Goal: Task Accomplishment & Management: Use online tool/utility

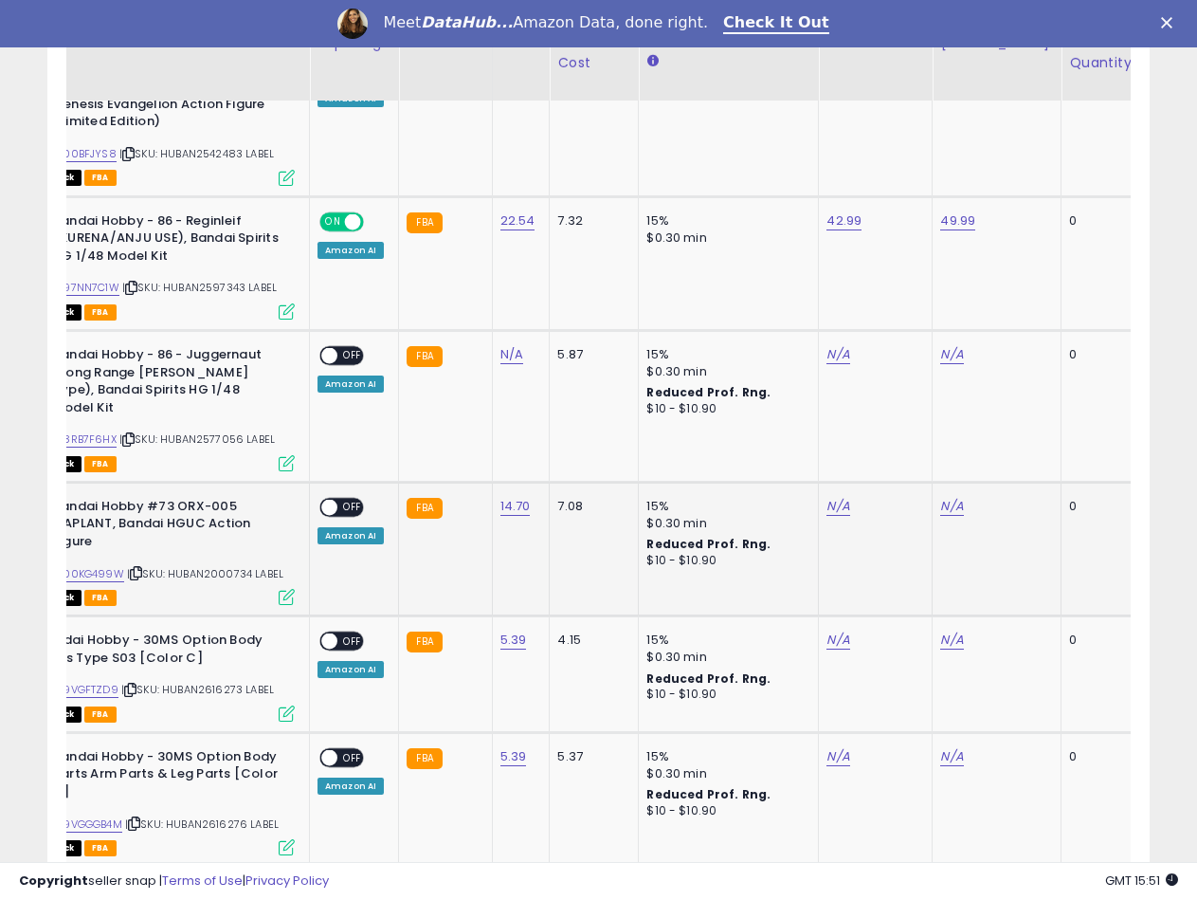
scroll to position [2450, 0]
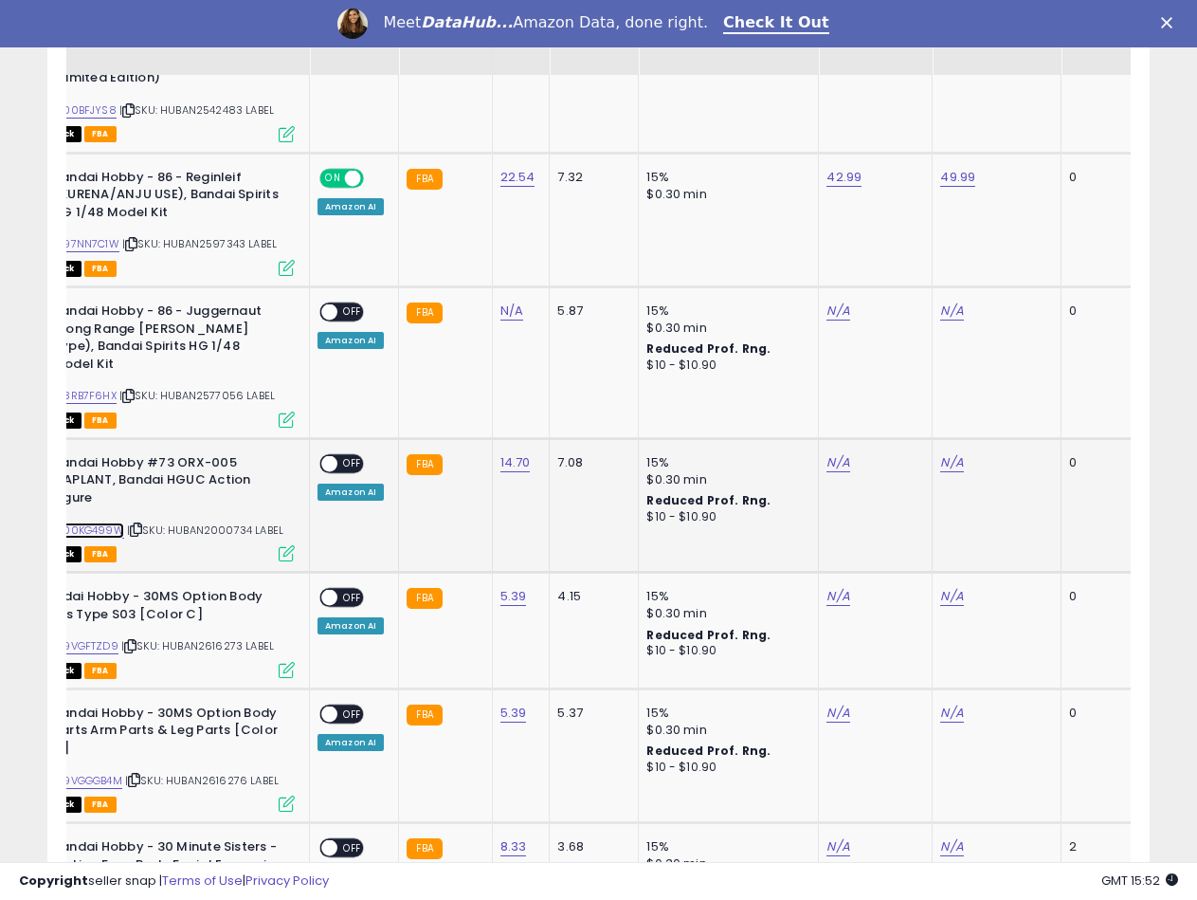
click at [109, 522] on link "B000KG499W" at bounding box center [86, 530] width 75 height 16
click at [828, 453] on link "N/A" at bounding box center [838, 462] width 23 height 19
type input "*****"
click at [900, 386] on button "submit" at bounding box center [884, 379] width 32 height 28
click at [941, 453] on link "N/A" at bounding box center [951, 462] width 23 height 19
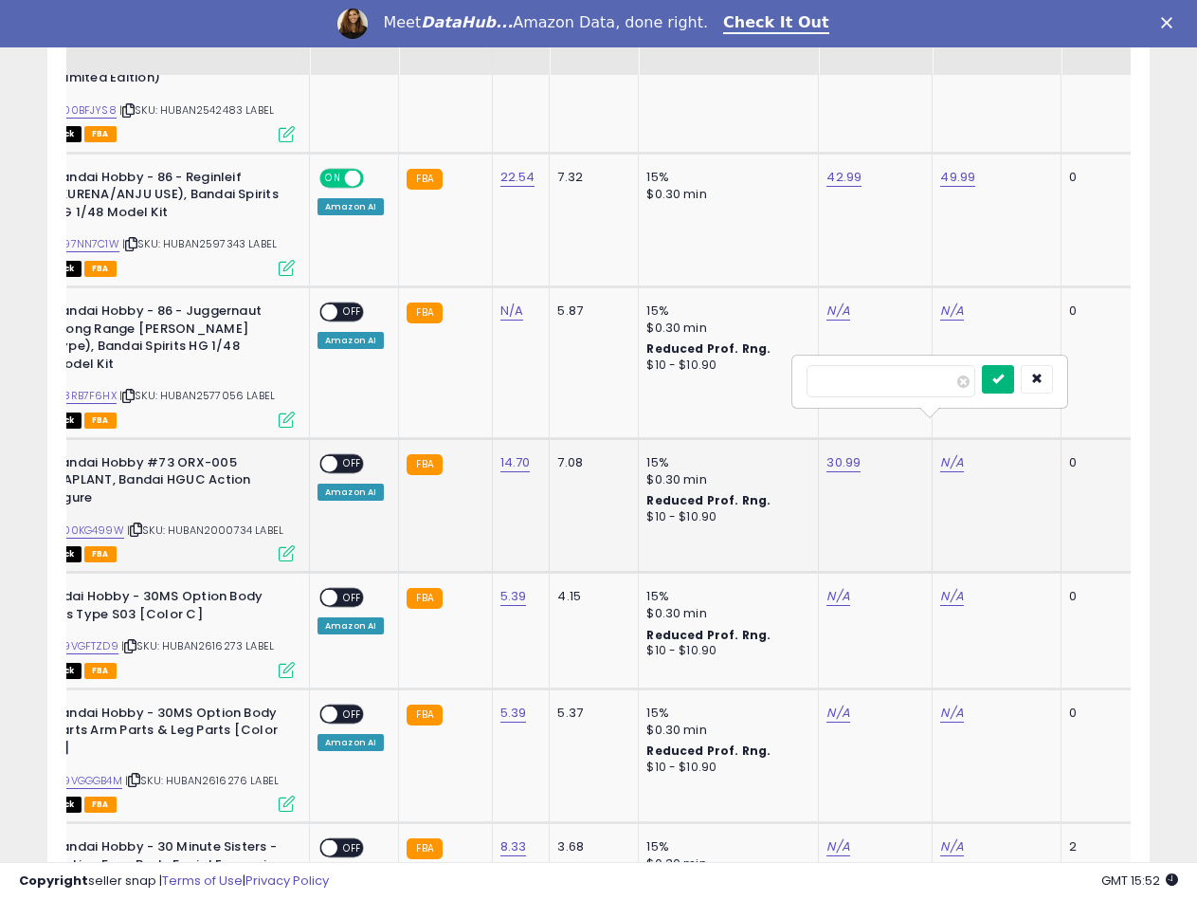
type input "*****"
click at [1012, 387] on button "submit" at bounding box center [998, 379] width 32 height 28
click at [337, 455] on span "OFF" at bounding box center [352, 463] width 30 height 16
click at [103, 638] on link "B09VGFTZD9" at bounding box center [83, 646] width 69 height 16
click at [841, 587] on link "N/A" at bounding box center [838, 596] width 23 height 19
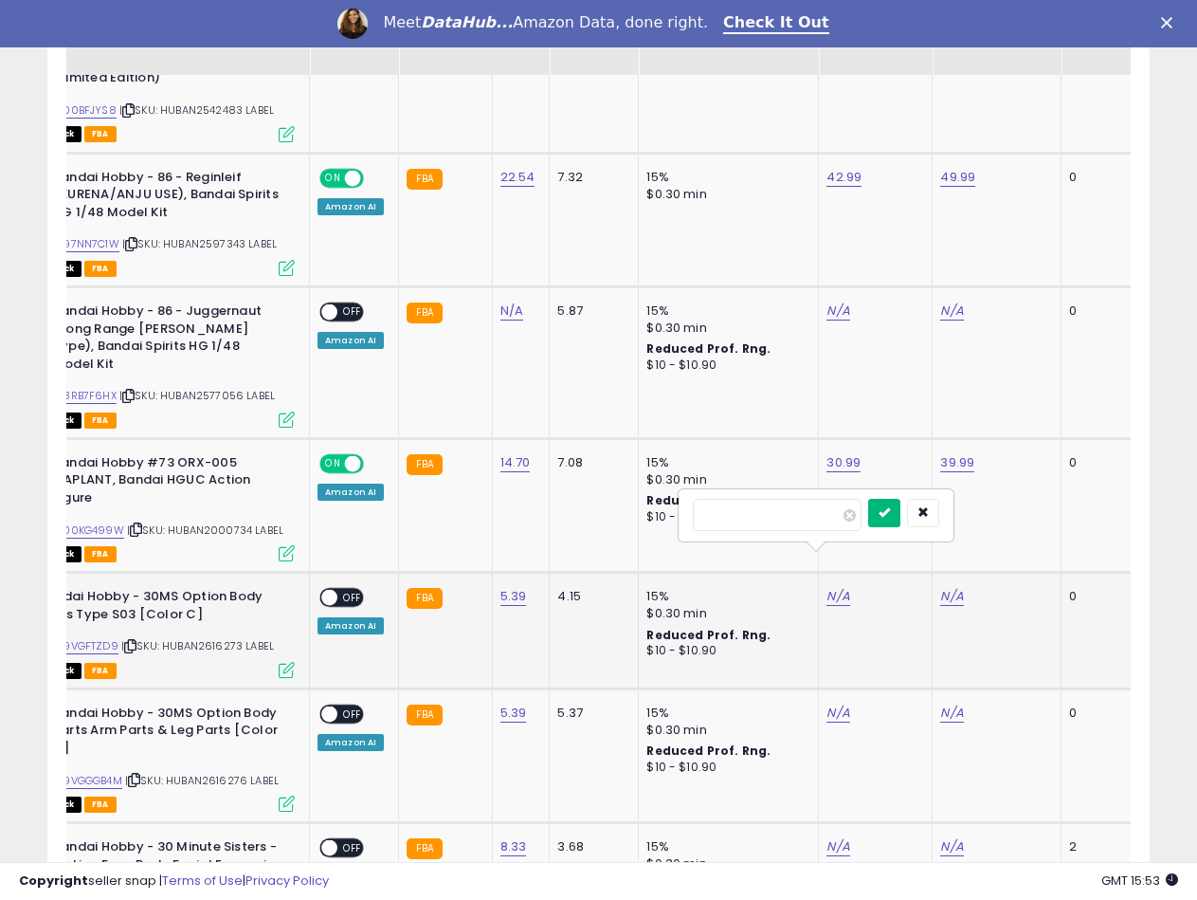
type input "*****"
drag, startPoint x: 915, startPoint y: 514, endPoint x: 933, endPoint y: 572, distance: 60.6
click at [890, 514] on icon "submit" at bounding box center [884, 511] width 11 height 11
click at [950, 587] on link "N/A" at bounding box center [951, 596] width 23 height 19
type input "*****"
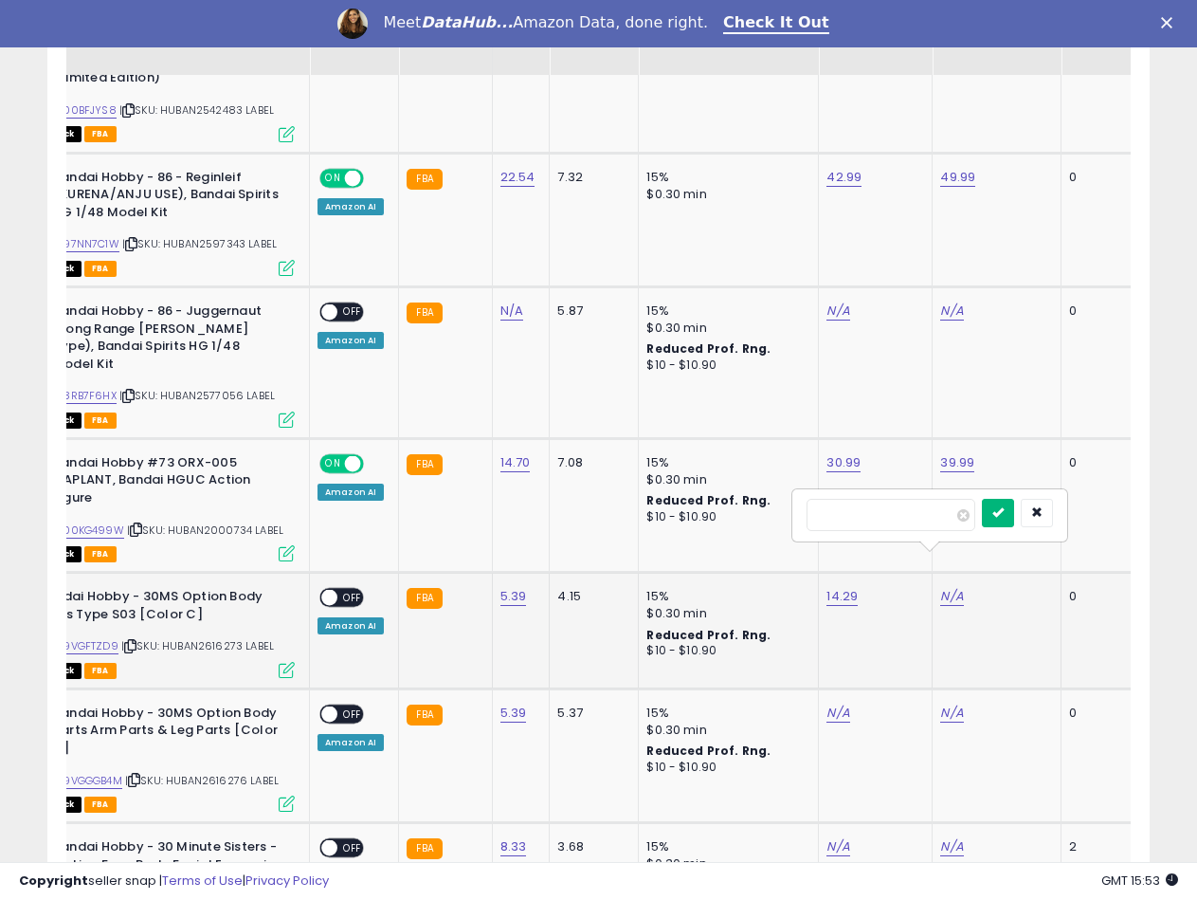
click at [1004, 509] on icon "submit" at bounding box center [997, 511] width 11 height 11
click at [343, 590] on span "OFF" at bounding box center [352, 598] width 30 height 16
click at [100, 773] on link "B09VGGGB4M" at bounding box center [85, 781] width 73 height 16
click at [819, 688] on td "N/A" at bounding box center [876, 755] width 114 height 134
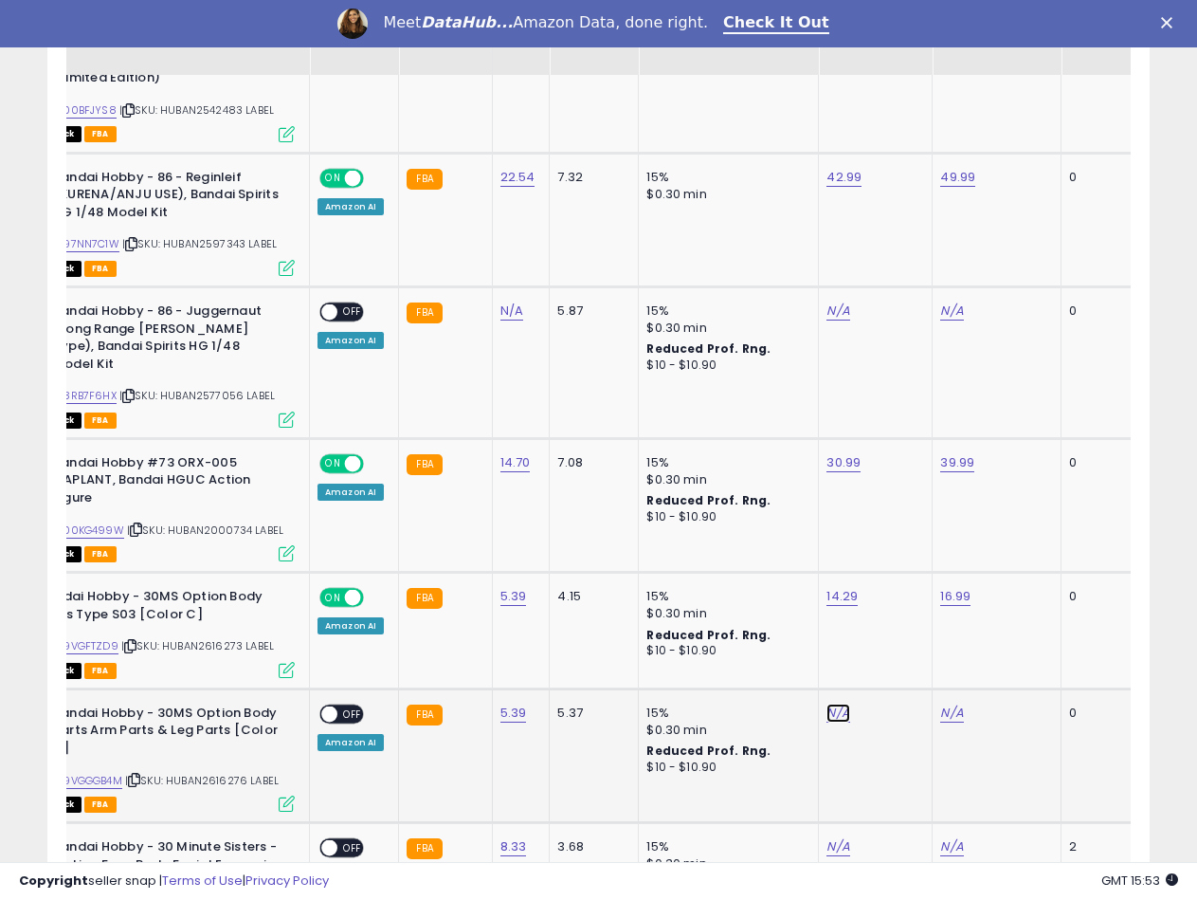
click at [827, 703] on link "N/A" at bounding box center [838, 712] width 23 height 19
type input "*****"
click at [899, 622] on button "submit" at bounding box center [884, 629] width 32 height 28
click at [944, 703] on link "N/A" at bounding box center [951, 712] width 23 height 19
click at [957, 704] on div "N/A" at bounding box center [993, 712] width 106 height 17
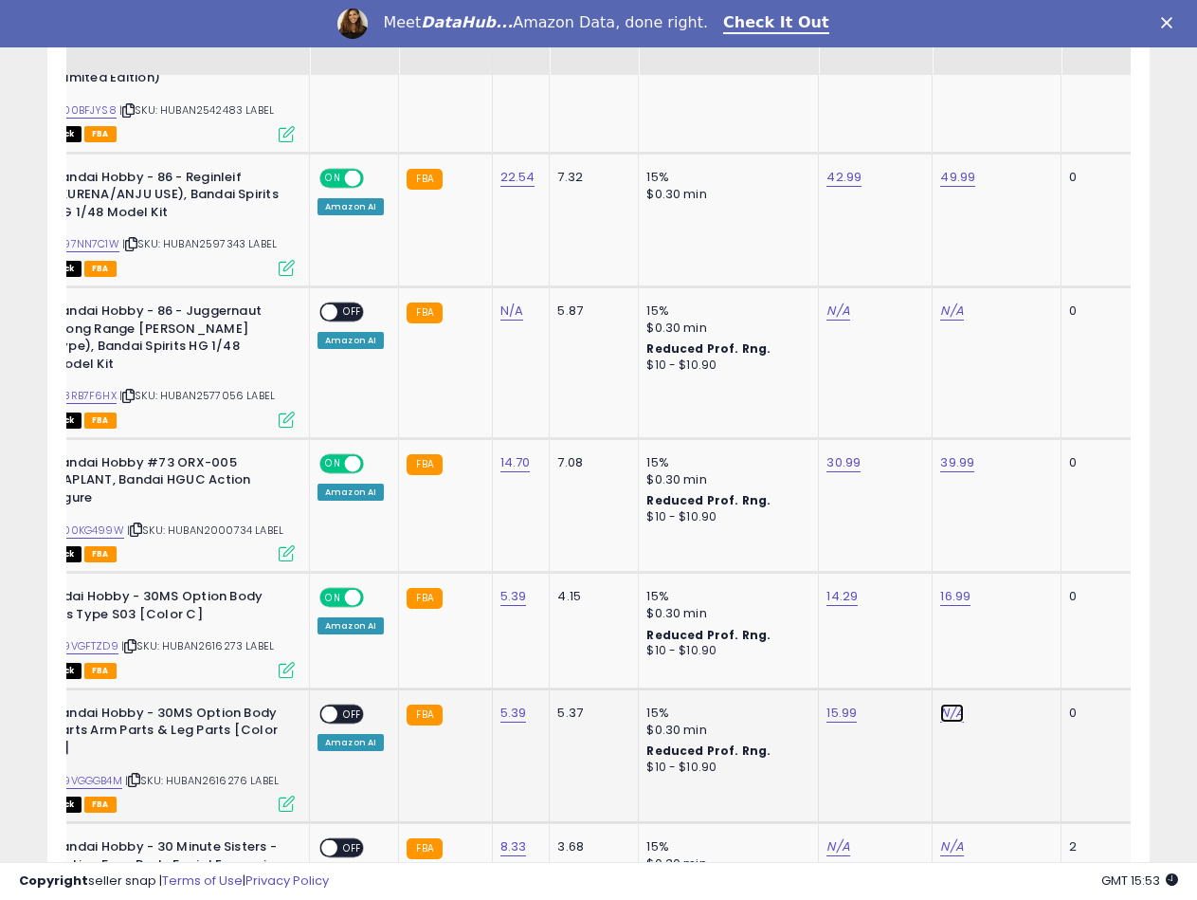
click at [952, 703] on link "N/A" at bounding box center [951, 712] width 23 height 19
type input "*****"
click at [1014, 636] on button "submit" at bounding box center [998, 629] width 32 height 28
click at [343, 706] on span "OFF" at bounding box center [352, 714] width 30 height 16
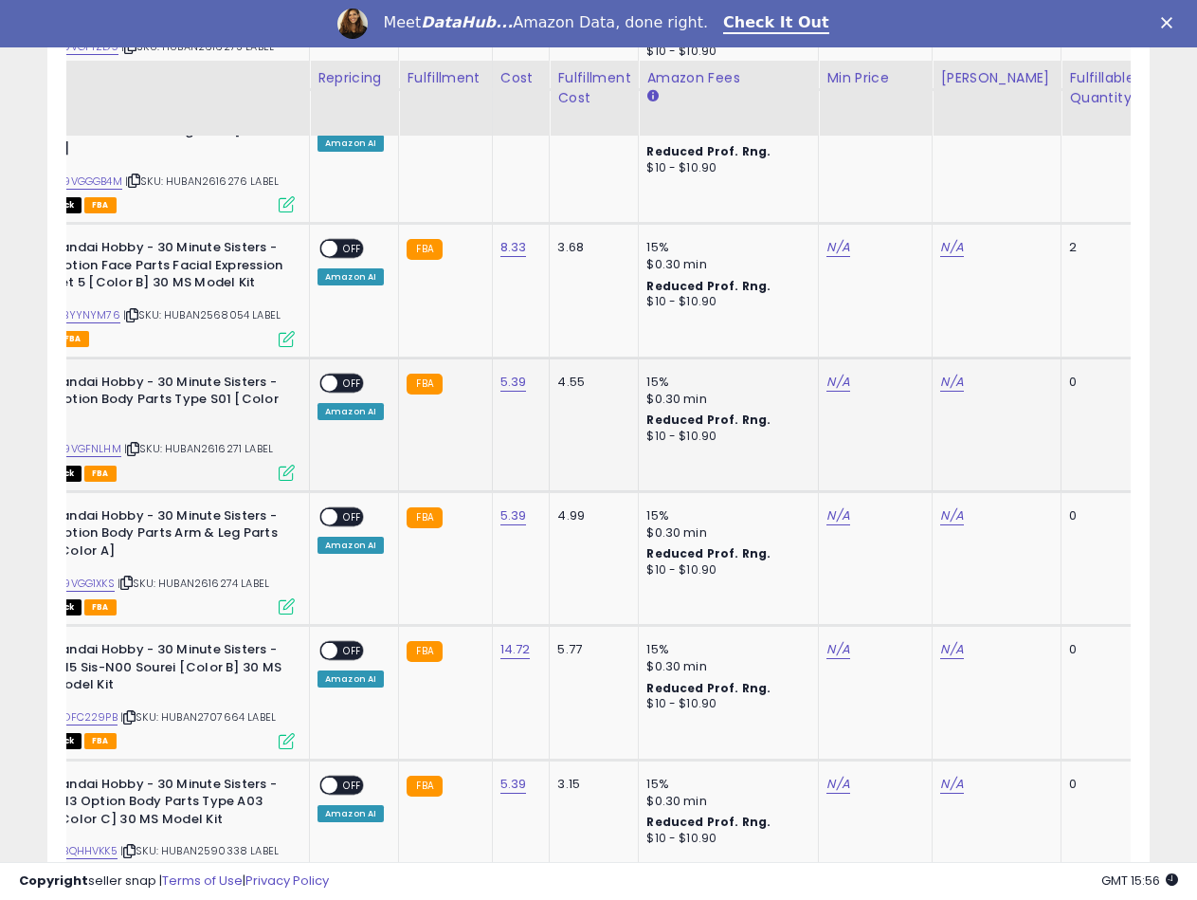
scroll to position [3114, 0]
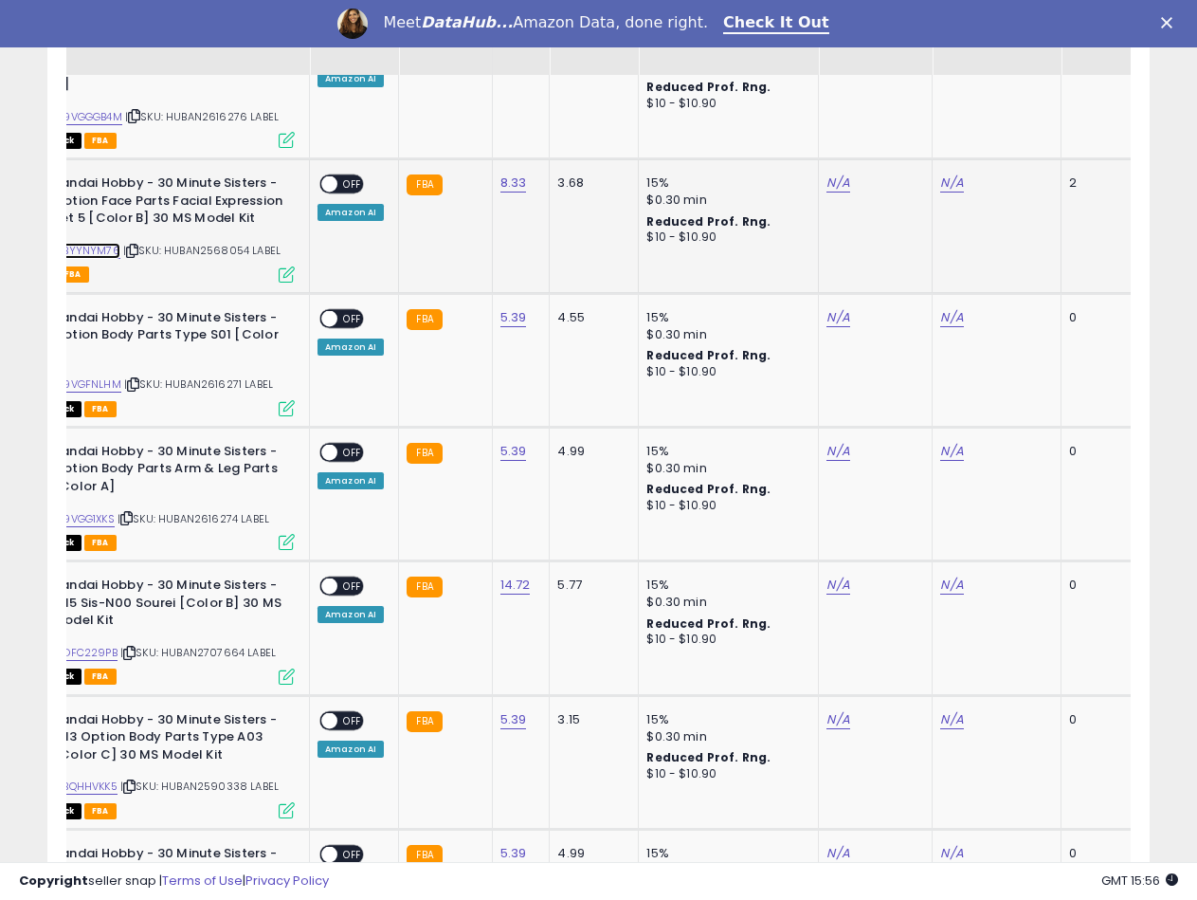
click at [108, 243] on link "B0BYYNYM76" at bounding box center [84, 251] width 71 height 16
click at [827, 173] on link "N/A" at bounding box center [838, 182] width 23 height 19
type input "*****"
click at [900, 91] on button "submit" at bounding box center [884, 99] width 32 height 28
click at [940, 173] on link "N/A" at bounding box center [951, 182] width 23 height 19
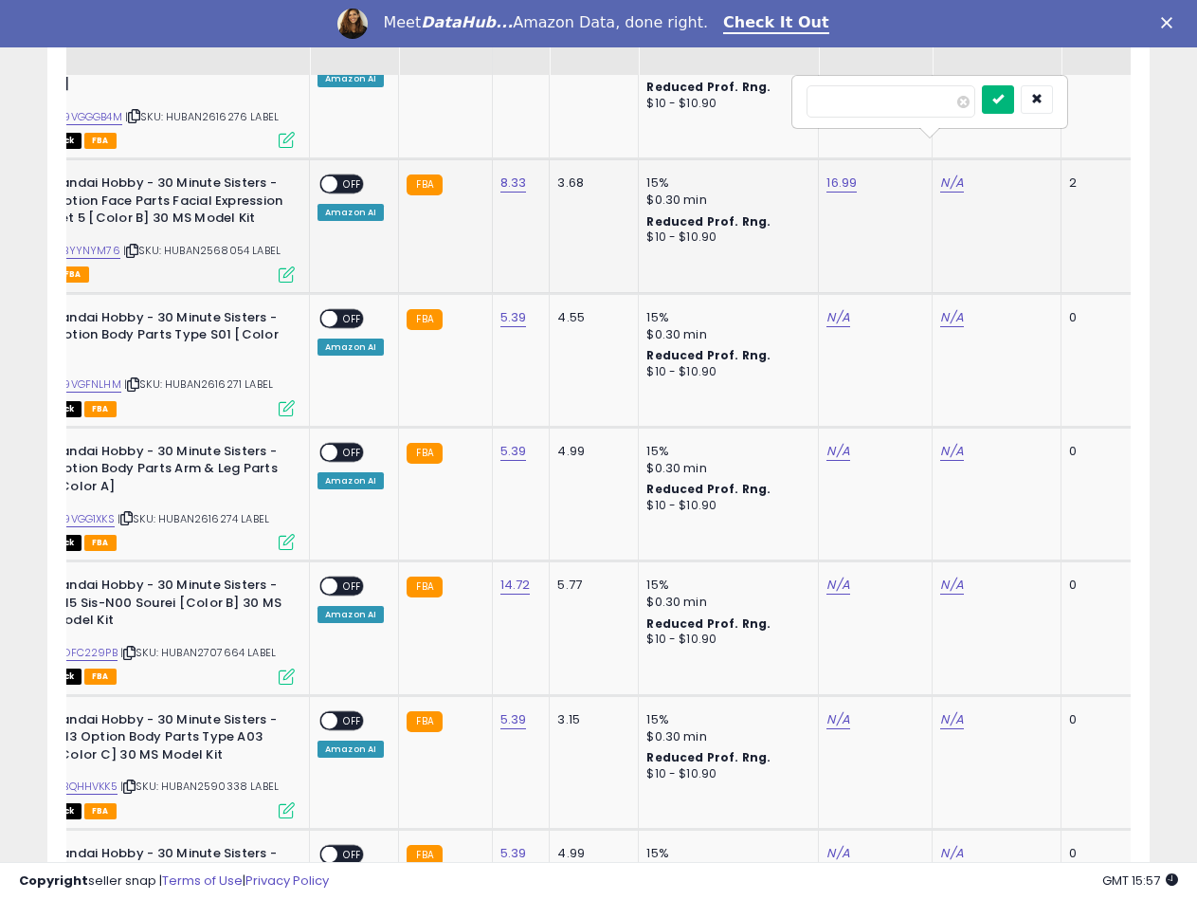
type input "*****"
click at [1004, 100] on icon "submit" at bounding box center [997, 98] width 11 height 11
click at [337, 176] on div "ON OFF" at bounding box center [321, 184] width 45 height 16
click at [348, 176] on span "OFF" at bounding box center [352, 184] width 30 height 16
click at [108, 376] on link "B09VGFNLHM" at bounding box center [85, 384] width 72 height 16
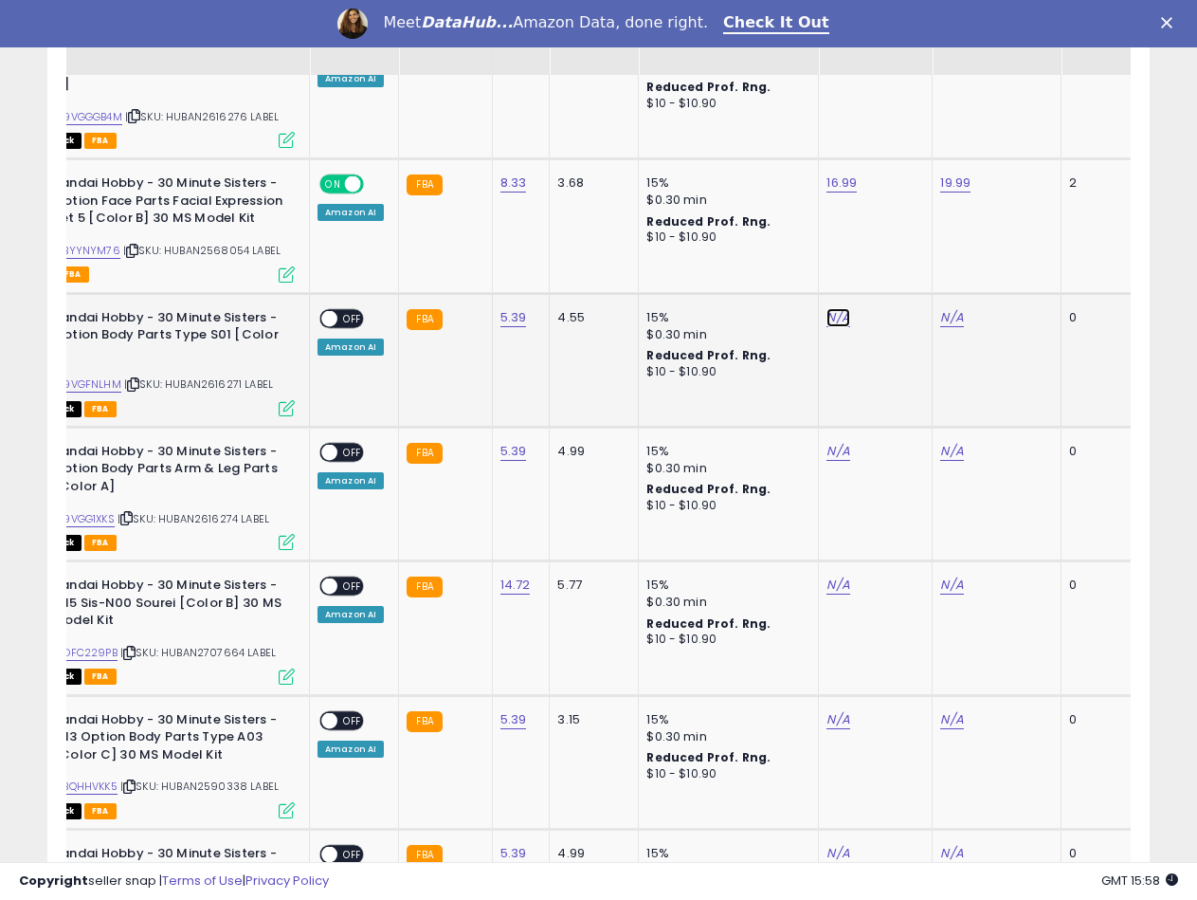
click at [830, 308] on link "N/A" at bounding box center [838, 317] width 23 height 19
type input "*****"
click at [900, 229] on button "submit" at bounding box center [884, 233] width 32 height 28
click at [952, 308] on link "N/A" at bounding box center [951, 317] width 23 height 19
click at [820, 230] on input "number" at bounding box center [891, 235] width 169 height 32
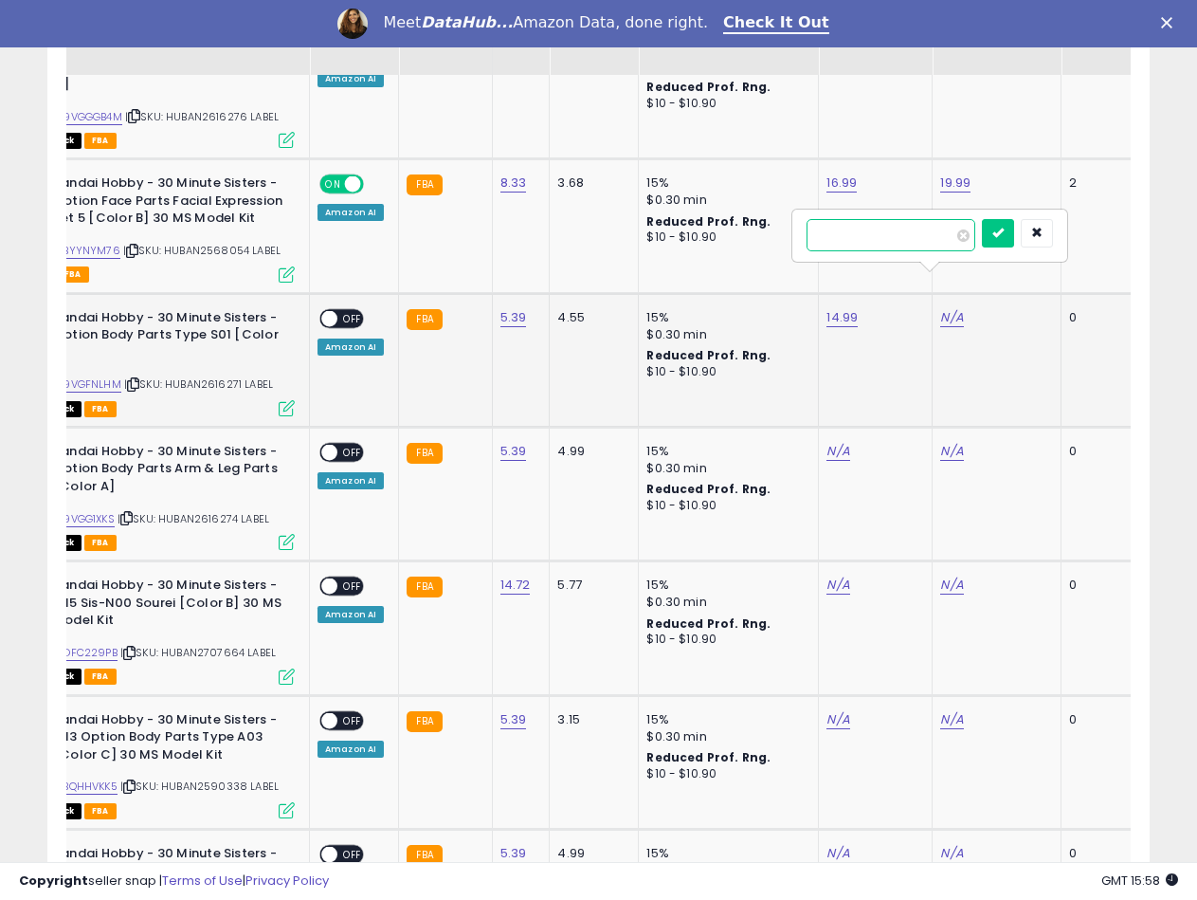
click at [873, 228] on input "number" at bounding box center [891, 235] width 169 height 32
type input "*****"
click at [1004, 230] on icon "submit" at bounding box center [997, 232] width 11 height 11
click at [327, 310] on span at bounding box center [329, 318] width 16 height 16
click at [199, 511] on span "| SKU: HUBAN2616274 LABEL" at bounding box center [194, 518] width 152 height 15
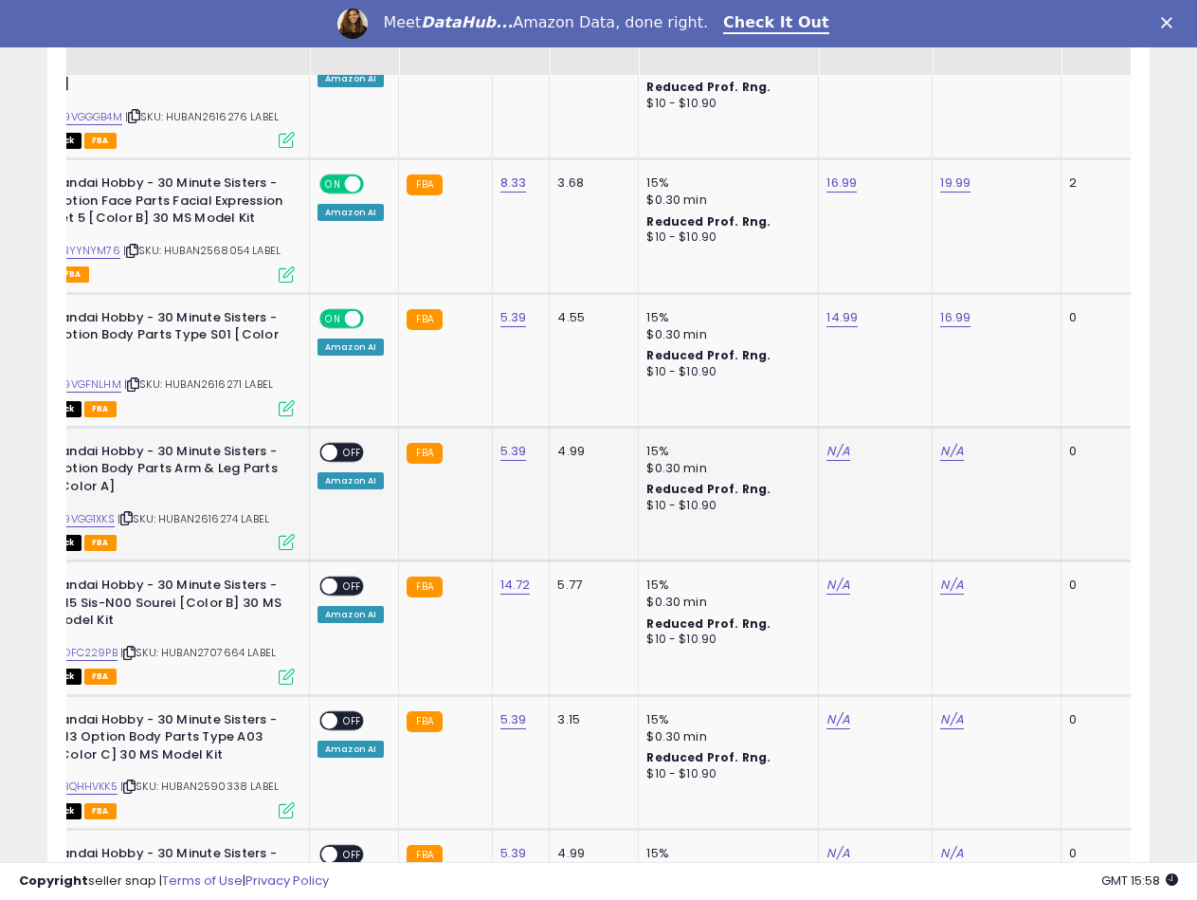
click at [199, 511] on span "| SKU: HUBAN2616274 LABEL" at bounding box center [194, 518] width 152 height 15
click at [102, 511] on link "B09VGG1XKS" at bounding box center [81, 519] width 65 height 16
drag, startPoint x: 810, startPoint y: 430, endPoint x: 826, endPoint y: 425, distance: 16.2
click at [819, 430] on td "N/A" at bounding box center [876, 494] width 114 height 134
click at [827, 442] on link "N/A" at bounding box center [838, 451] width 23 height 19
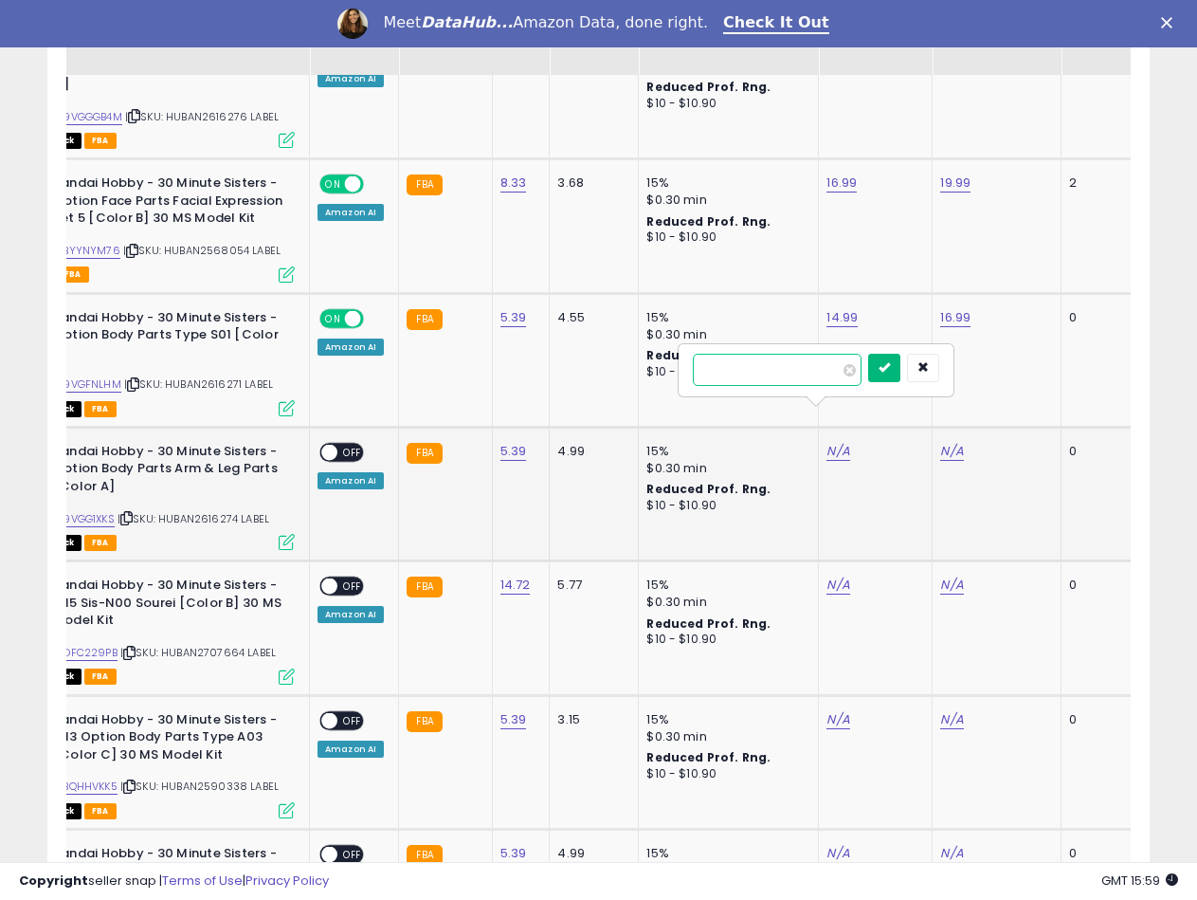
type input "*****"
click at [900, 377] on button "submit" at bounding box center [884, 368] width 32 height 28
click at [954, 442] on link "N/A" at bounding box center [951, 451] width 23 height 19
type input "*****"
click at [1004, 361] on icon "submit" at bounding box center [997, 366] width 11 height 11
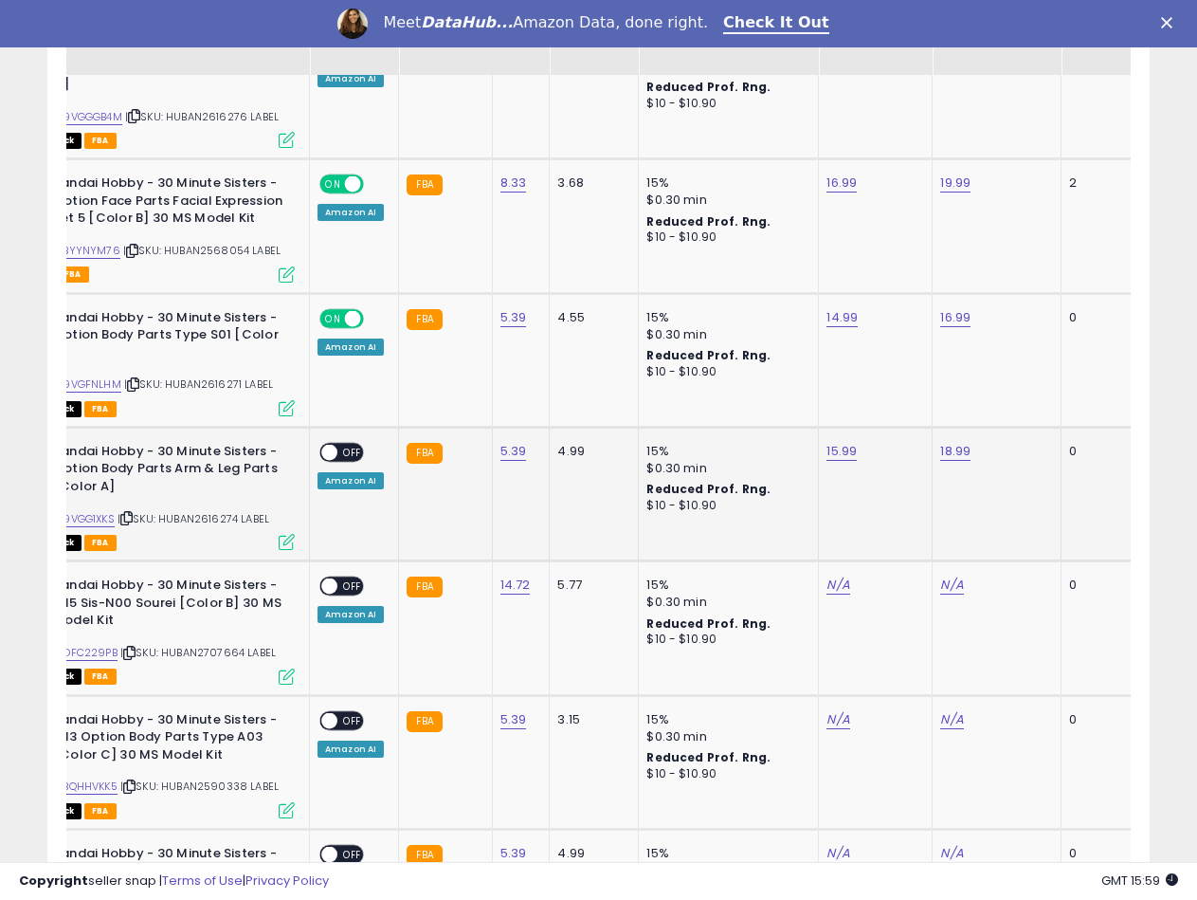
click at [328, 444] on span at bounding box center [329, 452] width 16 height 16
click at [212, 645] on span "| SKU: HUBAN2707664 LABEL" at bounding box center [197, 652] width 155 height 15
click at [82, 645] on link "B0DFC229PB" at bounding box center [83, 653] width 68 height 16
click at [834, 575] on link "N/A" at bounding box center [838, 584] width 23 height 19
type input "*****"
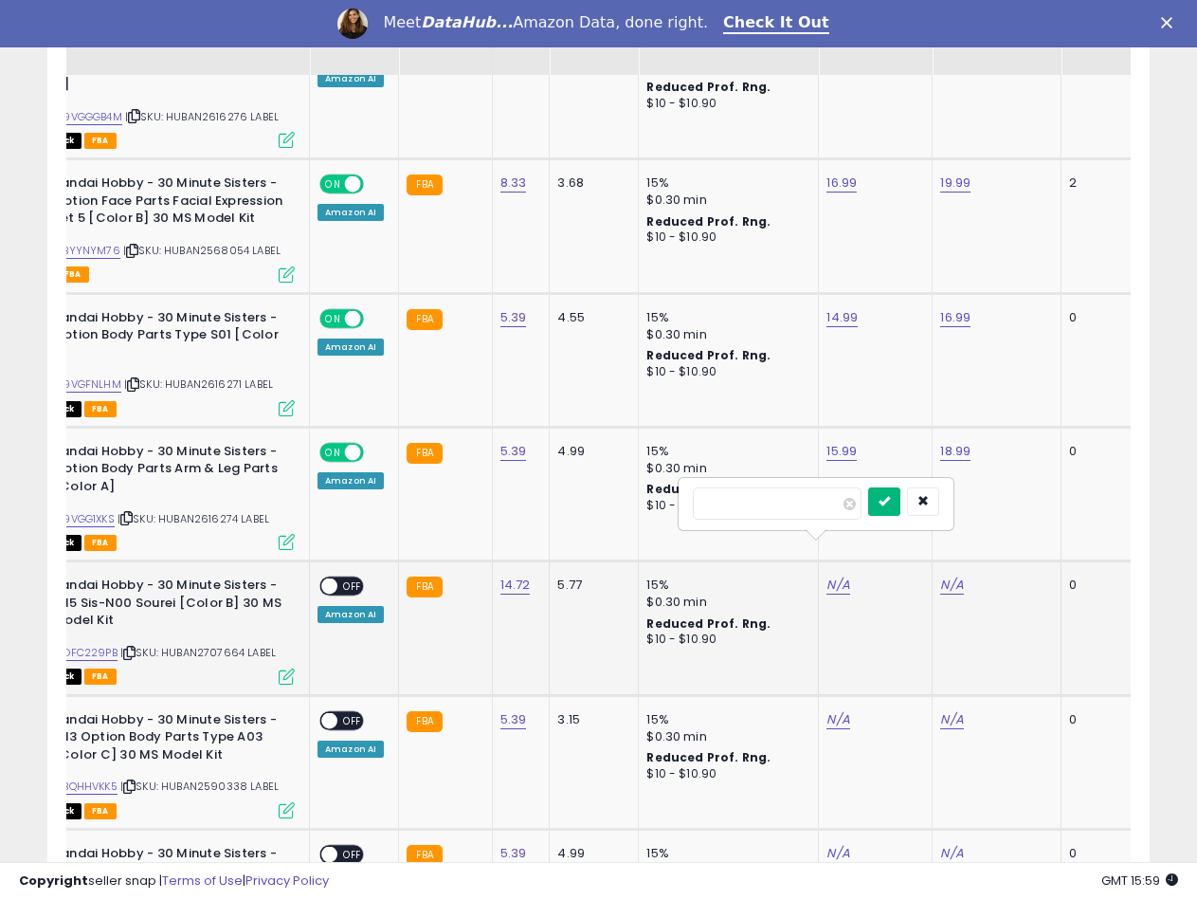
click at [890, 495] on icon "submit" at bounding box center [884, 500] width 11 height 11
click at [942, 575] on link "N/A" at bounding box center [951, 584] width 23 height 19
click at [857, 510] on input "number" at bounding box center [891, 503] width 169 height 32
type input "*****"
click at [1004, 498] on icon "submit" at bounding box center [997, 500] width 11 height 11
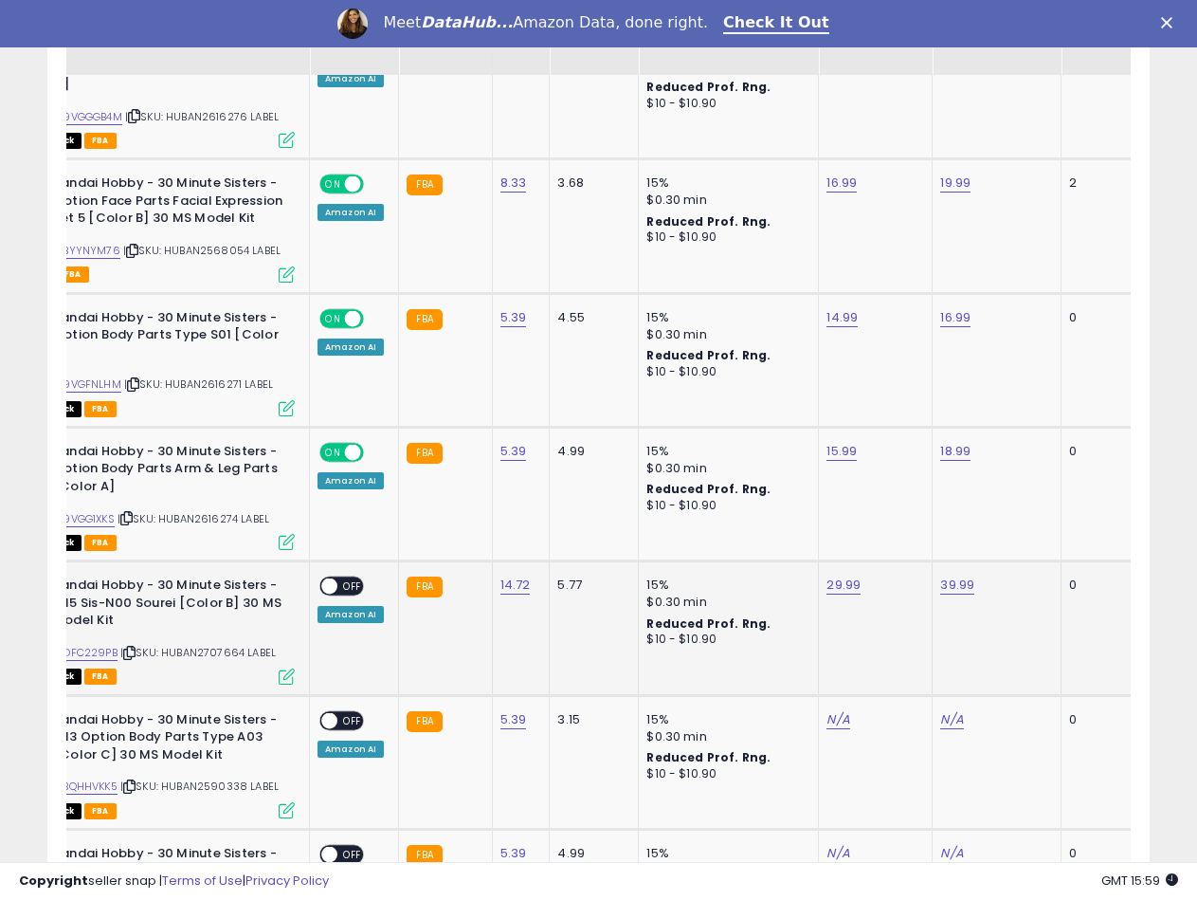
click at [340, 578] on span "OFF" at bounding box center [352, 586] width 30 height 16
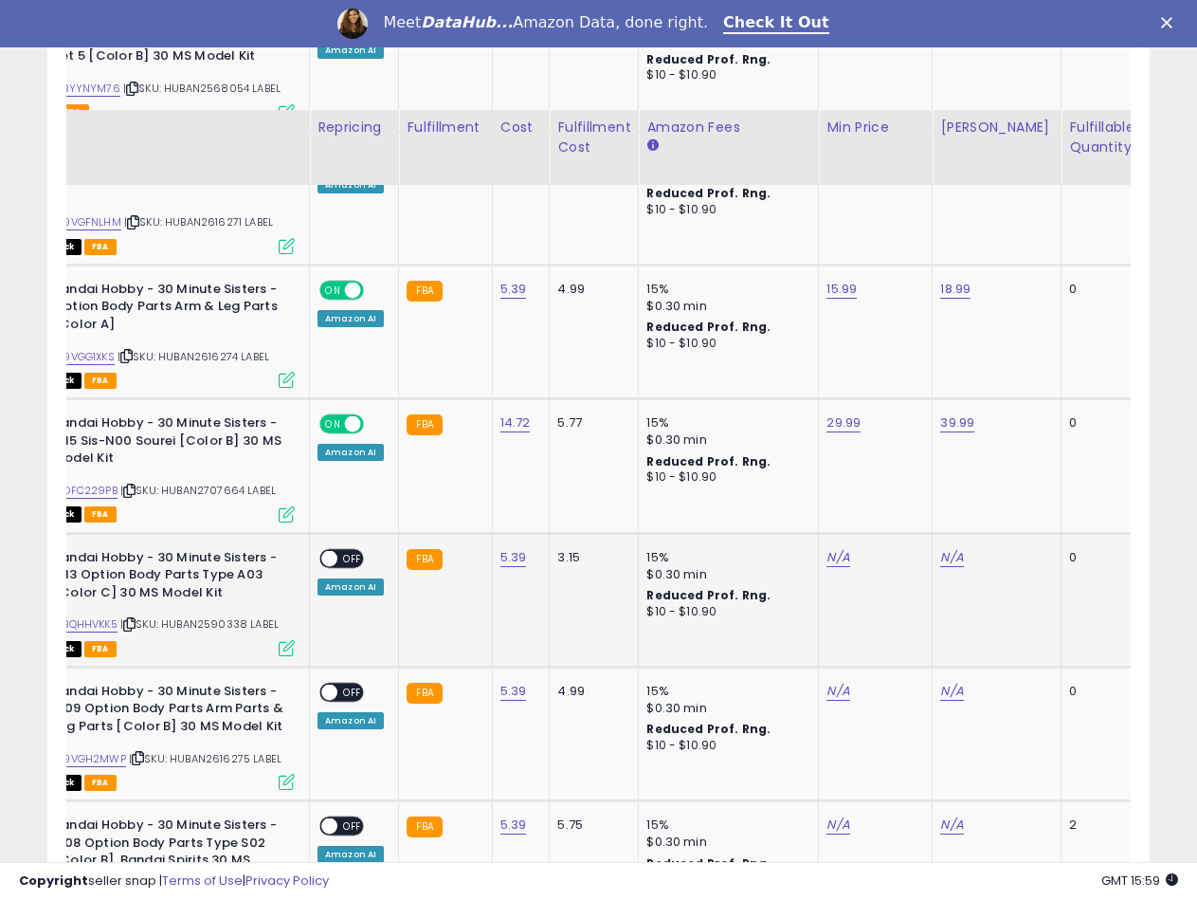
scroll to position [3398, 0]
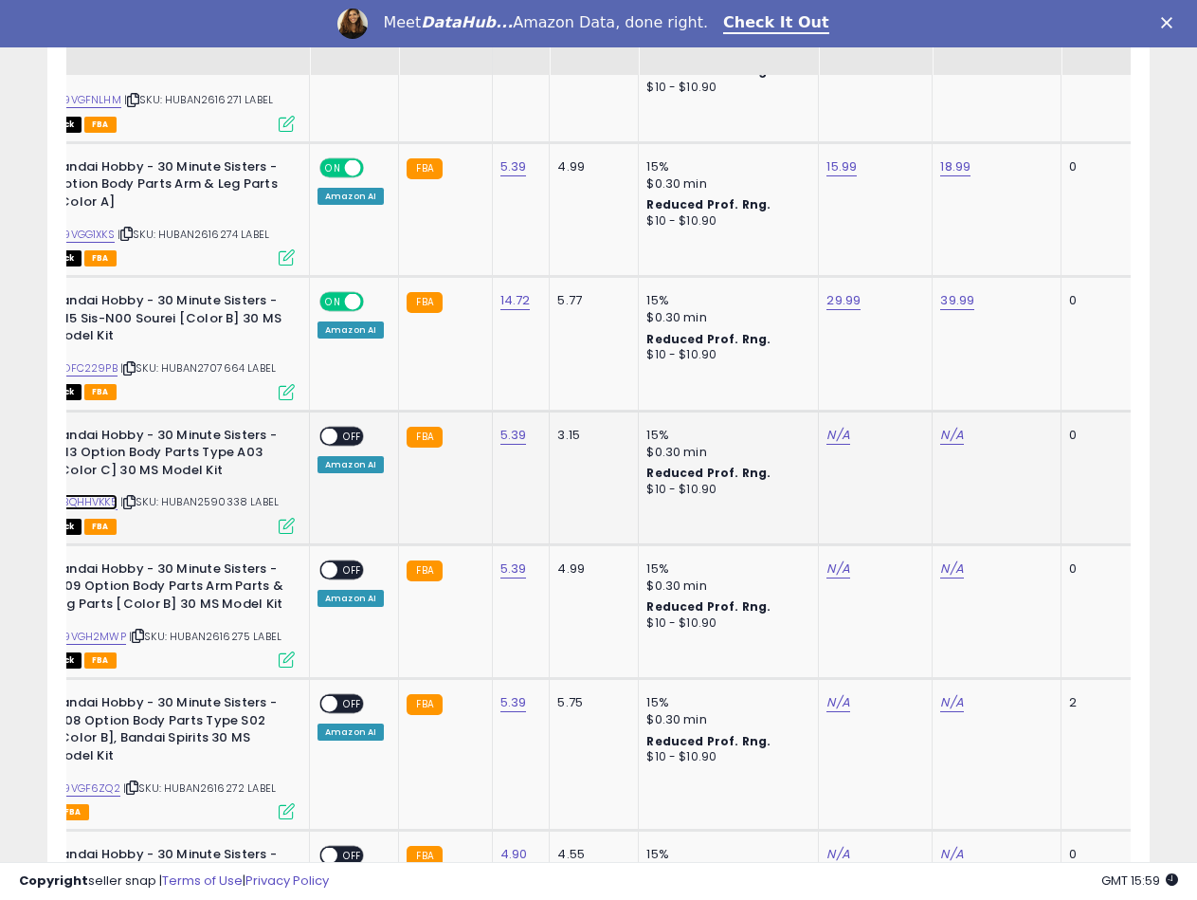
click at [99, 494] on link "B0BQHHVKK5" at bounding box center [83, 502] width 68 height 16
click at [833, 426] on link "N/A" at bounding box center [838, 435] width 23 height 19
type input "*****"
click at [900, 350] on button "submit" at bounding box center [884, 350] width 32 height 28
click at [941, 426] on link "N/A" at bounding box center [951, 435] width 23 height 19
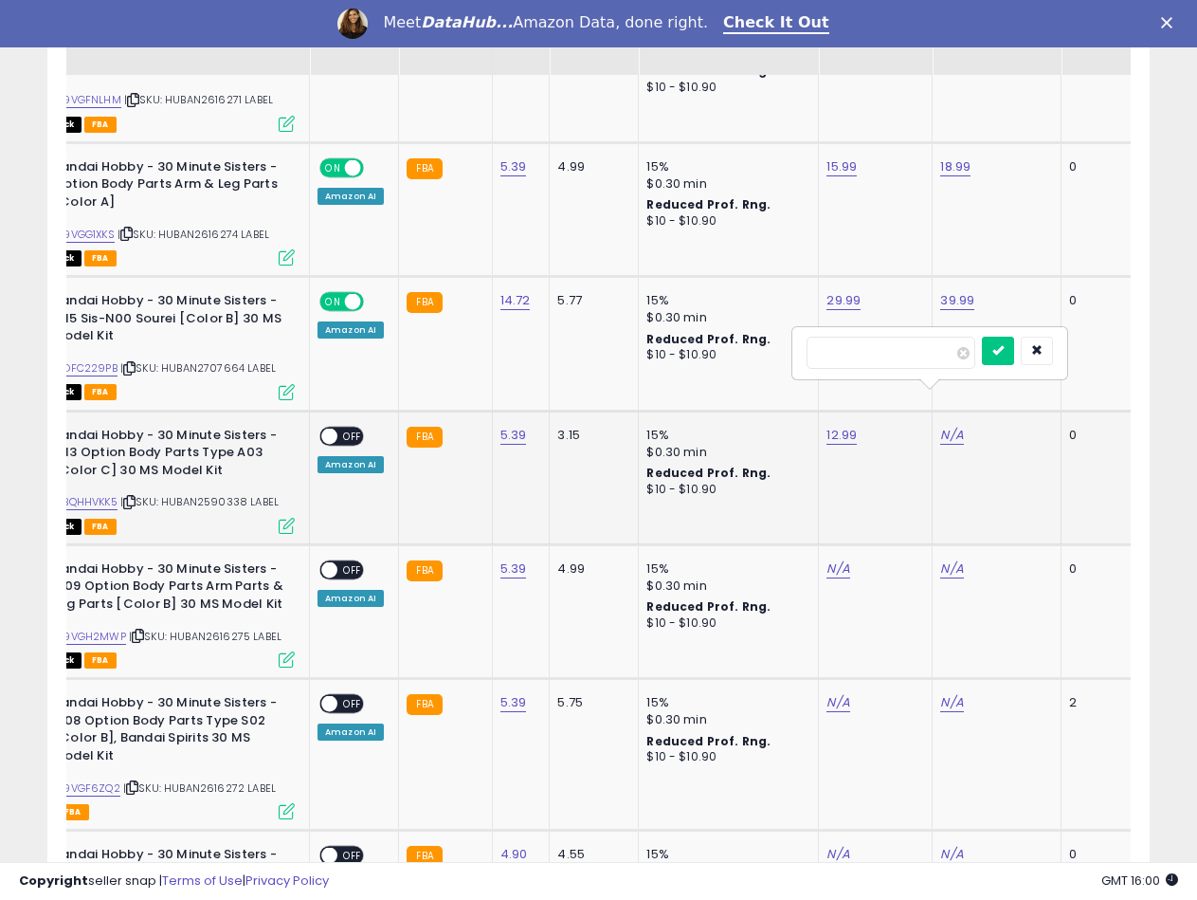
click at [876, 354] on input "number" at bounding box center [891, 352] width 169 height 32
click at [854, 352] on input "number" at bounding box center [891, 352] width 169 height 32
type input "*****"
click at [1014, 352] on button "submit" at bounding box center [998, 350] width 32 height 28
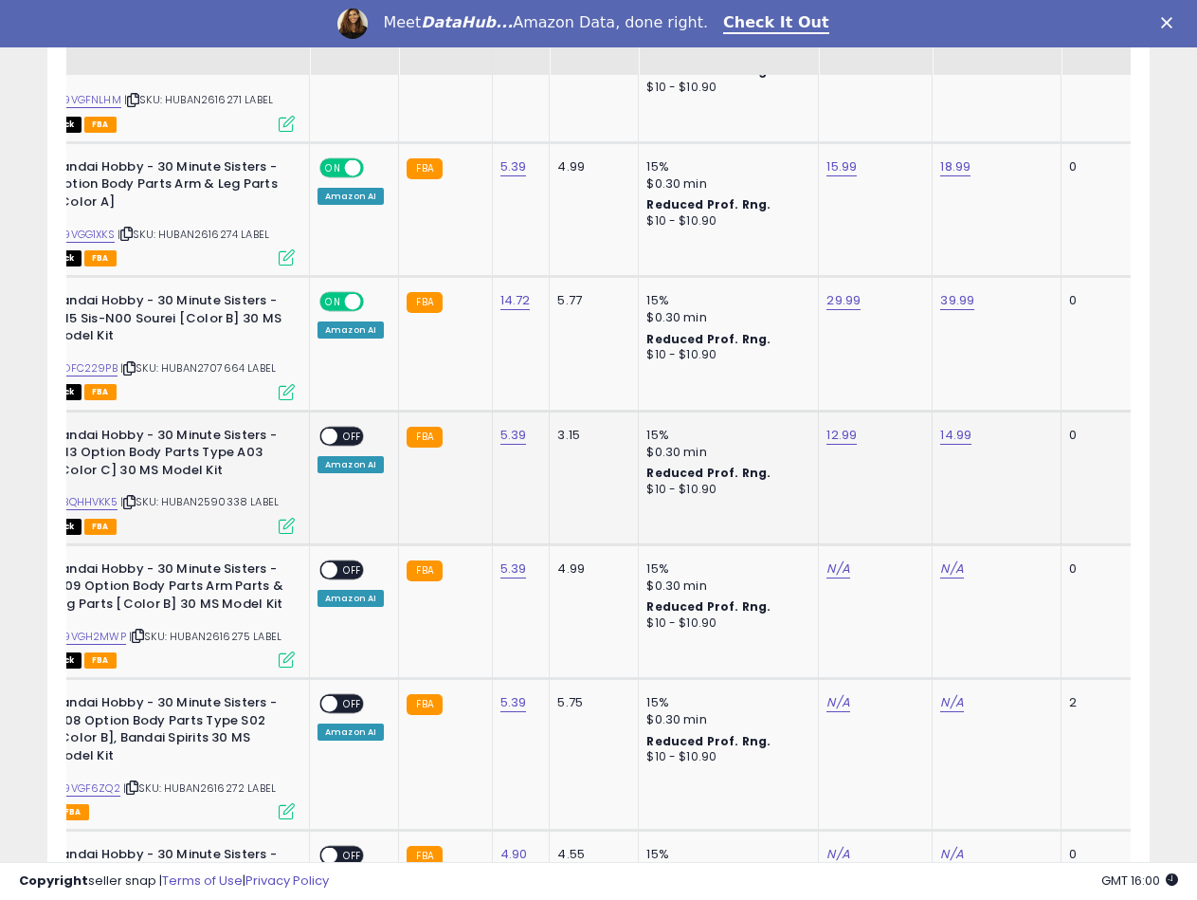
click at [334, 427] on span at bounding box center [329, 435] width 16 height 16
click at [115, 628] on link "B09VGH2MWP" at bounding box center [87, 636] width 77 height 16
click at [827, 559] on link "N/A" at bounding box center [838, 568] width 23 height 19
type input "*****"
click at [900, 486] on button "submit" at bounding box center [884, 485] width 32 height 28
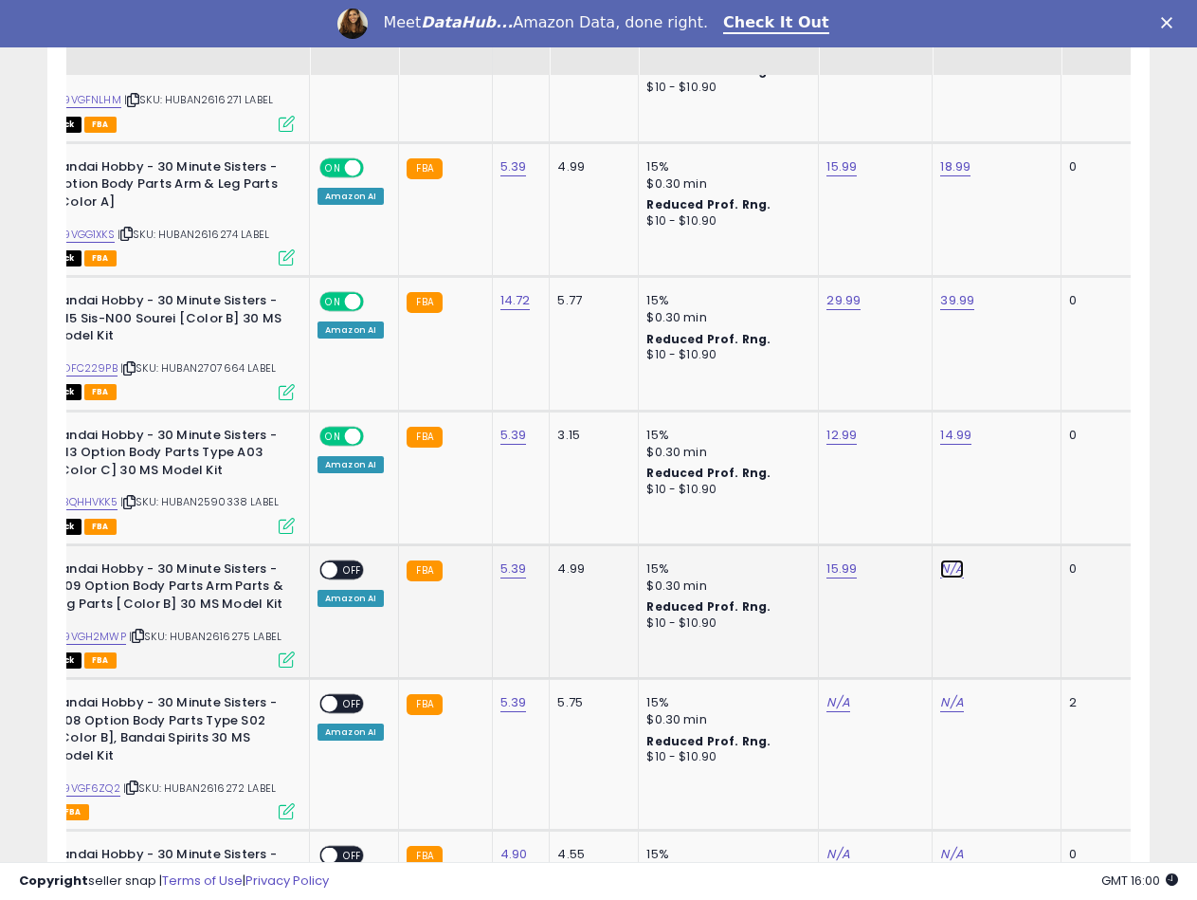
click at [945, 559] on link "N/A" at bounding box center [951, 568] width 23 height 19
type input "*****"
click at [1014, 491] on button "submit" at bounding box center [998, 485] width 32 height 28
click at [332, 561] on span at bounding box center [329, 569] width 16 height 16
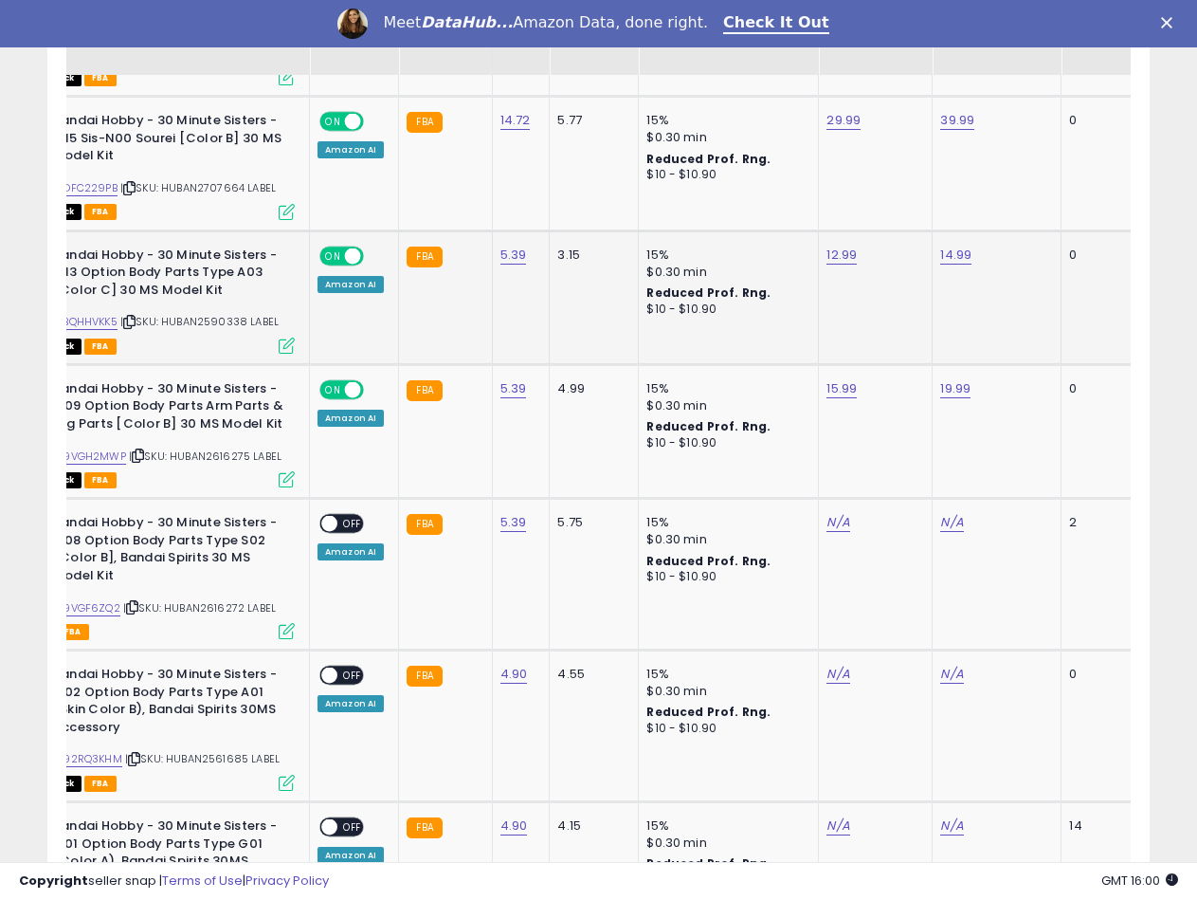
scroll to position [3683, 0]
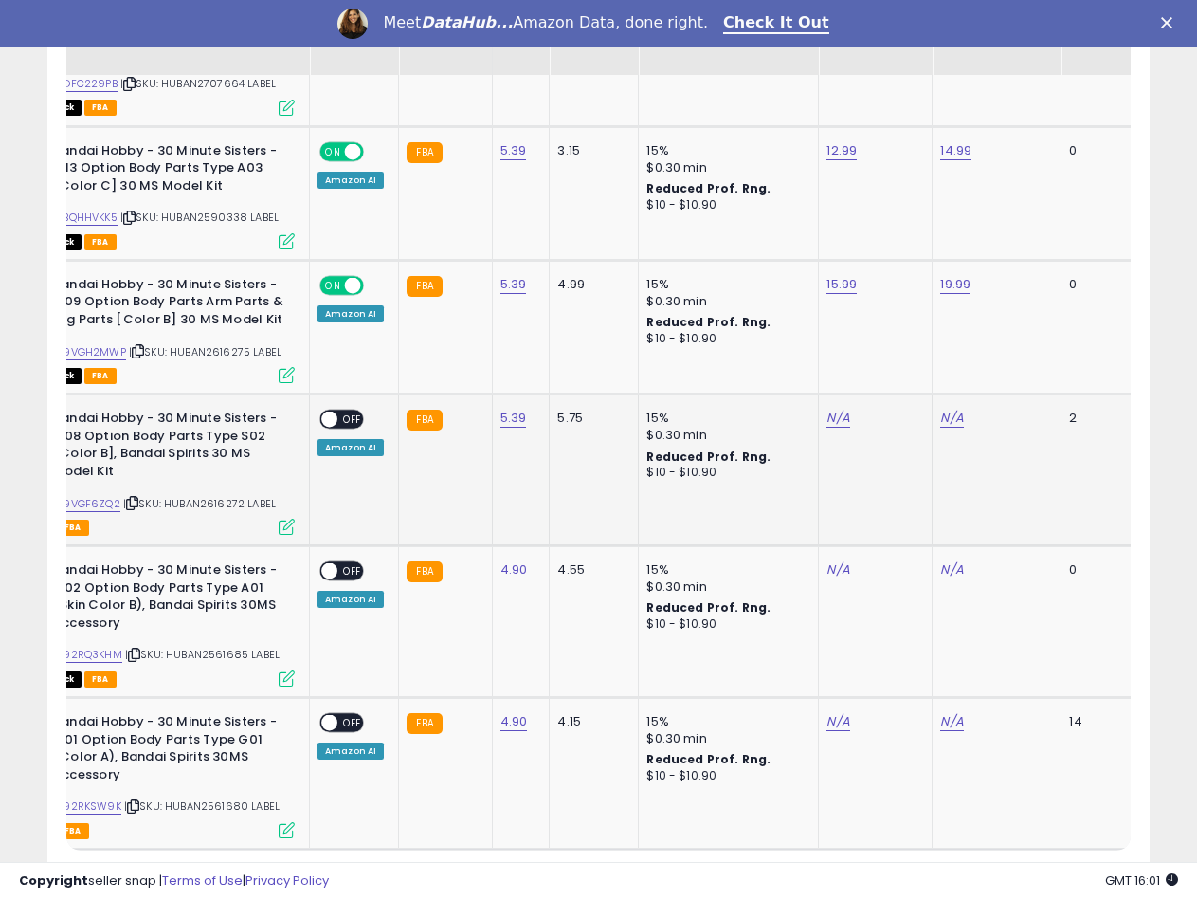
click at [485, 449] on td "FBA" at bounding box center [445, 470] width 93 height 152
click at [105, 496] on link "B09VGF6ZQ2" at bounding box center [84, 504] width 71 height 16
click at [949, 409] on link "N/A" at bounding box center [951, 418] width 23 height 19
type input "*****"
click at [1014, 342] on button "submit" at bounding box center [998, 334] width 32 height 28
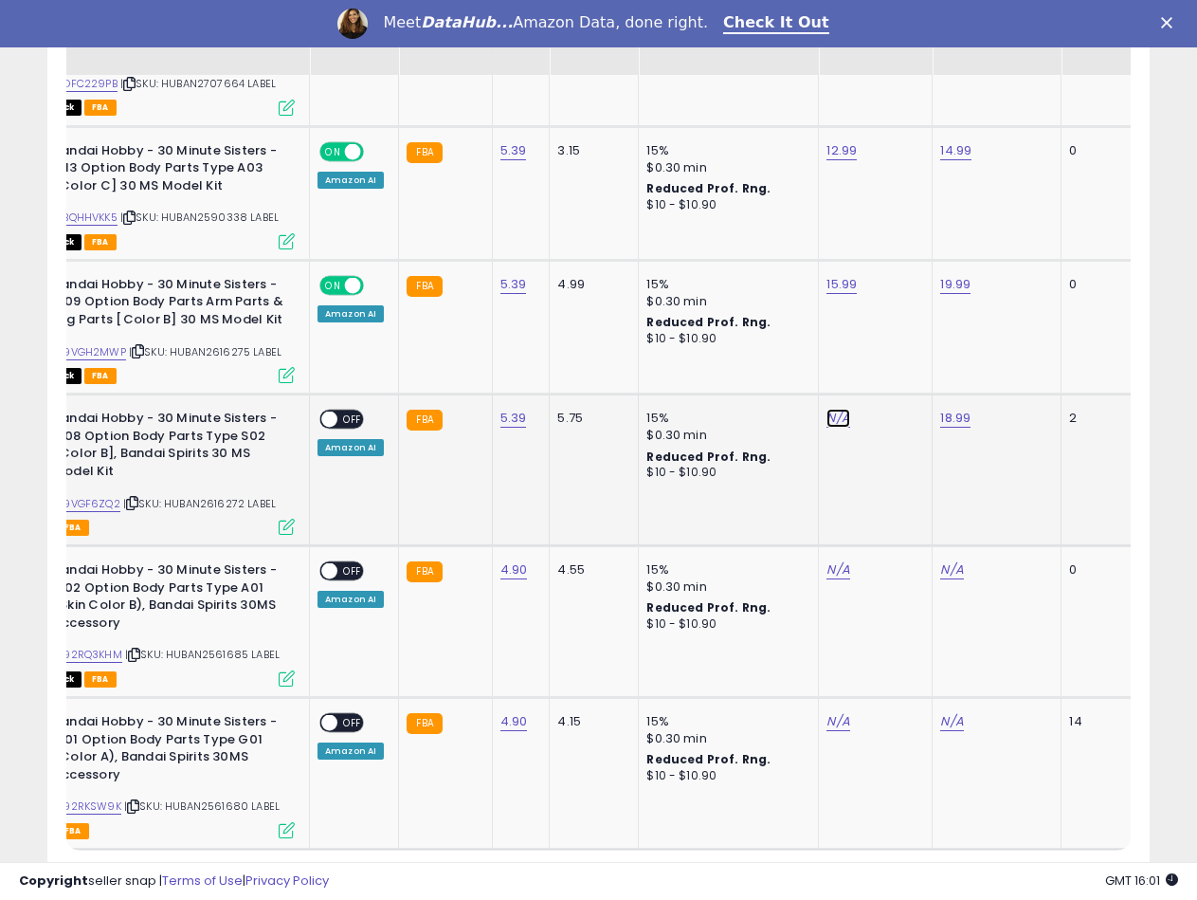
click at [831, 409] on link "N/A" at bounding box center [838, 418] width 23 height 19
type input "*****"
click at [890, 337] on icon "submit" at bounding box center [884, 333] width 11 height 11
click at [336, 411] on span at bounding box center [329, 419] width 16 height 16
click at [101, 646] on link "B092RQ3KHM" at bounding box center [85, 654] width 73 height 16
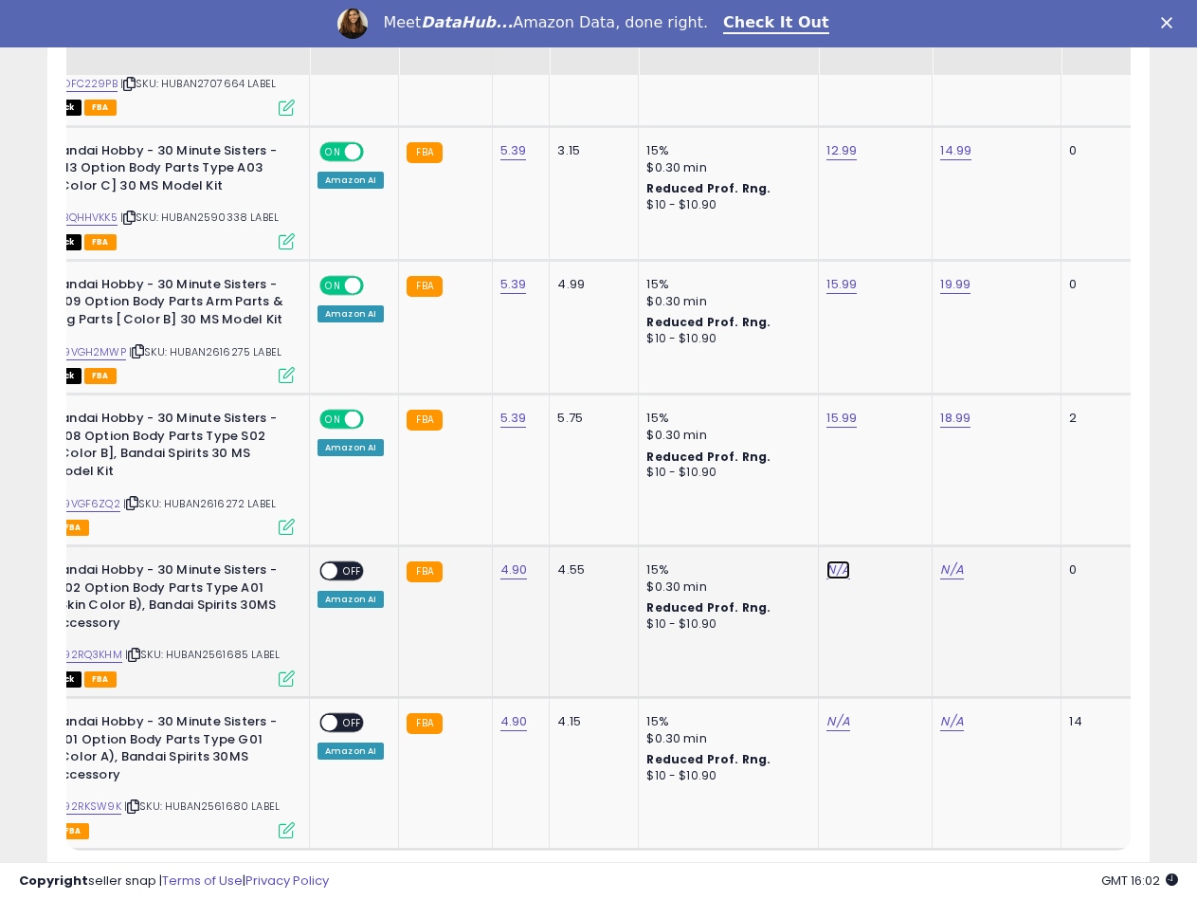
click at [836, 560] on link "N/A" at bounding box center [838, 569] width 23 height 19
click at [767, 498] on input "number" at bounding box center [777, 488] width 169 height 32
type input "*****"
click at [890, 487] on icon "submit" at bounding box center [884, 485] width 11 height 11
click at [940, 560] on link "N/A" at bounding box center [951, 569] width 23 height 19
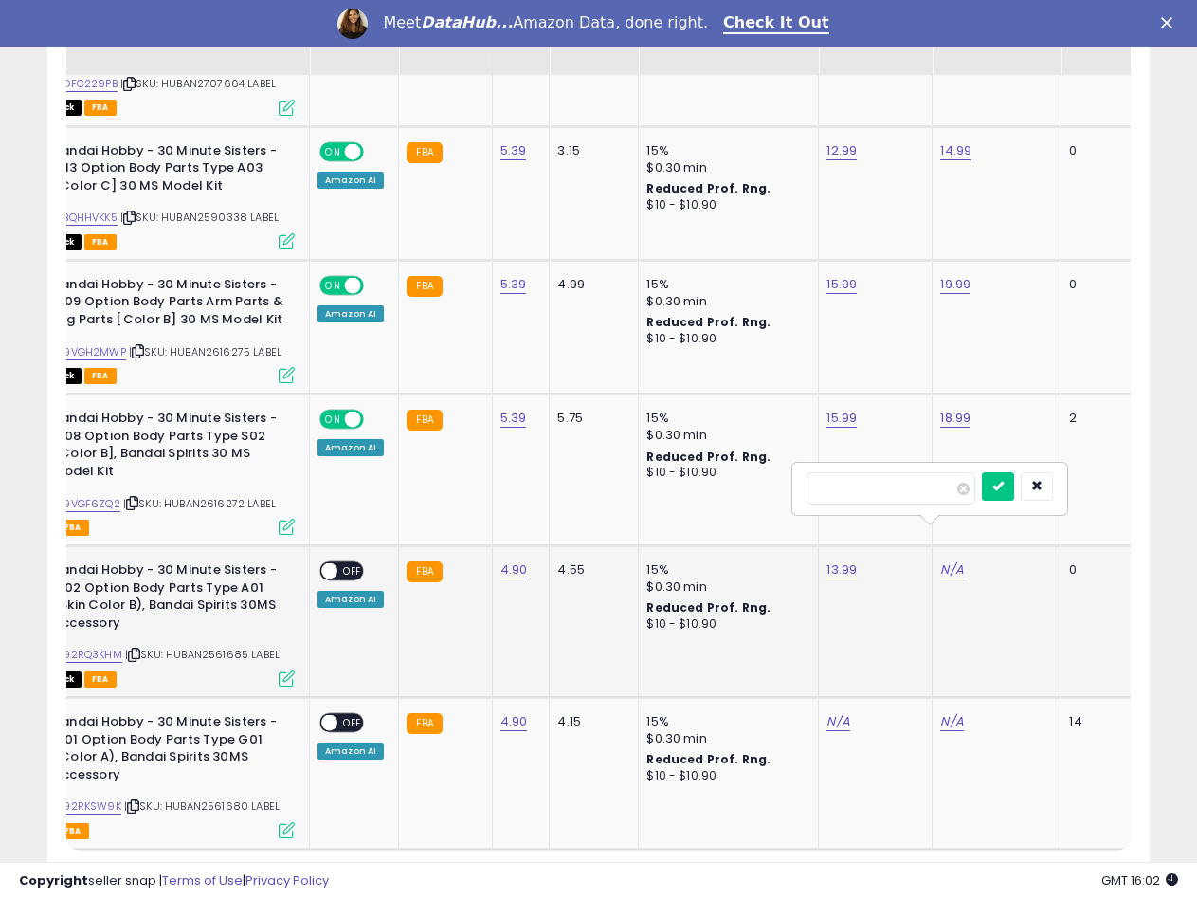
click at [855, 476] on input "number" at bounding box center [891, 488] width 169 height 32
click at [856, 482] on input "number" at bounding box center [891, 488] width 169 height 32
click at [851, 482] on input "number" at bounding box center [891, 488] width 169 height 32
type input "*****"
click at [1014, 496] on button "submit" at bounding box center [998, 486] width 32 height 28
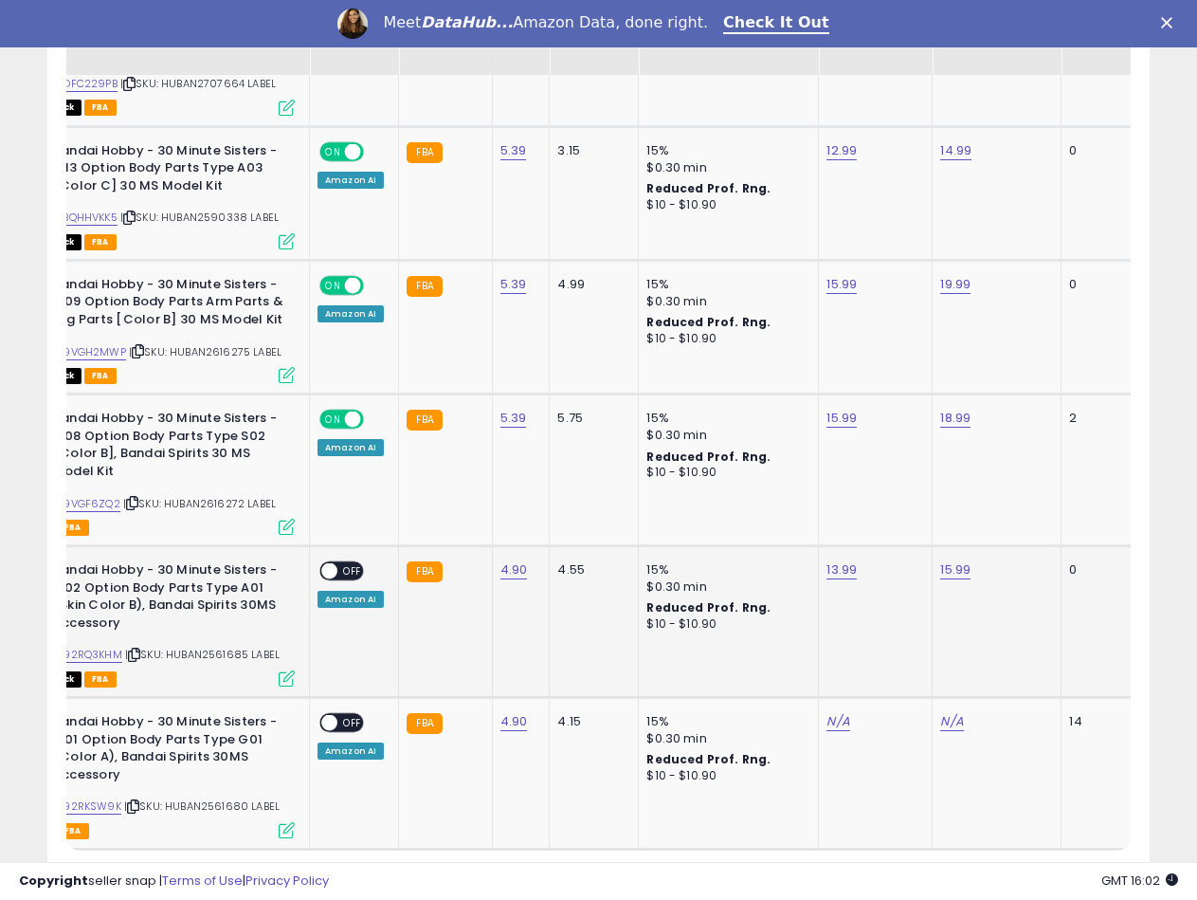
click at [339, 563] on span "OFF" at bounding box center [352, 571] width 30 height 16
click at [112, 798] on link "B092RKSW9K" at bounding box center [85, 806] width 72 height 16
click at [854, 713] on div "N/A" at bounding box center [872, 721] width 91 height 17
click at [838, 712] on link "N/A" at bounding box center [838, 721] width 23 height 19
click at [761, 630] on input "number" at bounding box center [777, 640] width 169 height 32
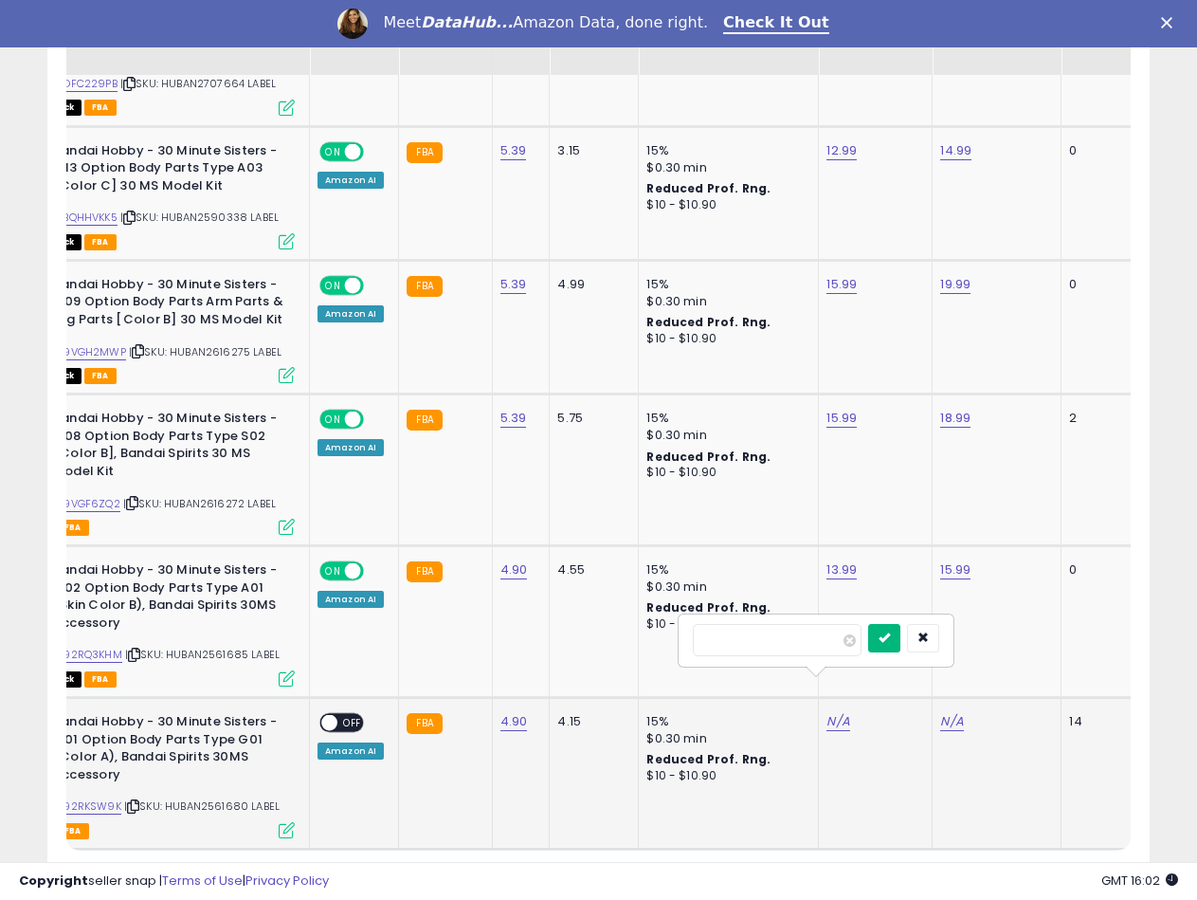
type input "*****"
click at [900, 651] on button "submit" at bounding box center [884, 638] width 32 height 28
click at [942, 712] on link "N/A" at bounding box center [951, 721] width 23 height 19
click at [933, 698] on td "N/A" at bounding box center [997, 774] width 129 height 152
click at [951, 712] on link "N/A" at bounding box center [951, 721] width 23 height 19
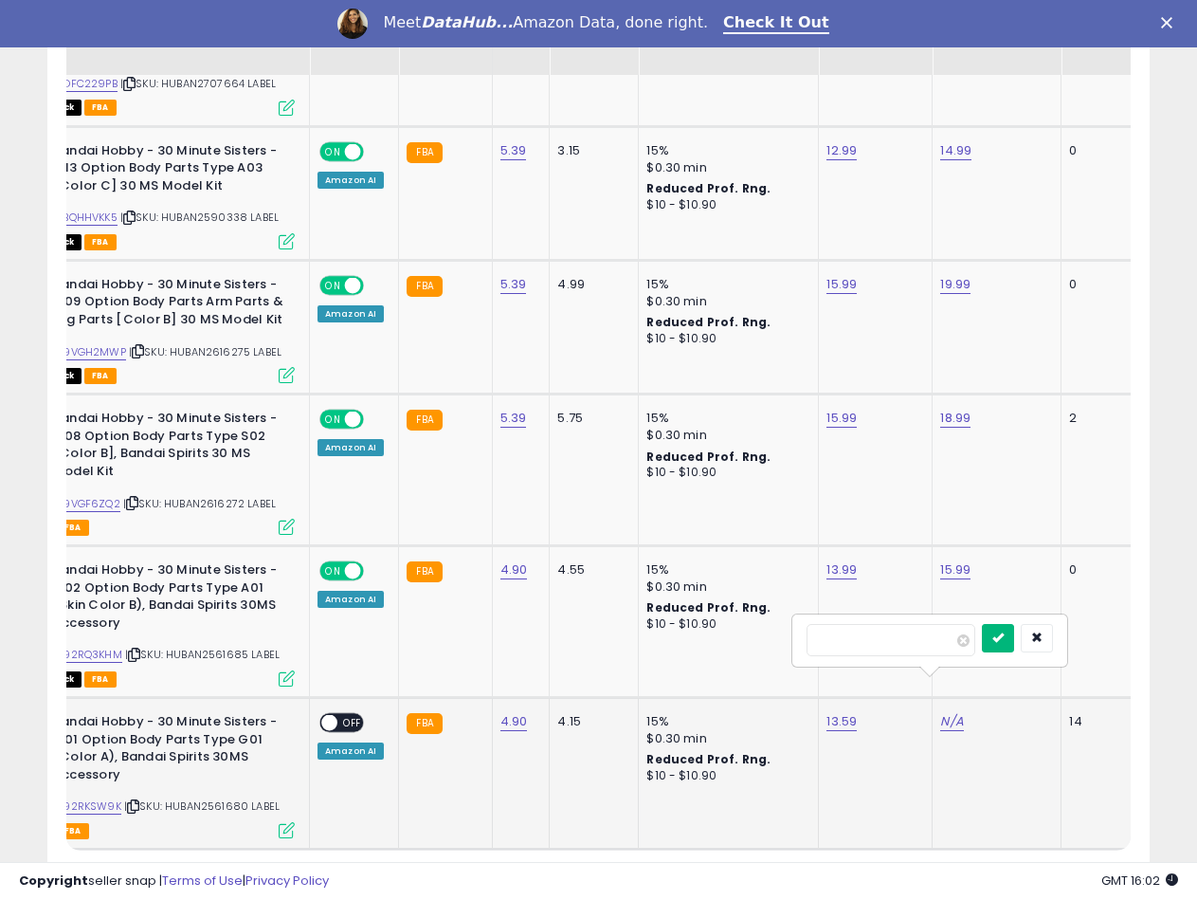
type input "*****"
click at [1012, 640] on button "submit" at bounding box center [998, 638] width 32 height 28
click at [332, 715] on span at bounding box center [329, 723] width 16 height 16
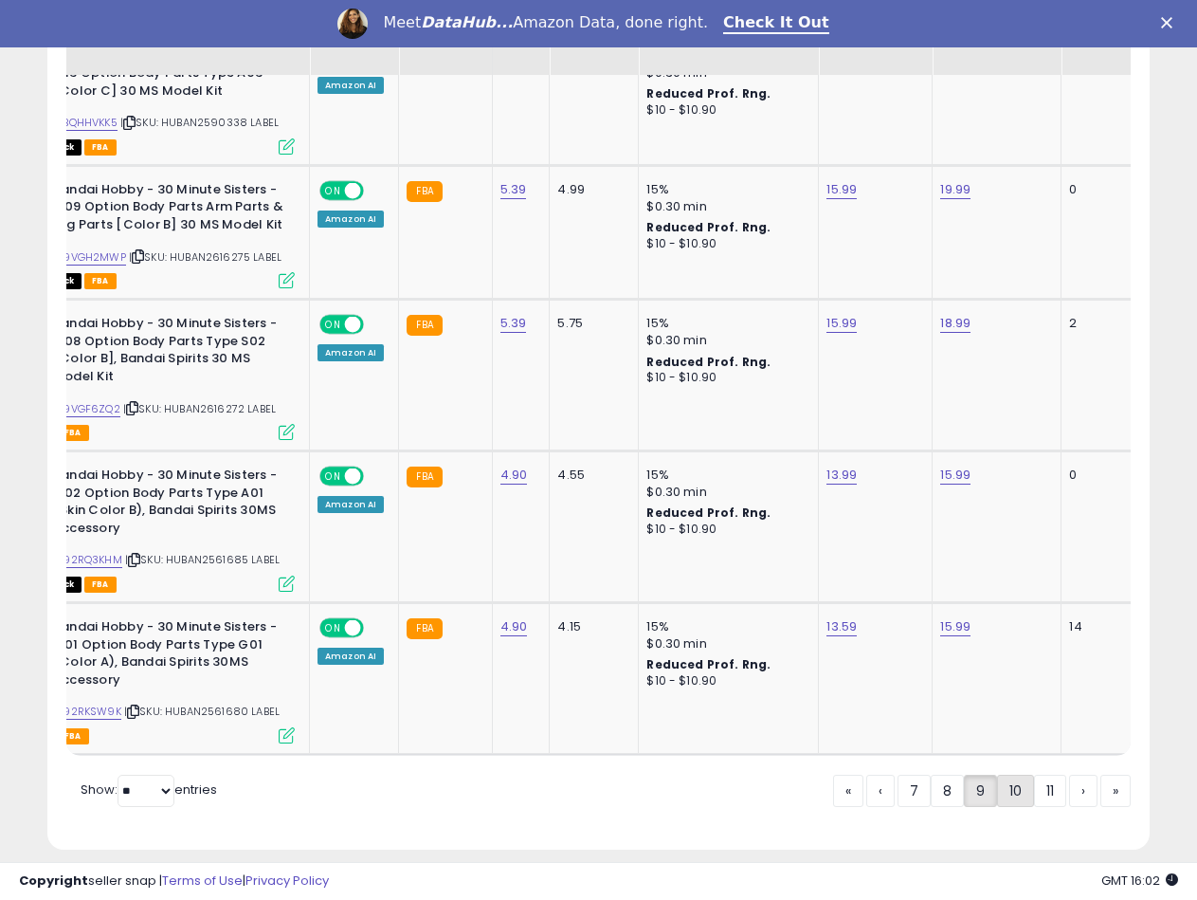
click at [1013, 778] on link "10" at bounding box center [1015, 790] width 37 height 32
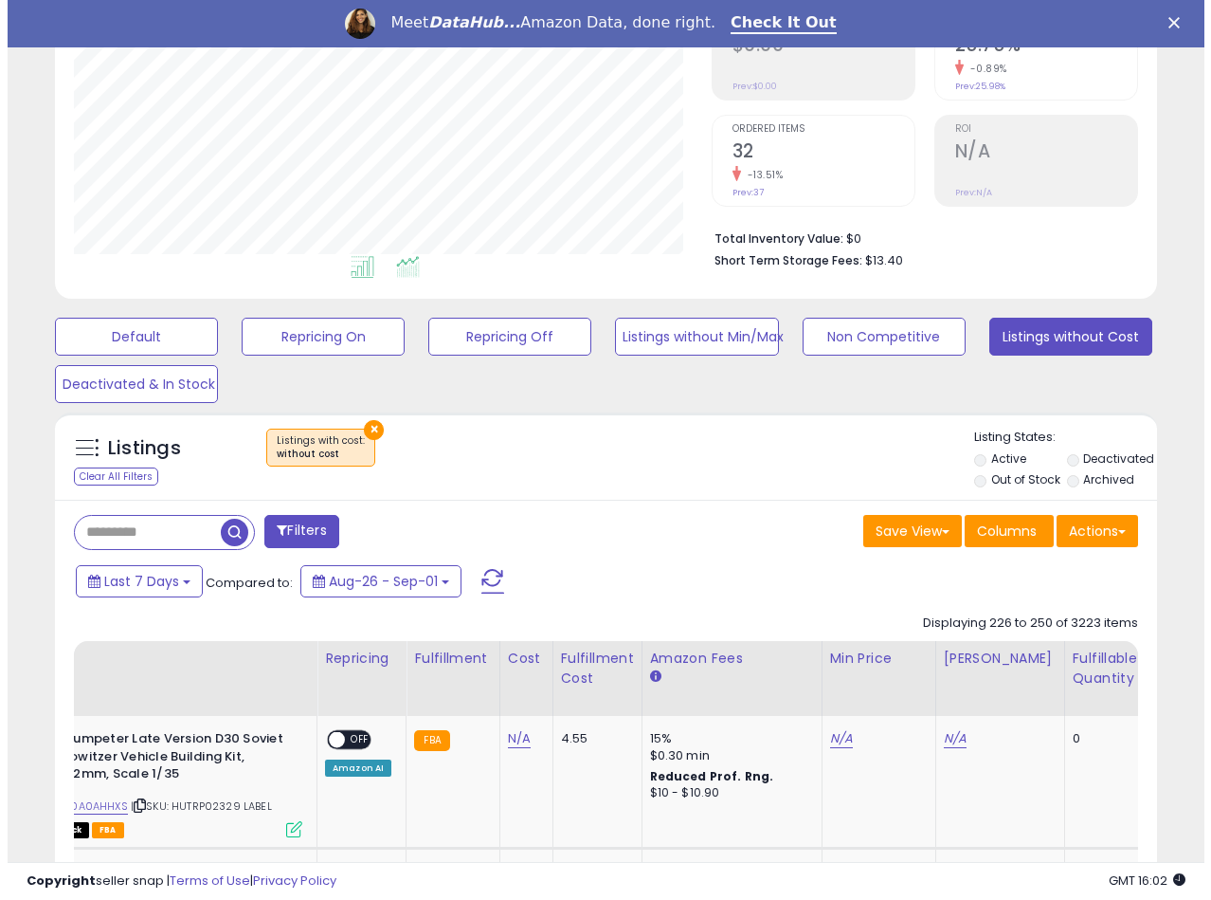
scroll to position [134, 0]
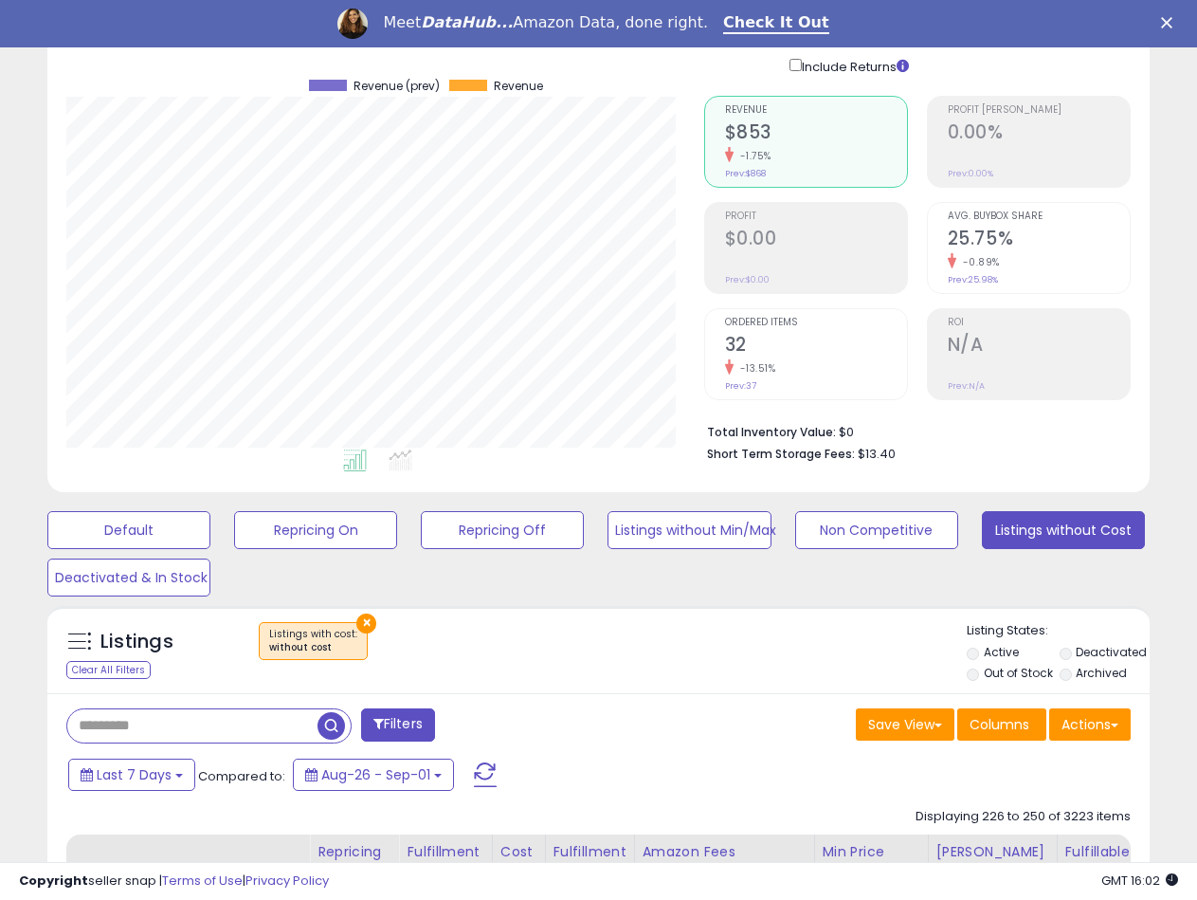
click at [155, 731] on input "text" at bounding box center [192, 725] width 250 height 33
type input "*****"
click at [339, 718] on span "button" at bounding box center [331, 725] width 27 height 27
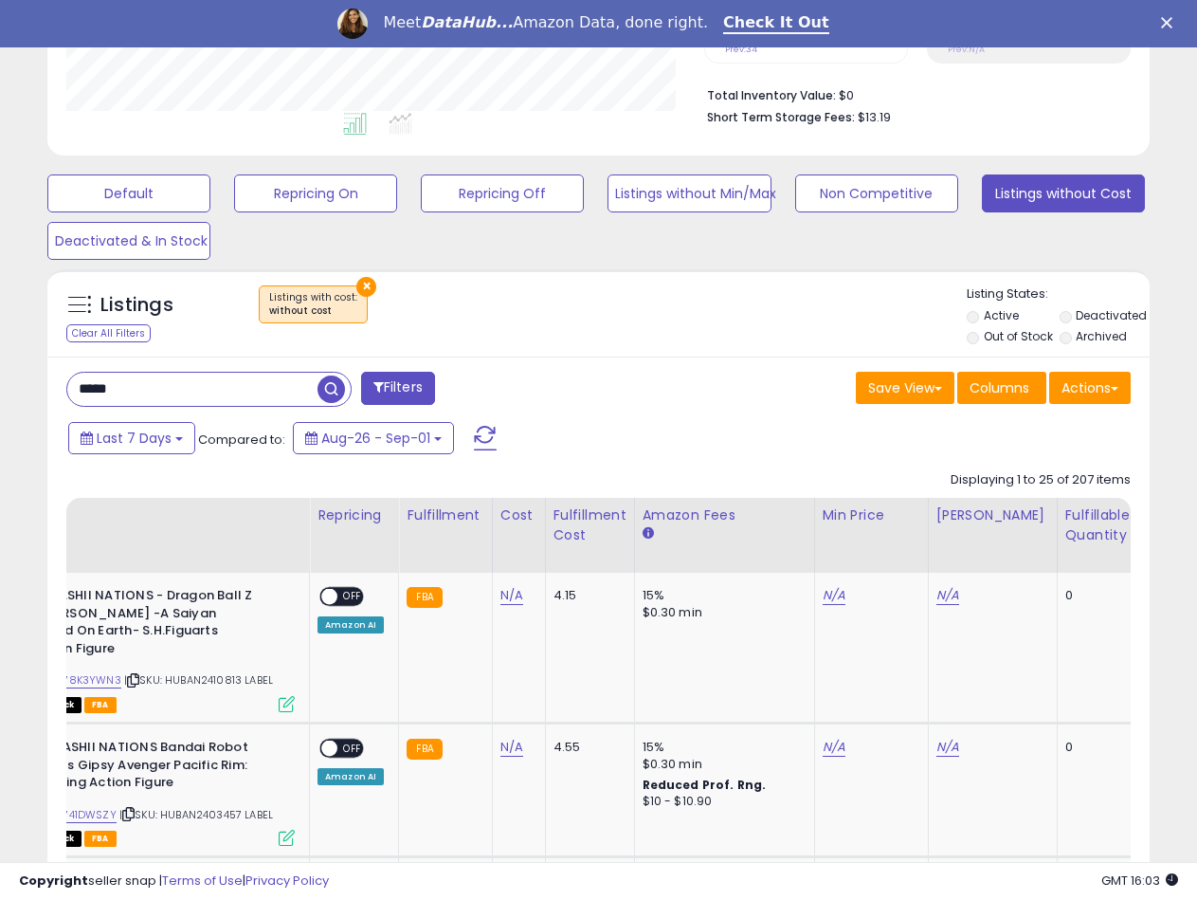
scroll to position [608, 0]
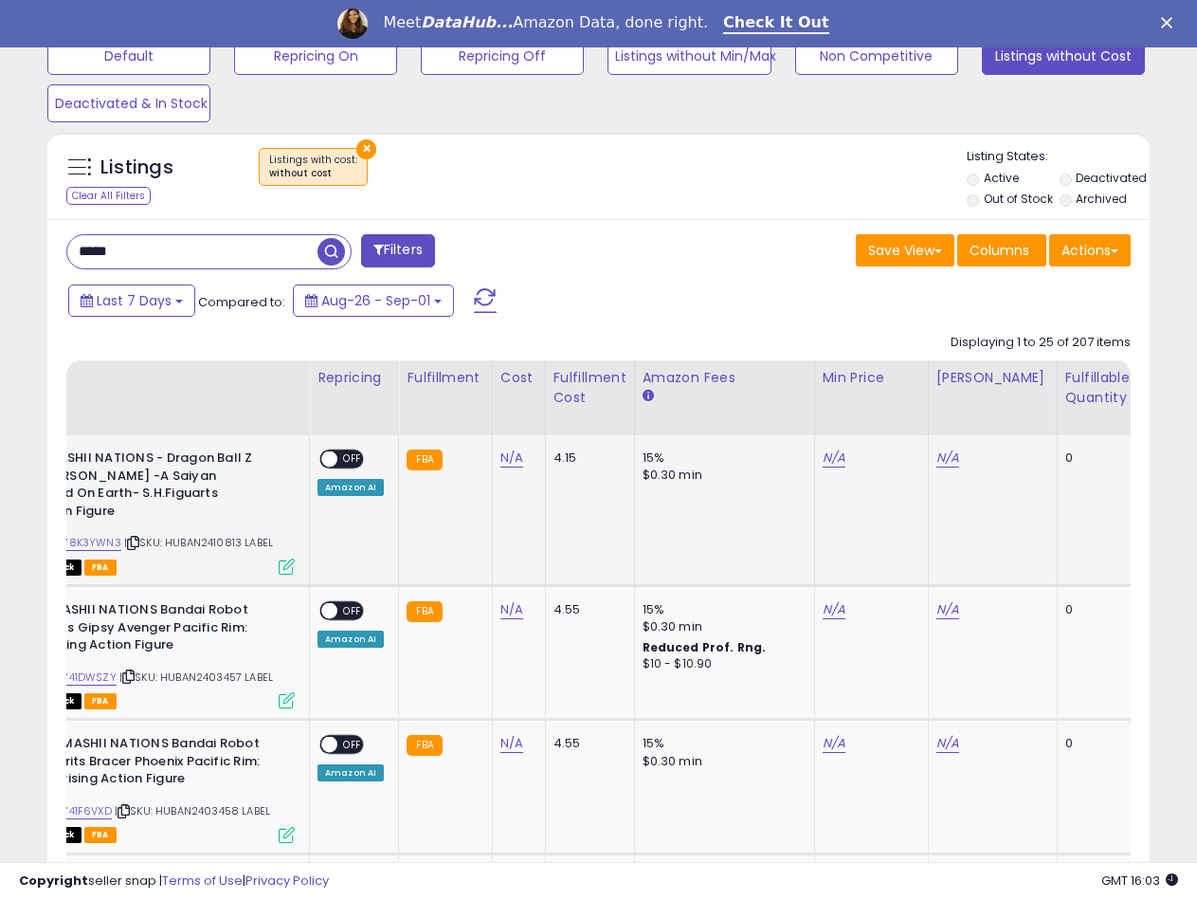
click at [209, 535] on span "| SKU: HUBAN2410813 LABEL" at bounding box center [198, 542] width 149 height 15
copy span "HUBAN2410813"
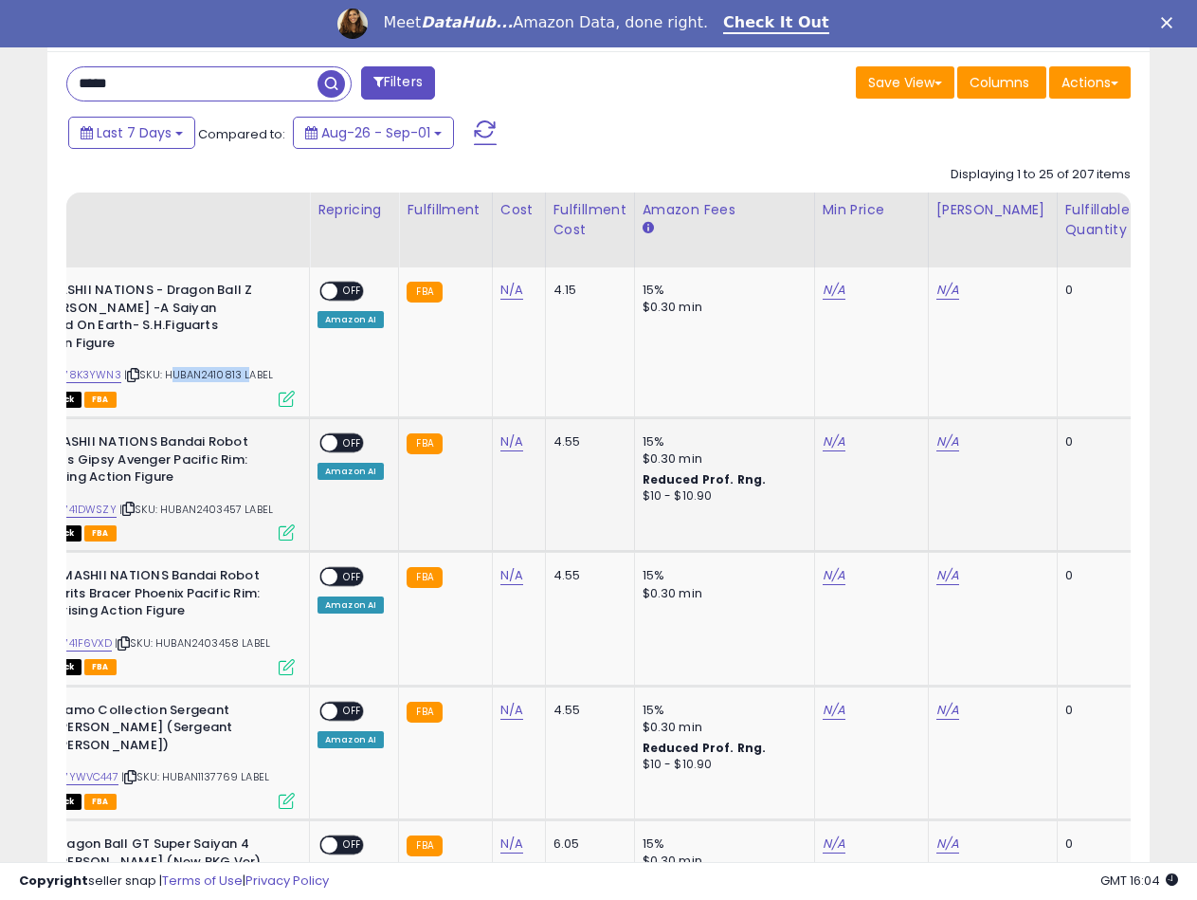
scroll to position [797, 0]
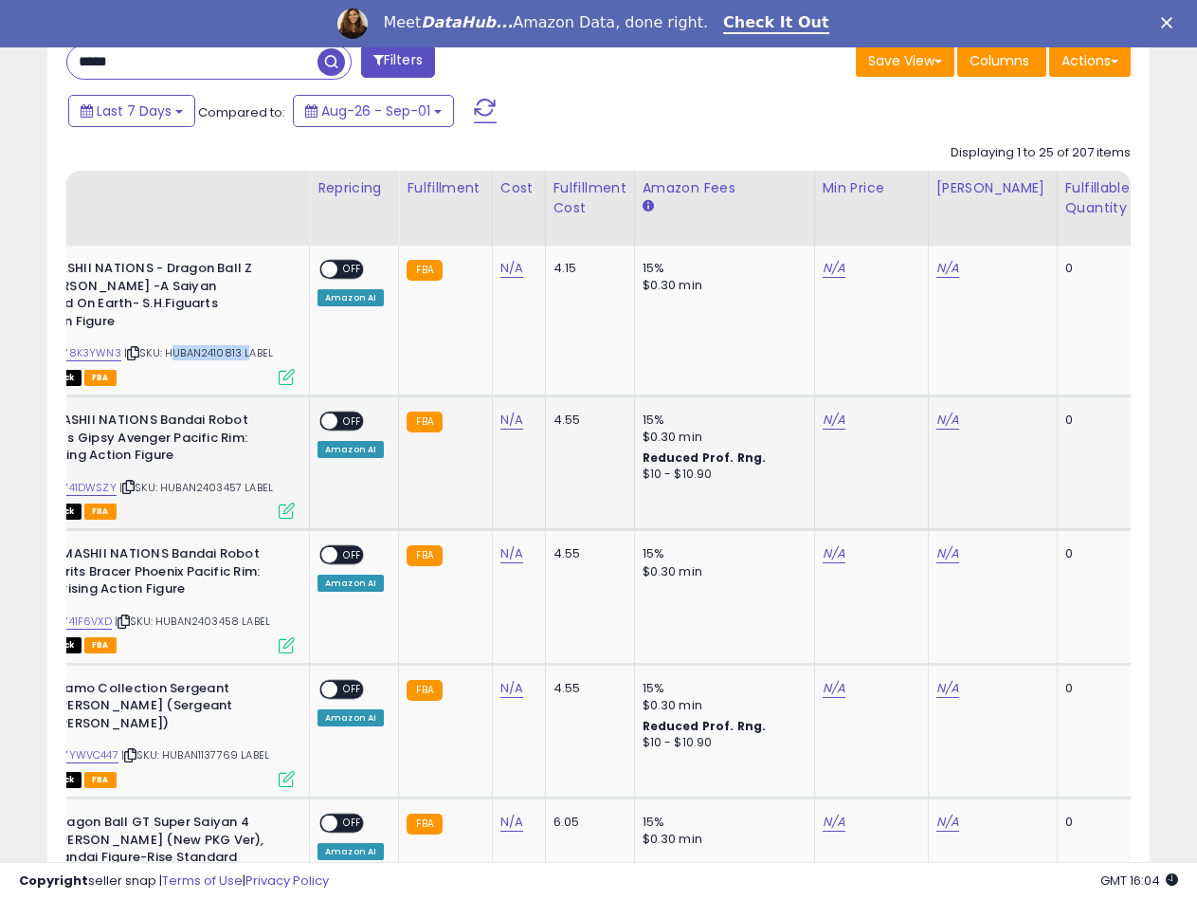
click at [219, 480] on span "| SKU: HUBAN2403457 LABEL" at bounding box center [196, 487] width 154 height 15
copy span "HUBAN2403457"
click at [220, 613] on span "| SKU: HUBAN2403458 LABEL" at bounding box center [192, 620] width 155 height 15
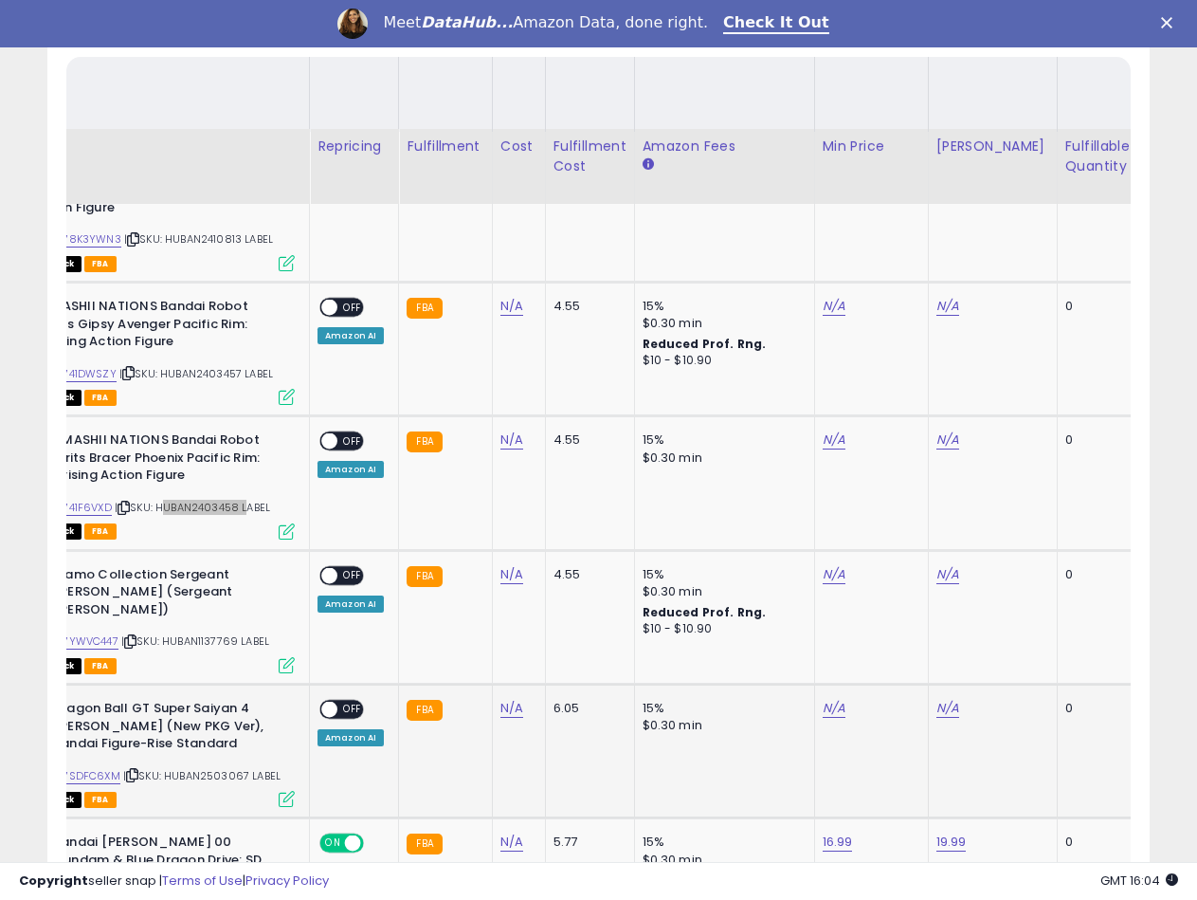
scroll to position [1082, 0]
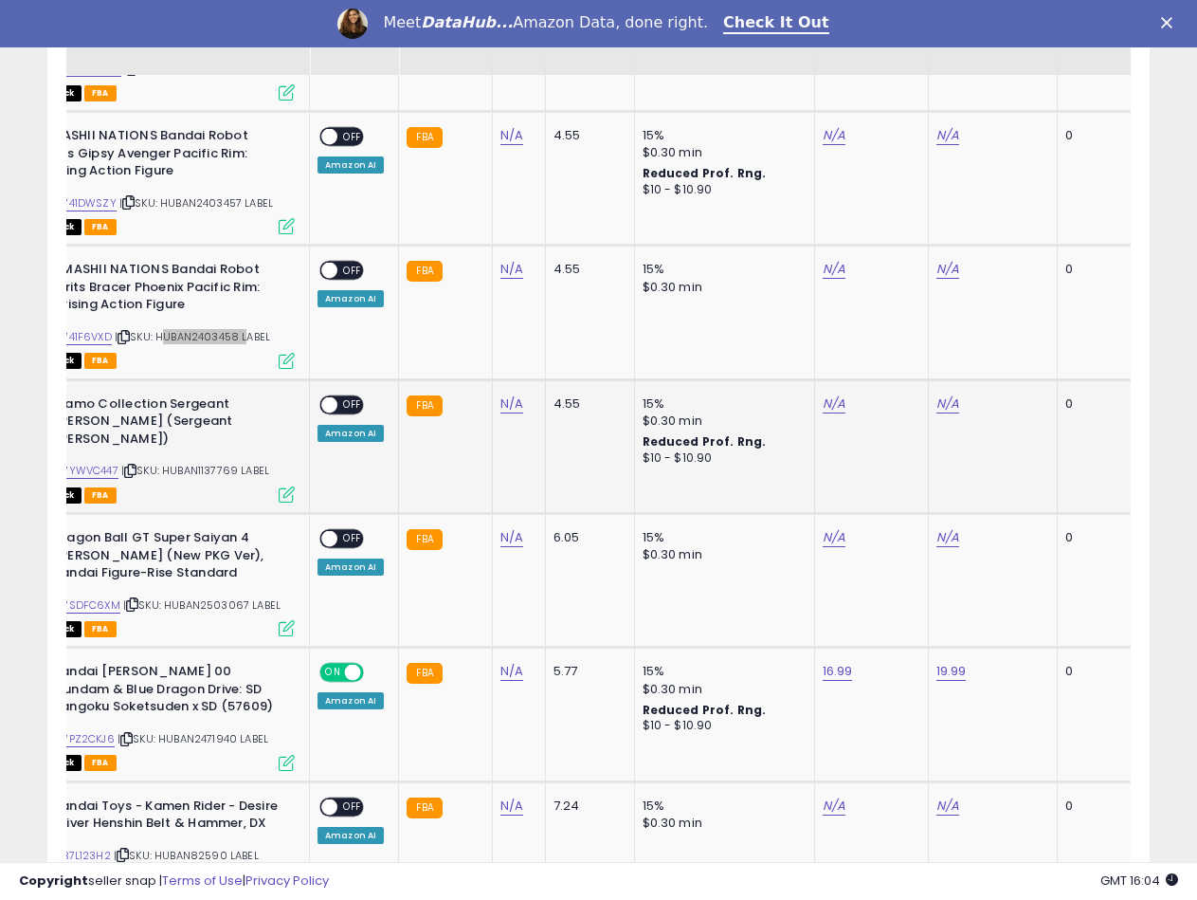
click at [221, 463] on span "| SKU: HUBAN1137769 LABEL" at bounding box center [195, 470] width 148 height 15
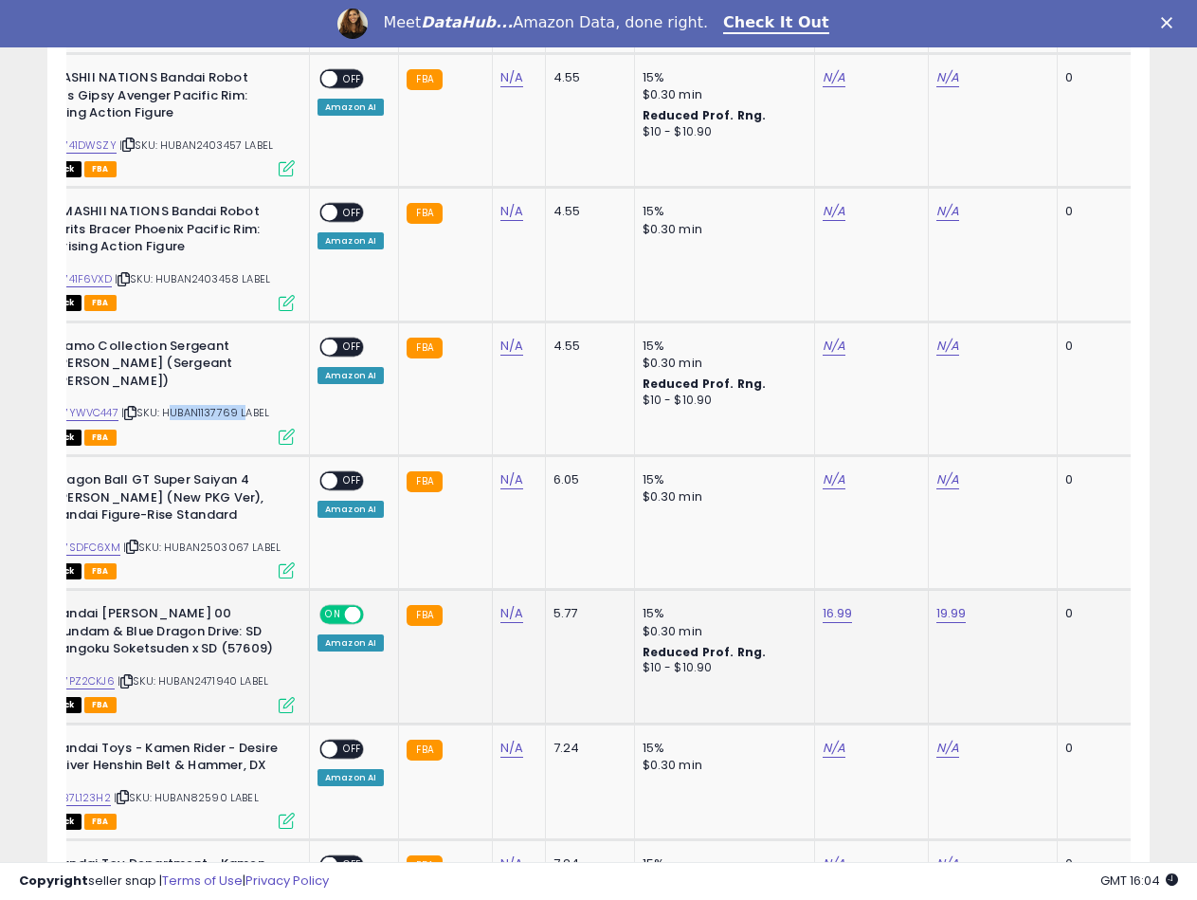
scroll to position [1271, 0]
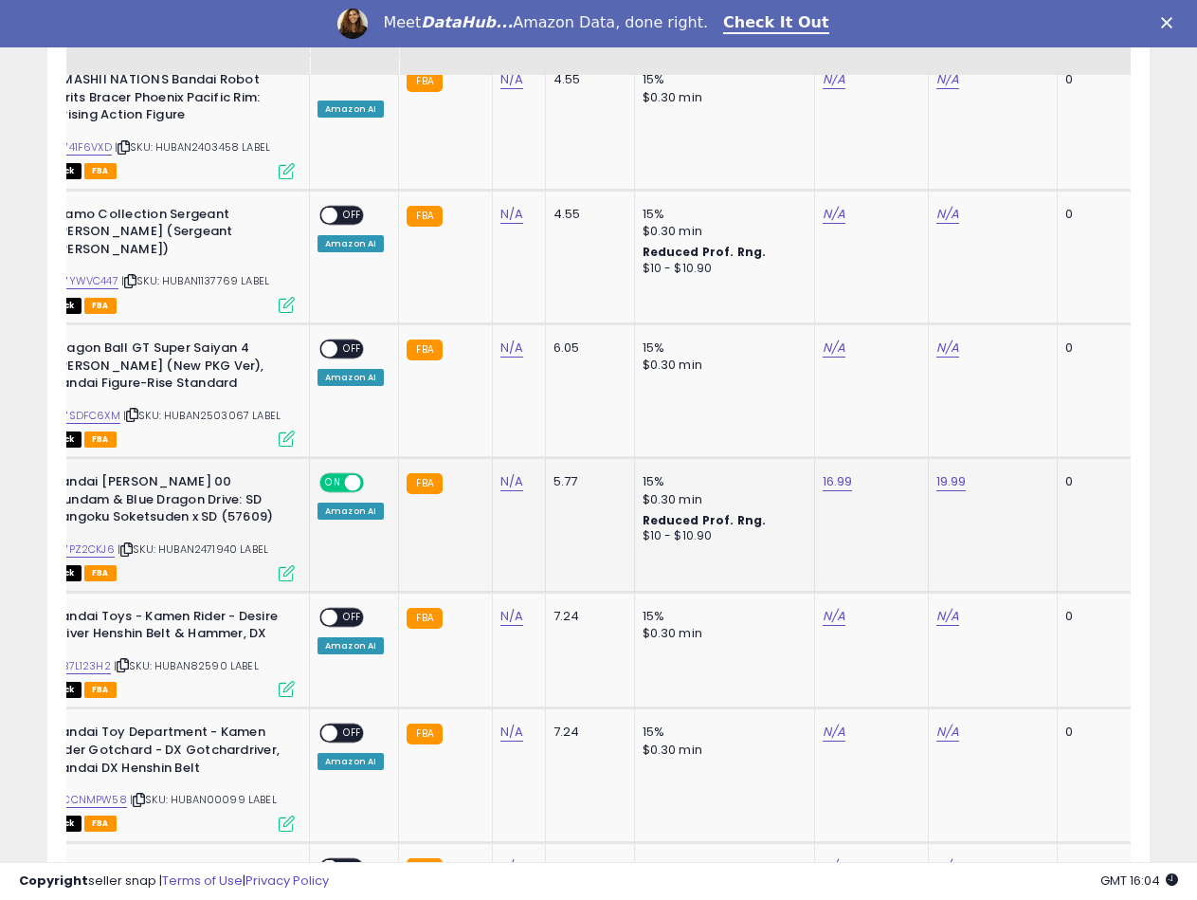
click at [225, 541] on span "| SKU: HUBAN2471940 LABEL" at bounding box center [193, 548] width 151 height 15
copy span "HUBAN2471940"
click at [507, 472] on link "N/A" at bounding box center [511, 481] width 23 height 19
type input "****"
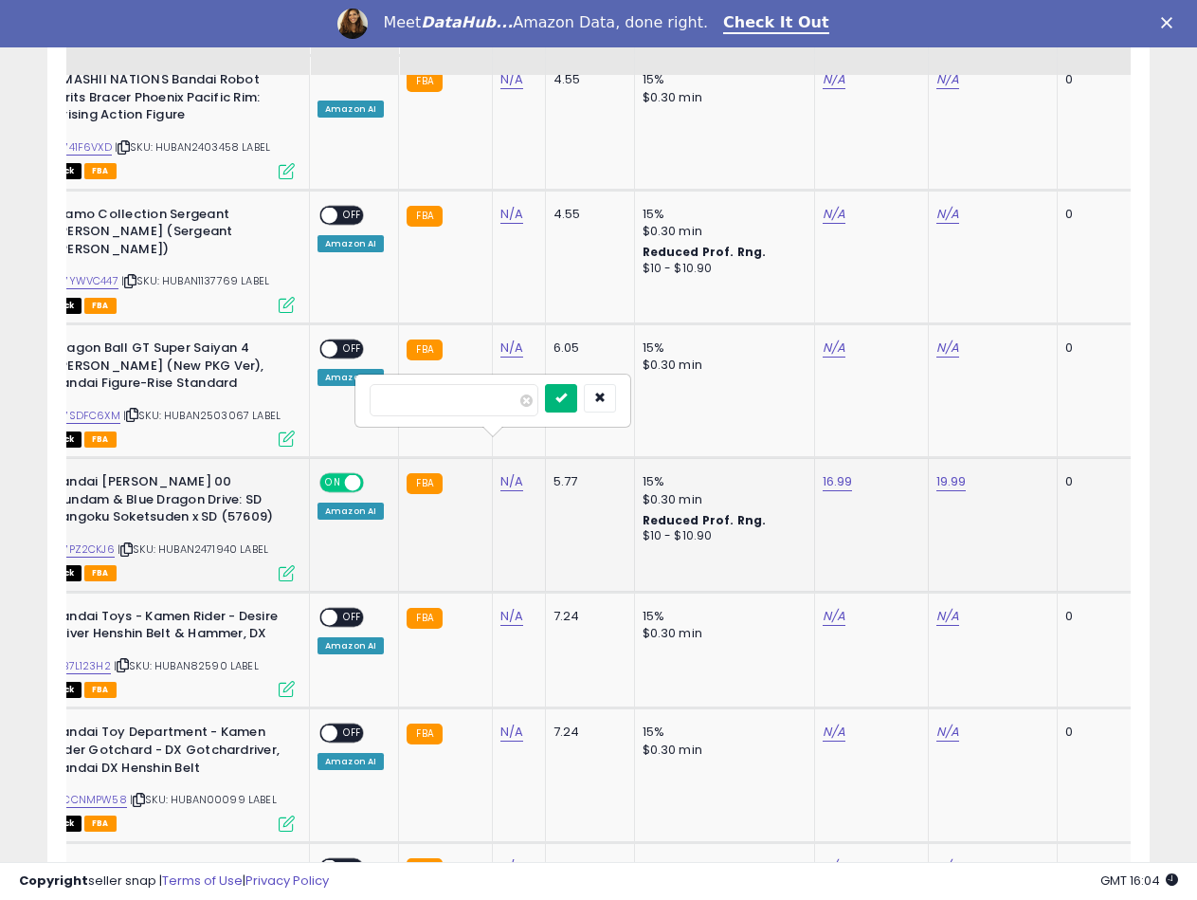
click at [567, 401] on icon "submit" at bounding box center [560, 396] width 11 height 11
click at [97, 541] on link "B07PZ2CKJ6" at bounding box center [81, 549] width 65 height 16
click at [824, 472] on link "16.99" at bounding box center [838, 481] width 30 height 19
click at [711, 404] on input "*****" at bounding box center [777, 400] width 169 height 32
click at [870, 487] on td "16.99 *****" at bounding box center [871, 525] width 114 height 134
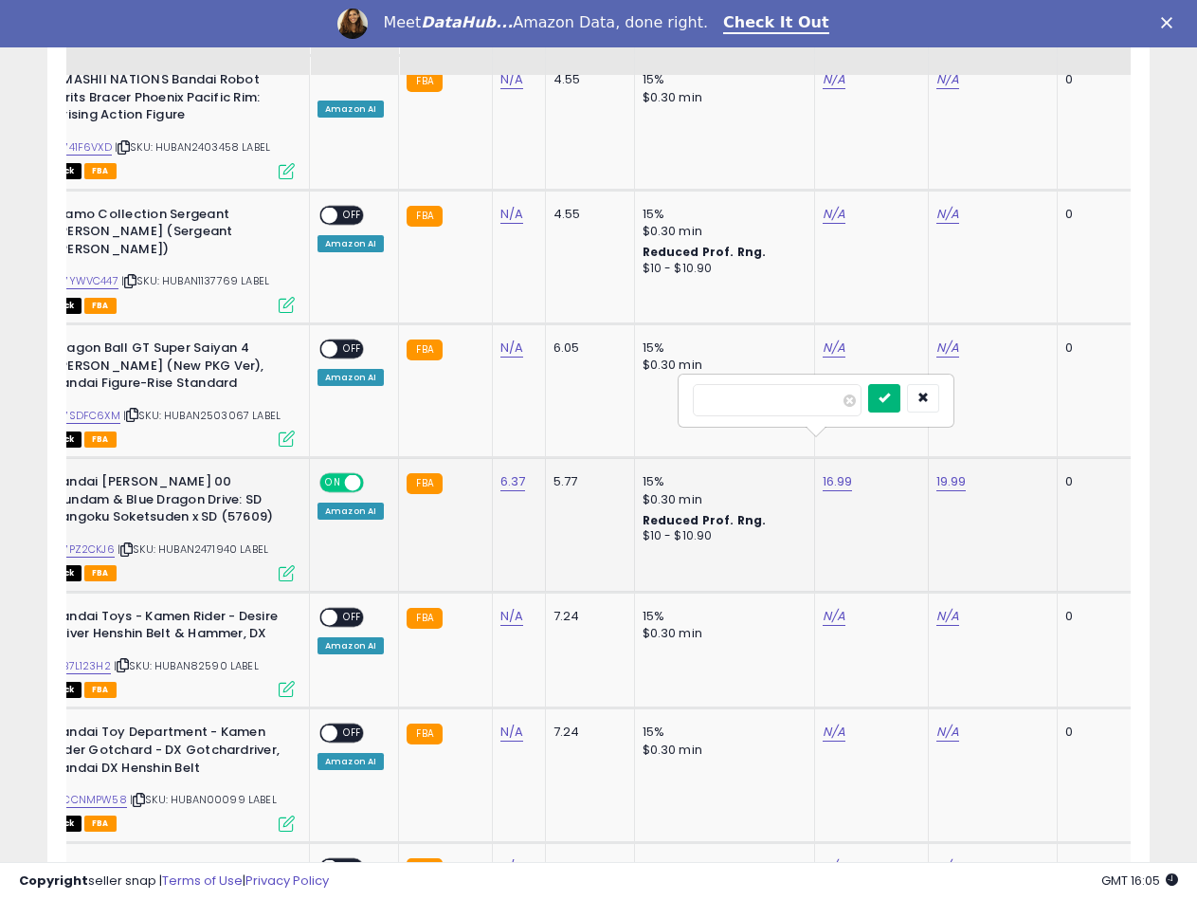
click at [900, 407] on button "submit" at bounding box center [884, 398] width 32 height 28
click at [937, 472] on link "19.99" at bounding box center [952, 481] width 30 height 19
drag, startPoint x: 833, startPoint y: 404, endPoint x: 818, endPoint y: 403, distance: 15.2
click at [818, 403] on input "*****" at bounding box center [891, 400] width 169 height 32
type input "*****"
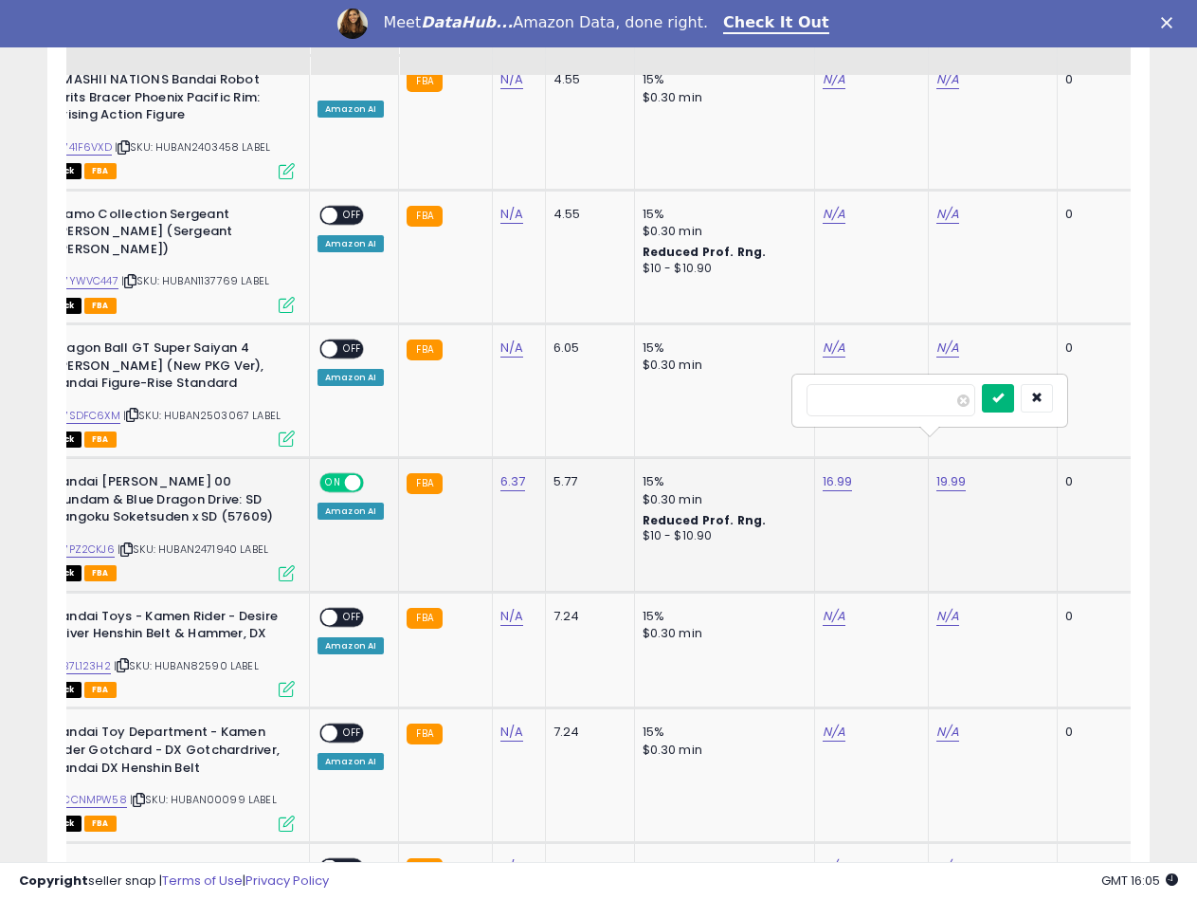
click at [1004, 397] on icon "submit" at bounding box center [997, 396] width 11 height 11
click at [839, 472] on link "16.99" at bounding box center [838, 481] width 30 height 19
drag, startPoint x: 711, startPoint y: 398, endPoint x: 720, endPoint y: 397, distance: 9.5
click at [720, 397] on input "*****" at bounding box center [777, 400] width 169 height 32
type input "*****"
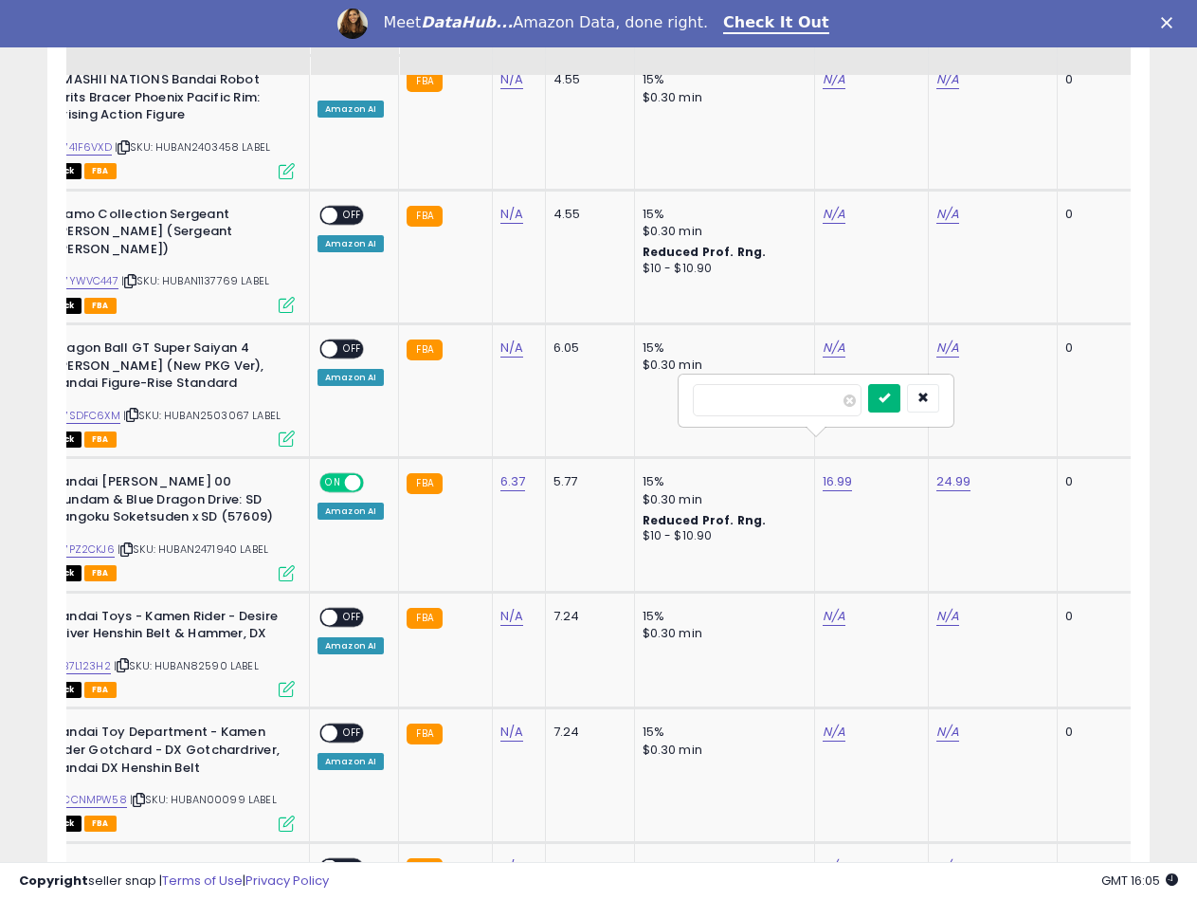
click at [900, 396] on button "submit" at bounding box center [884, 398] width 32 height 28
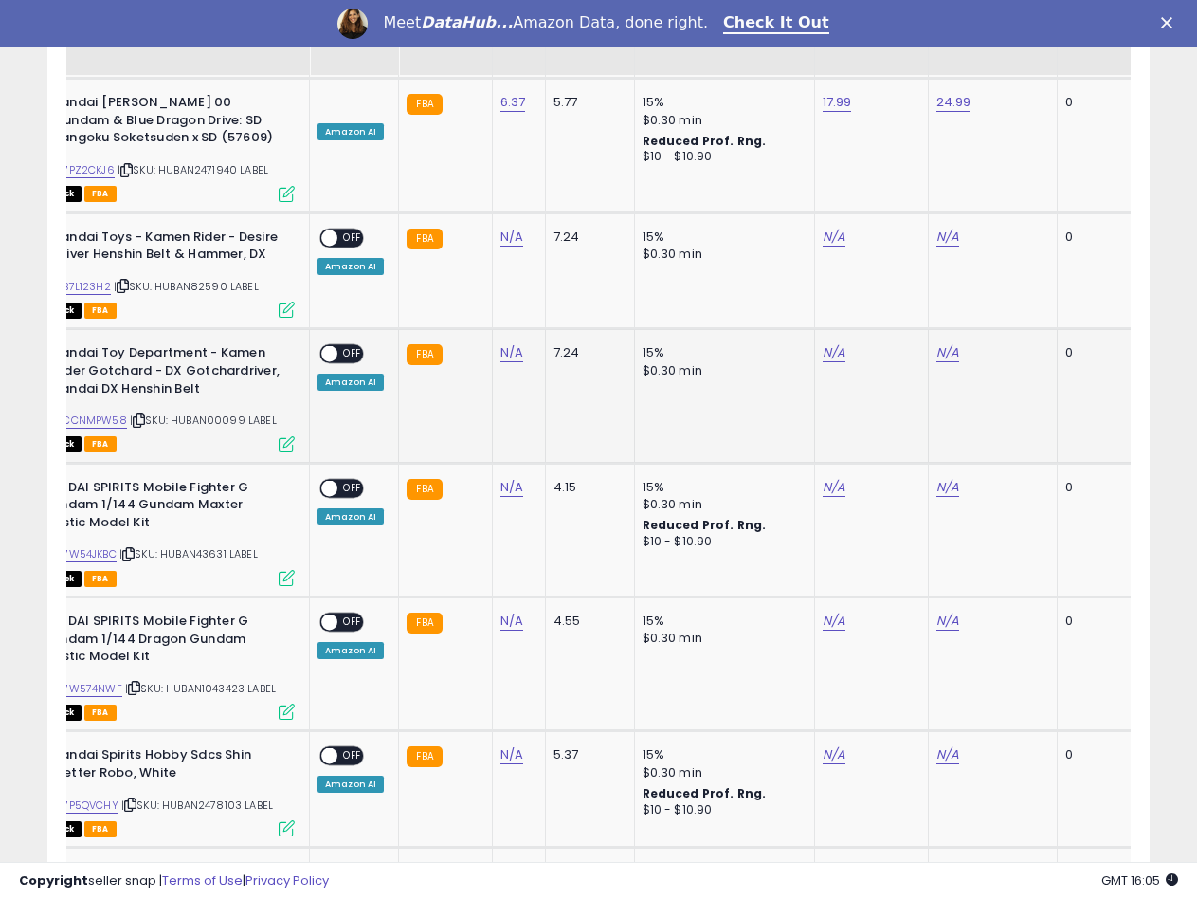
scroll to position [1745, 0]
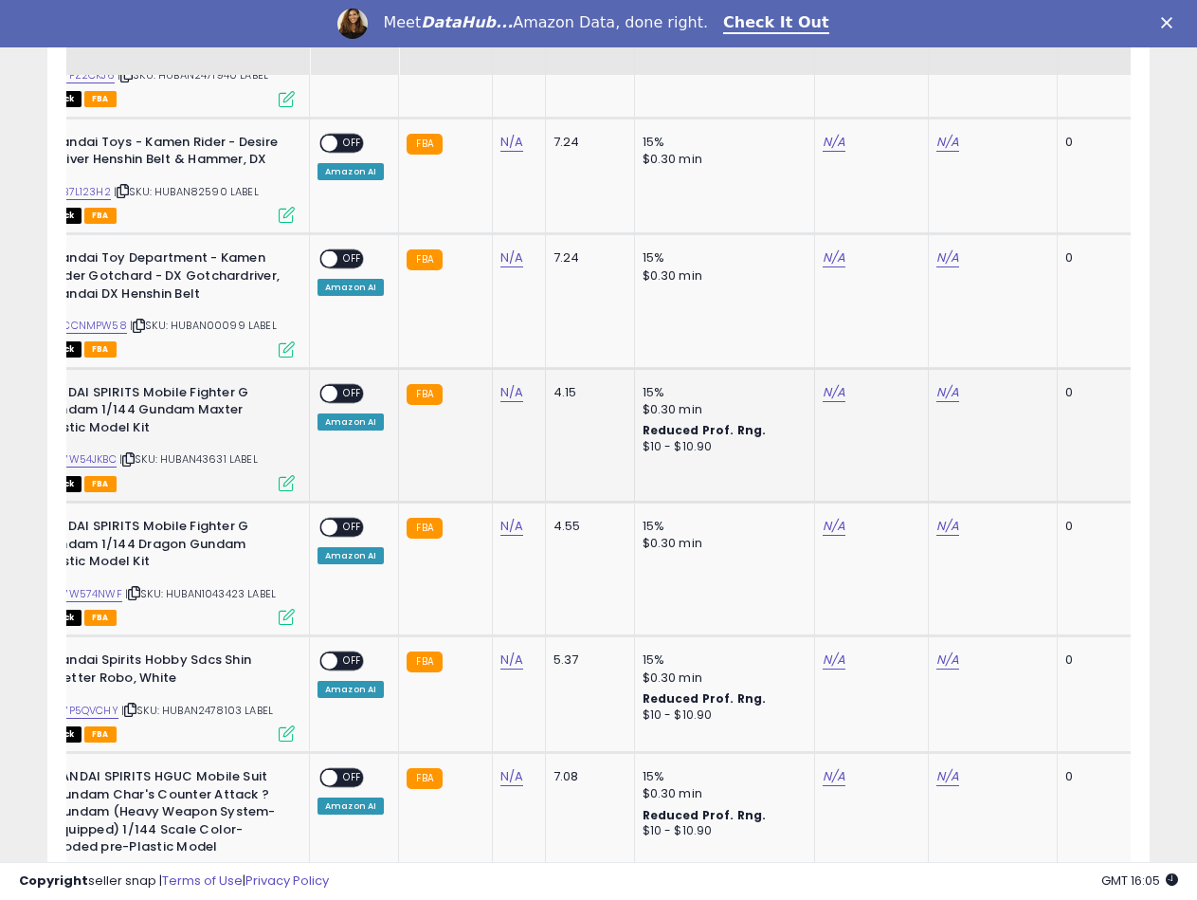
click at [202, 451] on span "| SKU: HUBAN43631 LABEL" at bounding box center [188, 458] width 138 height 15
copy span "HUBAN43631"
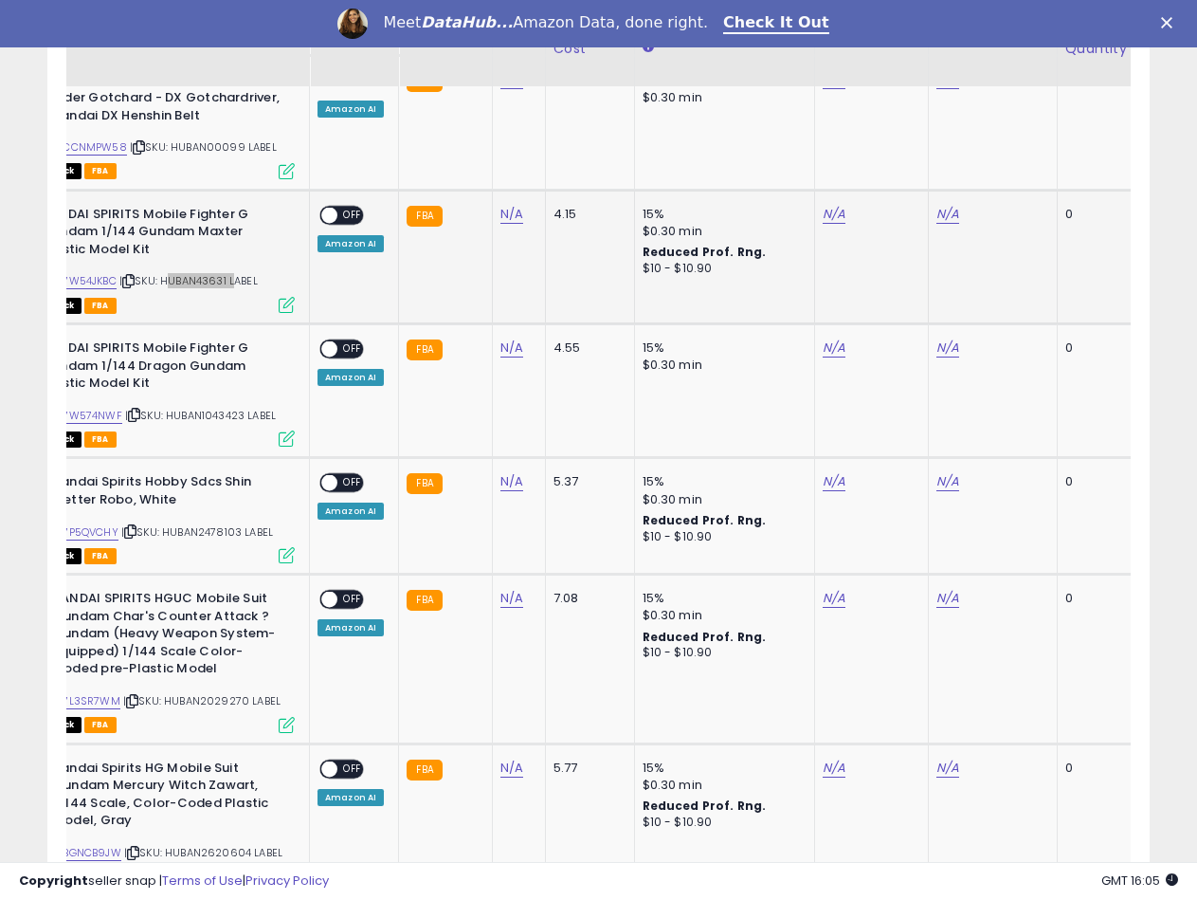
scroll to position [1935, 0]
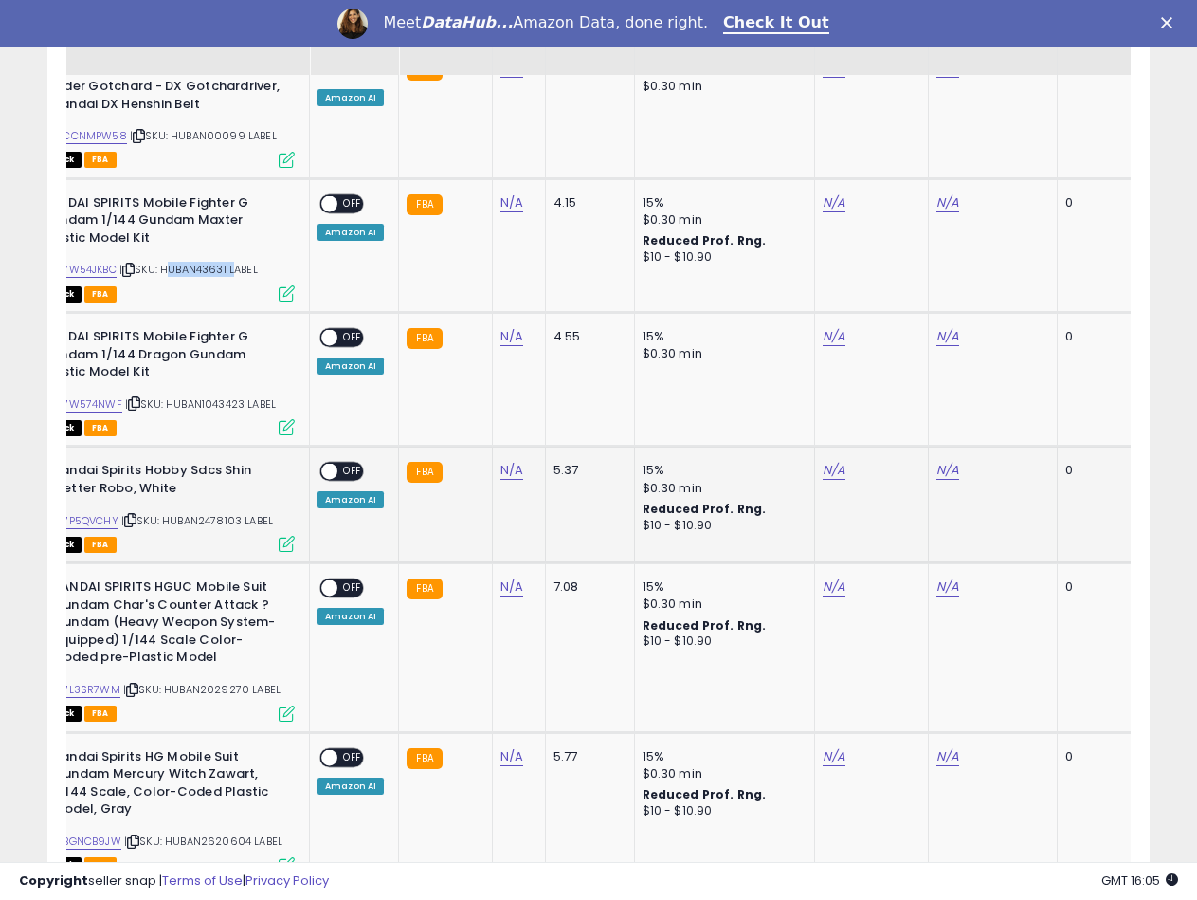
click at [212, 513] on span "| SKU: HUBAN2478103 LABEL" at bounding box center [197, 520] width 152 height 15
copy span "HUBAN2478103"
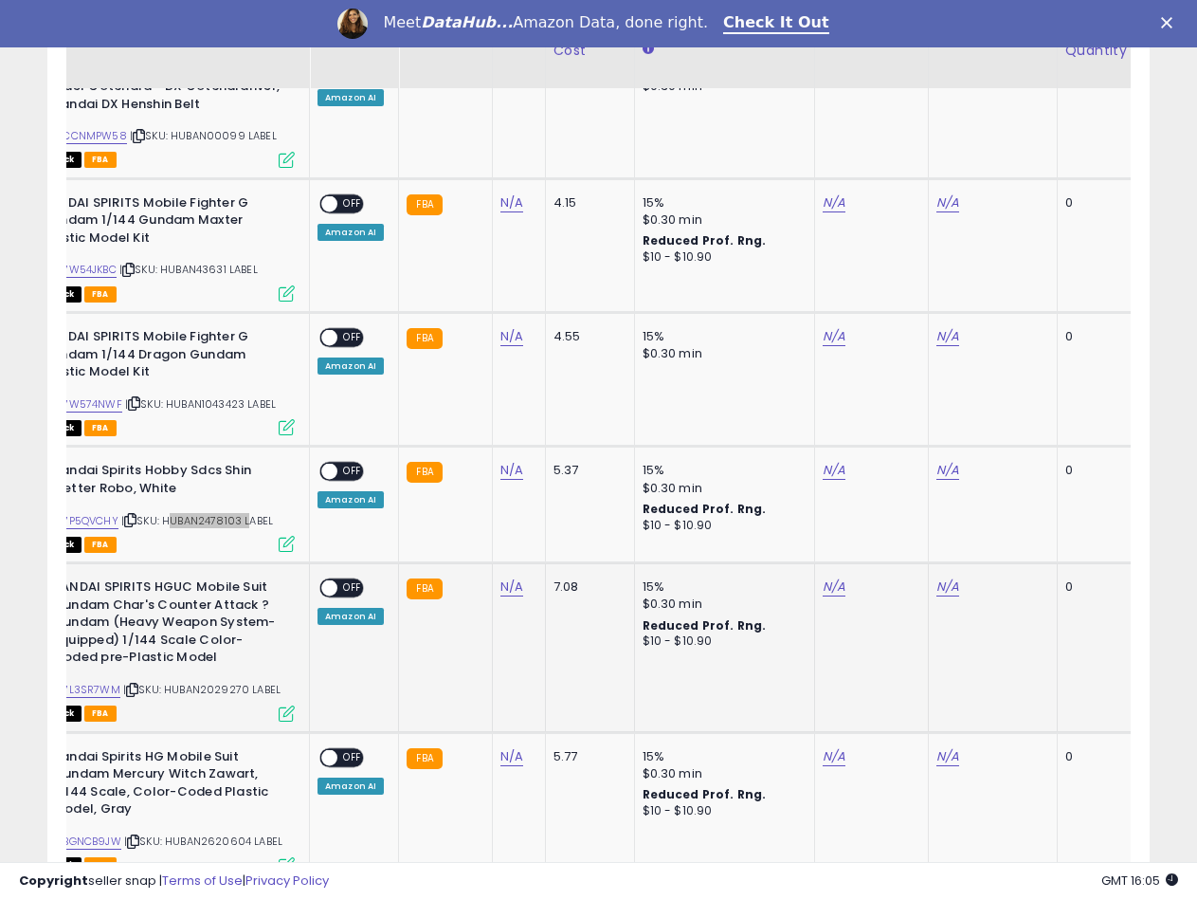
scroll to position [2124, 0]
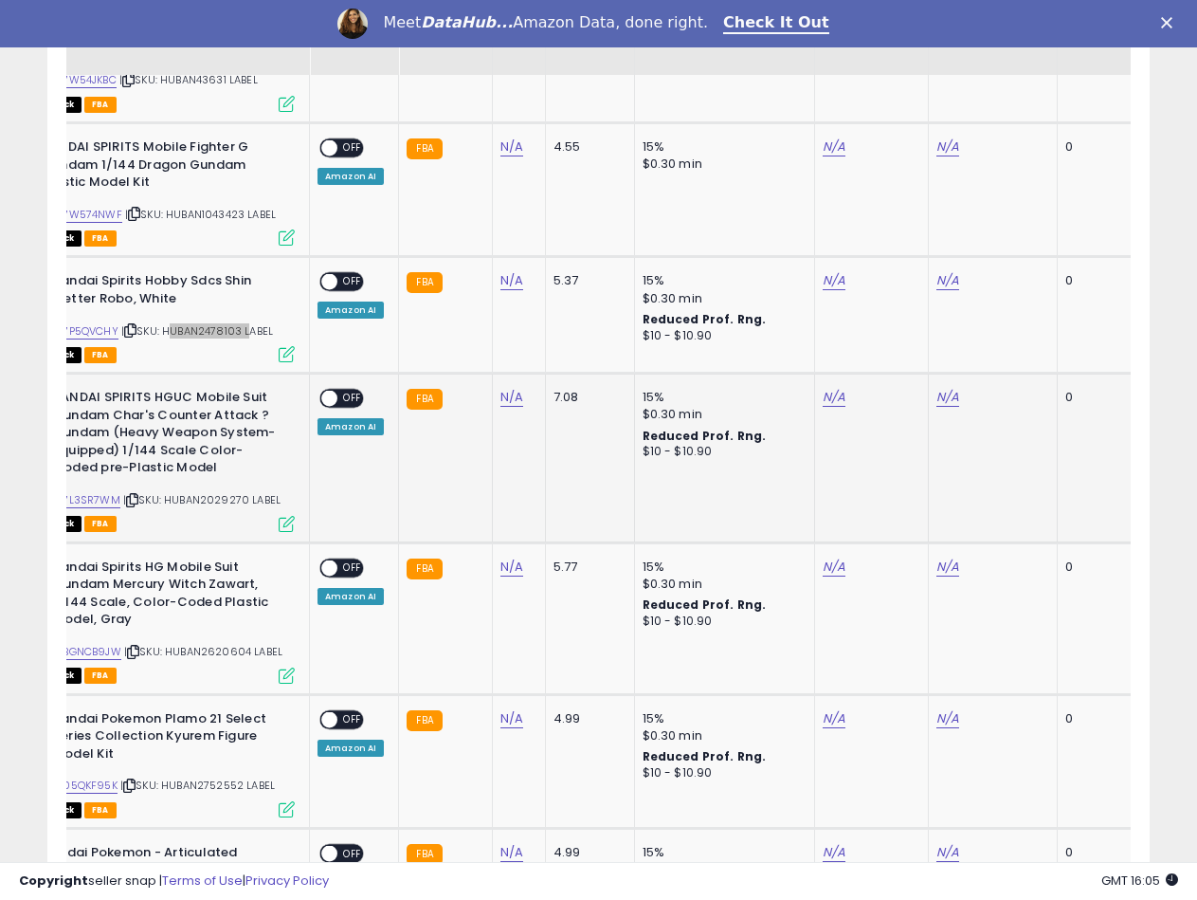
click at [215, 492] on span "| SKU: HUBAN2029270 LABEL" at bounding box center [201, 499] width 157 height 15
copy span "HUBAN2029270"
click at [512, 388] on link "N/A" at bounding box center [511, 397] width 23 height 19
click at [445, 316] on input "number" at bounding box center [454, 316] width 169 height 32
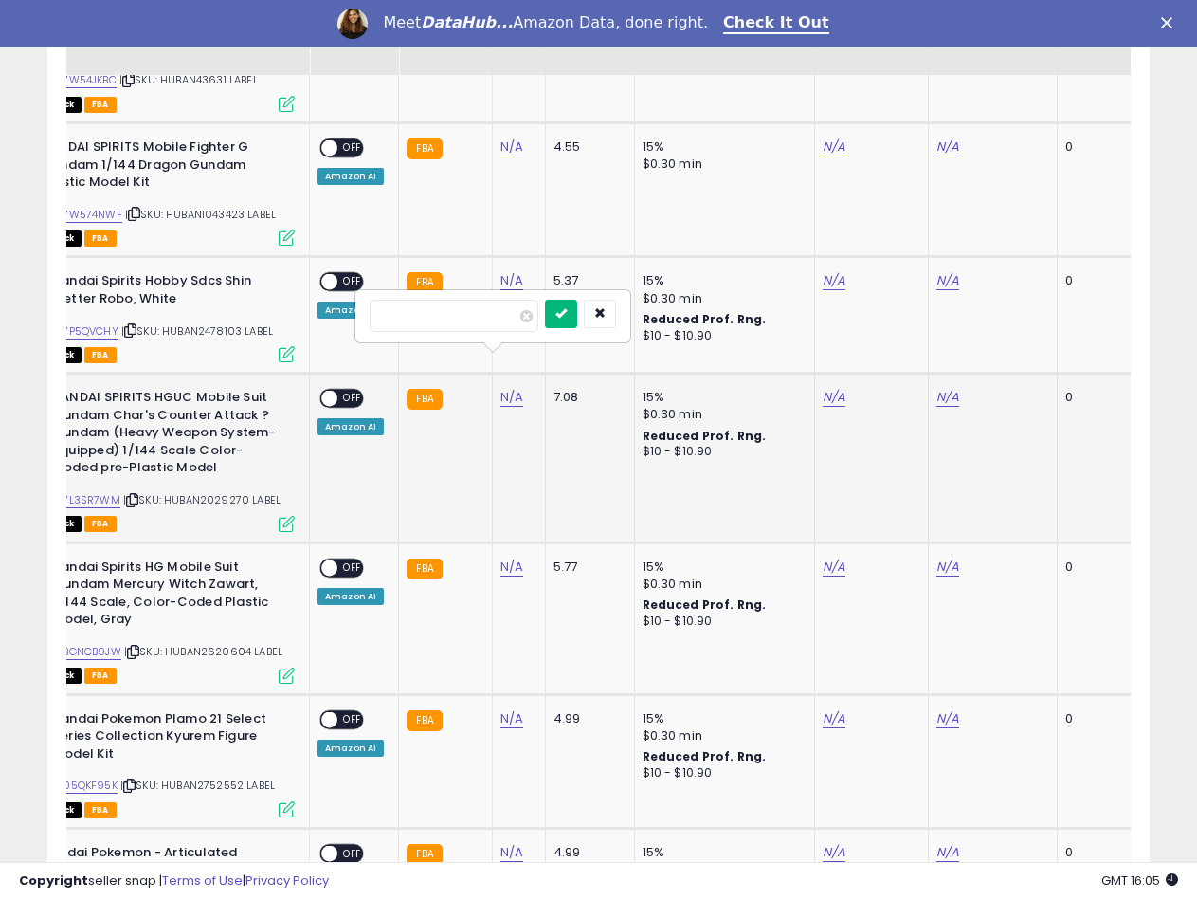
type input "*****"
click at [577, 316] on button "submit" at bounding box center [561, 314] width 32 height 28
click at [91, 492] on link "B07L3SR7WM" at bounding box center [84, 500] width 71 height 16
click at [823, 373] on td "N/A" at bounding box center [871, 457] width 114 height 169
click at [827, 388] on link "N/A" at bounding box center [834, 397] width 23 height 19
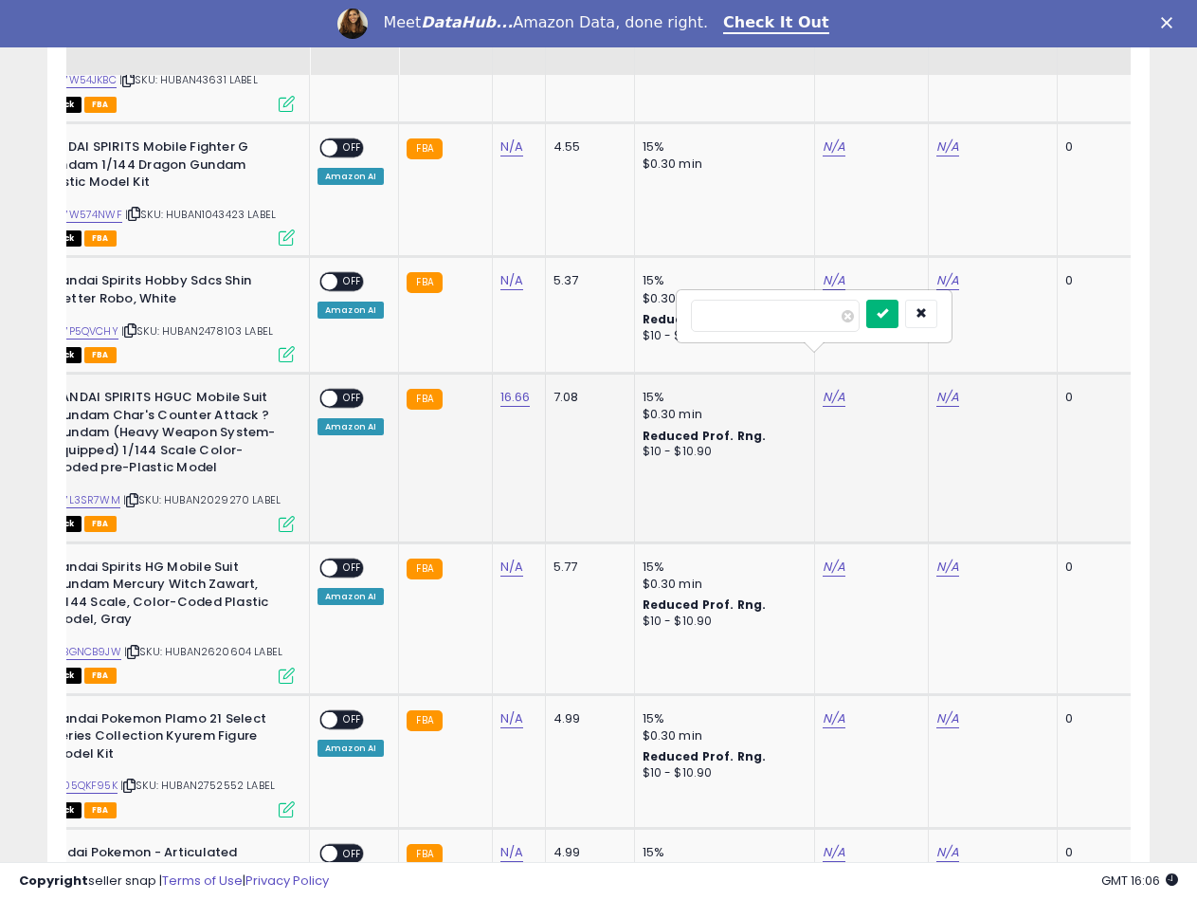
type input "*****"
click at [888, 315] on icon "submit" at bounding box center [882, 312] width 11 height 11
click at [941, 388] on link "N/A" at bounding box center [948, 397] width 23 height 19
click at [882, 333] on div at bounding box center [927, 316] width 273 height 50
click at [878, 329] on input "number" at bounding box center [889, 316] width 169 height 32
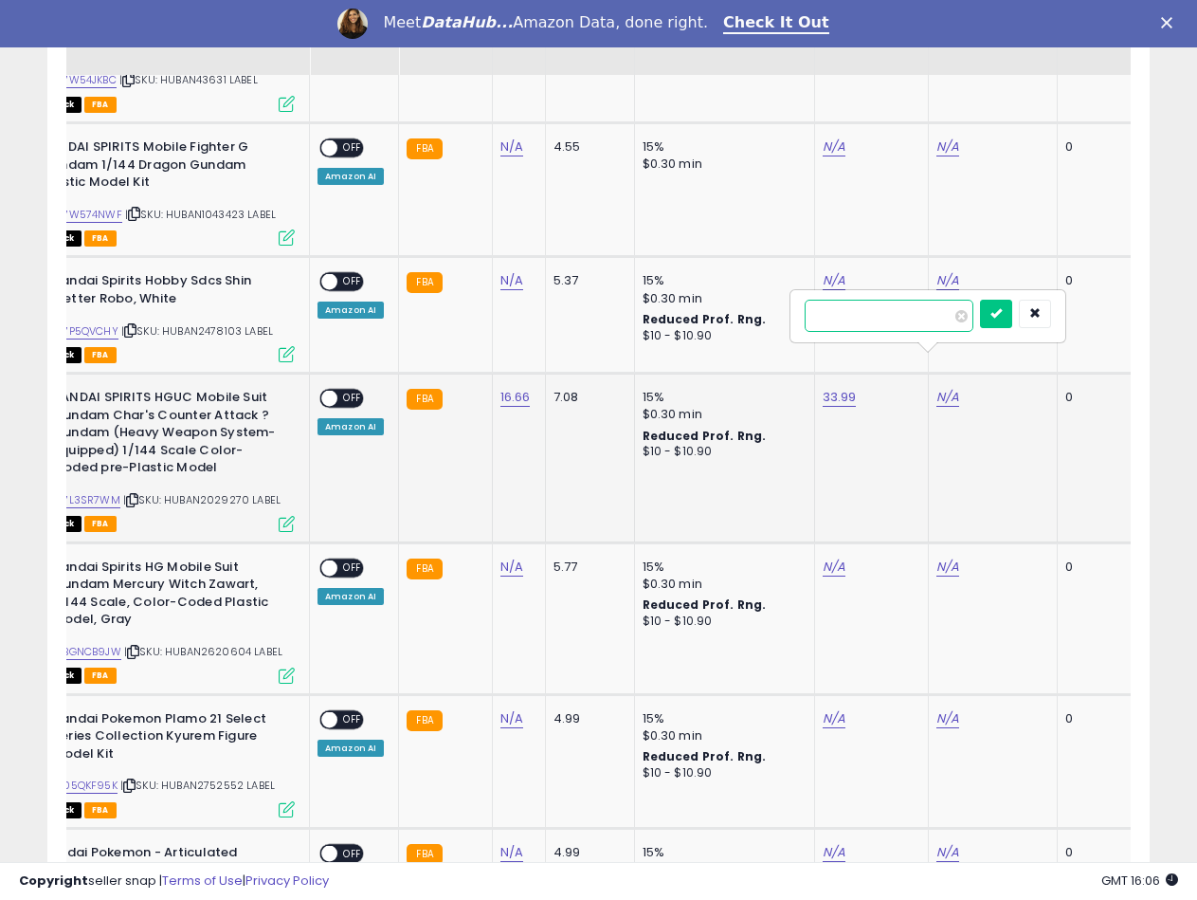
click at [870, 322] on input "number" at bounding box center [889, 316] width 169 height 32
type input "*****"
click at [1002, 318] on icon "submit" at bounding box center [996, 312] width 11 height 11
click at [331, 391] on span at bounding box center [329, 399] width 16 height 16
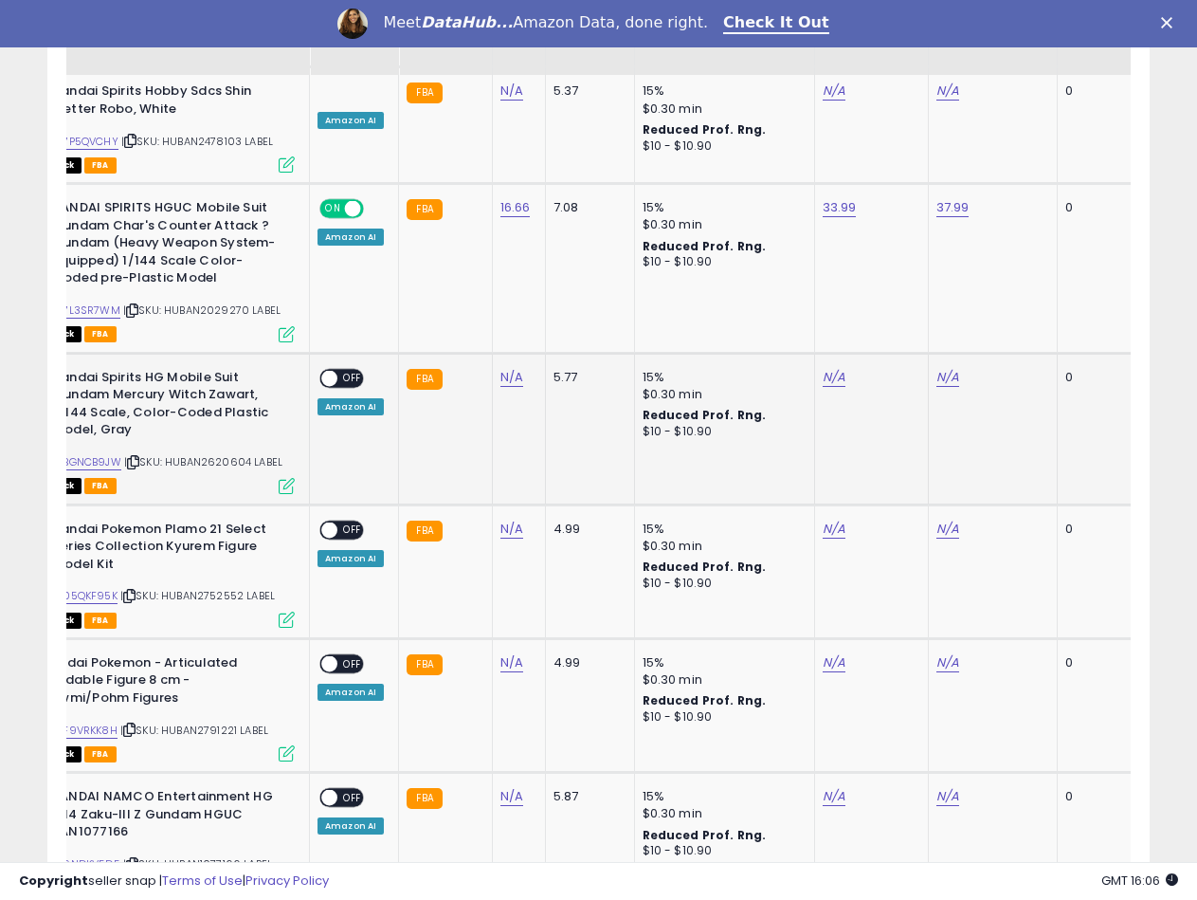
click at [231, 454] on span "| SKU: HUBAN2620604 LABEL" at bounding box center [203, 461] width 158 height 15
copy span "HUBAN2620604"
click at [502, 368] on link "N/A" at bounding box center [511, 377] width 23 height 19
type input "*****"
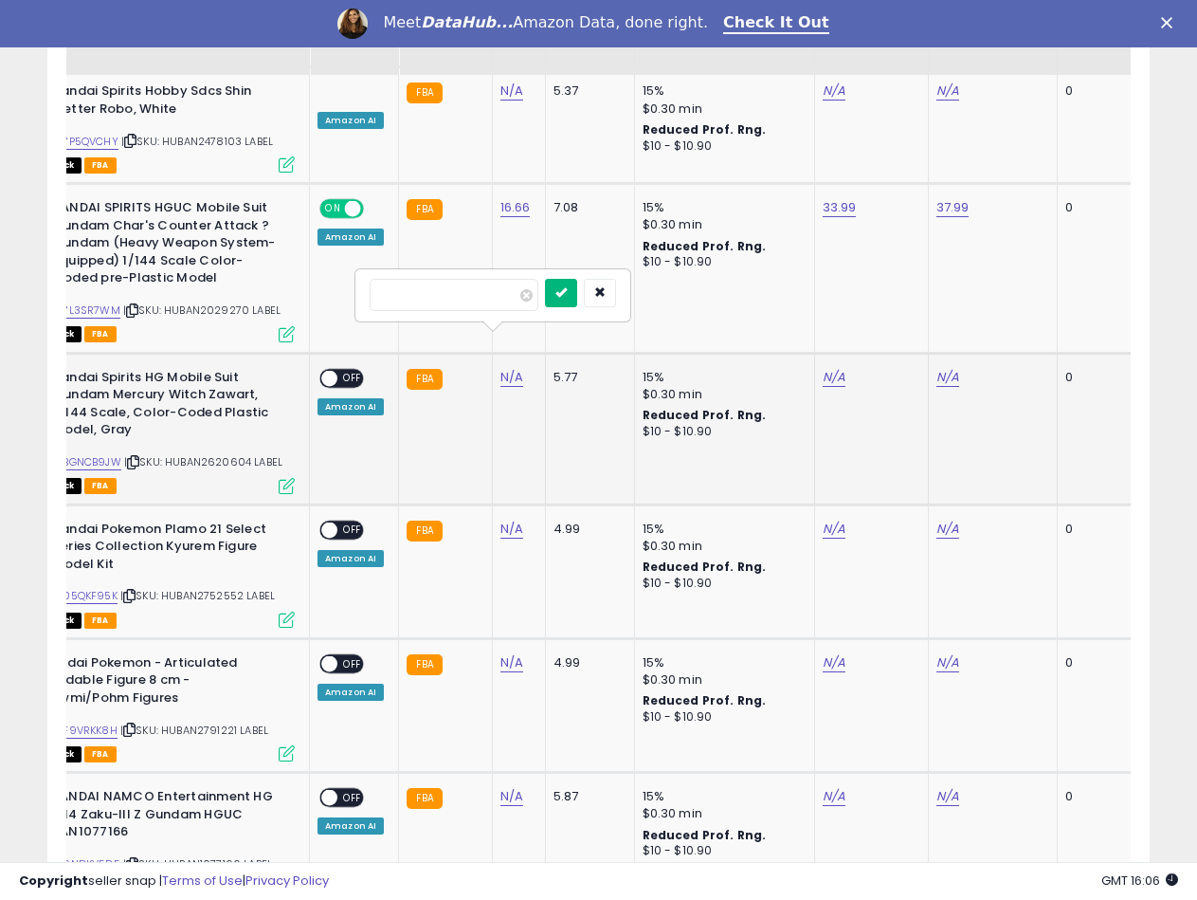
click at [567, 297] on icon "submit" at bounding box center [560, 291] width 11 height 11
click at [94, 454] on link "B0BGNCB9JW" at bounding box center [85, 462] width 72 height 16
click at [937, 368] on link "N/A" at bounding box center [948, 377] width 23 height 19
type input "*****"
click at [1012, 292] on button "submit" at bounding box center [996, 293] width 32 height 28
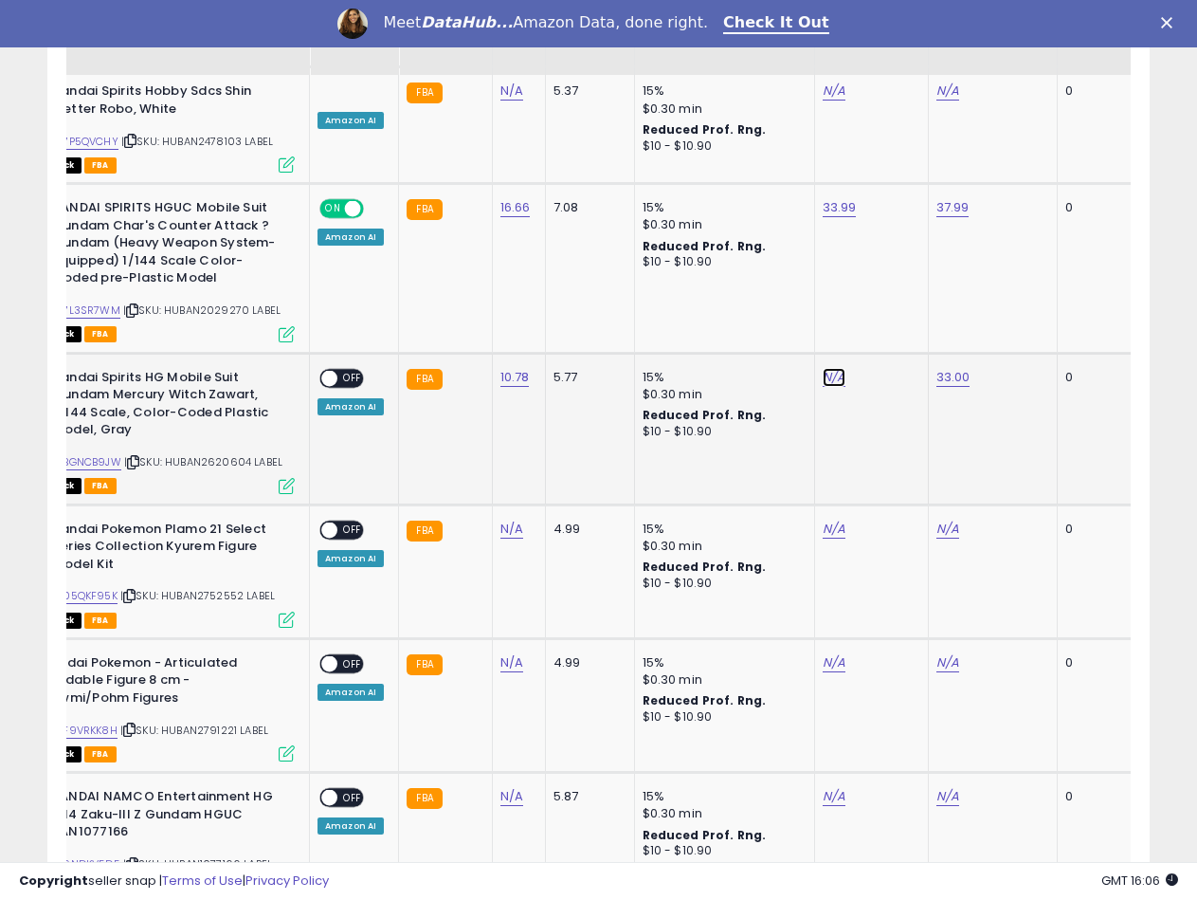
click at [834, 368] on link "N/A" at bounding box center [834, 377] width 23 height 19
click at [777, 291] on input "number" at bounding box center [775, 295] width 169 height 32
type input "*****"
click at [888, 287] on icon "submit" at bounding box center [882, 291] width 11 height 11
click at [334, 370] on span at bounding box center [329, 378] width 16 height 16
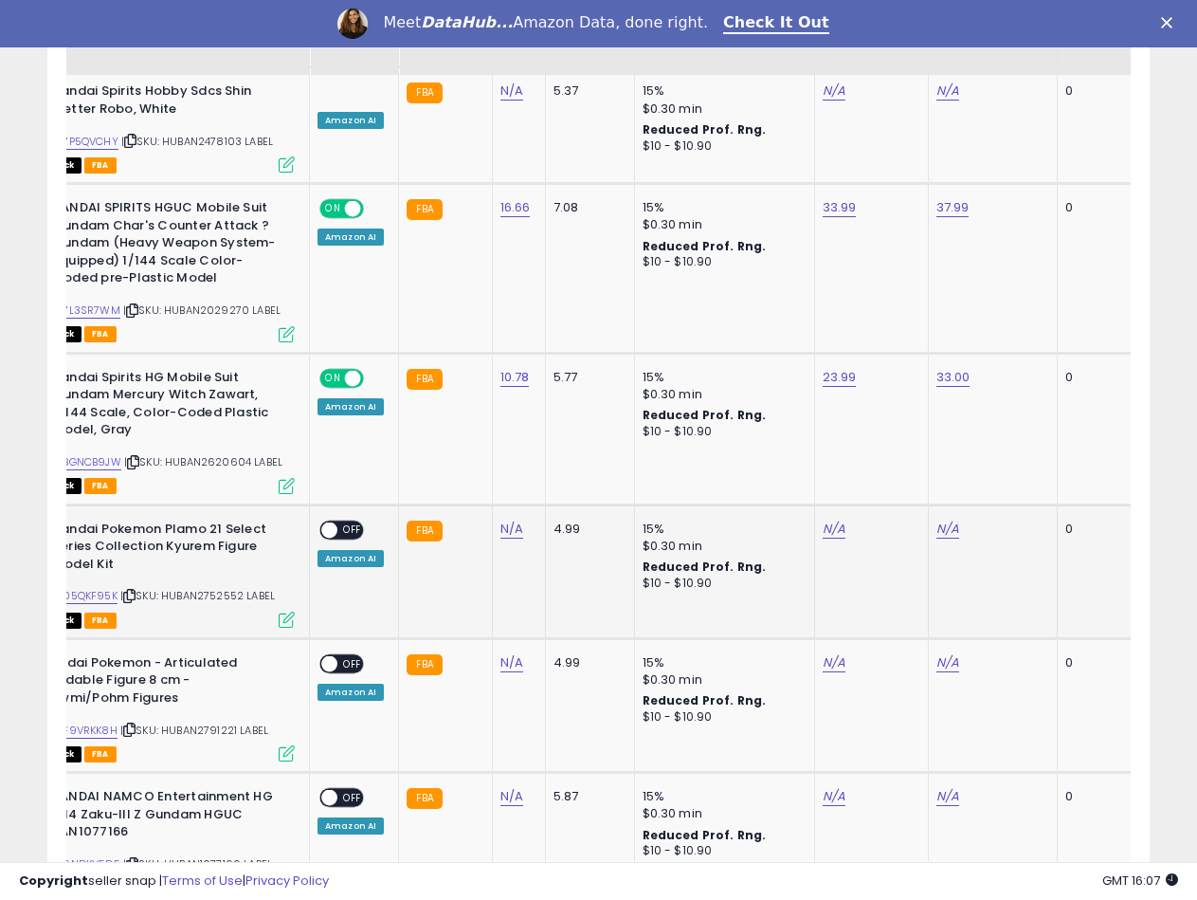
click at [230, 588] on span "| SKU: HUBAN2752552 LABEL" at bounding box center [197, 595] width 155 height 15
copy span "HUBAN2752552"
click at [511, 519] on link "N/A" at bounding box center [511, 528] width 23 height 19
click at [420, 451] on input "number" at bounding box center [454, 446] width 169 height 32
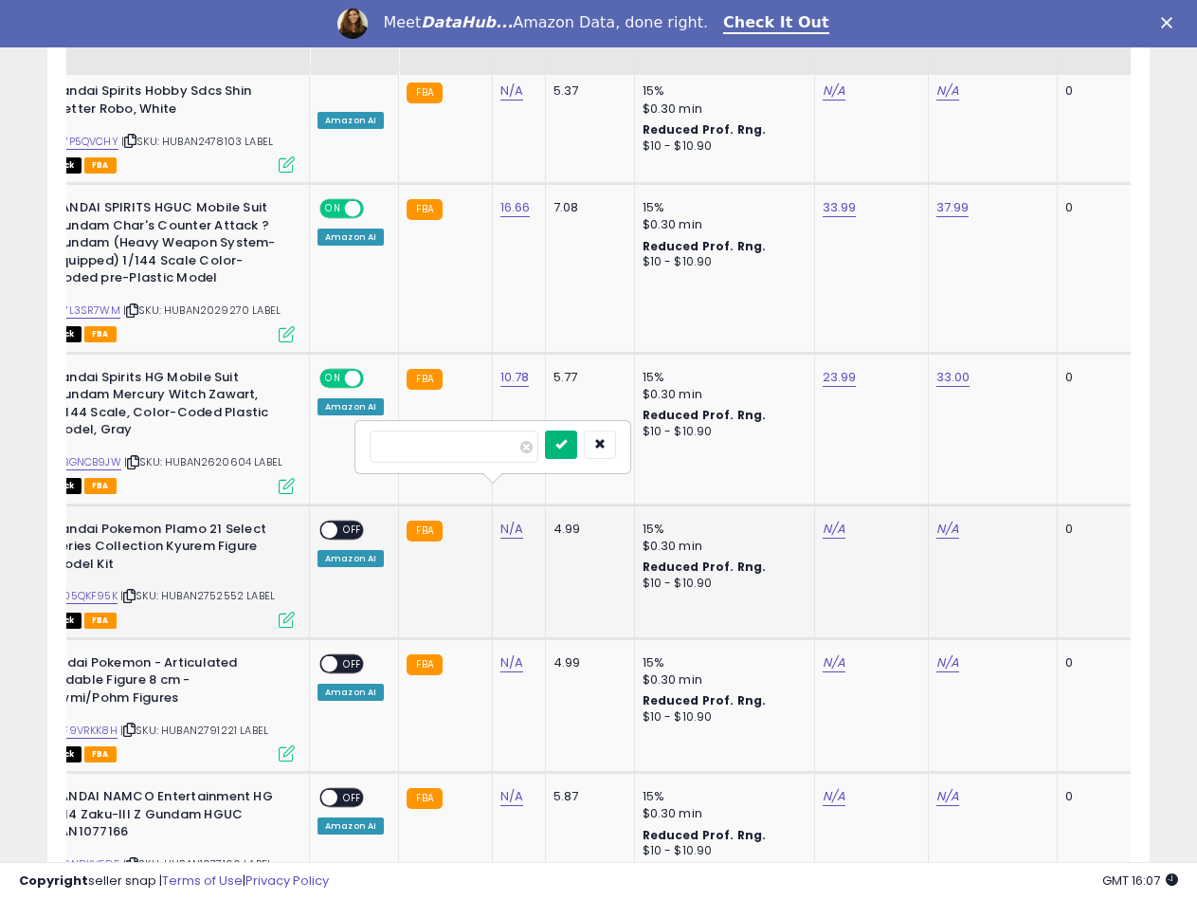
type input "****"
click at [577, 448] on button "submit" at bounding box center [561, 444] width 32 height 28
click at [107, 588] on link "B005QKF95K" at bounding box center [83, 596] width 68 height 16
click at [846, 520] on div "N/A" at bounding box center [868, 528] width 91 height 17
click at [823, 519] on link "N/A" at bounding box center [834, 528] width 23 height 19
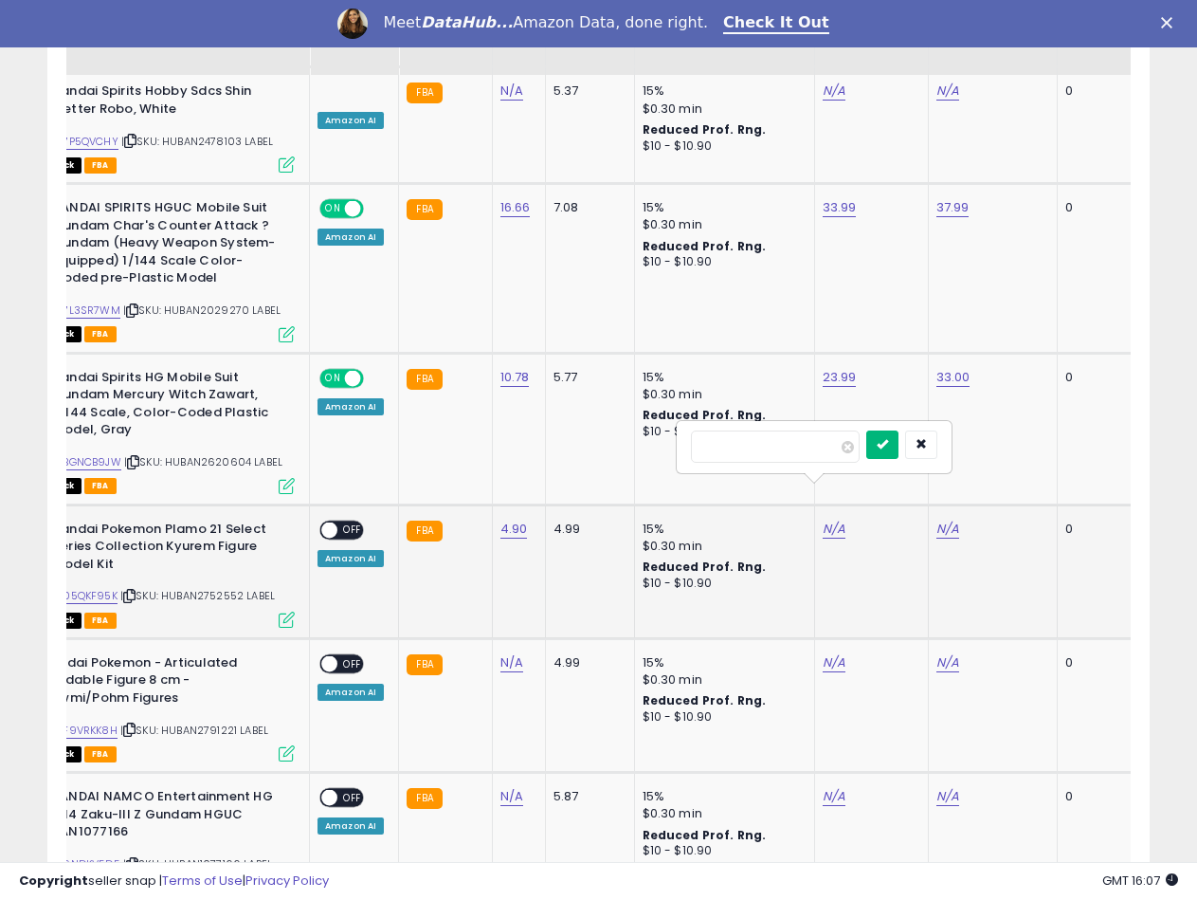
type input "*****"
click at [896, 451] on button "submit" at bounding box center [882, 444] width 32 height 28
click at [942, 519] on link "N/A" at bounding box center [948, 528] width 23 height 19
click at [869, 449] on input "number" at bounding box center [889, 446] width 169 height 32
type input "*****"
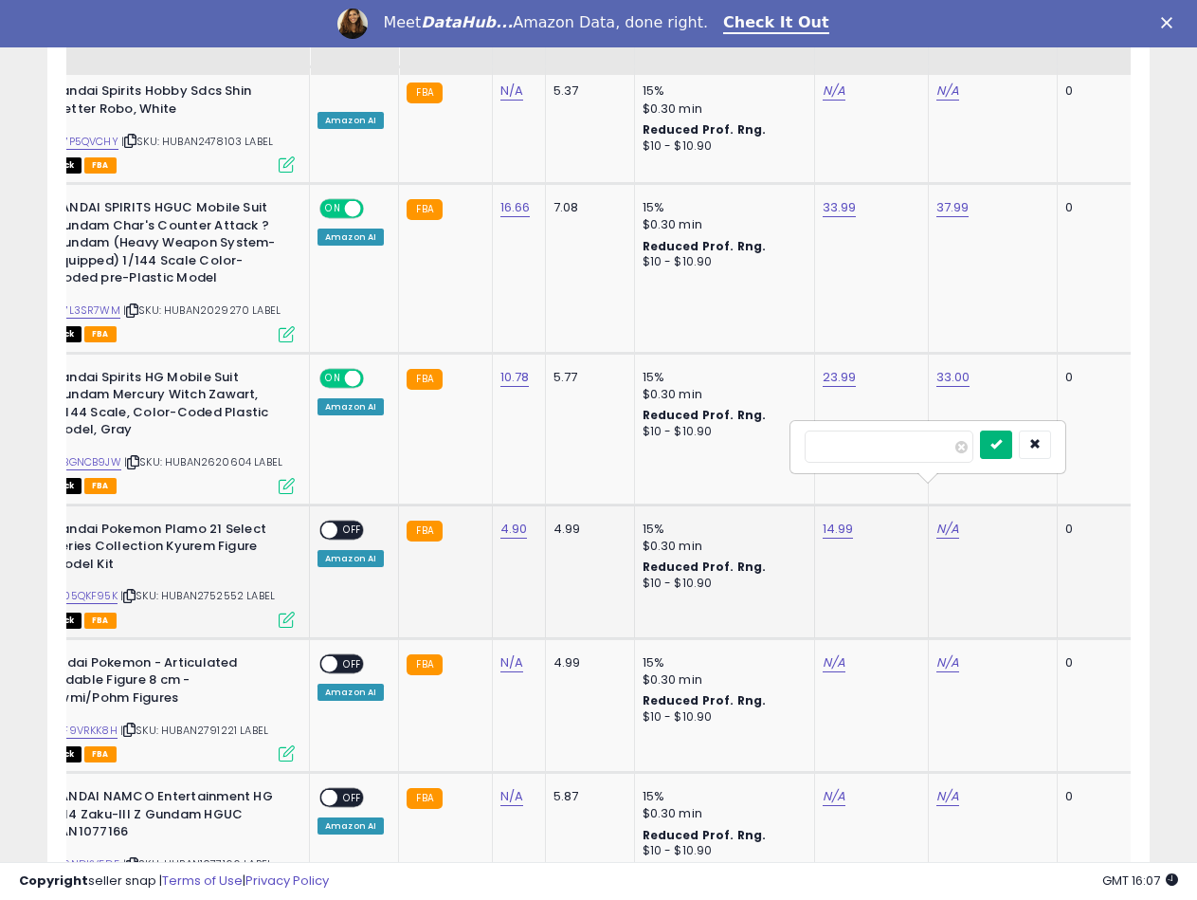
click at [1012, 447] on button "submit" at bounding box center [996, 444] width 32 height 28
click at [324, 521] on span at bounding box center [329, 529] width 16 height 16
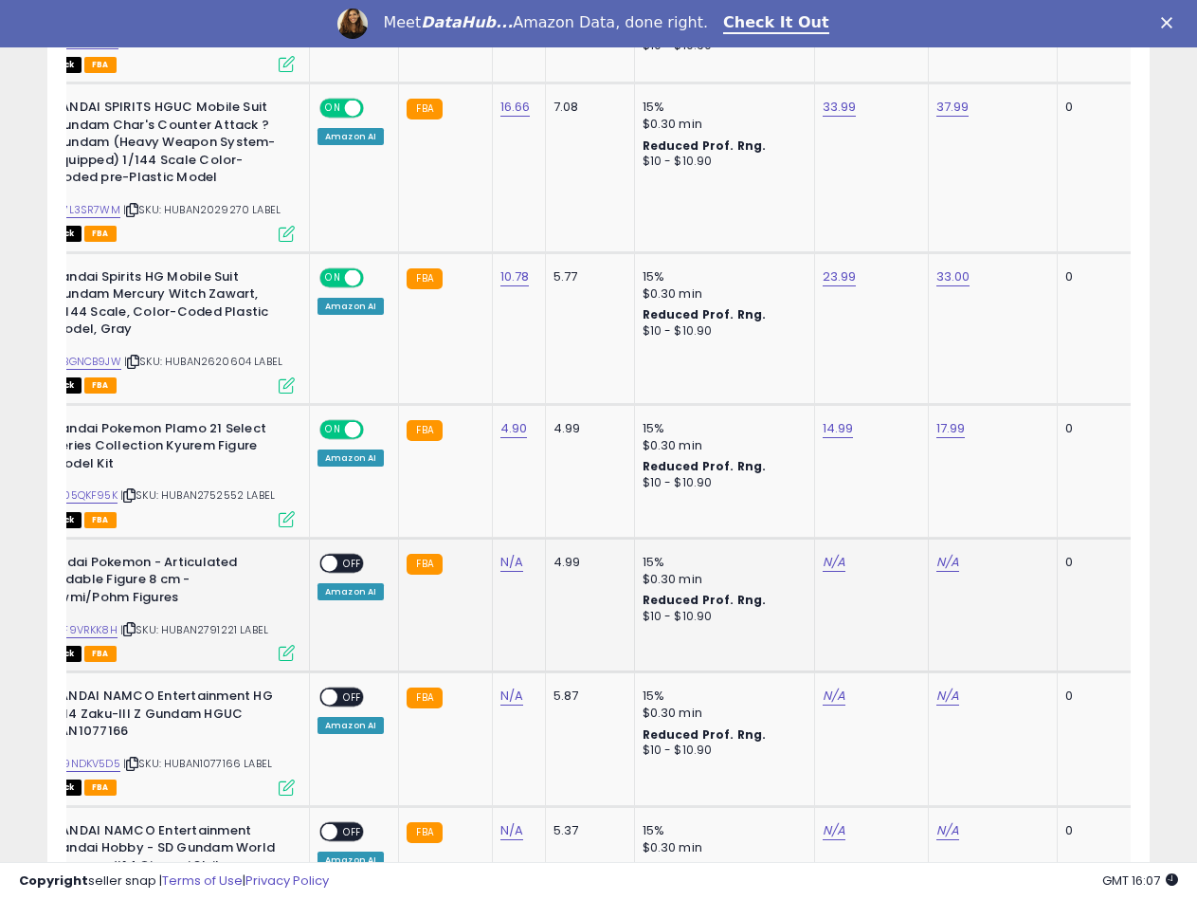
scroll to position [2503, 0]
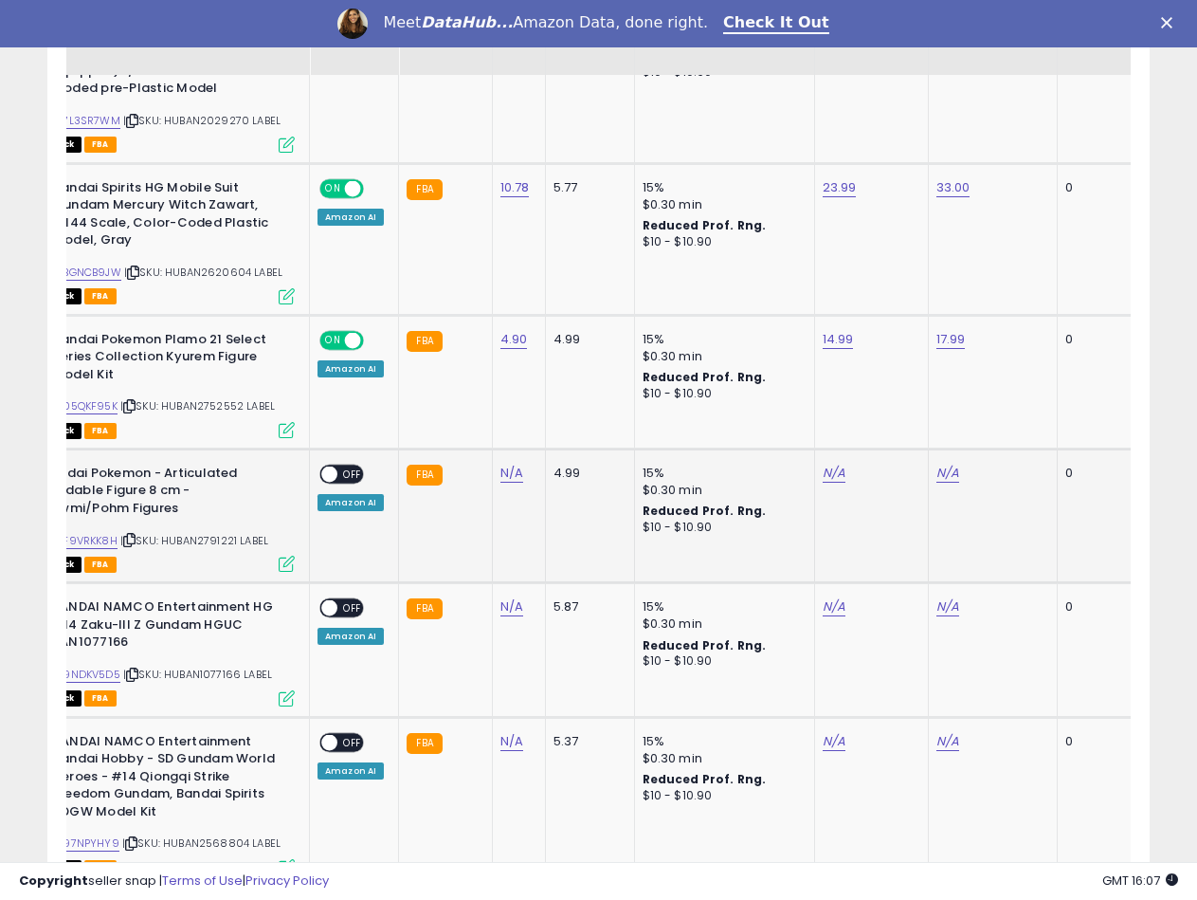
click at [187, 513] on div "ASIN: B0F9VRKK8H | SKU: HUBAN2791221 LABEL Out of Stock FBA" at bounding box center [152, 516] width 284 height 105
click at [205, 533] on span "| SKU: HUBAN2791221 LABEL" at bounding box center [194, 540] width 148 height 15
copy span "HUBAN2791221"
click at [505, 464] on link "N/A" at bounding box center [511, 473] width 23 height 19
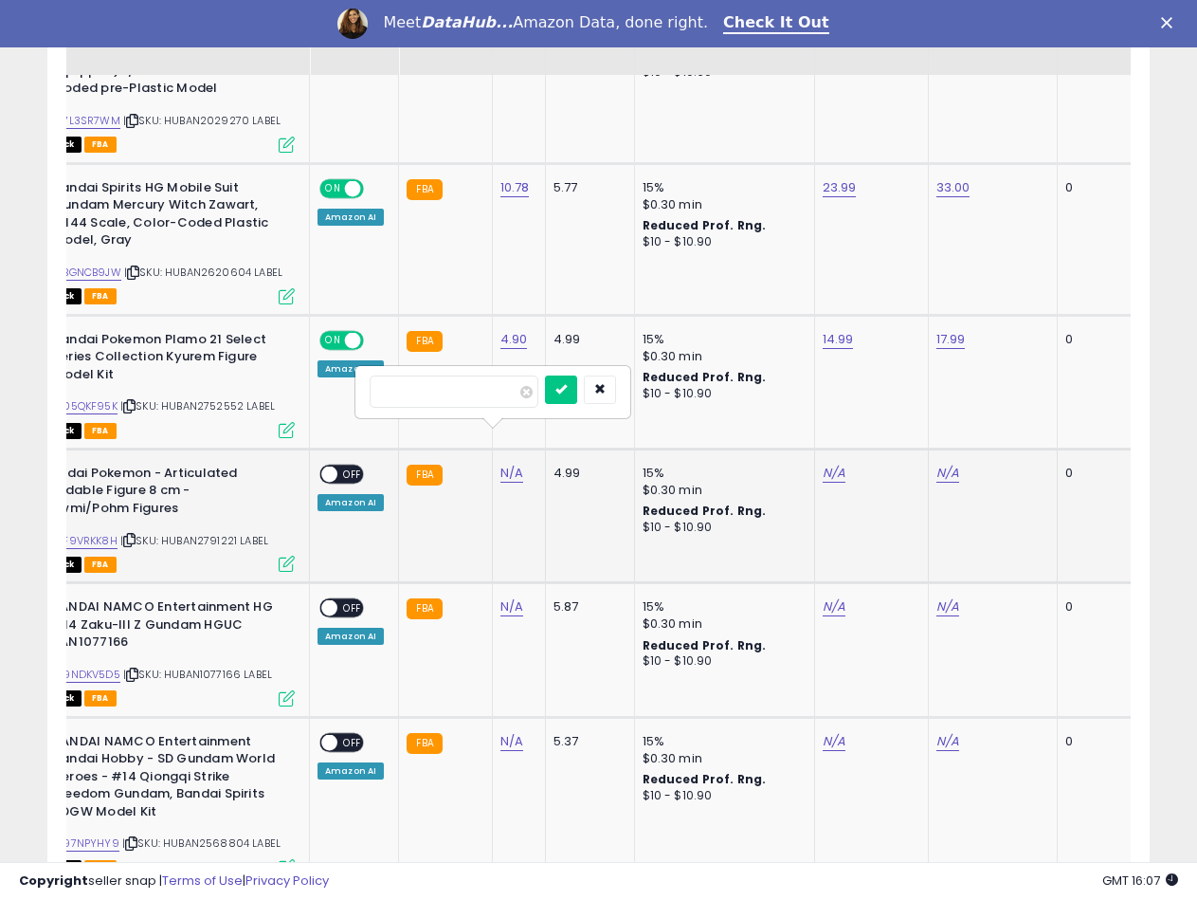
click at [415, 389] on input "number" at bounding box center [454, 391] width 169 height 32
type input "****"
click at [577, 385] on button "submit" at bounding box center [561, 389] width 32 height 28
click at [94, 533] on link "B0F9VRKK8H" at bounding box center [83, 541] width 68 height 16
click at [838, 464] on link "N/A" at bounding box center [834, 473] width 23 height 19
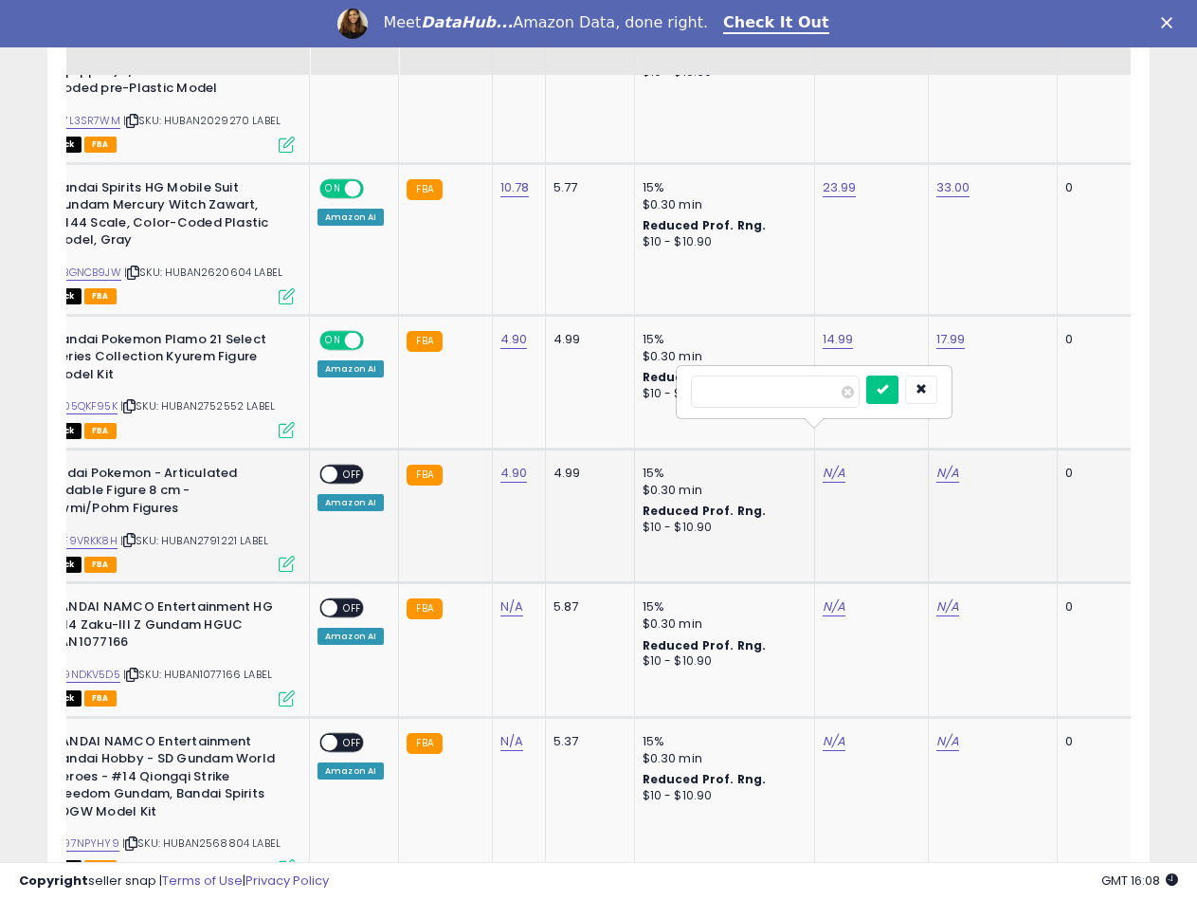
type input "*****"
click at [932, 381] on div at bounding box center [901, 391] width 71 height 33
click at [899, 388] on button "submit" at bounding box center [882, 389] width 32 height 28
click at [937, 464] on link "N/A" at bounding box center [948, 473] width 23 height 19
type input "*****"
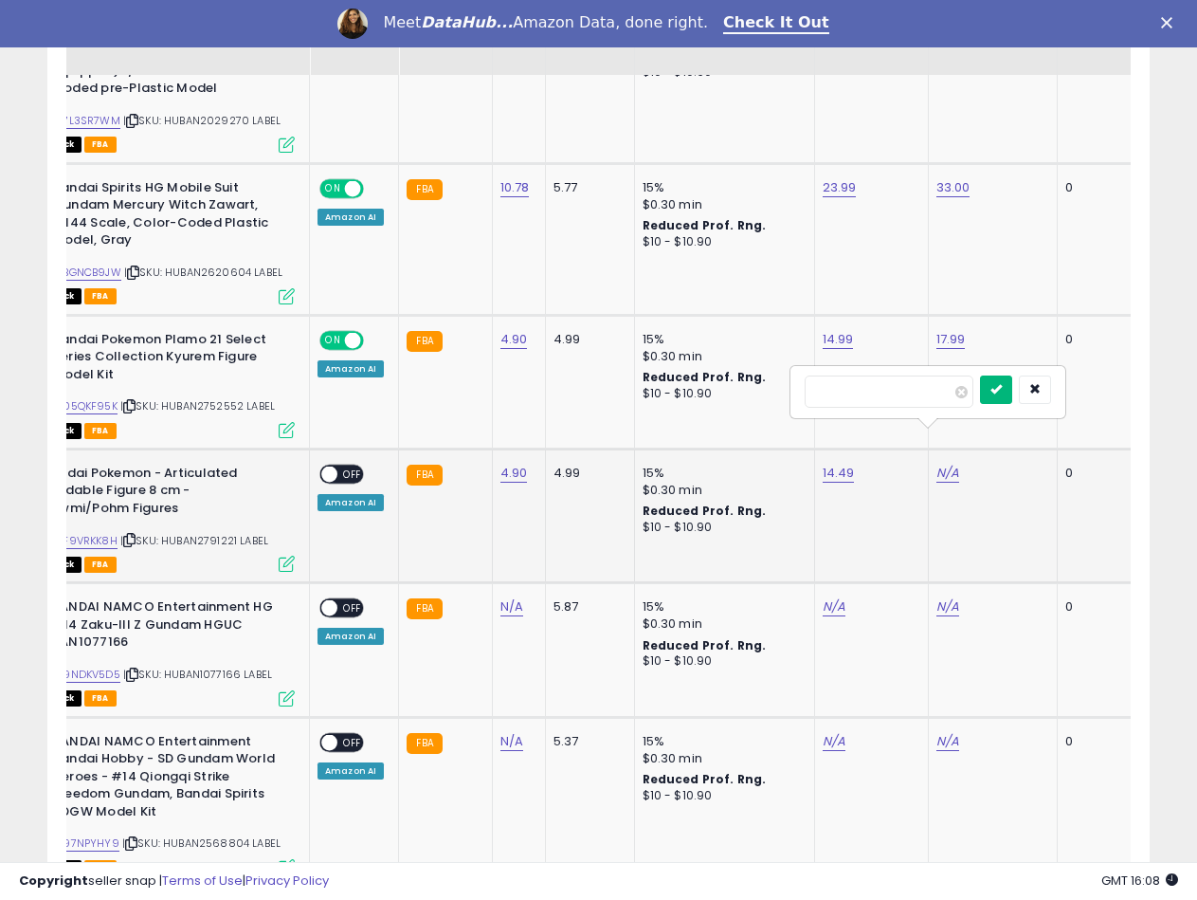
click at [1002, 394] on icon "submit" at bounding box center [996, 388] width 11 height 11
click at [323, 465] on span at bounding box center [329, 473] width 16 height 16
click at [224, 666] on span "| SKU: HUBAN1077166 LABEL" at bounding box center [197, 673] width 149 height 15
copy span "HUBAN1077166"
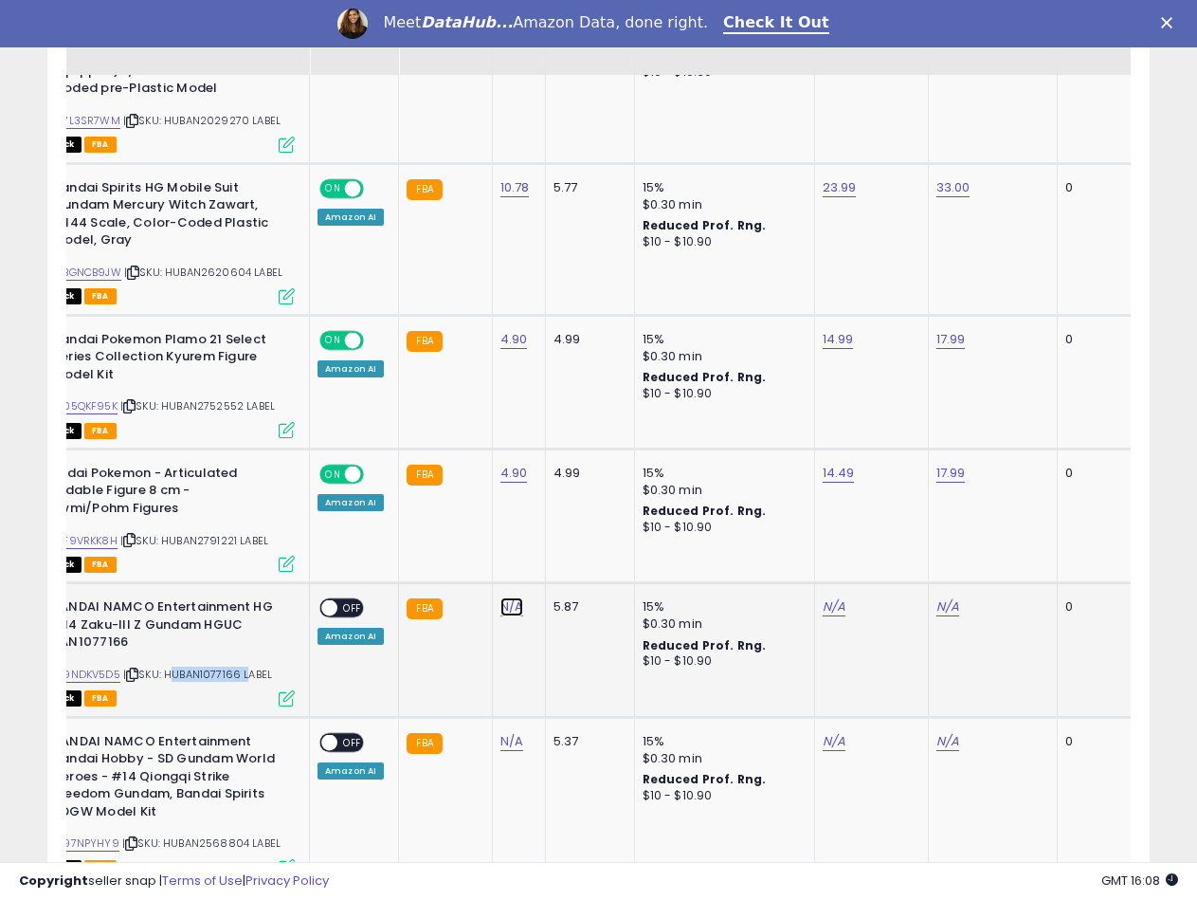
click at [516, 597] on link "N/A" at bounding box center [511, 606] width 23 height 19
click at [427, 524] on input "number" at bounding box center [454, 525] width 169 height 32
type input "****"
click at [567, 522] on icon "submit" at bounding box center [560, 522] width 11 height 11
click at [88, 666] on link "B09NDKV5D5" at bounding box center [84, 674] width 71 height 16
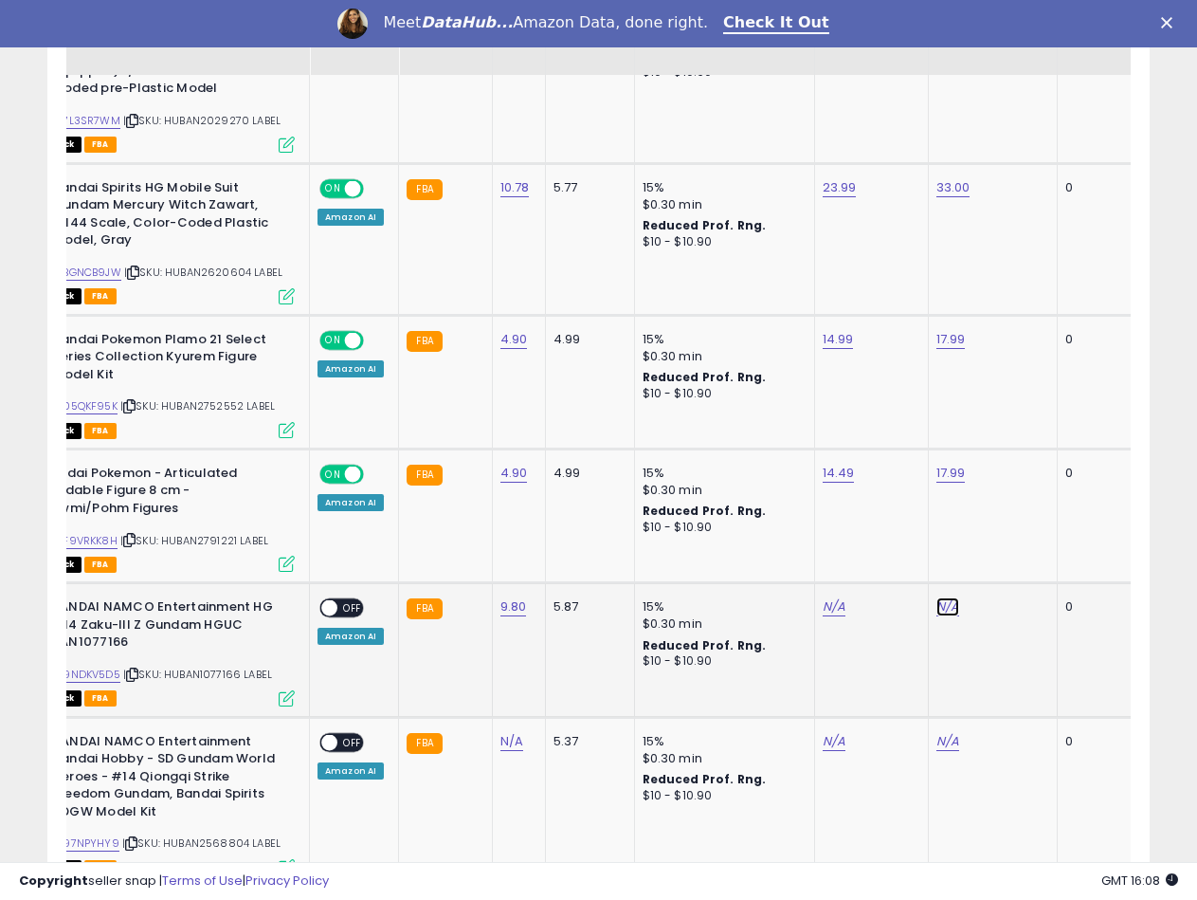
click at [949, 597] on link "N/A" at bounding box center [948, 606] width 23 height 19
drag, startPoint x: 825, startPoint y: 527, endPoint x: 814, endPoint y: 526, distance: 10.5
click at [814, 526] on input "*****" at bounding box center [889, 525] width 169 height 32
type input "*****"
click at [1002, 526] on icon "submit" at bounding box center [996, 522] width 11 height 11
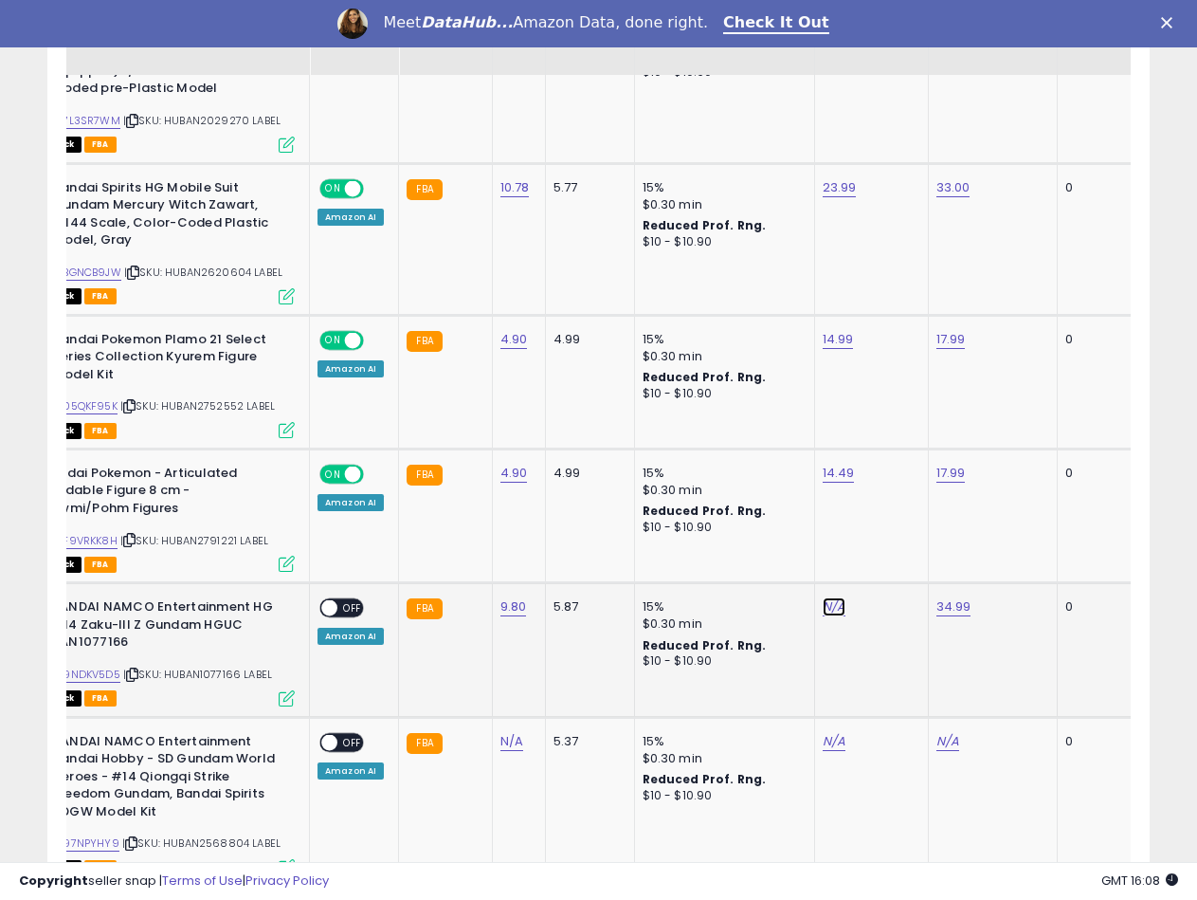
click at [828, 597] on link "N/A" at bounding box center [834, 606] width 23 height 19
click at [789, 527] on input "number" at bounding box center [775, 525] width 169 height 32
type input "*****"
click at [898, 526] on button "submit" at bounding box center [882, 523] width 32 height 28
click at [331, 600] on span at bounding box center [329, 608] width 16 height 16
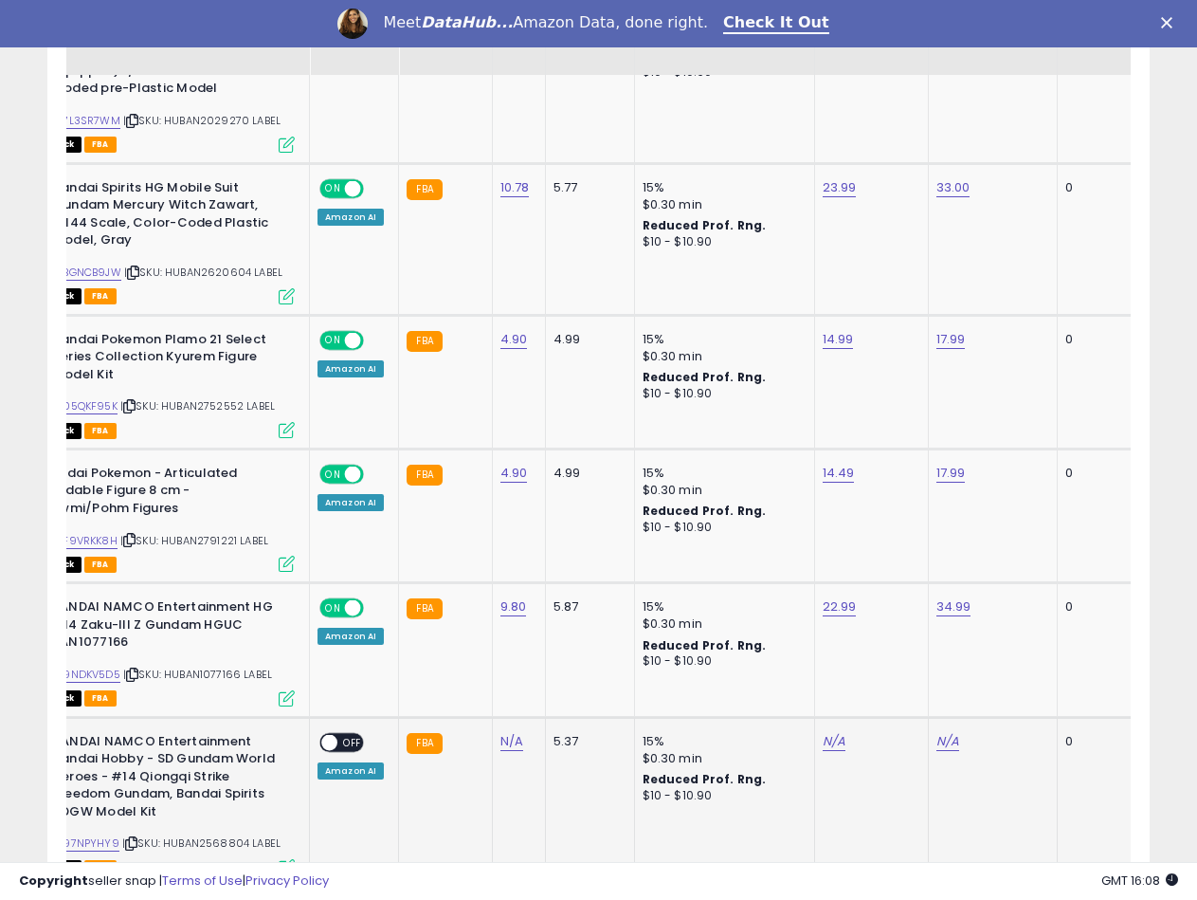
click at [219, 835] on span "| SKU: HUBAN2568804 LABEL" at bounding box center [201, 842] width 158 height 15
drag, startPoint x: 502, startPoint y: 700, endPoint x: 489, endPoint y: 700, distance: 13.3
click at [502, 732] on link "N/A" at bounding box center [511, 741] width 23 height 19
click at [444, 675] on input "number" at bounding box center [454, 659] width 169 height 32
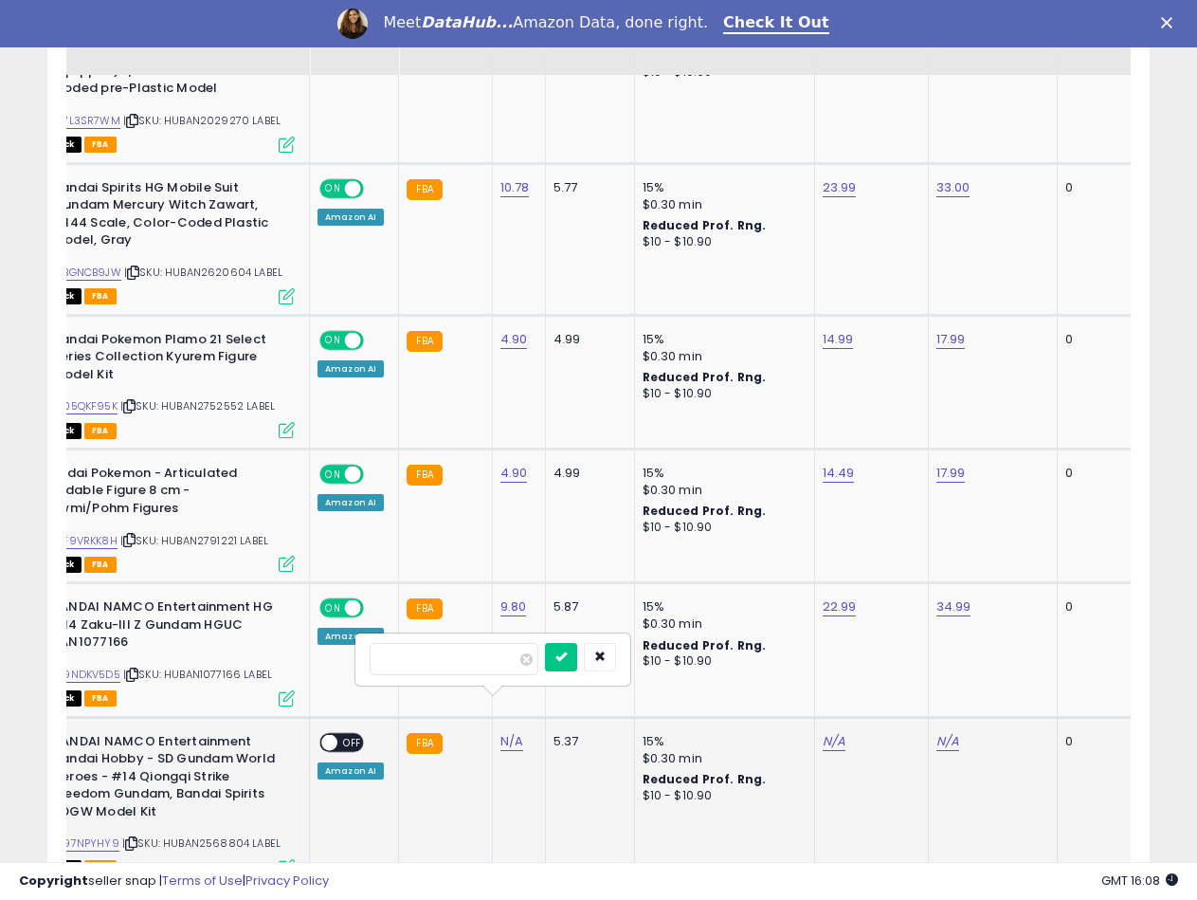
click at [445, 664] on input "number" at bounding box center [454, 659] width 169 height 32
type input "****"
click at [577, 659] on button "submit" at bounding box center [561, 657] width 32 height 28
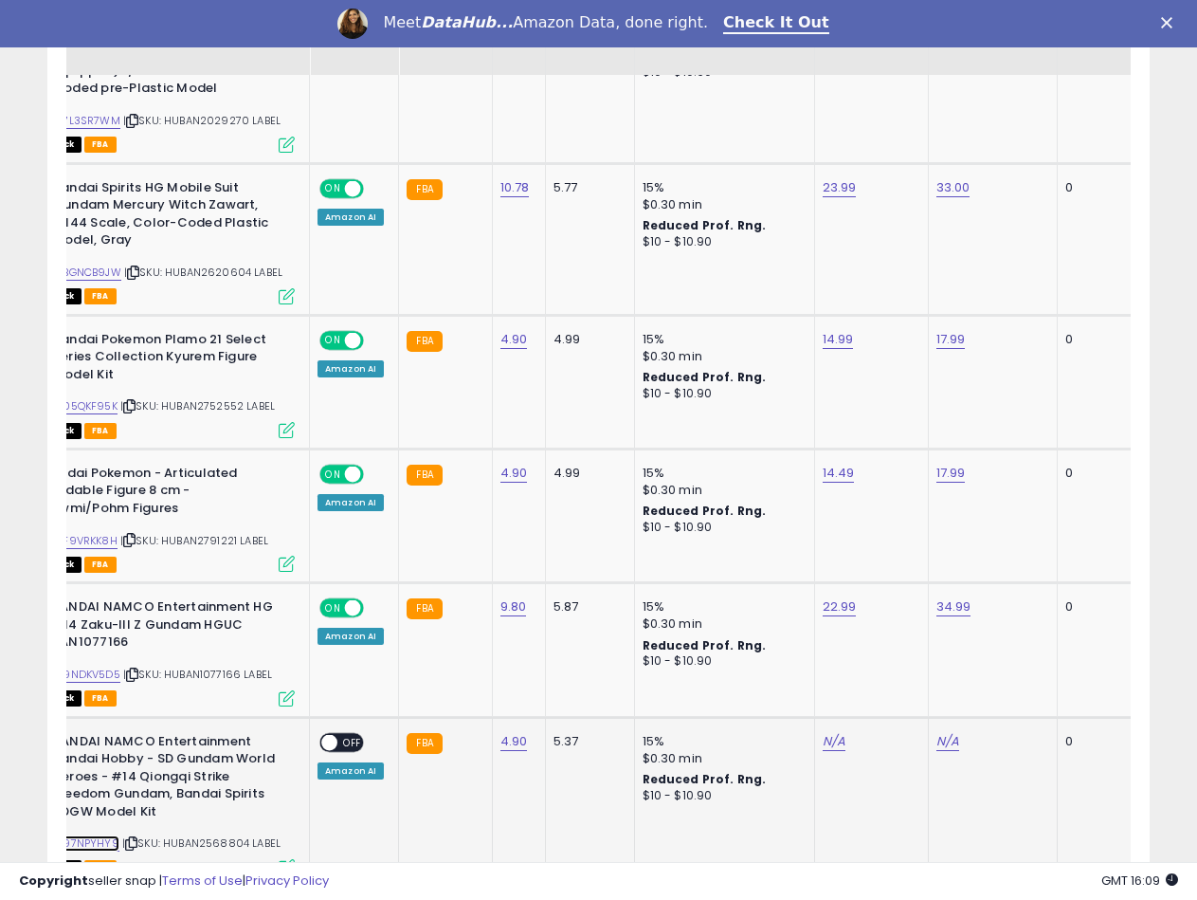
click at [102, 835] on link "B097NPYHY9" at bounding box center [84, 843] width 70 height 16
click at [825, 732] on link "N/A" at bounding box center [834, 741] width 23 height 19
click at [790, 657] on input "number" at bounding box center [775, 659] width 169 height 32
type input "*****"
click at [888, 659] on icon "submit" at bounding box center [882, 655] width 11 height 11
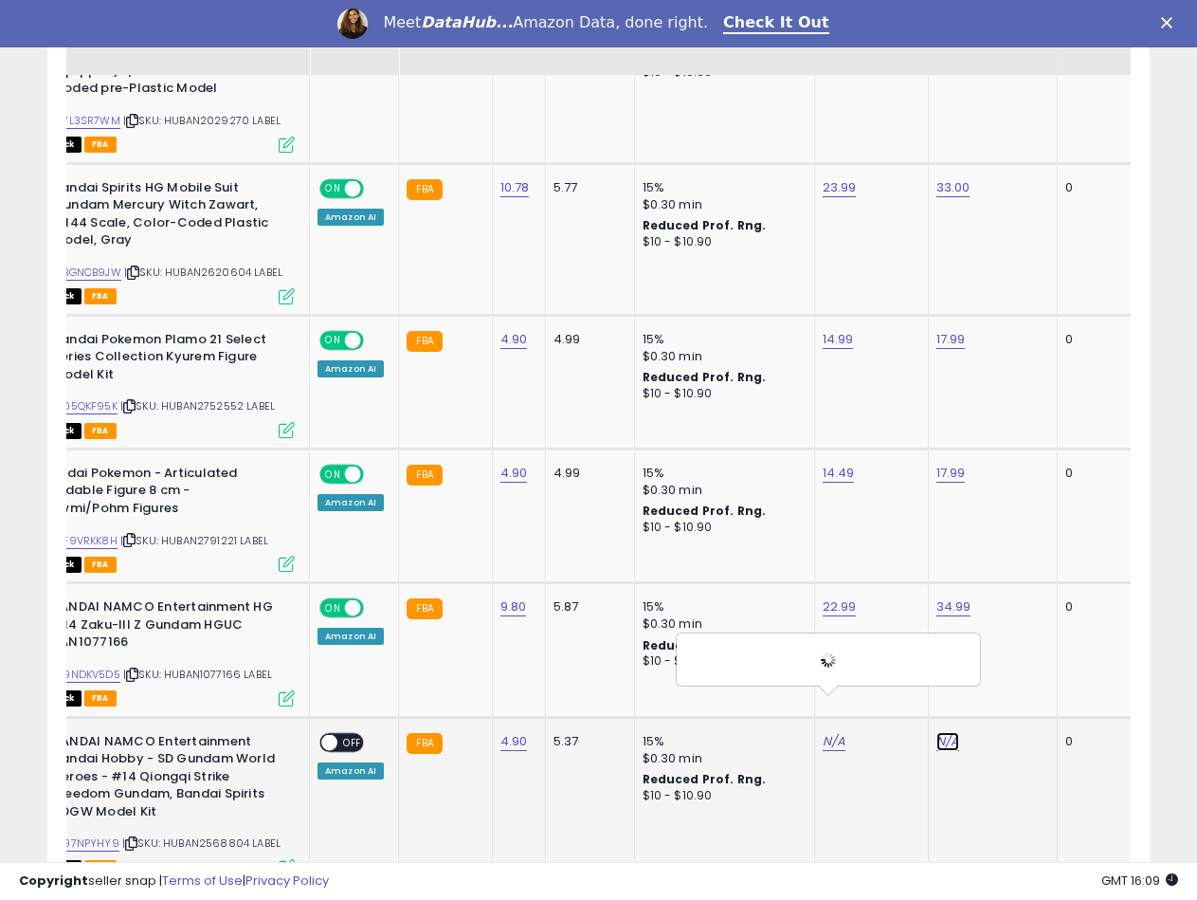
click at [943, 717] on td "N/A" at bounding box center [992, 801] width 129 height 169
click at [939, 732] on link "N/A" at bounding box center [948, 741] width 23 height 19
click at [873, 659] on input "number" at bounding box center [889, 659] width 169 height 32
type input "*****"
click at [1012, 651] on button "submit" at bounding box center [996, 657] width 32 height 28
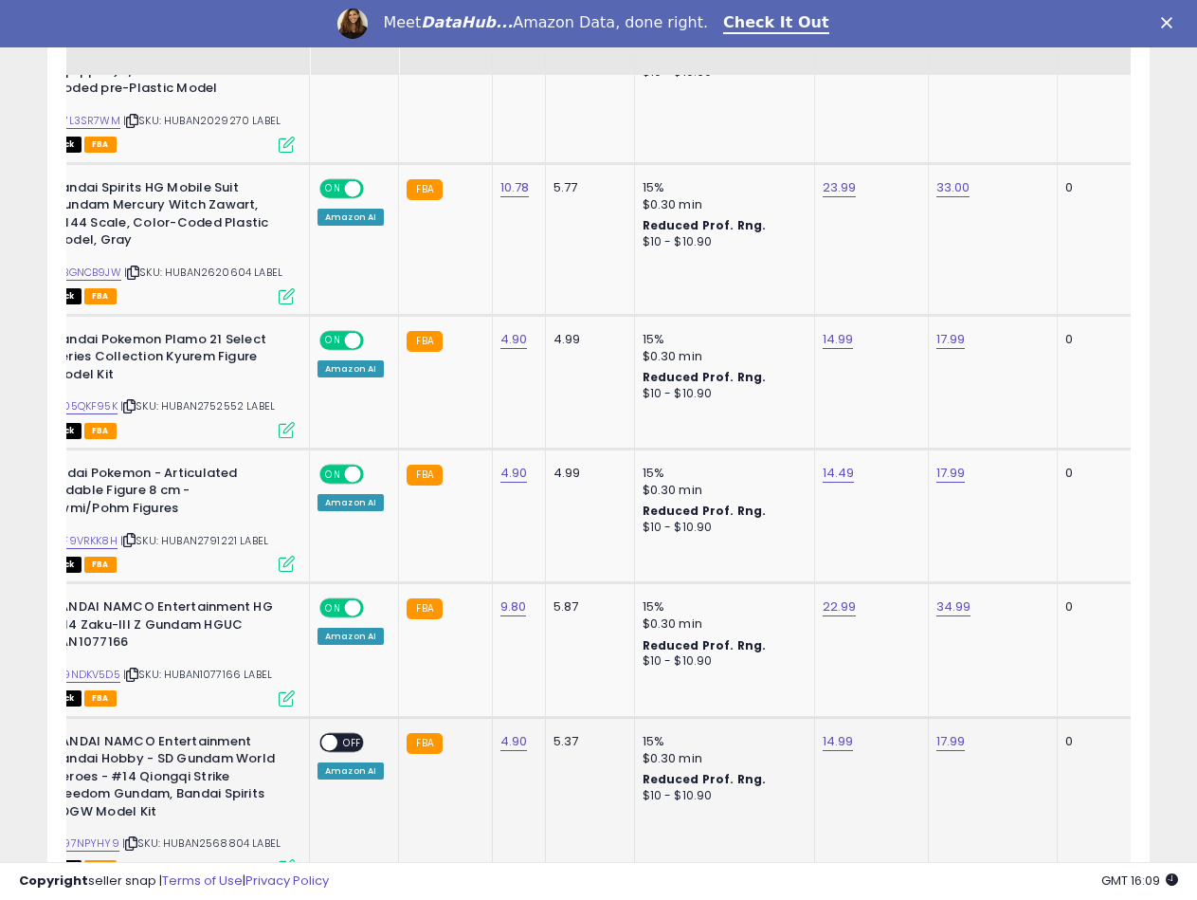
click at [348, 734] on span "OFF" at bounding box center [352, 742] width 30 height 16
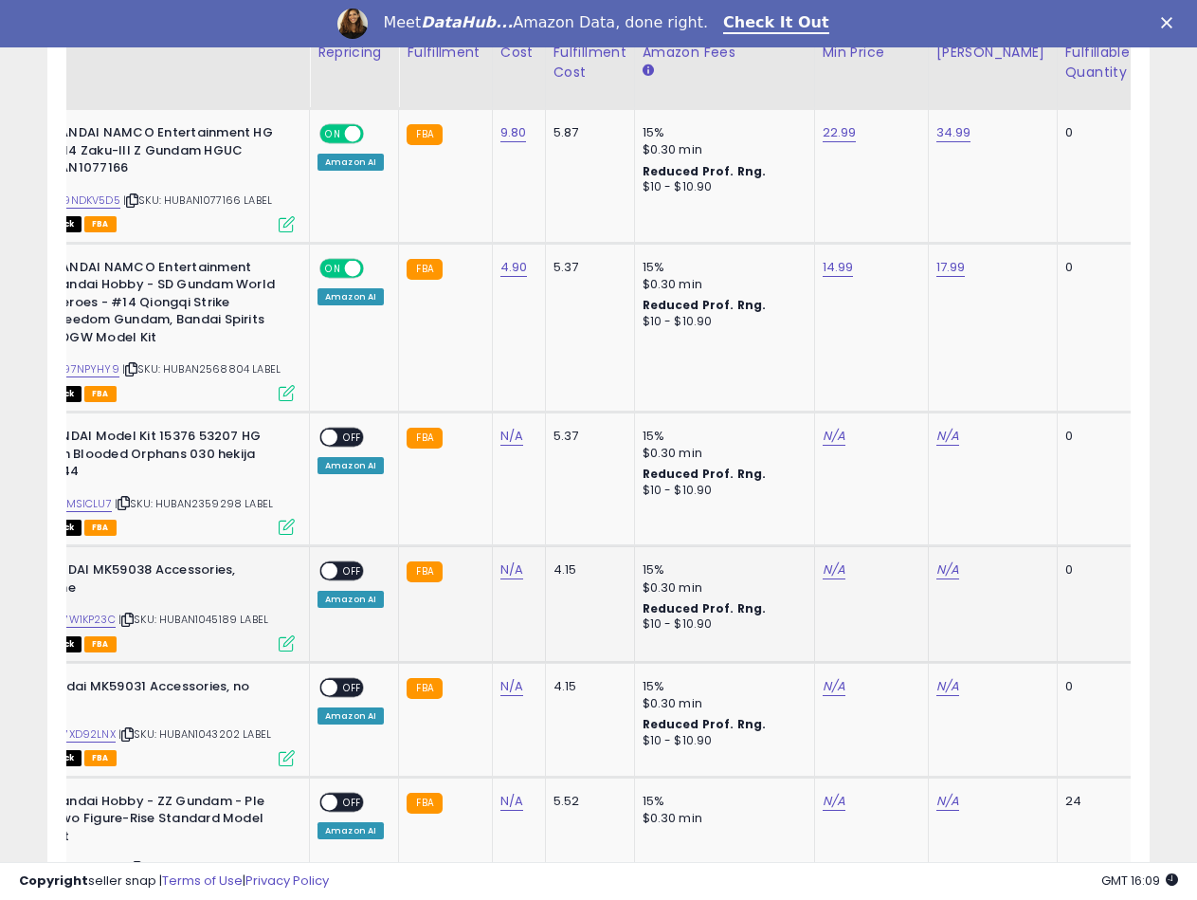
scroll to position [3072, 0]
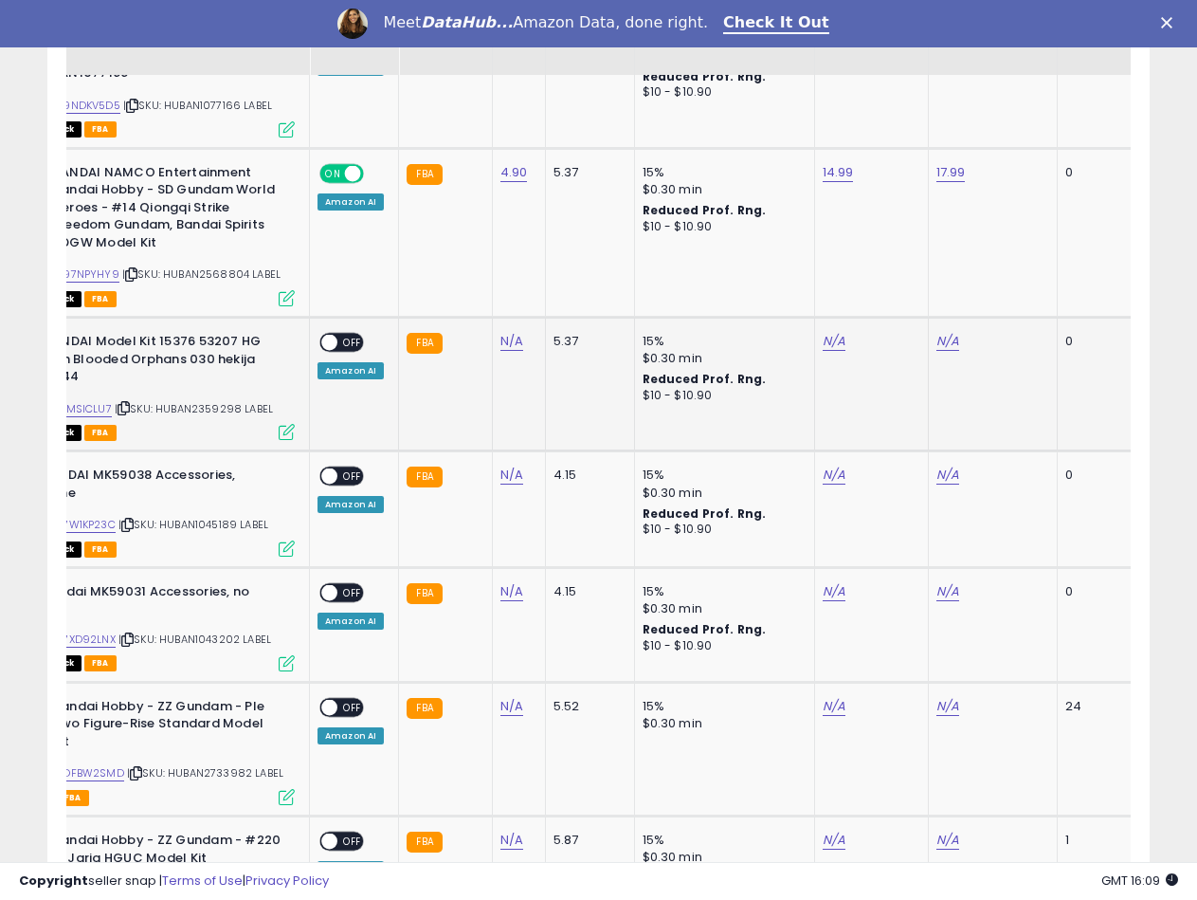
click at [208, 401] on span "| SKU: HUBAN2359298 LABEL" at bounding box center [194, 408] width 158 height 15
click at [509, 332] on link "N/A" at bounding box center [511, 341] width 23 height 19
click at [478, 258] on input "number" at bounding box center [454, 260] width 169 height 32
type input "****"
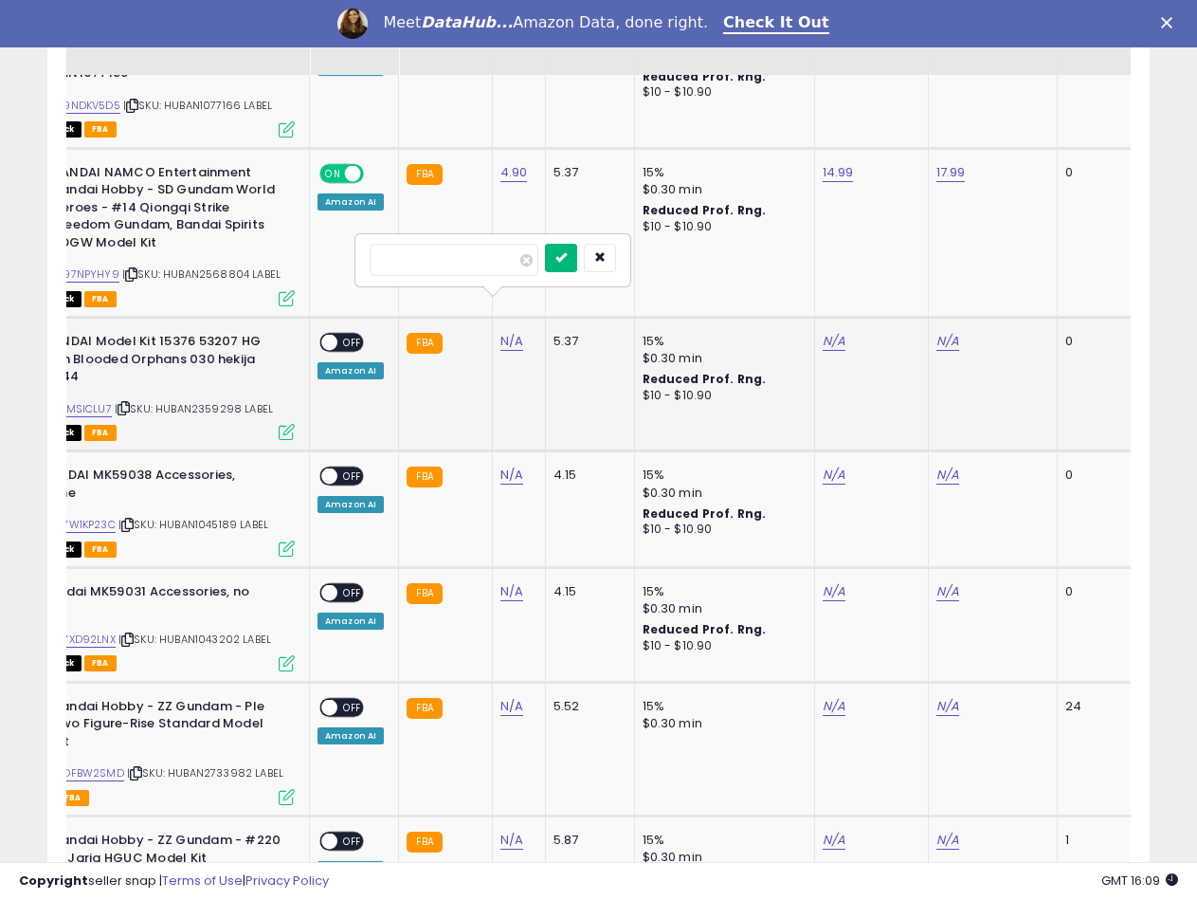
click at [577, 248] on button "submit" at bounding box center [561, 258] width 32 height 28
click at [93, 401] on link "B01MSICLU7" at bounding box center [80, 409] width 63 height 16
click at [824, 332] on link "N/A" at bounding box center [834, 341] width 23 height 19
click at [723, 256] on input "number" at bounding box center [775, 260] width 169 height 32
type input "*****"
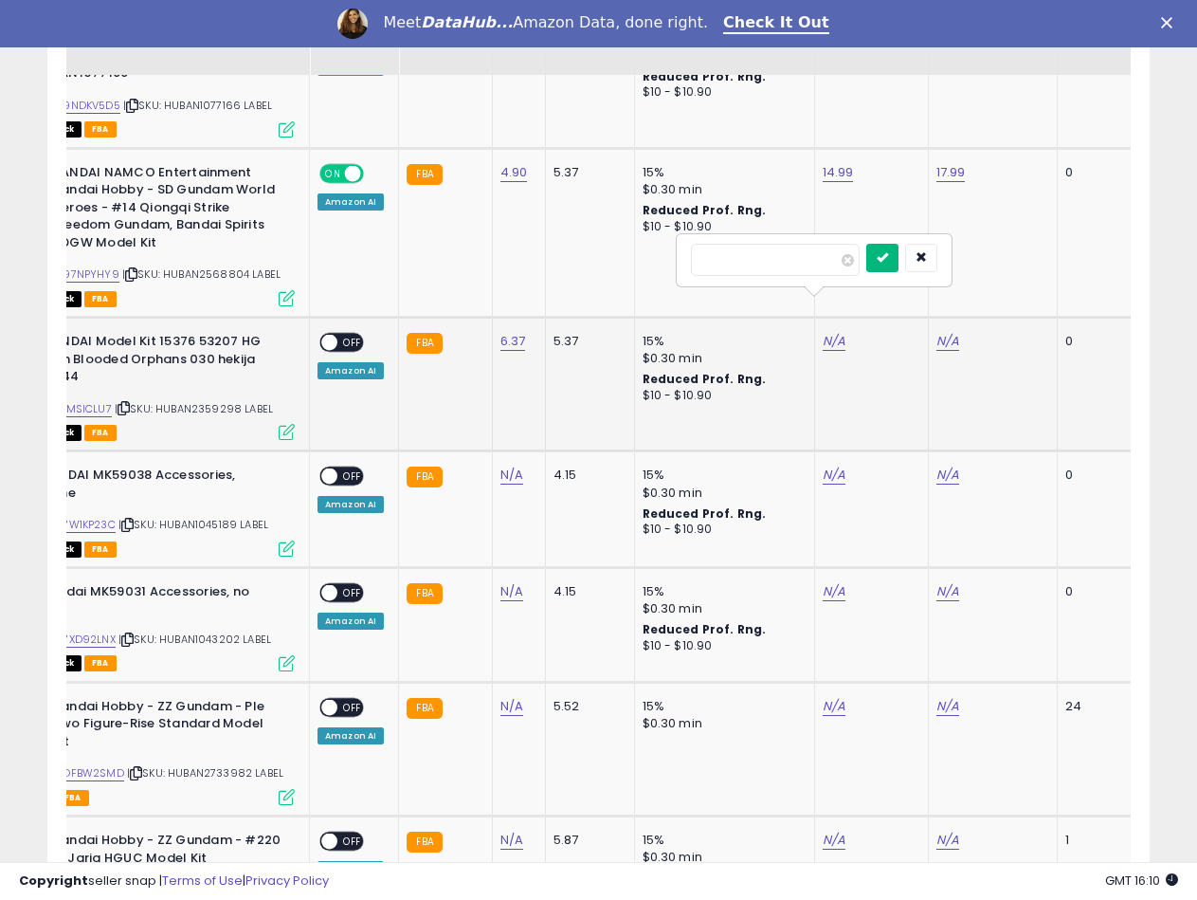
click at [888, 256] on icon "submit" at bounding box center [882, 256] width 11 height 11
click at [957, 333] on div "N/A" at bounding box center [990, 341] width 106 height 17
click at [952, 332] on link "N/A" at bounding box center [948, 341] width 23 height 19
click at [848, 257] on input "number" at bounding box center [889, 260] width 169 height 32
type input "*****"
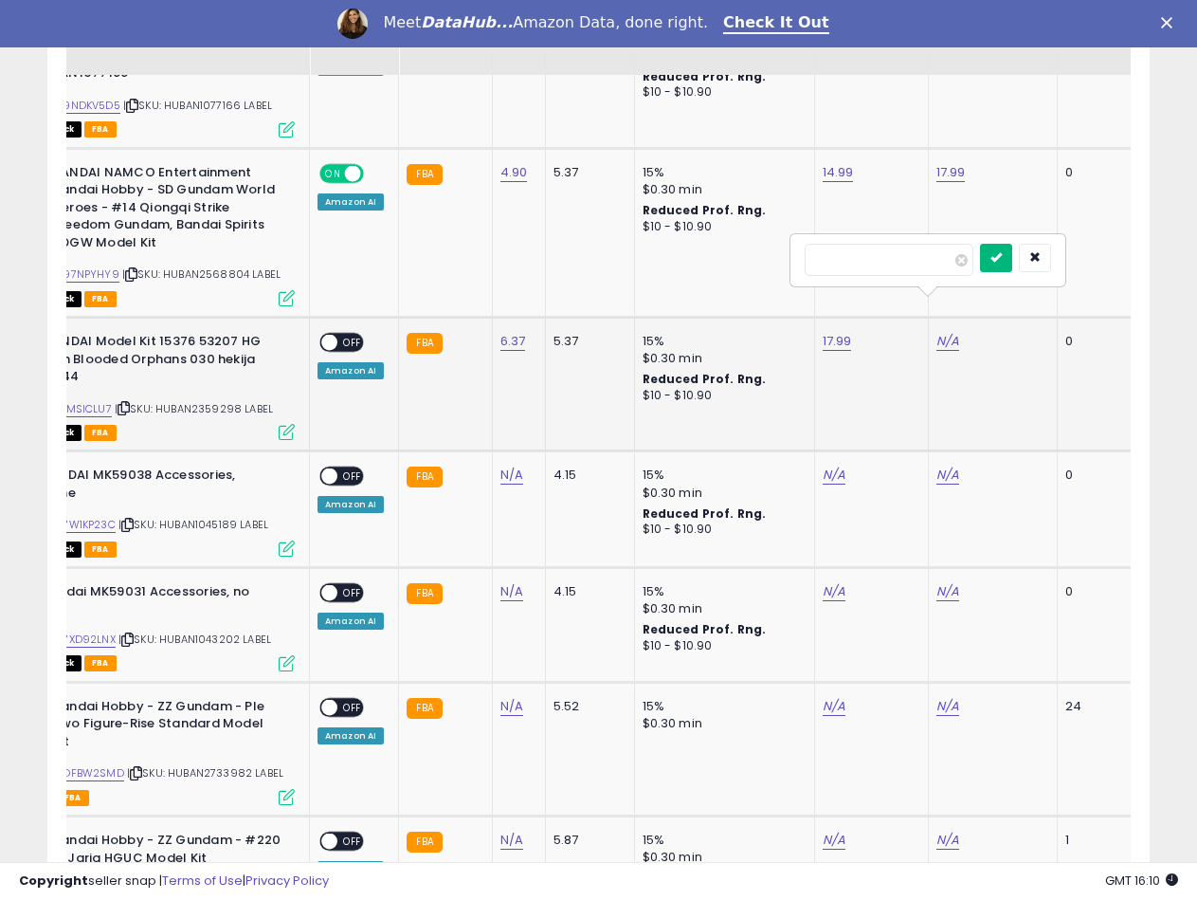
click at [1012, 262] on button "submit" at bounding box center [996, 258] width 32 height 28
click at [330, 335] on span at bounding box center [329, 343] width 16 height 16
click at [209, 478] on div "ASIN: B07W1KP23C | SKU: HUBAN1045189 LABEL Out of Stock FBA" at bounding box center [152, 510] width 284 height 88
click at [506, 465] on link "N/A" at bounding box center [511, 474] width 23 height 19
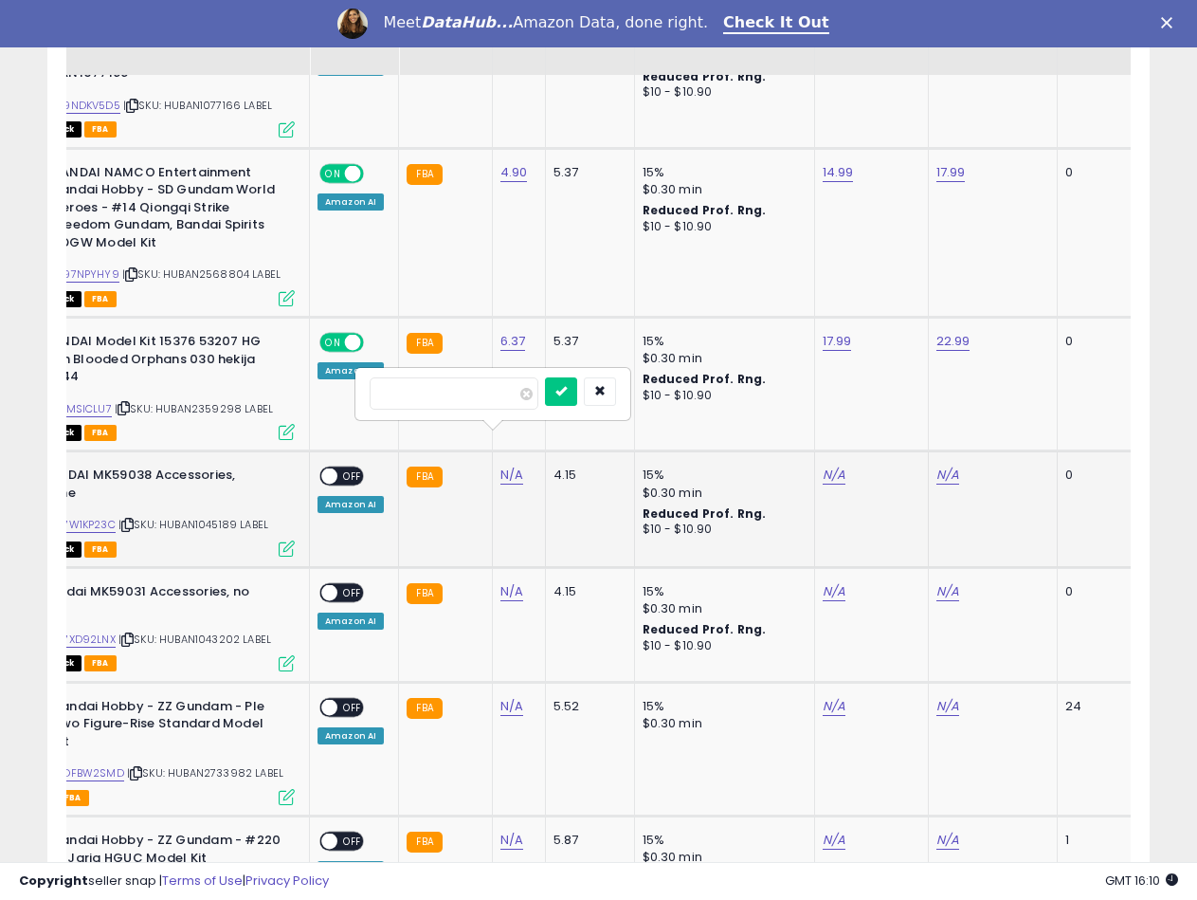
click at [432, 388] on input "number" at bounding box center [454, 393] width 169 height 32
type input "****"
click at [567, 396] on icon "submit" at bounding box center [560, 390] width 11 height 11
click at [101, 517] on link "B07W1KP23C" at bounding box center [82, 525] width 66 height 16
click at [827, 465] on link "N/A" at bounding box center [834, 474] width 23 height 19
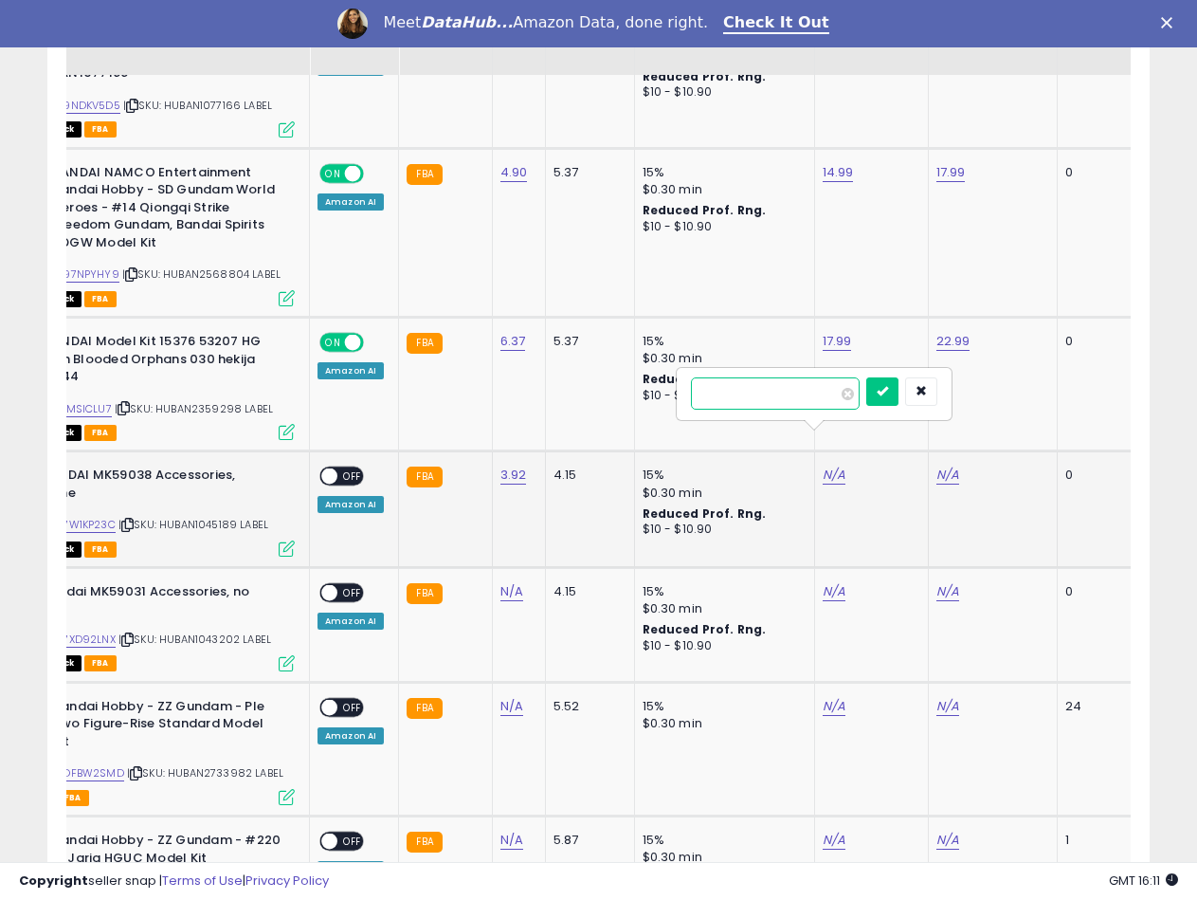
click at [715, 397] on input "number" at bounding box center [775, 393] width 169 height 32
type input "*****"
click at [896, 396] on button "submit" at bounding box center [882, 391] width 32 height 28
click at [946, 465] on link "N/A" at bounding box center [948, 474] width 23 height 19
click at [877, 391] on input "number" at bounding box center [889, 393] width 169 height 32
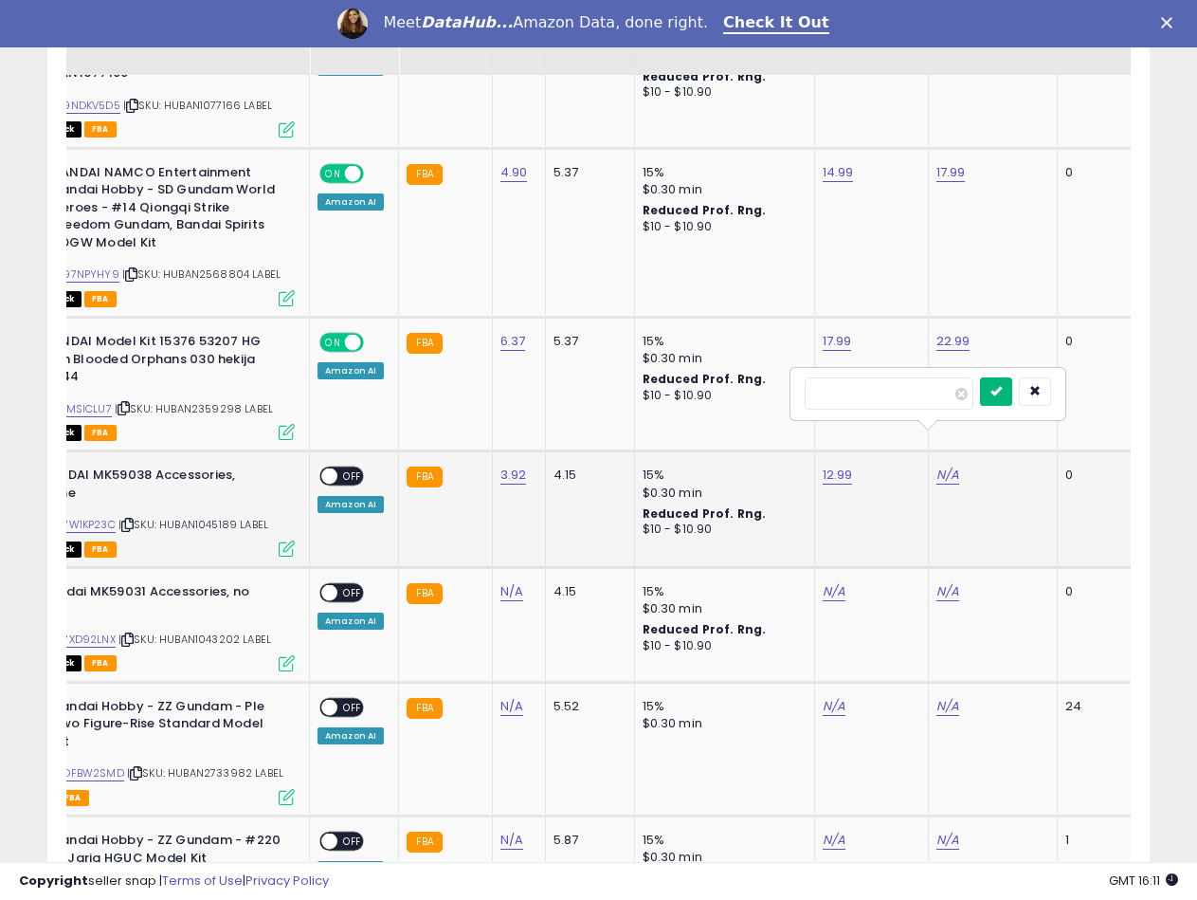
type input "*****"
click at [1012, 399] on button "submit" at bounding box center [996, 391] width 32 height 28
click at [333, 468] on span at bounding box center [329, 476] width 16 height 16
click at [201, 631] on span "| SKU: HUBAN1043202 LABEL" at bounding box center [194, 638] width 153 height 15
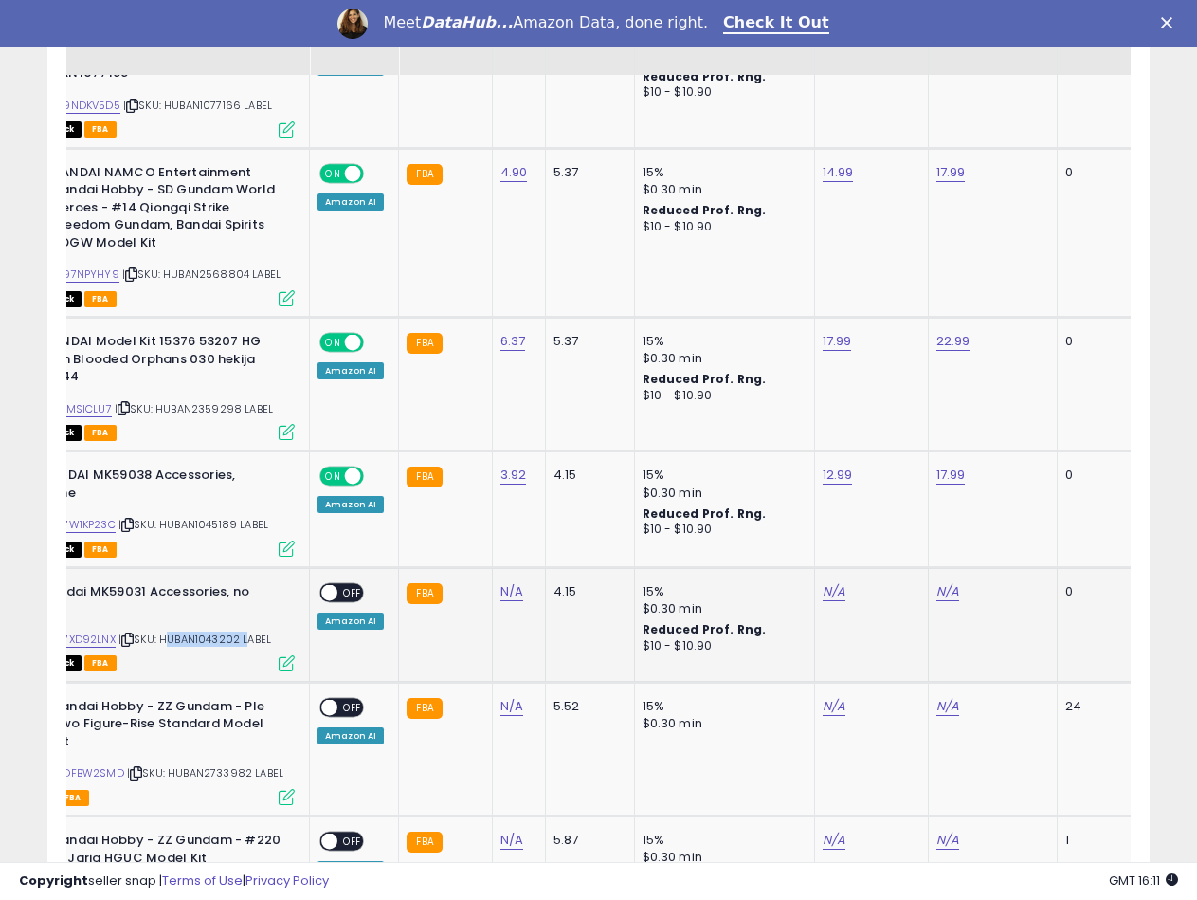
click at [518, 583] on div "N/A" at bounding box center [515, 591] width 30 height 17
click at [513, 582] on link "N/A" at bounding box center [511, 591] width 23 height 19
click at [447, 501] on input "number" at bounding box center [454, 508] width 169 height 32
type input "****"
click at [577, 510] on button "submit" at bounding box center [561, 506] width 32 height 28
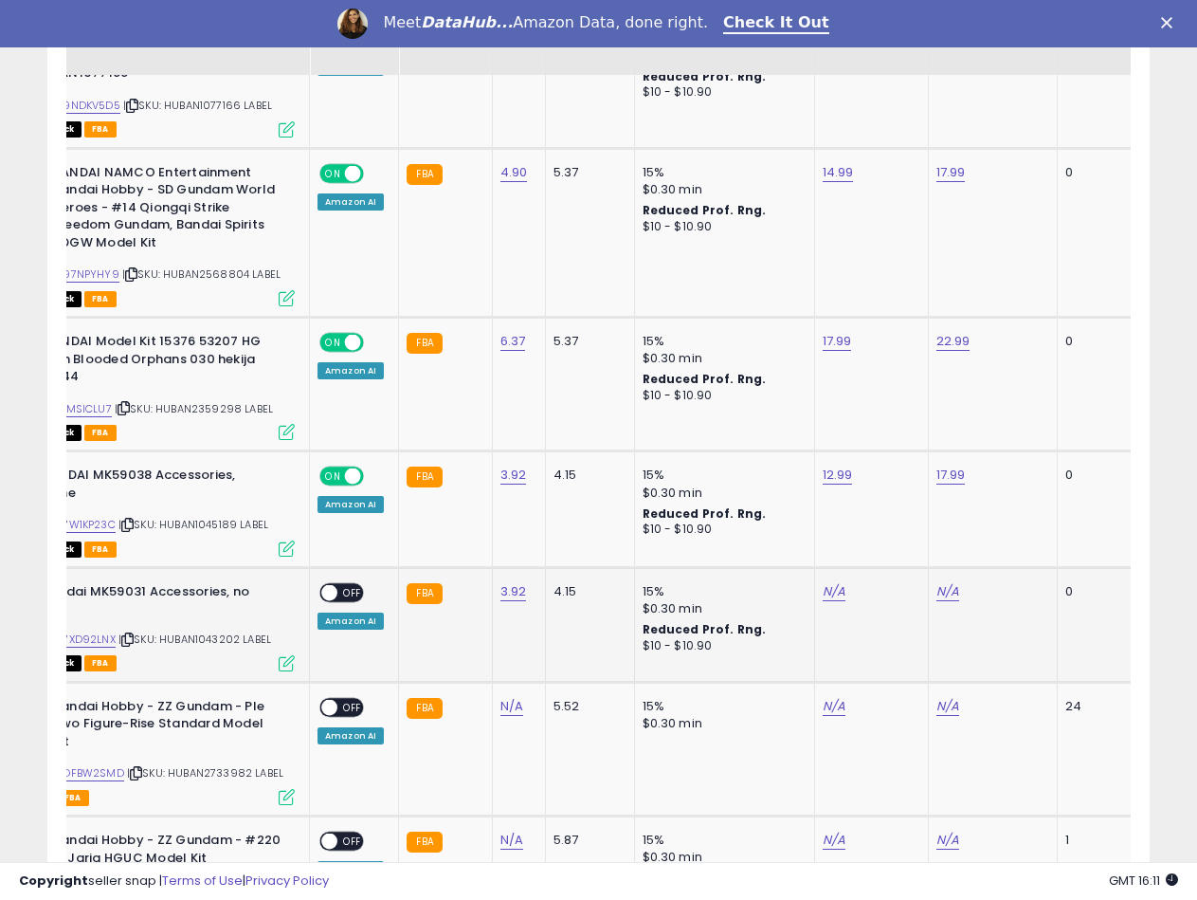
click at [100, 593] on div "ASIN: B07XD92LNX | SKU: HUBAN1043202 LABEL Out of Stock FBA" at bounding box center [152, 626] width 284 height 86
click at [99, 631] on link "B07XD92LNX" at bounding box center [82, 639] width 66 height 16
click at [827, 582] on link "N/A" at bounding box center [834, 591] width 23 height 19
click at [796, 509] on input "number" at bounding box center [775, 508] width 169 height 32
type input "*****"
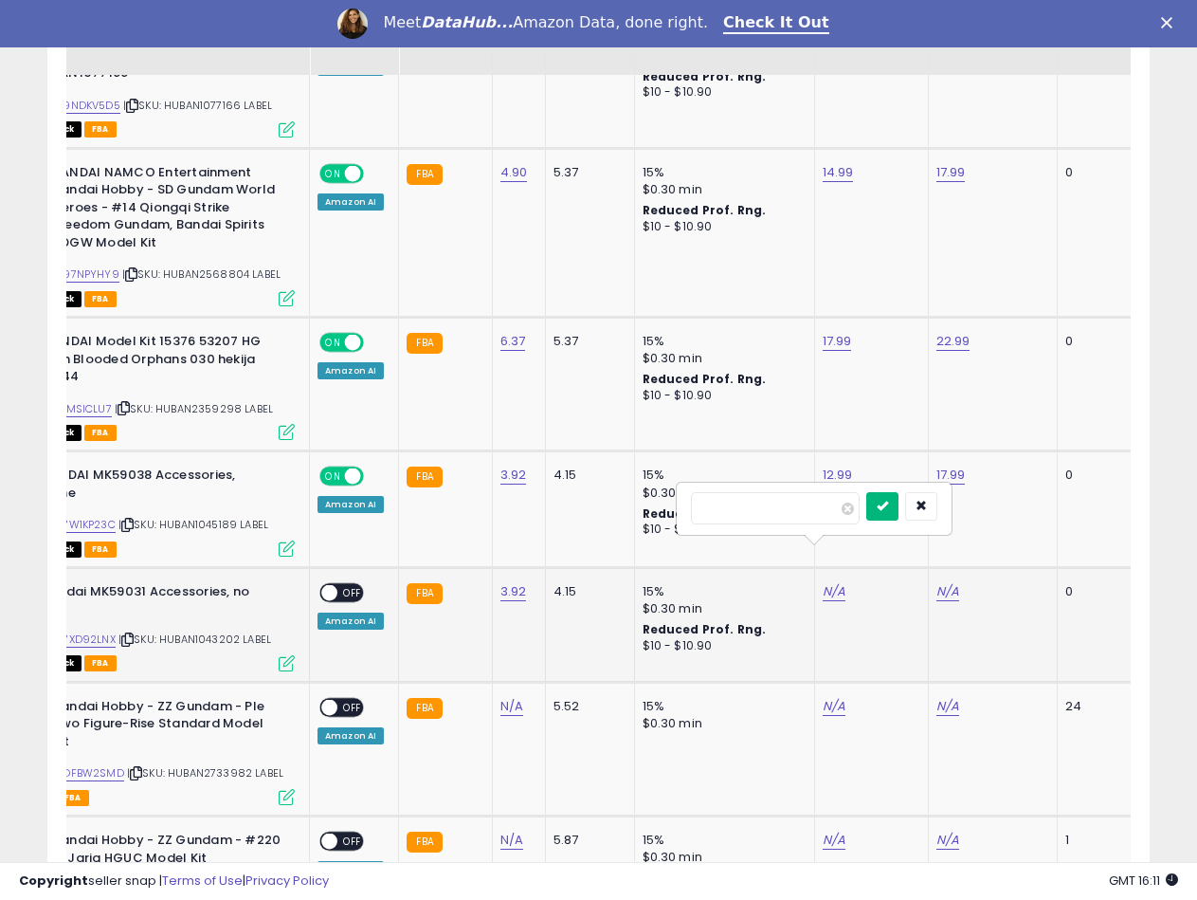
click at [899, 496] on button "submit" at bounding box center [882, 506] width 32 height 28
click at [947, 568] on td "N/A" at bounding box center [992, 625] width 129 height 115
click at [944, 582] on link "N/A" at bounding box center [948, 591] width 23 height 19
click at [853, 508] on input "number" at bounding box center [889, 508] width 169 height 32
type input "*****"
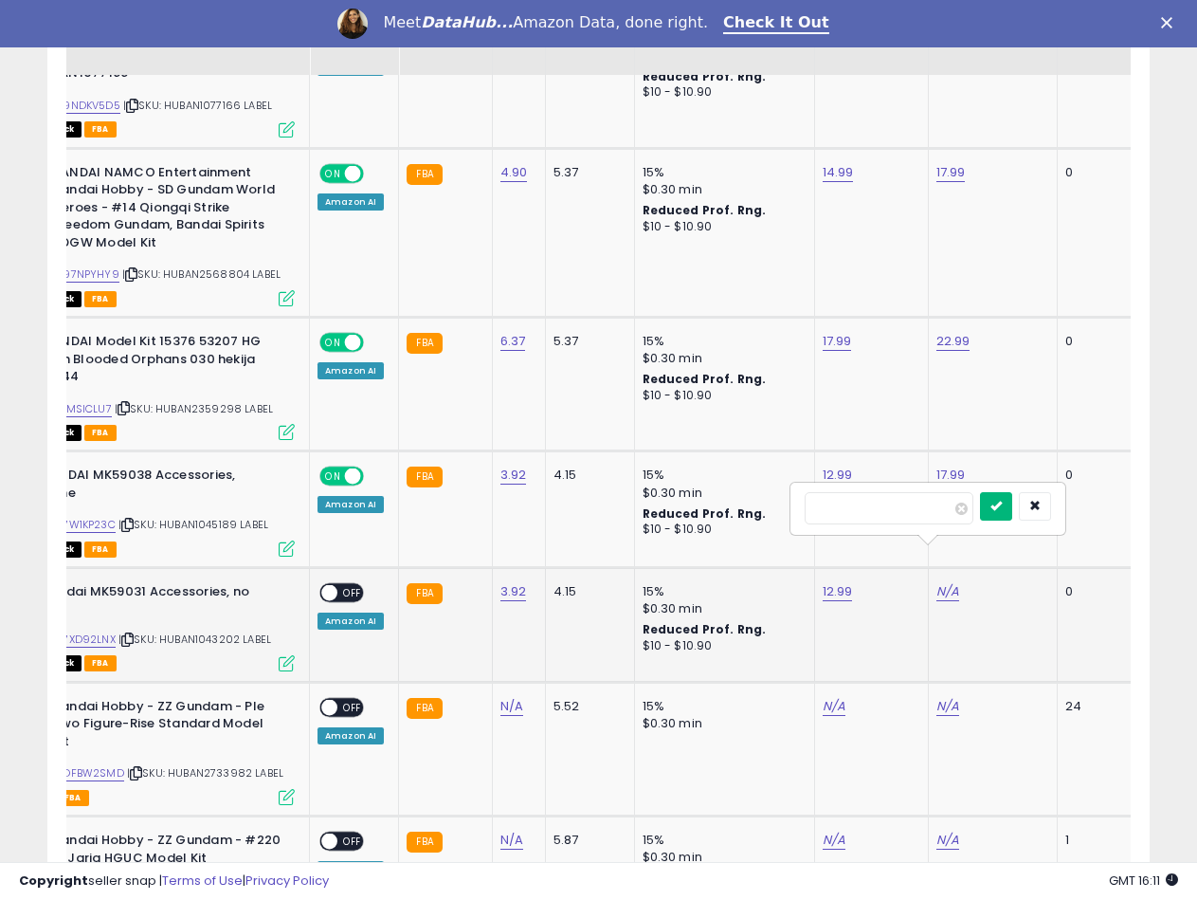
click at [1012, 508] on button "submit" at bounding box center [996, 506] width 32 height 28
click at [324, 585] on span at bounding box center [329, 593] width 16 height 16
click at [198, 765] on span "| SKU: HUBAN2733982 LABEL" at bounding box center [205, 772] width 156 height 15
click at [511, 697] on link "N/A" at bounding box center [511, 706] width 23 height 19
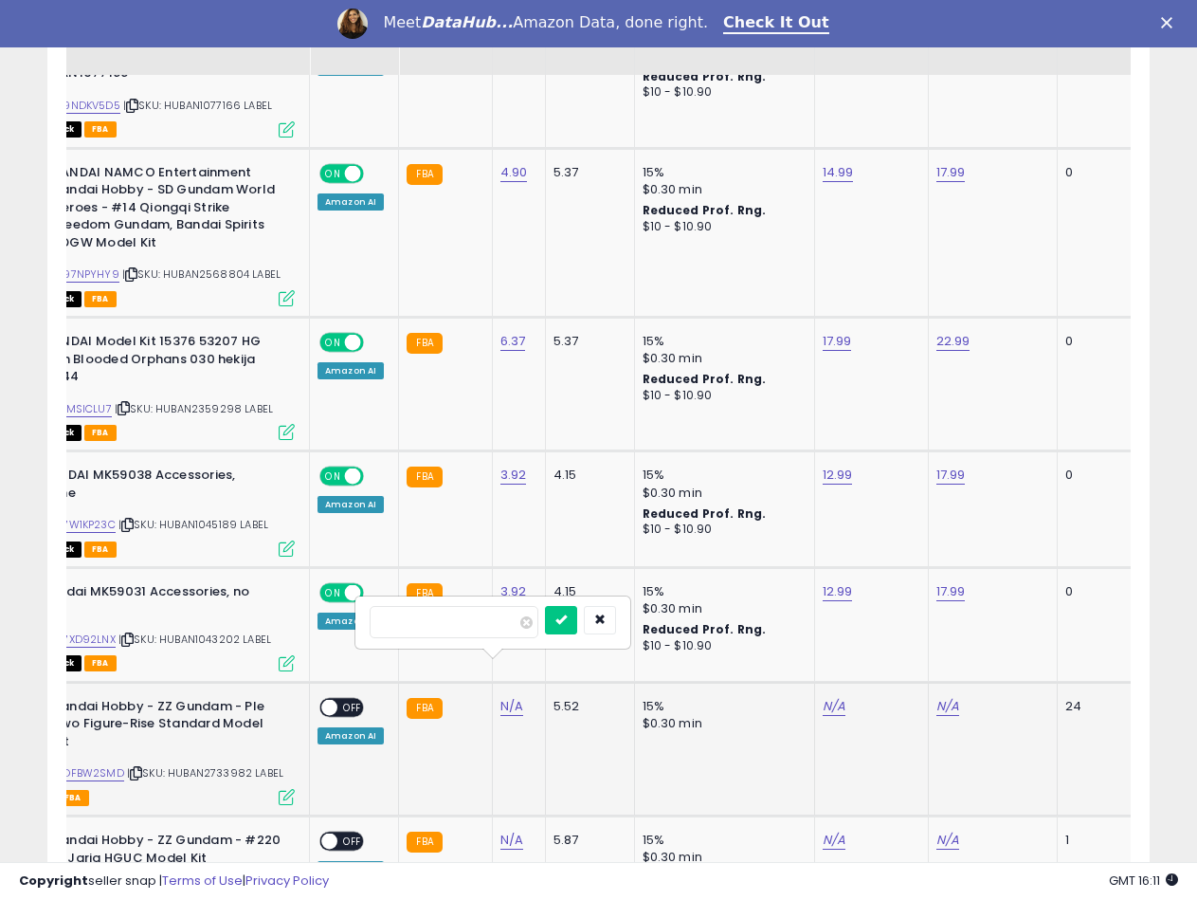
click at [418, 616] on input "number" at bounding box center [454, 622] width 169 height 32
type input "*****"
click at [577, 630] on button "submit" at bounding box center [561, 620] width 32 height 28
click at [87, 765] on link "B0DFBW2SMD" at bounding box center [86, 773] width 75 height 16
click at [846, 698] on div "N/A" at bounding box center [871, 706] width 91 height 17
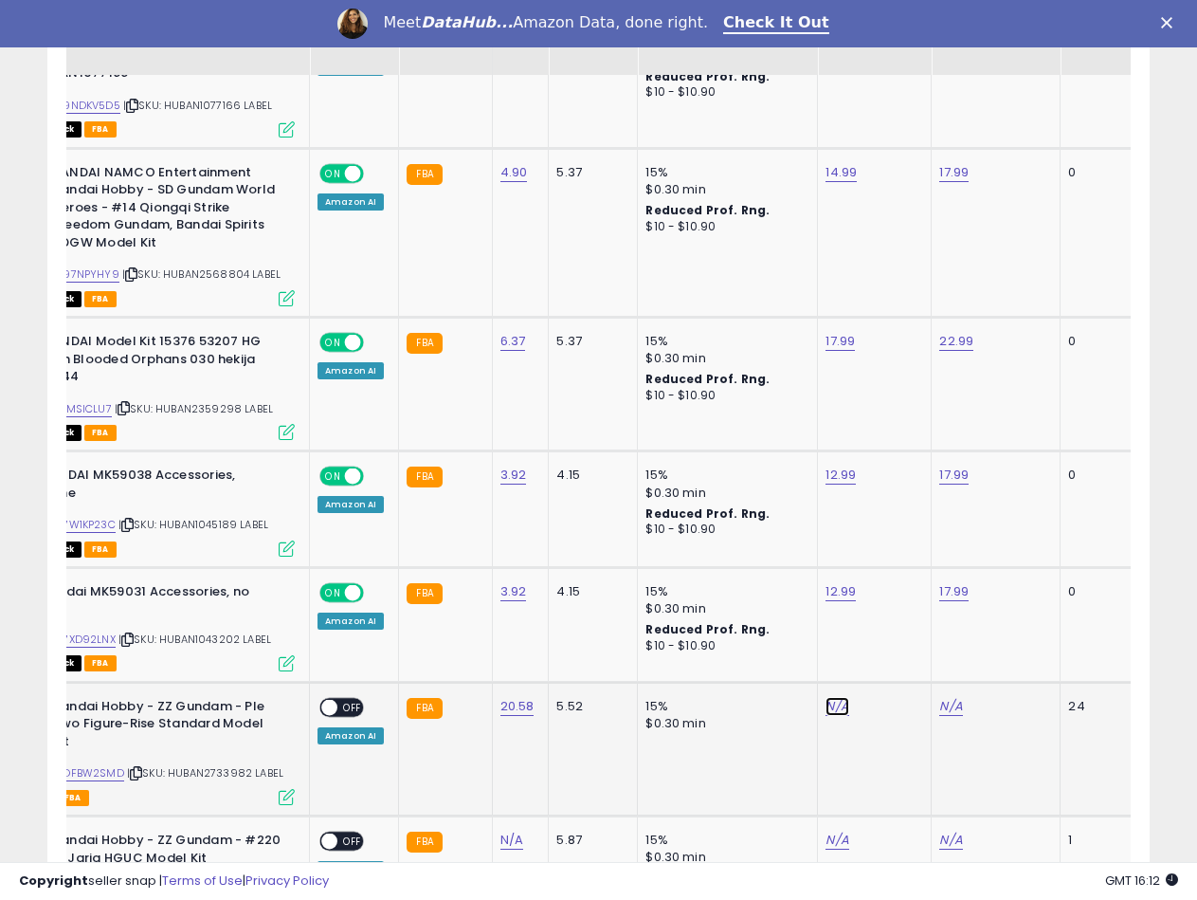
click at [832, 697] on link "N/A" at bounding box center [837, 706] width 23 height 19
click at [717, 614] on input "number" at bounding box center [778, 622] width 169 height 32
type input "*****"
click at [901, 611] on button "submit" at bounding box center [885, 620] width 32 height 28
click at [939, 697] on link "N/A" at bounding box center [950, 706] width 23 height 19
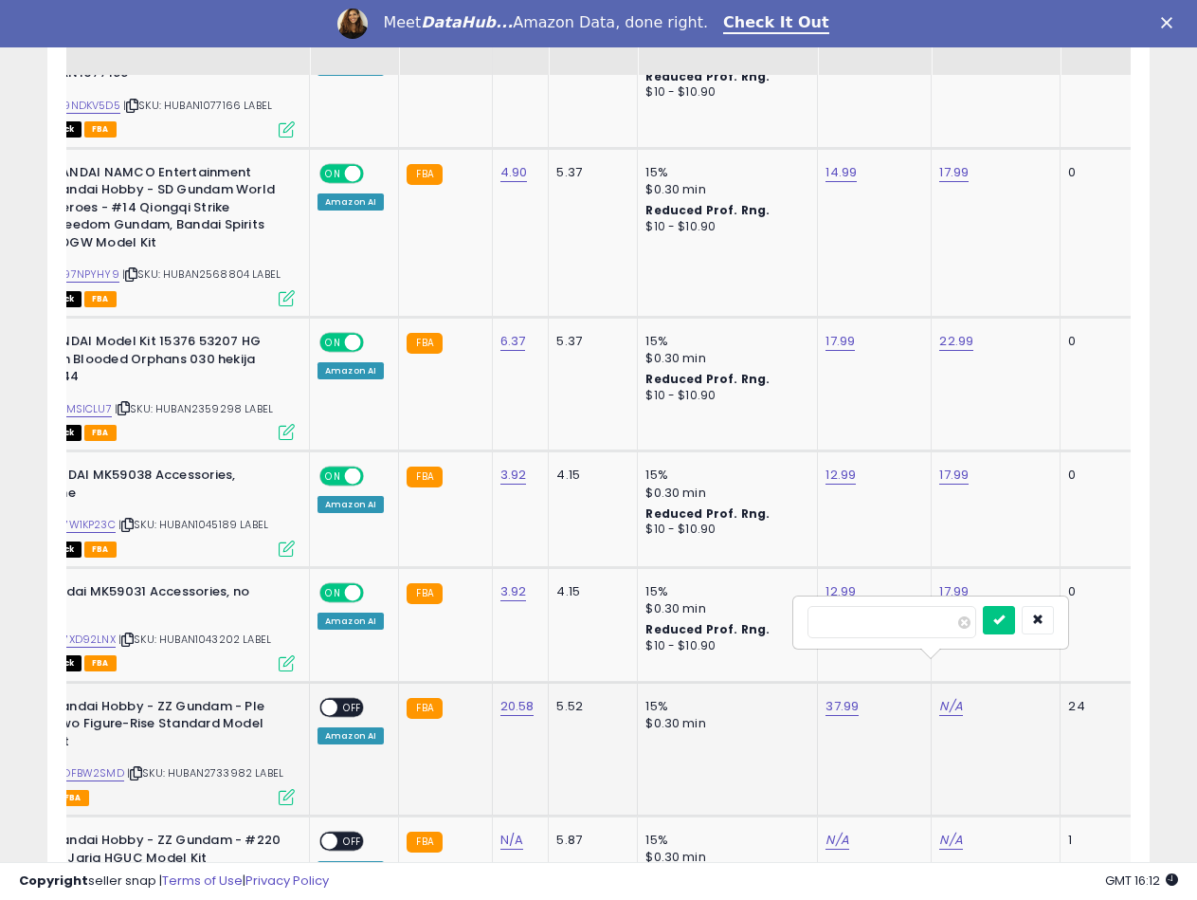
click at [902, 627] on input "number" at bounding box center [892, 622] width 169 height 32
type input "*****"
click at [1015, 618] on button "submit" at bounding box center [999, 620] width 32 height 28
click at [326, 699] on span at bounding box center [329, 707] width 16 height 16
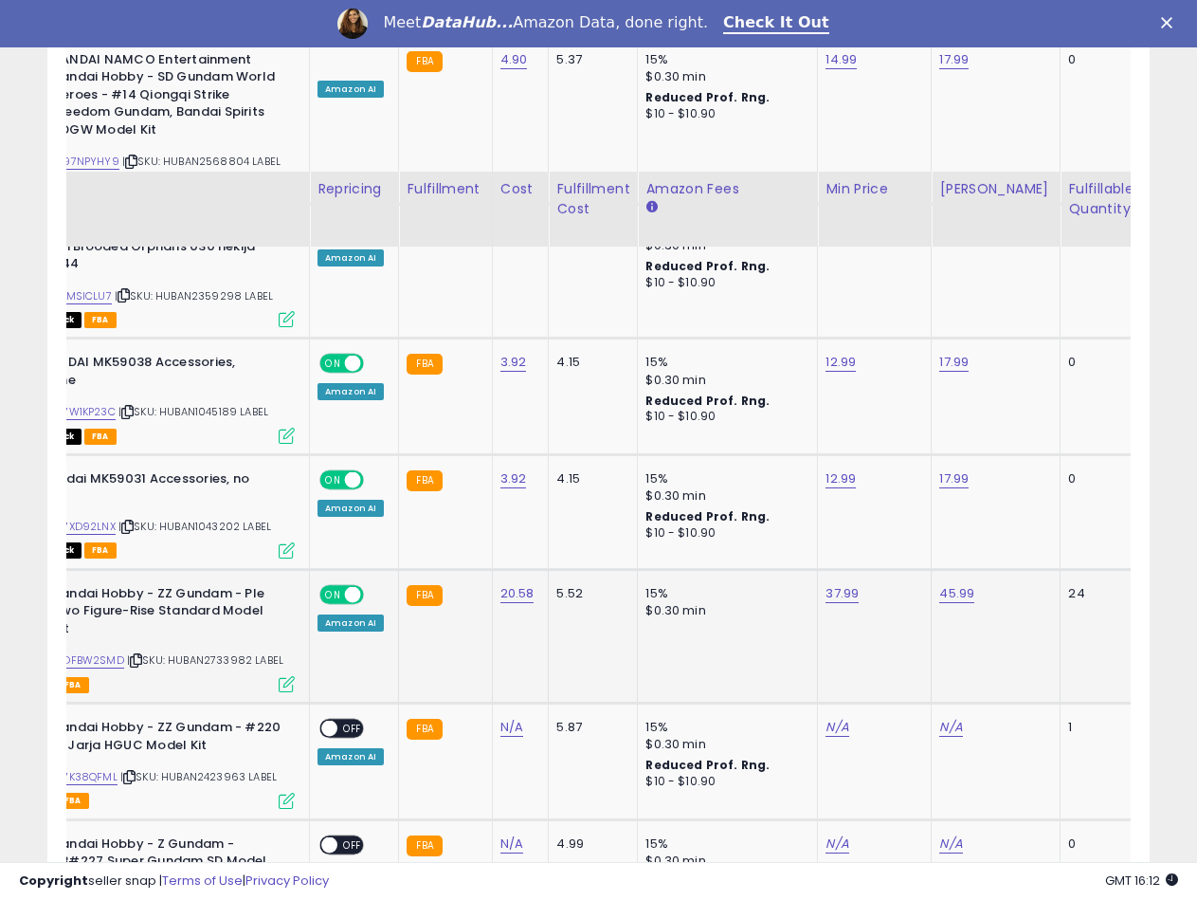
scroll to position [3356, 0]
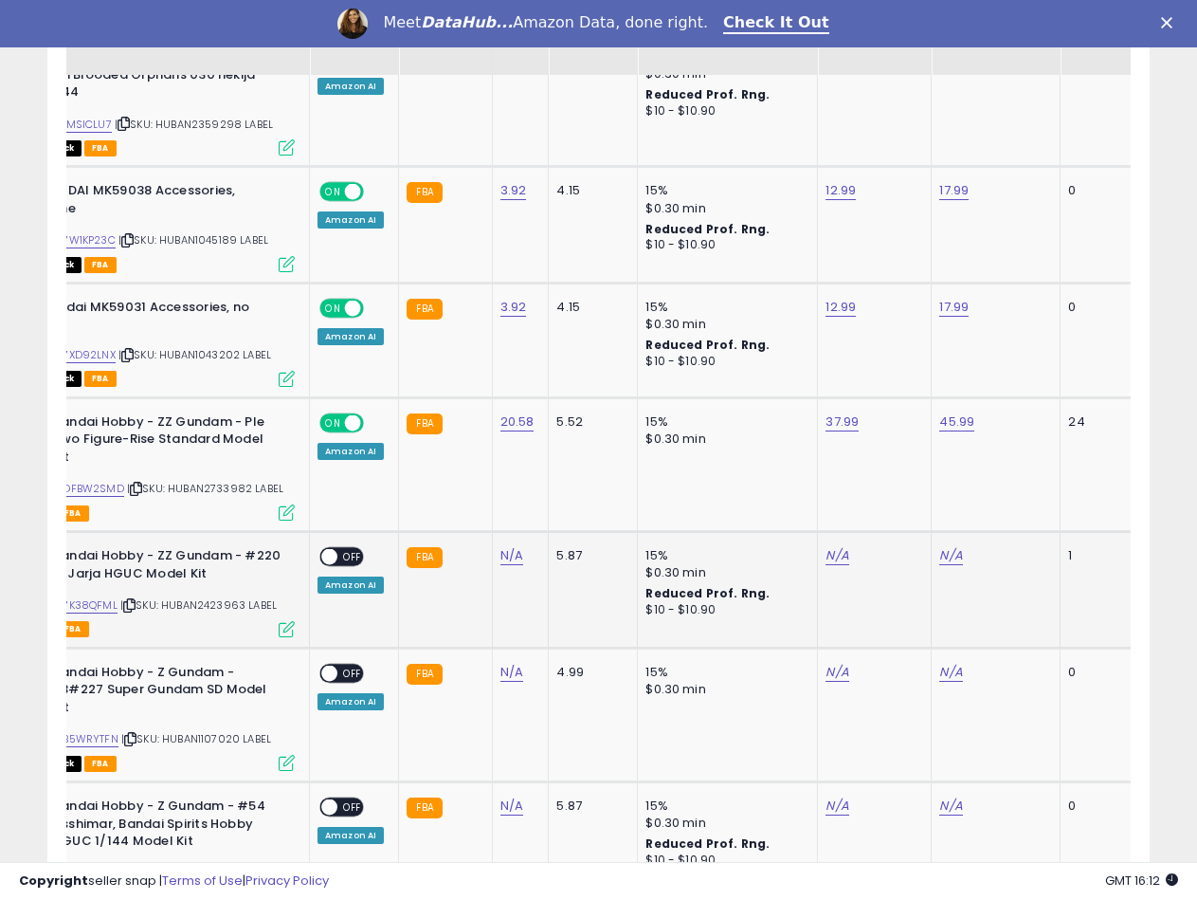
click at [204, 597] on span "| SKU: HUBAN2423963 LABEL" at bounding box center [198, 604] width 156 height 15
click at [500, 546] on link "N/A" at bounding box center [511, 555] width 23 height 19
click at [451, 453] on input "number" at bounding box center [454, 454] width 169 height 32
type input "*****"
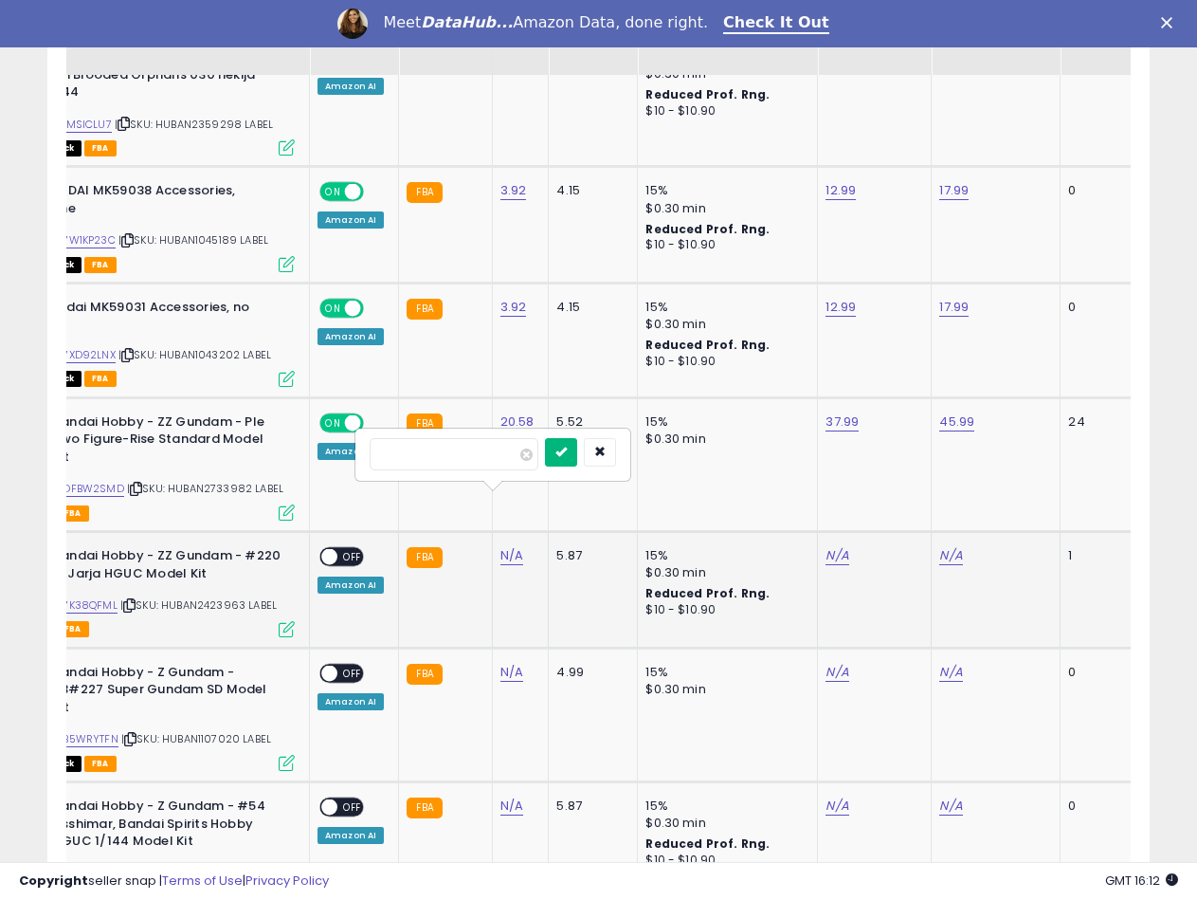
click at [567, 447] on icon "submit" at bounding box center [560, 451] width 11 height 11
click at [103, 547] on div "ASIN: B07K38QFML | SKU: HUBAN2423963 LABEL Active FBA" at bounding box center [152, 591] width 284 height 88
click at [102, 597] on link "B07K38QFML" at bounding box center [83, 605] width 68 height 16
click at [833, 546] on link "N/A" at bounding box center [837, 555] width 23 height 19
click at [784, 457] on input "number" at bounding box center [778, 454] width 169 height 32
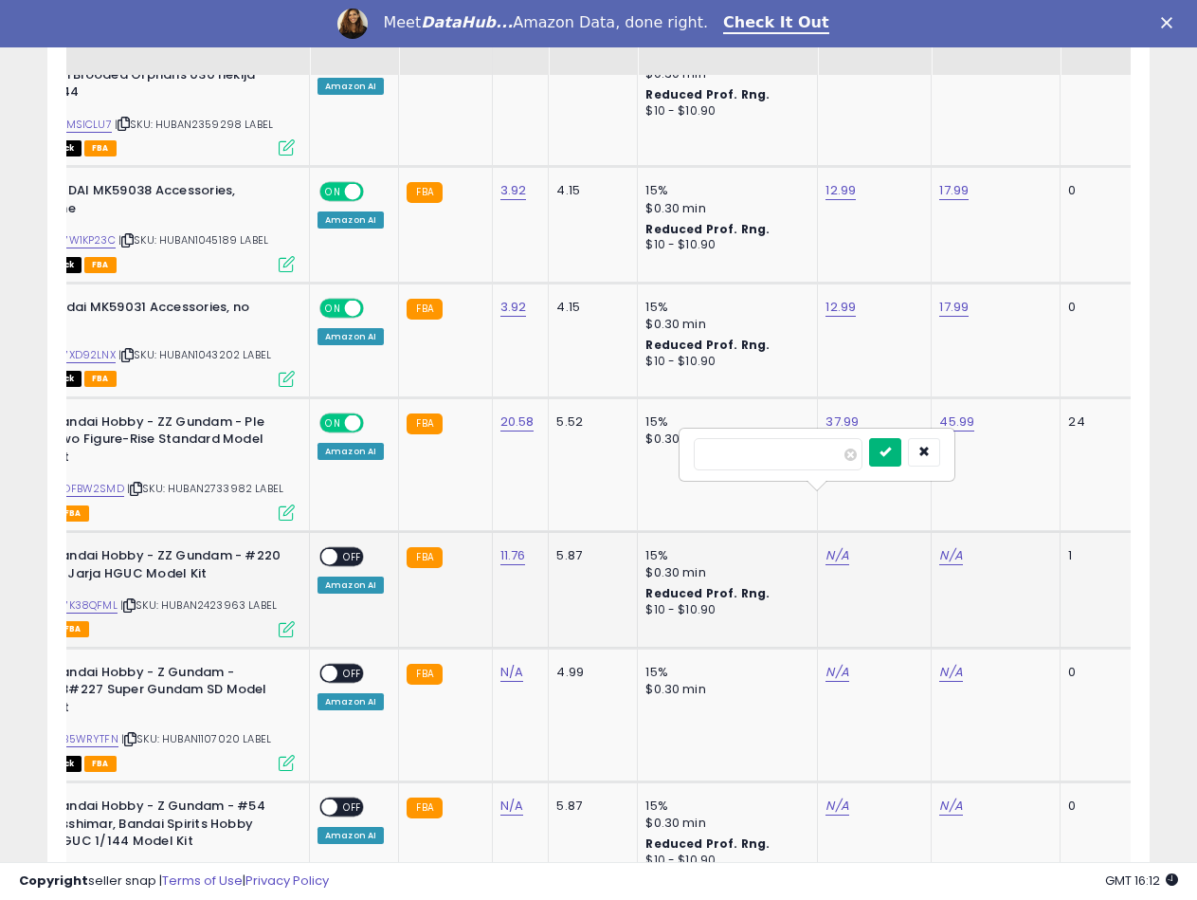
type input "*****"
click at [891, 456] on icon "submit" at bounding box center [885, 451] width 11 height 11
click at [945, 546] on link "N/A" at bounding box center [950, 555] width 23 height 19
click at [886, 453] on input "number" at bounding box center [892, 454] width 169 height 32
type input "*****"
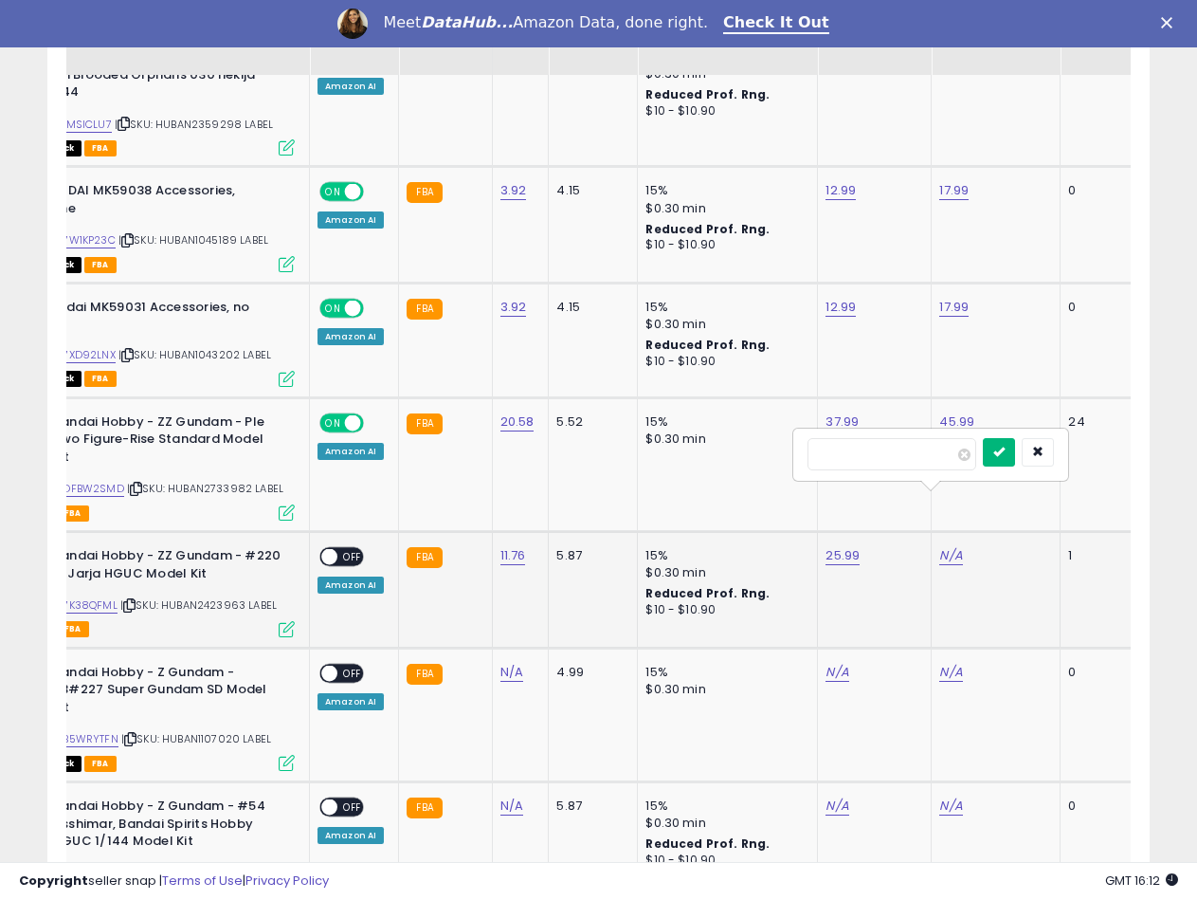
click at [1015, 456] on button "submit" at bounding box center [999, 452] width 32 height 28
click at [334, 549] on span at bounding box center [329, 557] width 16 height 16
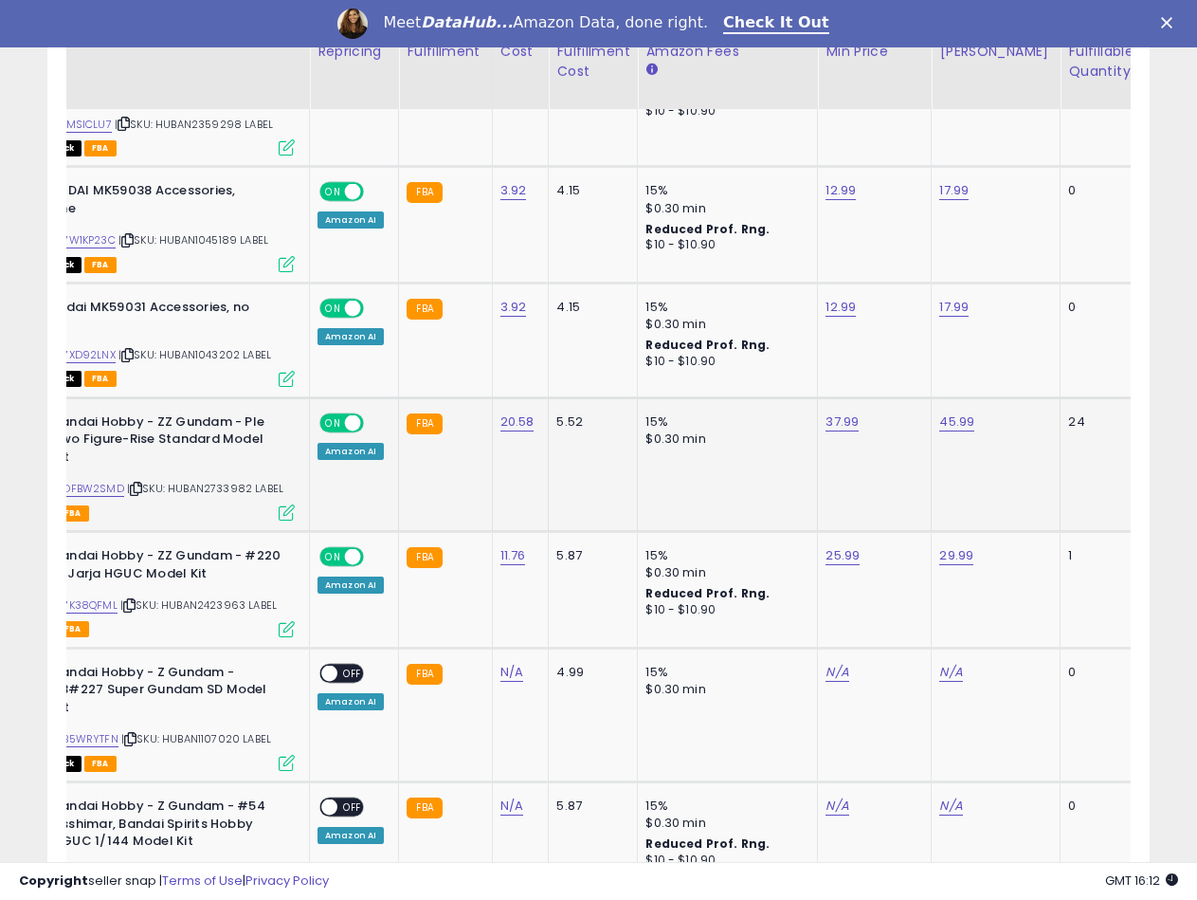
scroll to position [3632, 0]
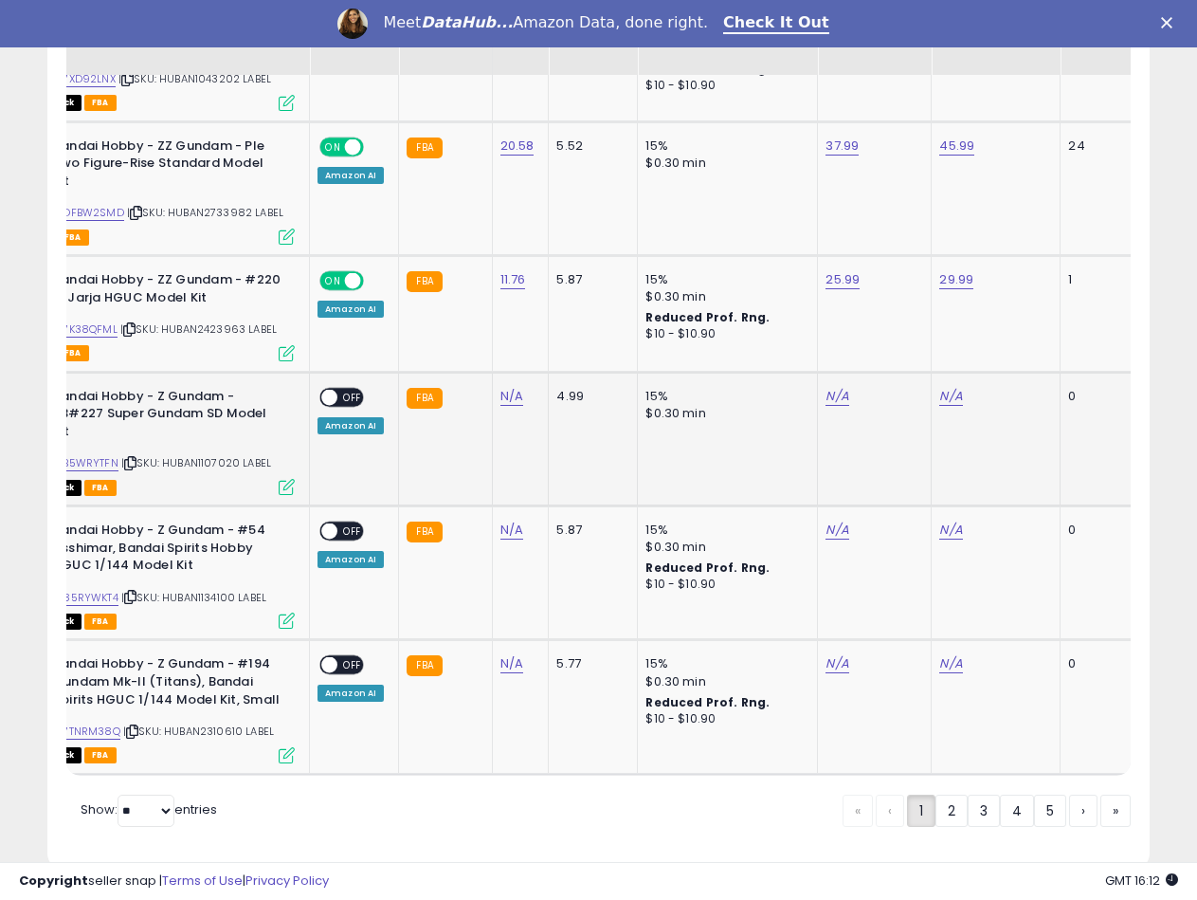
click at [209, 455] on span "| SKU: HUBAN1107020 LABEL" at bounding box center [196, 462] width 150 height 15
click at [509, 387] on link "N/A" at bounding box center [511, 396] width 23 height 19
click at [419, 300] on input "number" at bounding box center [454, 295] width 169 height 32
type input "****"
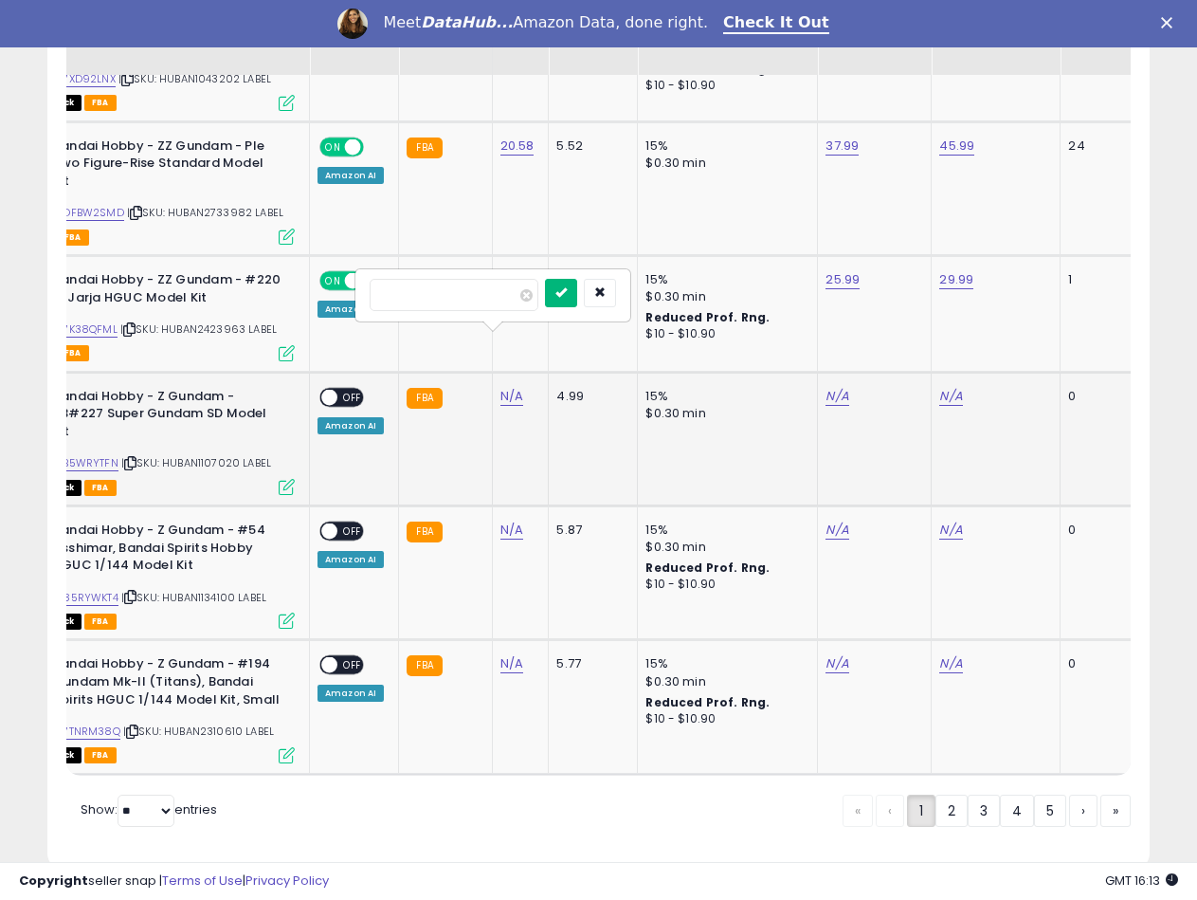
click at [567, 294] on icon "submit" at bounding box center [560, 291] width 11 height 11
click at [117, 455] on link "B0B5WRYTFN" at bounding box center [83, 463] width 69 height 16
click at [831, 387] on link "N/A" at bounding box center [837, 396] width 23 height 19
click at [758, 301] on input "number" at bounding box center [778, 295] width 169 height 32
type input "*****"
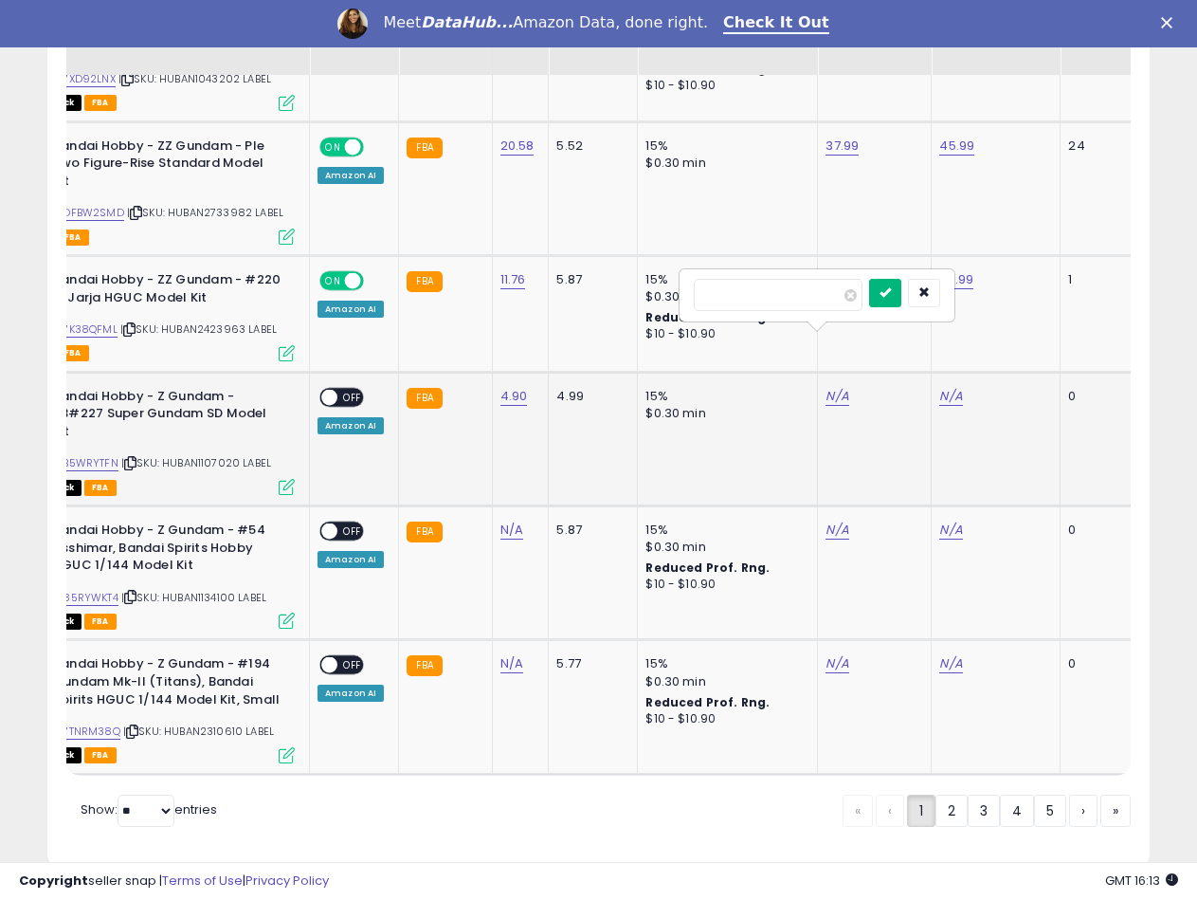
click at [891, 290] on icon "submit" at bounding box center [885, 291] width 11 height 11
click at [955, 387] on link "N/A" at bounding box center [950, 396] width 23 height 19
click at [882, 304] on input "number" at bounding box center [892, 295] width 169 height 32
type input "*****"
click at [1015, 301] on button "submit" at bounding box center [999, 293] width 32 height 28
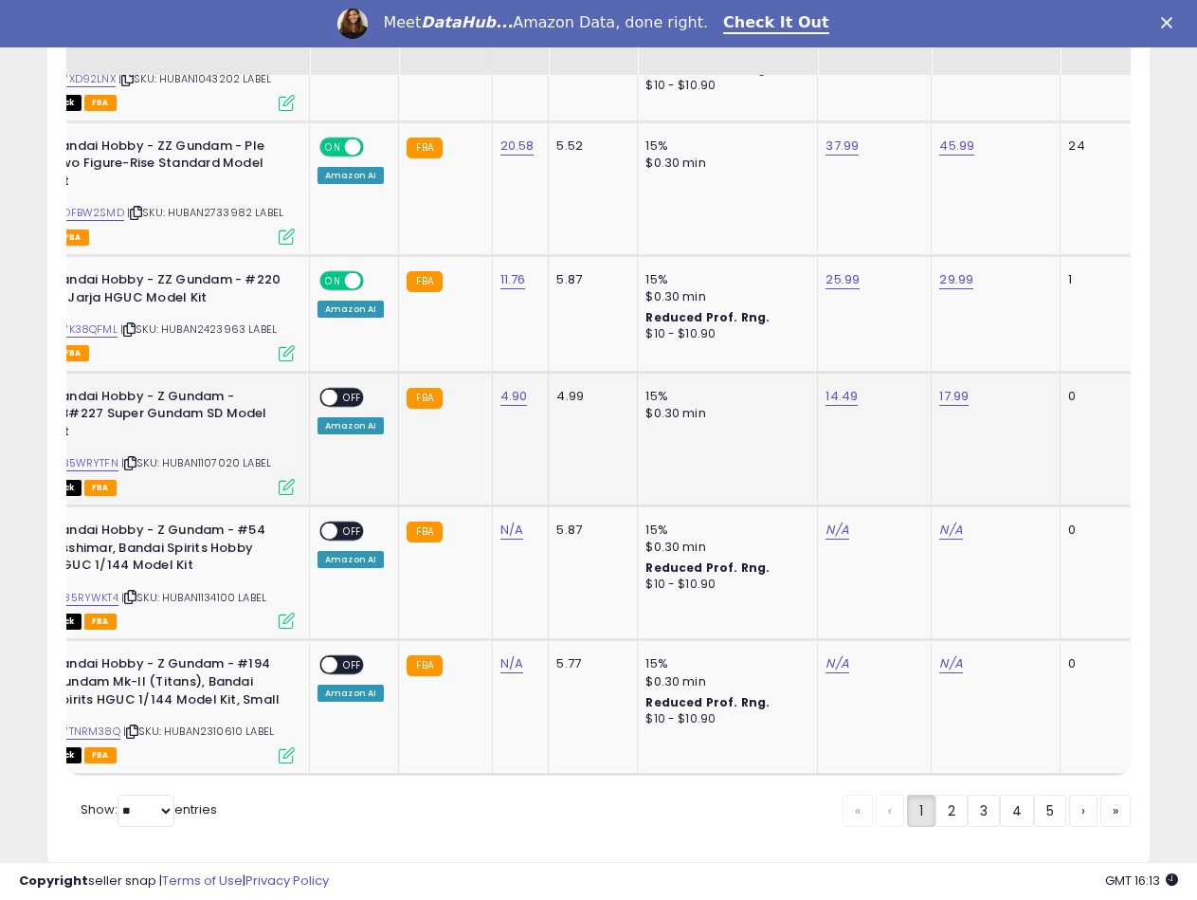
click at [327, 389] on span at bounding box center [329, 397] width 16 height 16
click at [201, 590] on span "| SKU: HUBAN1134100 LABEL" at bounding box center [193, 597] width 145 height 15
click at [505, 520] on link "N/A" at bounding box center [511, 529] width 23 height 19
click at [451, 431] on input "number" at bounding box center [454, 428] width 169 height 32
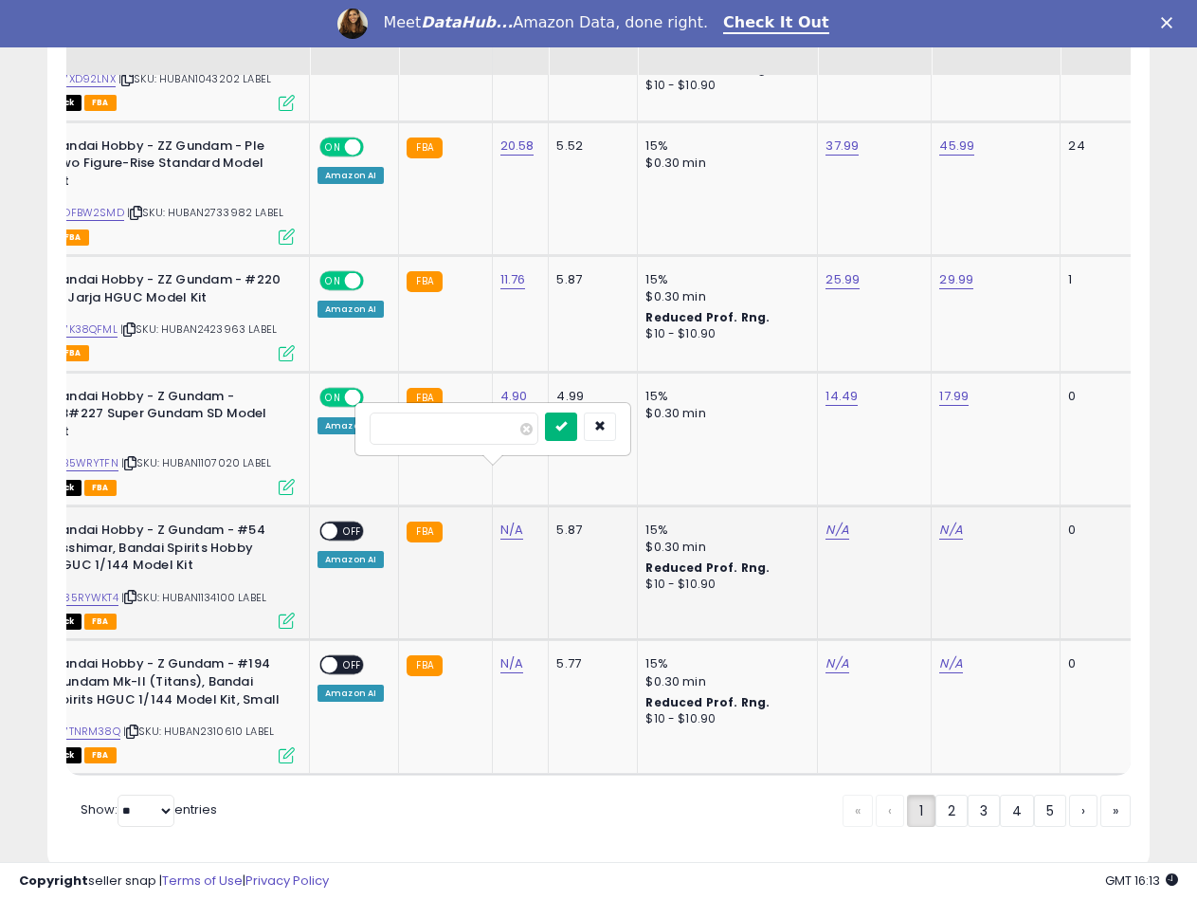
type input "*****"
click at [567, 425] on icon "submit" at bounding box center [560, 425] width 11 height 11
click at [92, 590] on link "B085RYWKT4" at bounding box center [83, 598] width 69 height 16
click at [833, 520] on link "N/A" at bounding box center [837, 529] width 23 height 19
click at [748, 434] on input "number" at bounding box center [778, 428] width 169 height 32
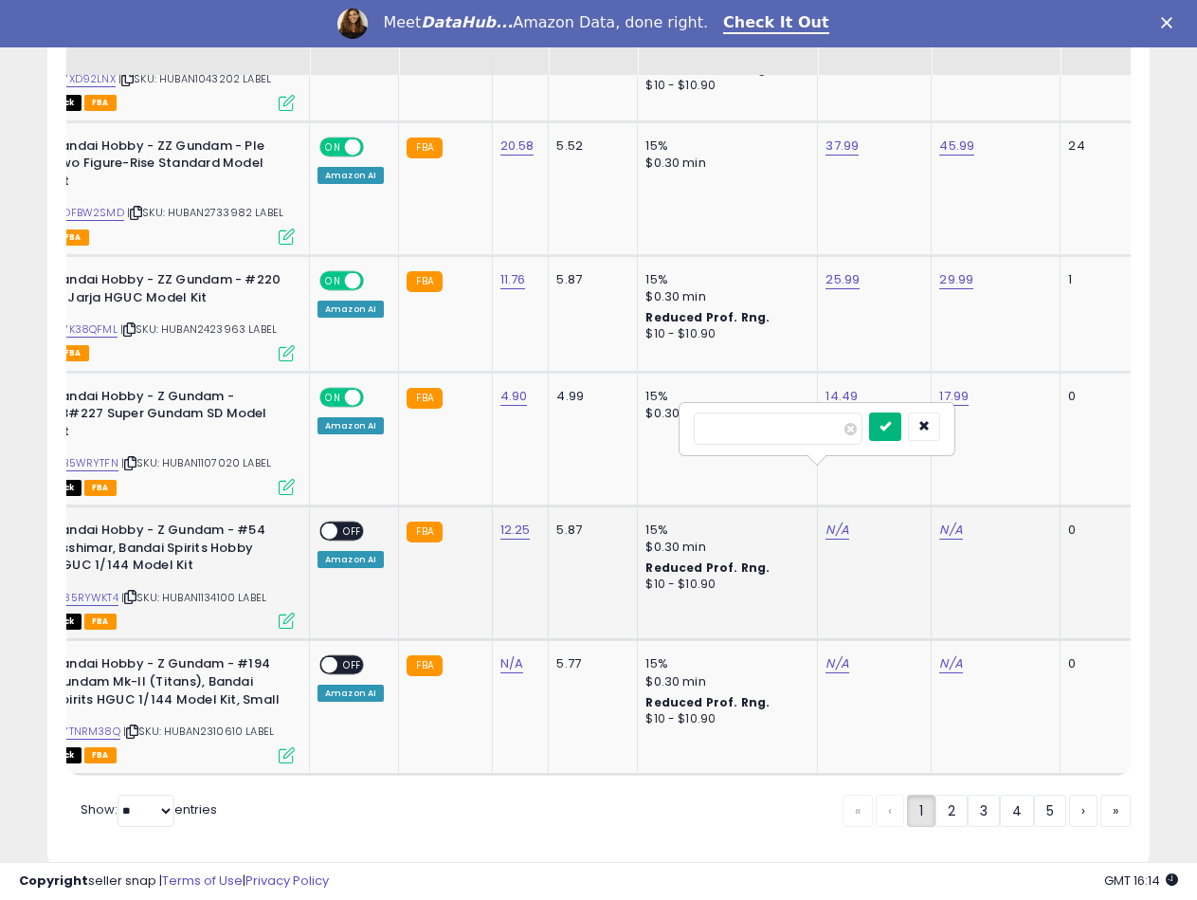
type input "*****"
click at [901, 428] on button "submit" at bounding box center [885, 426] width 32 height 28
click at [939, 520] on link "N/A" at bounding box center [950, 529] width 23 height 19
click at [836, 433] on input "number" at bounding box center [892, 428] width 169 height 32
type input "*****"
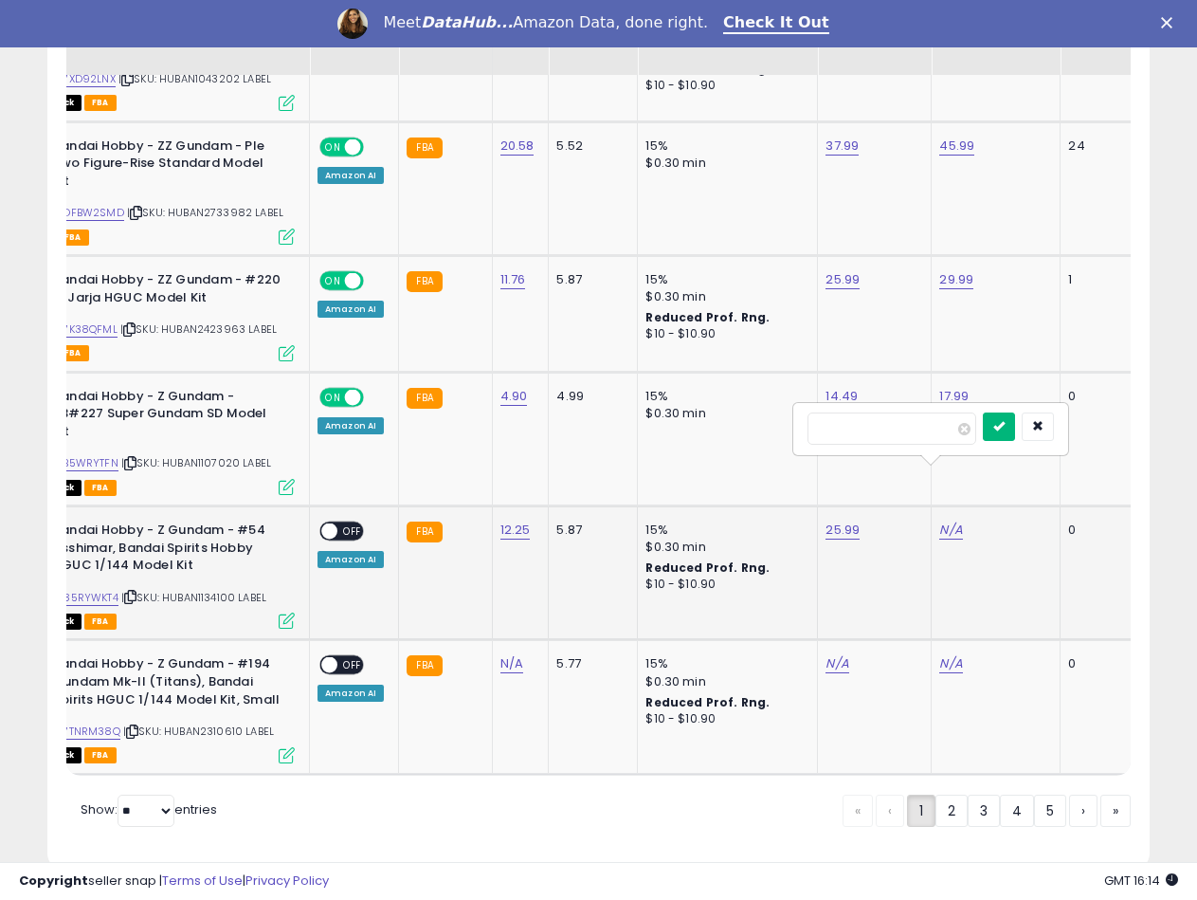
click at [1015, 433] on button "submit" at bounding box center [999, 426] width 32 height 28
click at [347, 523] on span "OFF" at bounding box center [352, 531] width 30 height 16
click at [205, 664] on div "ASIN: B07TNRM38Q | SKU: HUBAN2310610 LABEL Out of Stock FBA" at bounding box center [152, 707] width 284 height 105
click at [494, 640] on td "N/A" at bounding box center [520, 707] width 57 height 134
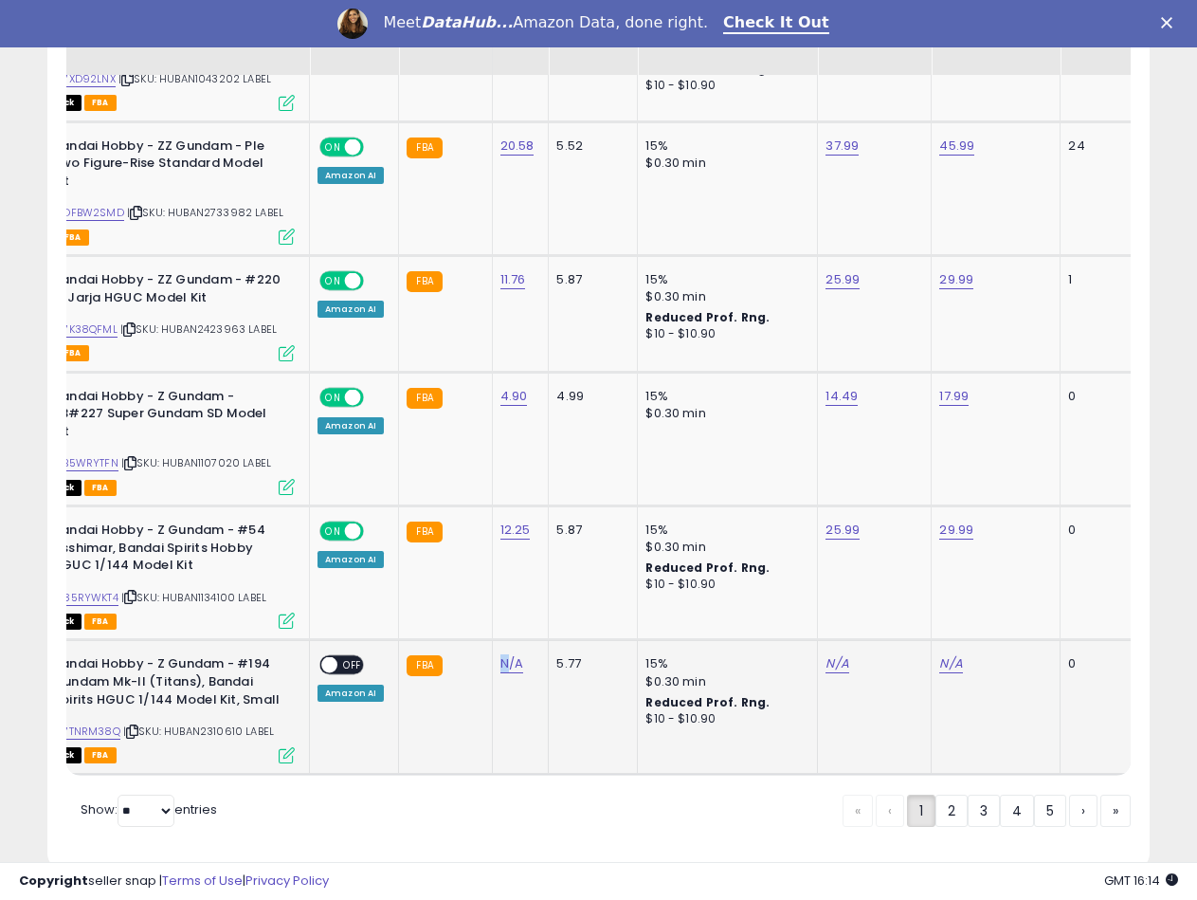
click at [500, 655] on div "N/A" at bounding box center [517, 663] width 34 height 17
click at [505, 654] on link "N/A" at bounding box center [511, 663] width 23 height 19
click at [446, 566] on input "number" at bounding box center [454, 563] width 169 height 32
type input "****"
click at [577, 558] on button "submit" at bounding box center [561, 561] width 32 height 28
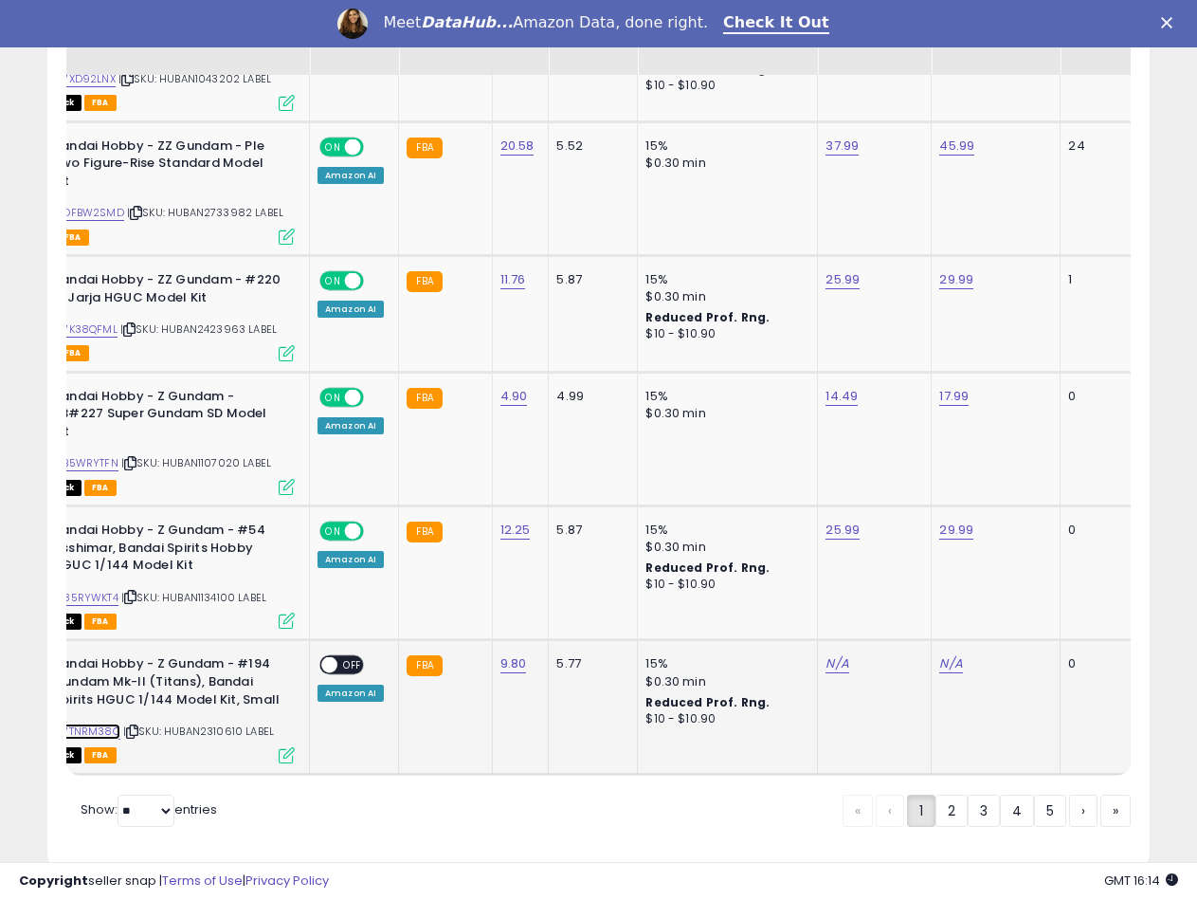
click at [81, 723] on link "B07TNRM38Q" at bounding box center [84, 731] width 71 height 16
click at [826, 654] on link "N/A" at bounding box center [837, 663] width 23 height 19
type input "*****"
click at [901, 550] on button "submit" at bounding box center [885, 561] width 32 height 28
click at [951, 654] on link "N/A" at bounding box center [950, 663] width 23 height 19
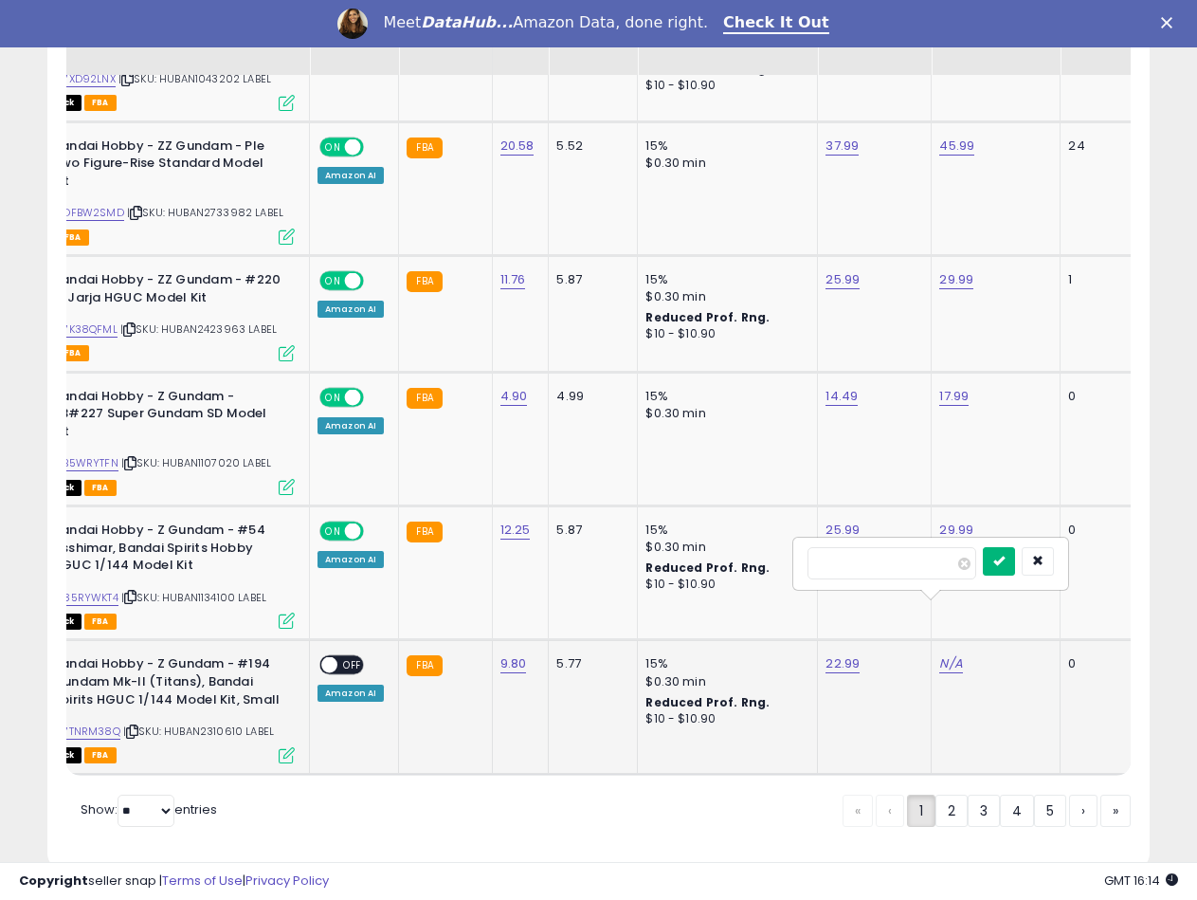
type input "*****"
click at [1005, 557] on icon "submit" at bounding box center [998, 560] width 11 height 11
click at [340, 657] on span "OFF" at bounding box center [352, 665] width 30 height 16
click at [951, 794] on link "2" at bounding box center [952, 810] width 32 height 32
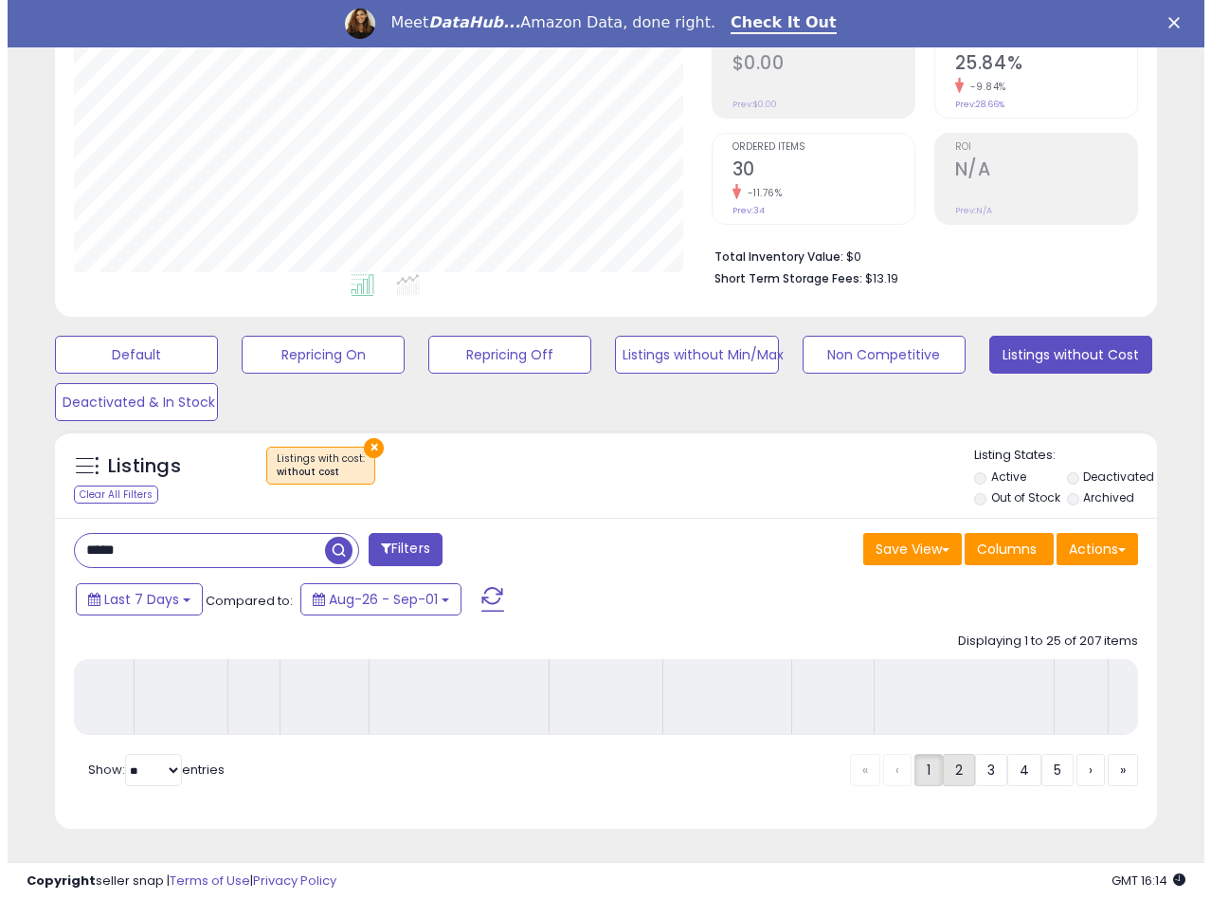
scroll to position [323, 0]
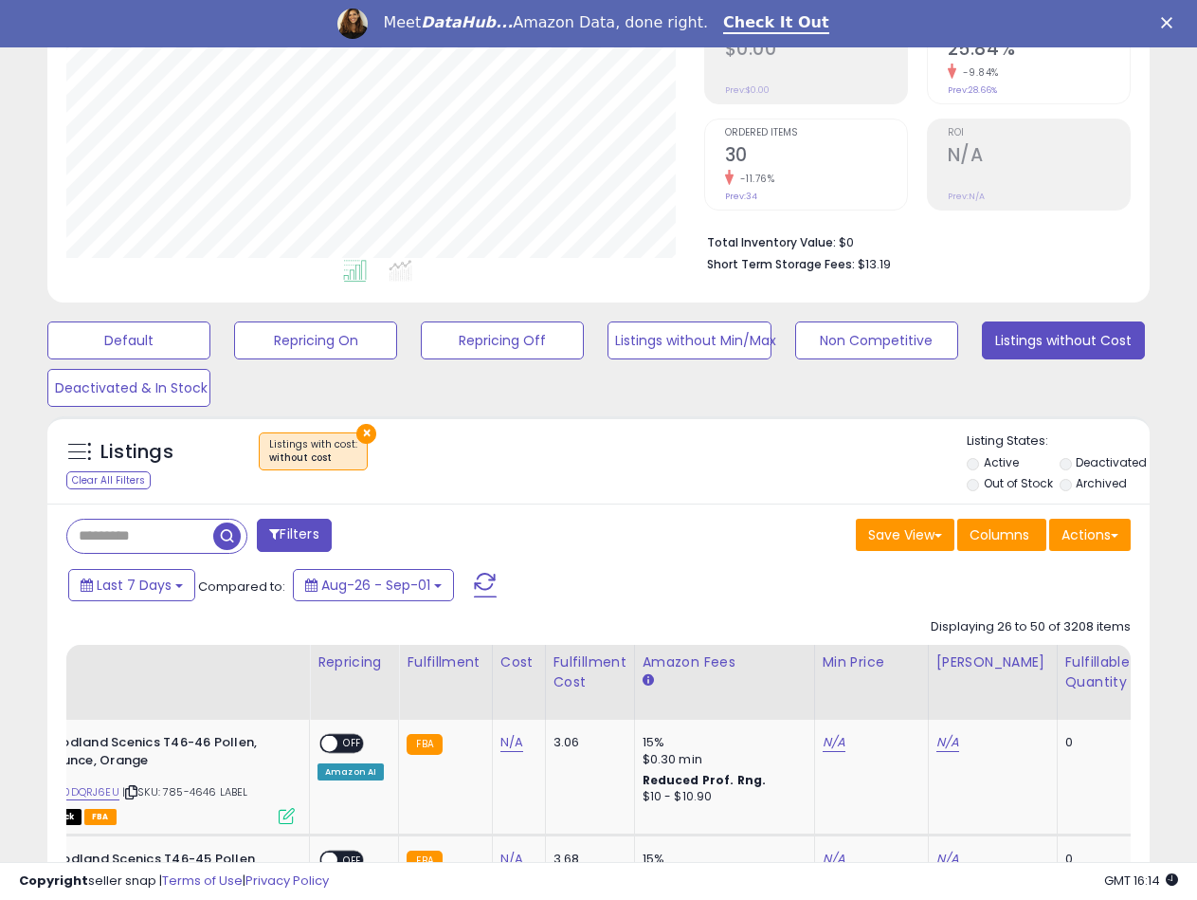
click at [117, 546] on input "text" at bounding box center [140, 535] width 146 height 33
type input "*****"
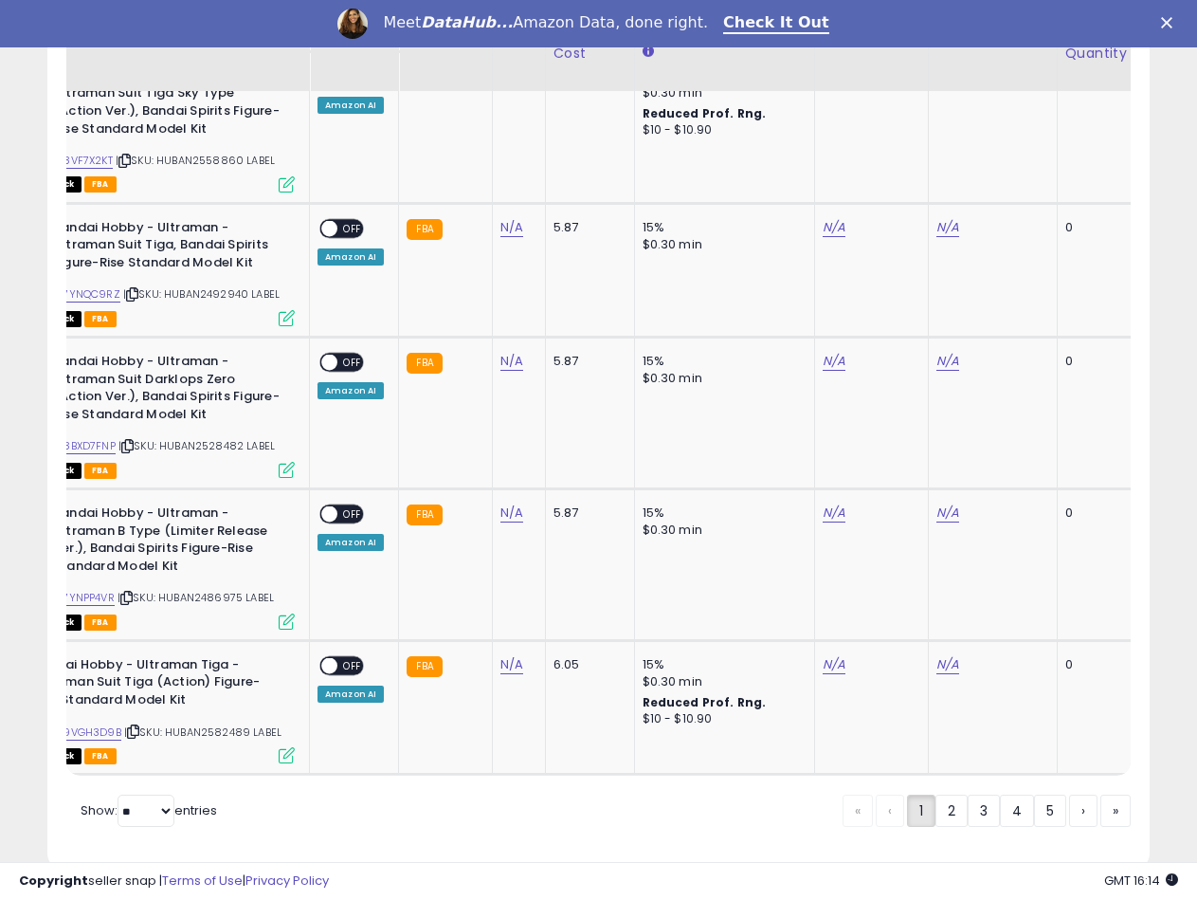
scroll to position [3720, 0]
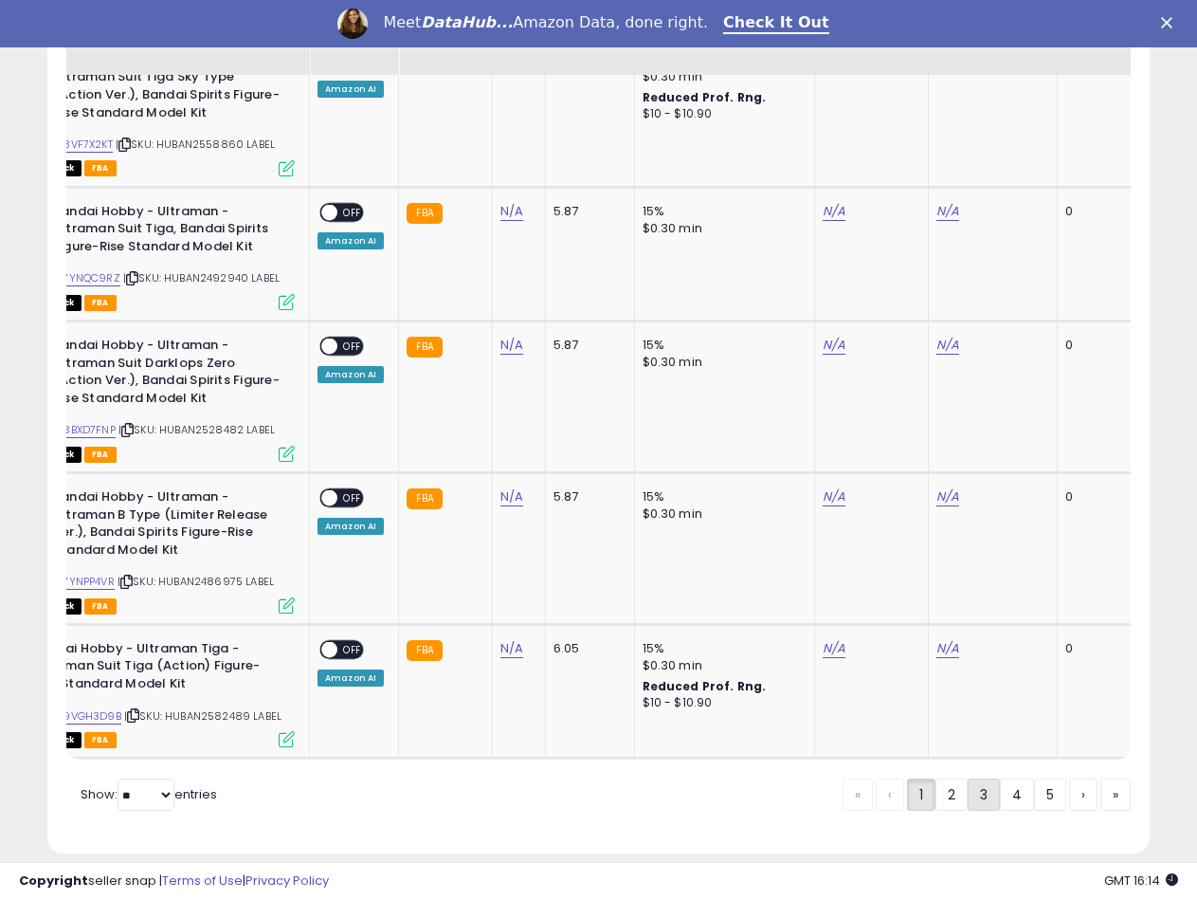
click at [968, 778] on link "3" at bounding box center [984, 794] width 32 height 32
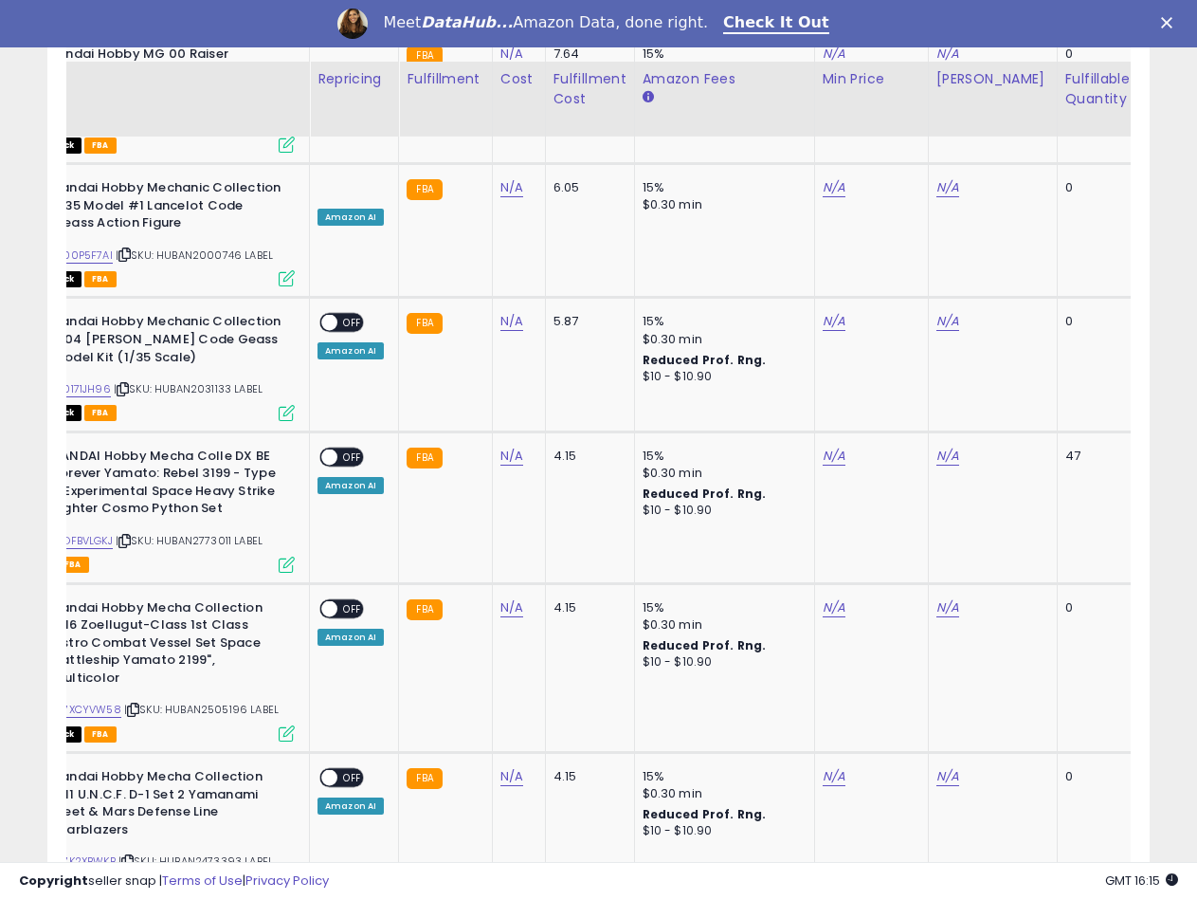
scroll to position [3812, 0]
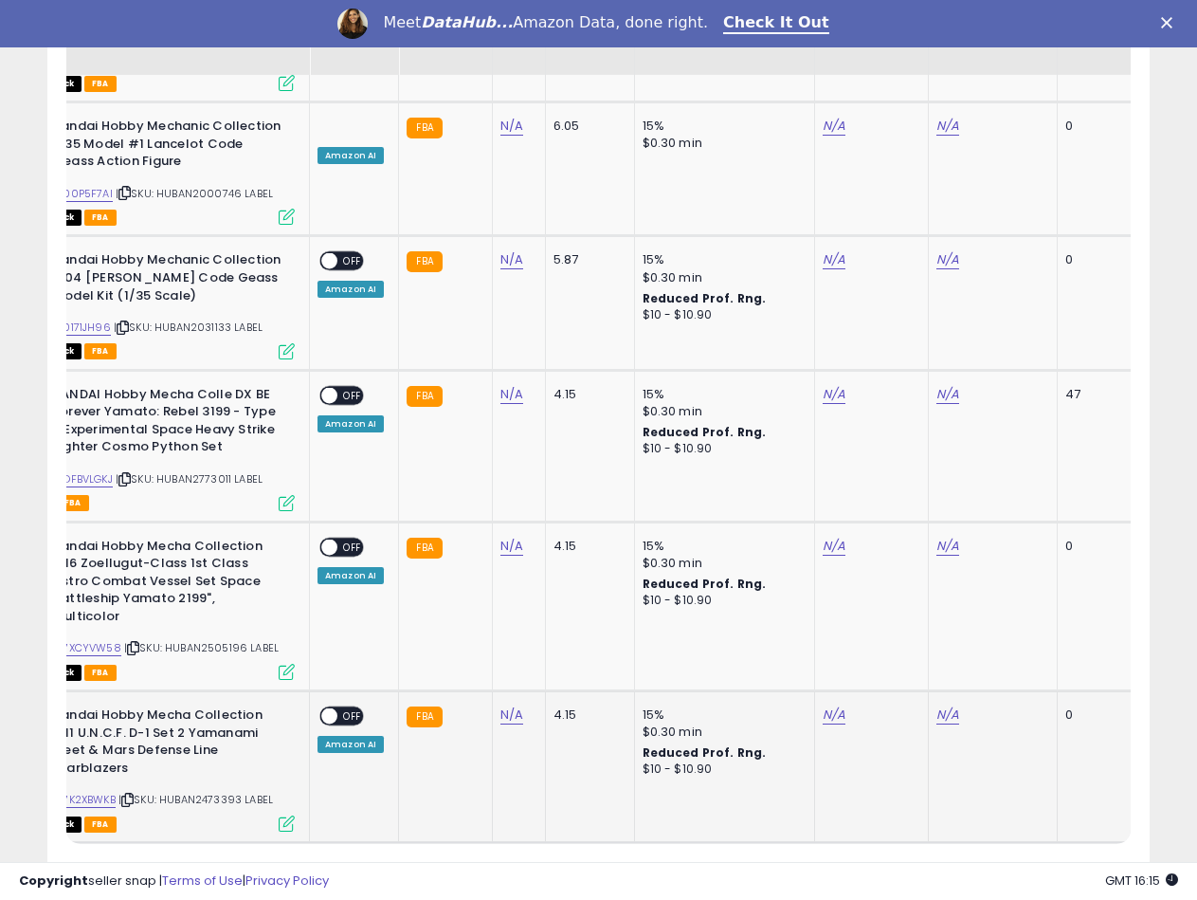
click at [225, 706] on div "ASIN: B07K2XBWKB | SKU: HUBAN2473393 LABEL Out of Stock FBA" at bounding box center [152, 767] width 284 height 123
click at [221, 791] on span "| SKU: HUBAN2473393 LABEL" at bounding box center [195, 798] width 155 height 15
click at [507, 705] on link "N/A" at bounding box center [511, 714] width 23 height 19
click at [467, 556] on input "number" at bounding box center [454, 563] width 169 height 32
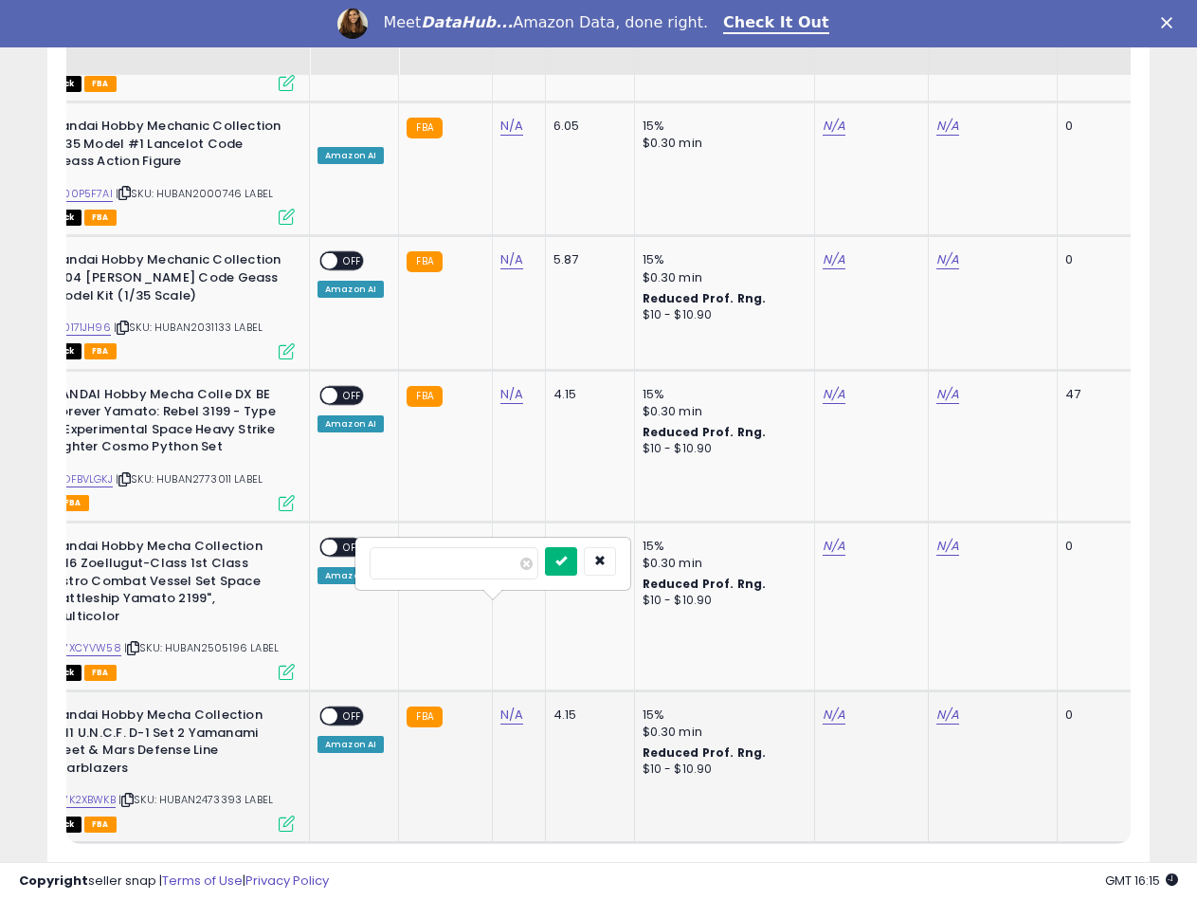
type input "****"
click at [577, 556] on button "submit" at bounding box center [561, 561] width 32 height 28
click at [226, 640] on span "| SKU: HUBAN2505196 LABEL" at bounding box center [201, 647] width 155 height 15
click at [212, 471] on span "| SKU: HUBAN2773011 LABEL" at bounding box center [189, 478] width 147 height 15
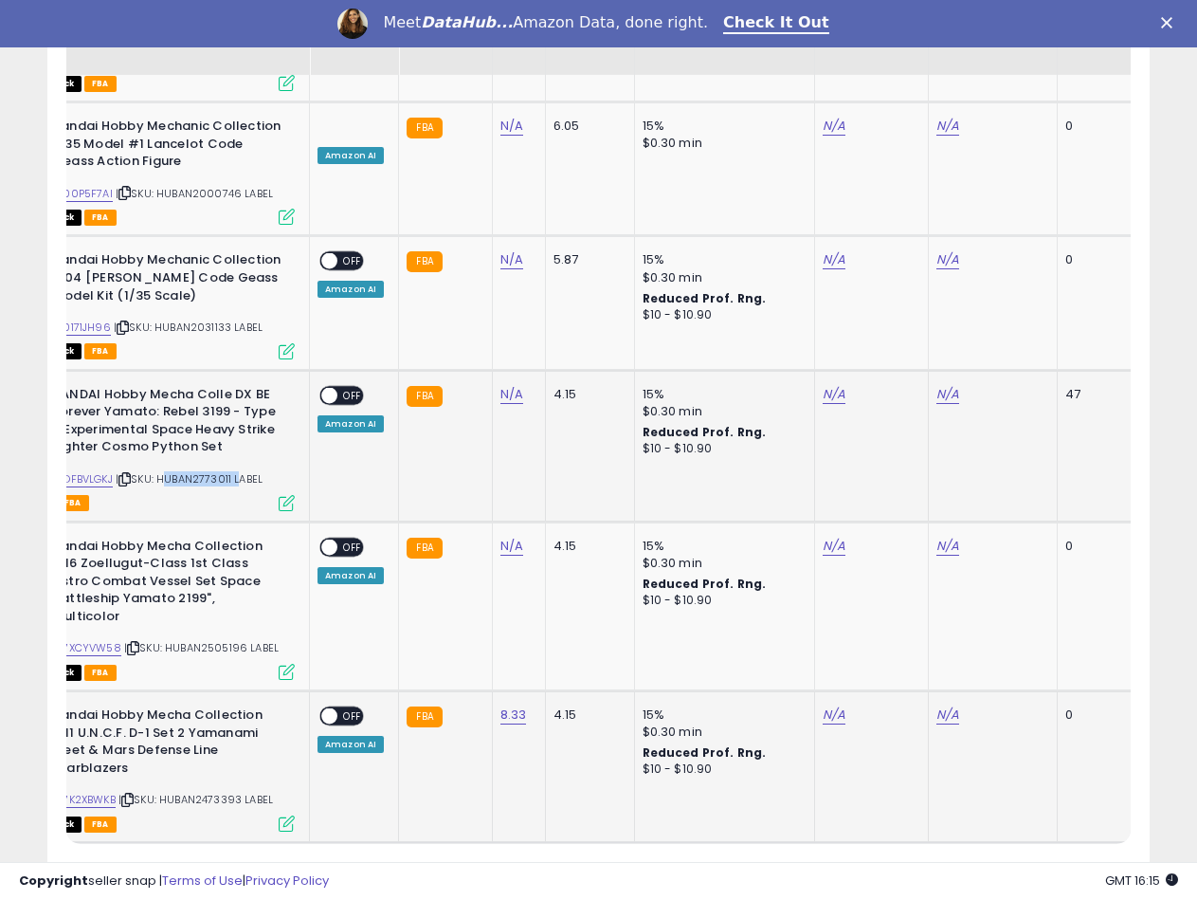
click at [212, 471] on span "| SKU: HUBAN2773011 LABEL" at bounding box center [189, 478] width 147 height 15
click at [503, 385] on link "N/A" at bounding box center [511, 394] width 23 height 19
click at [461, 270] on input "number" at bounding box center [454, 260] width 169 height 32
type input "****"
click at [567, 263] on icon "submit" at bounding box center [560, 256] width 11 height 11
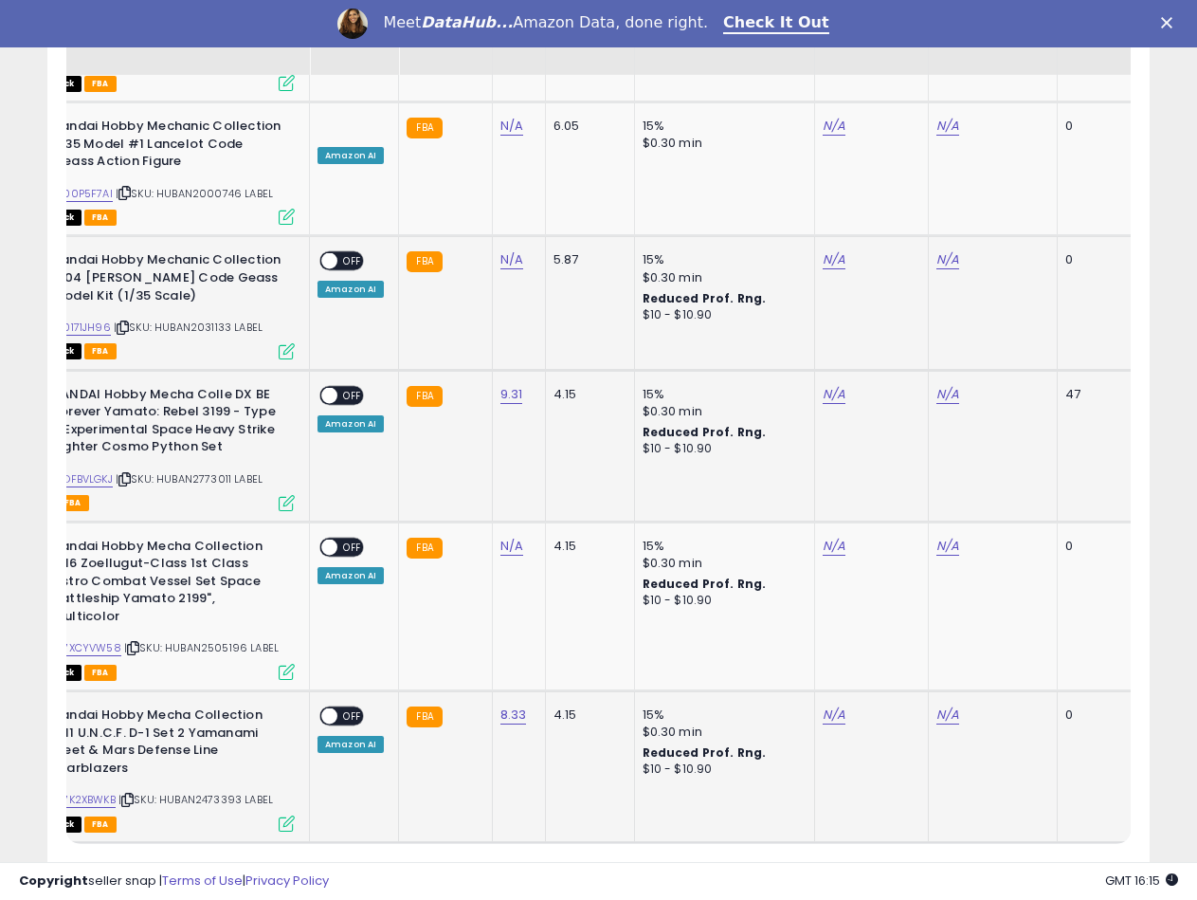
click at [214, 319] on span "| SKU: HUBAN2031133 LABEL" at bounding box center [188, 326] width 149 height 15
click at [502, 250] on link "N/A" at bounding box center [511, 259] width 23 height 19
click at [446, 126] on input "number" at bounding box center [454, 125] width 169 height 32
type input "*****"
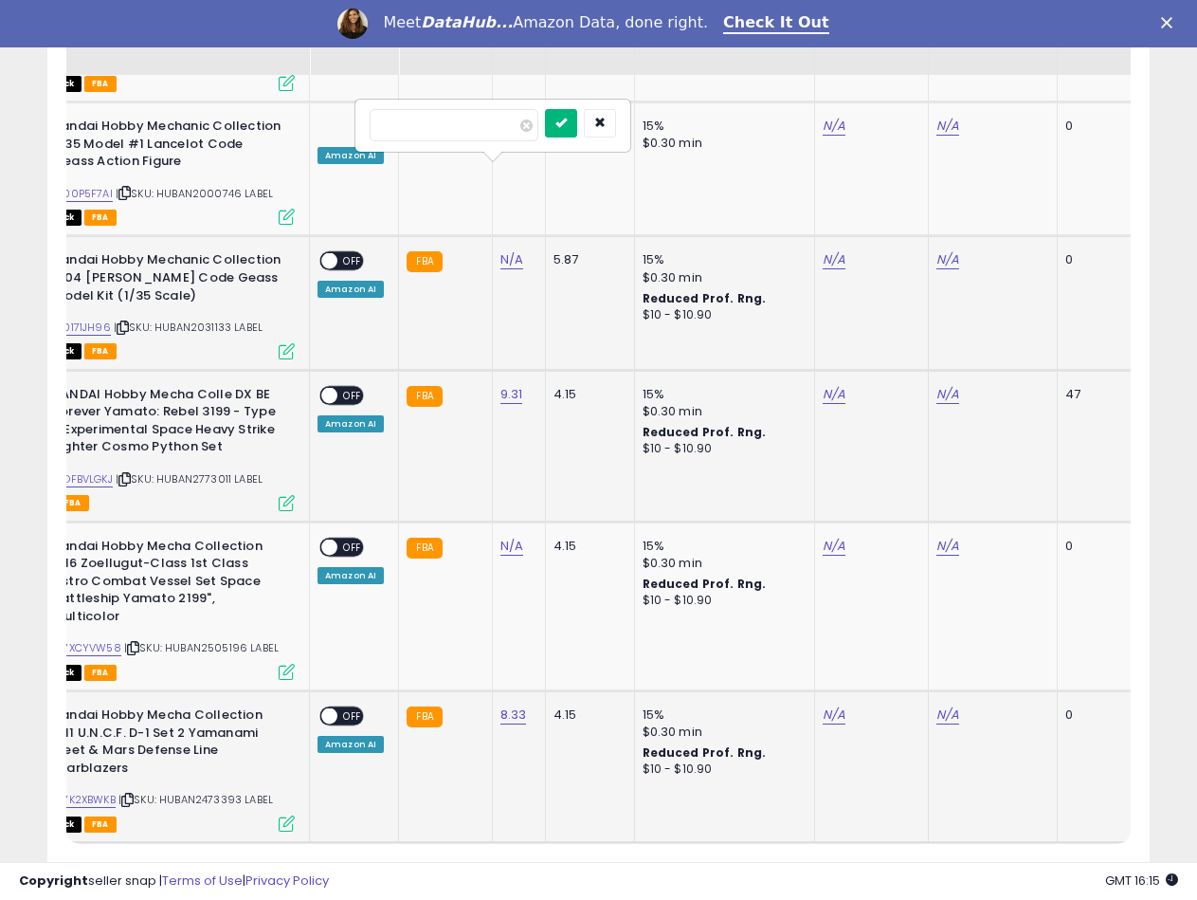
click at [567, 118] on icon "submit" at bounding box center [560, 122] width 11 height 11
click at [101, 319] on link "B00171JH96" at bounding box center [80, 327] width 62 height 16
click at [823, 250] on link "N/A" at bounding box center [834, 259] width 23 height 19
type input "*****"
click at [886, 120] on icon "submit" at bounding box center [880, 122] width 11 height 11
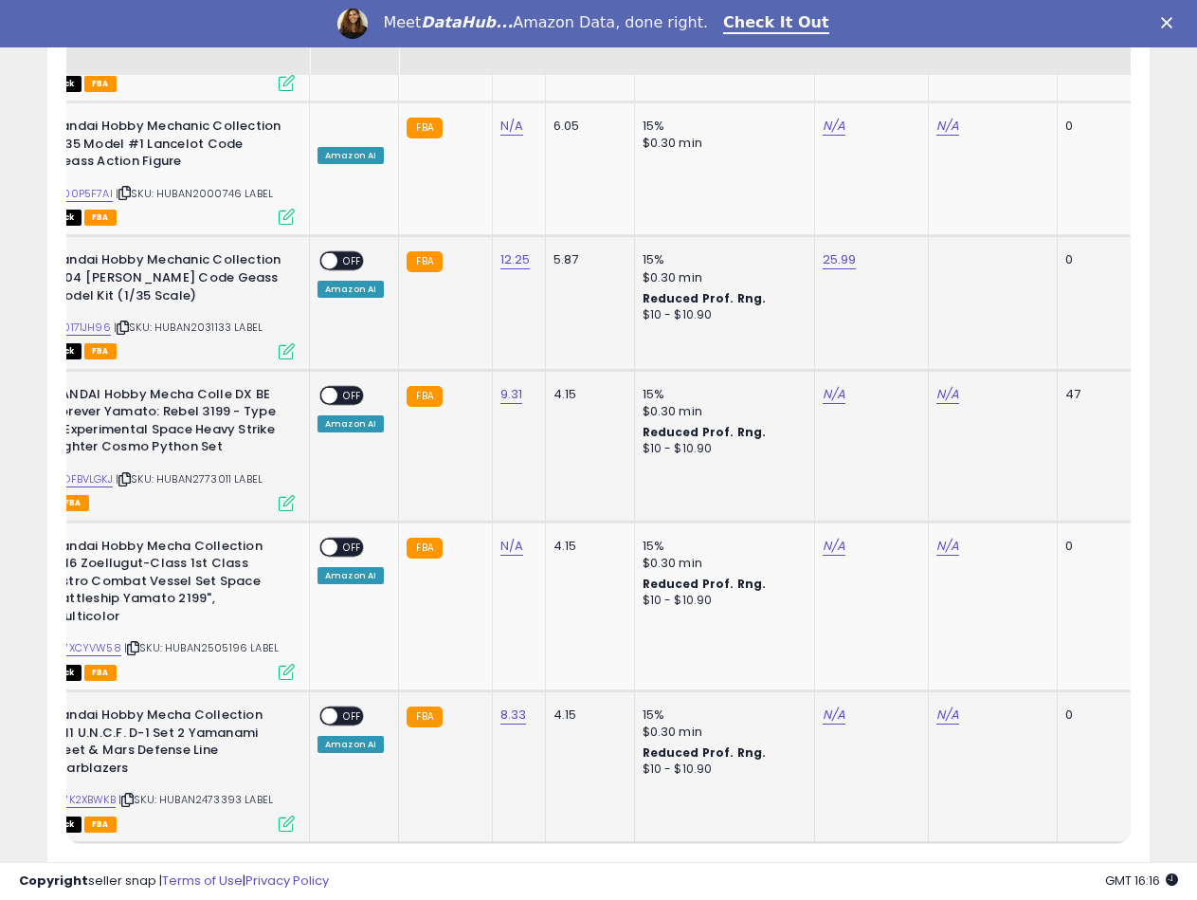
click at [937, 251] on link at bounding box center [937, 251] width 0 height 0
click at [857, 131] on input "number" at bounding box center [887, 125] width 169 height 32
type input "*****"
click at [1010, 132] on button "submit" at bounding box center [994, 123] width 32 height 28
click at [333, 253] on span at bounding box center [329, 261] width 16 height 16
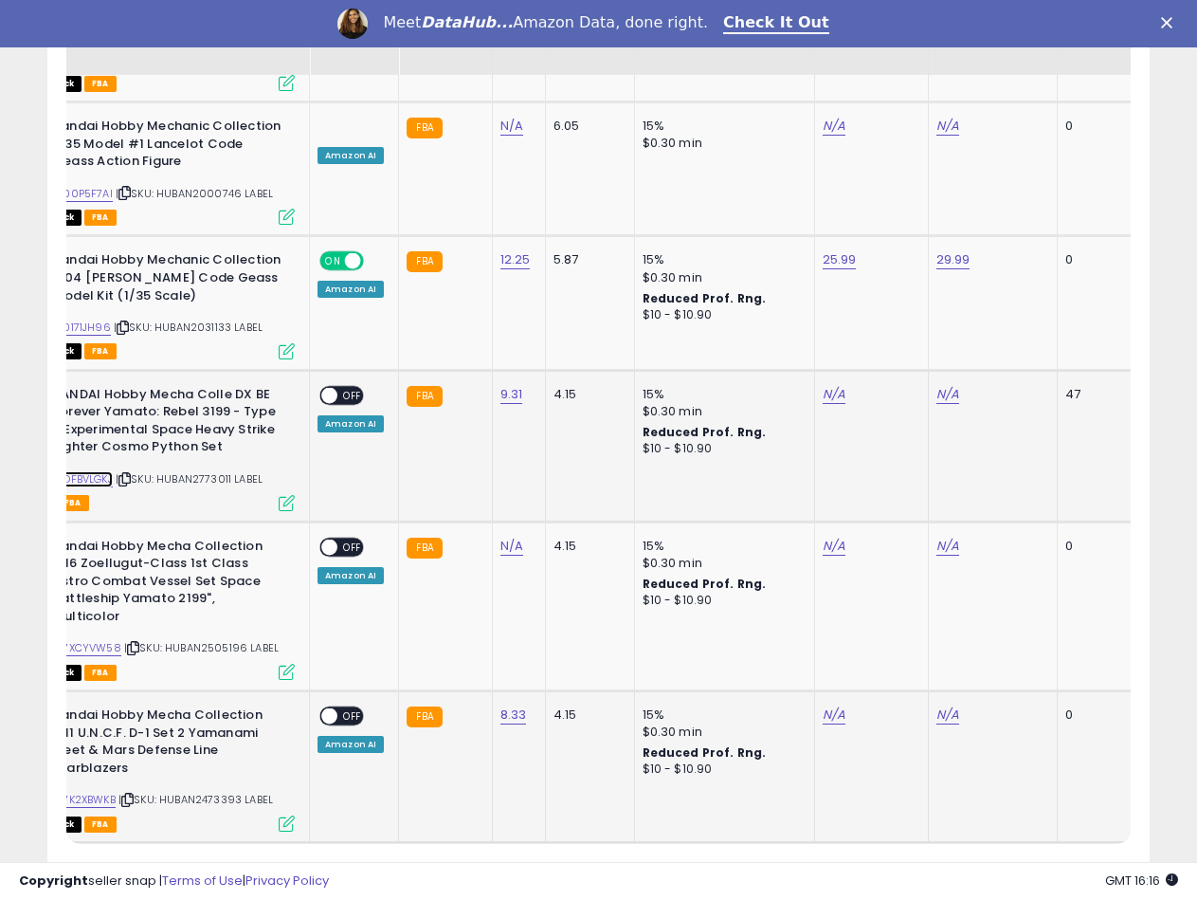
click at [93, 471] on link "B0DFBVLGKJ" at bounding box center [81, 479] width 64 height 16
drag, startPoint x: 842, startPoint y: 319, endPoint x: 831, endPoint y: 312, distance: 12.9
click at [837, 370] on td "N/A" at bounding box center [871, 446] width 114 height 152
click at [831, 385] on link "N/A" at bounding box center [834, 394] width 23 height 19
click at [710, 256] on input "number" at bounding box center [773, 260] width 169 height 32
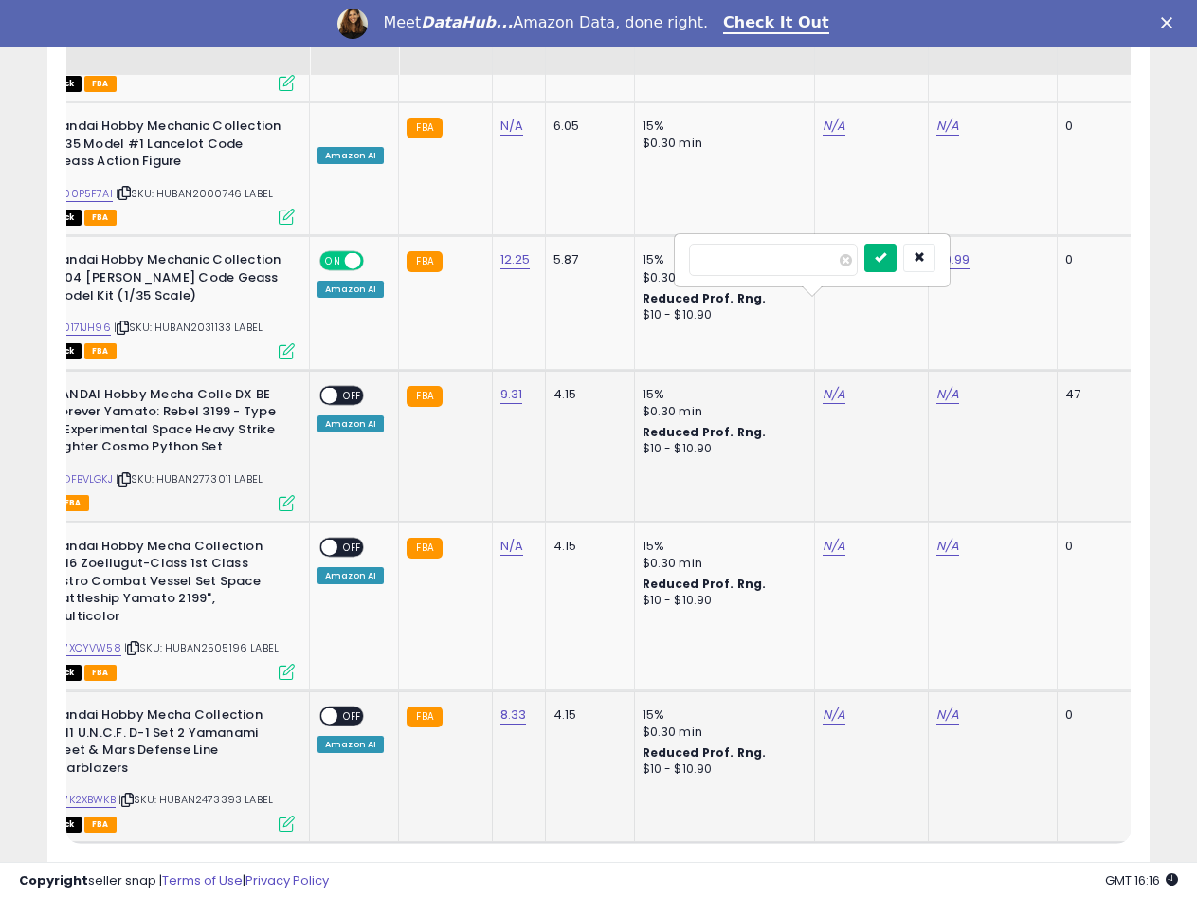
type input "*****"
click at [897, 250] on button "submit" at bounding box center [880, 258] width 32 height 28
click at [939, 385] on link "N/A" at bounding box center [948, 394] width 23 height 19
click at [869, 267] on input "number" at bounding box center [887, 260] width 169 height 32
type input "*****"
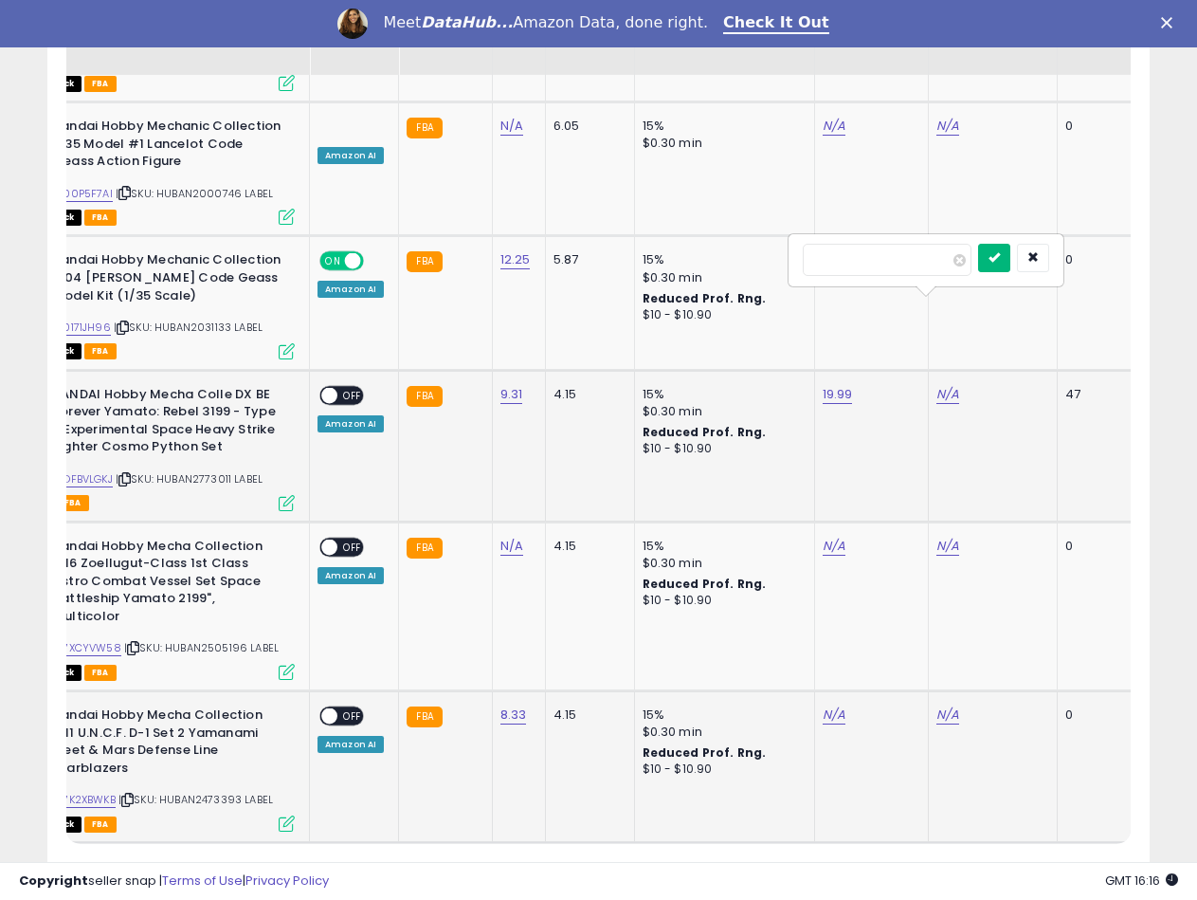
click at [1000, 262] on icon "submit" at bounding box center [994, 256] width 11 height 11
click at [336, 385] on div "ON OFF" at bounding box center [341, 395] width 45 height 20
click at [345, 387] on span "OFF" at bounding box center [352, 395] width 30 height 16
click at [103, 791] on link "B07K2XBWKB" at bounding box center [82, 799] width 66 height 16
click at [845, 706] on div "N/A" at bounding box center [868, 714] width 91 height 17
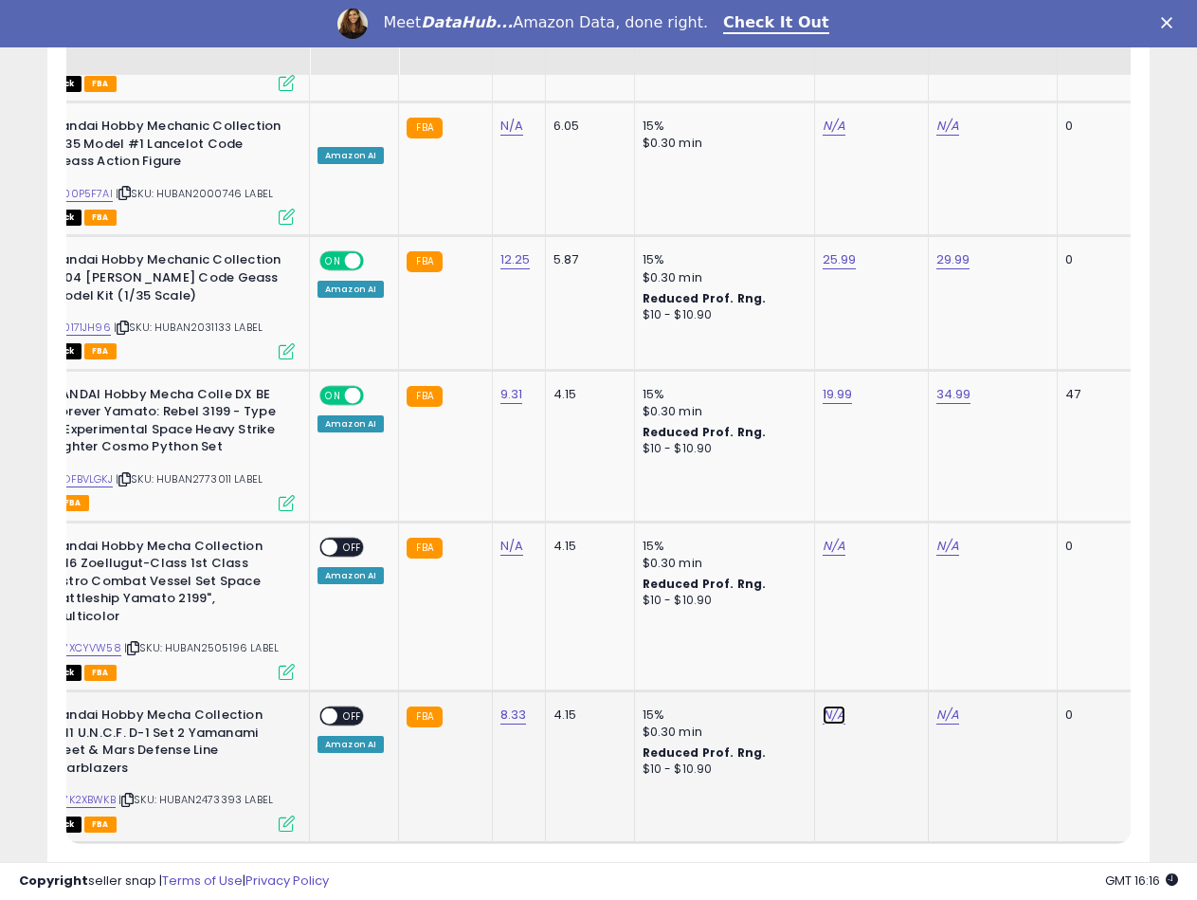
click at [837, 705] on link "N/A" at bounding box center [834, 714] width 23 height 19
click at [781, 569] on input "number" at bounding box center [773, 563] width 169 height 32
type input "*****"
click at [897, 561] on button "submit" at bounding box center [880, 561] width 32 height 28
click at [942, 705] on link "N/A" at bounding box center [948, 714] width 23 height 19
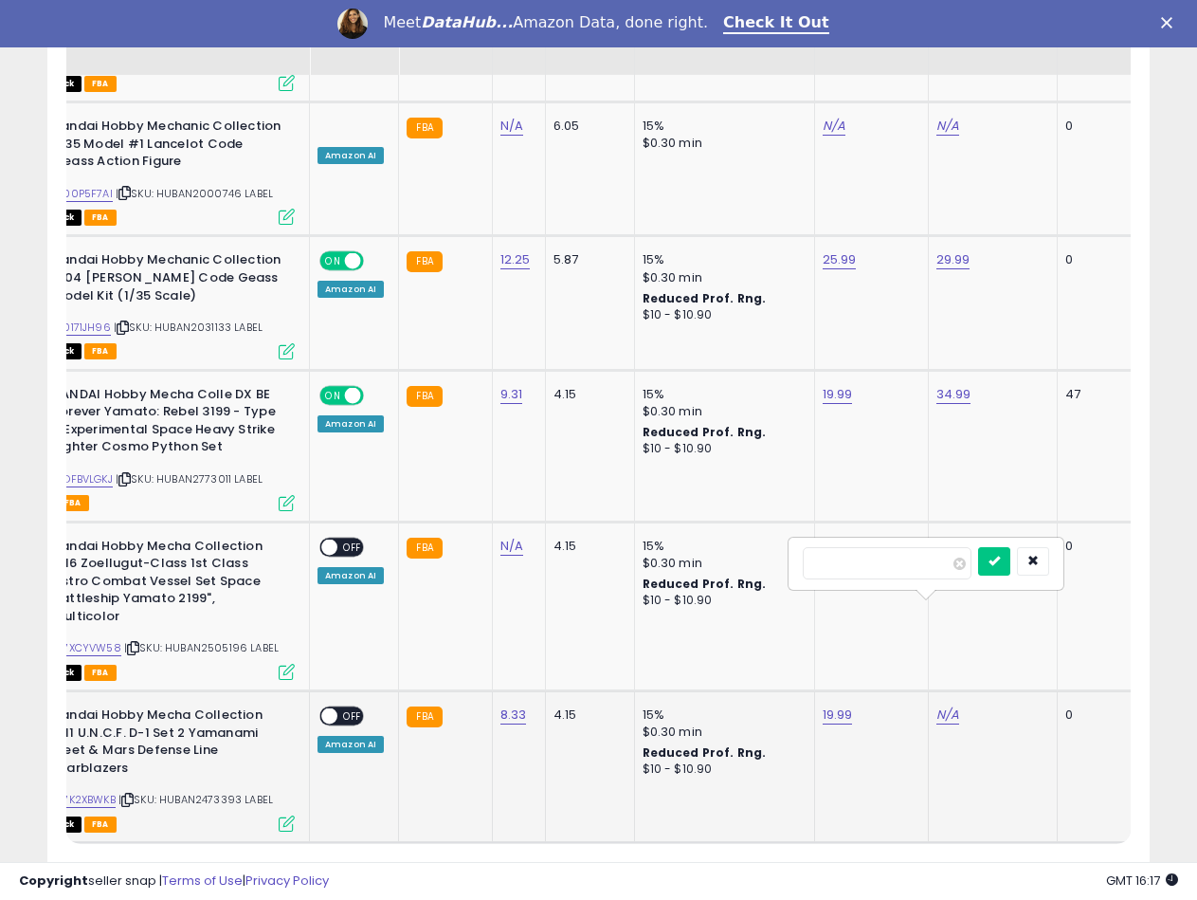
click at [885, 564] on input "number" at bounding box center [887, 563] width 169 height 32
click at [828, 557] on input "*****" at bounding box center [887, 563] width 169 height 32
type input "*****"
click at [1009, 559] on button "submit" at bounding box center [994, 561] width 32 height 28
click at [336, 708] on span at bounding box center [329, 716] width 16 height 16
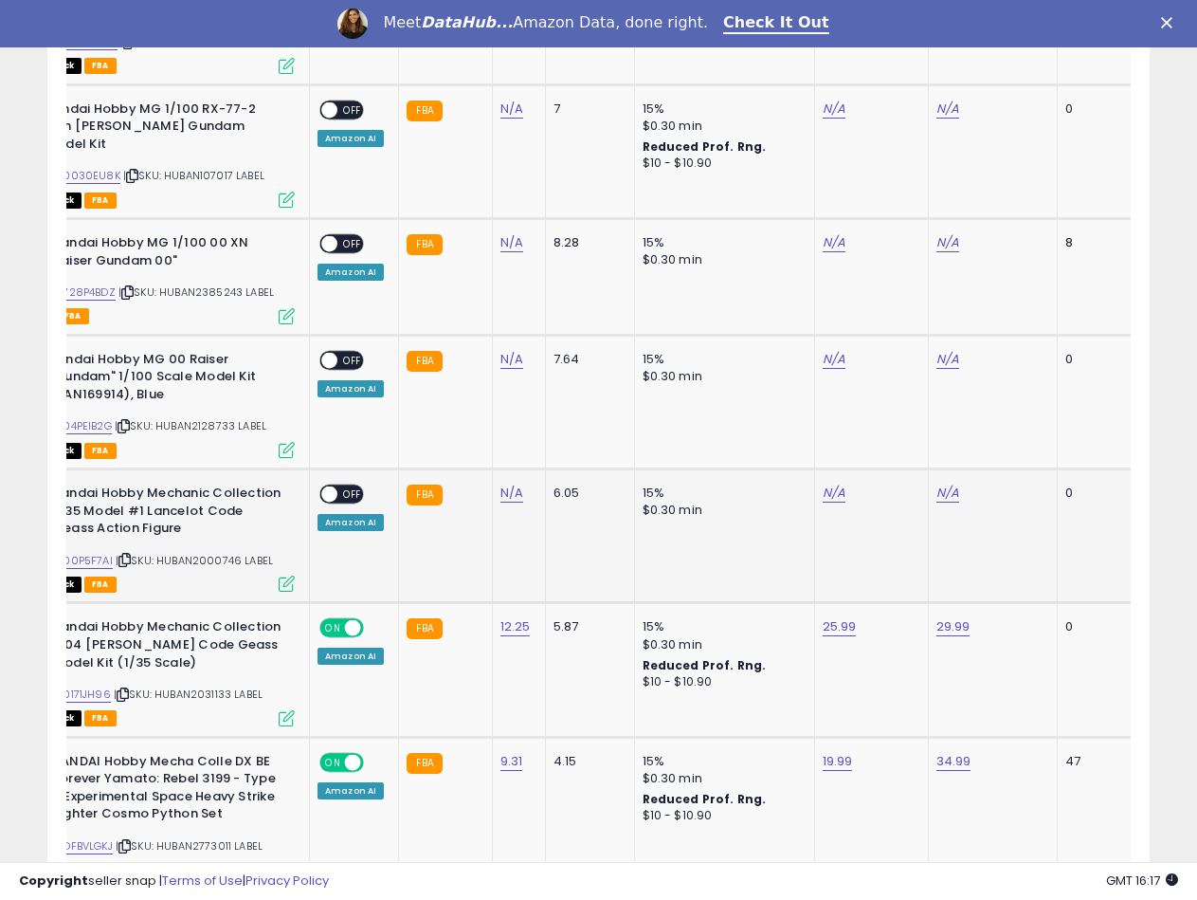
scroll to position [3338, 0]
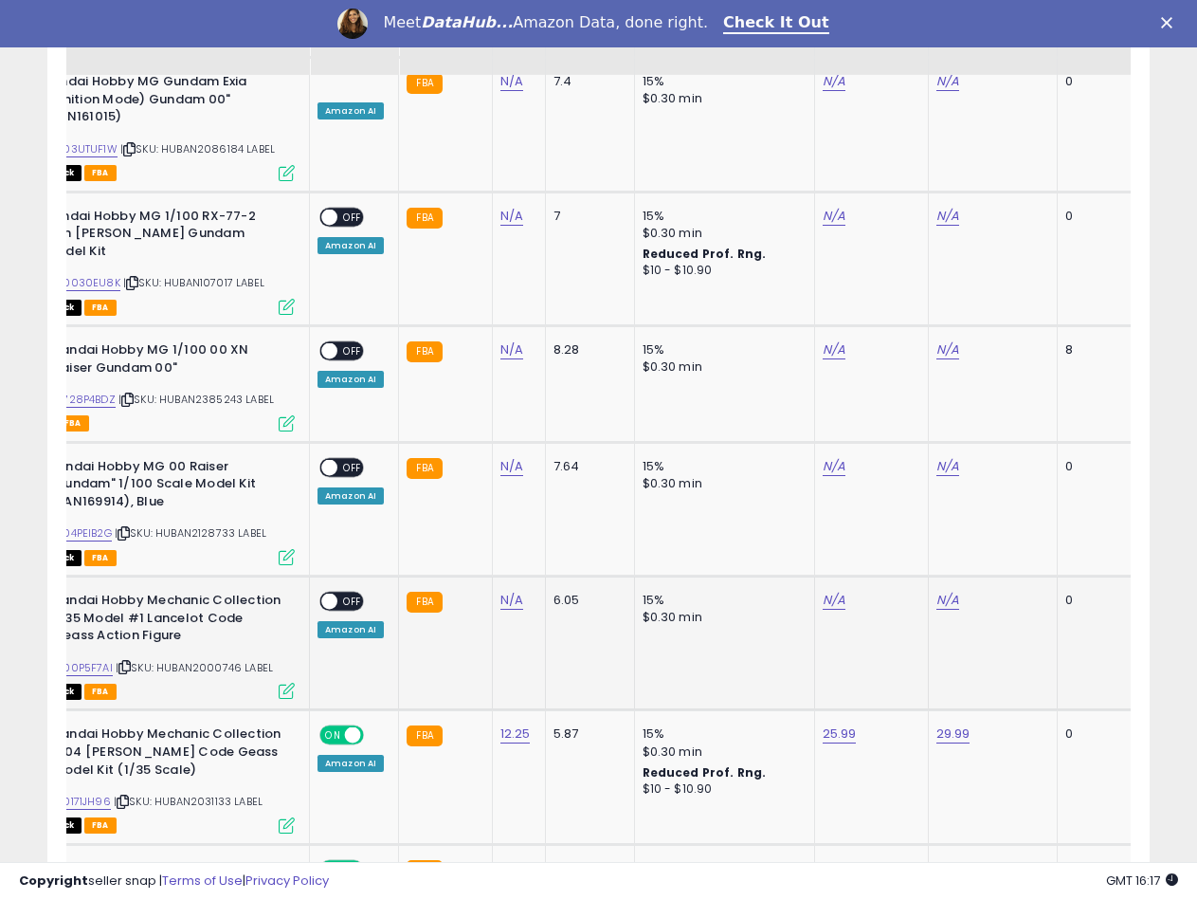
click at [196, 591] on div "ASIN: B000P5F7AI | SKU: HUBAN2000746 LABEL Out of Stock FBA" at bounding box center [152, 643] width 284 height 105
click at [208, 660] on span "| SKU: HUBAN2000746 LABEL" at bounding box center [194, 667] width 157 height 15
click at [209, 660] on span "| SKU: HUBAN2000746 LABEL" at bounding box center [194, 667] width 157 height 15
click at [521, 591] on div "N/A" at bounding box center [515, 599] width 30 height 17
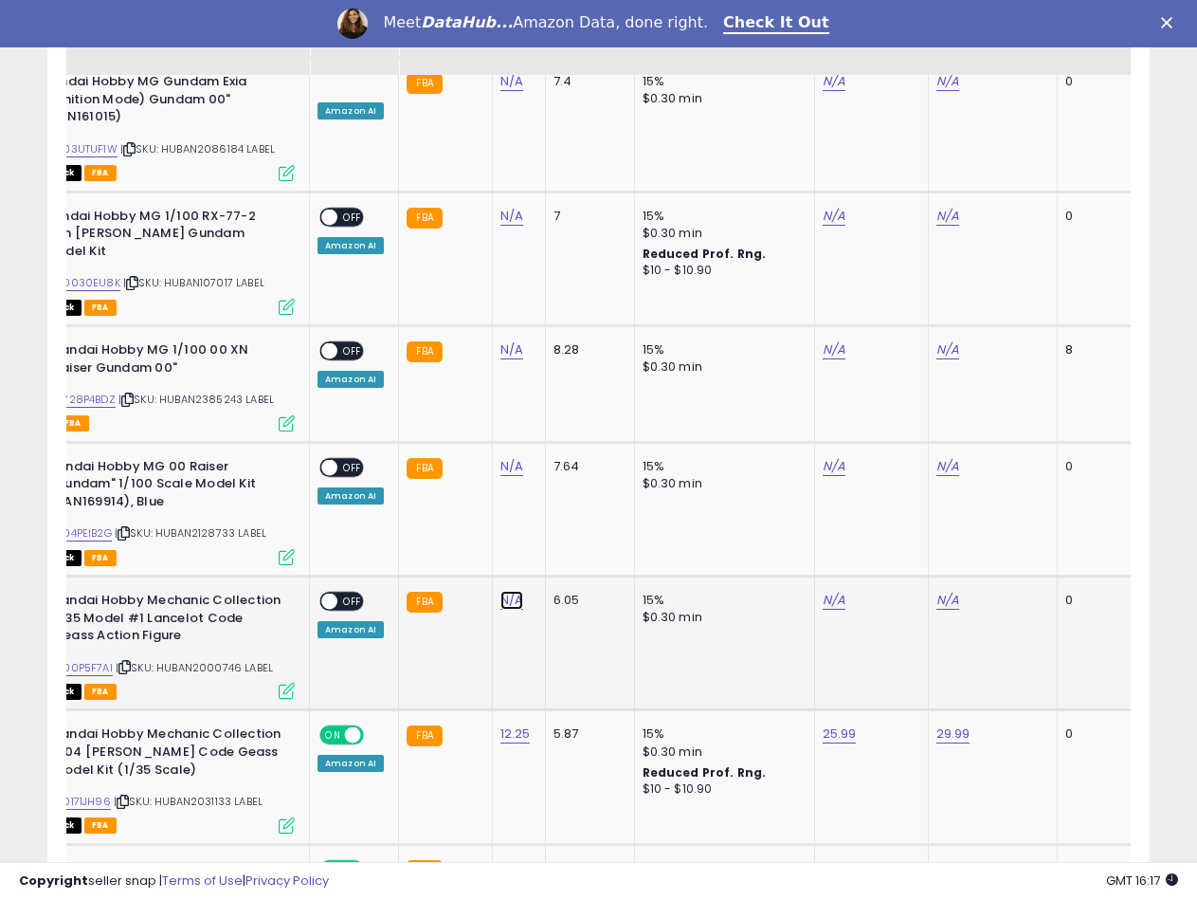
click at [516, 591] on link "N/A" at bounding box center [511, 600] width 23 height 19
click at [444, 471] on input "number" at bounding box center [454, 465] width 169 height 32
type input "*****"
click at [567, 467] on icon "submit" at bounding box center [560, 462] width 11 height 11
click at [829, 591] on link "N/A" at bounding box center [834, 600] width 23 height 19
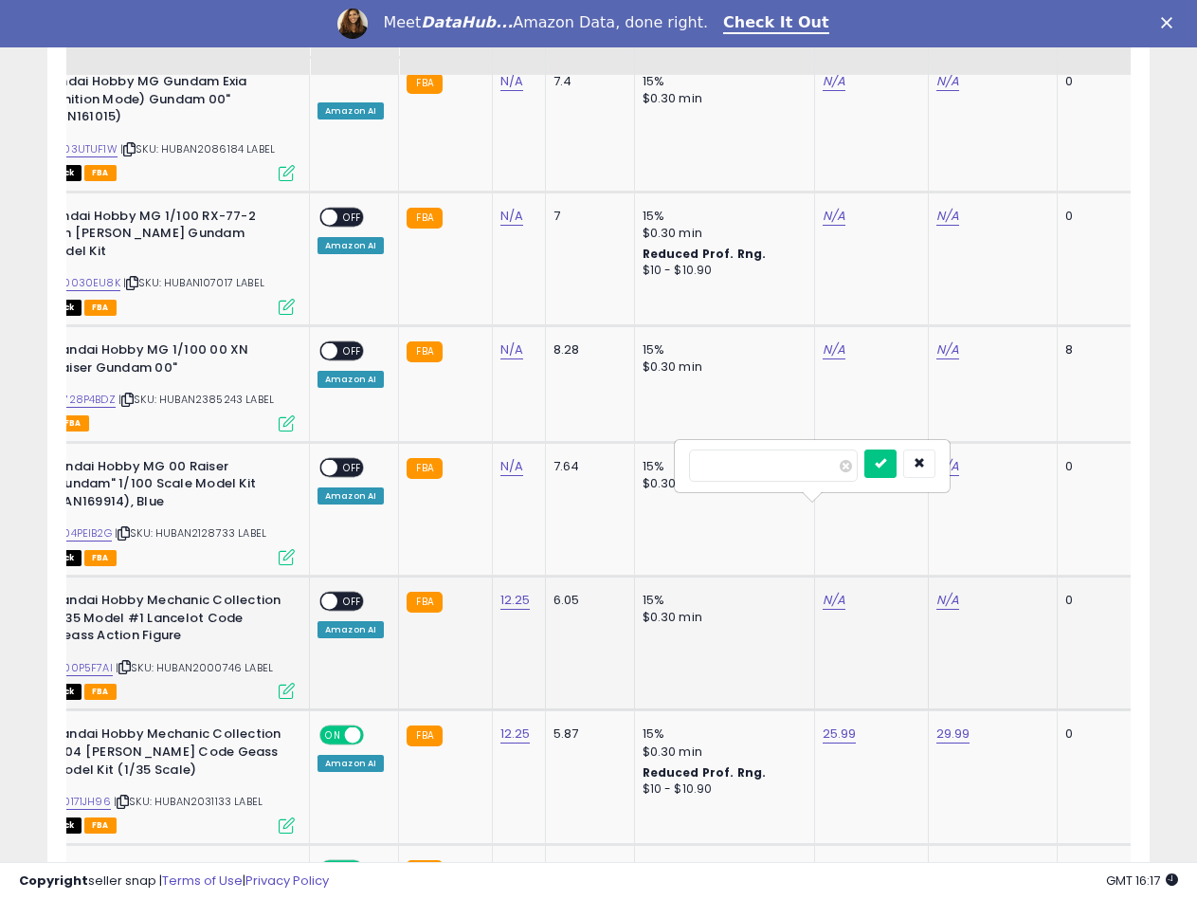
click at [781, 478] on input "number" at bounding box center [773, 465] width 169 height 32
click at [98, 660] on link "B000P5F7AI" at bounding box center [81, 668] width 64 height 16
drag, startPoint x: 882, startPoint y: 470, endPoint x: 857, endPoint y: 470, distance: 25.6
click at [858, 470] on div at bounding box center [773, 465] width 169 height 32
click at [936, 469] on button "button" at bounding box center [919, 463] width 32 height 28
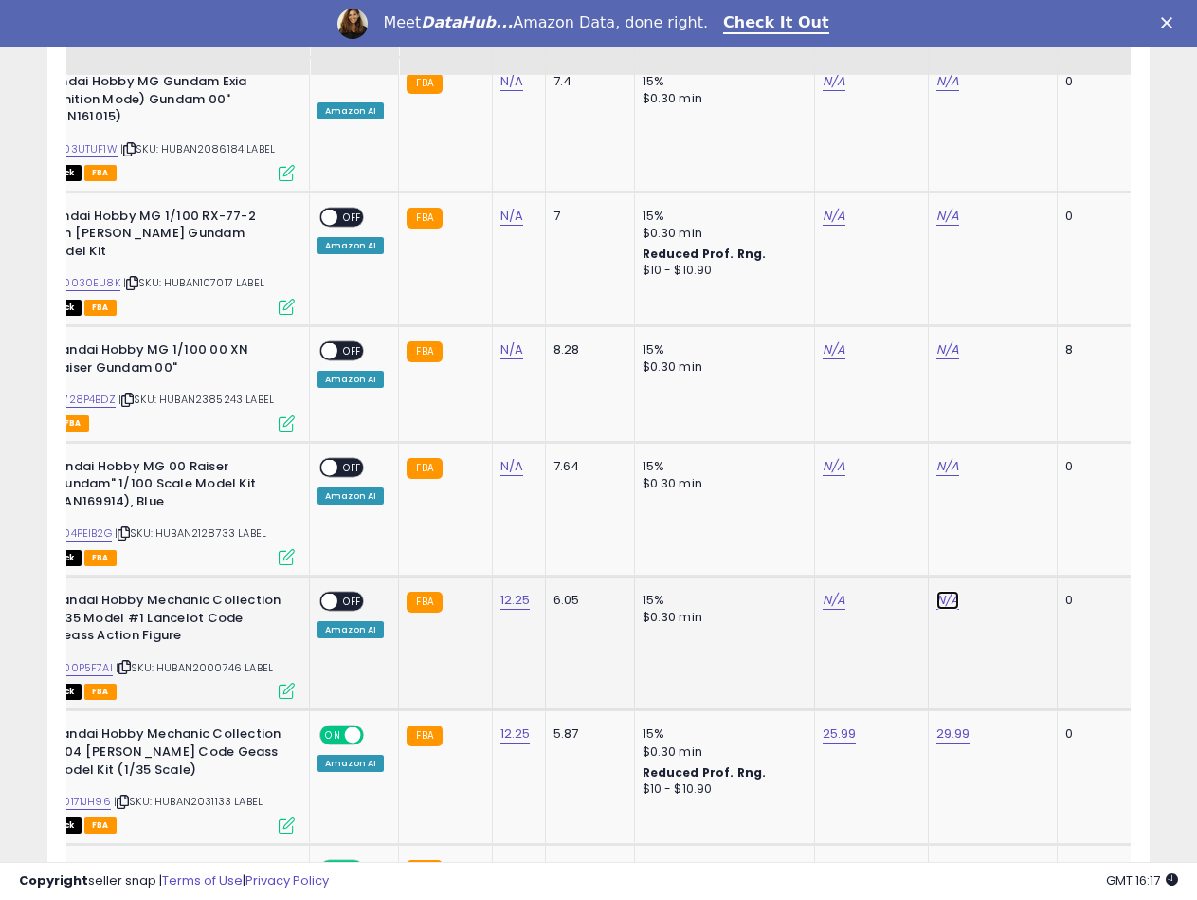
click at [937, 591] on link "N/A" at bounding box center [948, 600] width 23 height 19
click at [834, 465] on input "number" at bounding box center [887, 465] width 169 height 32
type input "*****"
click at [1010, 474] on button "submit" at bounding box center [994, 463] width 32 height 28
click at [823, 591] on link "N/A" at bounding box center [834, 600] width 23 height 19
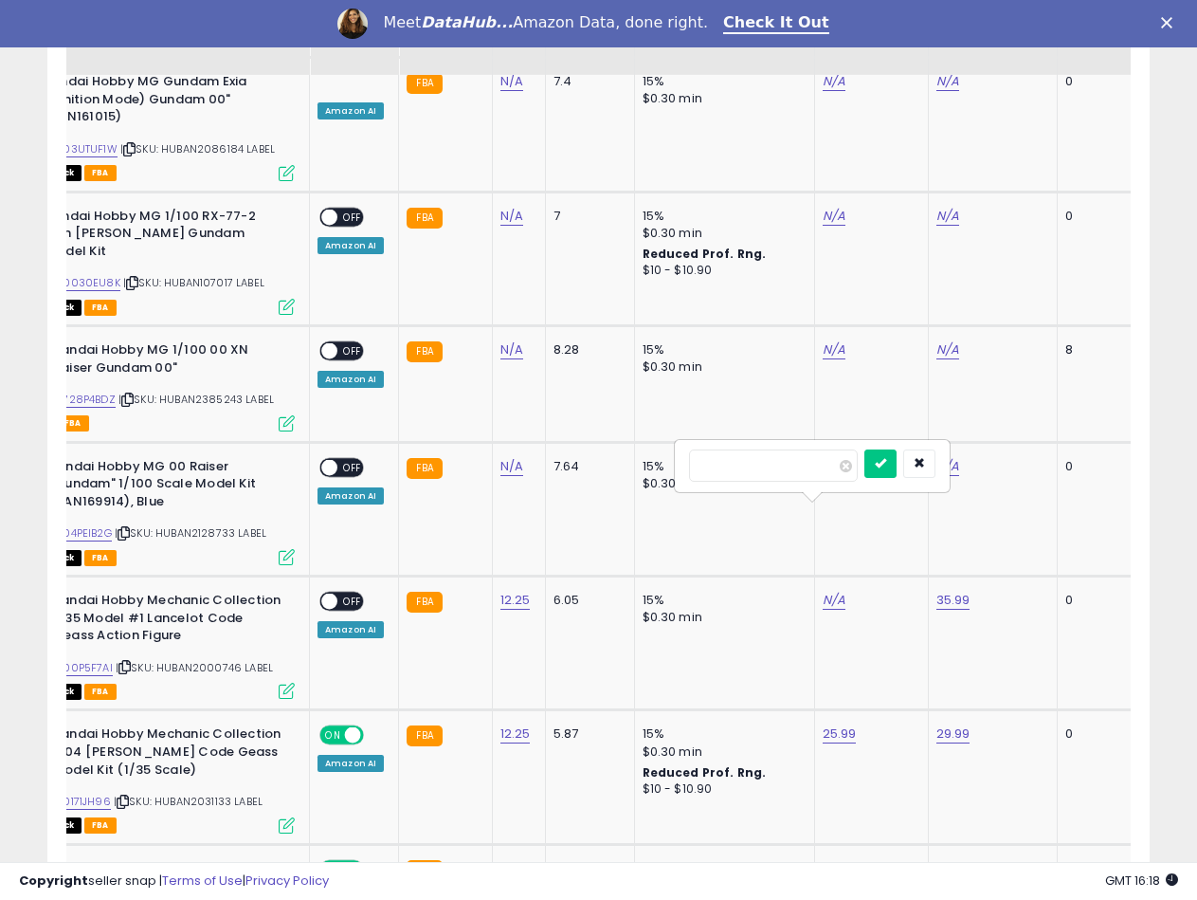
click at [793, 475] on input "number" at bounding box center [773, 465] width 169 height 32
type input "*****"
click at [897, 470] on button "submit" at bounding box center [880, 463] width 32 height 28
click at [209, 458] on div "ASIN: B004PEIB2G | SKU: HUBAN2128733 LABEL Out of Stock FBA" at bounding box center [152, 510] width 284 height 105
click at [214, 525] on span "| SKU: HUBAN2128733 LABEL" at bounding box center [191, 532] width 152 height 15
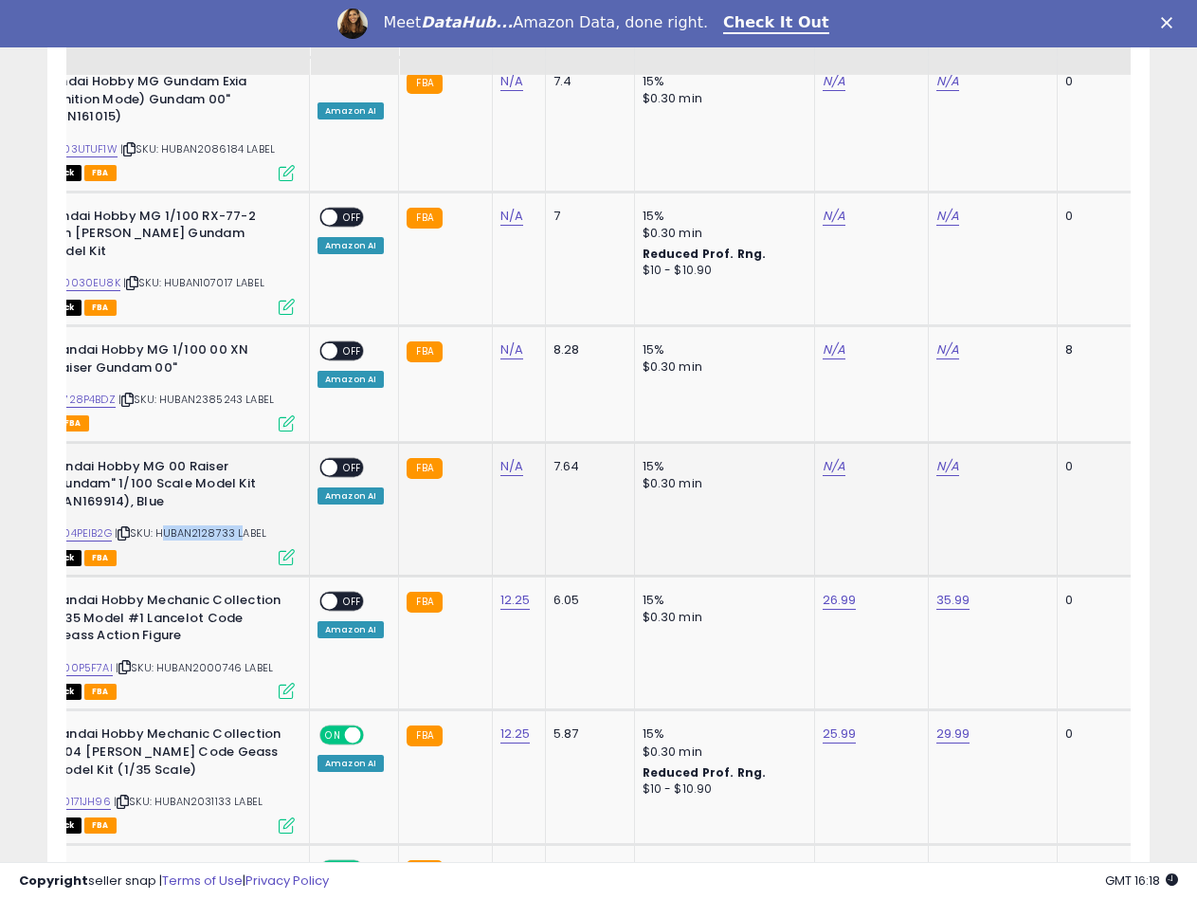
click at [214, 525] on span "| SKU: HUBAN2128733 LABEL" at bounding box center [191, 532] width 152 height 15
click at [501, 457] on link "N/A" at bounding box center [511, 466] width 23 height 19
click at [446, 324] on input "number" at bounding box center [454, 332] width 169 height 32
type input "*****"
click at [567, 332] on icon "submit" at bounding box center [560, 328] width 11 height 11
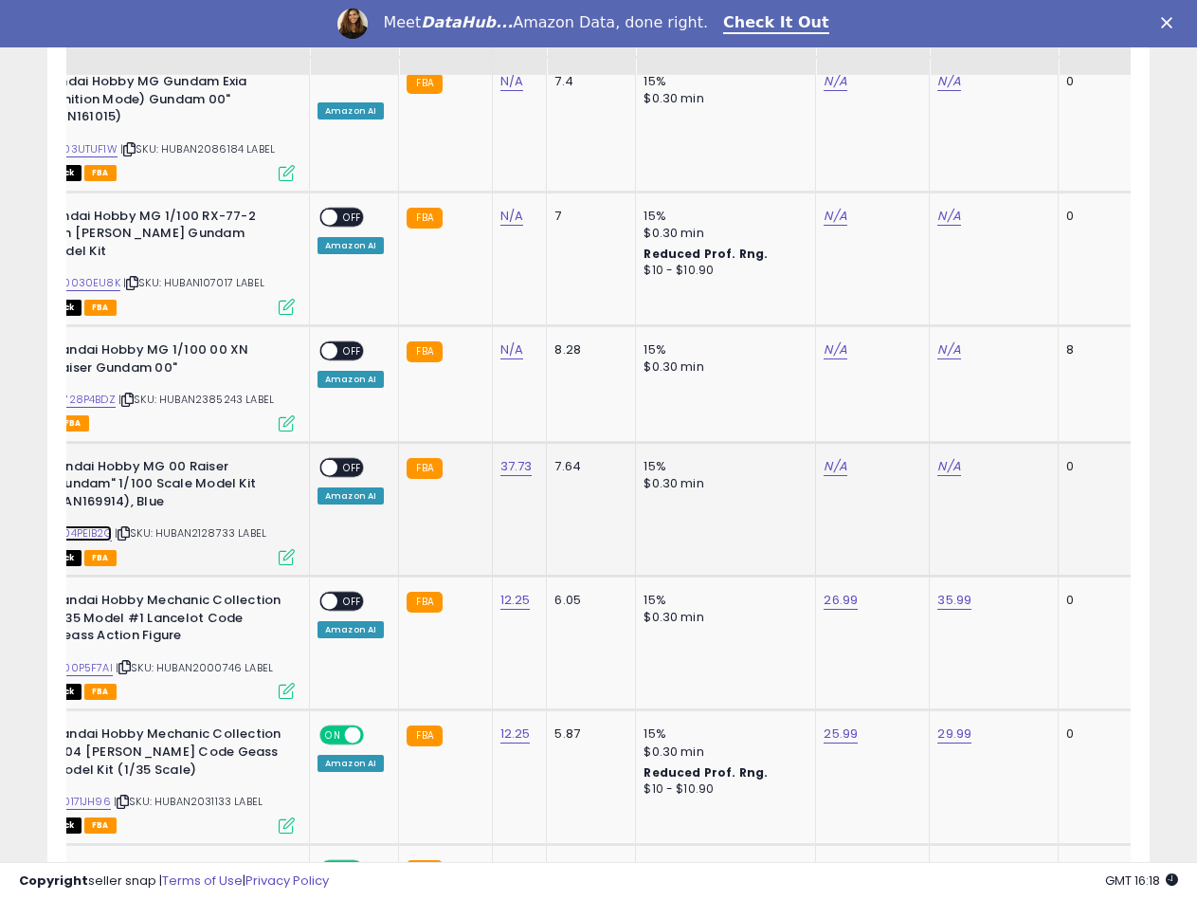
click at [100, 525] on link "B004PEIB2G" at bounding box center [80, 533] width 63 height 16
click at [818, 442] on td "N/A" at bounding box center [873, 509] width 114 height 134
click at [824, 457] on link "N/A" at bounding box center [835, 466] width 23 height 19
click at [760, 334] on input "number" at bounding box center [775, 332] width 169 height 32
type input "*****"
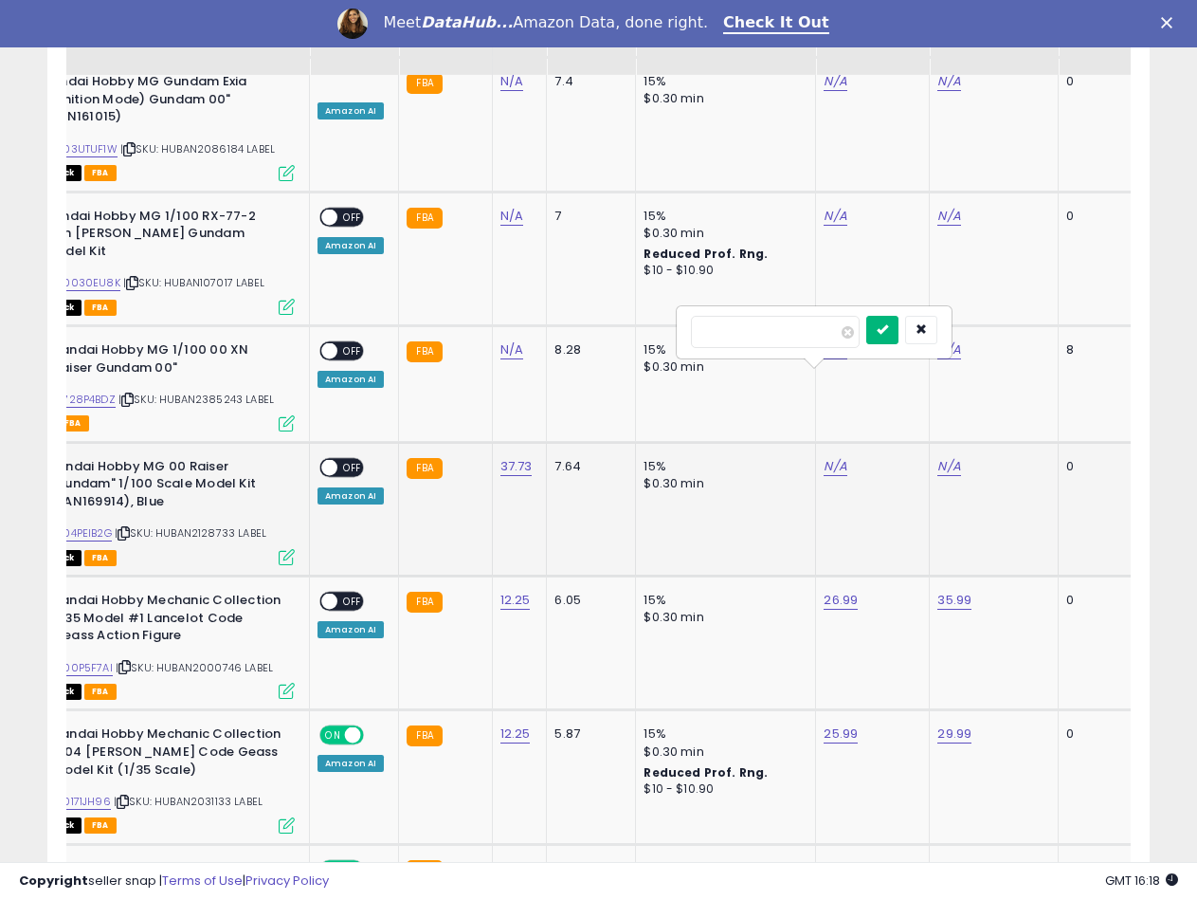
click at [888, 326] on icon "submit" at bounding box center [882, 328] width 11 height 11
click at [945, 457] on link "N/A" at bounding box center [948, 466] width 23 height 19
click at [874, 331] on input "number" at bounding box center [889, 332] width 169 height 32
type input "*****"
click at [1002, 329] on icon "submit" at bounding box center [996, 328] width 11 height 11
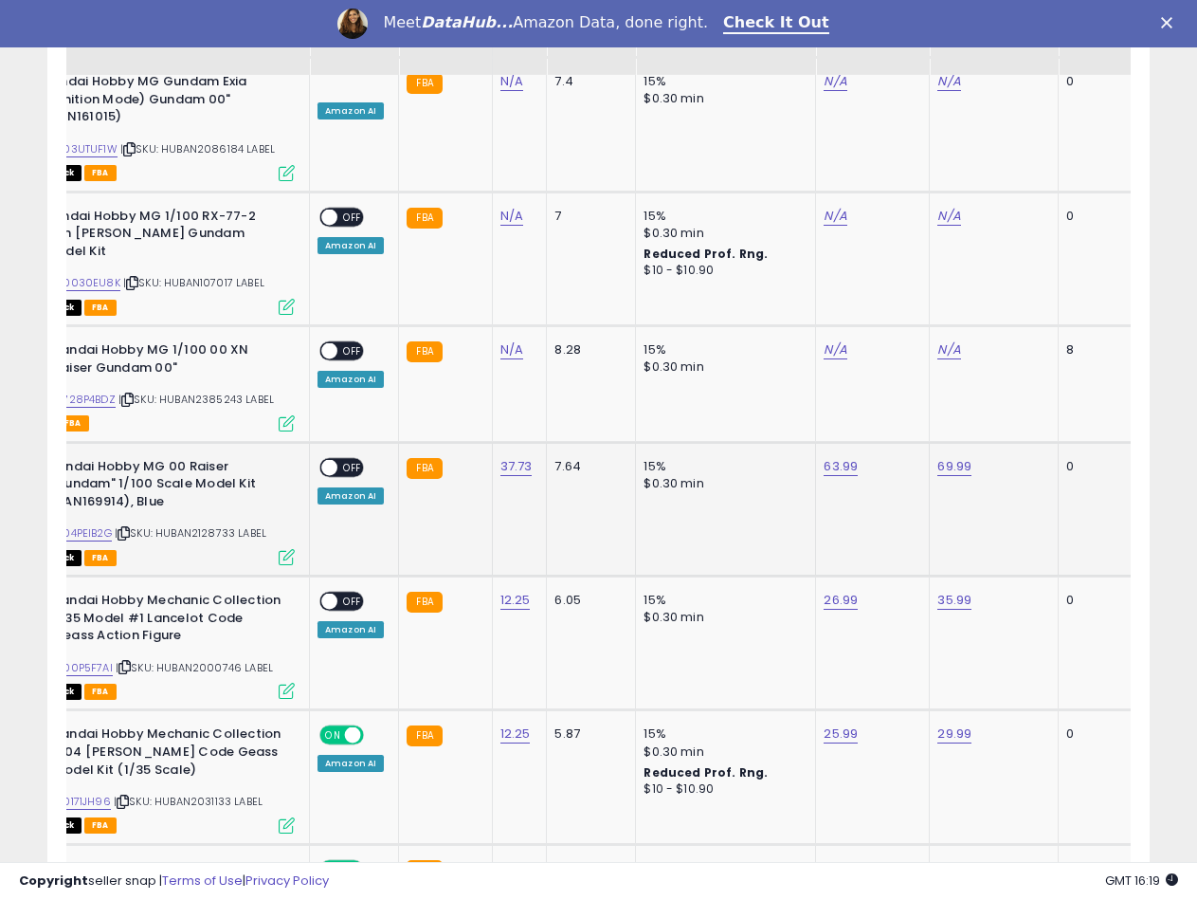
click at [350, 459] on span "OFF" at bounding box center [352, 467] width 30 height 16
click at [209, 391] on span "| SKU: HUBAN2385243 LABEL" at bounding box center [195, 398] width 155 height 15
click at [482, 325] on td "FBA" at bounding box center [445, 383] width 93 height 117
click at [528, 325] on td "N/A" at bounding box center [519, 383] width 55 height 117
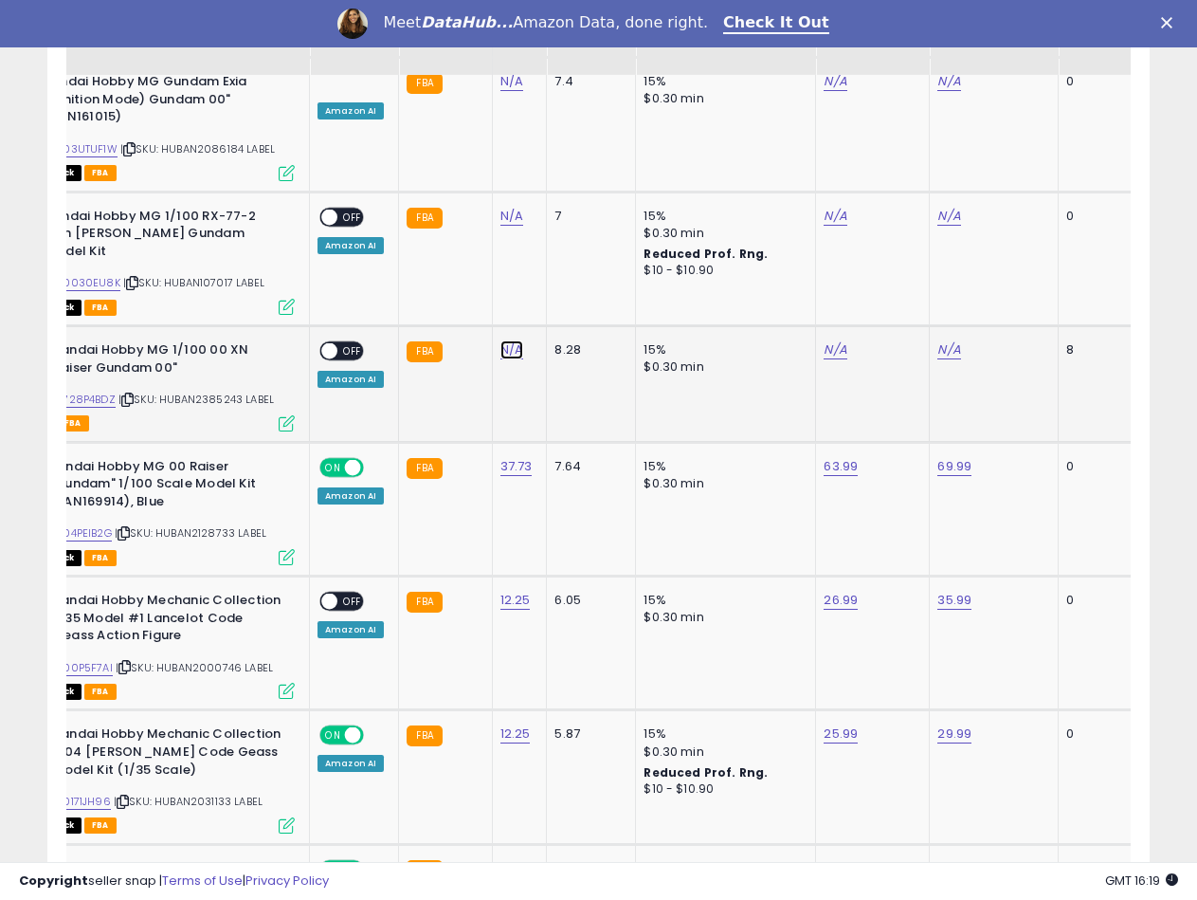
click at [509, 340] on link "N/A" at bounding box center [511, 349] width 23 height 19
click at [455, 215] on input "number" at bounding box center [454, 215] width 169 height 32
type input "*****"
click at [567, 213] on icon "submit" at bounding box center [560, 212] width 11 height 11
click at [91, 391] on link "B0728P4BDZ" at bounding box center [82, 399] width 66 height 16
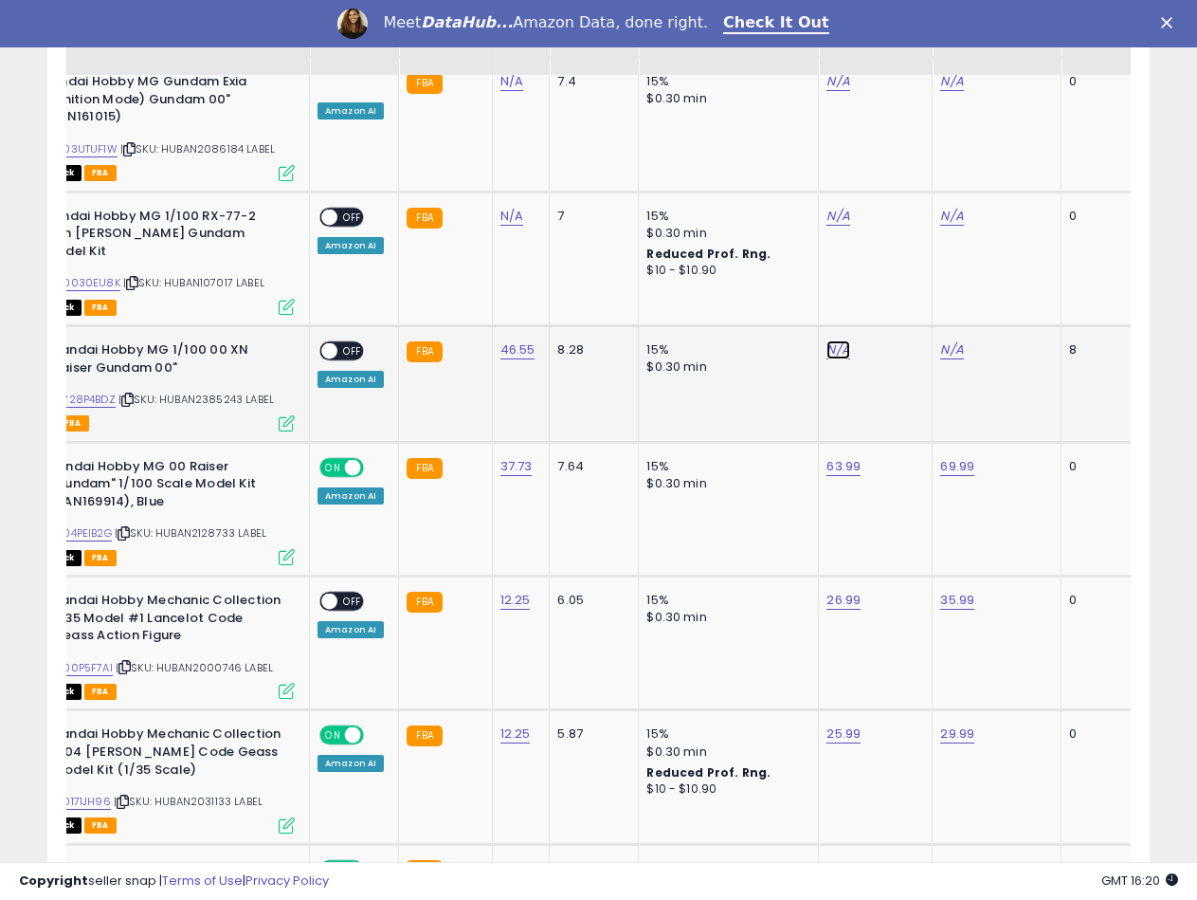
click at [829, 340] on link "N/A" at bounding box center [838, 349] width 23 height 19
click at [732, 204] on input "number" at bounding box center [779, 215] width 169 height 32
type input "*****"
click at [901, 216] on button "submit" at bounding box center [886, 213] width 32 height 28
click at [950, 340] on link "N/A" at bounding box center [951, 349] width 23 height 19
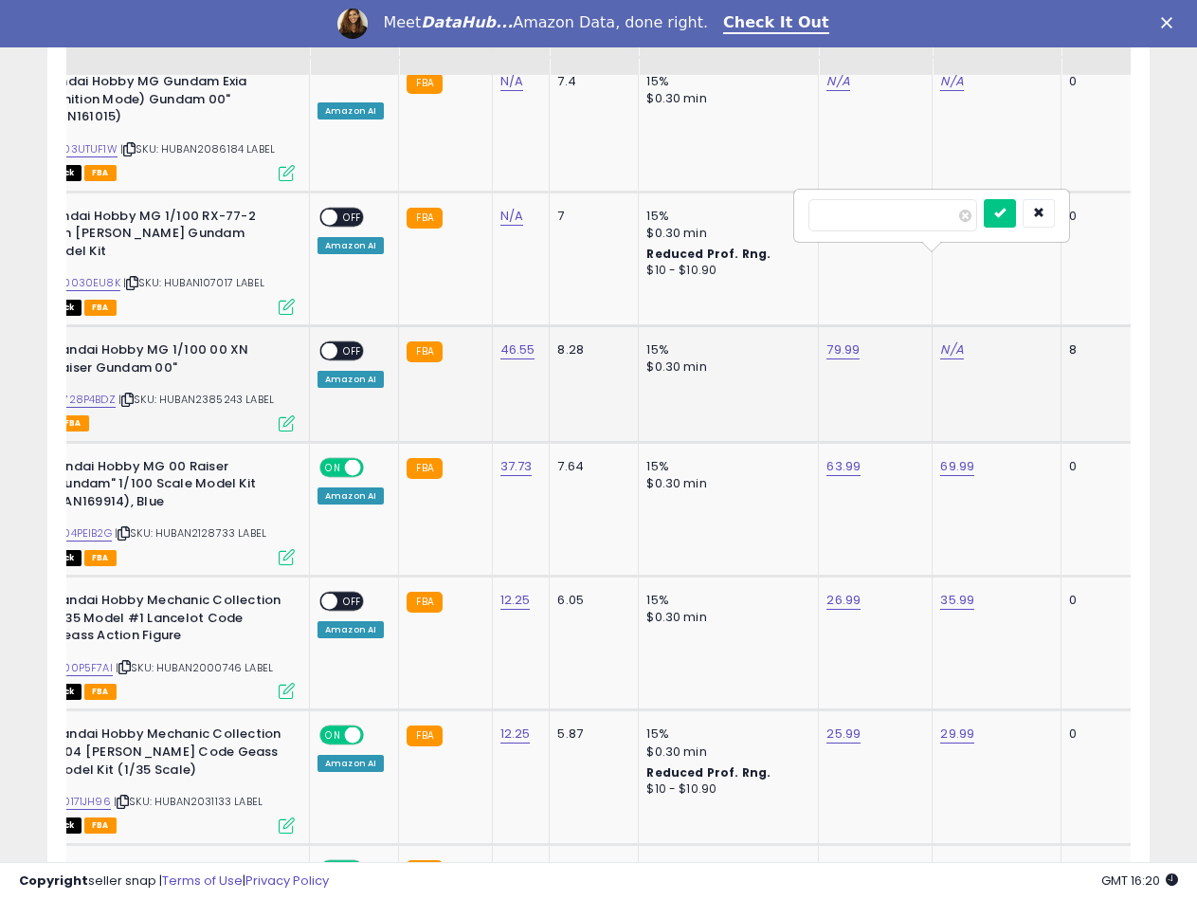
click at [884, 218] on input "number" at bounding box center [893, 215] width 169 height 32
type input "*****"
click at [1016, 219] on button "submit" at bounding box center [1000, 213] width 32 height 28
click at [333, 343] on span at bounding box center [329, 351] width 16 height 16
click at [332, 593] on span at bounding box center [329, 601] width 16 height 16
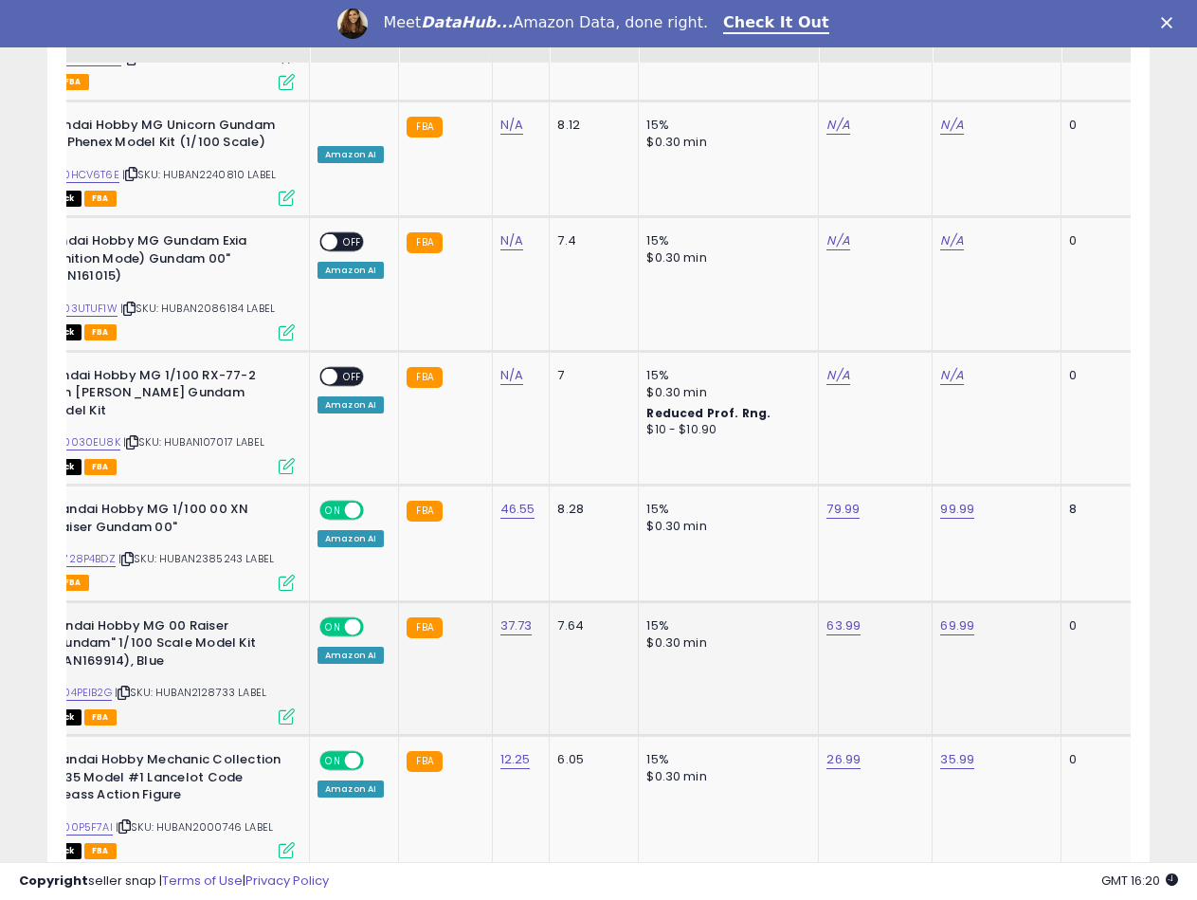
scroll to position [3149, 0]
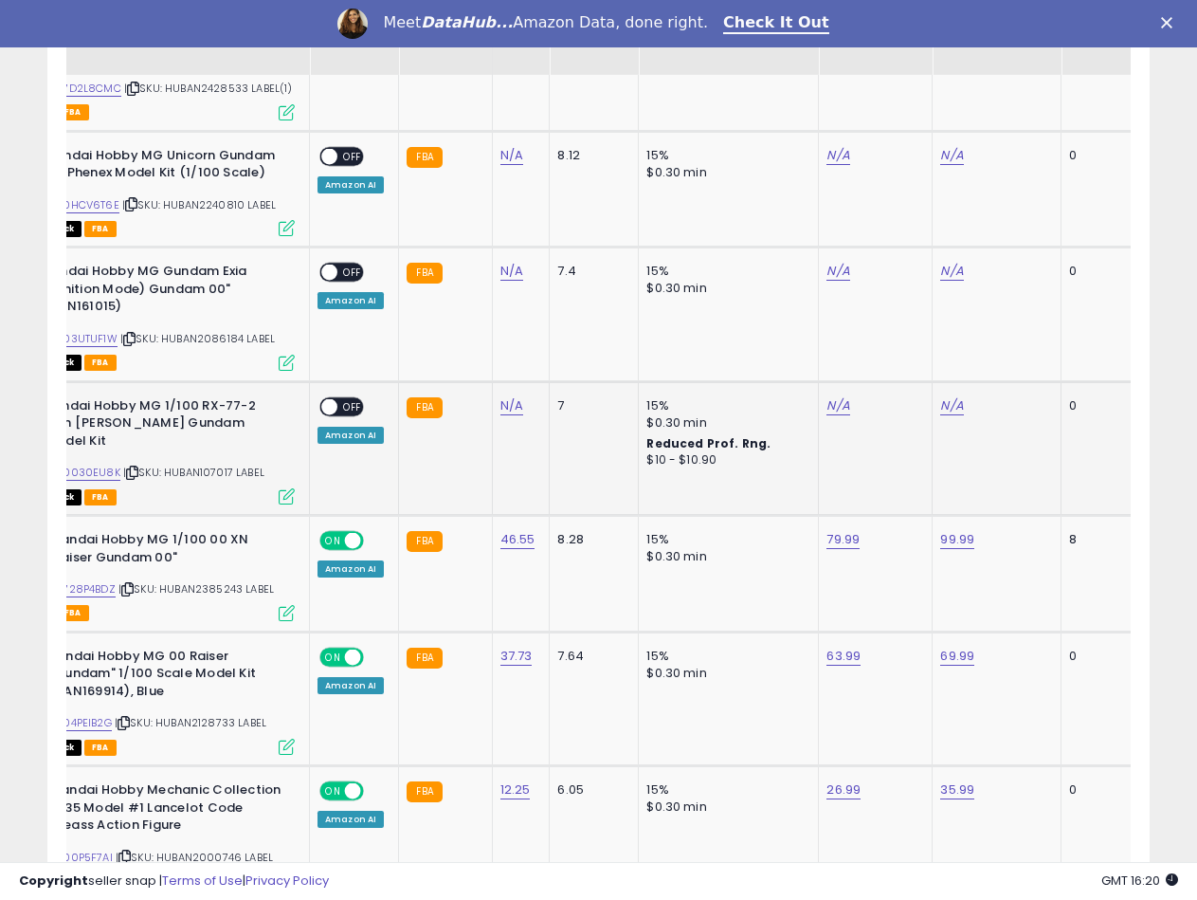
click at [180, 464] on span "| SKU: HUBAN107017 LABEL" at bounding box center [193, 471] width 141 height 15
click at [506, 396] on link "N/A" at bounding box center [511, 405] width 23 height 19
click at [459, 288] on input "number" at bounding box center [454, 288] width 169 height 32
type input "*****"
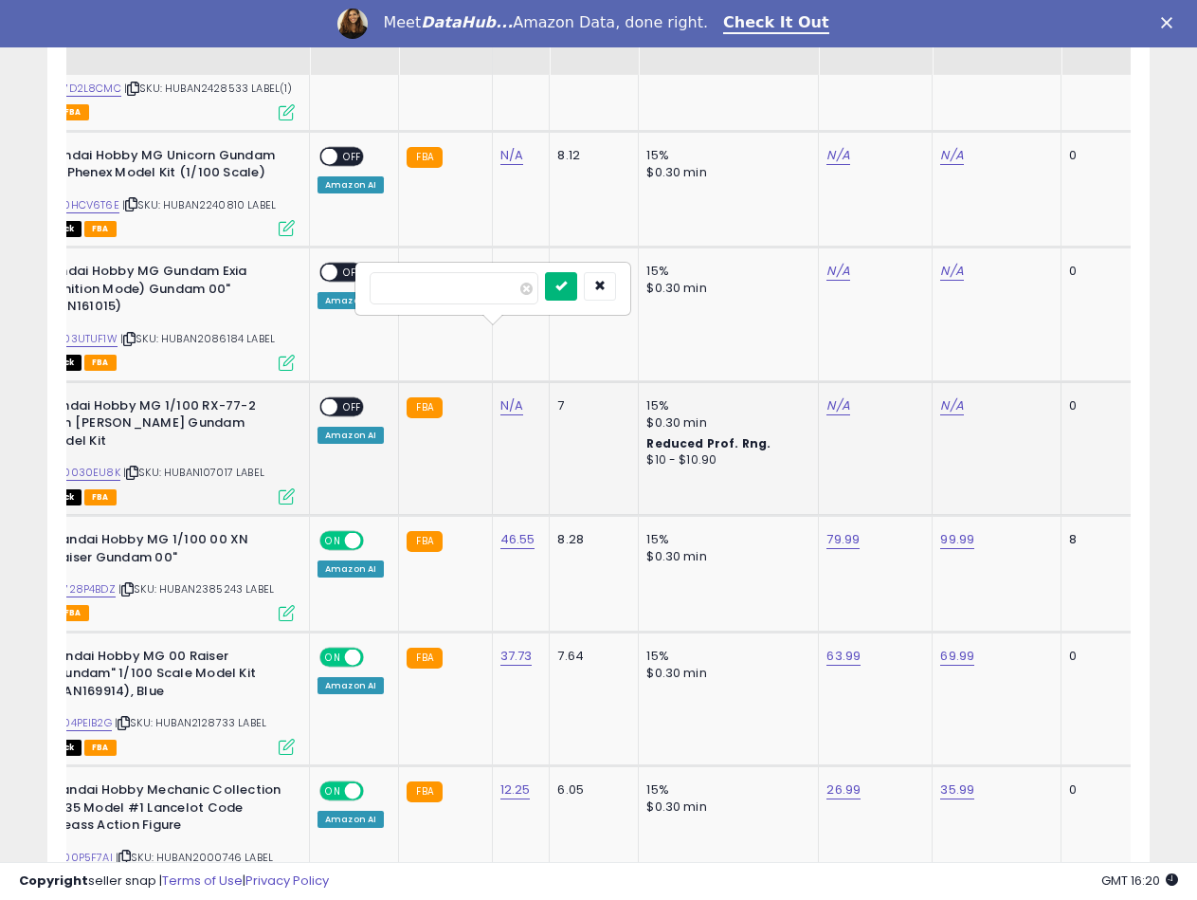
click at [577, 292] on button "submit" at bounding box center [561, 286] width 32 height 28
click at [85, 464] on link "B00030EU8K" at bounding box center [84, 472] width 71 height 16
click at [832, 396] on link "N/A" at bounding box center [838, 405] width 23 height 19
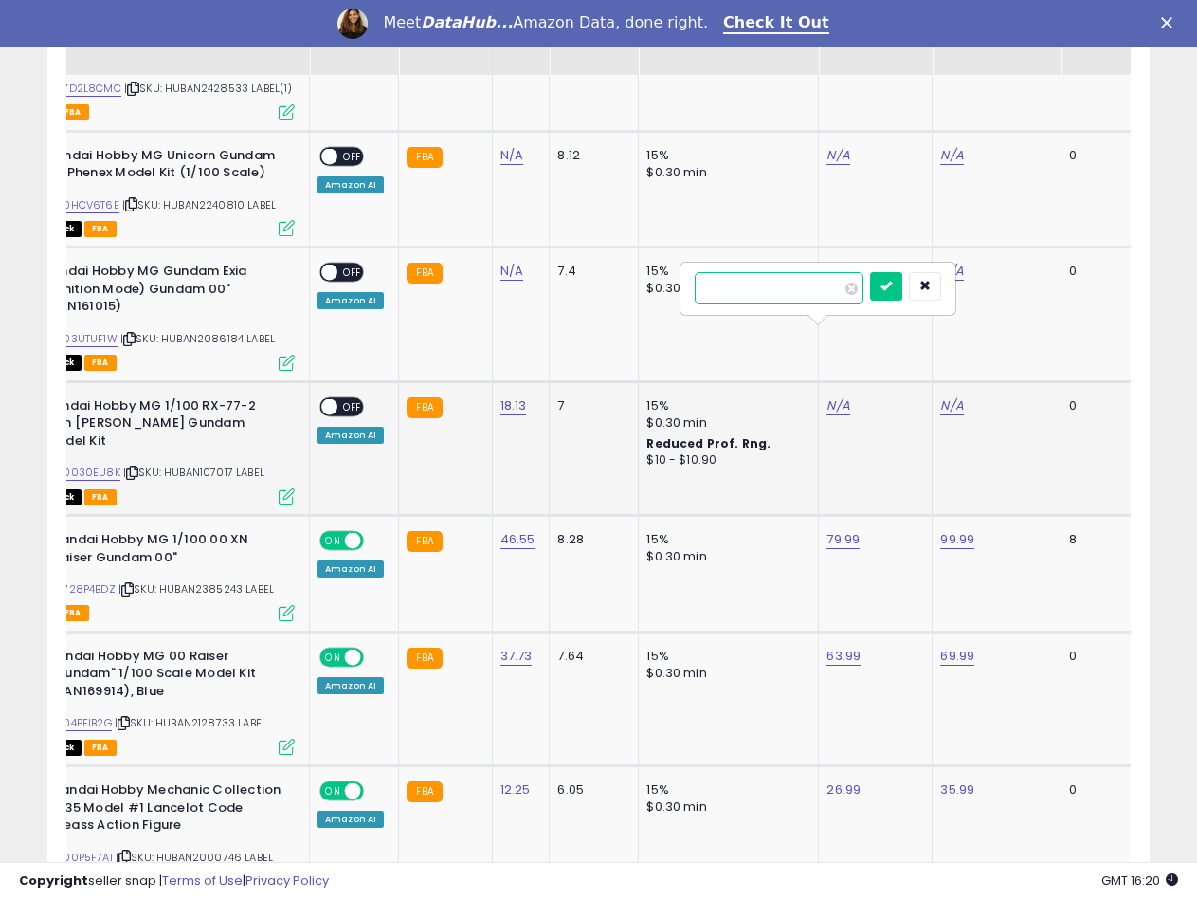
click at [754, 301] on input "number" at bounding box center [779, 288] width 169 height 32
type input "*****"
click at [892, 282] on icon "submit" at bounding box center [886, 285] width 11 height 11
click at [945, 396] on link "N/A" at bounding box center [951, 405] width 23 height 19
click at [832, 284] on input "number" at bounding box center [893, 288] width 169 height 32
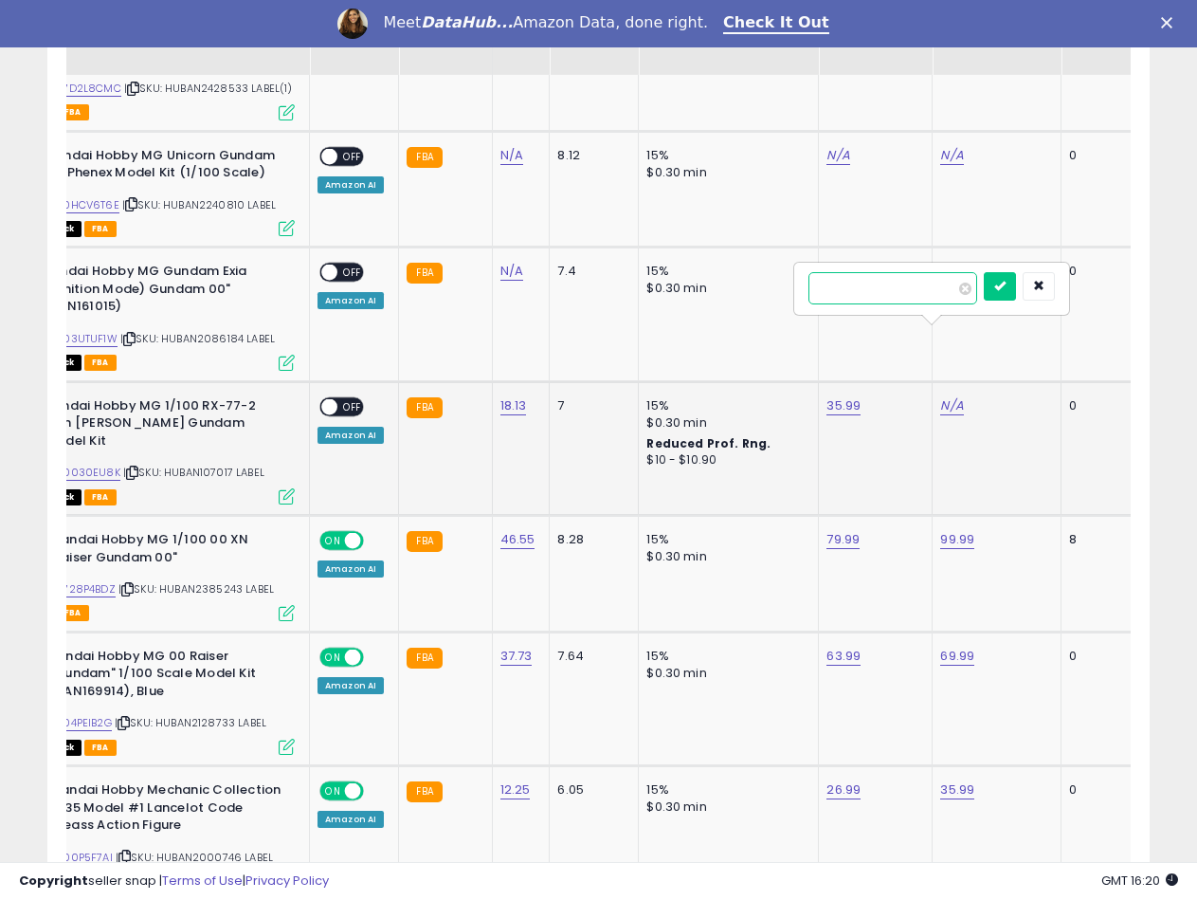
click at [871, 290] on input "number" at bounding box center [893, 288] width 169 height 32
type input "*****"
click at [1016, 282] on button "submit" at bounding box center [1000, 286] width 32 height 28
click at [335, 398] on span at bounding box center [329, 406] width 16 height 16
click at [228, 263] on div "ASIN: B003UTUF1W | SKU: HUBAN2086184 LABEL Out of Stock FBA" at bounding box center [152, 315] width 284 height 105
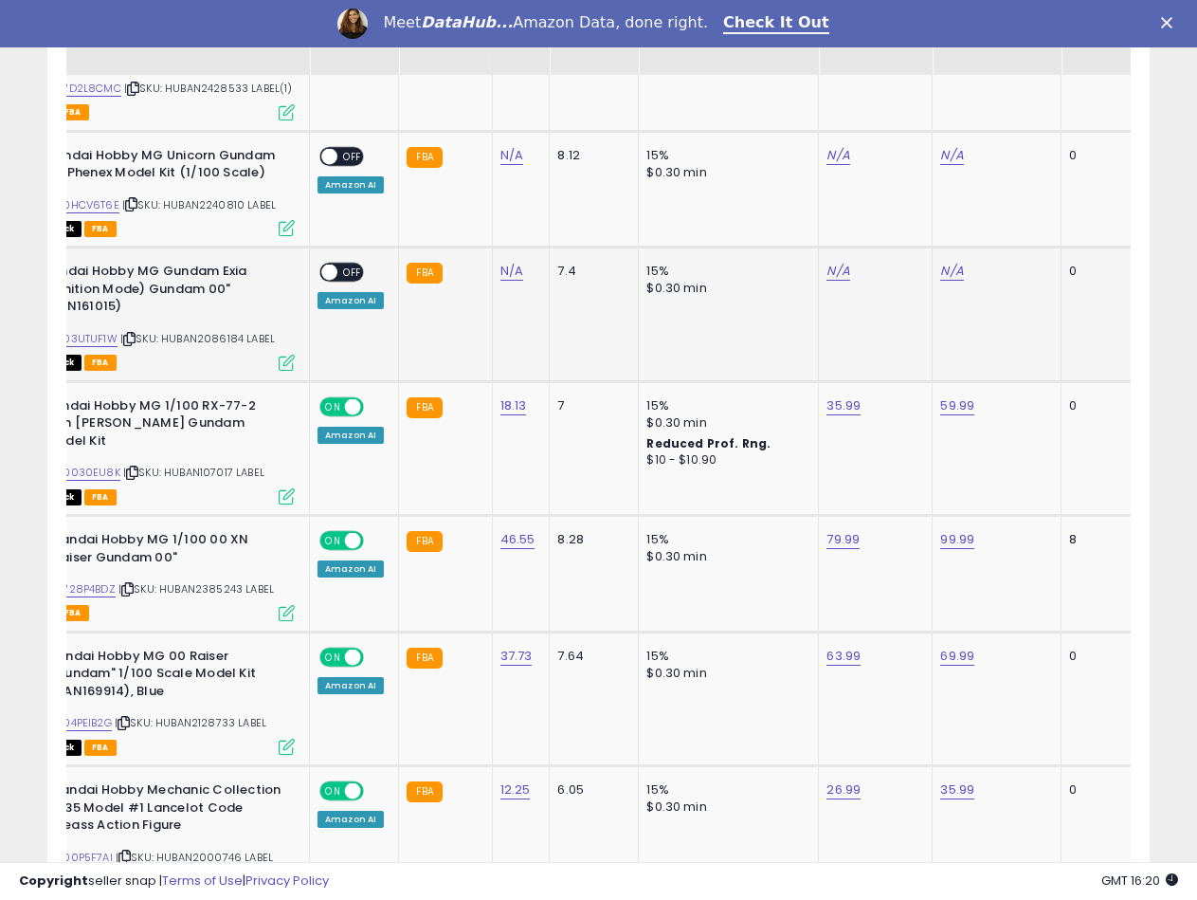
click at [228, 263] on div "ASIN: B003UTUF1W | SKU: HUBAN2086184 LABEL Out of Stock FBA" at bounding box center [152, 315] width 284 height 105
click at [218, 331] on span "| SKU: HUBAN2086184 LABEL" at bounding box center [197, 338] width 155 height 15
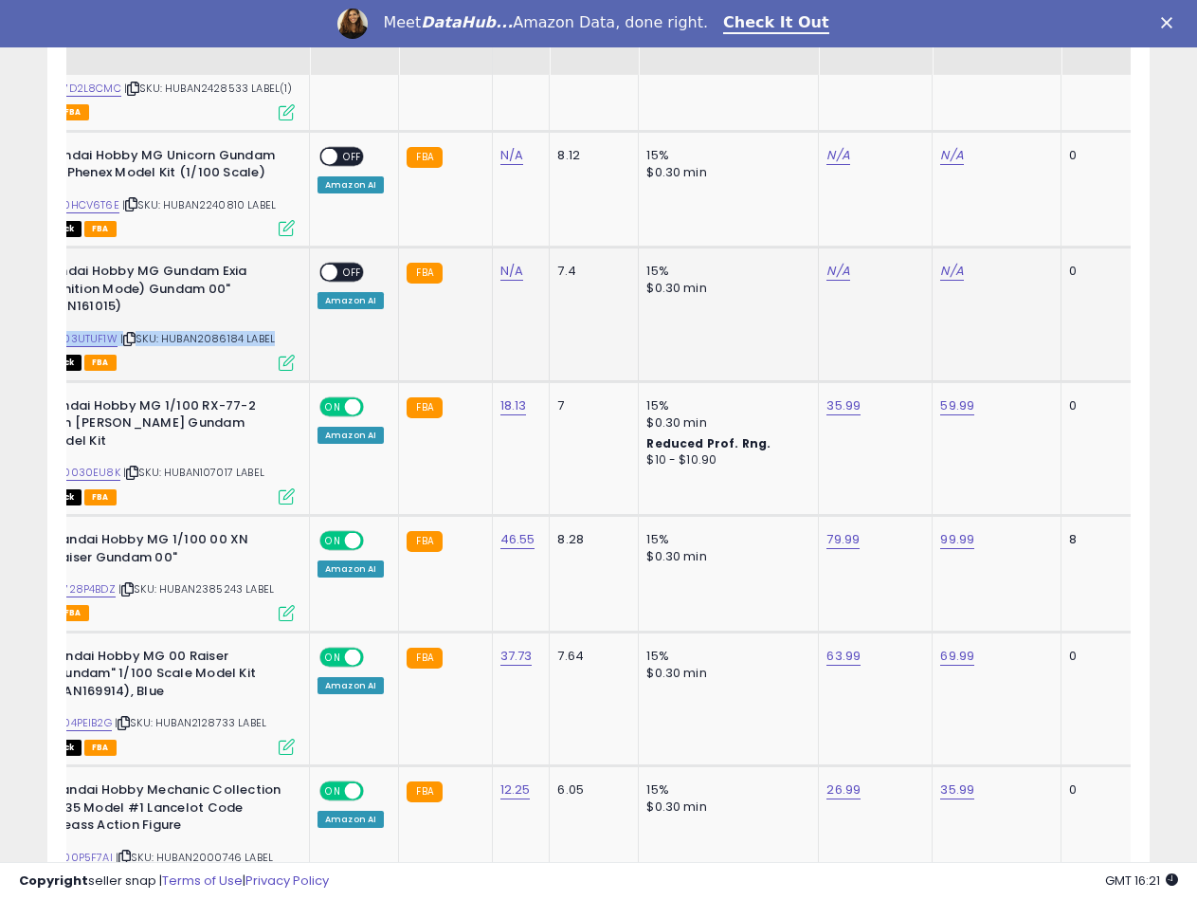
click at [280, 263] on div "ASIN: B003UTUF1W | SKU: HUBAN2086184 LABEL Out of Stock FBA" at bounding box center [152, 315] width 284 height 105
click at [267, 263] on b "Bandai Hobby MG Gundam Exia (Ignition Mode) Gundam 00" (BAN161015)" at bounding box center [159, 292] width 230 height 58
click at [221, 331] on span "| SKU: HUBAN2086184 LABEL" at bounding box center [197, 338] width 155 height 15
click at [211, 197] on span "| SKU: HUBAN2240810 LABEL" at bounding box center [199, 204] width 154 height 15
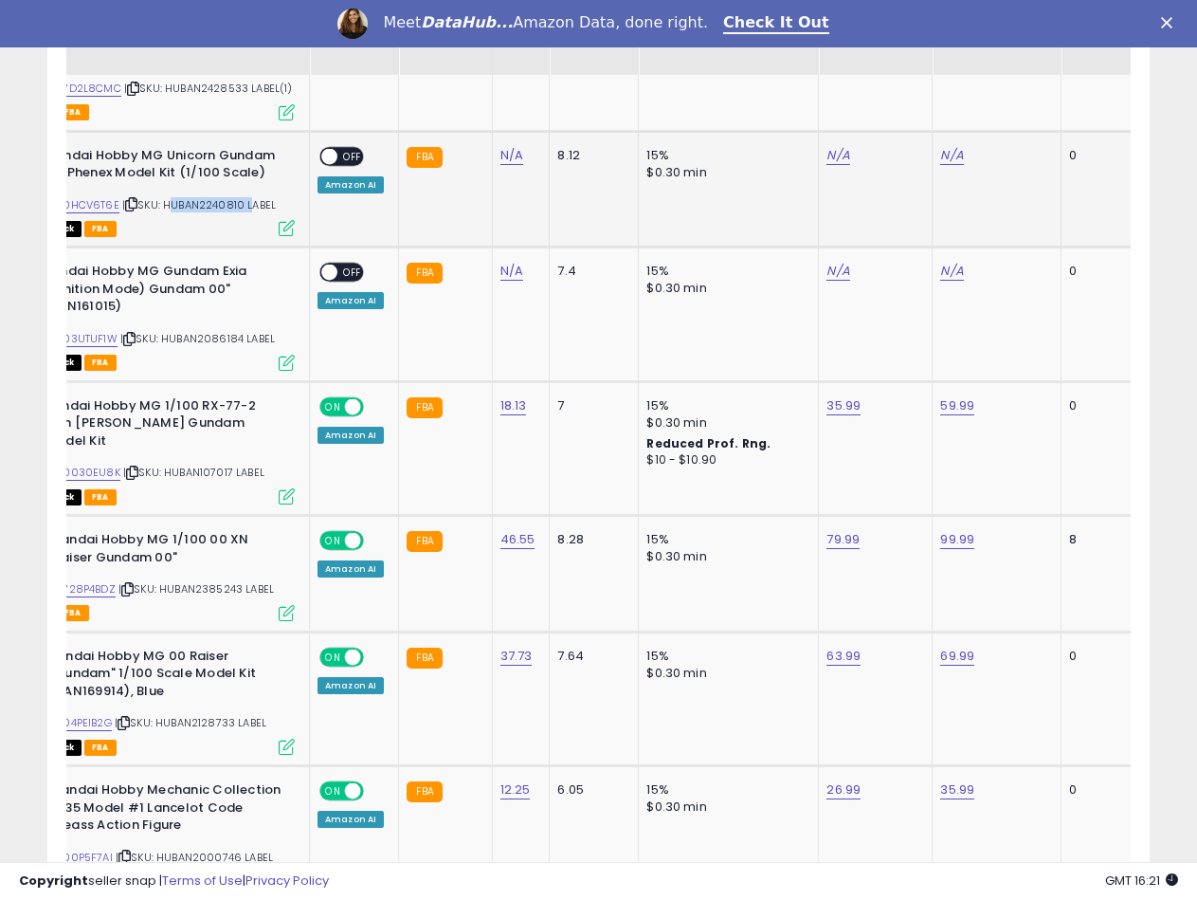
click at [211, 197] on span "| SKU: HUBAN2240810 LABEL" at bounding box center [199, 204] width 154 height 15
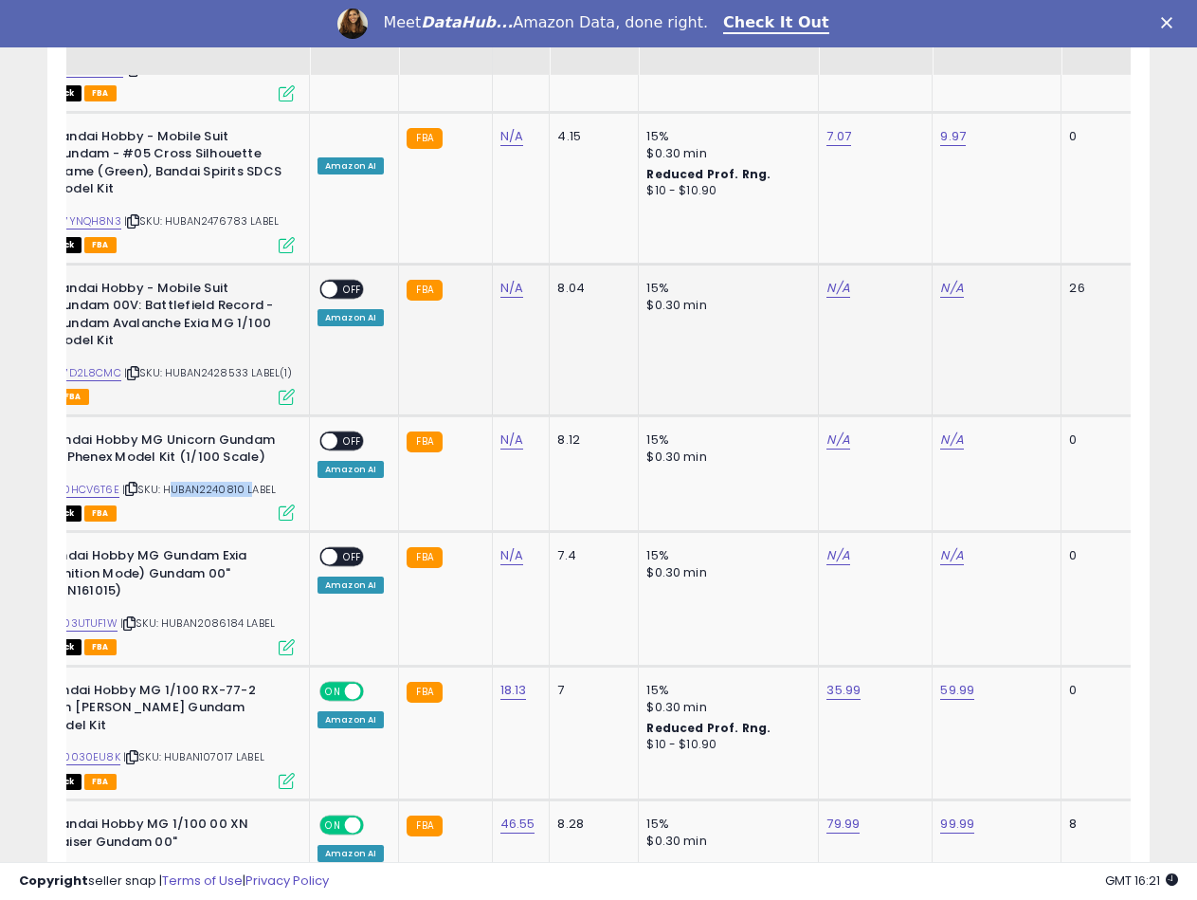
click at [214, 310] on div "ASIN: B07D2L8CMC | SKU: HUBAN2428533 LABEL(1) Active FBA" at bounding box center [152, 341] width 284 height 123
click at [222, 365] on span "| SKU: HUBAN2428533 LABEL(1)" at bounding box center [208, 372] width 169 height 15
click at [514, 279] on link "N/A" at bounding box center [511, 288] width 23 height 19
click at [432, 177] on input "number" at bounding box center [454, 171] width 169 height 32
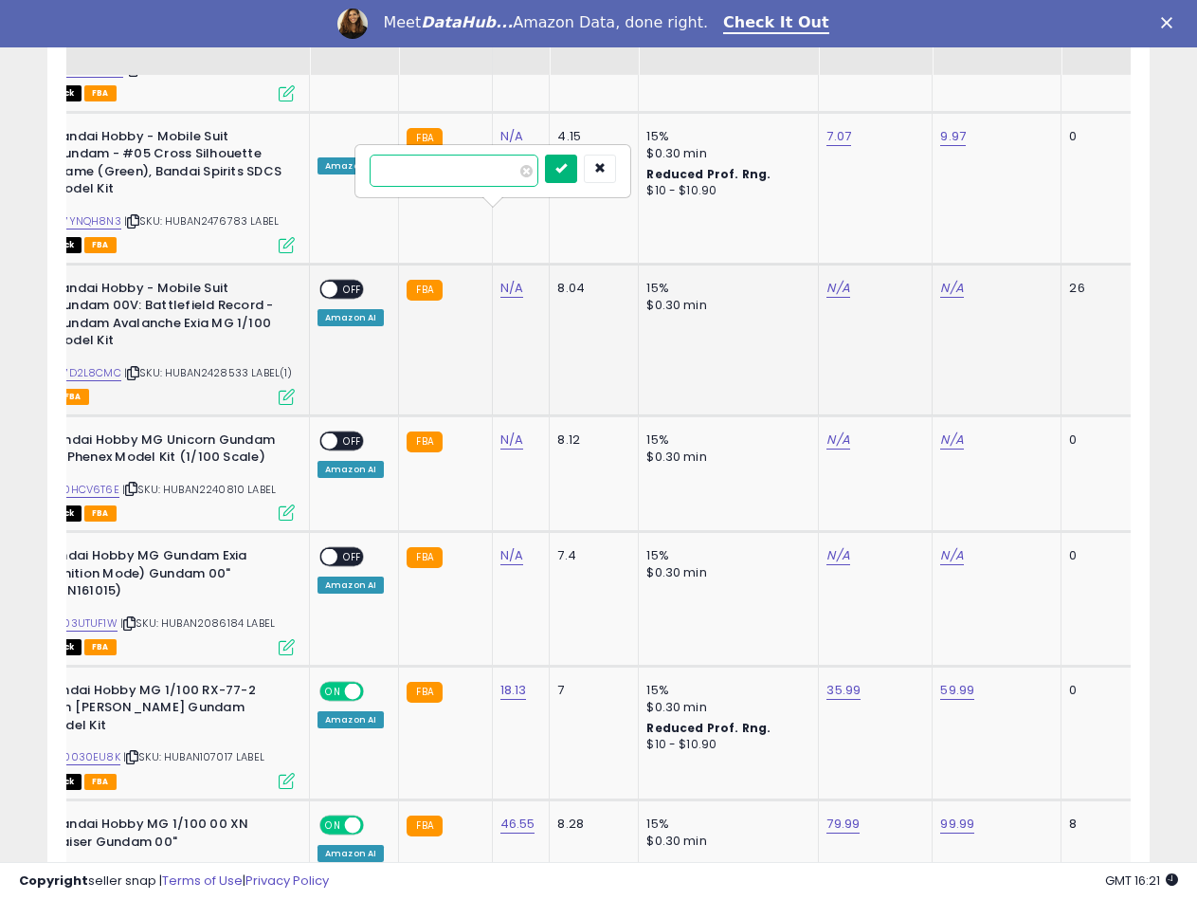
type input "*****"
click at [577, 173] on button "submit" at bounding box center [561, 169] width 32 height 28
click at [84, 365] on link "B07D2L8CMC" at bounding box center [85, 373] width 72 height 16
click at [841, 279] on link "N/A" at bounding box center [838, 288] width 23 height 19
click at [734, 178] on input "number" at bounding box center [779, 171] width 169 height 32
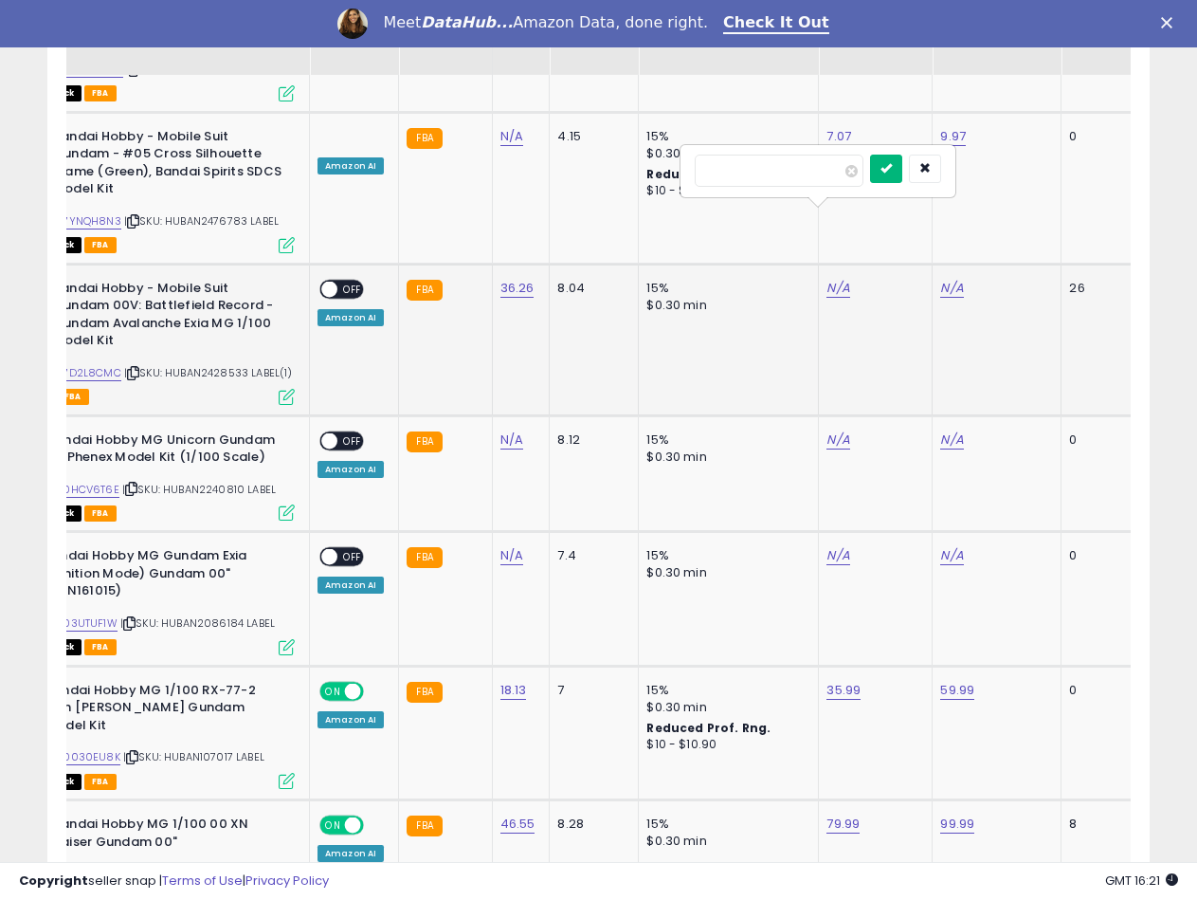
type input "*****"
click at [892, 168] on icon "submit" at bounding box center [886, 167] width 11 height 11
click at [940, 279] on link "N/A" at bounding box center [951, 288] width 23 height 19
type input "*****"
click at [1016, 176] on button "submit" at bounding box center [1000, 169] width 32 height 28
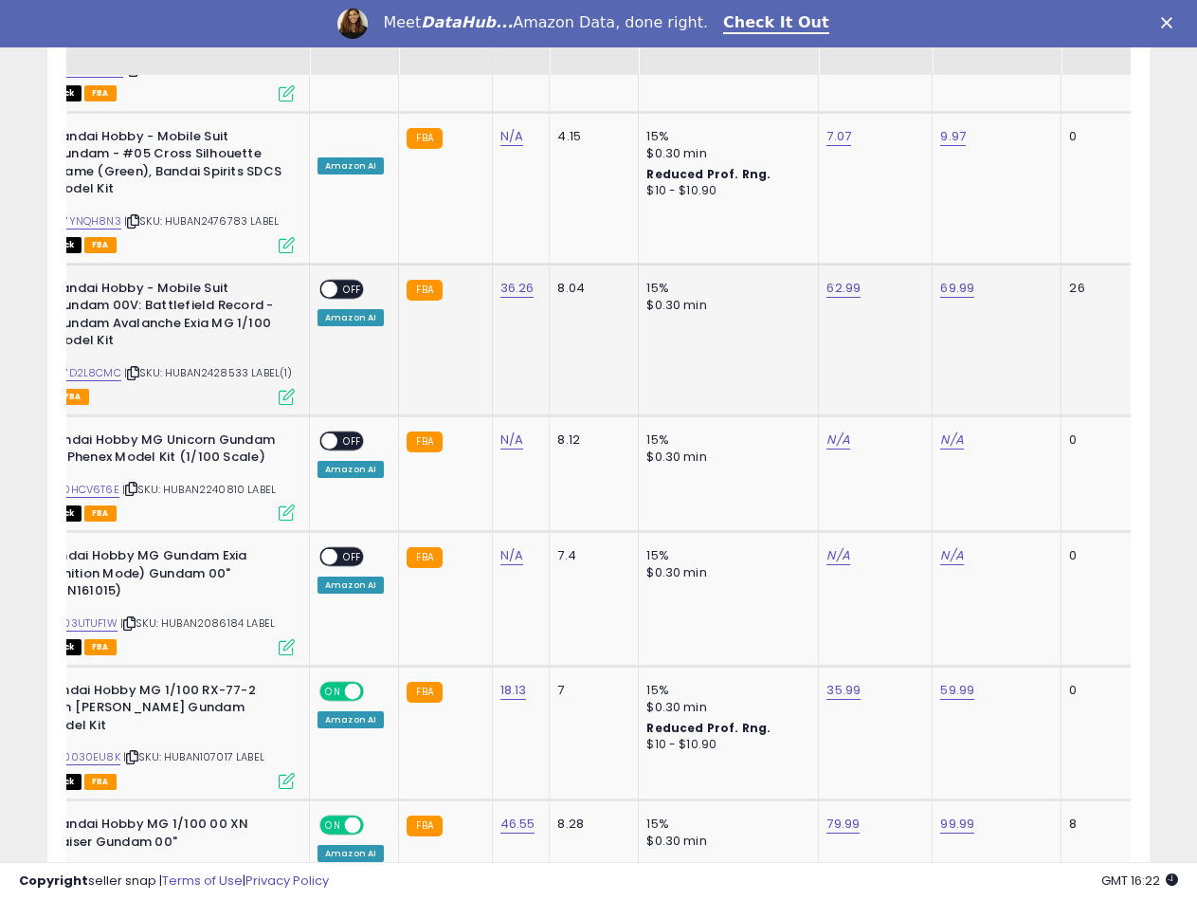
click at [334, 281] on span at bounding box center [329, 289] width 16 height 16
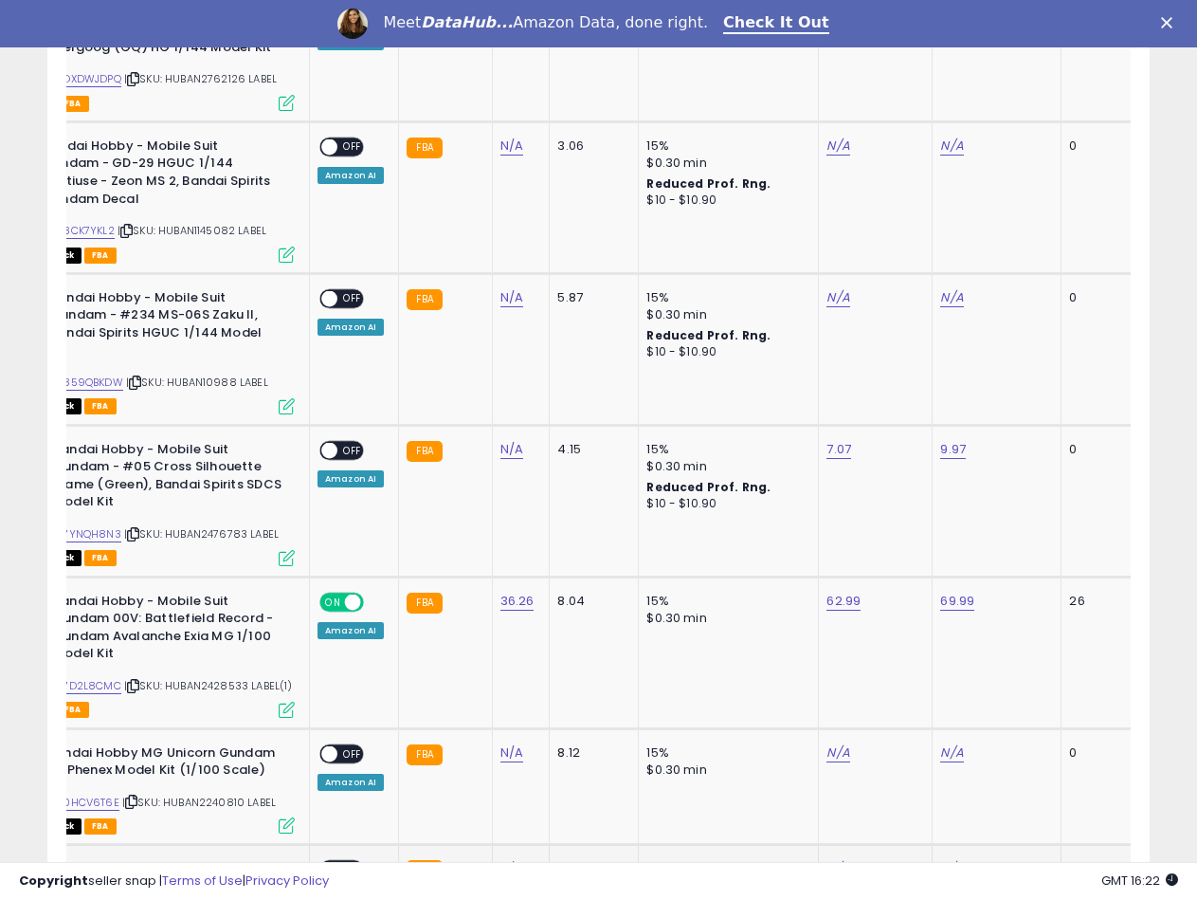
scroll to position [2485, 0]
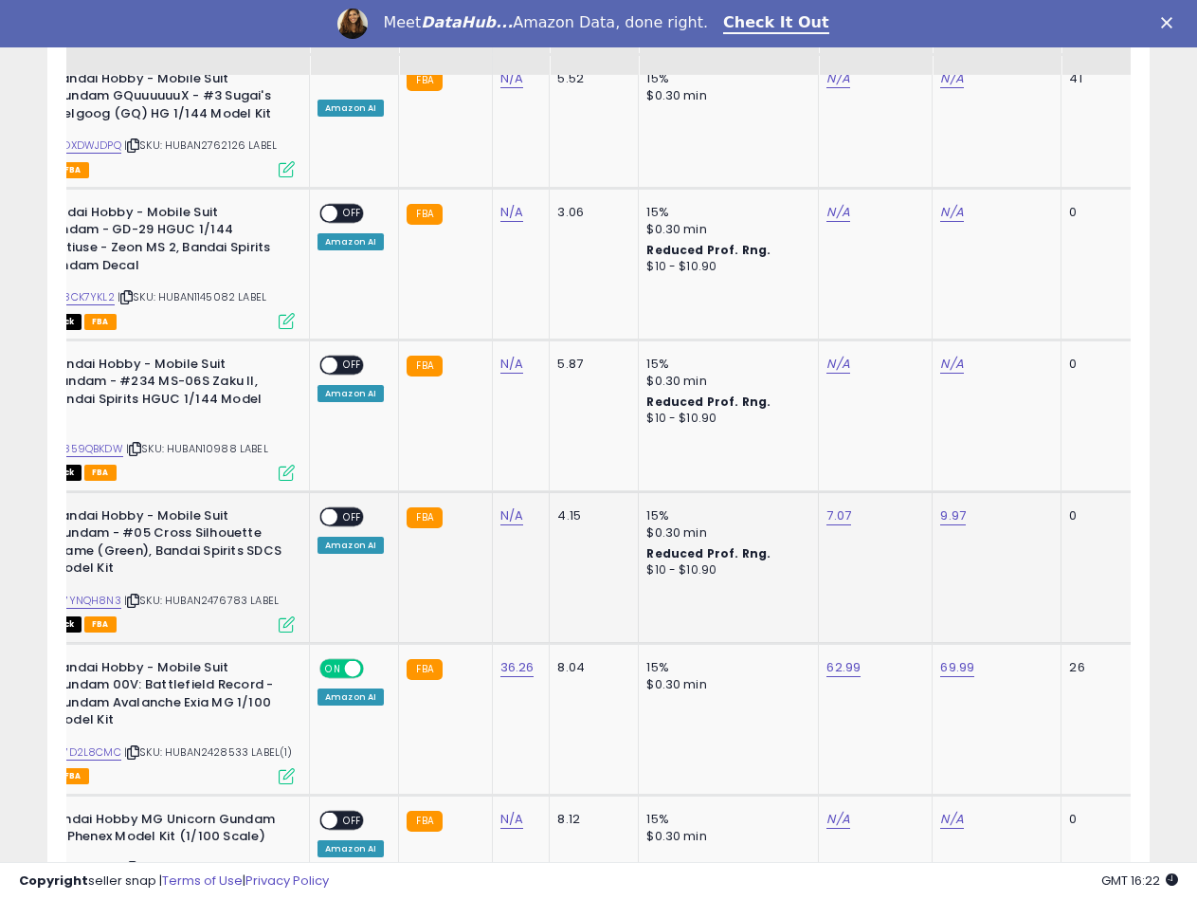
click at [230, 592] on span "| SKU: HUBAN2476783 LABEL" at bounding box center [201, 599] width 155 height 15
click at [514, 506] on link "N/A" at bounding box center [511, 515] width 23 height 19
click at [399, 378] on div at bounding box center [492, 398] width 273 height 50
click at [401, 391] on input "number" at bounding box center [454, 398] width 169 height 32
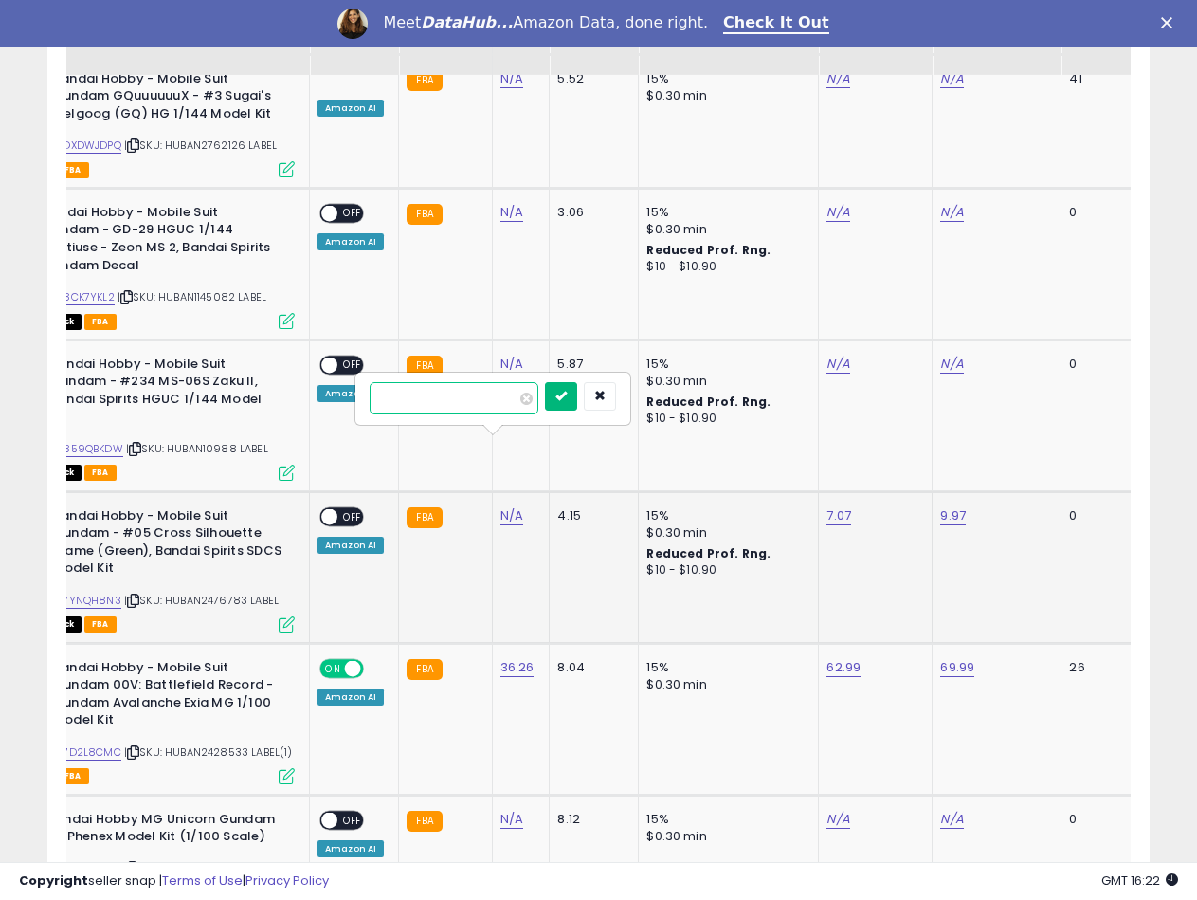
type input "****"
click at [577, 397] on button "submit" at bounding box center [561, 396] width 32 height 28
click at [94, 592] on link "B07YNQH8N3" at bounding box center [85, 600] width 72 height 16
click at [843, 491] on td "7.07" at bounding box center [876, 567] width 114 height 152
click at [839, 506] on link "7.07" at bounding box center [839, 515] width 25 height 19
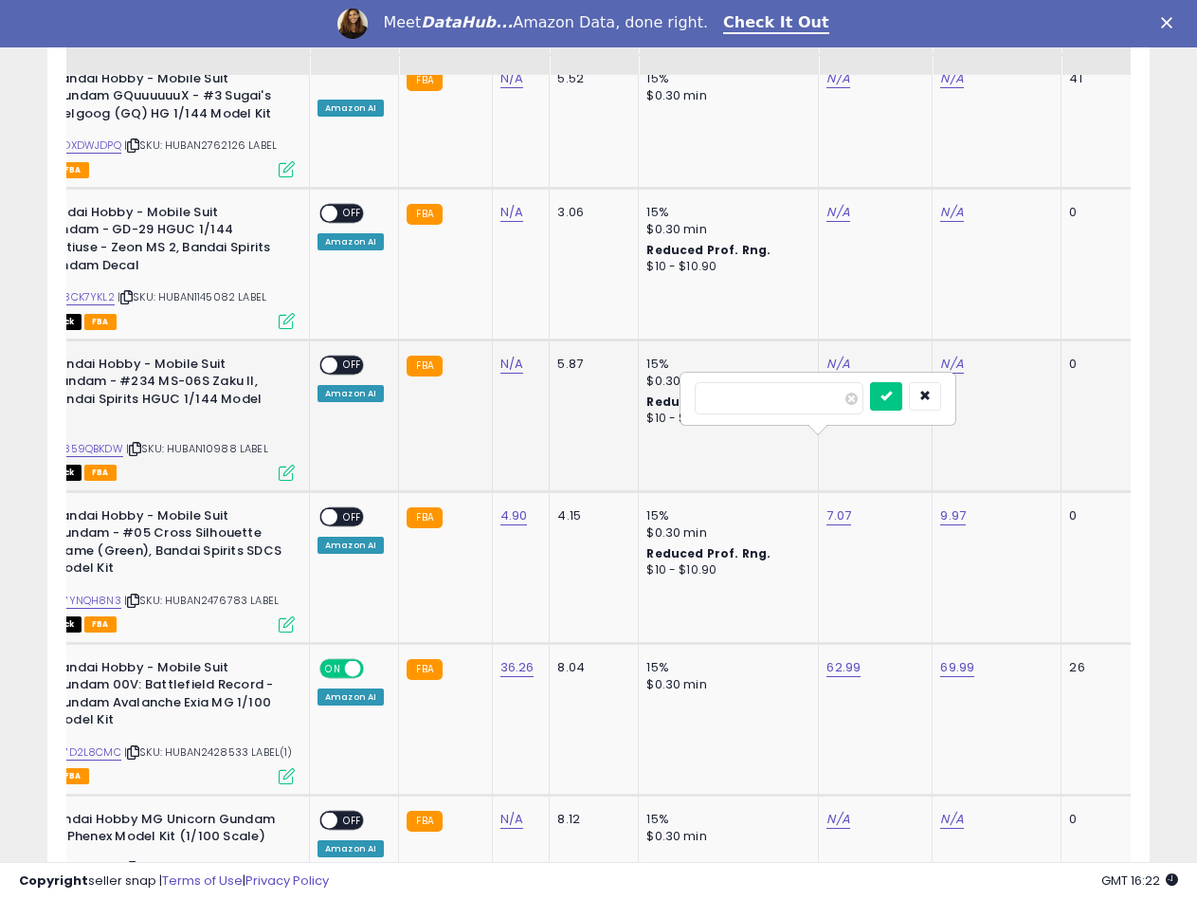
drag, startPoint x: 788, startPoint y: 399, endPoint x: 661, endPoint y: 391, distance: 127.2
type input "*****"
click at [902, 409] on button "submit" at bounding box center [886, 396] width 32 height 28
click at [945, 506] on link "9.97" at bounding box center [953, 515] width 26 height 19
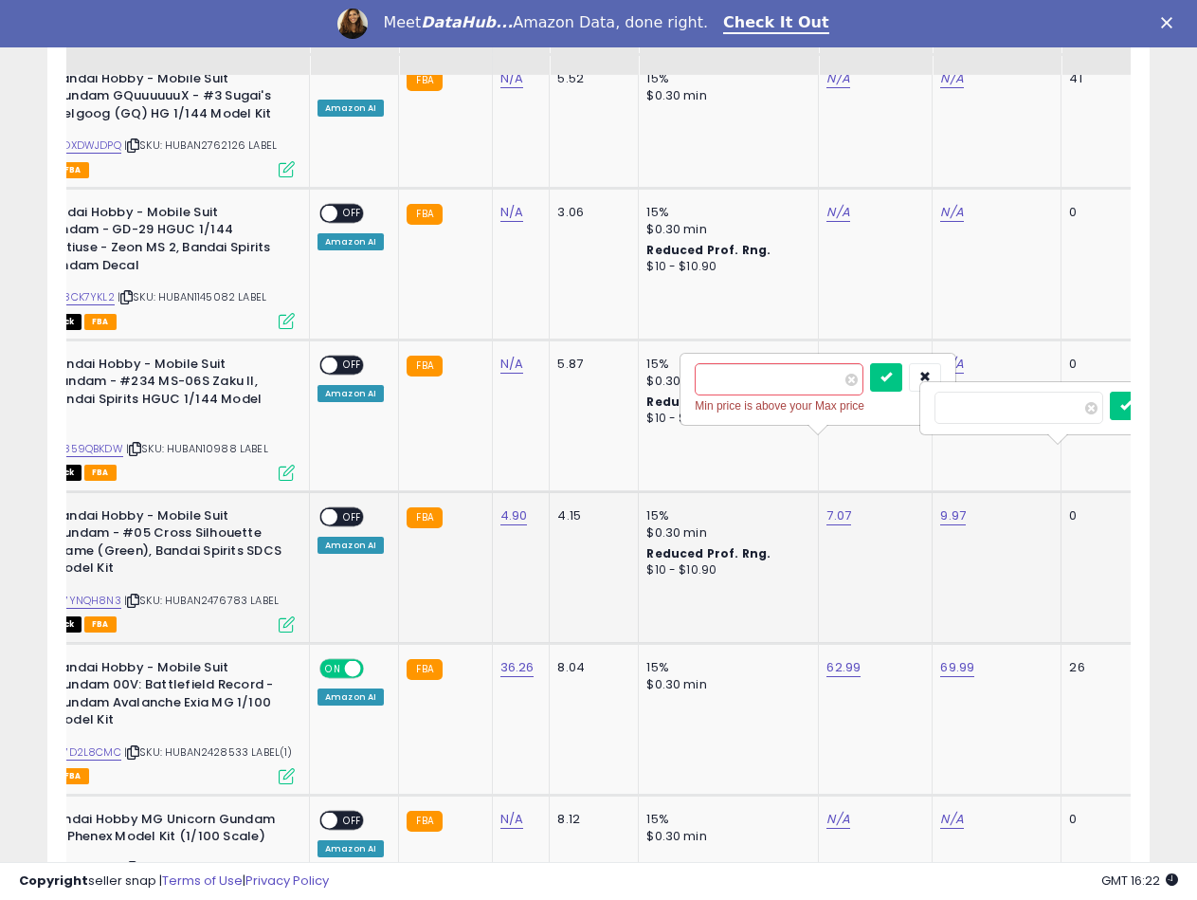
scroll to position [0, 112]
drag, startPoint x: 880, startPoint y: 397, endPoint x: 797, endPoint y: 399, distance: 82.5
click at [797, 399] on div "****" at bounding box center [931, 398] width 273 height 50
type input "*****"
click at [1016, 404] on button "submit" at bounding box center [1000, 396] width 32 height 28
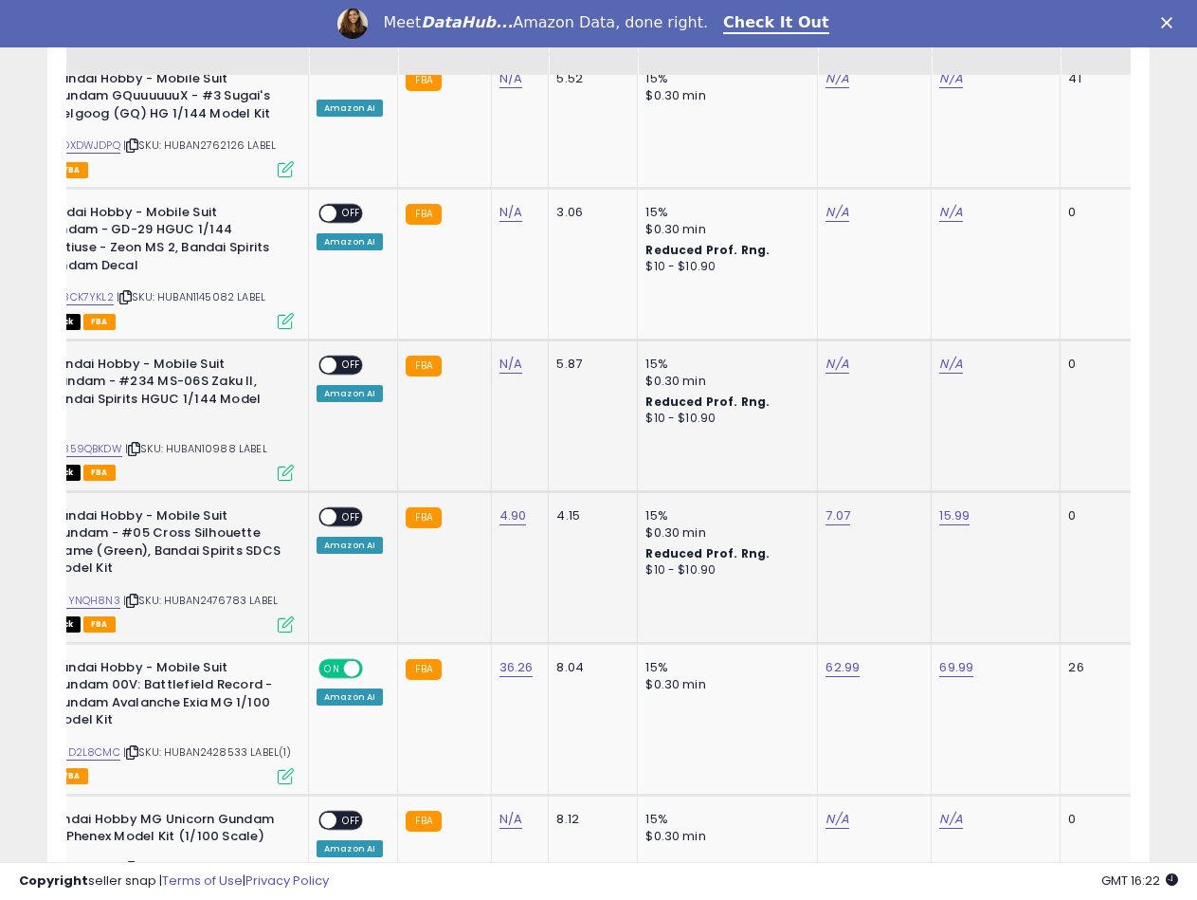
click at [901, 377] on td "N/A" at bounding box center [875, 415] width 114 height 152
click at [835, 506] on link "7.07" at bounding box center [838, 515] width 25 height 19
drag, startPoint x: 799, startPoint y: 401, endPoint x: 679, endPoint y: 388, distance: 121.1
click at [679, 388] on div "****" at bounding box center [817, 399] width 277 height 54
type input "*****"
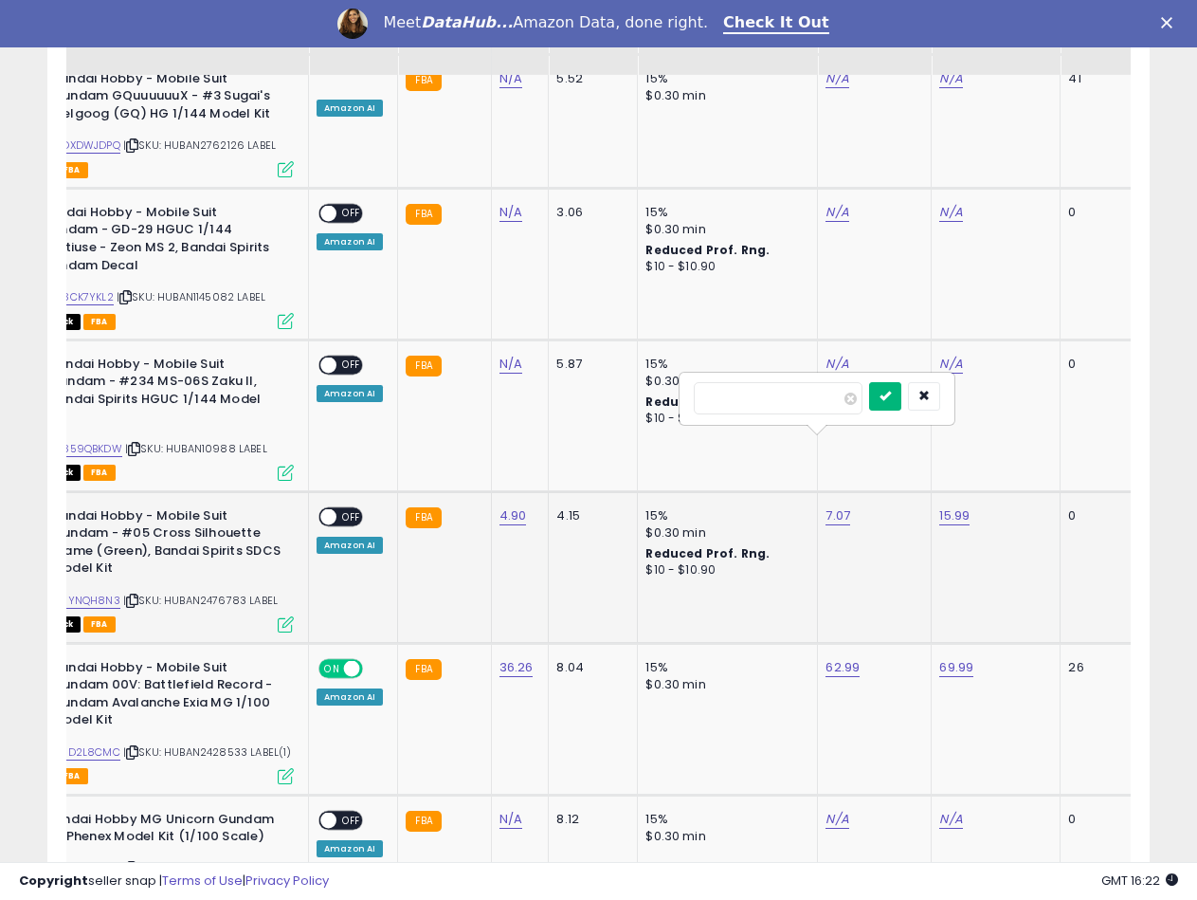
click at [891, 399] on icon "submit" at bounding box center [885, 395] width 11 height 11
click at [337, 508] on span "OFF" at bounding box center [351, 516] width 30 height 16
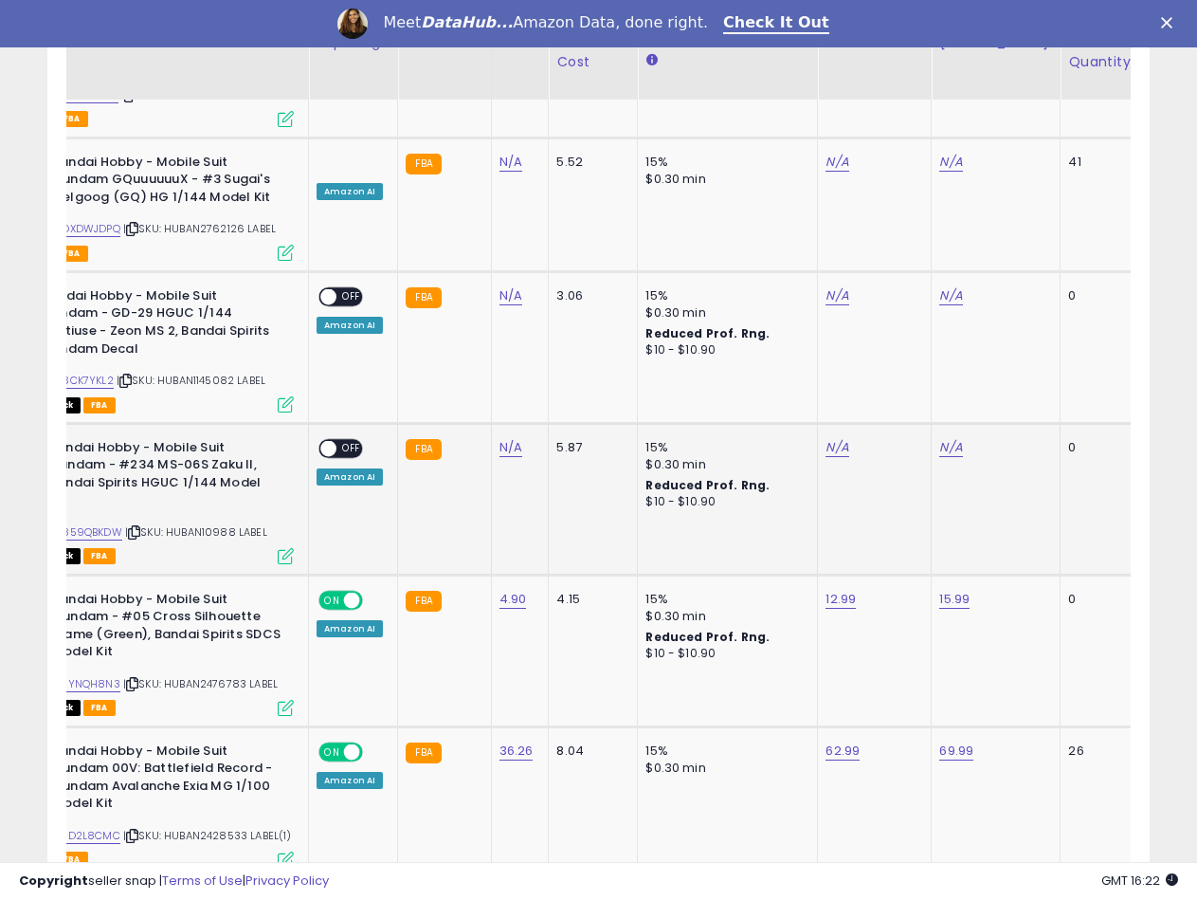
scroll to position [2391, 0]
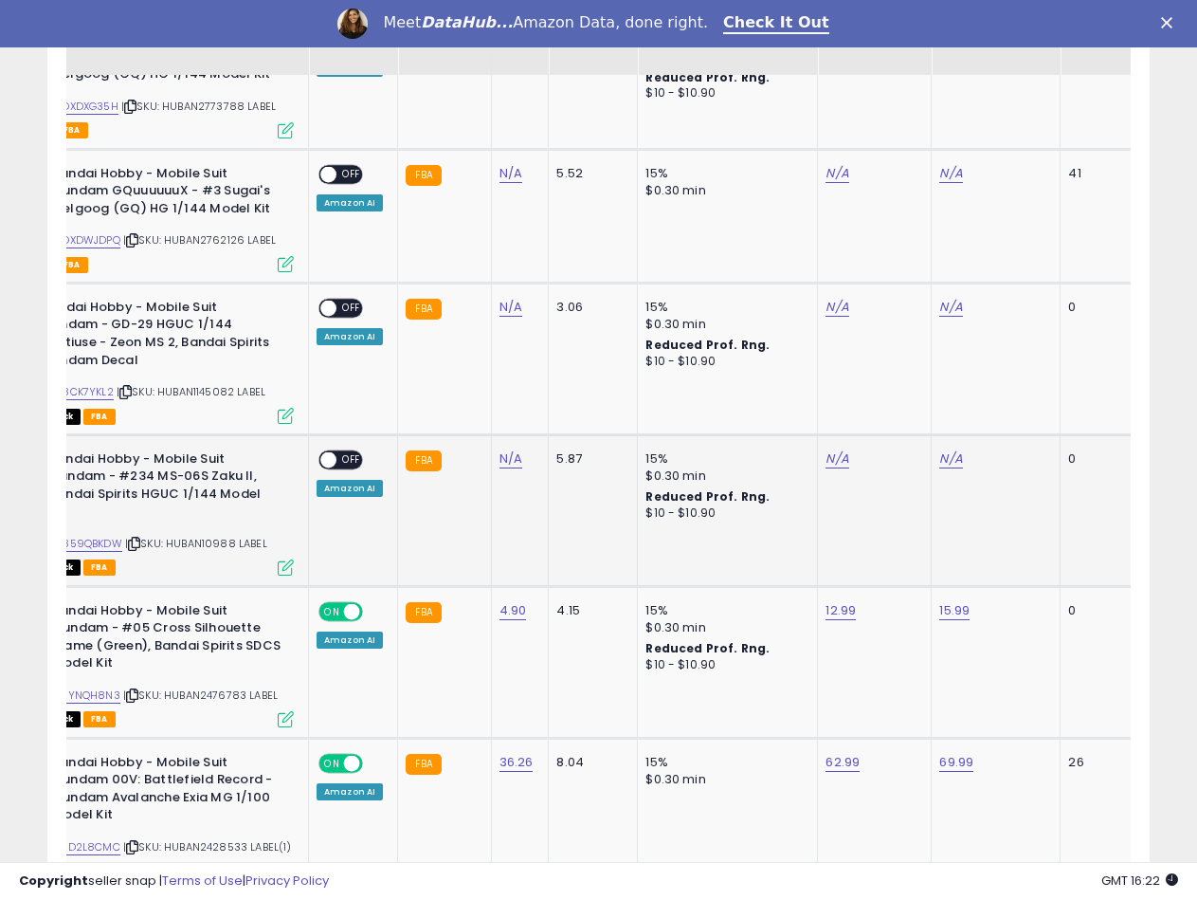
click at [211, 536] on span "| SKU: HUBAN10988 LABEL" at bounding box center [196, 543] width 142 height 15
click at [506, 449] on link "N/A" at bounding box center [511, 458] width 23 height 19
click at [409, 361] on input "number" at bounding box center [453, 359] width 169 height 32
type input "*****"
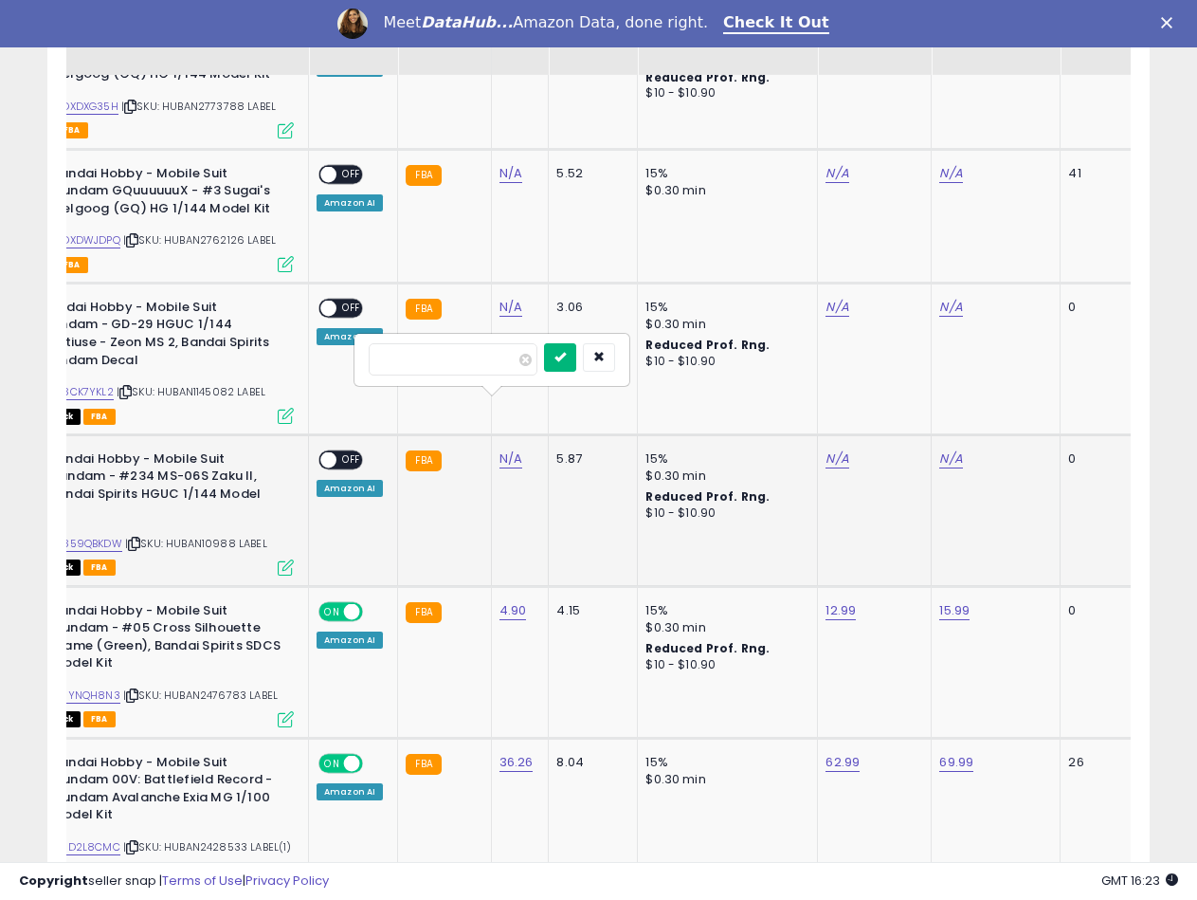
click at [566, 359] on icon "submit" at bounding box center [560, 356] width 11 height 11
click at [111, 536] on link "B0859QBKDW" at bounding box center [85, 544] width 74 height 16
click at [838, 449] on link "N/A" at bounding box center [837, 458] width 23 height 19
type input "*****"
click at [901, 366] on button "submit" at bounding box center [885, 357] width 32 height 28
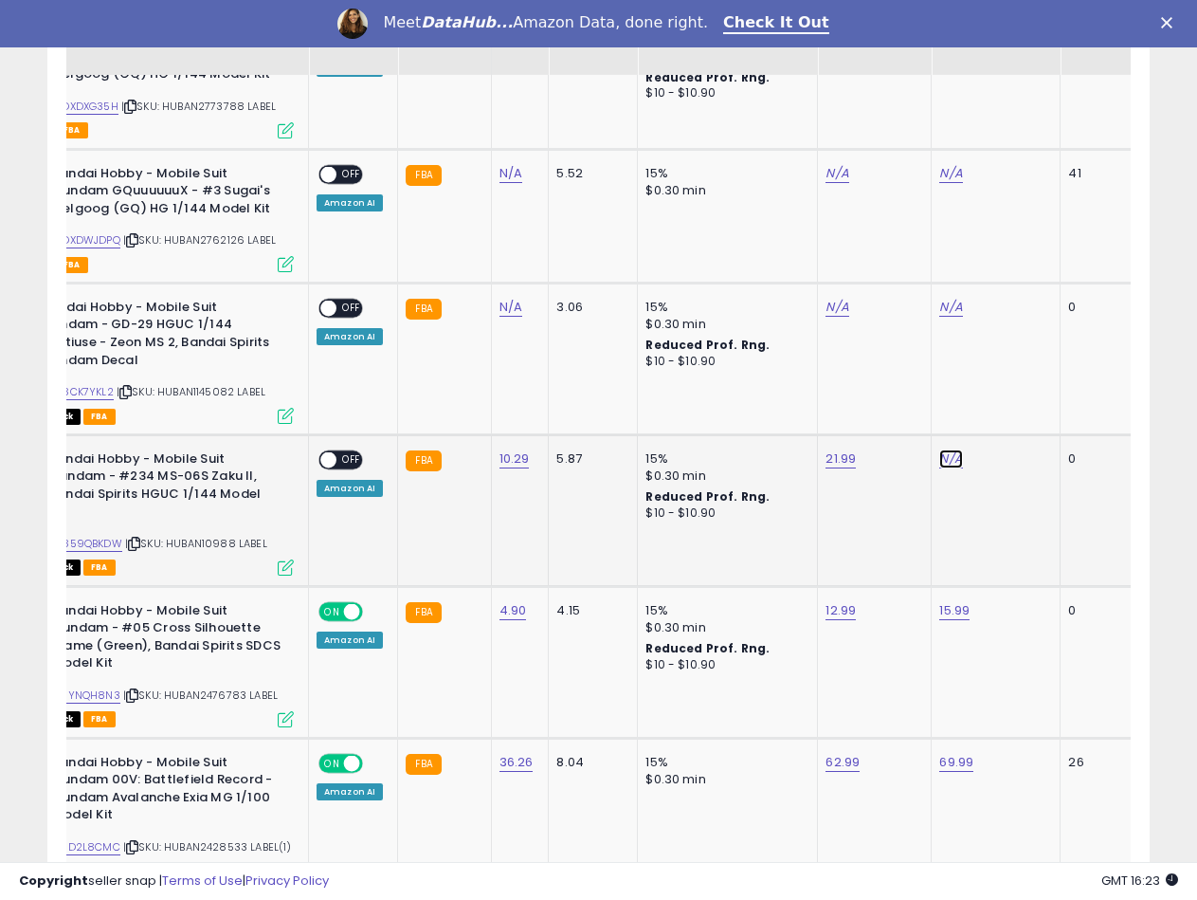
click at [939, 449] on link "N/A" at bounding box center [950, 458] width 23 height 19
click at [889, 363] on input "number" at bounding box center [892, 359] width 169 height 32
type input "*****"
click at [1005, 357] on icon "submit" at bounding box center [998, 356] width 11 height 11
click at [326, 451] on span at bounding box center [328, 459] width 16 height 16
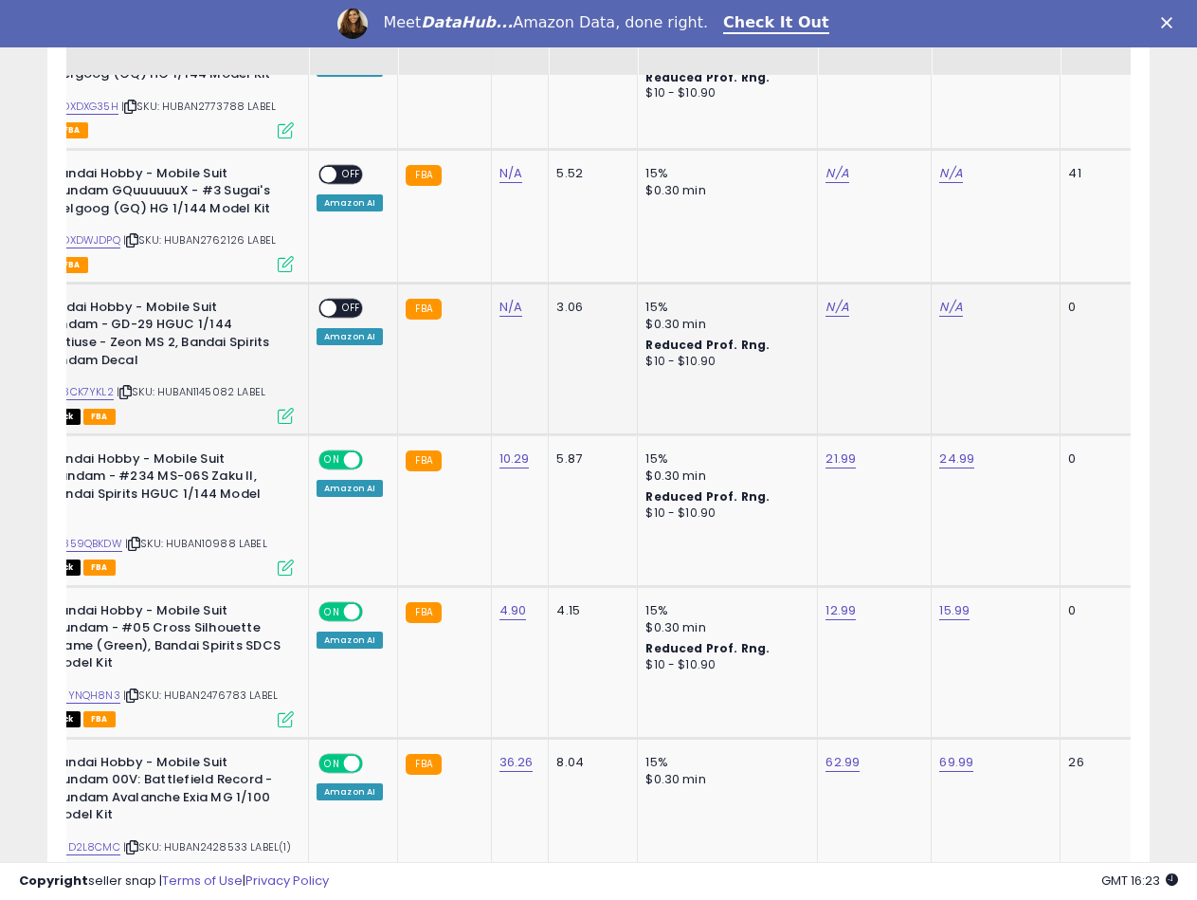
click at [233, 384] on span "| SKU: HUBAN1145082 LABEL" at bounding box center [191, 391] width 149 height 15
click at [502, 298] on link "N/A" at bounding box center [511, 307] width 23 height 19
click at [451, 216] on input "number" at bounding box center [453, 207] width 169 height 32
type input "****"
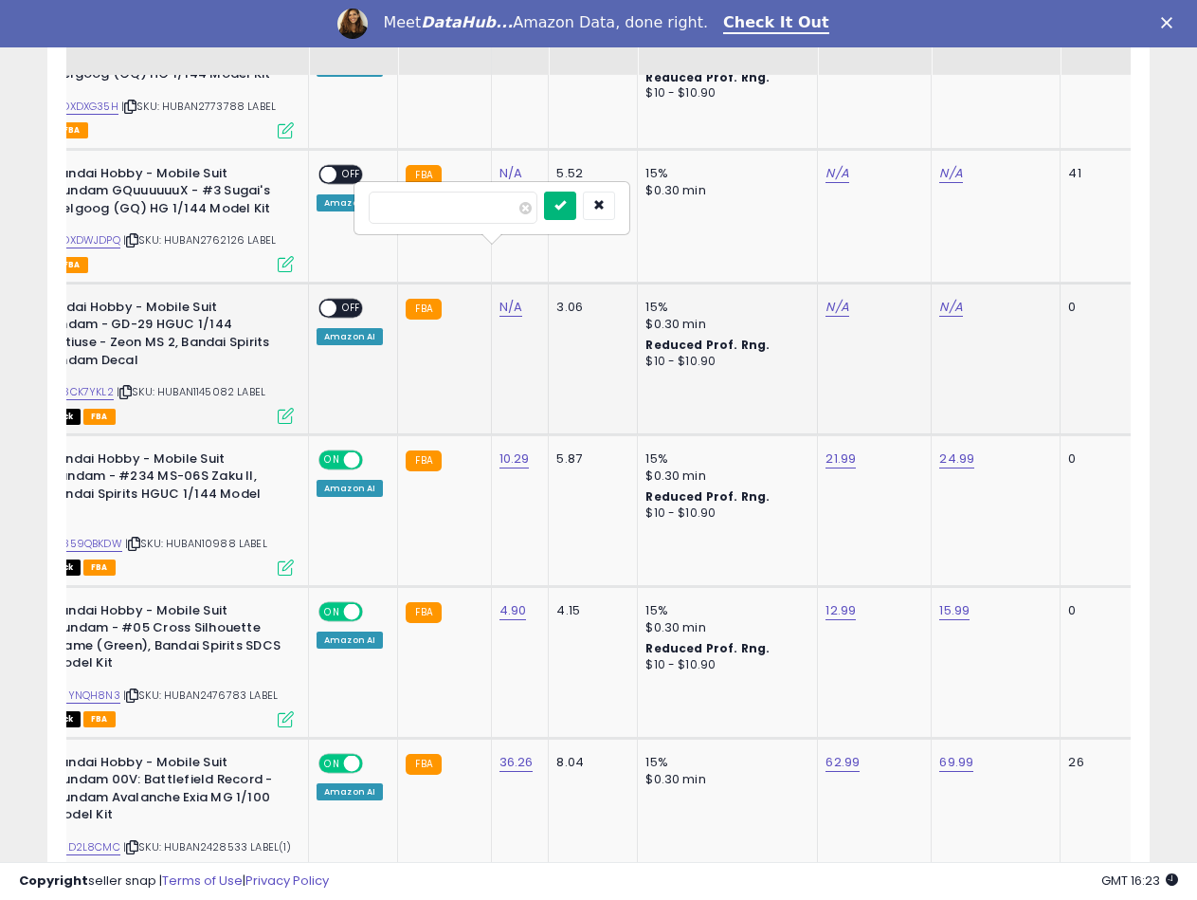
click at [576, 211] on button "submit" at bounding box center [560, 205] width 32 height 28
click at [75, 384] on link "B08CK7YKL2" at bounding box center [80, 392] width 65 height 16
click at [838, 298] on link "N/A" at bounding box center [837, 307] width 23 height 19
type input "****"
click at [901, 205] on button "submit" at bounding box center [885, 205] width 32 height 28
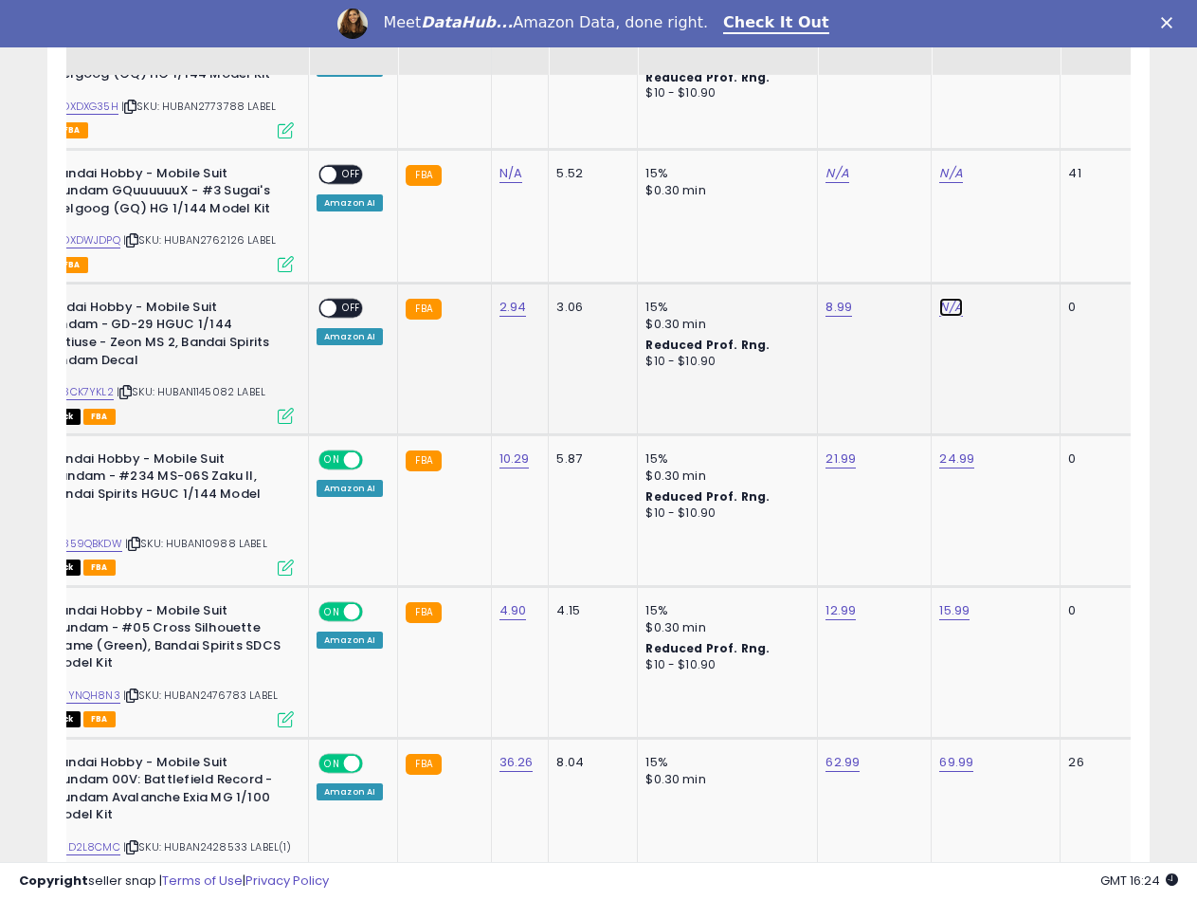
click at [945, 298] on link "N/A" at bounding box center [950, 307] width 23 height 19
click at [881, 200] on input "number" at bounding box center [892, 207] width 169 height 32
type input "*****"
click at [1015, 204] on button "submit" at bounding box center [999, 205] width 32 height 28
click at [327, 300] on span at bounding box center [328, 308] width 16 height 16
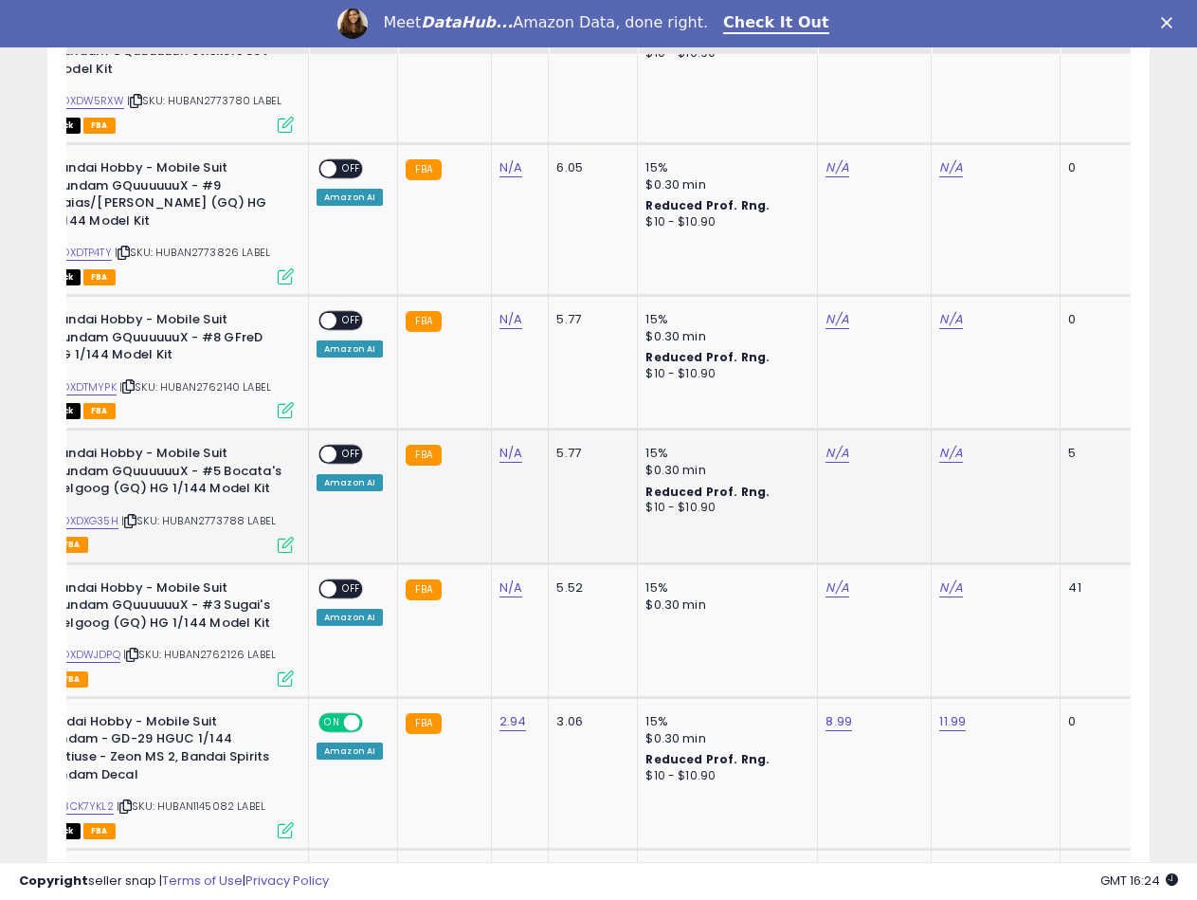
scroll to position [2011, 0]
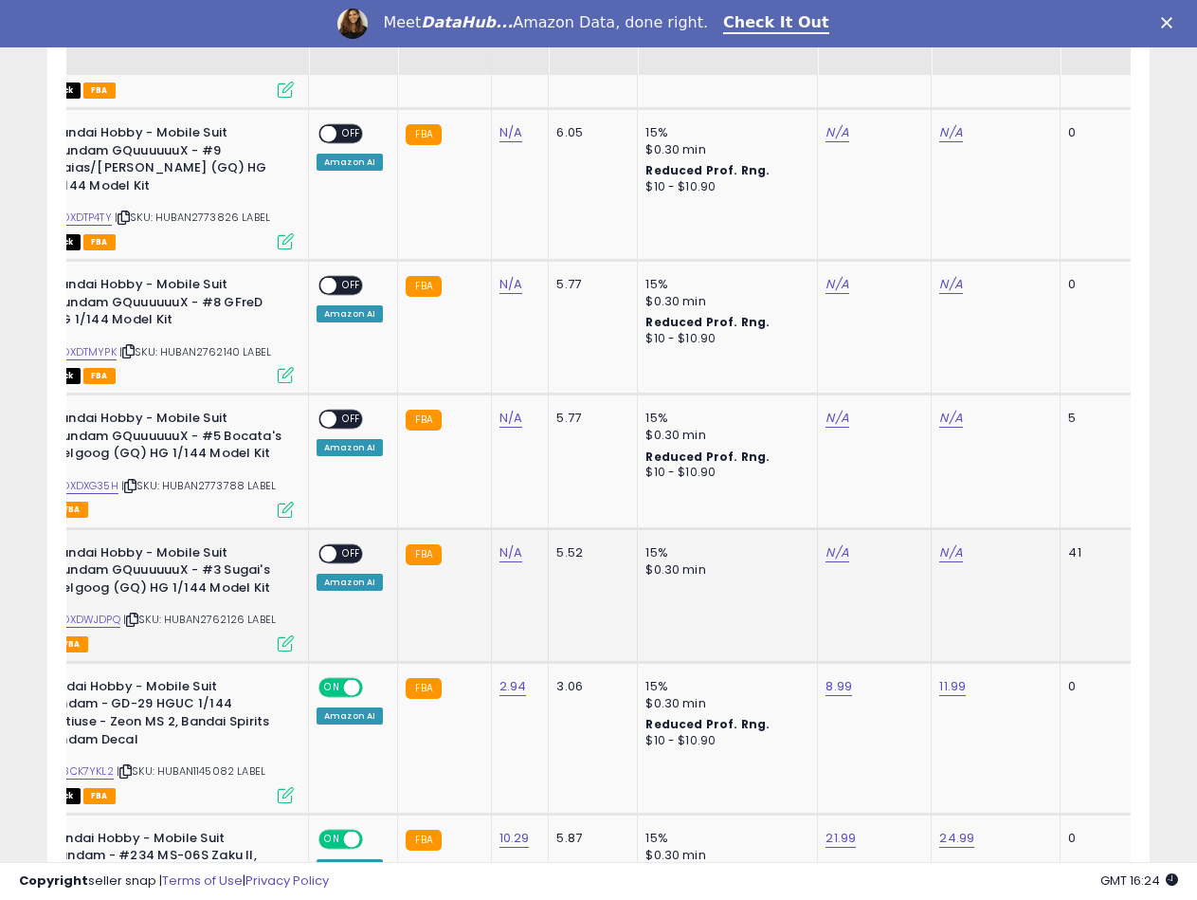
click at [195, 611] on span "| SKU: HUBAN2762126 LABEL" at bounding box center [199, 618] width 153 height 15
click at [500, 543] on link "N/A" at bounding box center [511, 552] width 23 height 19
click at [467, 440] on input "number" at bounding box center [453, 453] width 169 height 32
type input "*****"
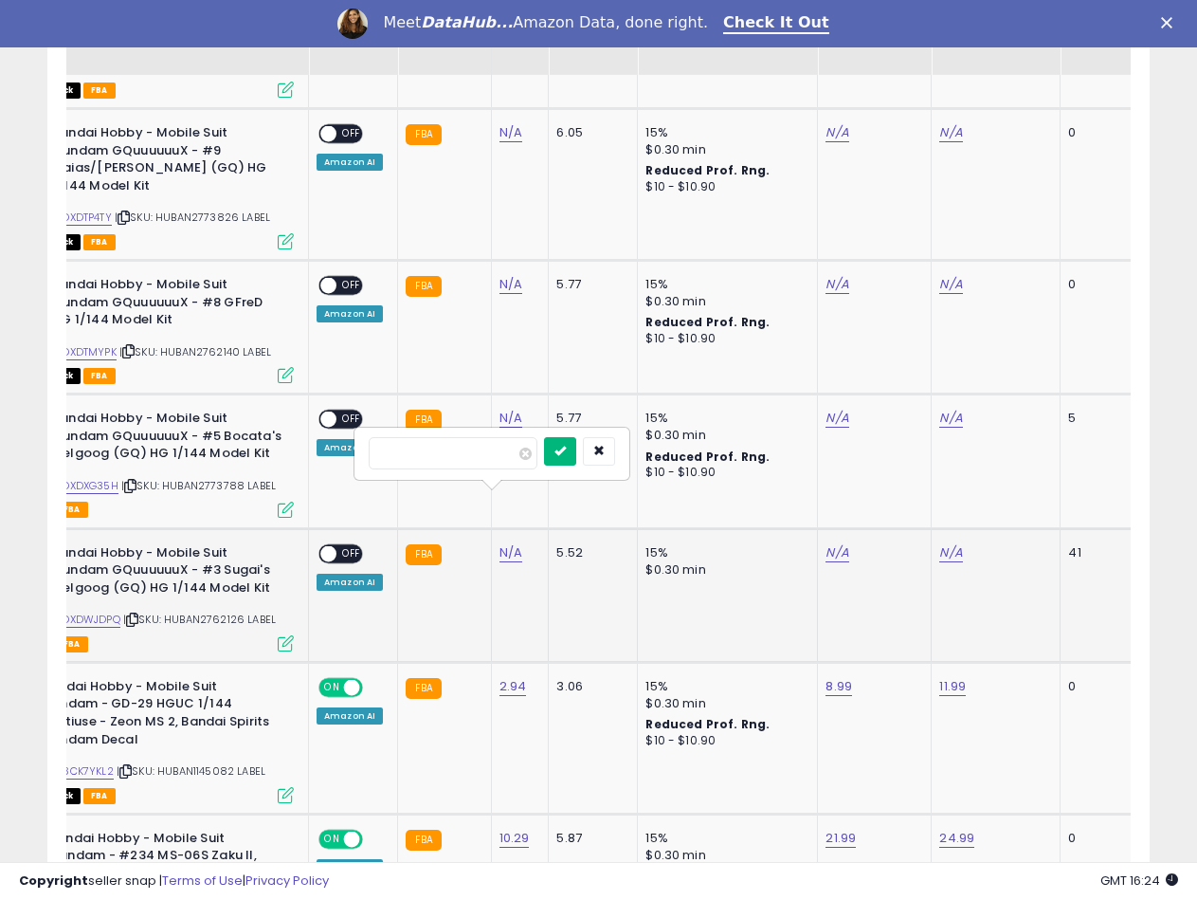
click at [566, 451] on icon "submit" at bounding box center [560, 450] width 11 height 11
click at [107, 611] on link "B0DXDWJDPQ" at bounding box center [84, 619] width 72 height 16
click at [837, 543] on link "N/A" at bounding box center [837, 552] width 23 height 19
click at [788, 442] on input "number" at bounding box center [778, 453] width 169 height 32
type input "*****"
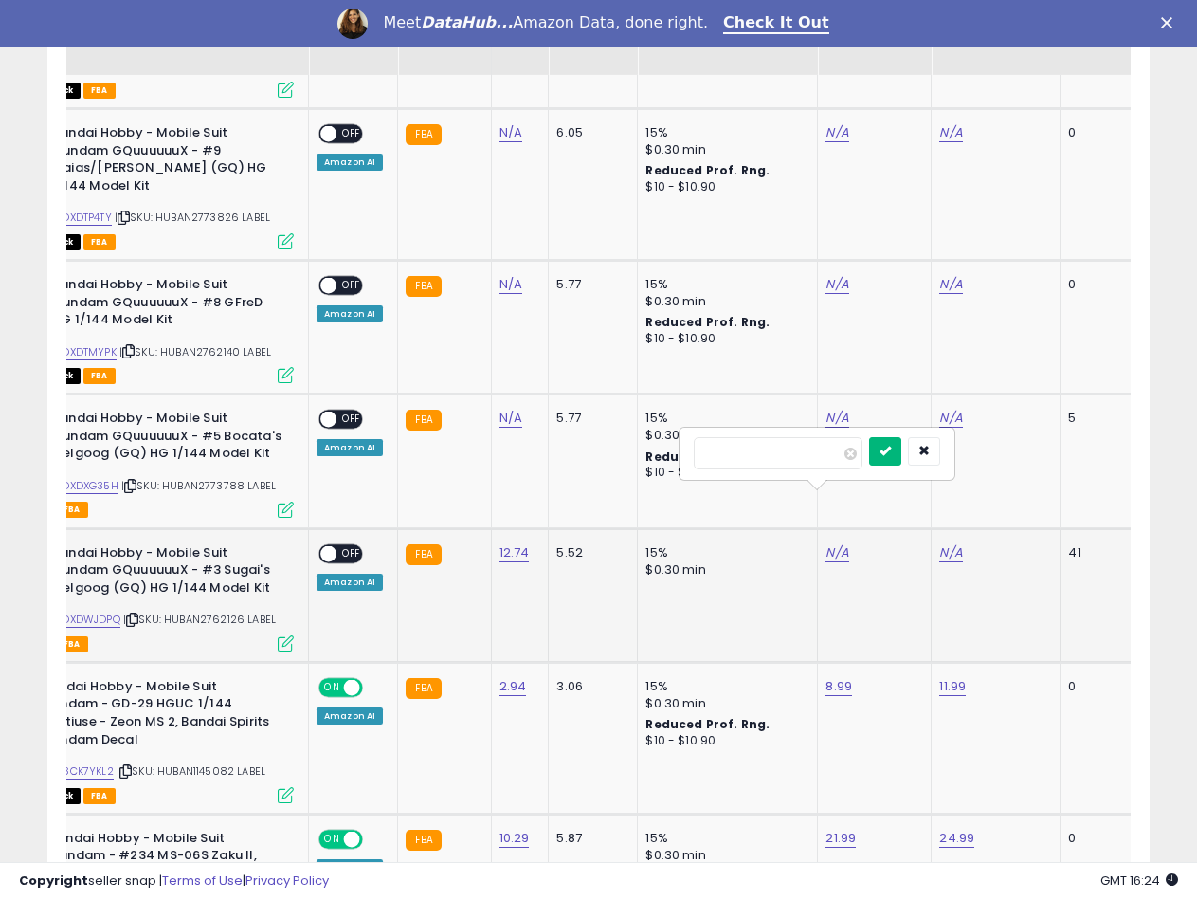
click at [901, 453] on button "submit" at bounding box center [885, 451] width 32 height 28
click at [942, 543] on link "N/A" at bounding box center [950, 552] width 23 height 19
click at [891, 446] on input "number" at bounding box center [892, 453] width 169 height 32
type input "*****"
click at [1005, 456] on icon "submit" at bounding box center [998, 450] width 11 height 11
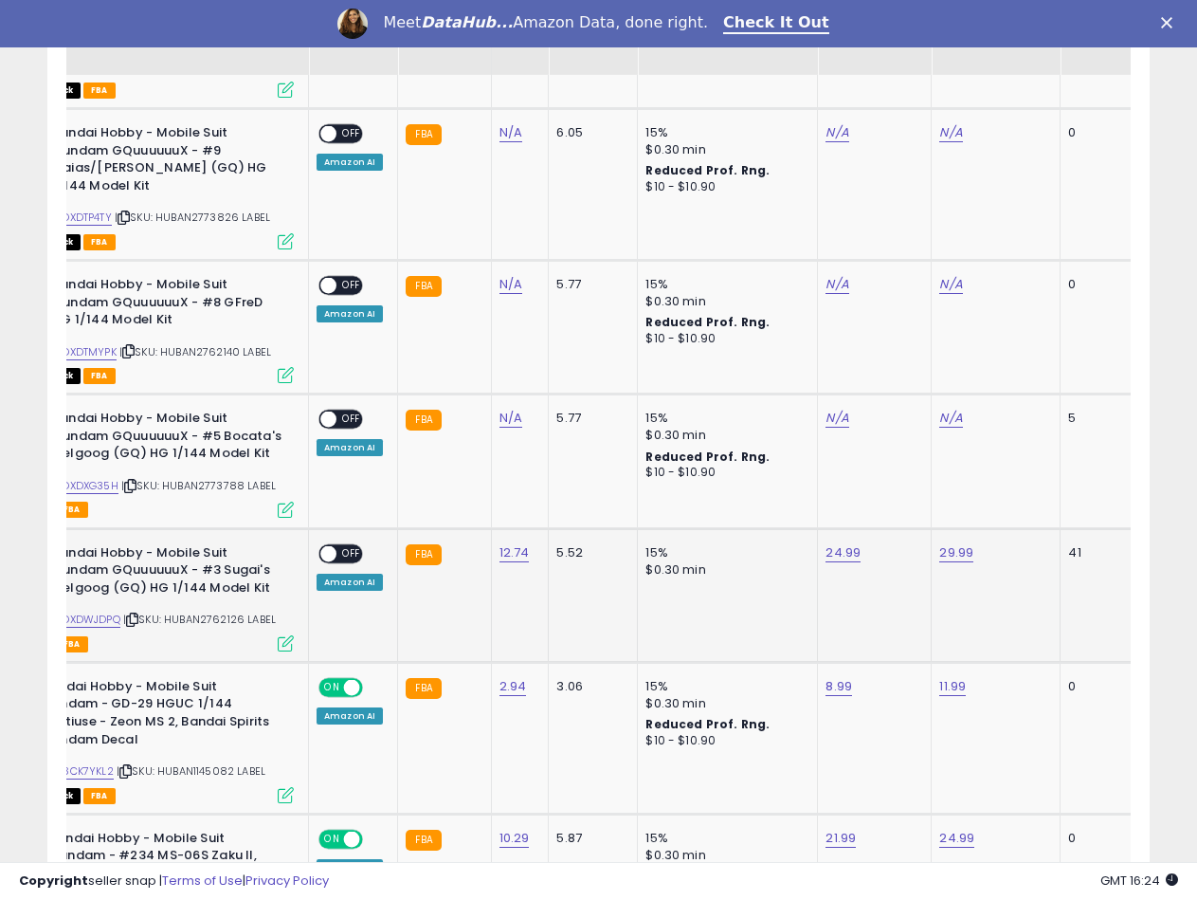
click at [328, 545] on span at bounding box center [328, 553] width 16 height 16
click at [228, 478] on span "| SKU: HUBAN2773788 LABEL" at bounding box center [198, 485] width 155 height 15
click at [503, 409] on link "N/A" at bounding box center [511, 418] width 23 height 19
click at [458, 315] on input "number" at bounding box center [453, 319] width 169 height 32
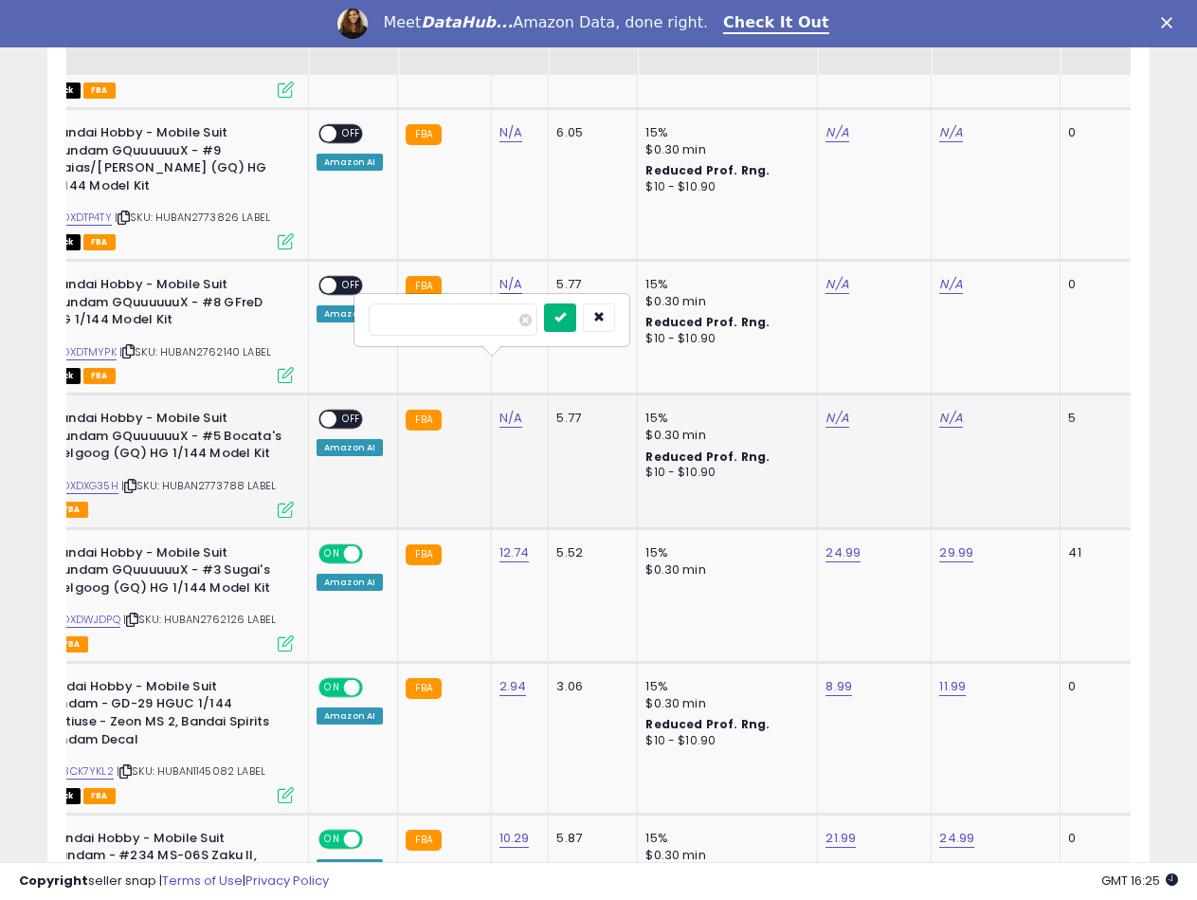
type input "*****"
click at [576, 323] on button "submit" at bounding box center [560, 317] width 32 height 28
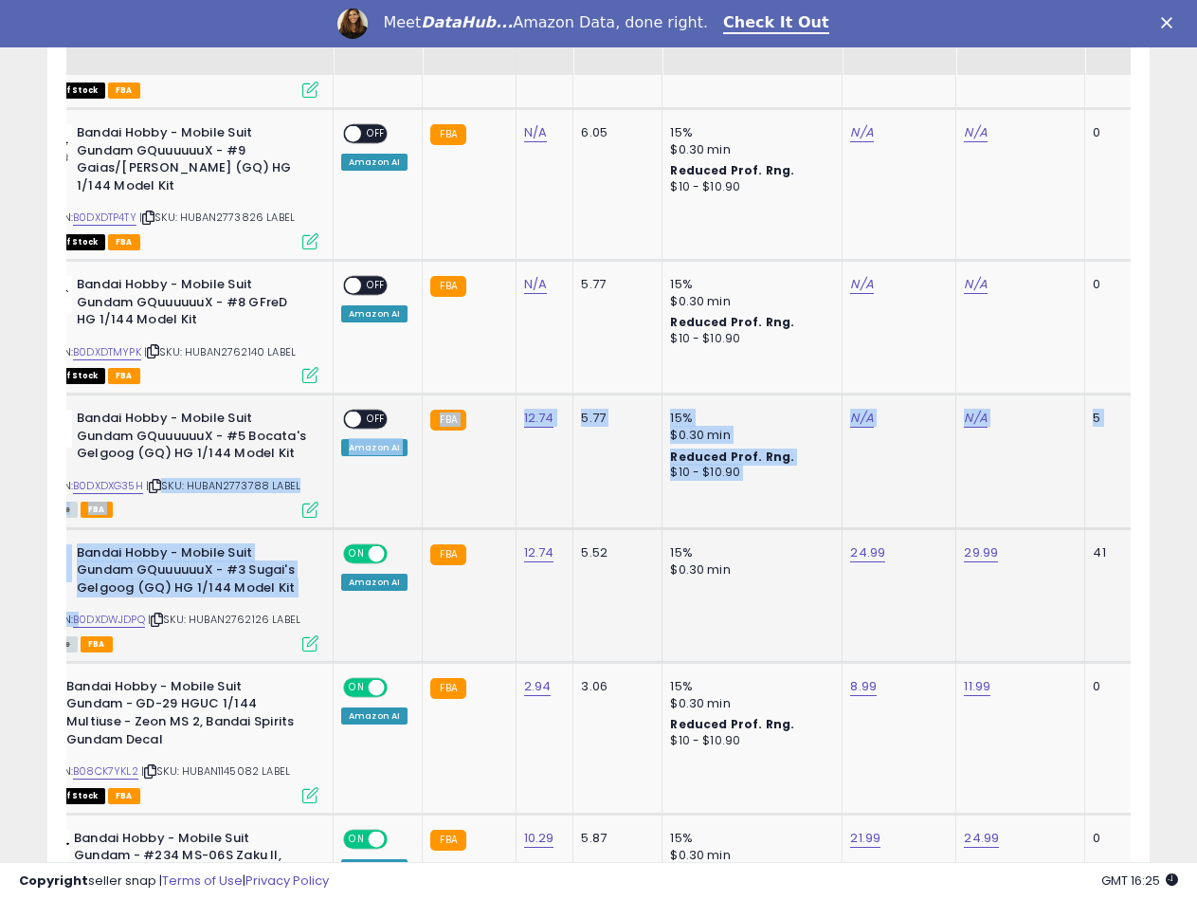
drag, startPoint x: 136, startPoint y: 430, endPoint x: 82, endPoint y: 476, distance: 70.6
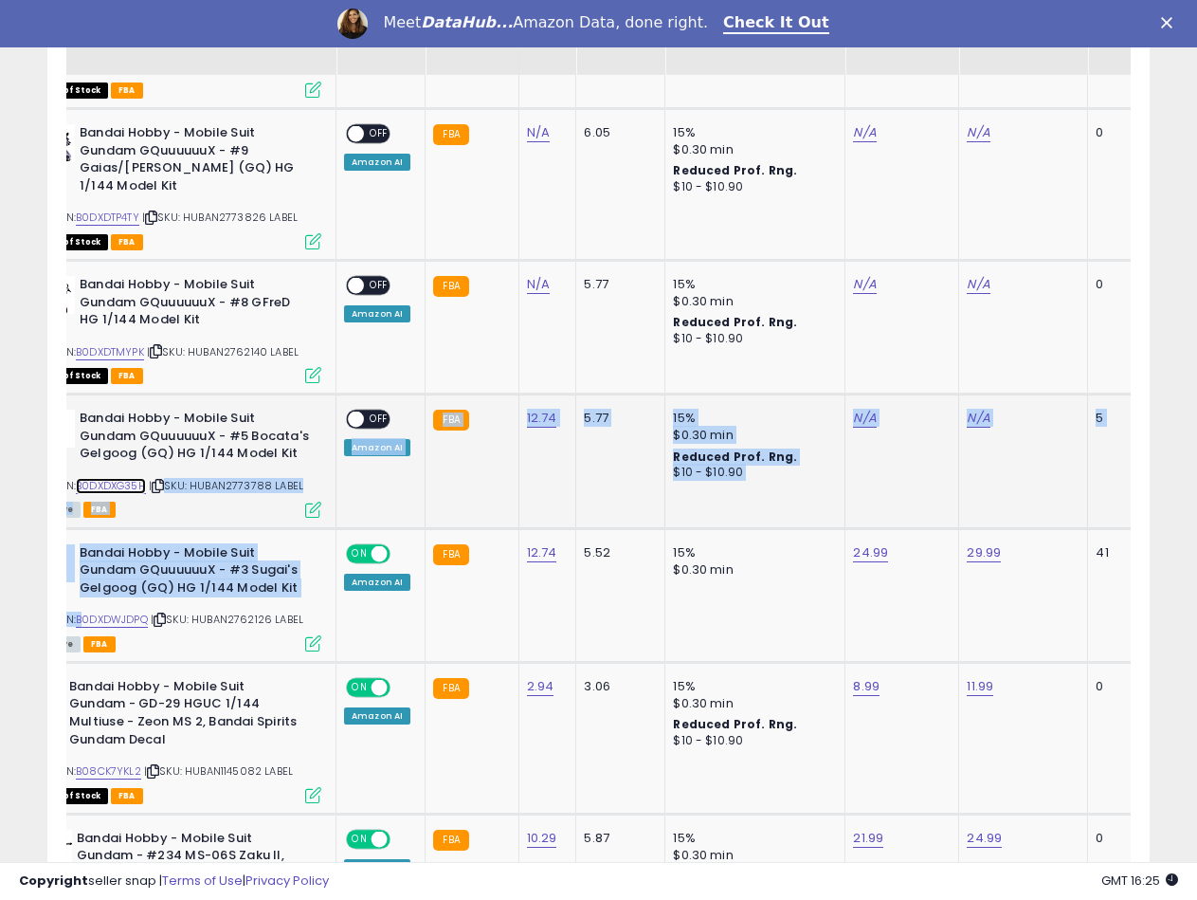
click at [123, 478] on link "B0DXDXG35H" at bounding box center [111, 486] width 70 height 16
click at [787, 561] on div "$0.30 min" at bounding box center [751, 569] width 157 height 17
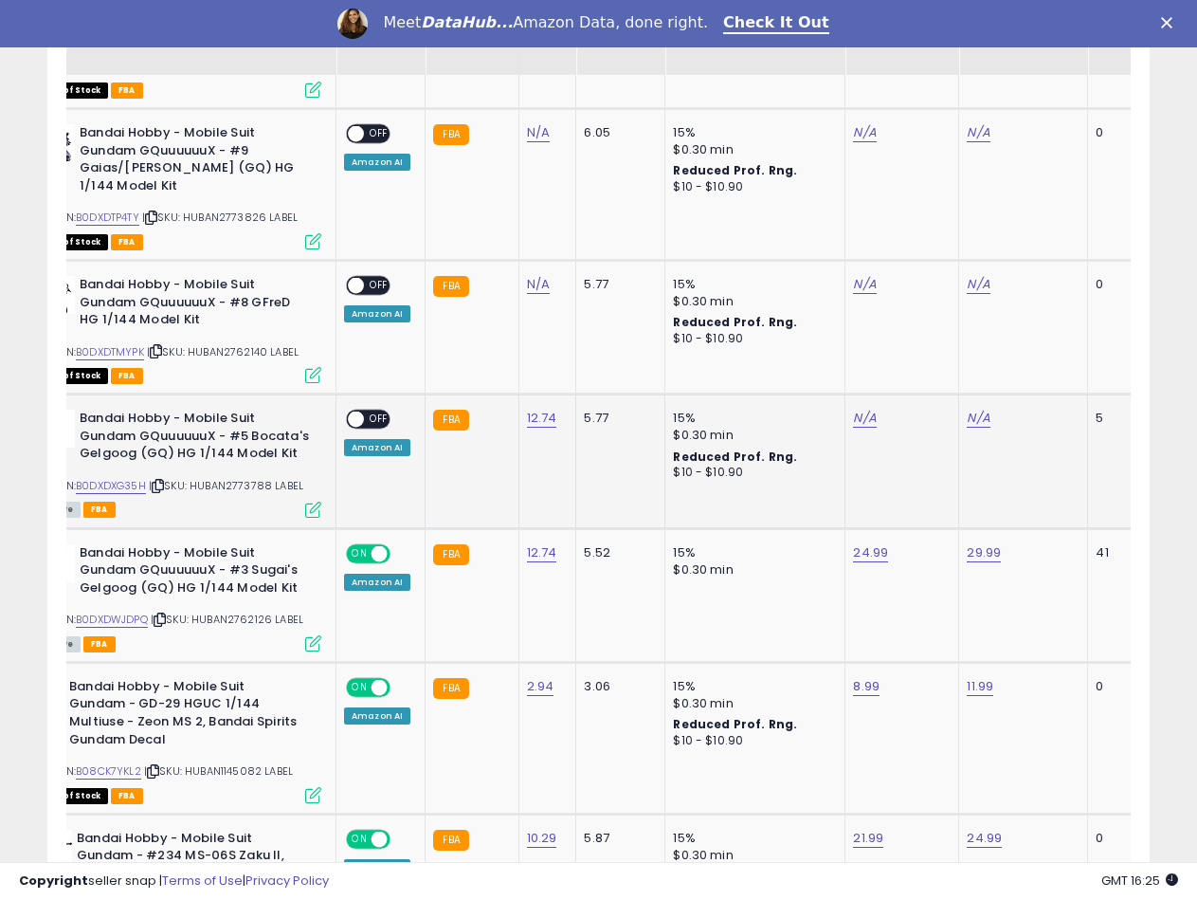
click at [863, 394] on td "N/A" at bounding box center [903, 461] width 114 height 134
click at [863, 409] on link "N/A" at bounding box center [864, 418] width 23 height 19
click at [722, 311] on input "number" at bounding box center [805, 319] width 169 height 32
type input "*****"
click at [918, 314] on icon "submit" at bounding box center [912, 316] width 11 height 11
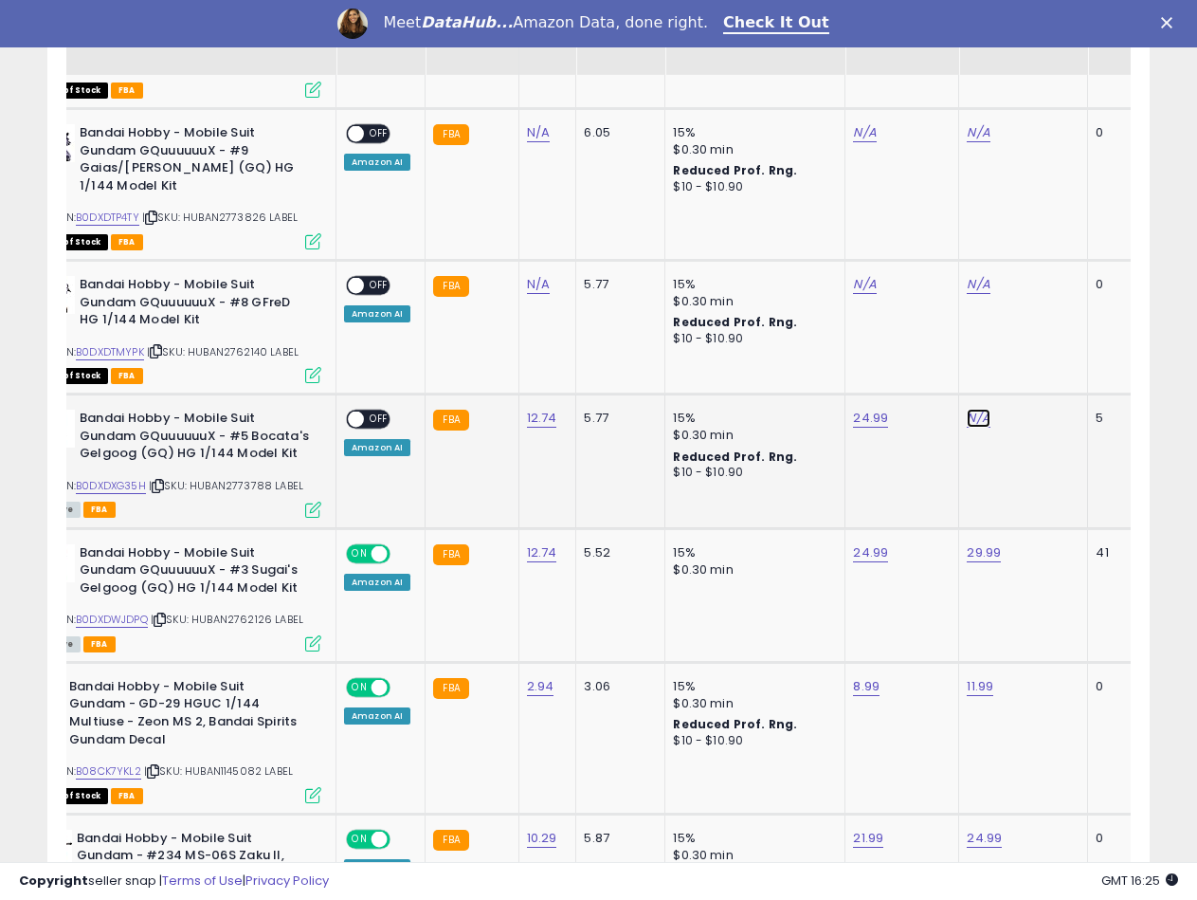
click at [967, 409] on link "N/A" at bounding box center [978, 418] width 23 height 19
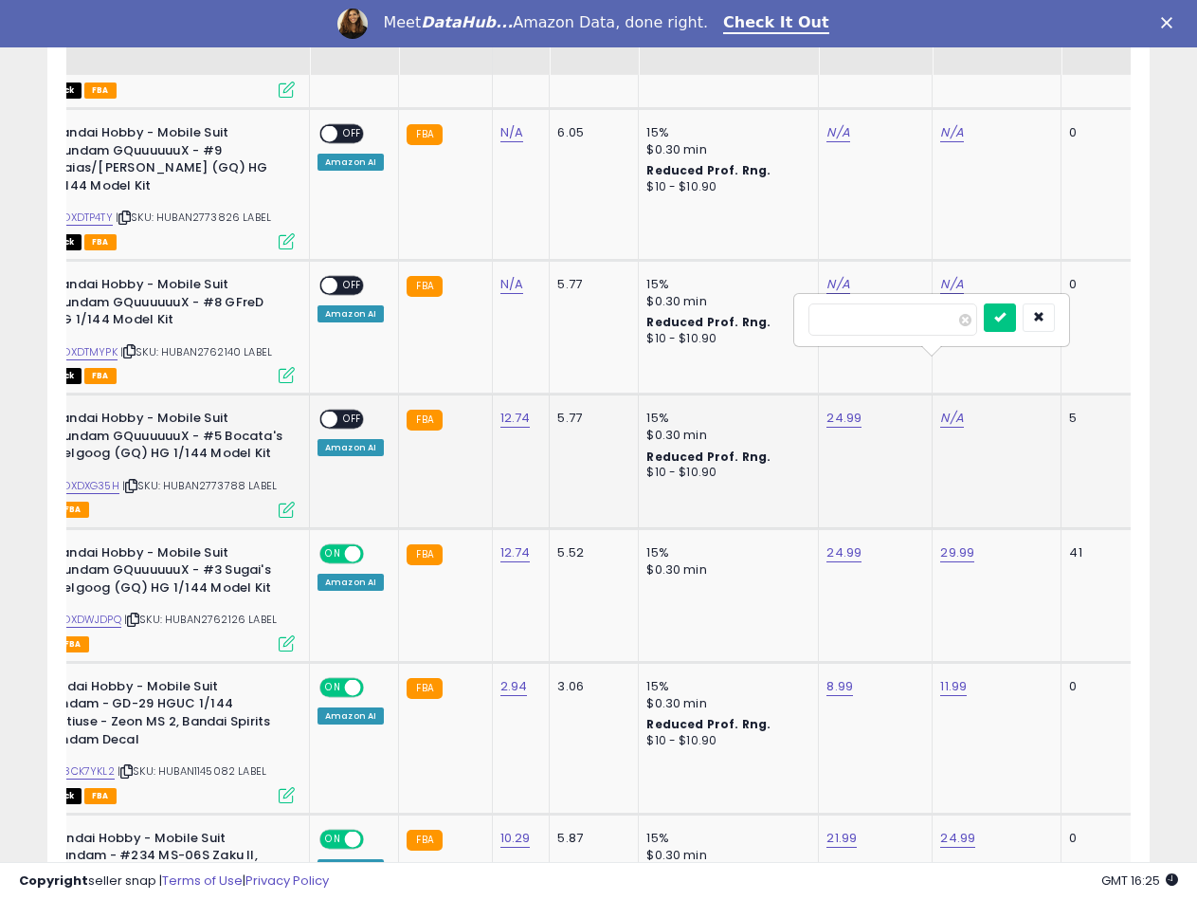
click at [902, 295] on div at bounding box center [931, 320] width 273 height 50
click at [891, 320] on input "number" at bounding box center [893, 319] width 169 height 32
type input "*****"
click at [1045, 318] on div at bounding box center [1019, 319] width 71 height 33
click at [1016, 318] on button "submit" at bounding box center [1000, 317] width 32 height 28
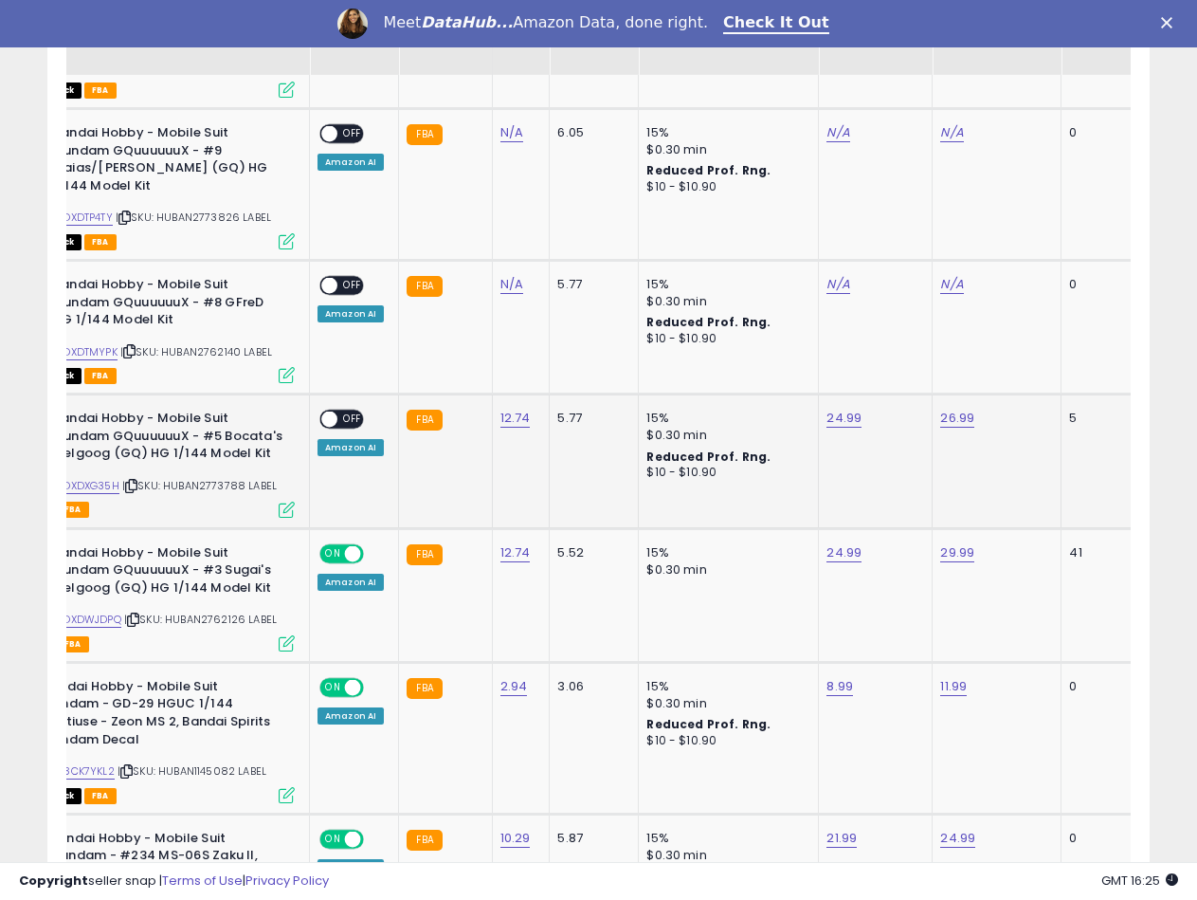
click at [341, 411] on span "OFF" at bounding box center [352, 419] width 30 height 16
click at [227, 285] on div "ASIN: B0DXDTMYPK | SKU: HUBAN2762140 LABEL Out of Stock FBA" at bounding box center [152, 328] width 284 height 105
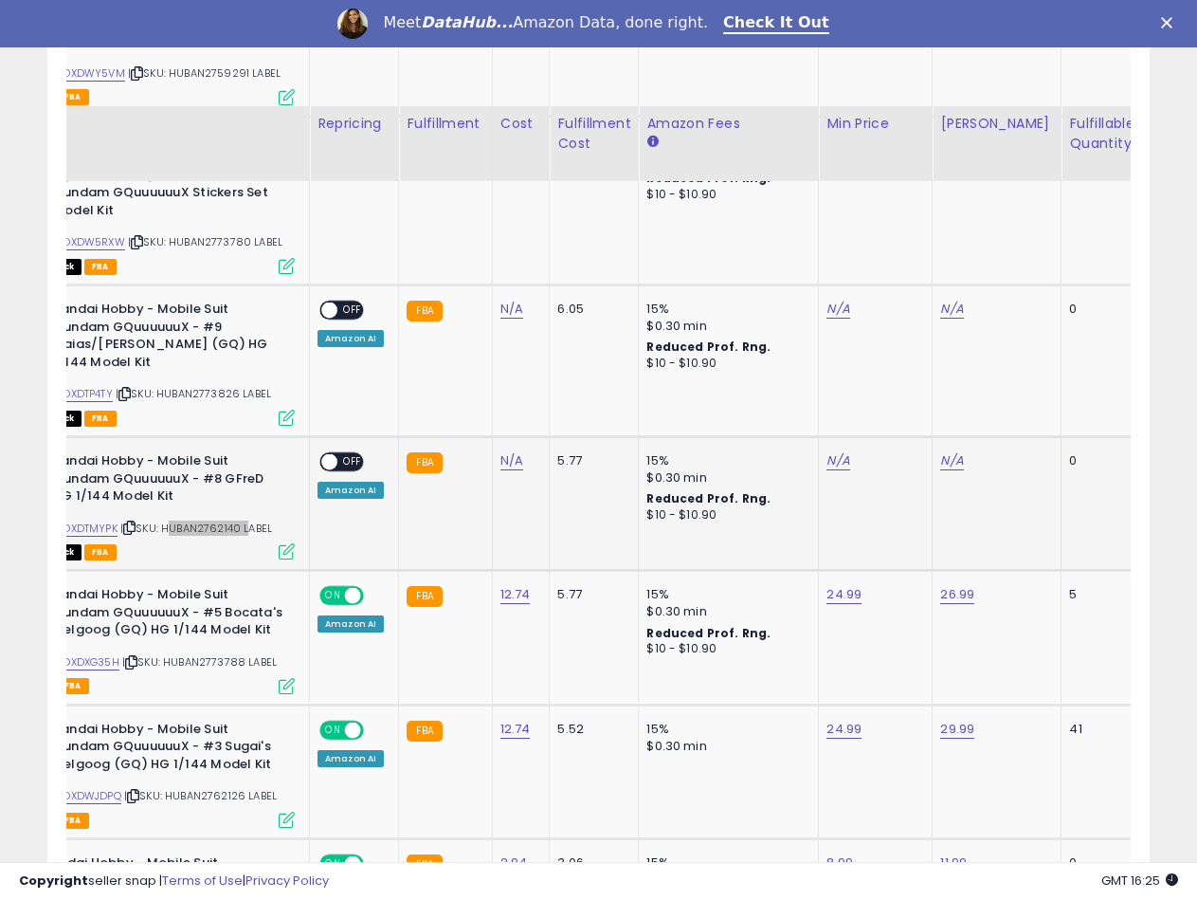
scroll to position [1822, 0]
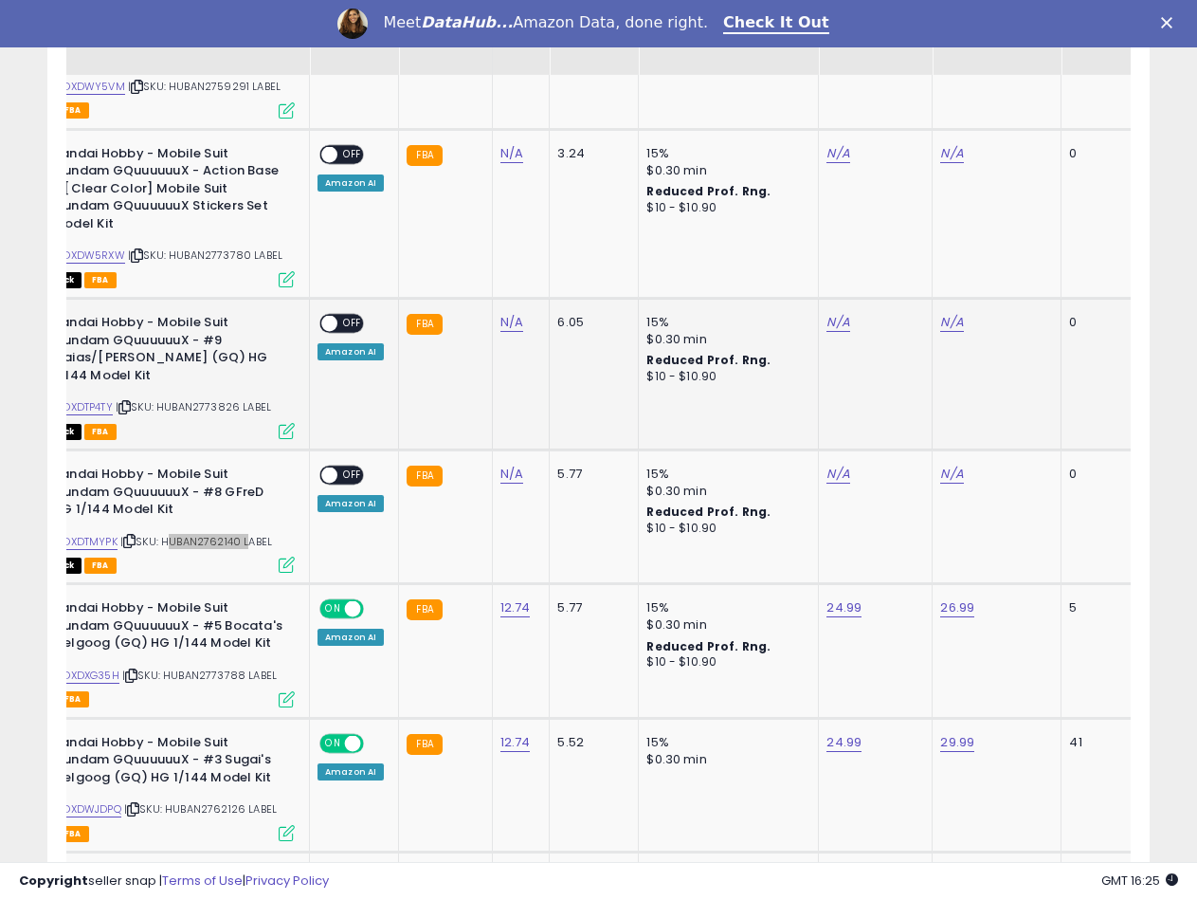
click at [216, 399] on span "| SKU: HUBAN2773826 LABEL" at bounding box center [193, 406] width 155 height 15
click at [246, 247] on span "| SKU: HUBAN2773780 LABEL" at bounding box center [205, 254] width 155 height 15
click at [500, 144] on link "N/A" at bounding box center [511, 153] width 23 height 19
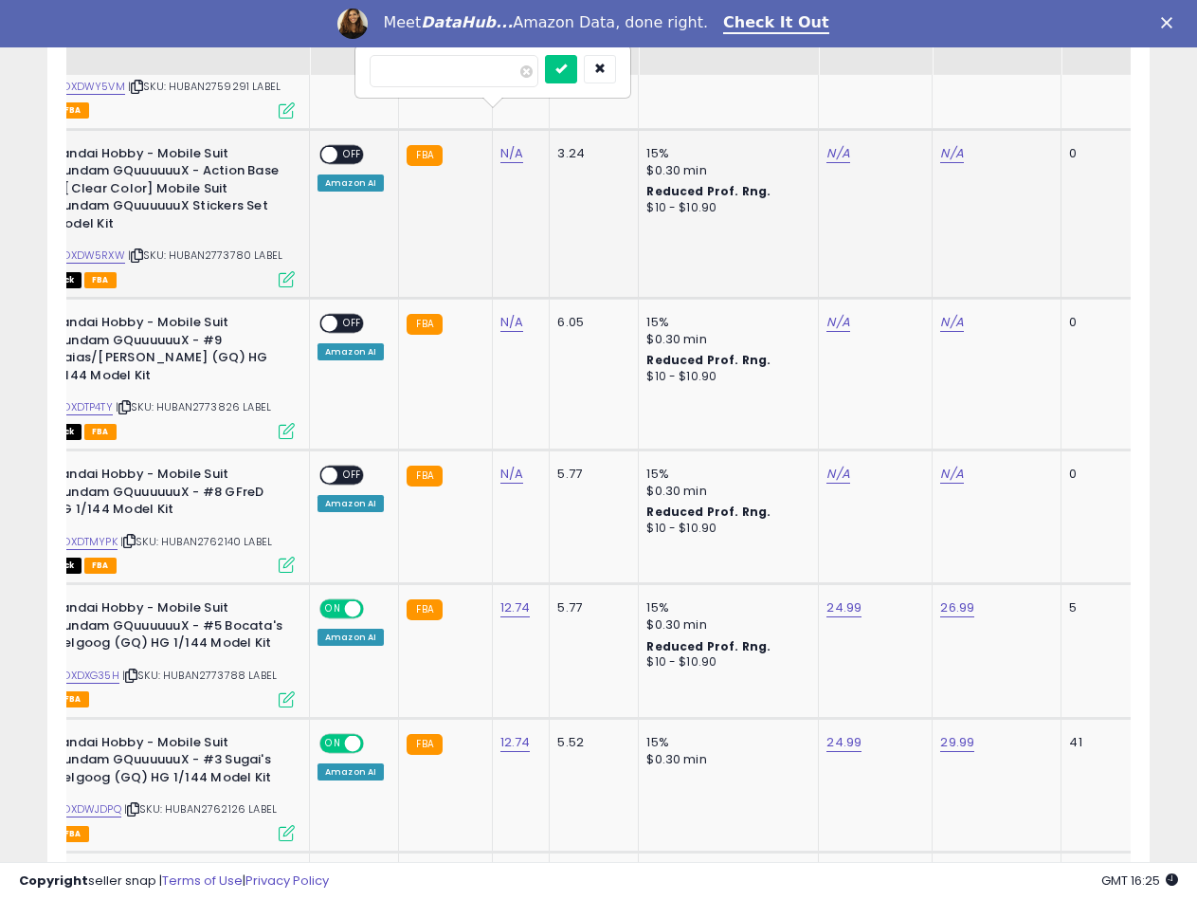
click at [482, 82] on input "number" at bounding box center [454, 71] width 169 height 32
type input "****"
click at [567, 71] on icon "submit" at bounding box center [560, 68] width 11 height 11
click at [107, 247] on link "B0DXDW5RXW" at bounding box center [87, 255] width 76 height 16
click at [831, 144] on link "N/A" at bounding box center [838, 153] width 23 height 19
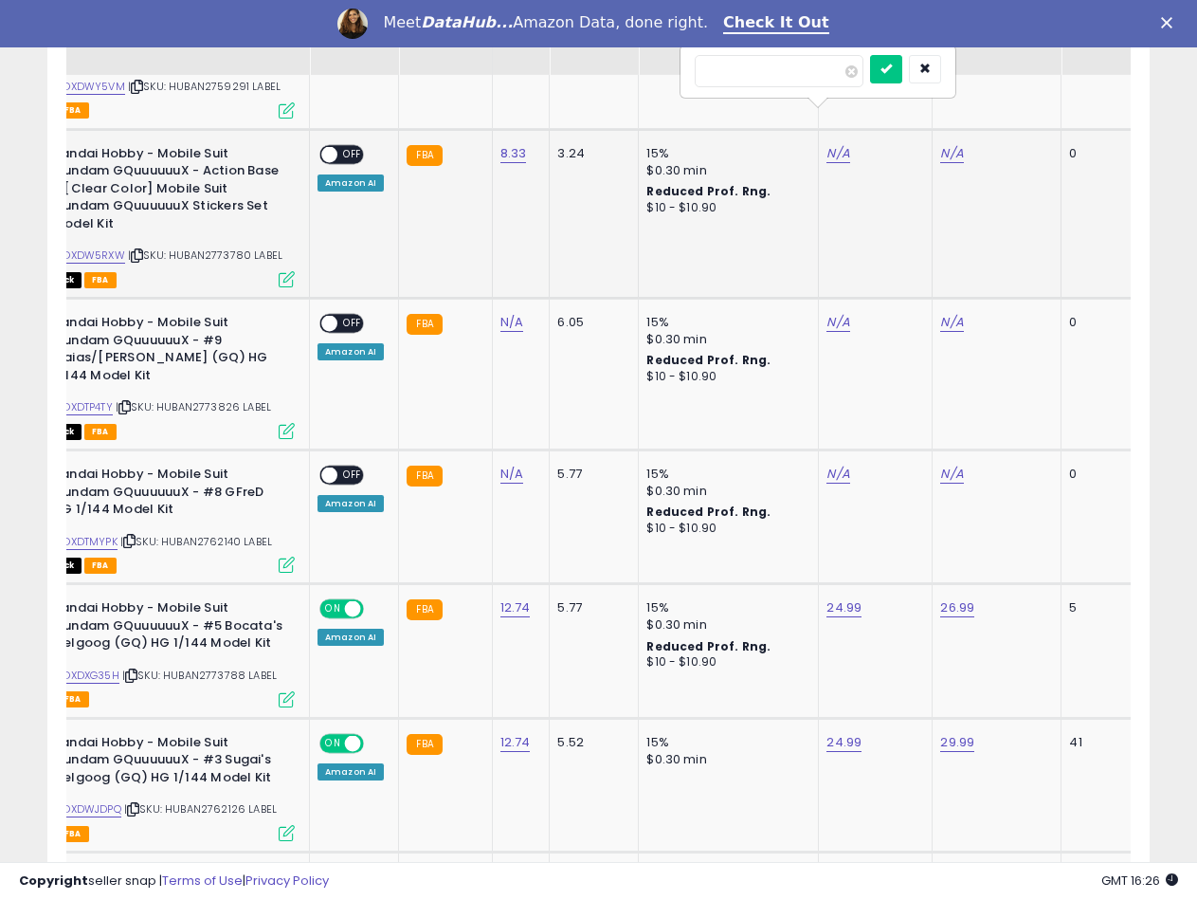
click at [755, 76] on input "number" at bounding box center [779, 71] width 169 height 32
type input "*****"
click at [921, 53] on div "*****" at bounding box center [818, 71] width 273 height 50
click at [892, 64] on icon "submit" at bounding box center [886, 68] width 11 height 11
click at [944, 144] on link "N/A" at bounding box center [951, 153] width 23 height 19
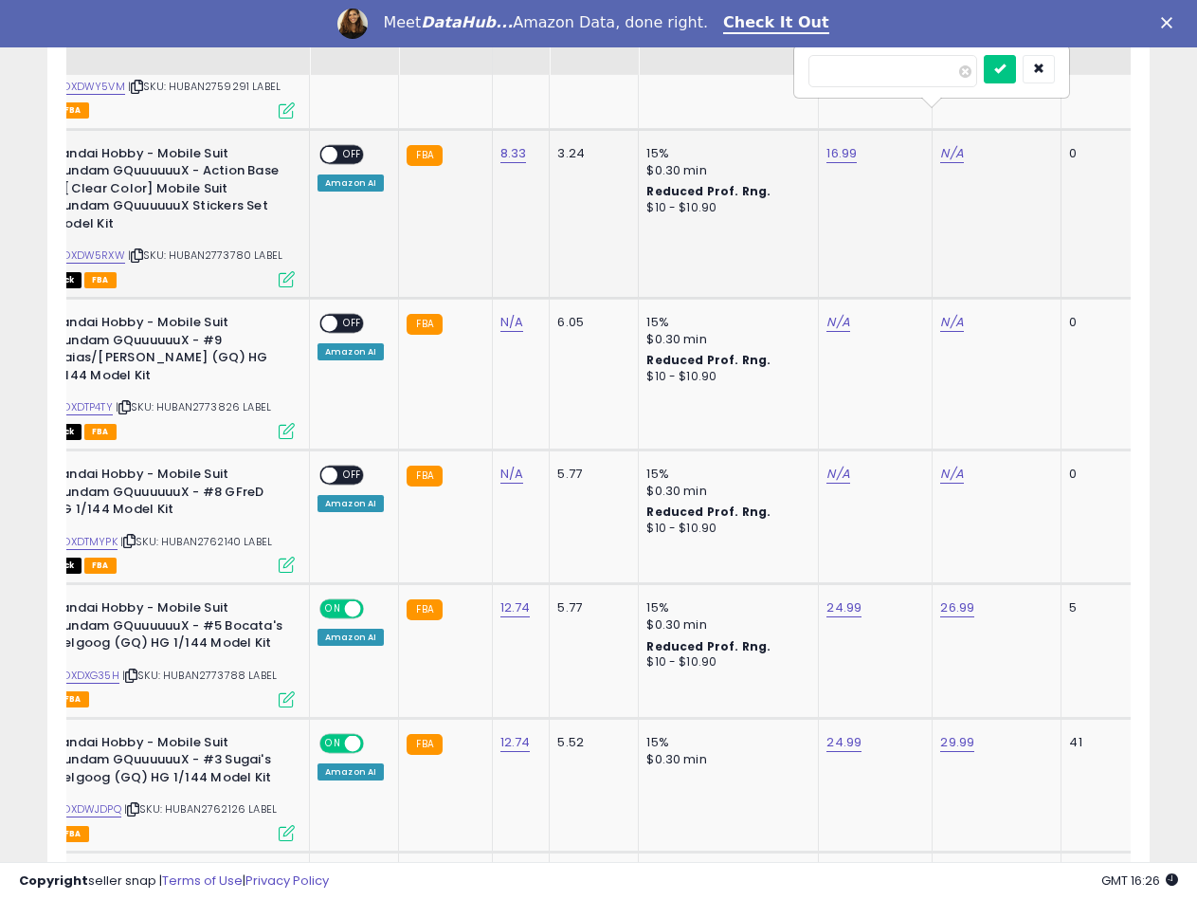
click at [844, 73] on input "number" at bounding box center [893, 71] width 169 height 32
type input "*****"
click at [1016, 75] on button "submit" at bounding box center [1000, 69] width 32 height 28
click at [334, 146] on span at bounding box center [329, 154] width 16 height 16
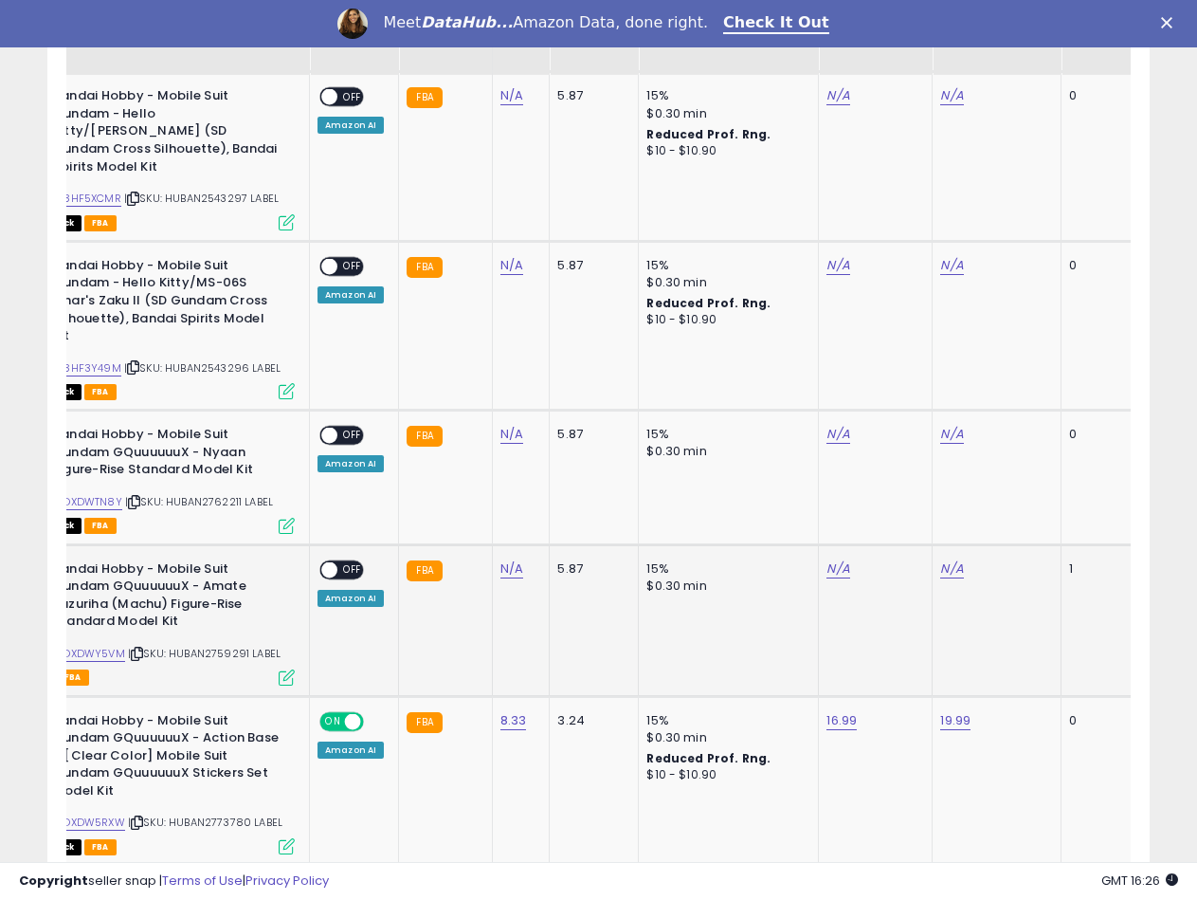
scroll to position [1253, 0]
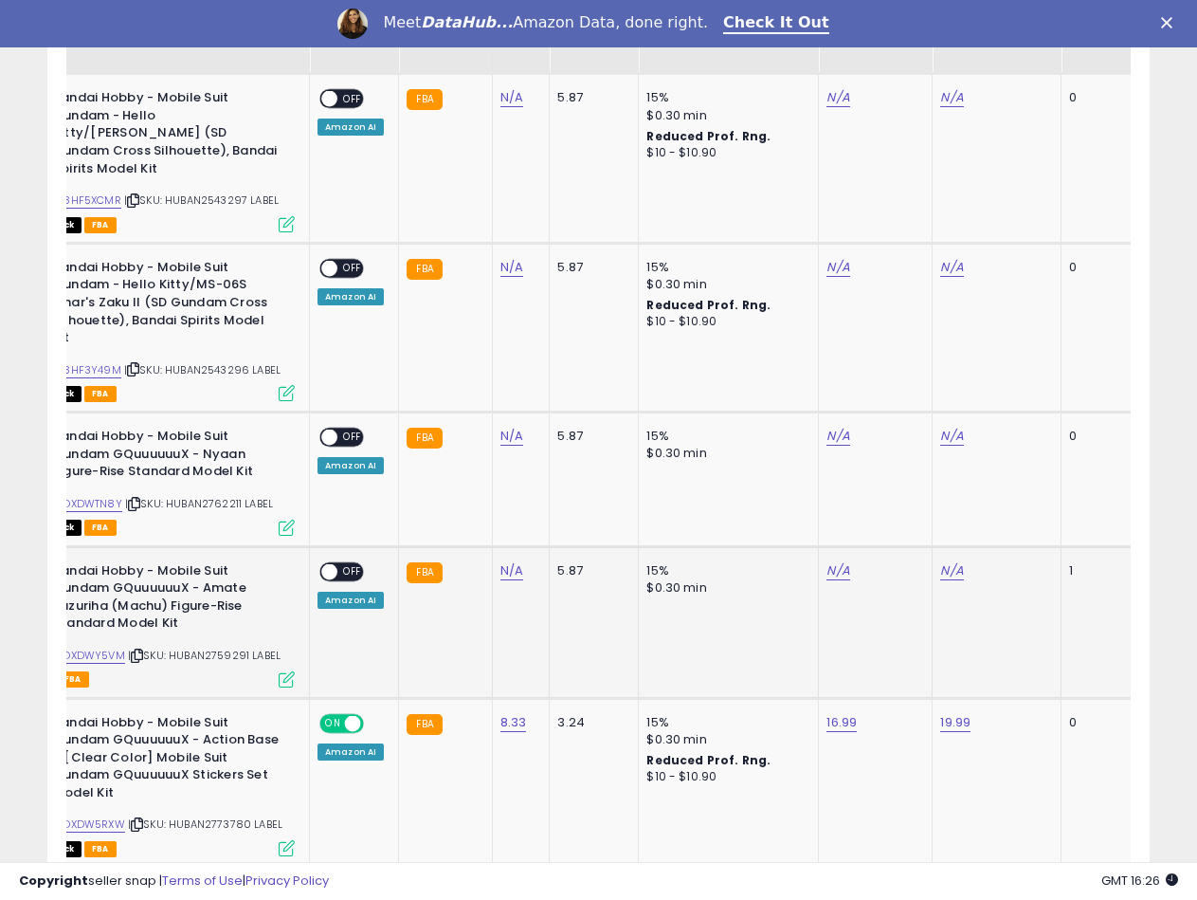
click at [216, 627] on div "ASIN: B0DXDWY5VM | SKU: HUBAN2759291 LABEL Active FBA" at bounding box center [152, 623] width 284 height 123
click at [225, 647] on span "| SKU: HUBAN2759291 LABEL" at bounding box center [204, 654] width 153 height 15
click at [510, 546] on td "N/A" at bounding box center [521, 622] width 58 height 152
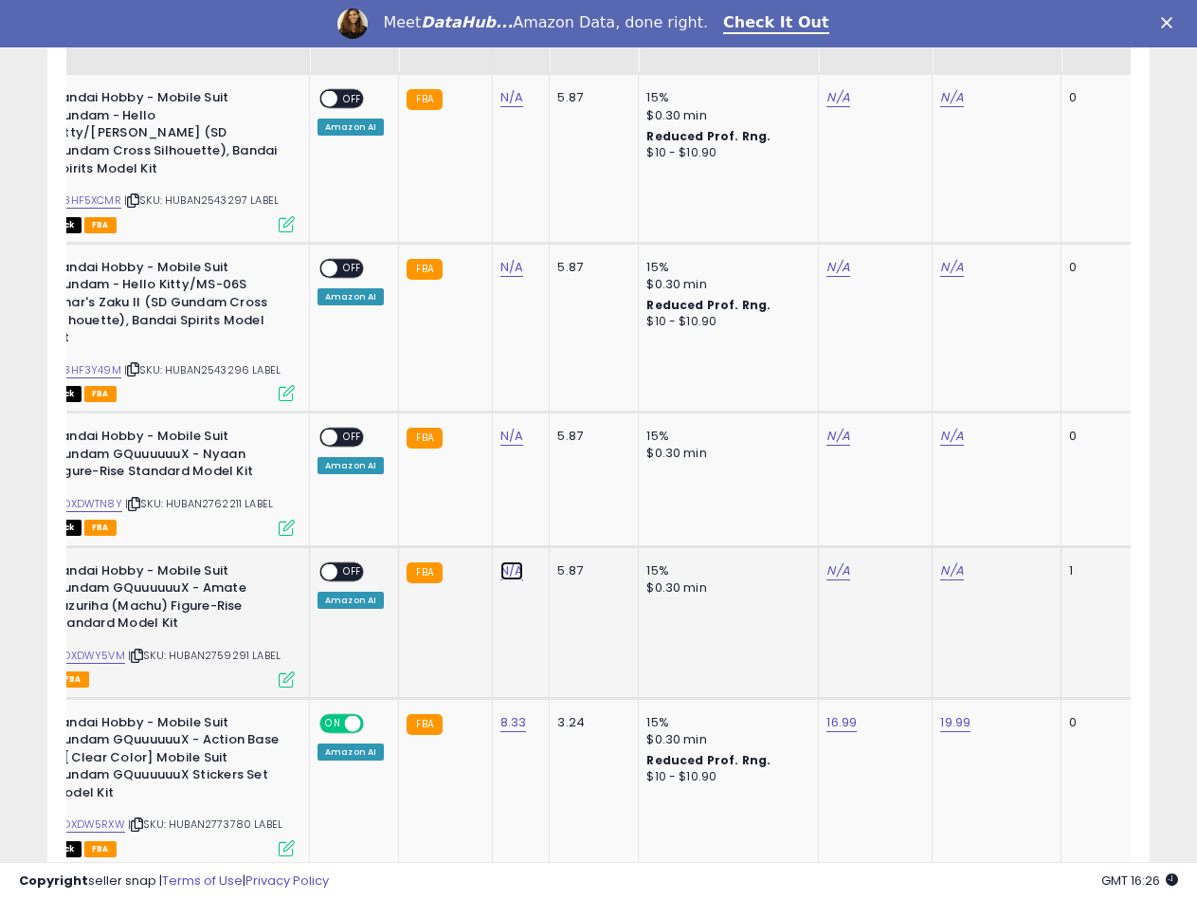
click at [510, 561] on link "N/A" at bounding box center [511, 570] width 23 height 19
click at [427, 488] on input "number" at bounding box center [454, 488] width 169 height 32
type input "*****"
click at [567, 483] on icon "submit" at bounding box center [560, 485] width 11 height 11
click at [118, 647] on link "B0DXDWY5VM" at bounding box center [87, 655] width 76 height 16
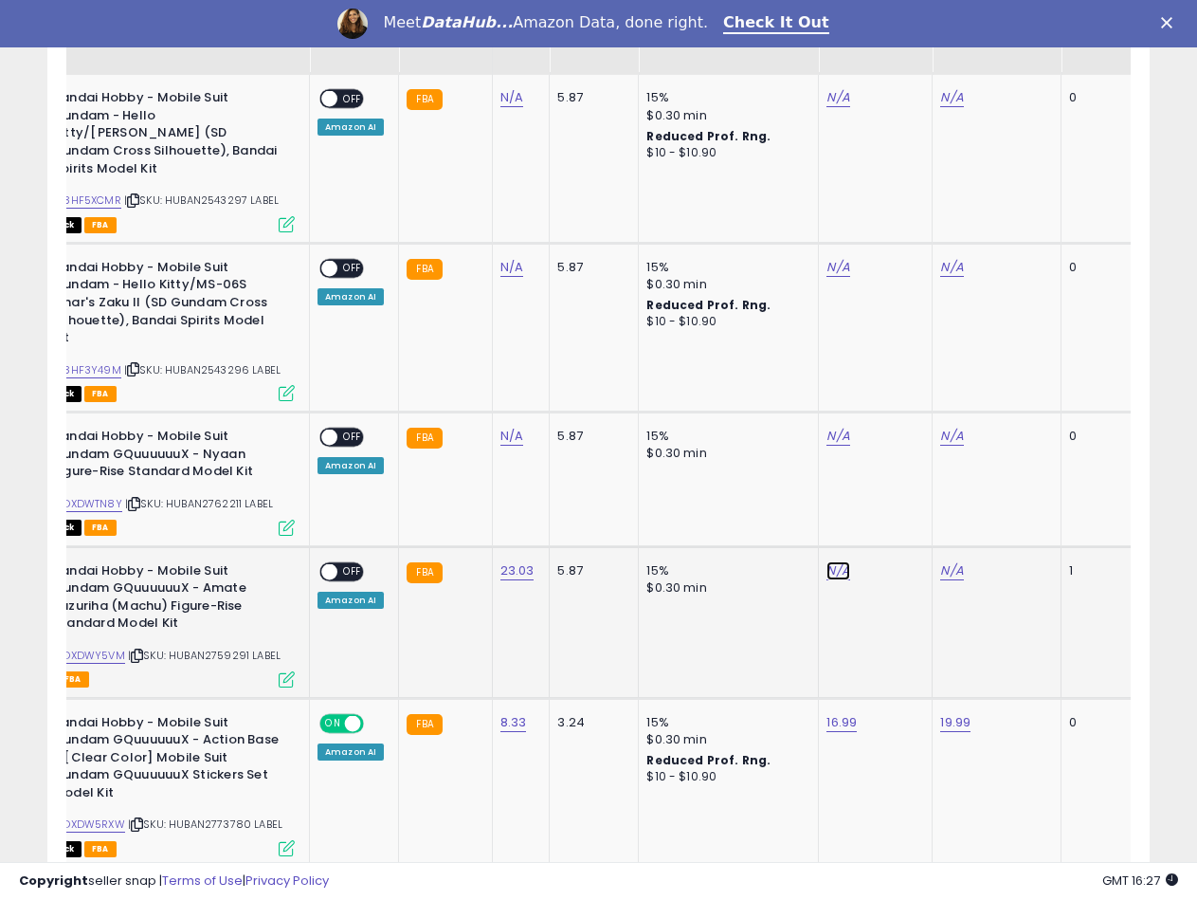
click at [830, 561] on link "N/A" at bounding box center [838, 570] width 23 height 19
click at [721, 492] on input "number" at bounding box center [779, 488] width 169 height 32
type input "*****"
click at [892, 485] on icon "submit" at bounding box center [886, 485] width 11 height 11
click at [922, 546] on td "38.99" at bounding box center [876, 622] width 114 height 152
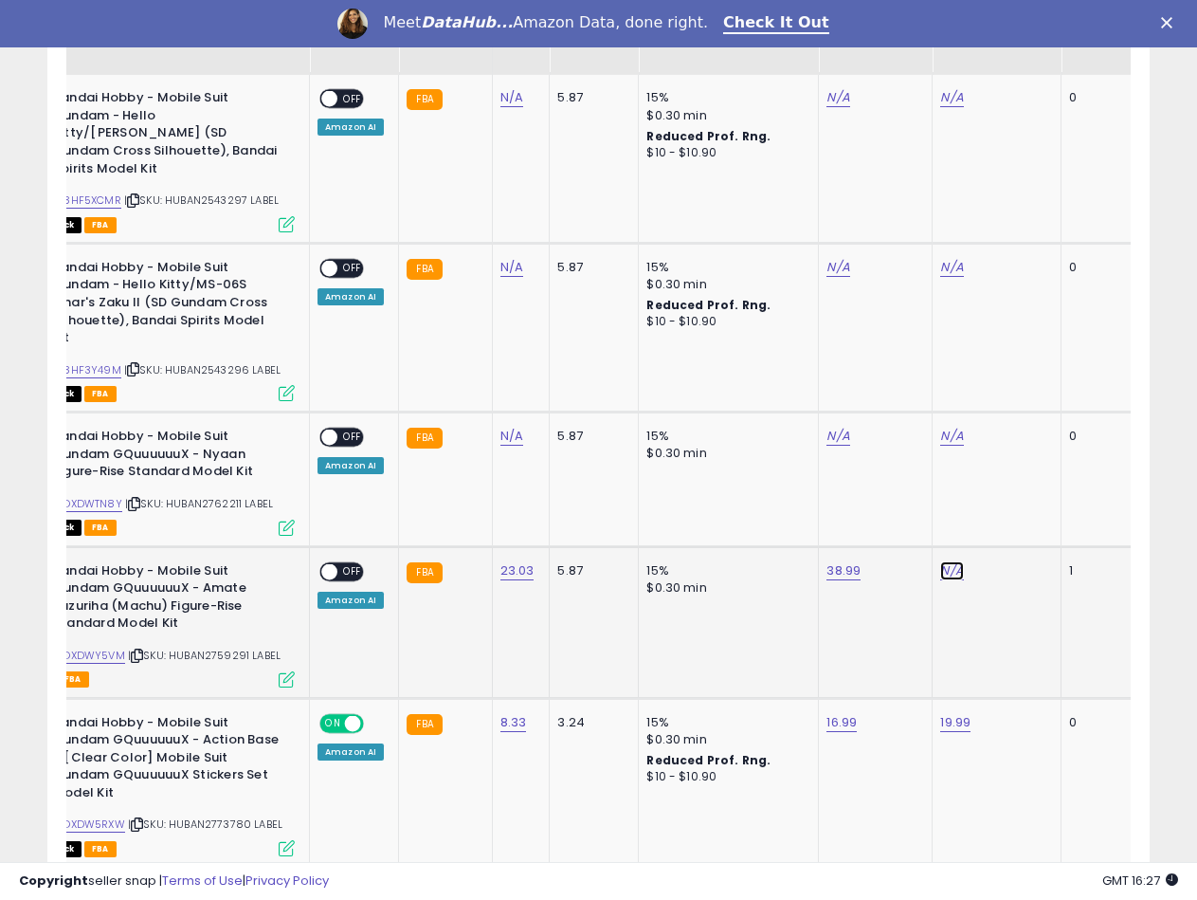
click at [940, 561] on link "N/A" at bounding box center [951, 570] width 23 height 19
click at [882, 498] on input "number" at bounding box center [893, 488] width 169 height 32
type input "*****"
click at [1016, 485] on button "submit" at bounding box center [1000, 486] width 32 height 28
click at [330, 563] on span at bounding box center [329, 571] width 16 height 16
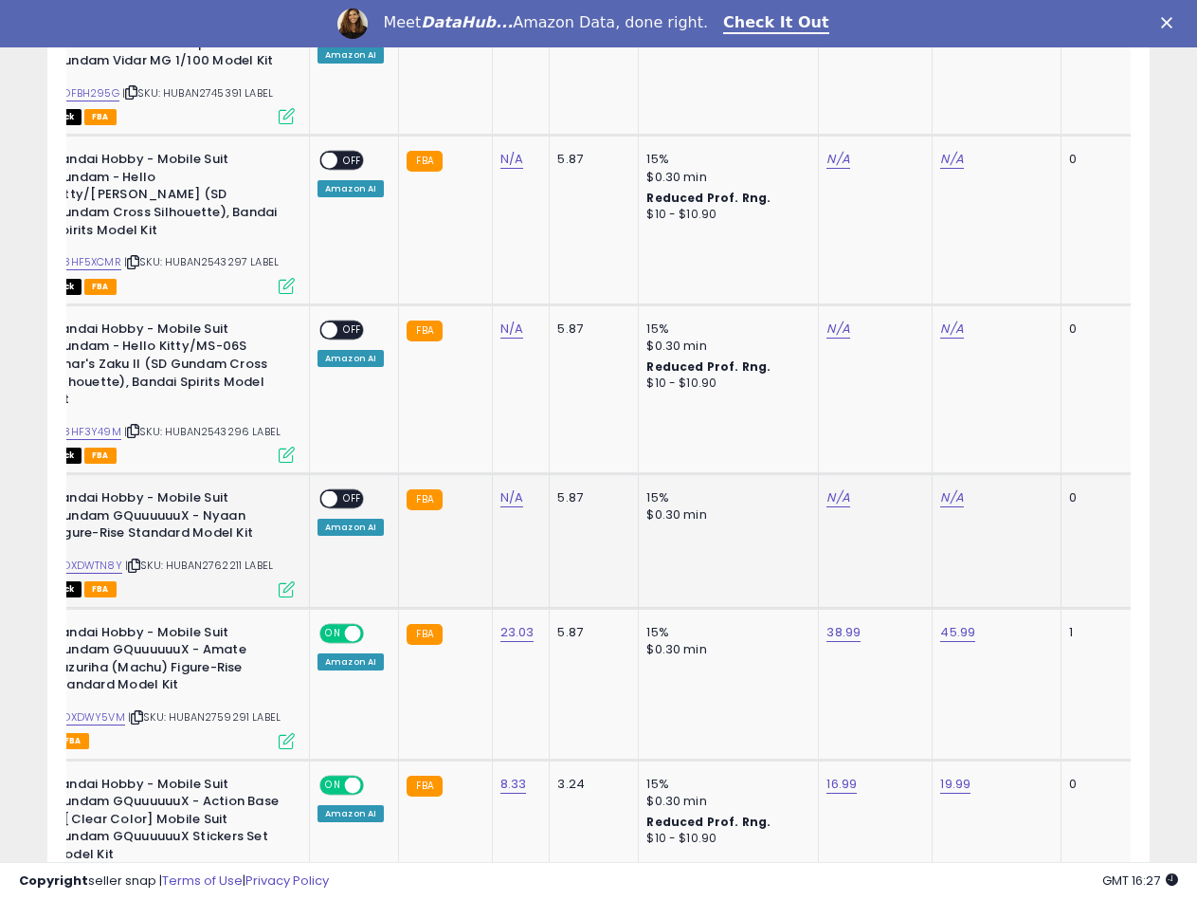
scroll to position [1158, 0]
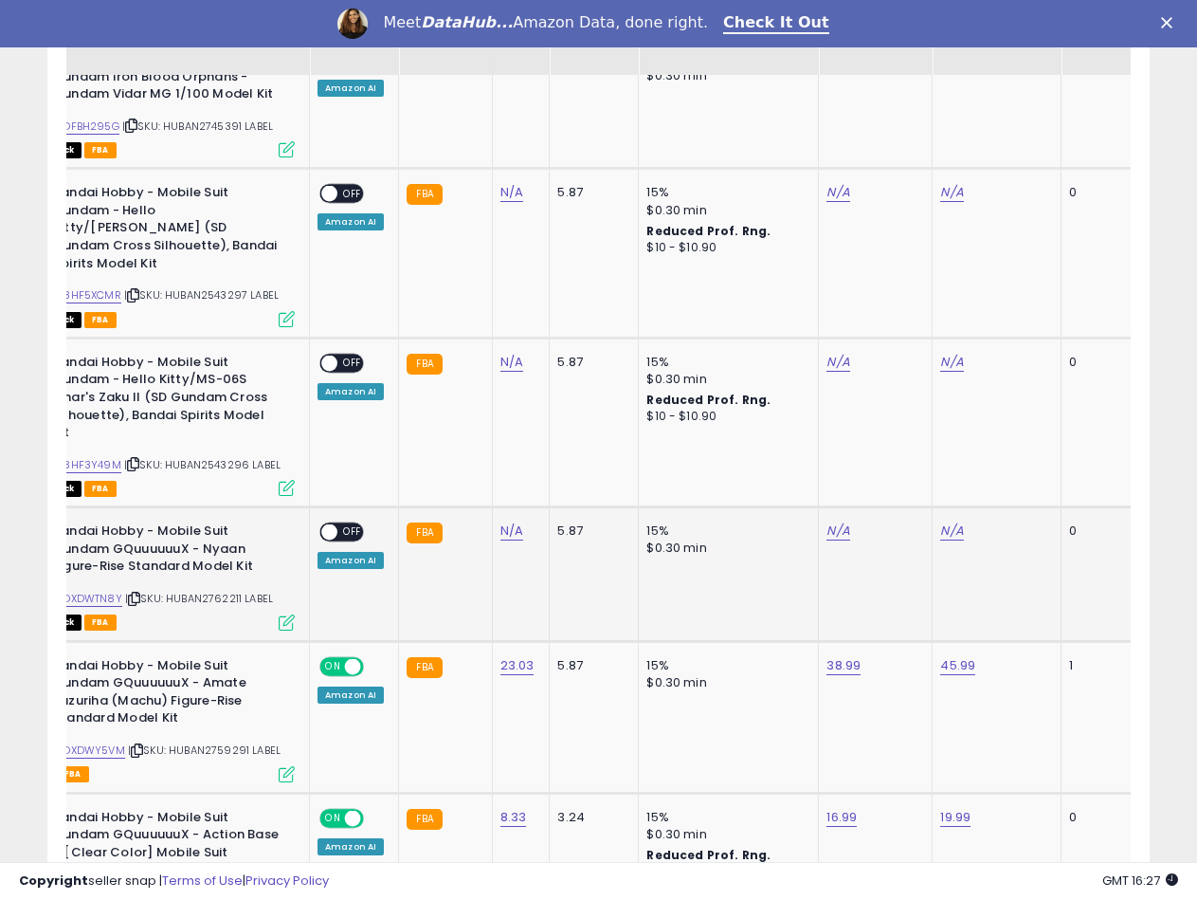
click at [226, 591] on span "| SKU: HUBAN2762211 LABEL" at bounding box center [199, 598] width 148 height 15
click at [508, 521] on link "N/A" at bounding box center [511, 530] width 23 height 19
click at [406, 446] on input "number" at bounding box center [454, 449] width 169 height 32
type input "*****"
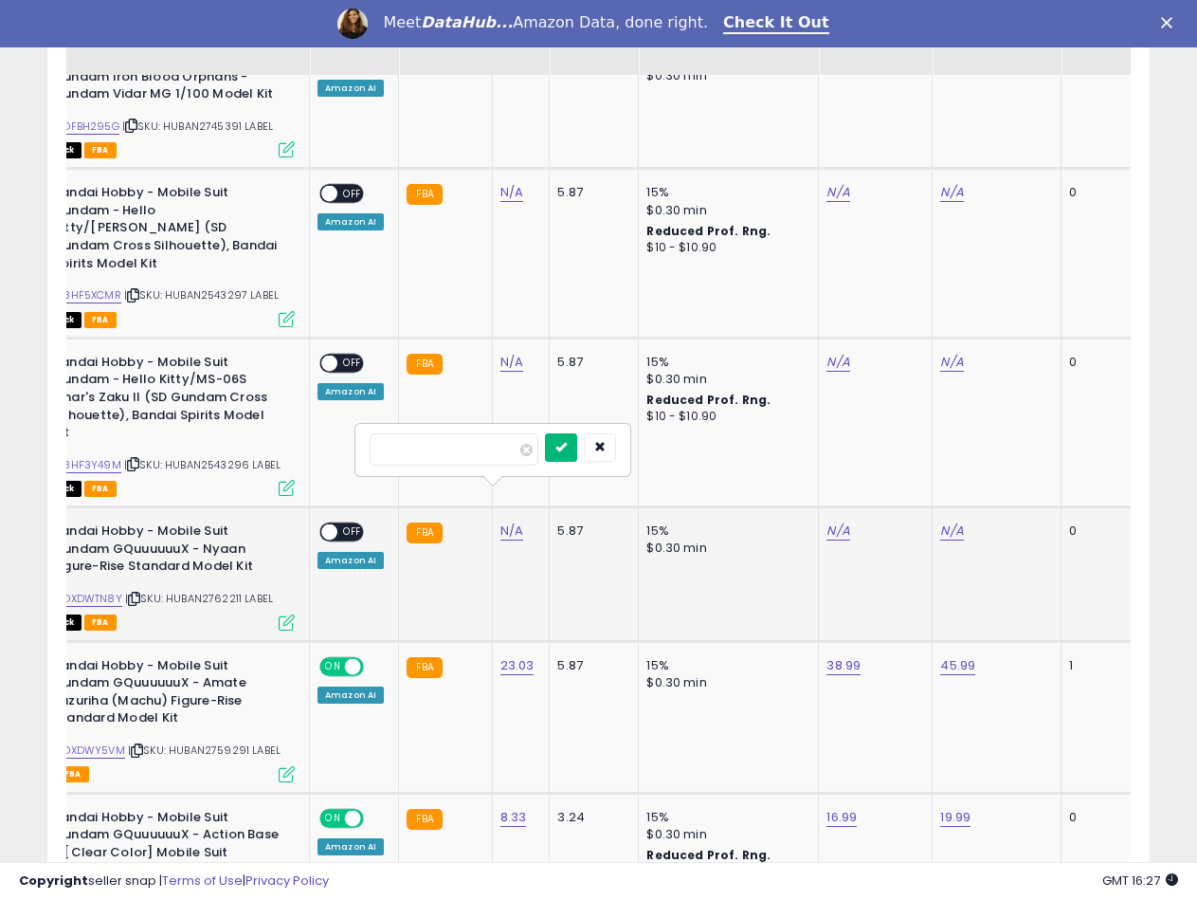
click at [567, 443] on icon "submit" at bounding box center [560, 446] width 11 height 11
click at [114, 591] on link "B0DXDWTN8Y" at bounding box center [85, 599] width 73 height 16
click at [844, 522] on div "N/A" at bounding box center [872, 530] width 91 height 17
click at [827, 521] on link "N/A" at bounding box center [838, 530] width 23 height 19
click at [758, 454] on input "number" at bounding box center [779, 449] width 169 height 32
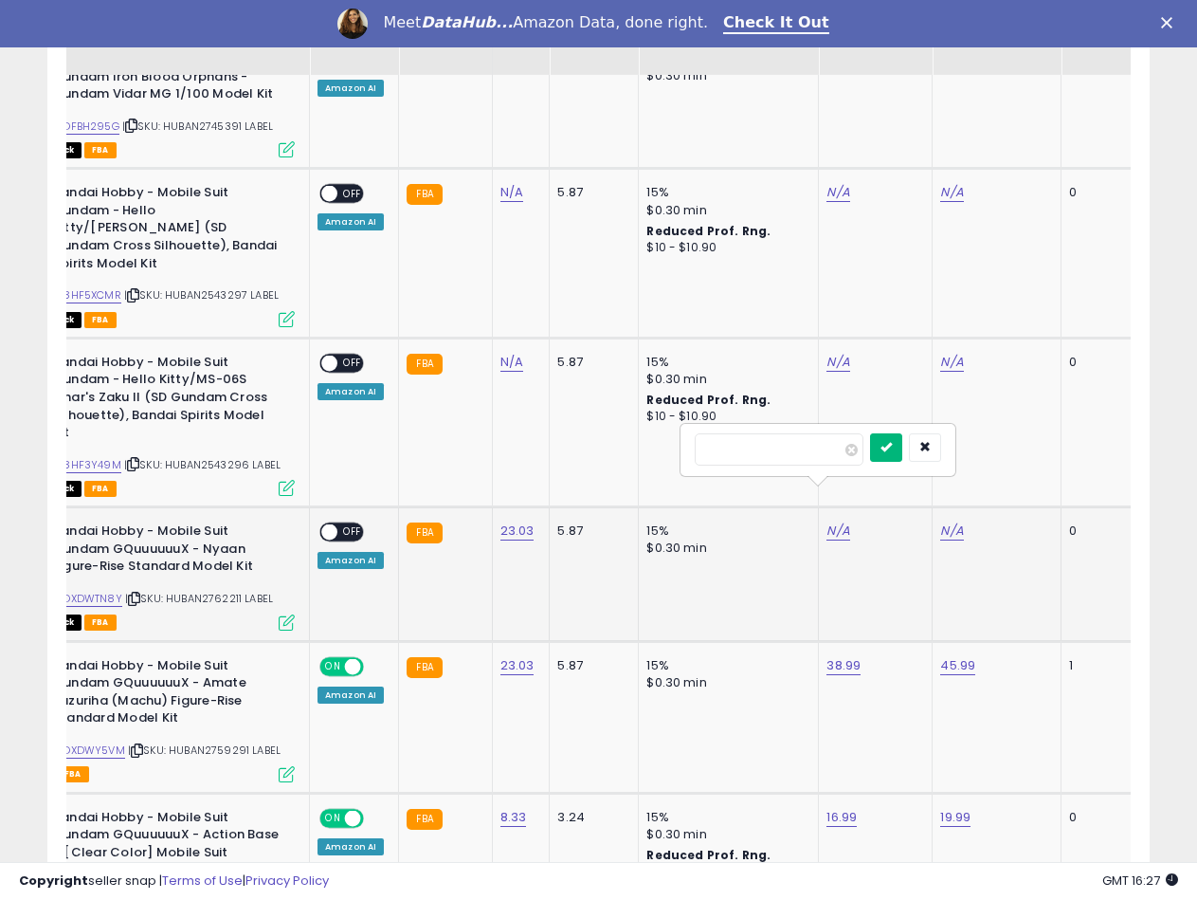
type input "*****"
click at [892, 451] on icon "submit" at bounding box center [886, 446] width 11 height 11
click at [943, 521] on link "N/A" at bounding box center [951, 530] width 23 height 19
click at [846, 441] on input "number" at bounding box center [893, 449] width 169 height 32
type input "*****"
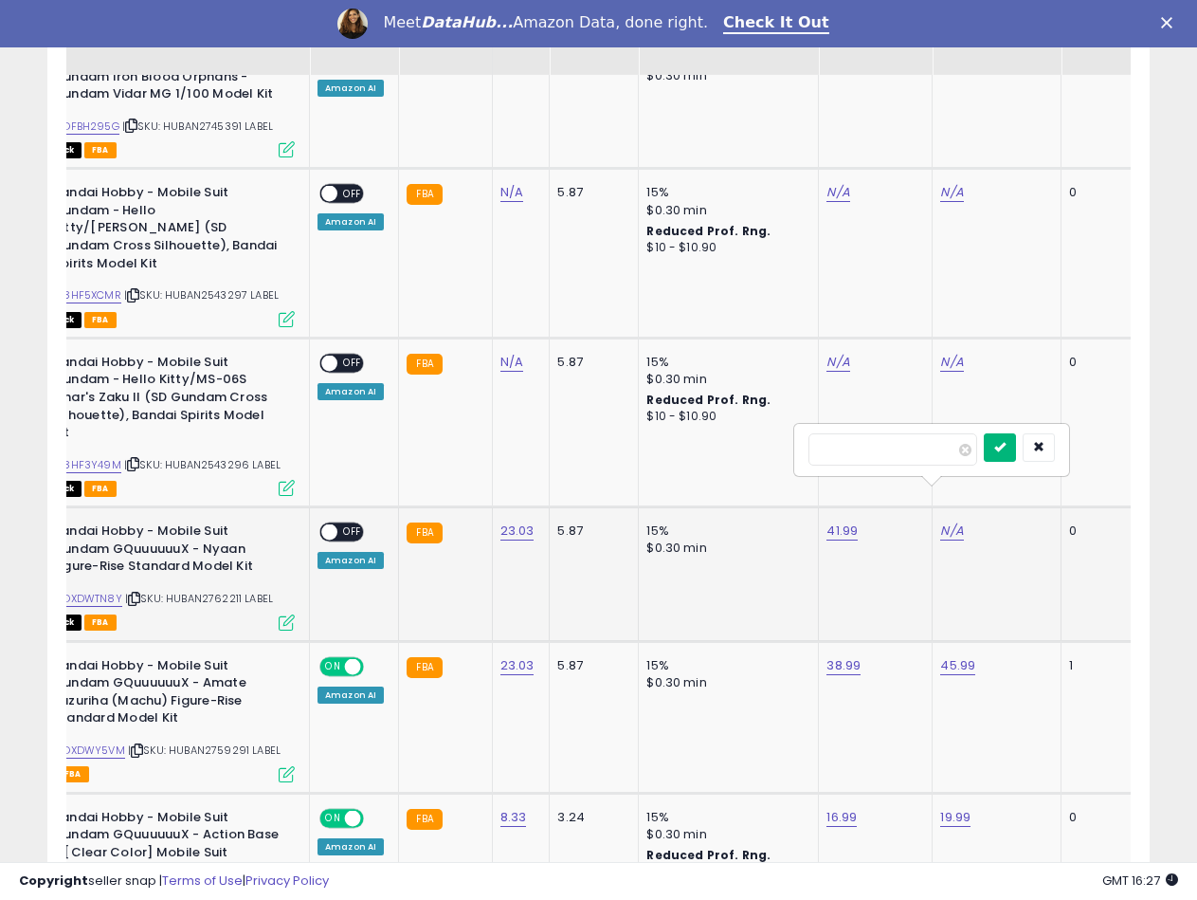
click at [1016, 448] on button "submit" at bounding box center [1000, 447] width 32 height 28
click at [335, 524] on span at bounding box center [329, 532] width 16 height 16
click at [214, 457] on span "| SKU: HUBAN2543296 LABEL" at bounding box center [202, 464] width 156 height 15
click at [510, 353] on link "N/A" at bounding box center [511, 362] width 23 height 19
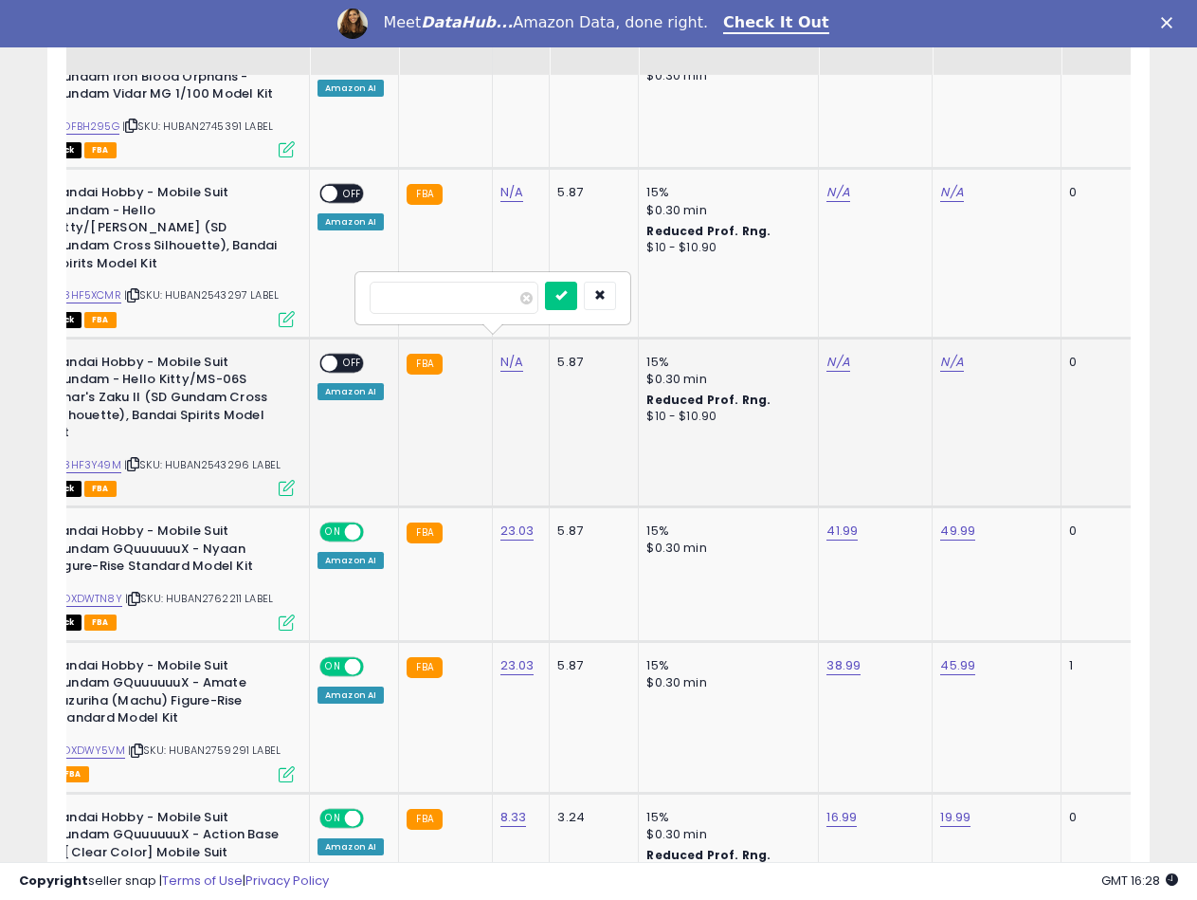
click at [466, 300] on input "number" at bounding box center [454, 298] width 169 height 32
type input "*****"
click at [577, 288] on button "submit" at bounding box center [561, 296] width 32 height 28
click at [115, 457] on link "B08HF3Y49M" at bounding box center [85, 465] width 72 height 16
click at [808, 337] on td "15% $0.30 min Reduced Prof. Rng. $10 - $10.90" at bounding box center [729, 421] width 180 height 169
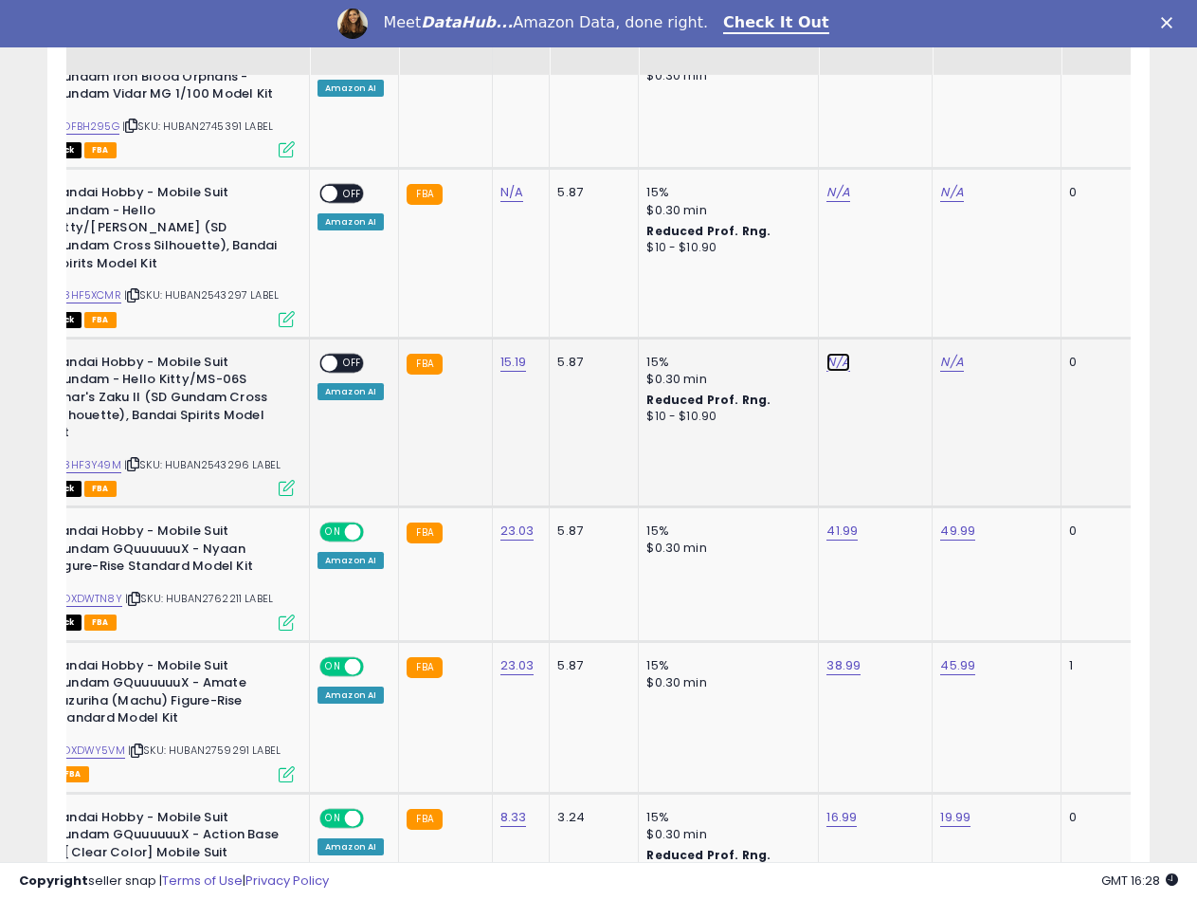
click at [833, 353] on link "N/A" at bounding box center [838, 362] width 23 height 19
click at [770, 309] on input "number" at bounding box center [779, 298] width 169 height 32
type input "*****"
click at [902, 305] on button "submit" at bounding box center [886, 296] width 32 height 28
click at [942, 353] on link "N/A" at bounding box center [951, 362] width 23 height 19
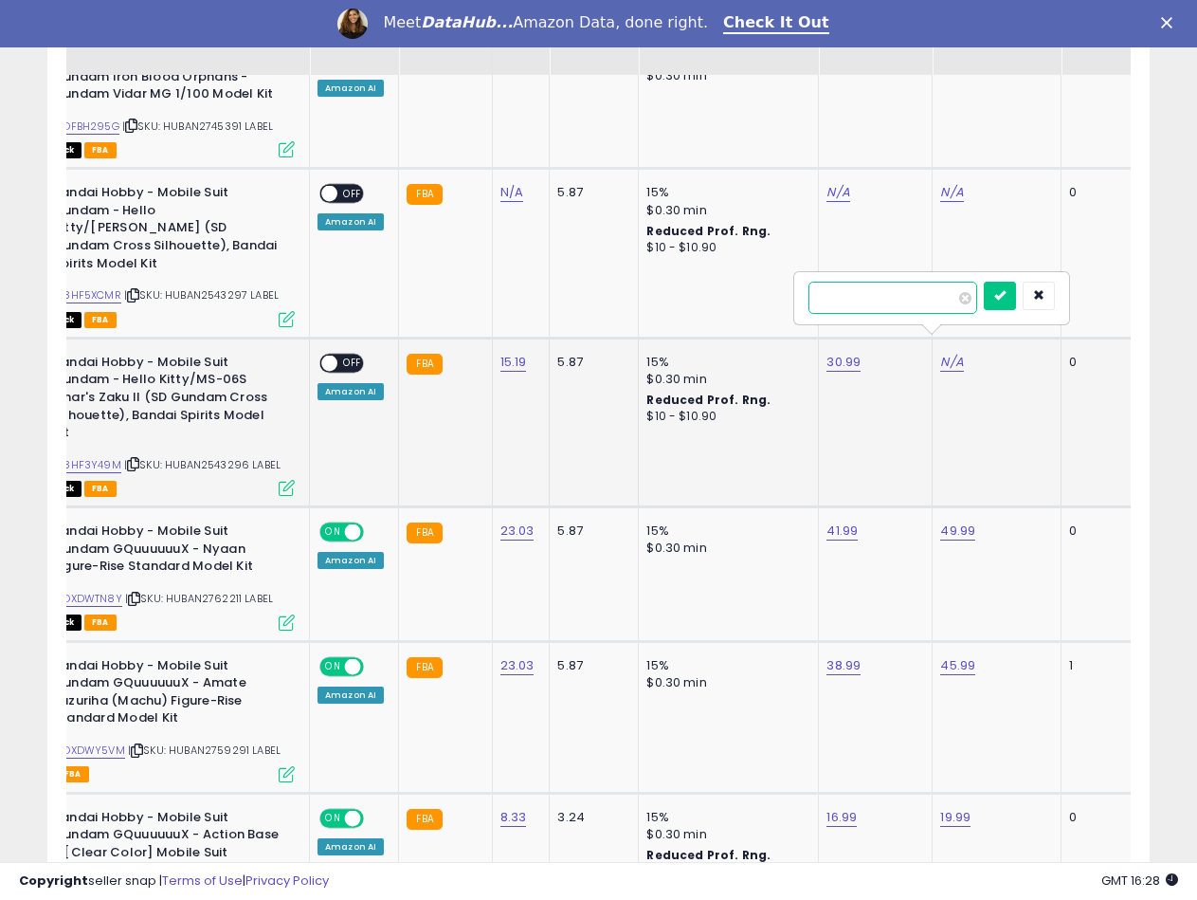
click at [846, 282] on input "number" at bounding box center [893, 298] width 169 height 32
click at [823, 297] on input "*****" at bounding box center [893, 298] width 169 height 32
type input "*****"
click at [1006, 297] on icon "submit" at bounding box center [999, 294] width 11 height 11
click at [330, 355] on span at bounding box center [329, 363] width 16 height 16
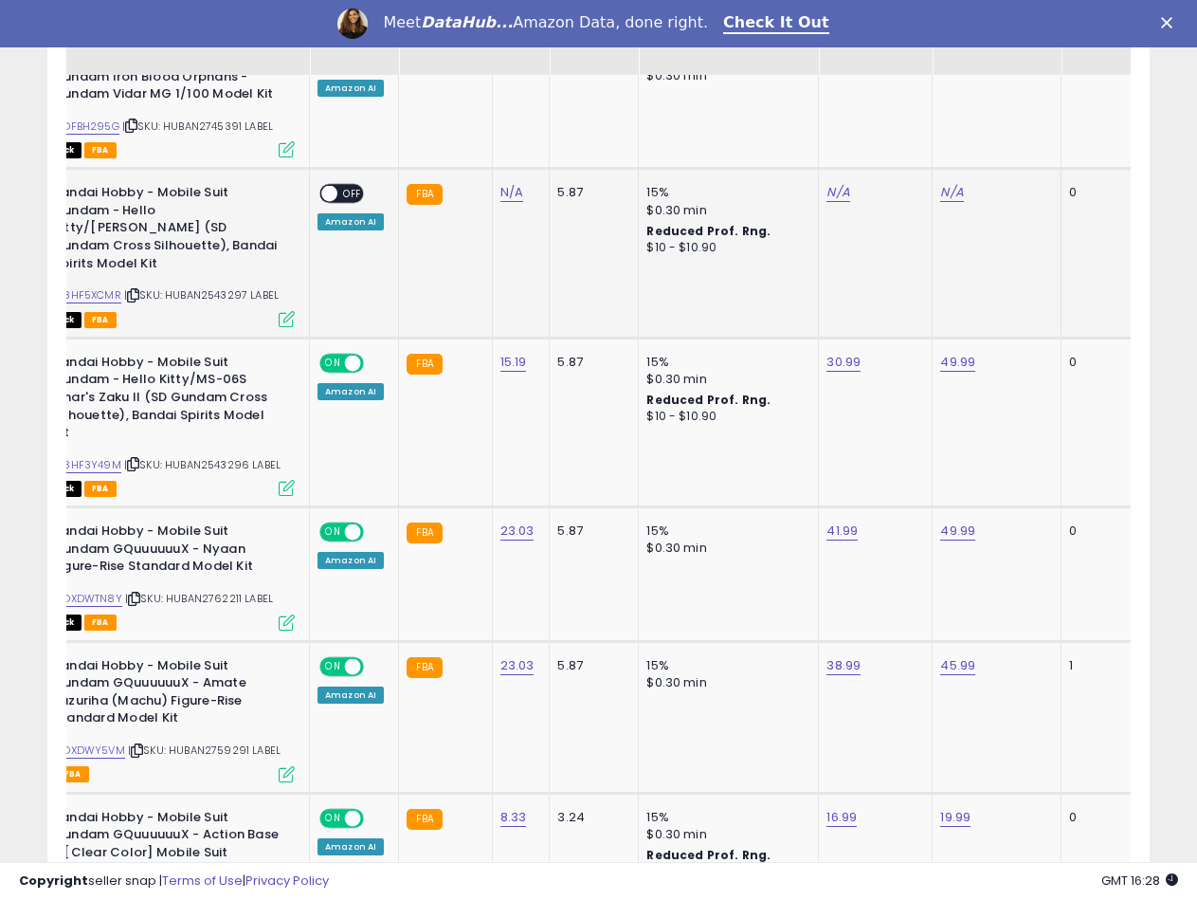
click at [226, 269] on div "ASIN: B08HF5XCMR | SKU: HUBAN2543297 LABEL Out of Stock FBA" at bounding box center [152, 254] width 284 height 140
click at [515, 191] on link "N/A" at bounding box center [511, 192] width 23 height 19
type input "*****"
click at [577, 136] on button "submit" at bounding box center [561, 144] width 32 height 28
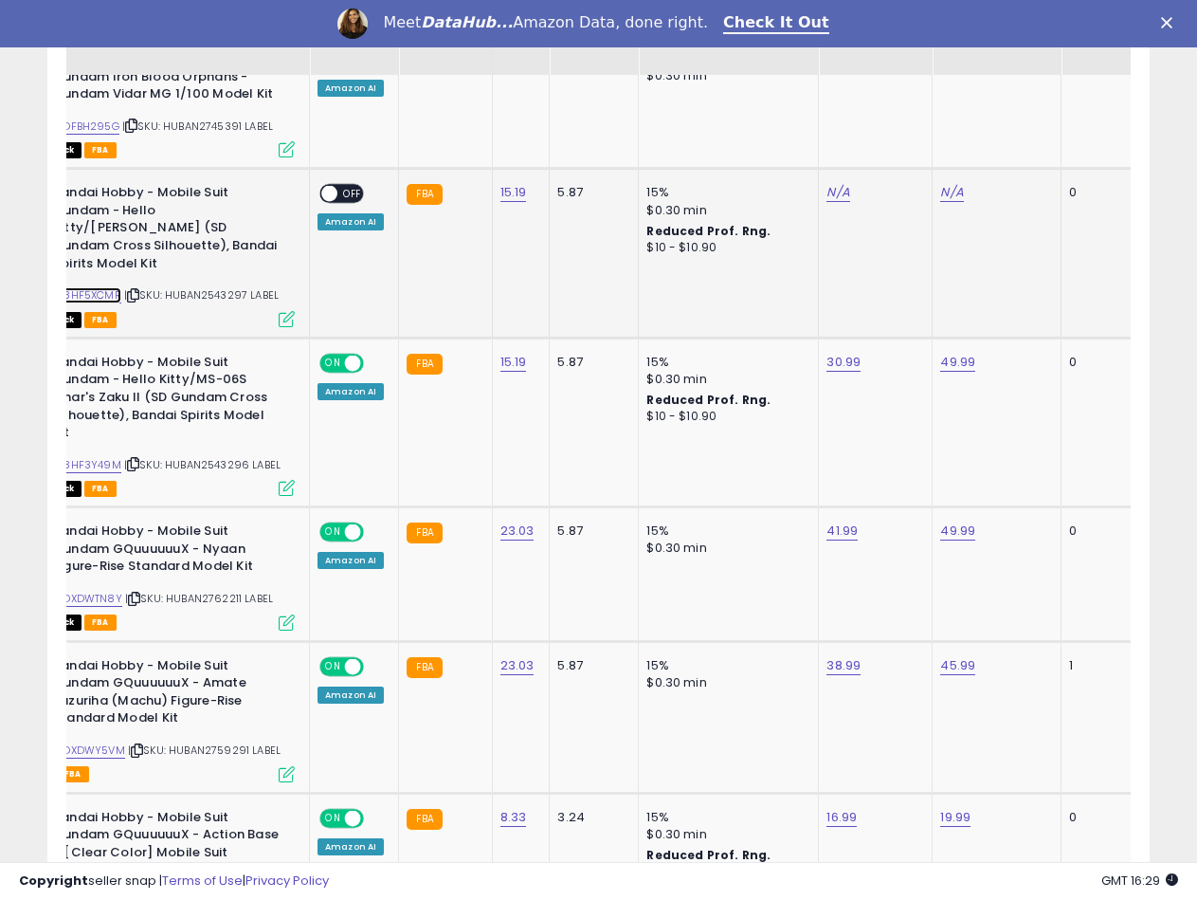
click at [91, 287] on link "B08HF5XCMR" at bounding box center [85, 295] width 72 height 16
click at [833, 180] on td "N/A" at bounding box center [876, 253] width 114 height 169
click at [835, 194] on link "N/A" at bounding box center [838, 192] width 23 height 19
click at [749, 139] on input "number" at bounding box center [779, 146] width 169 height 32
type input "*****"
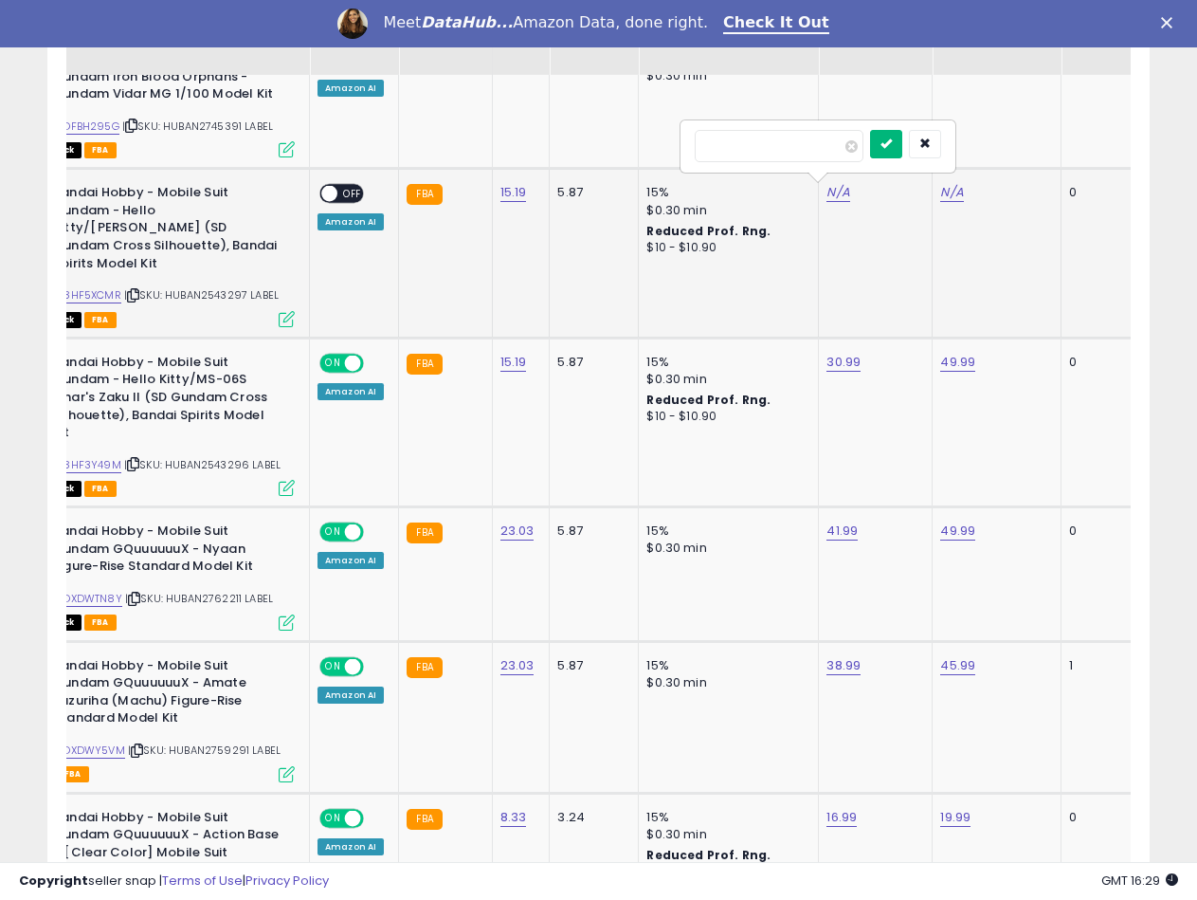
click at [902, 138] on button "submit" at bounding box center [886, 144] width 32 height 28
click at [951, 206] on td "N/A" at bounding box center [997, 253] width 129 height 169
click at [952, 191] on link "N/A" at bounding box center [951, 192] width 23 height 19
click at [854, 150] on input "number" at bounding box center [893, 146] width 169 height 32
type input "*****"
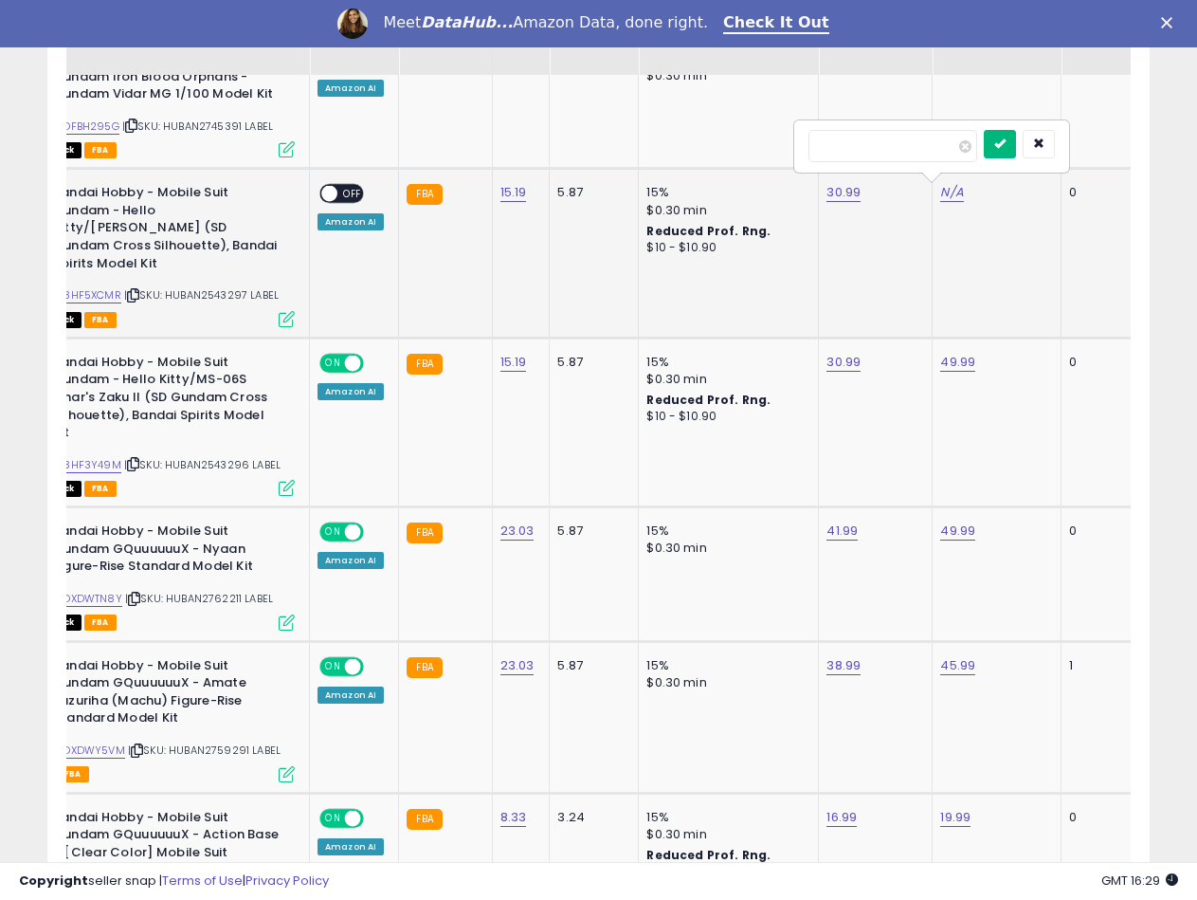
click at [1016, 141] on button "submit" at bounding box center [1000, 144] width 32 height 28
click at [331, 196] on span at bounding box center [329, 194] width 16 height 16
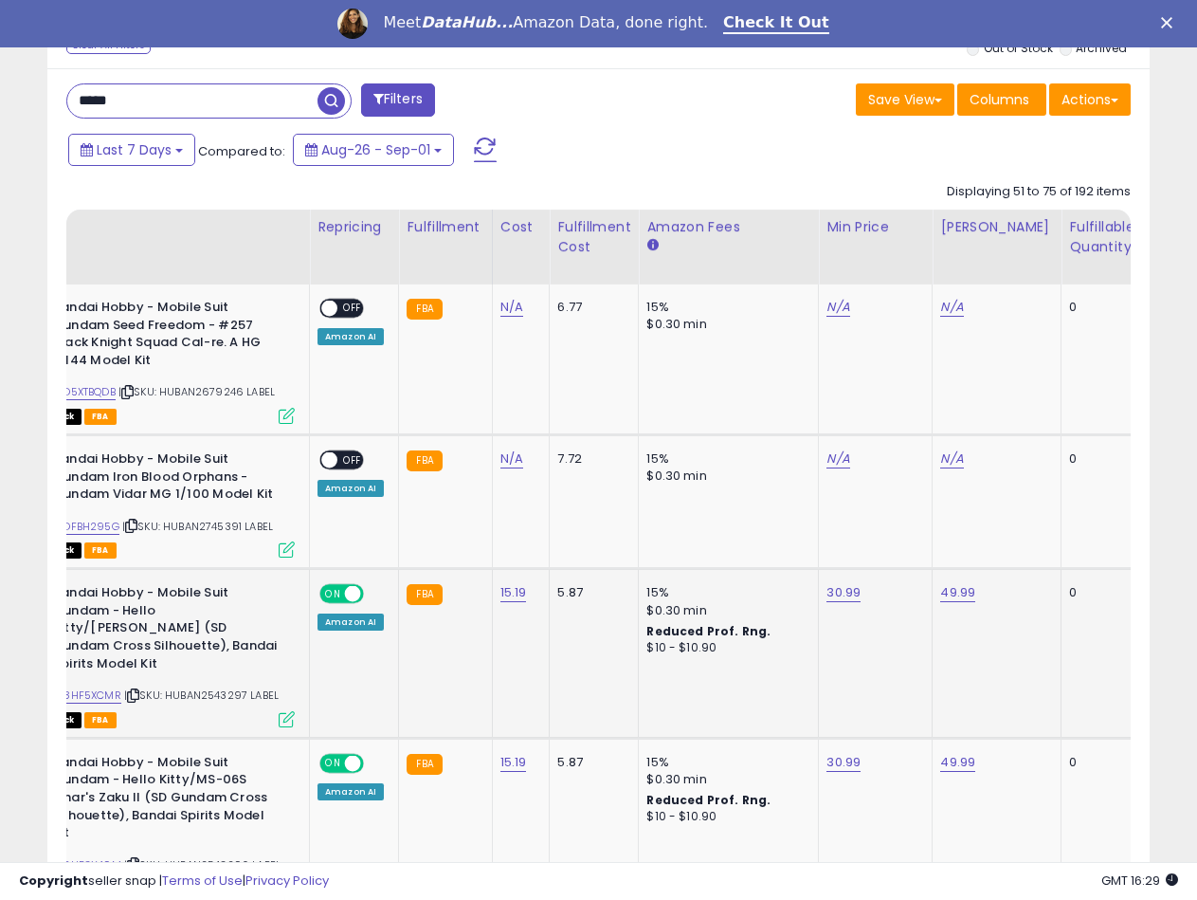
scroll to position [684, 0]
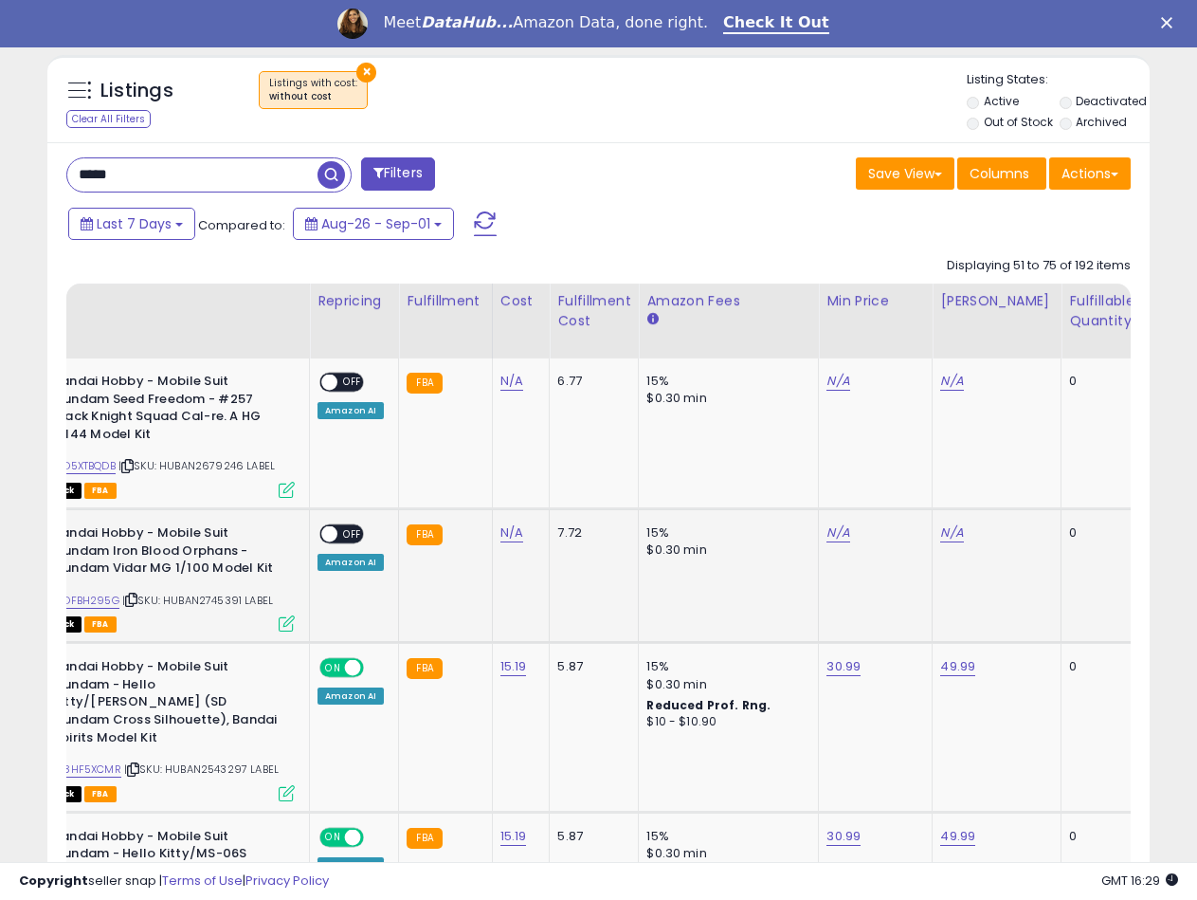
click at [224, 599] on span "| SKU: HUBAN2745391 LABEL" at bounding box center [197, 599] width 151 height 15
click at [511, 537] on link "N/A" at bounding box center [511, 532] width 23 height 19
click at [470, 494] on input "number" at bounding box center [454, 486] width 169 height 32
type input "*****"
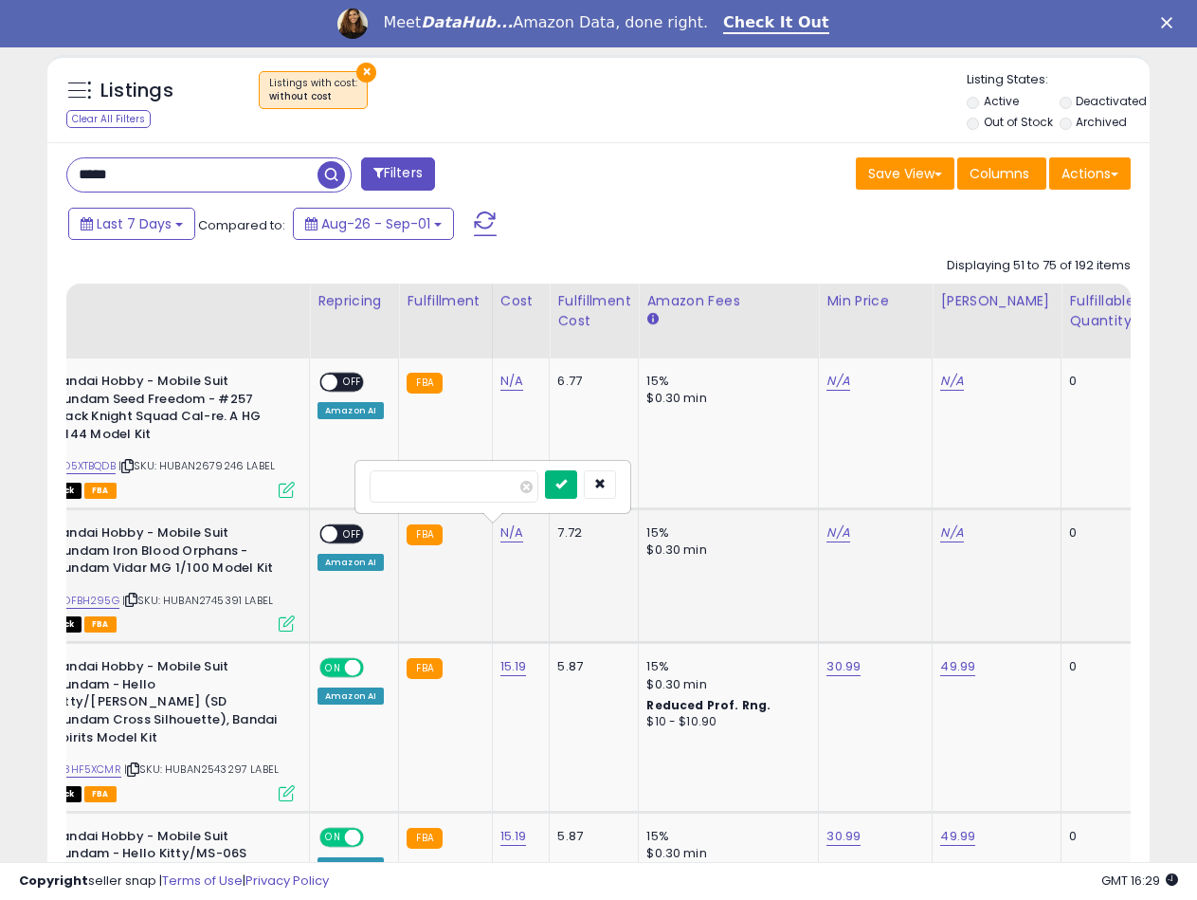
click at [577, 484] on button "submit" at bounding box center [561, 484] width 32 height 28
click at [98, 599] on link "B0DFBH295G" at bounding box center [84, 600] width 70 height 16
click at [836, 542] on td "N/A" at bounding box center [876, 576] width 114 height 134
click at [836, 537] on link "N/A" at bounding box center [838, 532] width 23 height 19
type input "*****"
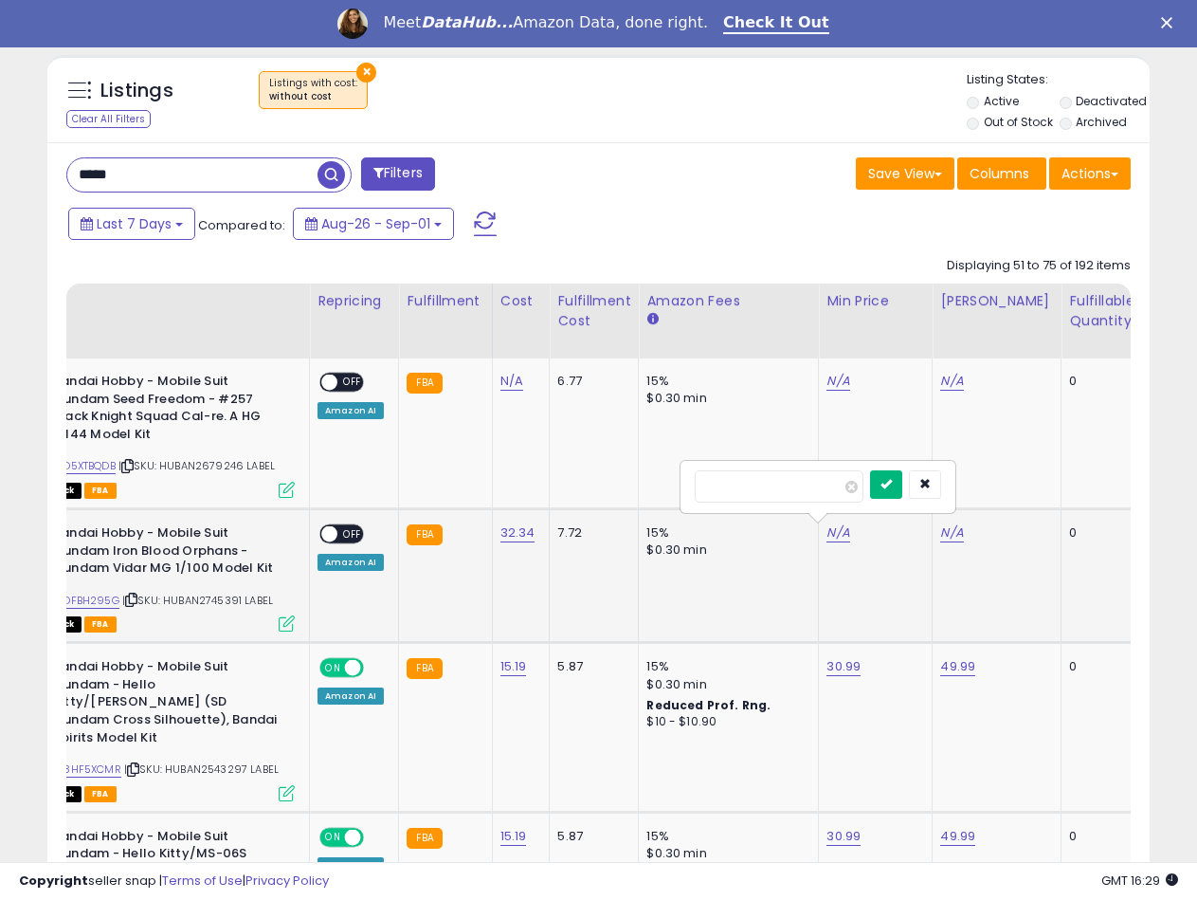
click at [902, 482] on button "submit" at bounding box center [886, 484] width 32 height 28
click at [942, 533] on link "N/A" at bounding box center [951, 532] width 23 height 19
click at [858, 491] on input "number" at bounding box center [893, 486] width 169 height 32
type input "*****"
click at [1016, 482] on button "submit" at bounding box center [1000, 484] width 32 height 28
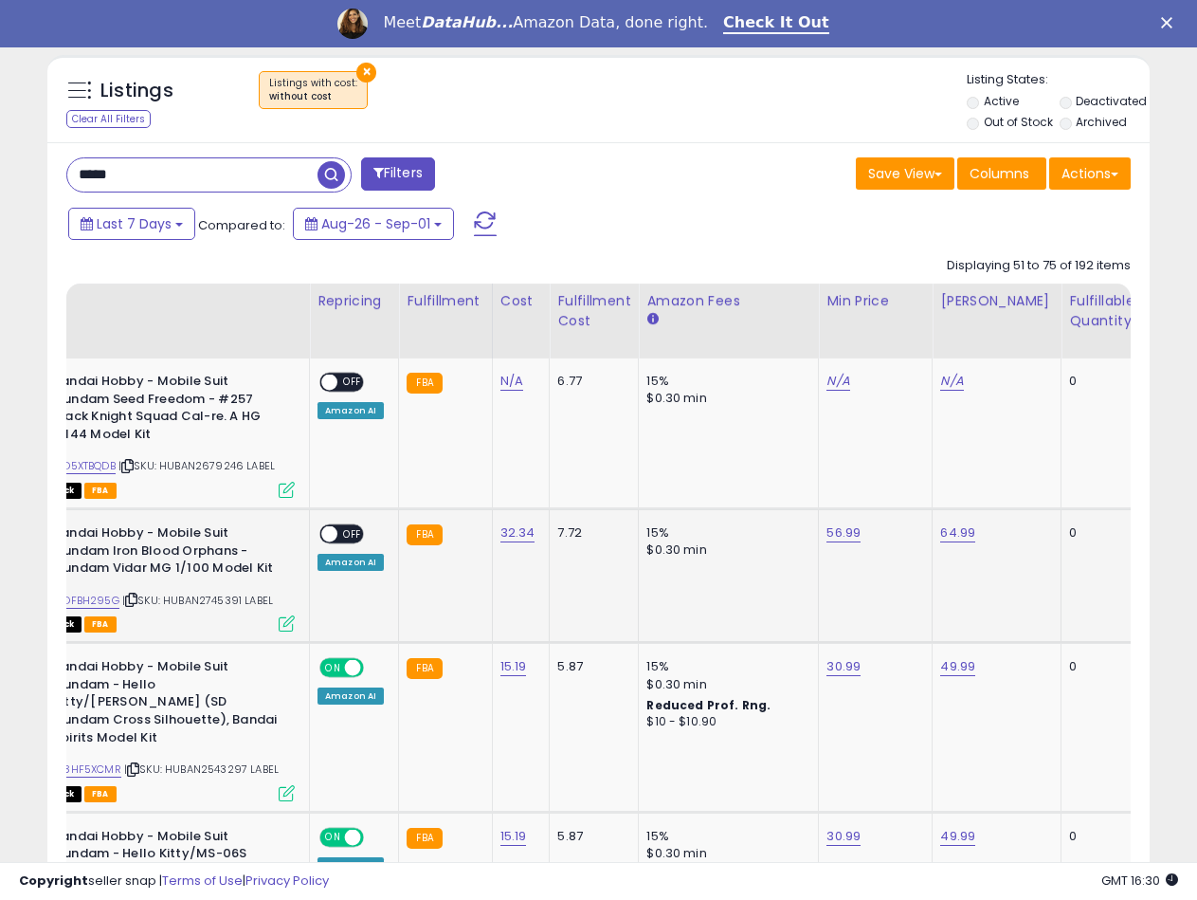
click at [338, 532] on span "OFF" at bounding box center [352, 534] width 30 height 16
click at [228, 465] on span "| SKU: HUBAN2679246 LABEL" at bounding box center [196, 465] width 156 height 15
click at [514, 390] on link "N/A" at bounding box center [511, 381] width 23 height 19
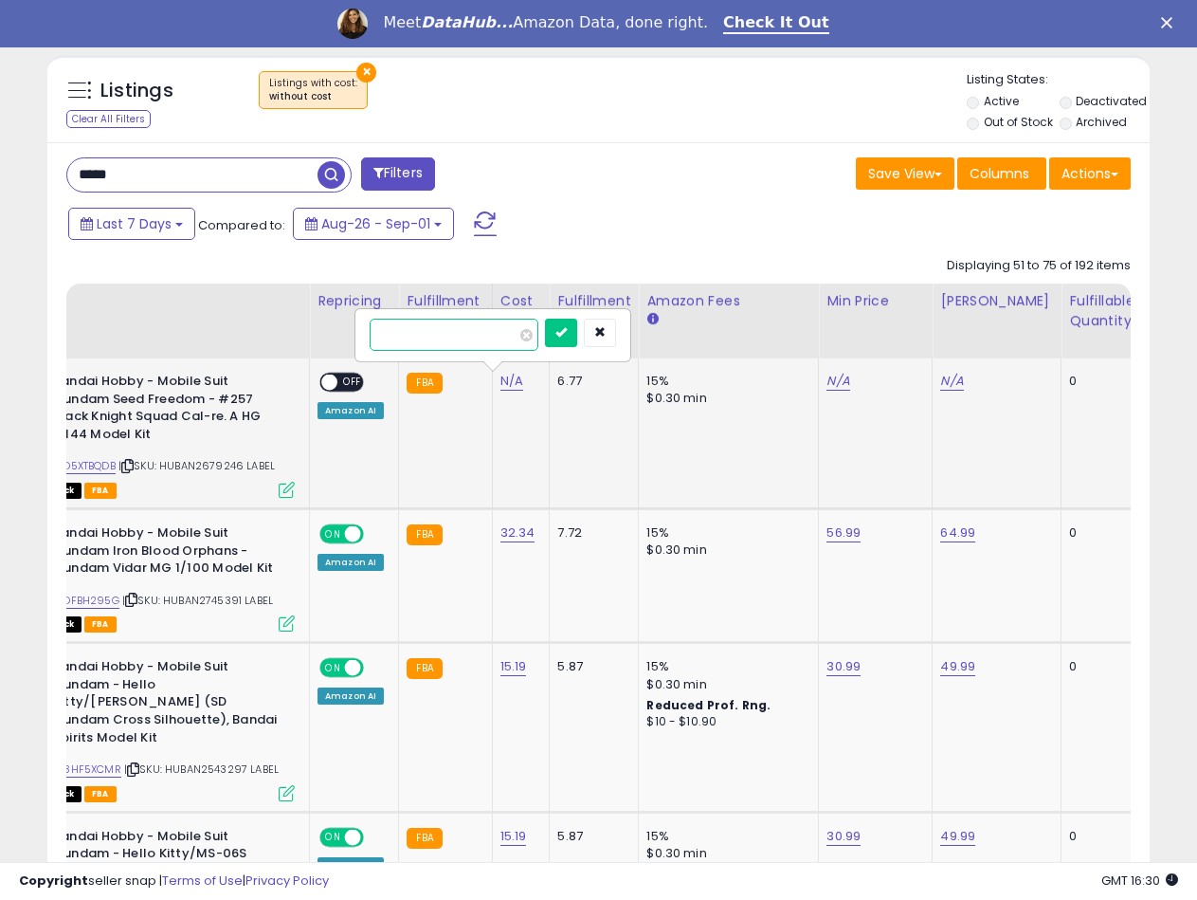
click at [422, 326] on input "number" at bounding box center [454, 334] width 169 height 32
type input "*****"
click at [567, 336] on icon "submit" at bounding box center [560, 331] width 11 height 11
click at [106, 463] on link "B0D5XTBQDB" at bounding box center [82, 466] width 66 height 16
click at [823, 365] on td "N/A" at bounding box center [876, 433] width 114 height 150
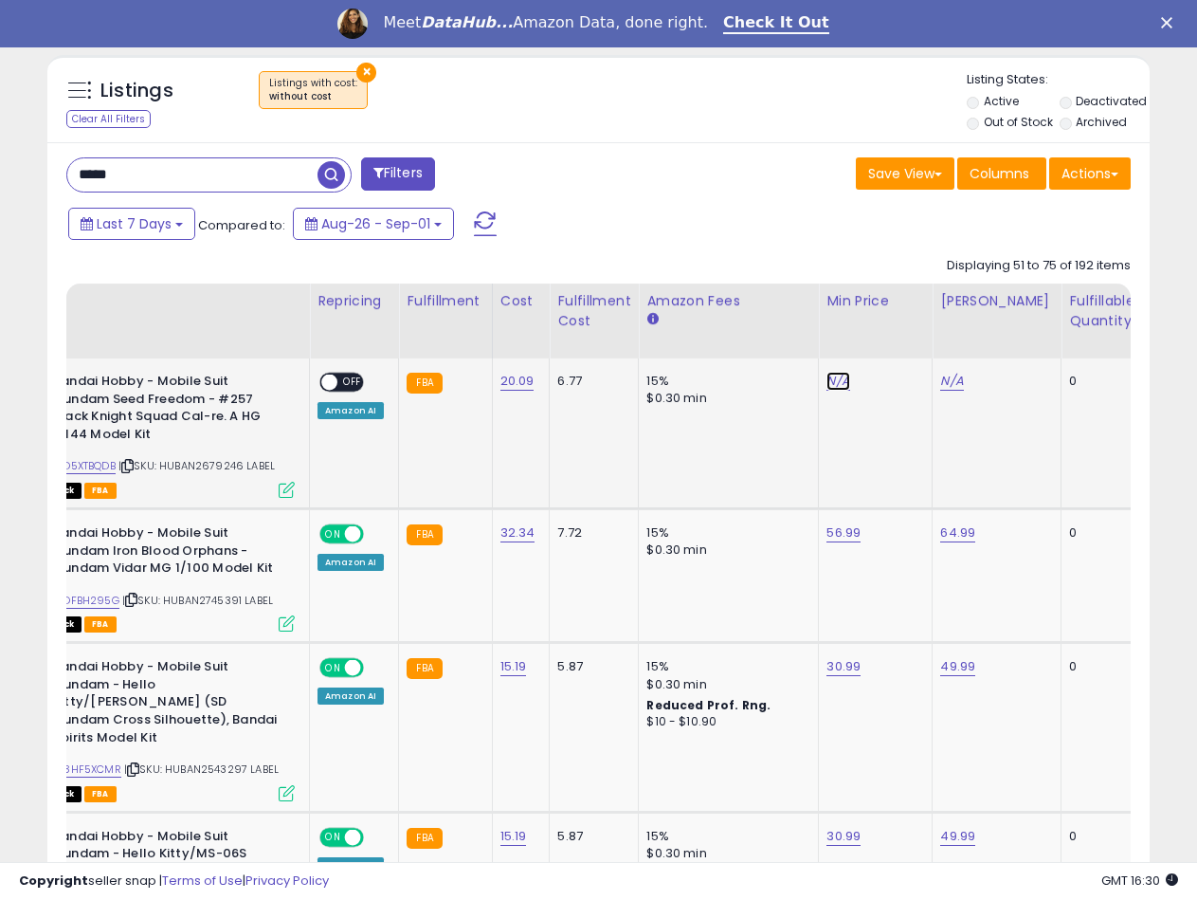
click at [827, 375] on link "N/A" at bounding box center [838, 381] width 23 height 19
click at [777, 337] on input "number" at bounding box center [779, 334] width 169 height 32
type input "*****"
click at [892, 333] on icon "submit" at bounding box center [886, 331] width 11 height 11
click at [947, 381] on link "N/A" at bounding box center [951, 381] width 23 height 19
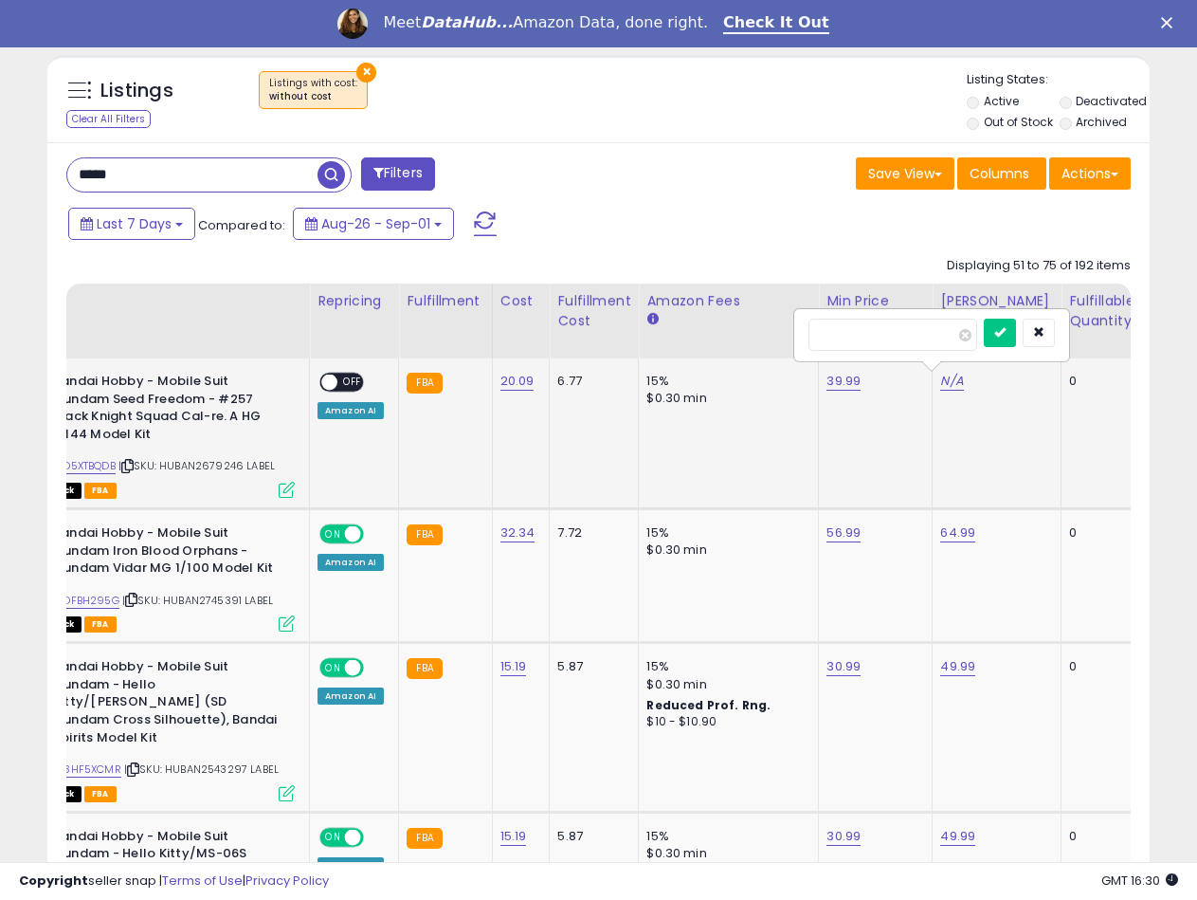
click at [859, 316] on div at bounding box center [931, 335] width 273 height 50
click at [859, 323] on input "number" at bounding box center [893, 334] width 169 height 32
type input "*****"
click at [1006, 334] on icon "submit" at bounding box center [999, 331] width 11 height 11
click at [329, 379] on span at bounding box center [329, 382] width 16 height 16
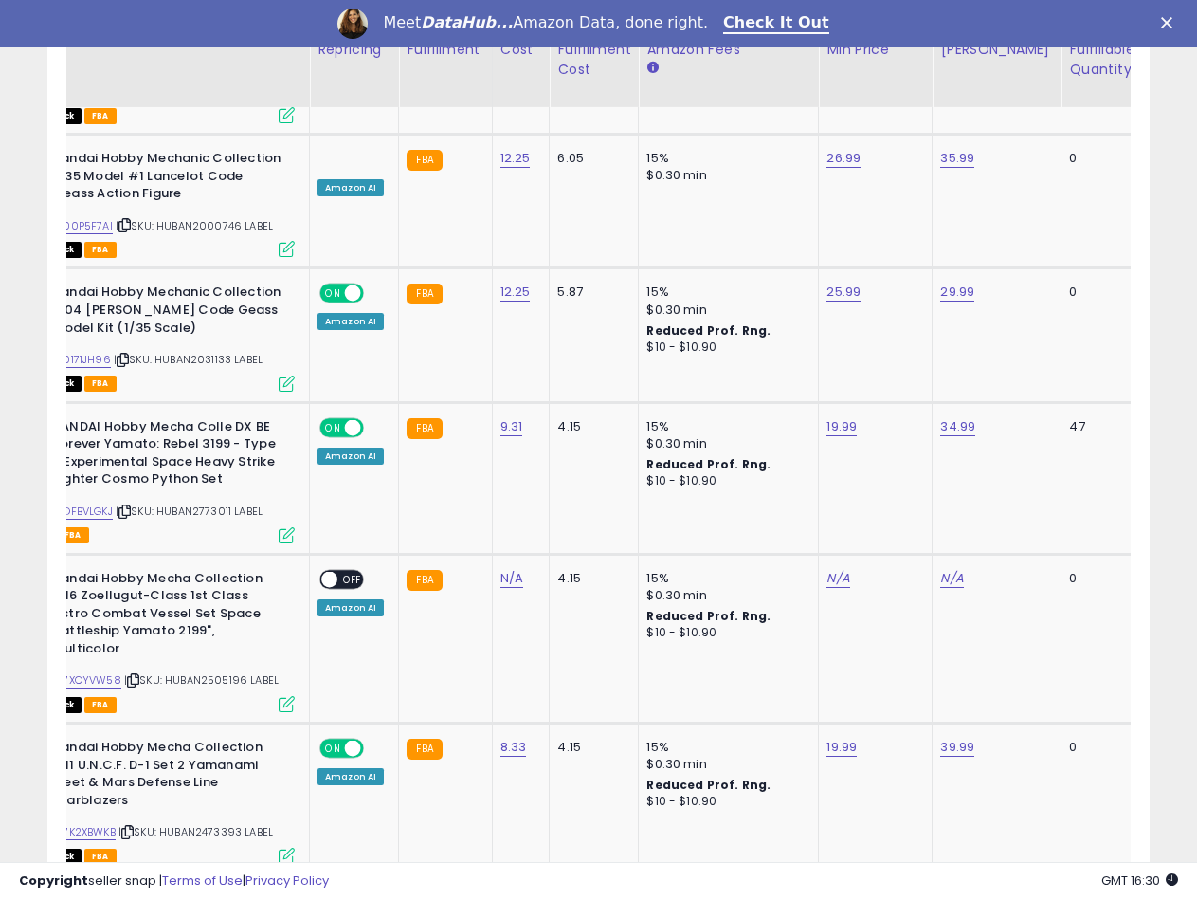
scroll to position [3812, 0]
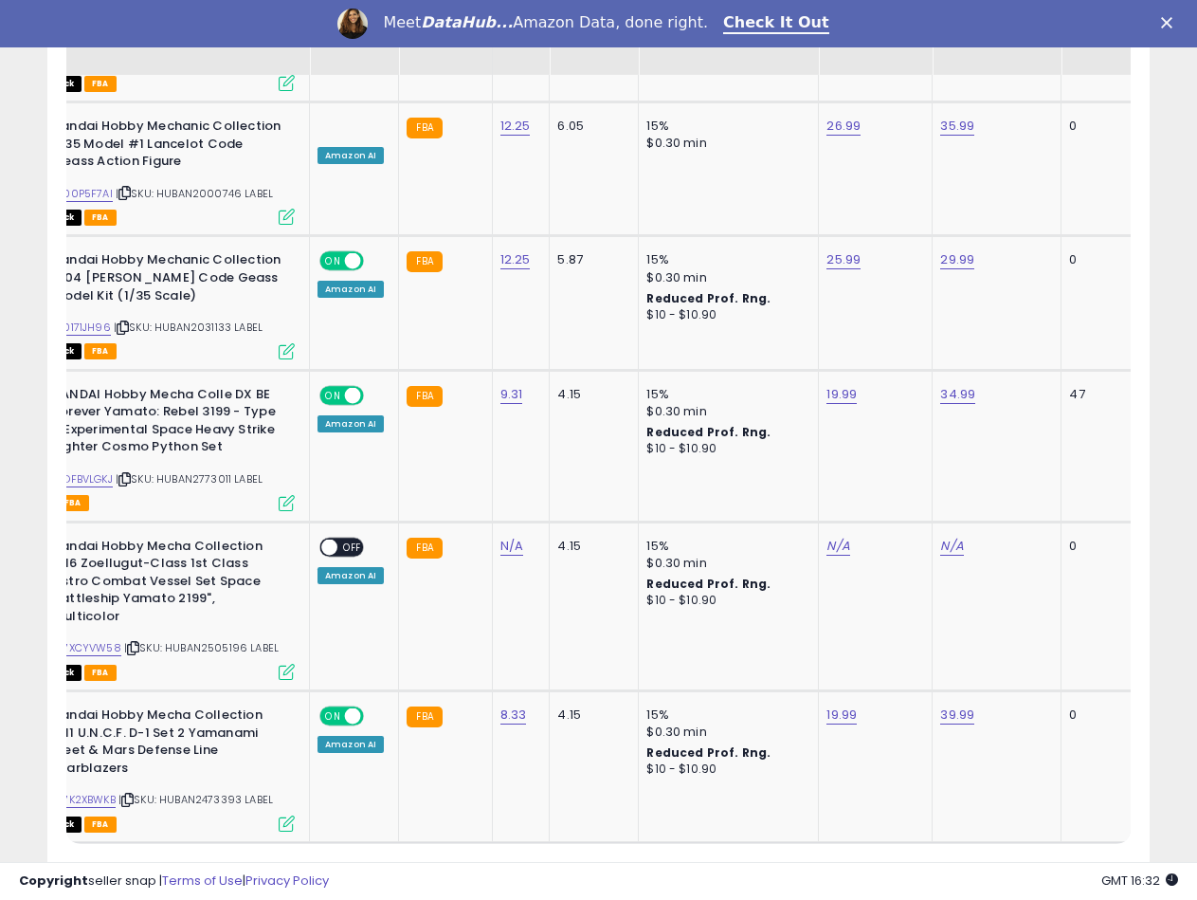
click at [1019, 863] on link "4" at bounding box center [1017, 879] width 34 height 32
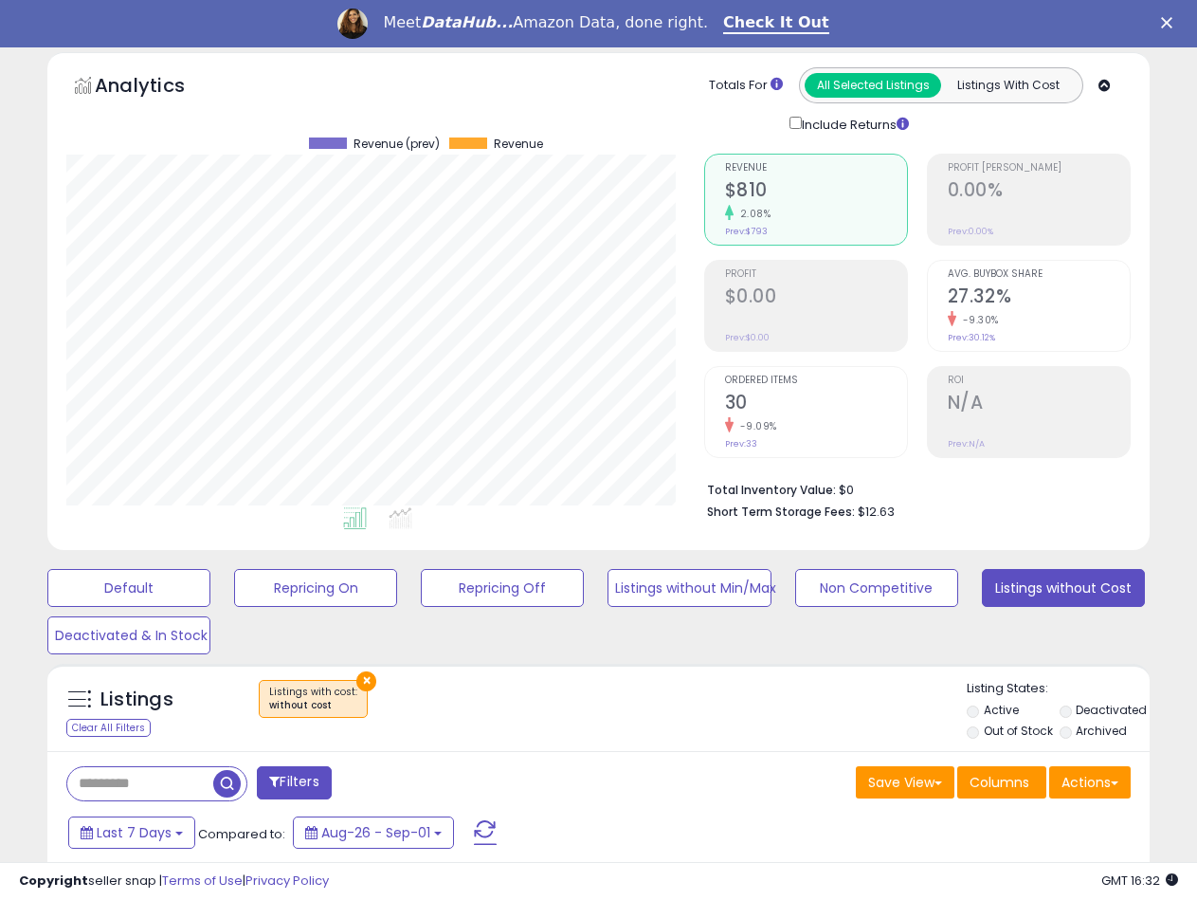
scroll to position [474, 0]
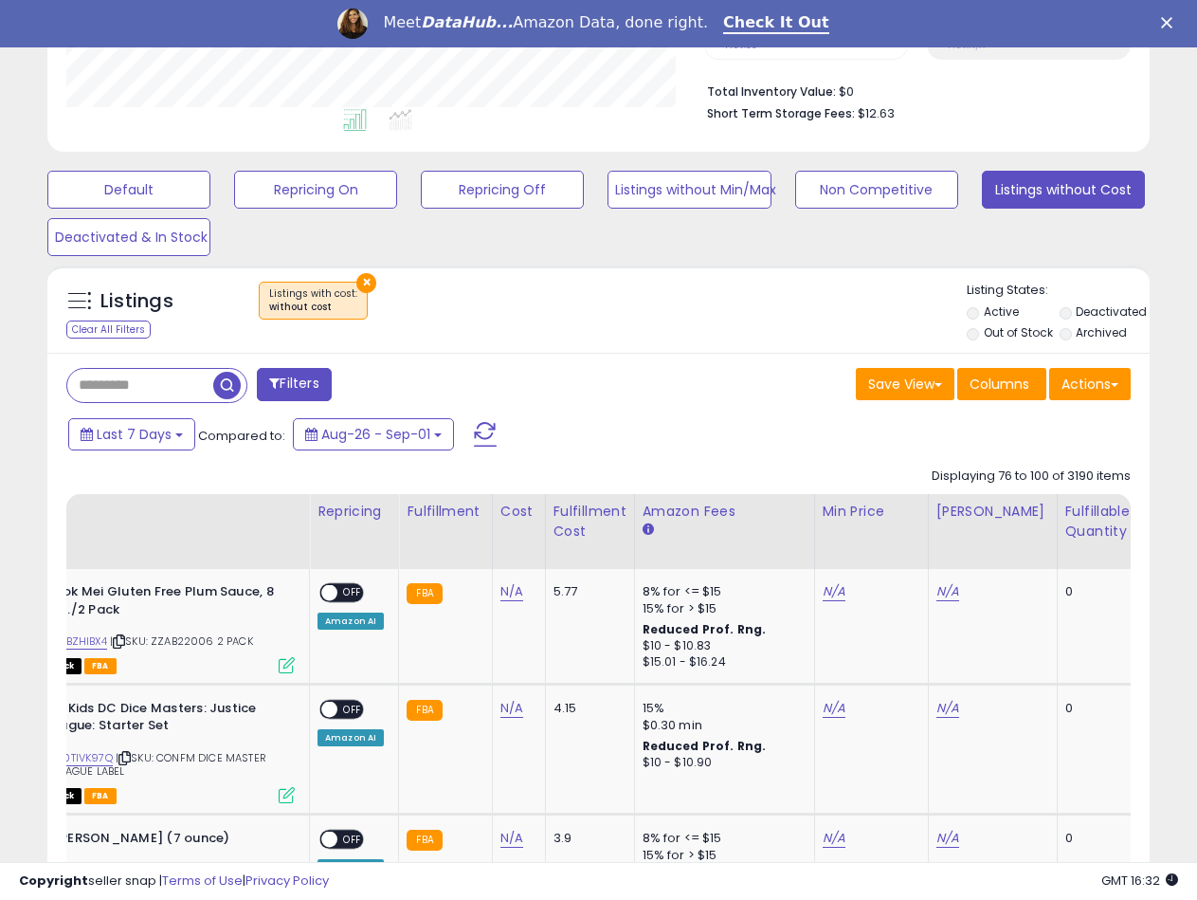
click at [183, 381] on input "text" at bounding box center [140, 385] width 146 height 33
type input "*****"
click at [339, 385] on span "button" at bounding box center [331, 385] width 27 height 27
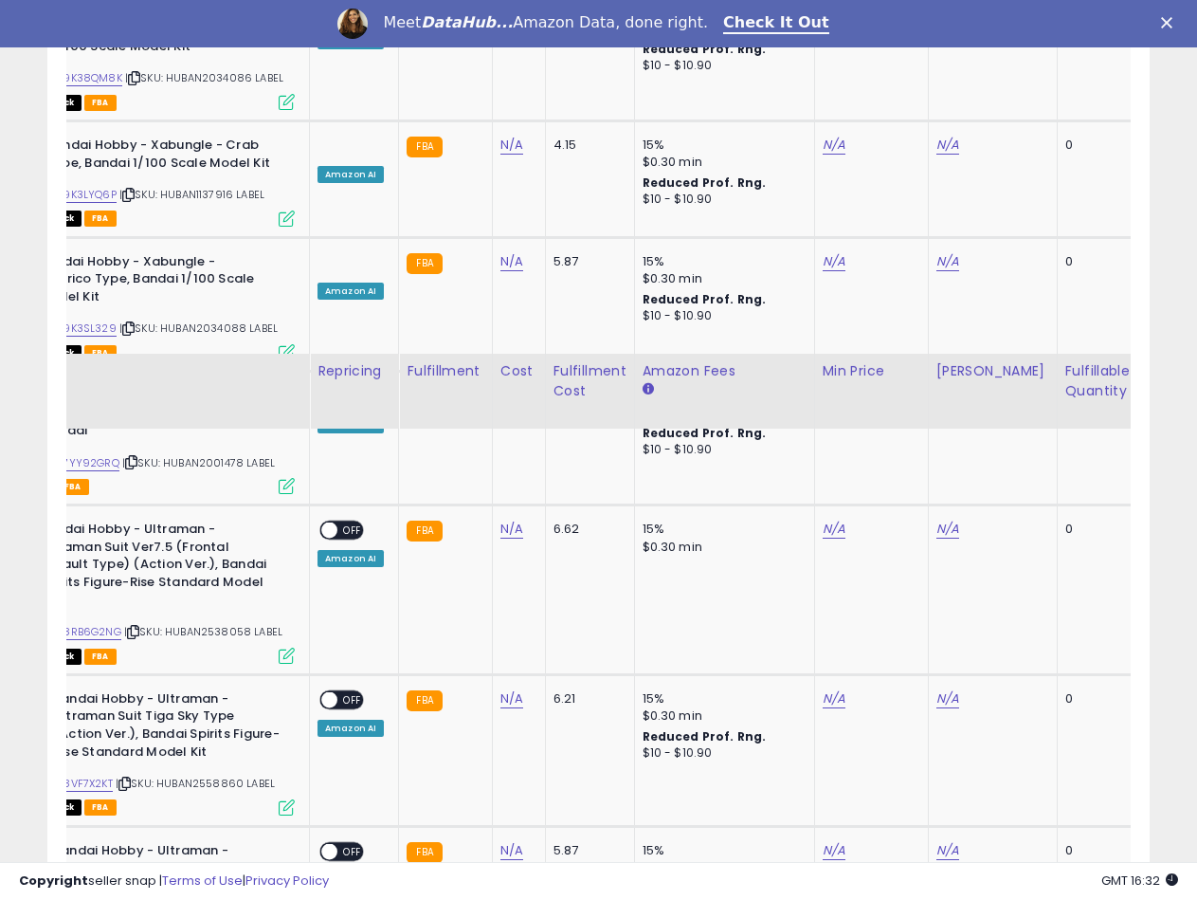
scroll to position [3720, 0]
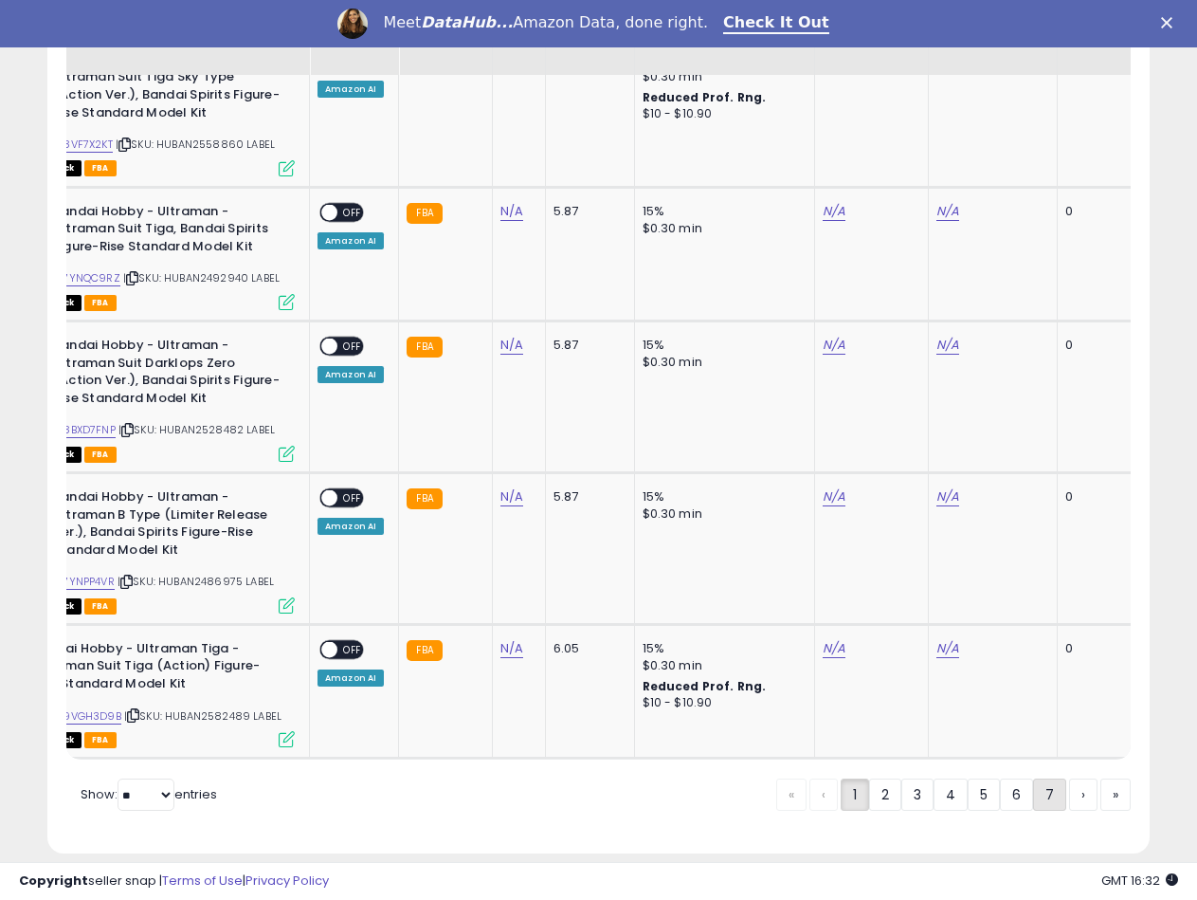
click at [1051, 778] on link "7" at bounding box center [1049, 794] width 33 height 32
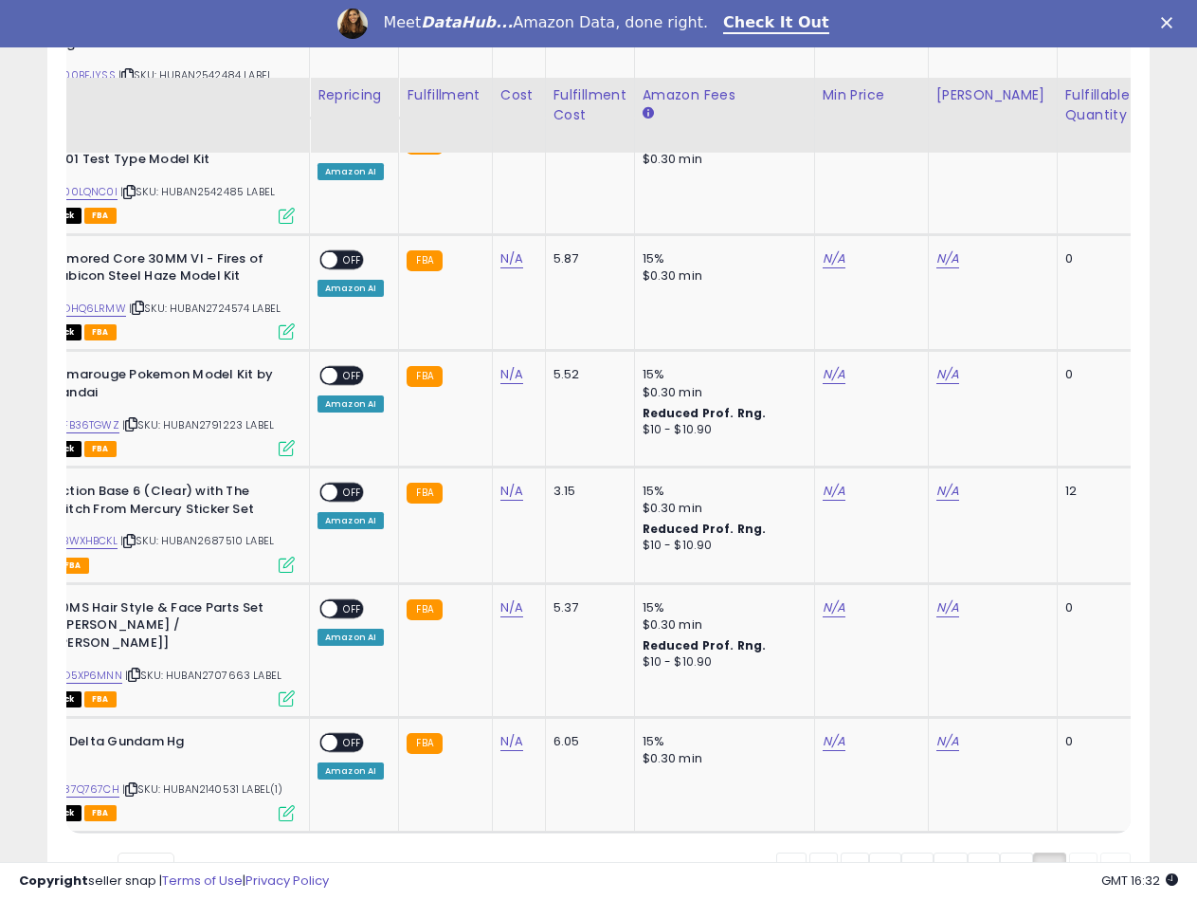
scroll to position [3086, 0]
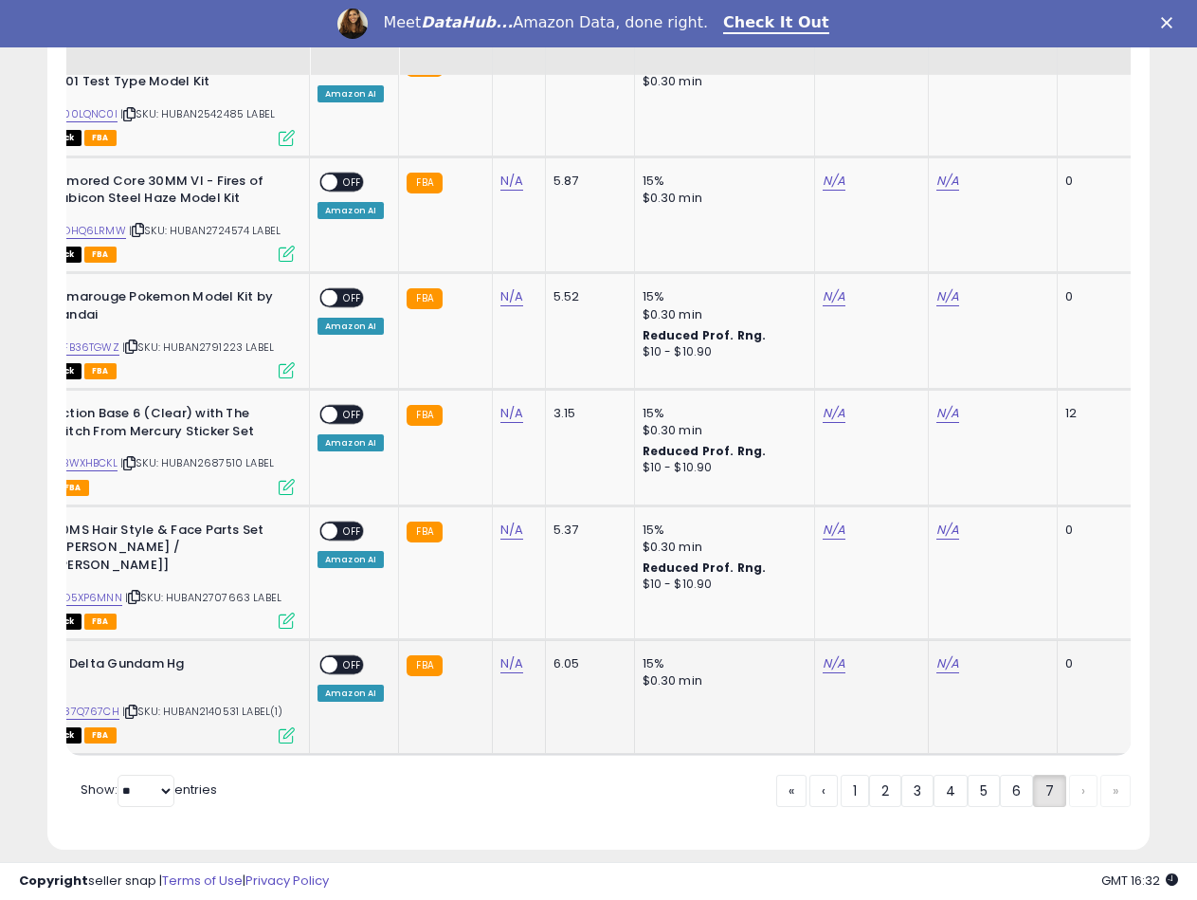
click at [218, 703] on span "| SKU: HUBAN2140531 LABEL(1)" at bounding box center [202, 710] width 161 height 15
click at [516, 654] on link "N/A" at bounding box center [511, 663] width 23 height 19
click at [477, 580] on input "number" at bounding box center [454, 582] width 169 height 32
type input "*****"
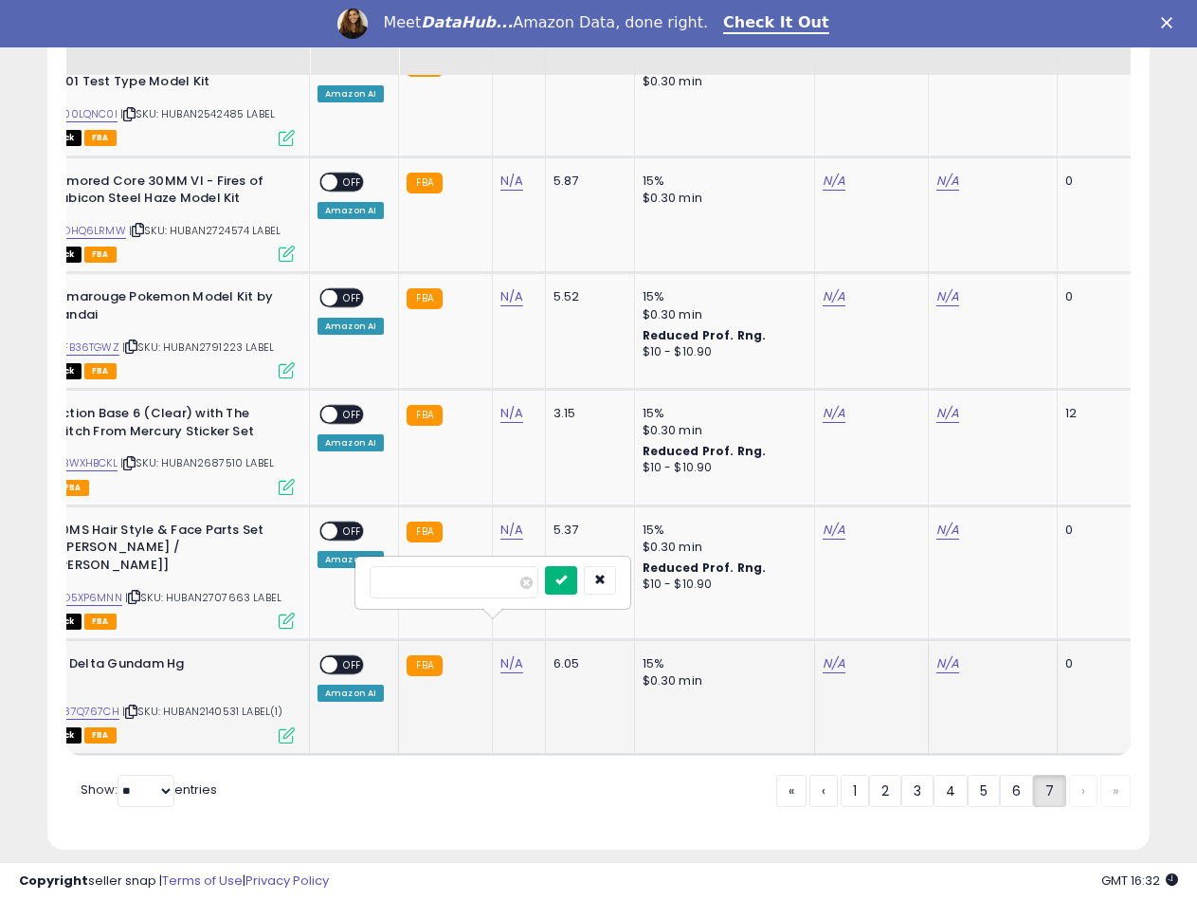
click at [577, 577] on button "submit" at bounding box center [561, 580] width 32 height 28
click at [101, 703] on link "B087Q767CH" at bounding box center [84, 711] width 70 height 16
click at [958, 655] on div "N/A" at bounding box center [993, 663] width 106 height 17
click at [950, 654] on link "N/A" at bounding box center [951, 663] width 23 height 19
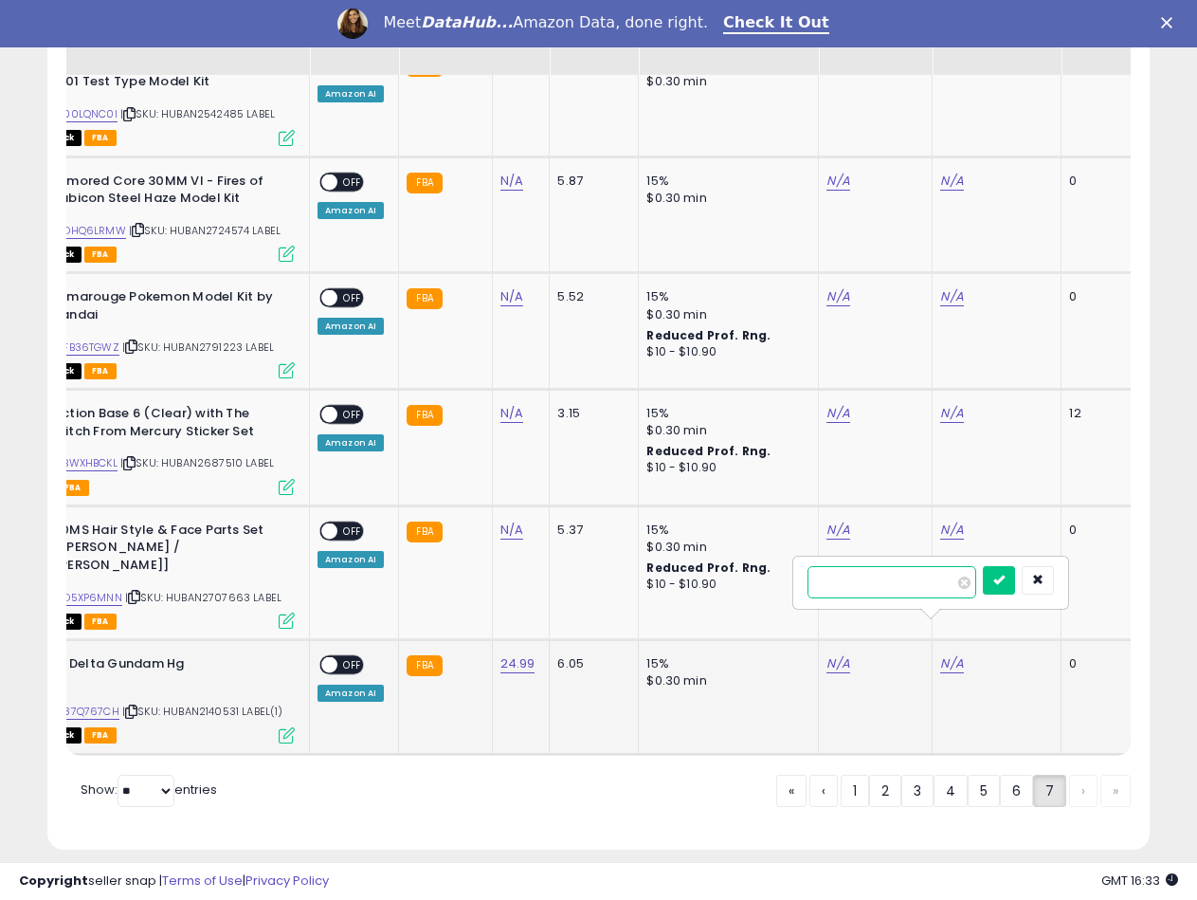
click at [856, 574] on input "number" at bounding box center [892, 582] width 169 height 32
type input "*****"
click at [1015, 577] on button "submit" at bounding box center [999, 580] width 32 height 28
click at [828, 654] on link "N/A" at bounding box center [838, 663] width 23 height 19
click at [795, 590] on input "number" at bounding box center [778, 582] width 169 height 32
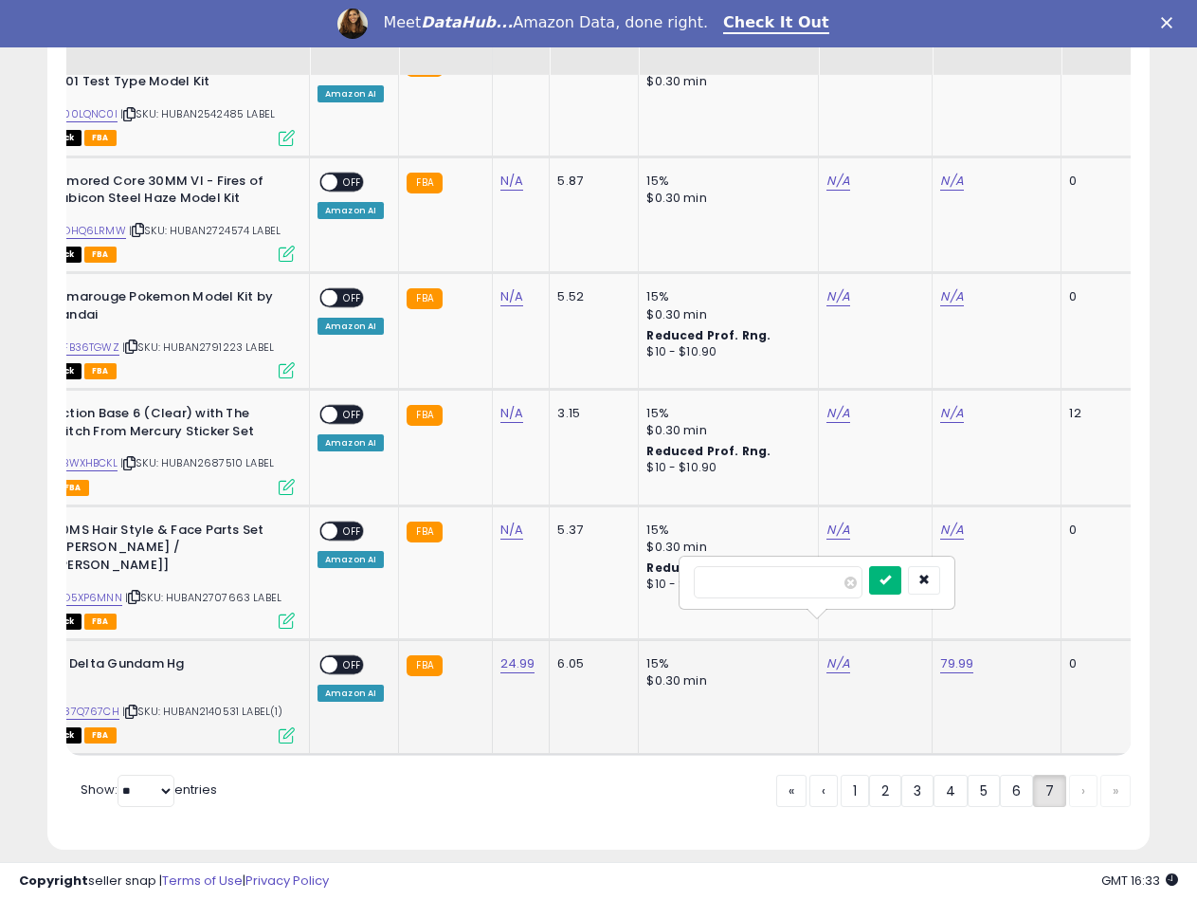
type input "*****"
click at [891, 578] on icon "submit" at bounding box center [885, 578] width 11 height 11
click at [338, 657] on span "OFF" at bounding box center [352, 665] width 30 height 16
click at [219, 590] on span "| SKU: HUBAN2707663 LABEL" at bounding box center [203, 597] width 156 height 15
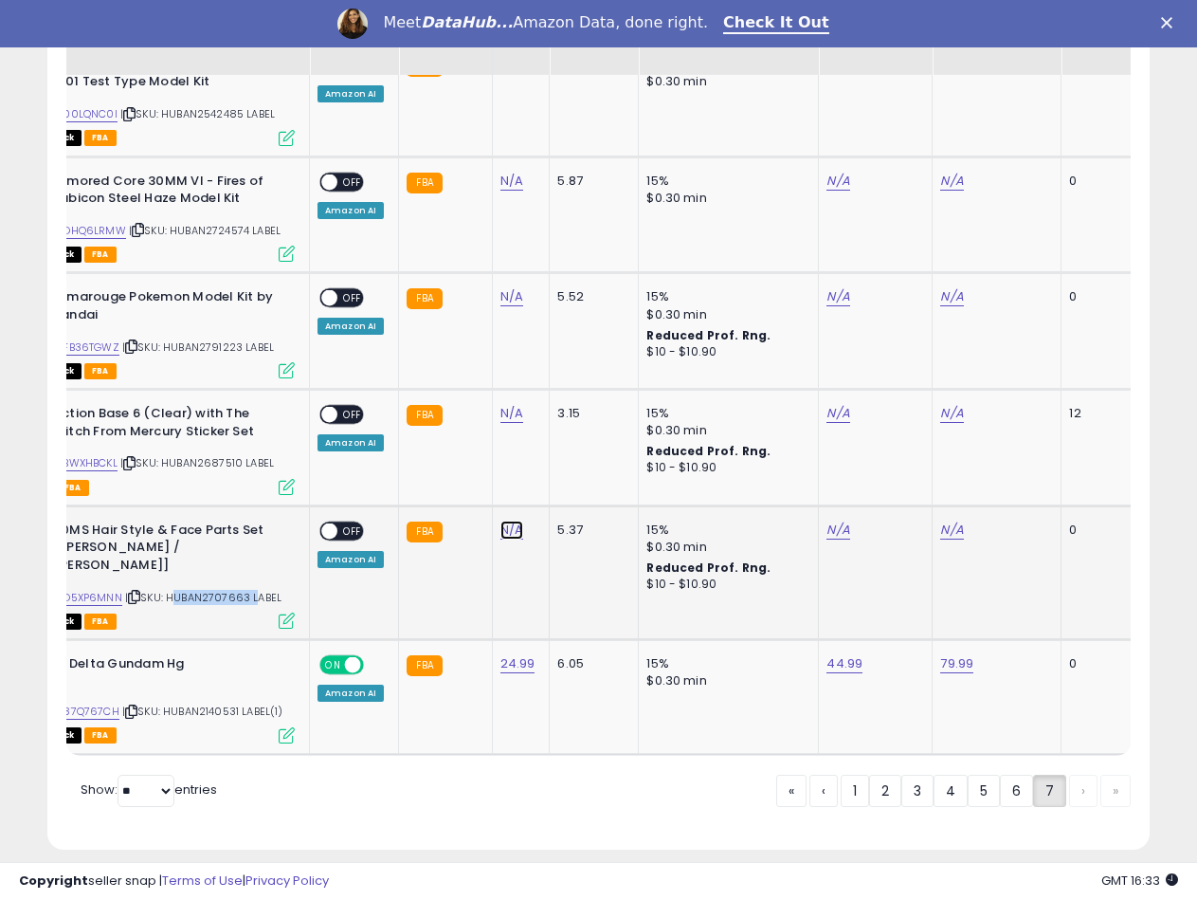
click at [518, 520] on link "N/A" at bounding box center [511, 529] width 23 height 19
type input "*****"
click at [567, 464] on icon "submit" at bounding box center [560, 462] width 11 height 11
click at [99, 590] on link "B0D5XP6MNN" at bounding box center [85, 598] width 73 height 16
click at [840, 520] on link "N/A" at bounding box center [838, 529] width 23 height 19
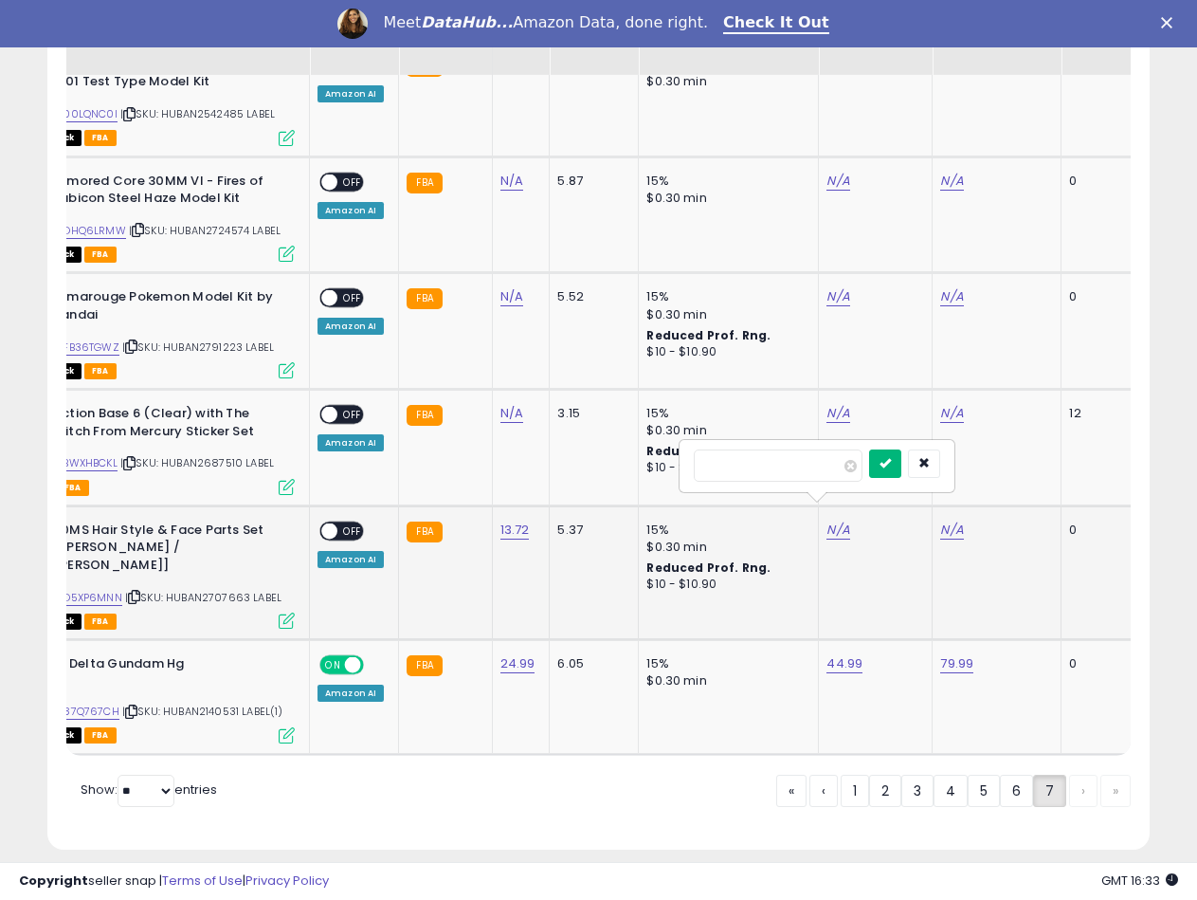
type input "*****"
click at [891, 460] on icon "submit" at bounding box center [885, 462] width 11 height 11
click at [946, 520] on link "N/A" at bounding box center [951, 529] width 23 height 19
type input "*****"
click at [1005, 464] on icon "submit" at bounding box center [998, 462] width 11 height 11
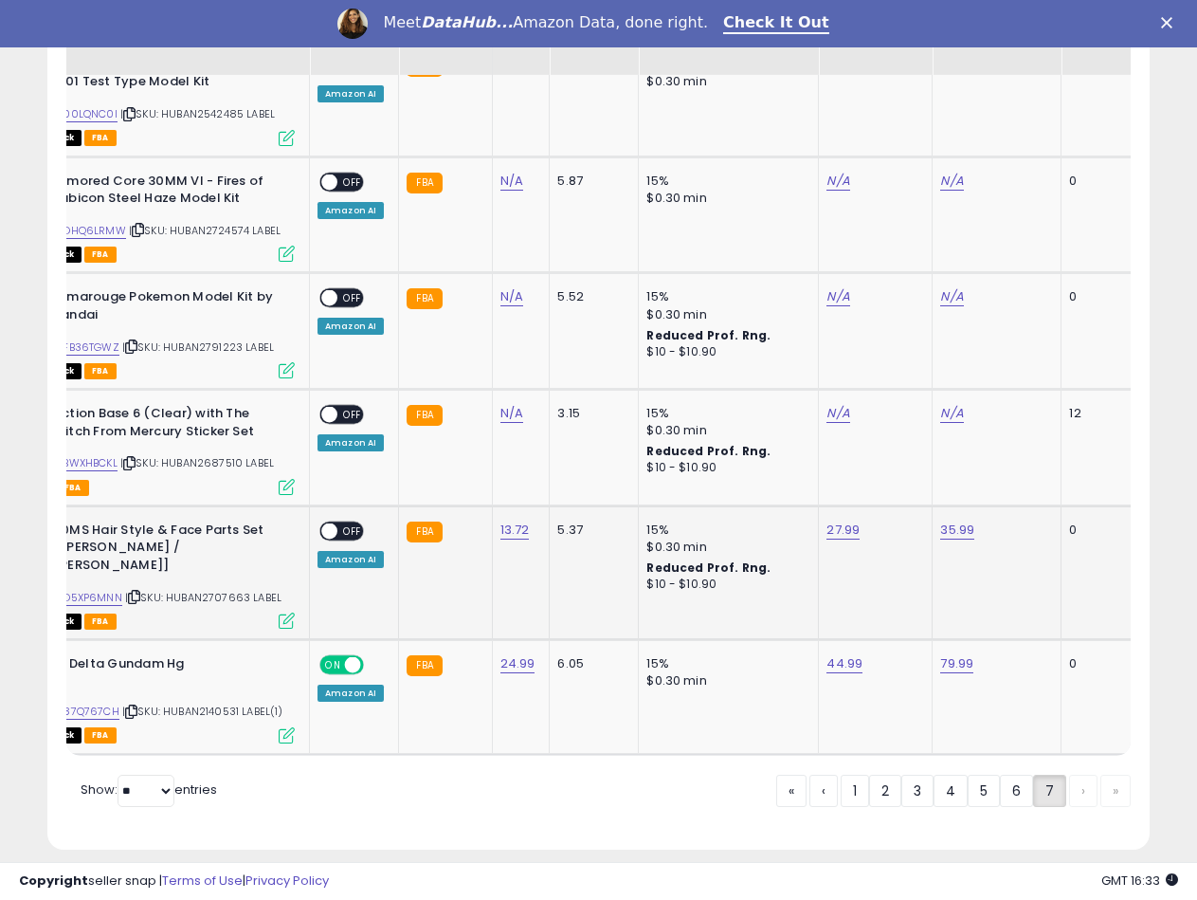
click at [319, 522] on span "ON" at bounding box center [311, 530] width 24 height 16
click at [340, 522] on div "ON OFF" at bounding box center [321, 530] width 45 height 16
click at [322, 522] on span at bounding box center [329, 530] width 16 height 16
click at [222, 455] on span "| SKU: HUBAN2687510 LABEL" at bounding box center [197, 462] width 154 height 15
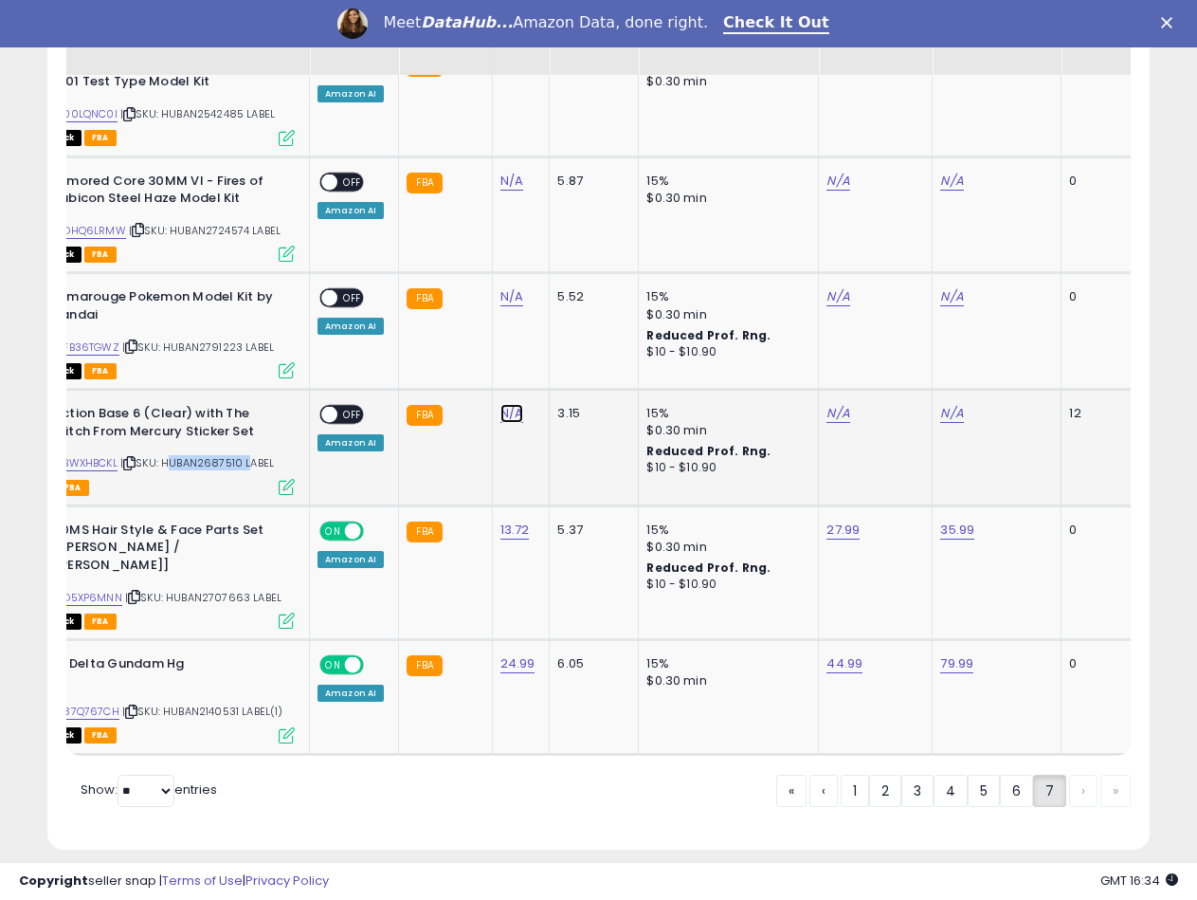
click at [510, 404] on link "N/A" at bounding box center [511, 413] width 23 height 19
click at [418, 343] on input "number" at bounding box center [454, 350] width 169 height 32
type input "****"
click at [567, 348] on icon "submit" at bounding box center [560, 346] width 11 height 11
drag, startPoint x: 108, startPoint y: 427, endPoint x: 105, endPoint y: 440, distance: 12.6
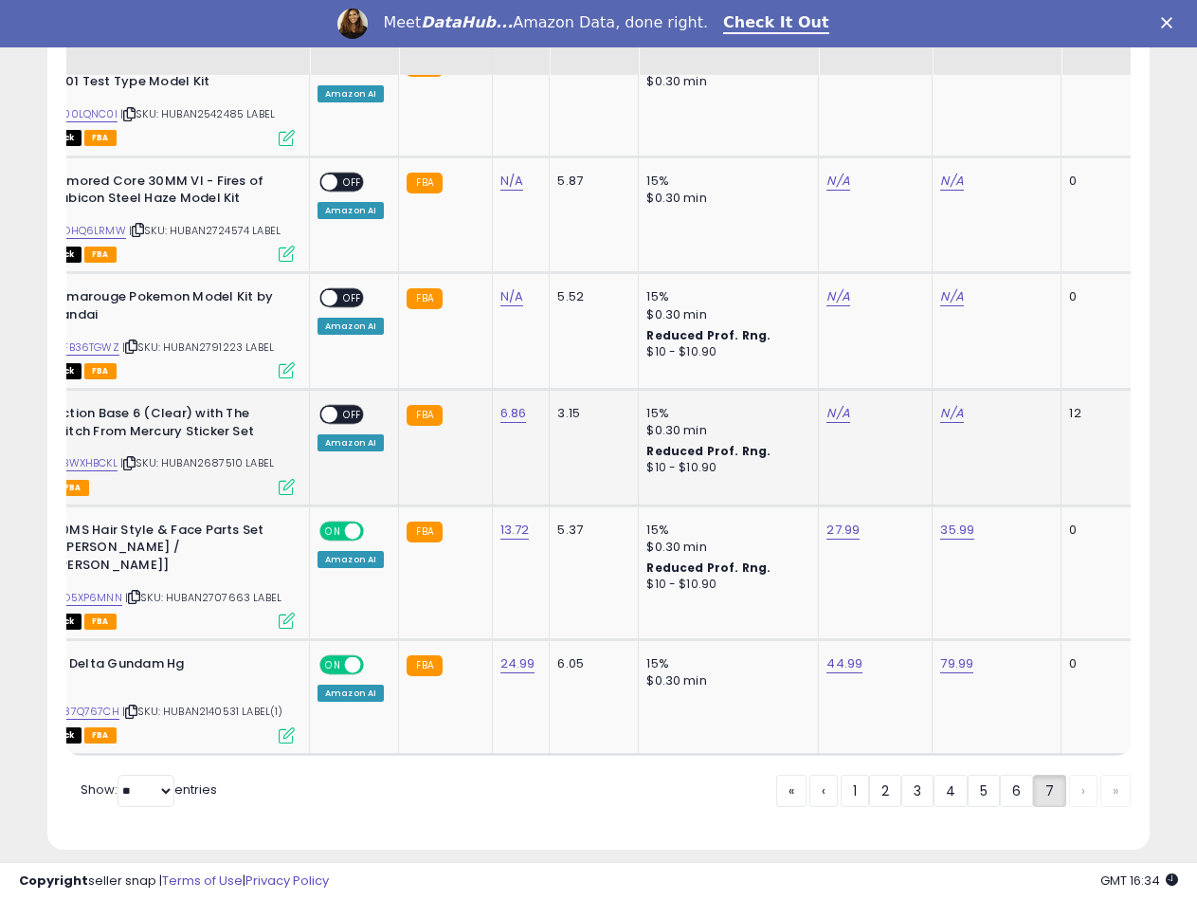
click at [108, 427] on div "ASIN: B0BWXHBCKL | SKU: HUBAN2687510 LABEL Active FBA" at bounding box center [152, 449] width 284 height 88
click at [104, 455] on link "B0BWXHBCKL" at bounding box center [83, 463] width 68 height 16
click at [840, 404] on link "N/A" at bounding box center [838, 413] width 23 height 19
click at [755, 332] on div at bounding box center [817, 350] width 273 height 50
click at [763, 359] on input "number" at bounding box center [778, 350] width 169 height 32
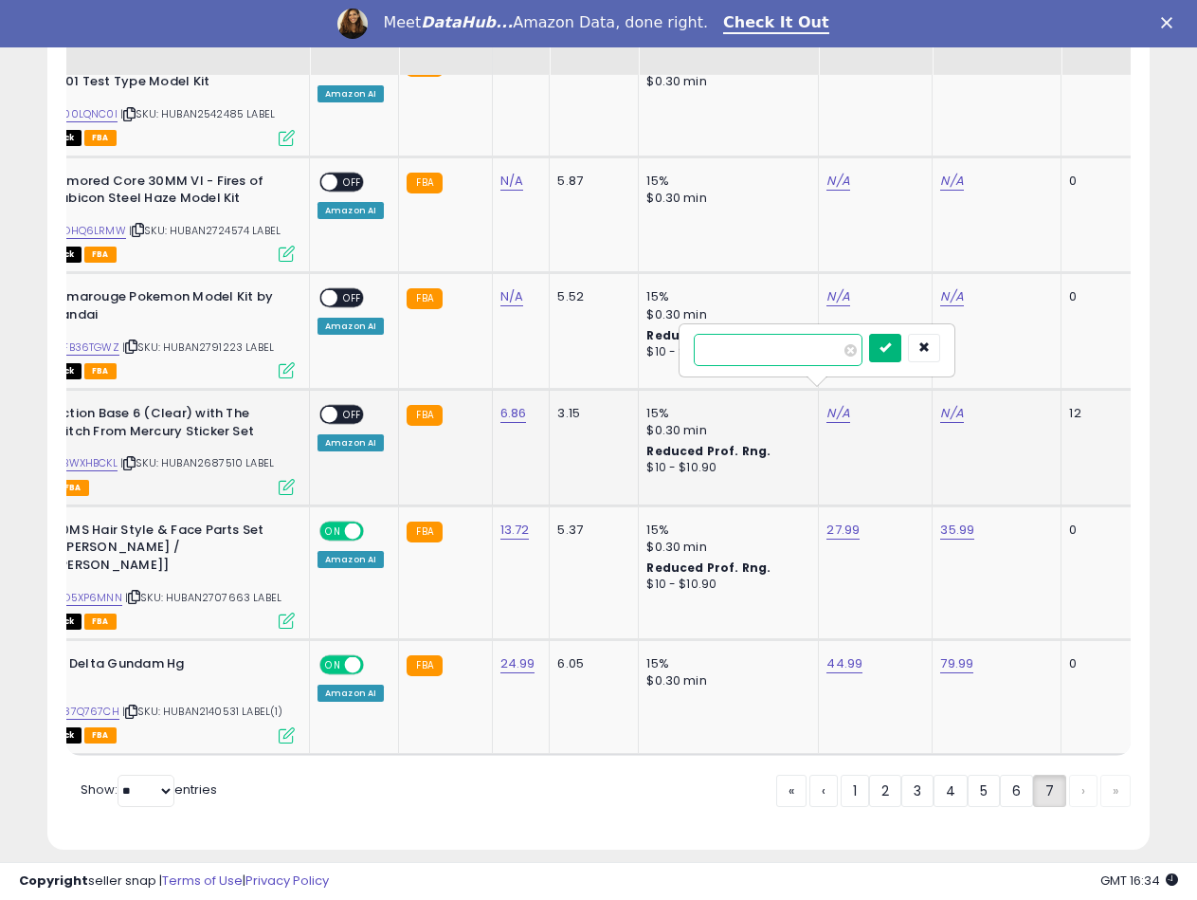
type input "*****"
click at [901, 334] on button "submit" at bounding box center [885, 348] width 32 height 28
click at [946, 404] on link "N/A" at bounding box center [951, 413] width 23 height 19
click at [859, 344] on input "number" at bounding box center [892, 350] width 169 height 32
type input "*****"
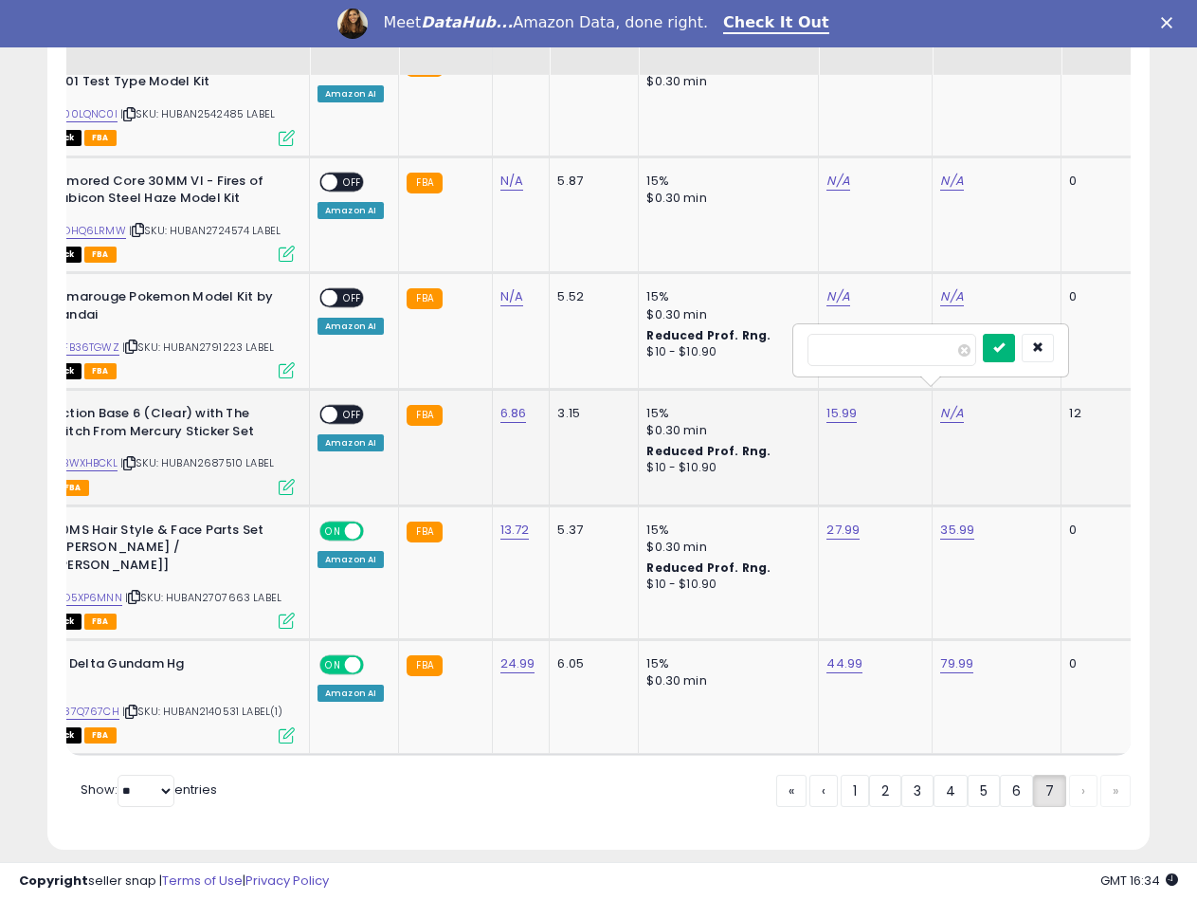
click at [1005, 350] on icon "submit" at bounding box center [998, 346] width 11 height 11
click at [337, 407] on span "OFF" at bounding box center [352, 415] width 30 height 16
click at [217, 339] on span "| SKU: HUBAN2791223 LABEL" at bounding box center [198, 346] width 152 height 15
click at [508, 287] on link "N/A" at bounding box center [511, 296] width 23 height 19
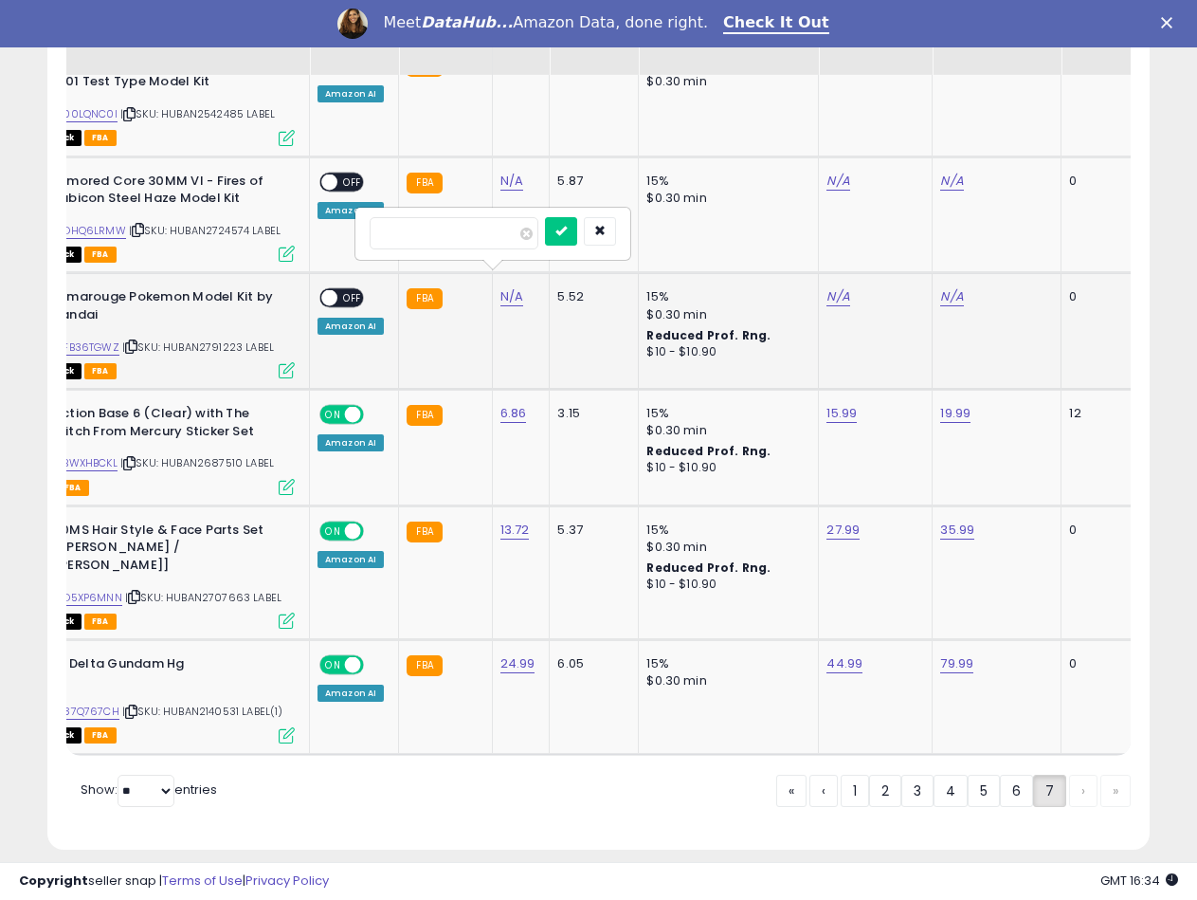
click at [452, 209] on div at bounding box center [492, 234] width 273 height 50
click at [492, 227] on input "number" at bounding box center [454, 233] width 169 height 32
type input "****"
click at [567, 226] on icon "submit" at bounding box center [560, 230] width 11 height 11
click at [108, 339] on link "B0FB36TGWZ" at bounding box center [84, 347] width 70 height 16
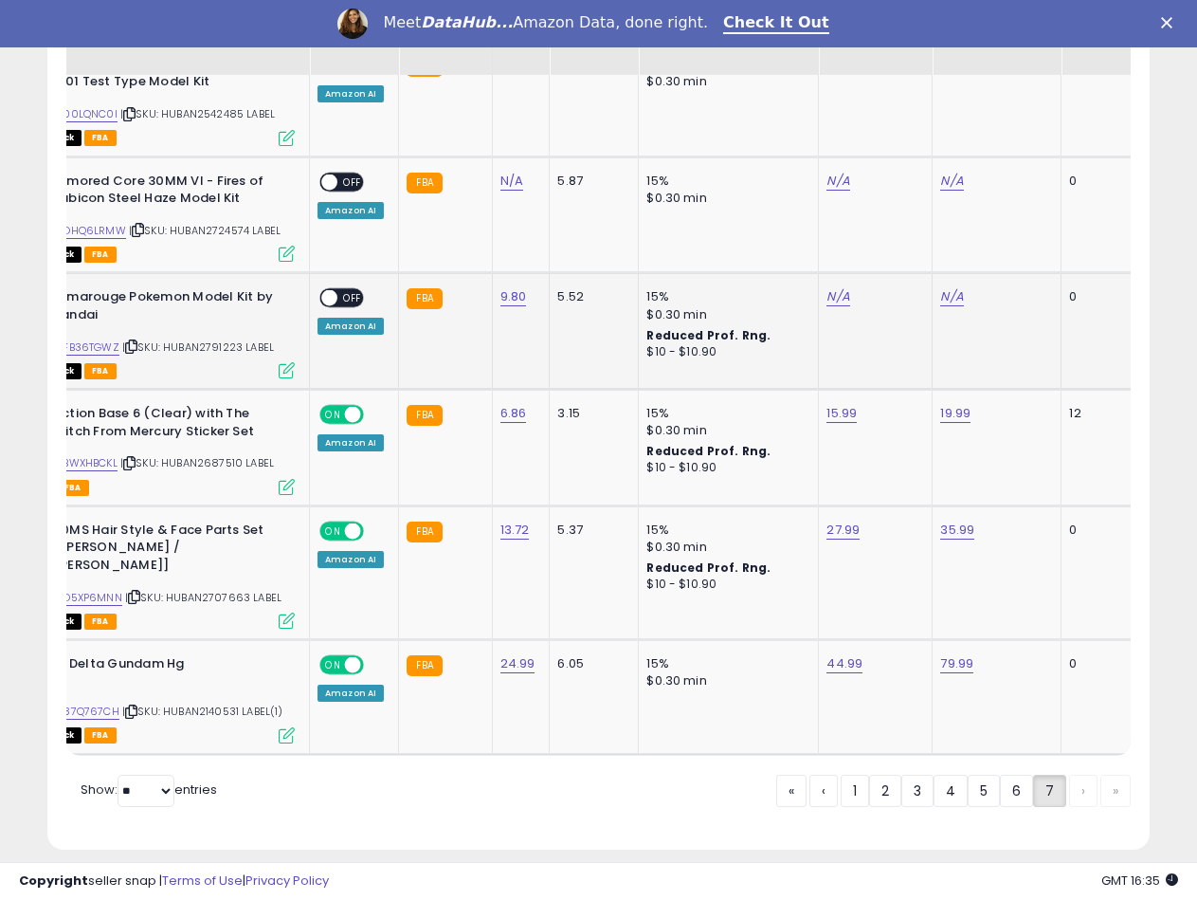
click at [960, 288] on div "N/A" at bounding box center [993, 296] width 106 height 17
click at [955, 287] on link "N/A" at bounding box center [951, 296] width 23 height 19
type input "*****"
click at [1015, 237] on button "submit" at bounding box center [999, 231] width 32 height 28
click at [828, 287] on link "N/A" at bounding box center [838, 296] width 23 height 19
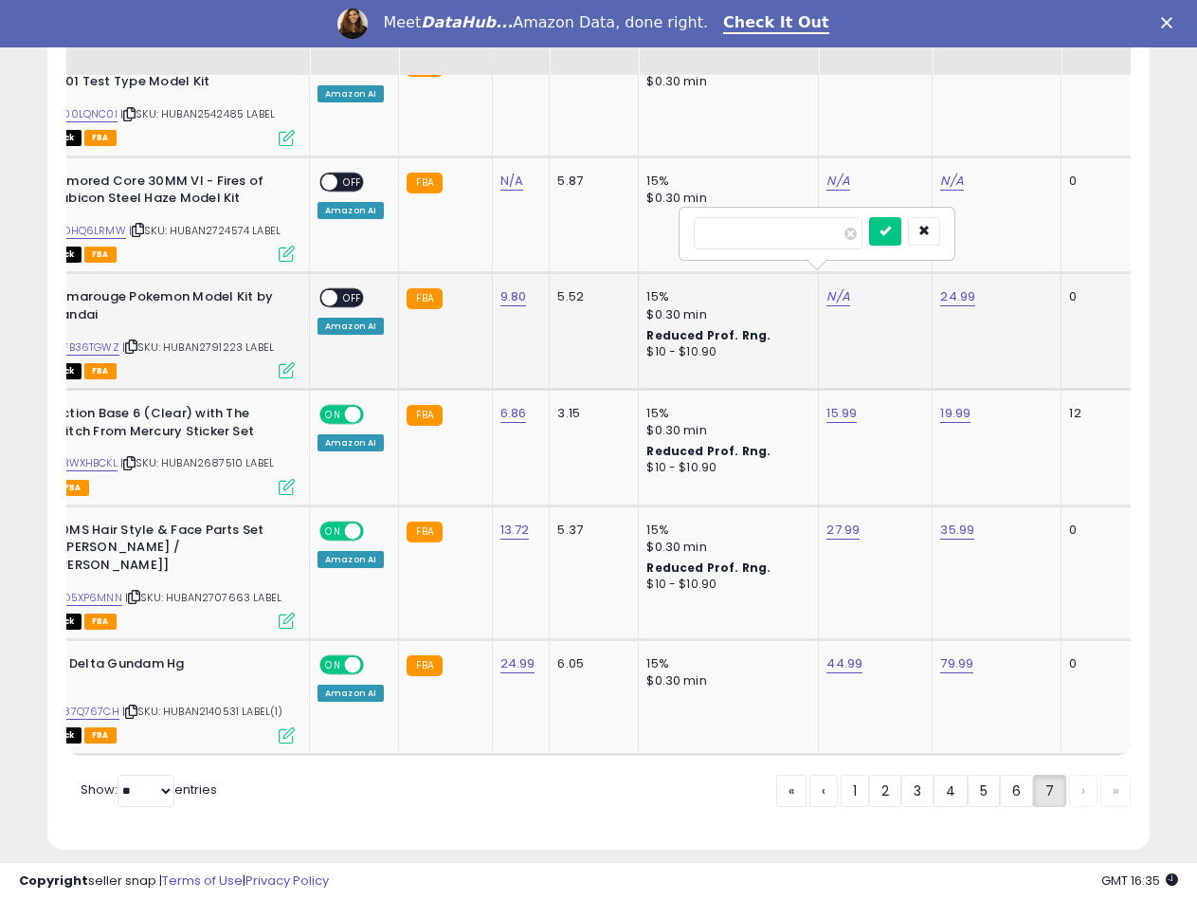
click at [772, 236] on input "number" at bounding box center [778, 233] width 169 height 32
type input "*****"
click at [901, 226] on button "submit" at bounding box center [885, 231] width 32 height 28
click at [333, 290] on span at bounding box center [329, 298] width 16 height 16
click at [323, 290] on div "ON OFF" at bounding box center [321, 298] width 45 height 16
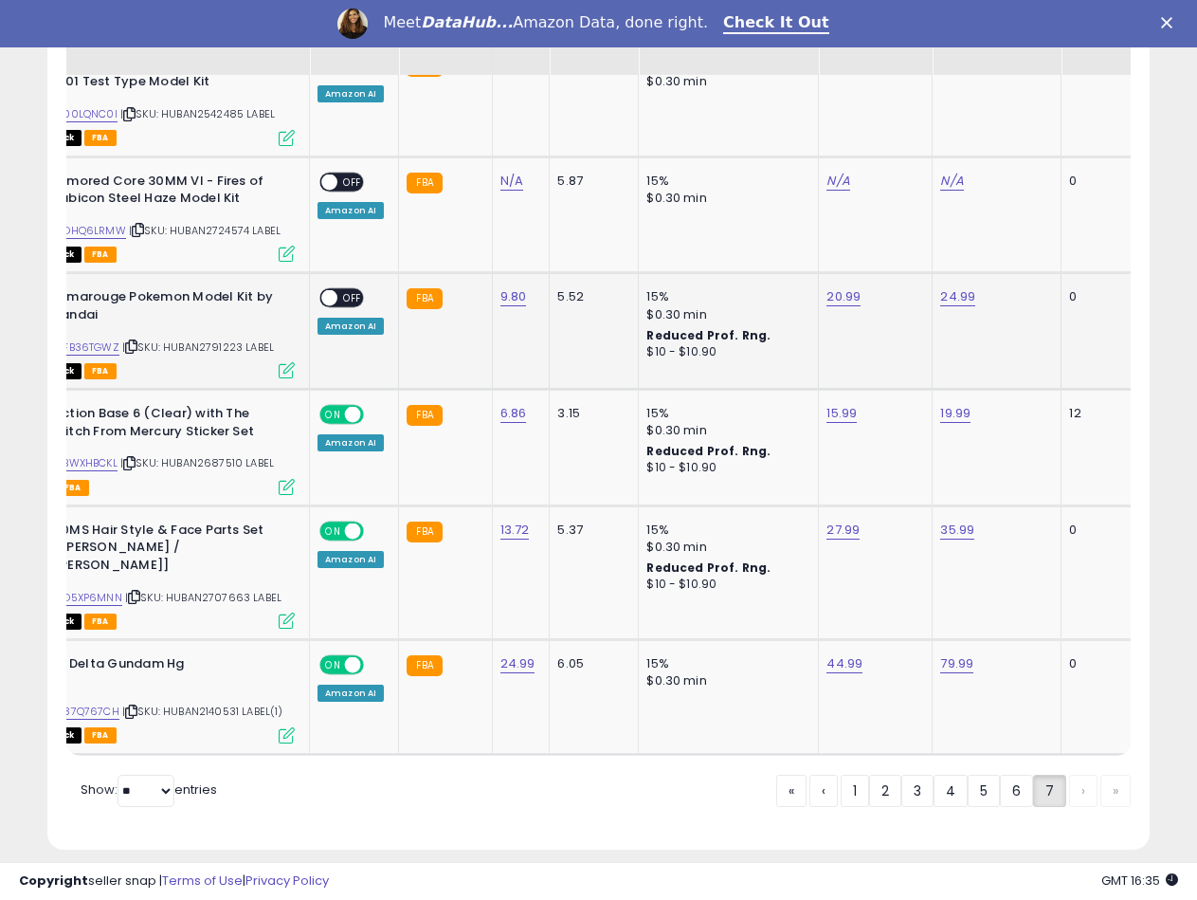
click at [349, 290] on span "OFF" at bounding box center [352, 298] width 30 height 16
click at [215, 223] on span "| SKU: HUBAN2724574 LABEL" at bounding box center [205, 230] width 152 height 15
drag, startPoint x: 484, startPoint y: 159, endPoint x: 500, endPoint y: 160, distance: 16.1
click at [484, 159] on td "FBA" at bounding box center [445, 214] width 93 height 117
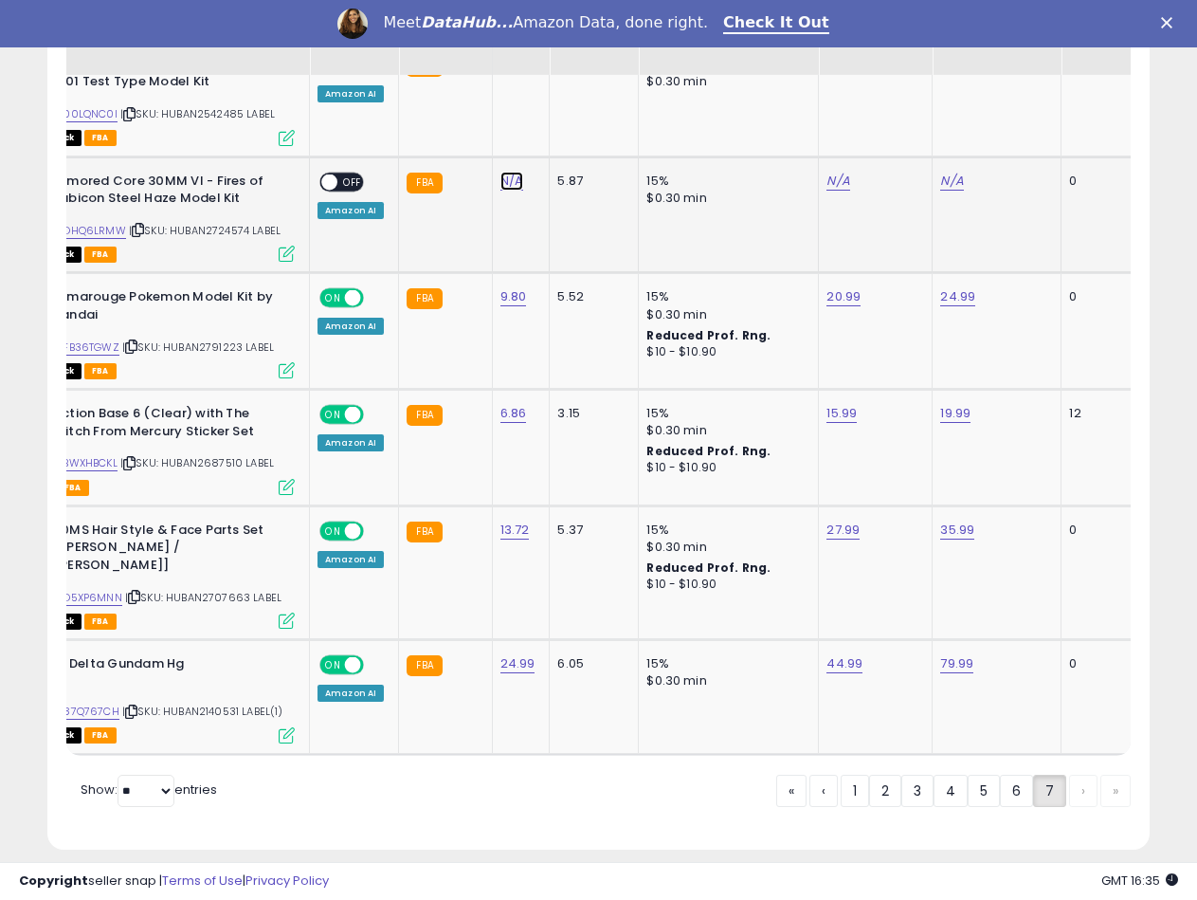
click at [504, 172] on link "N/A" at bounding box center [511, 181] width 23 height 19
click at [442, 116] on input "number" at bounding box center [454, 116] width 169 height 32
type input "*****"
click at [567, 111] on icon "submit" at bounding box center [560, 113] width 11 height 11
click at [110, 223] on link "B0DHQ6LRMW" at bounding box center [87, 231] width 77 height 16
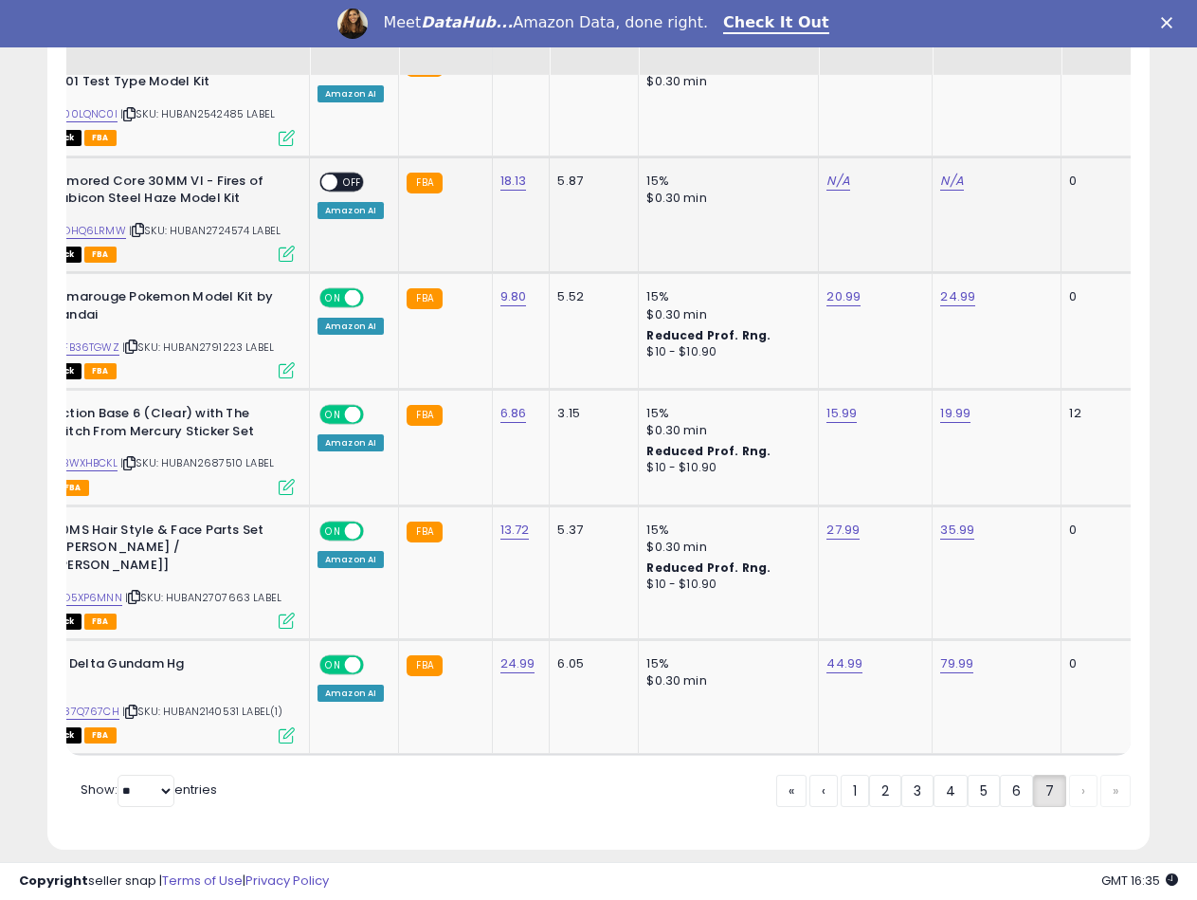
click at [833, 156] on td "N/A" at bounding box center [876, 214] width 114 height 117
click at [833, 172] on link "N/A" at bounding box center [838, 181] width 23 height 19
type input "*****"
click at [901, 111] on button "submit" at bounding box center [885, 114] width 32 height 28
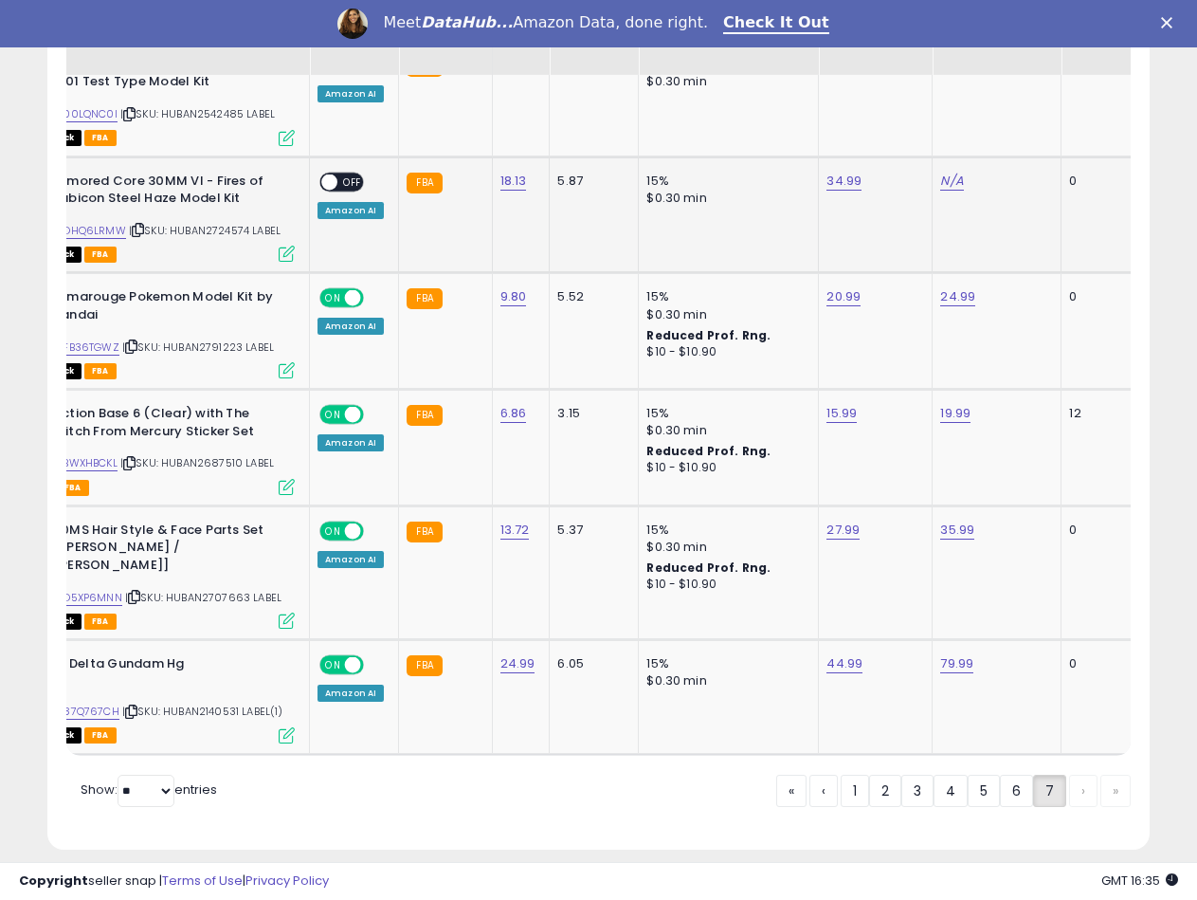
click at [938, 158] on td "N/A" at bounding box center [997, 214] width 129 height 117
click at [943, 172] on link "N/A" at bounding box center [951, 181] width 23 height 19
click at [887, 126] on input "number" at bounding box center [892, 116] width 169 height 32
type input "*****"
click at [1015, 110] on button "submit" at bounding box center [999, 114] width 32 height 28
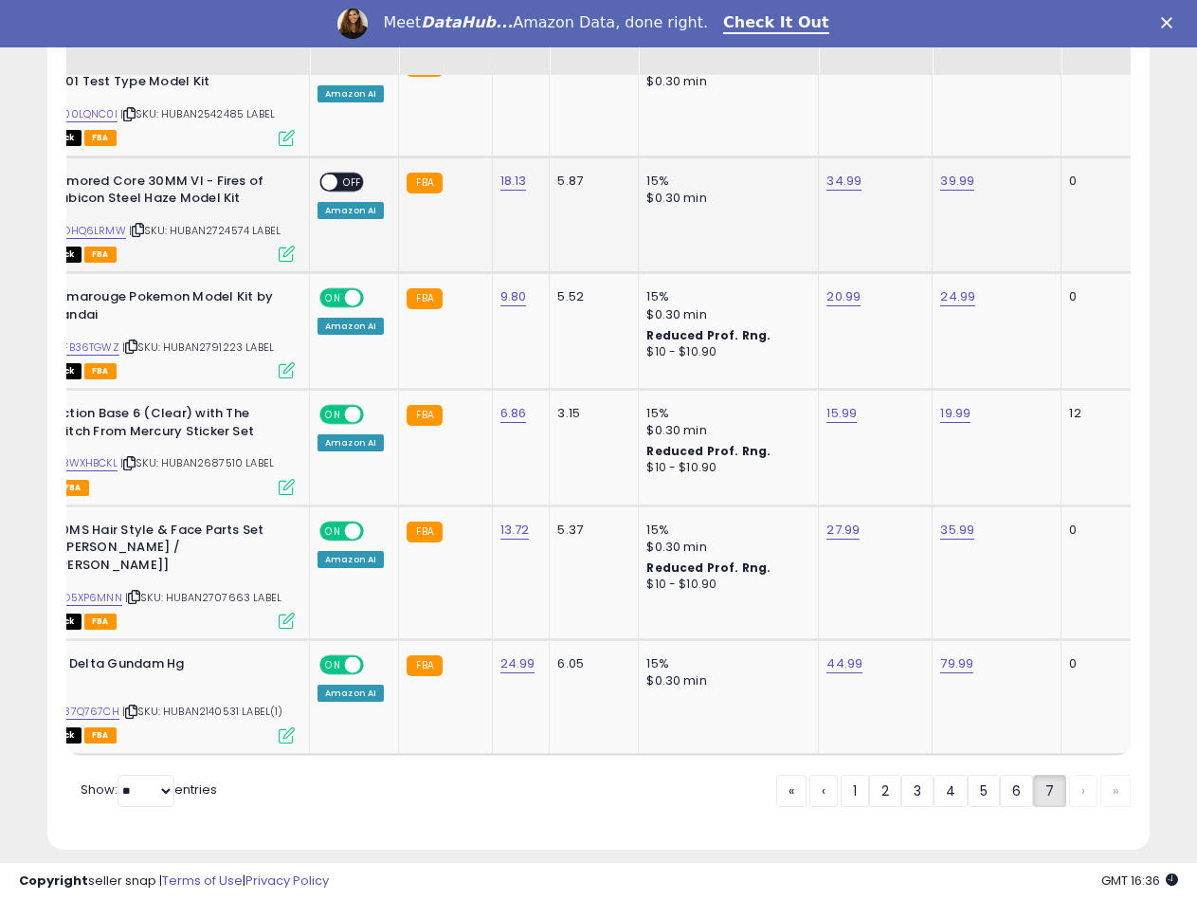
click at [330, 173] on span at bounding box center [329, 181] width 16 height 16
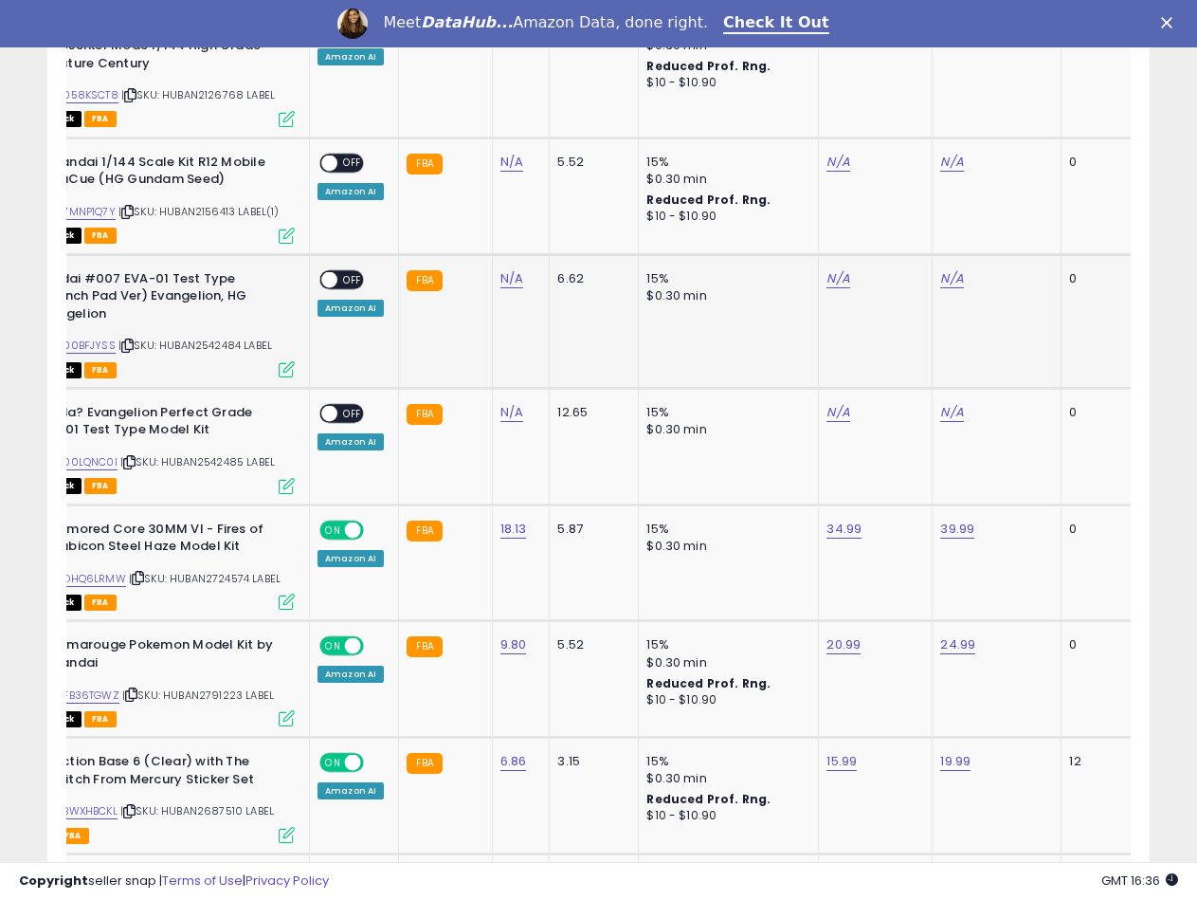
scroll to position [2707, 0]
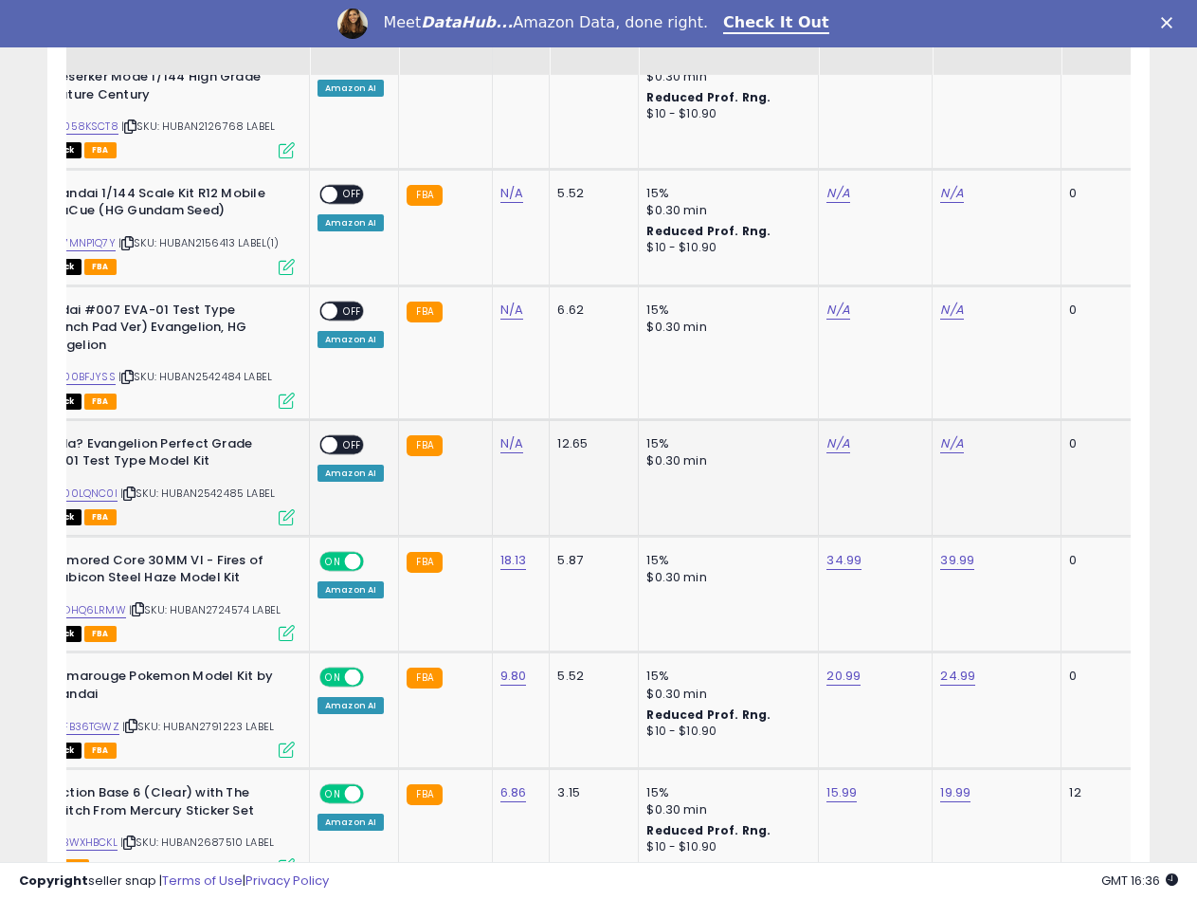
click at [194, 485] on span "| SKU: HUBAN2542485 LABEL" at bounding box center [197, 492] width 155 height 15
click at [209, 369] on span "| SKU: HUBAN2542484 LABEL" at bounding box center [195, 376] width 154 height 15
click at [227, 235] on span "| SKU: HUBAN2156413 LABEL(1)" at bounding box center [198, 242] width 161 height 15
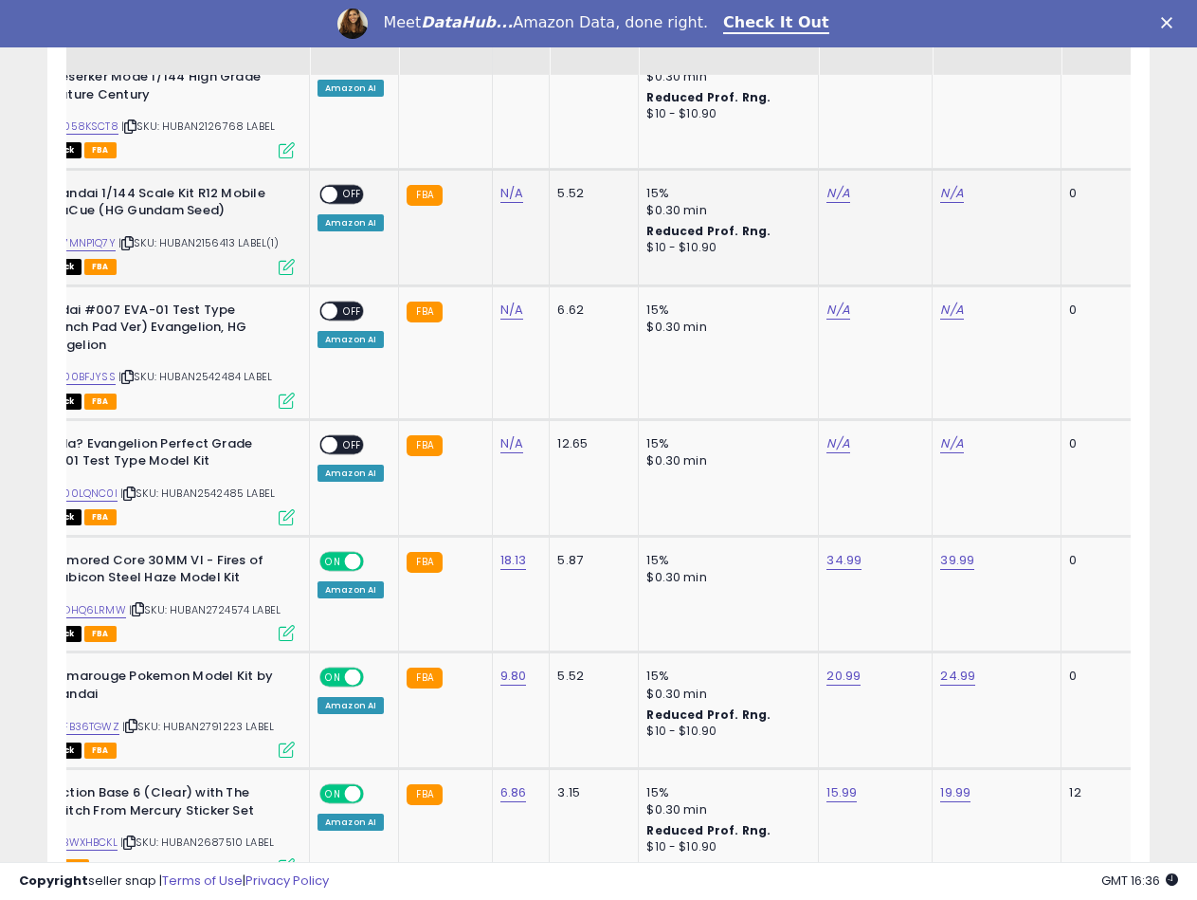
click at [227, 235] on span "| SKU: HUBAN2156413 LABEL(1)" at bounding box center [198, 242] width 161 height 15
click at [504, 184] on link "N/A" at bounding box center [511, 193] width 23 height 19
click at [453, 132] on input "number" at bounding box center [454, 129] width 169 height 32
type input "****"
click at [567, 120] on icon "submit" at bounding box center [560, 125] width 11 height 11
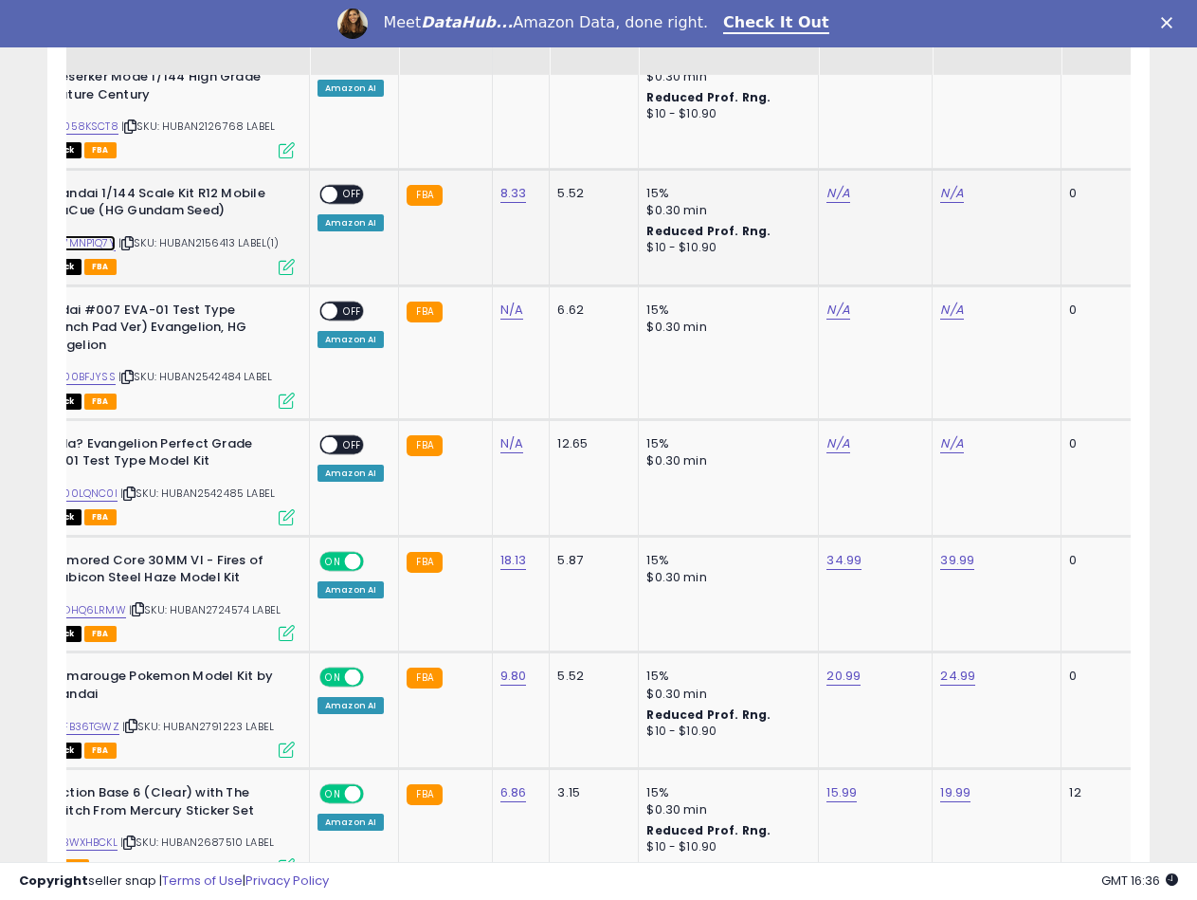
click at [86, 235] on link "B07MNP1Q7Y" at bounding box center [82, 243] width 66 height 16
click at [836, 300] on link "N/A" at bounding box center [838, 309] width 23 height 19
click at [783, 249] on input "number" at bounding box center [778, 245] width 169 height 32
click at [833, 184] on link "N/A" at bounding box center [838, 193] width 23 height 19
click at [739, 128] on input "number" at bounding box center [778, 129] width 169 height 32
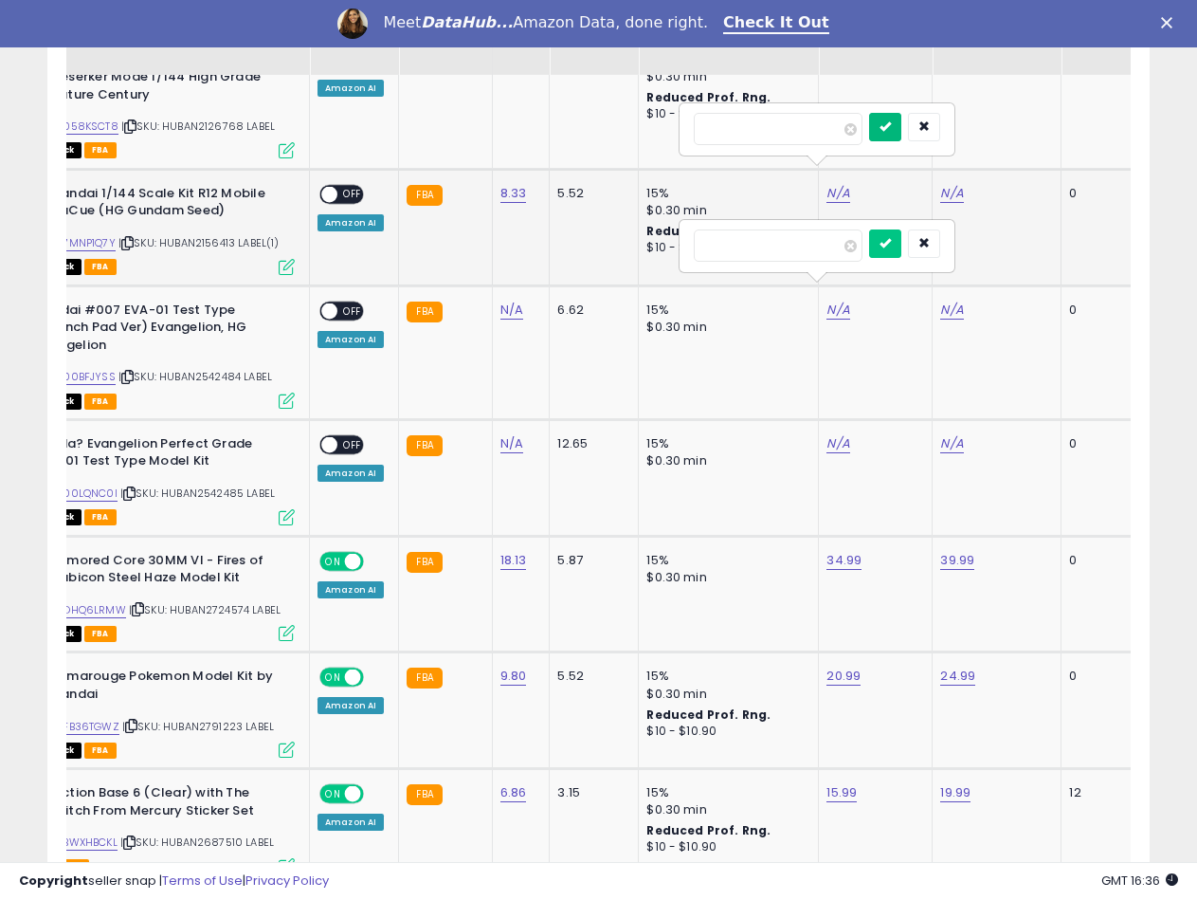
type input "*****"
click at [899, 131] on button "submit" at bounding box center [885, 127] width 32 height 28
click at [943, 184] on link "N/A" at bounding box center [951, 193] width 23 height 19
click at [894, 130] on input "number" at bounding box center [892, 129] width 169 height 32
type input "*****"
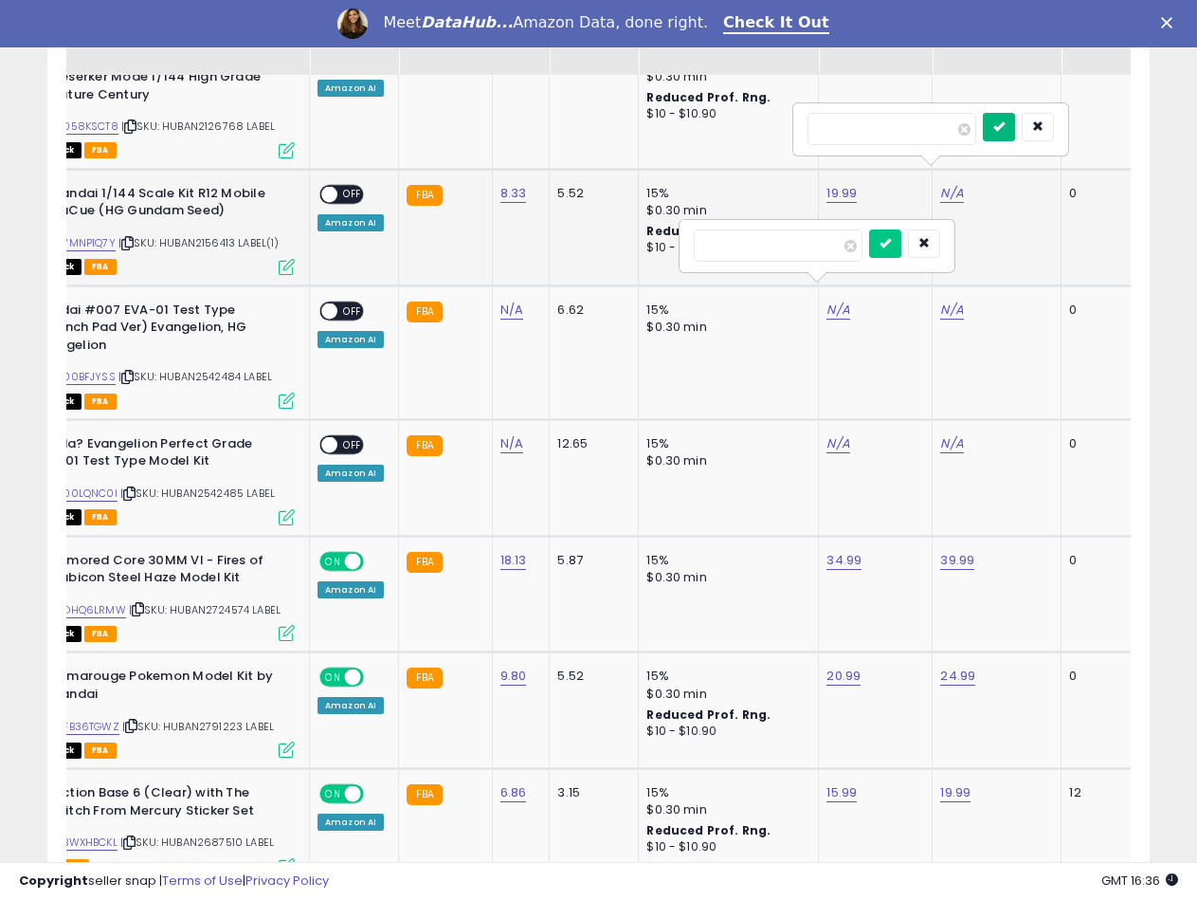
click at [1015, 117] on button "submit" at bounding box center [999, 127] width 32 height 28
click at [340, 186] on span "OFF" at bounding box center [352, 194] width 30 height 16
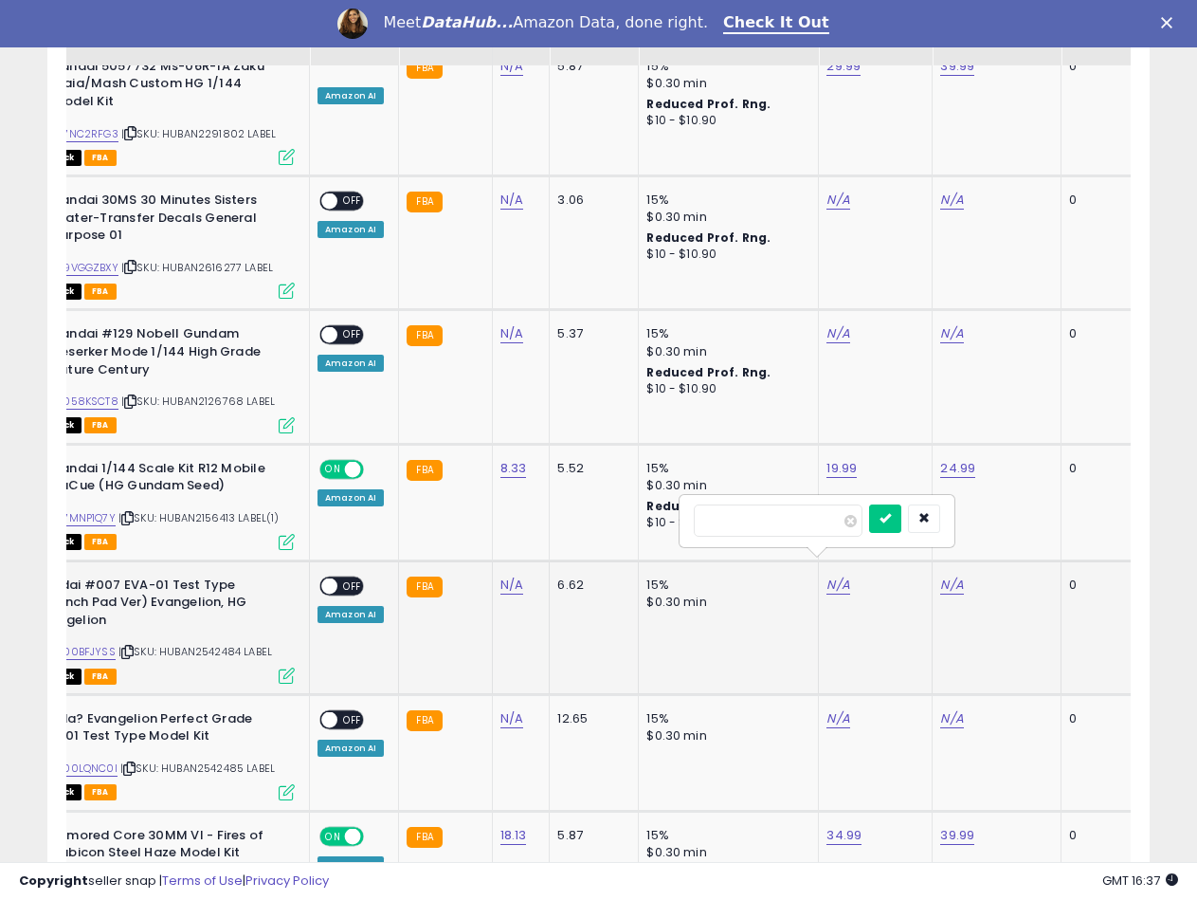
scroll to position [2423, 0]
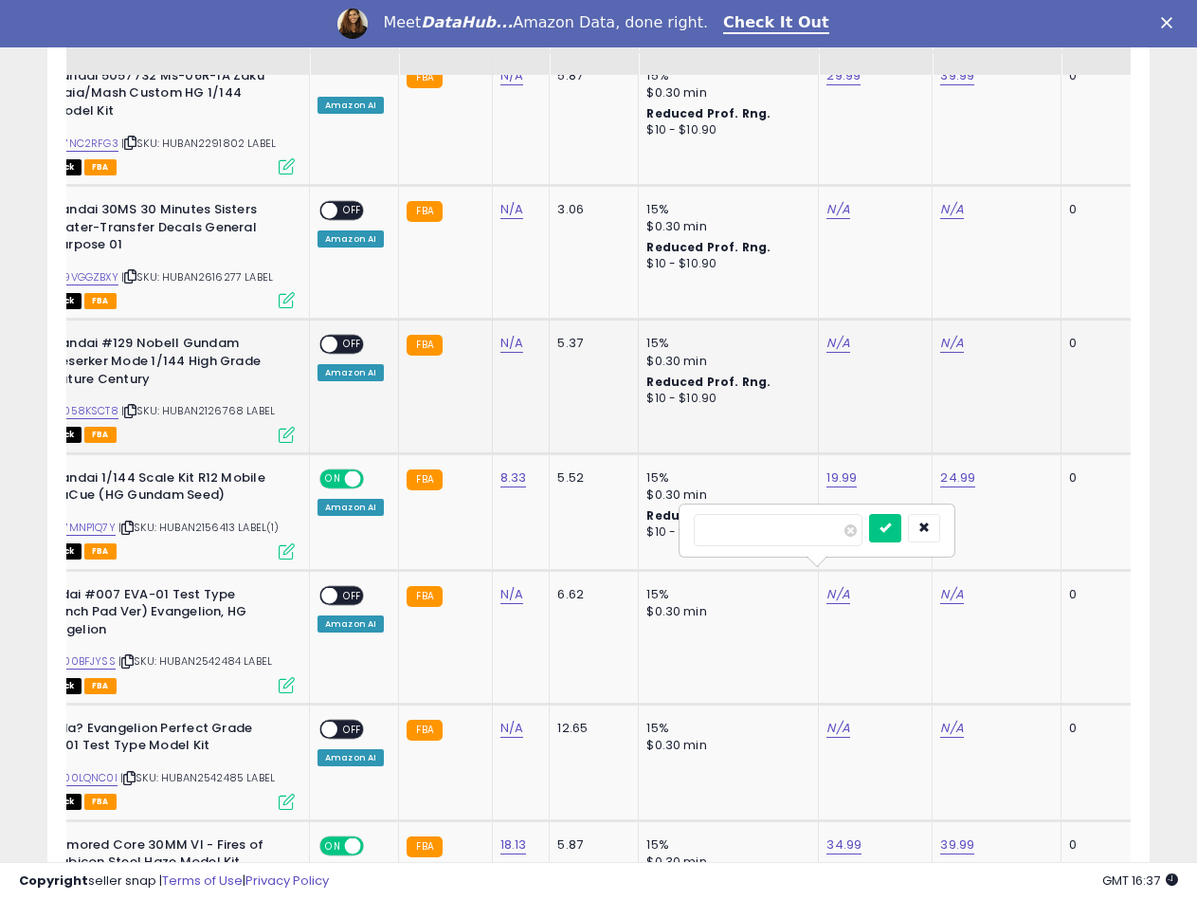
click at [236, 403] on span "| SKU: HUBAN2126768 LABEL" at bounding box center [198, 410] width 154 height 15
click at [242, 269] on span "| SKU: HUBAN2616277 LABEL" at bounding box center [197, 276] width 152 height 15
click at [518, 200] on link "N/A" at bounding box center [511, 209] width 23 height 19
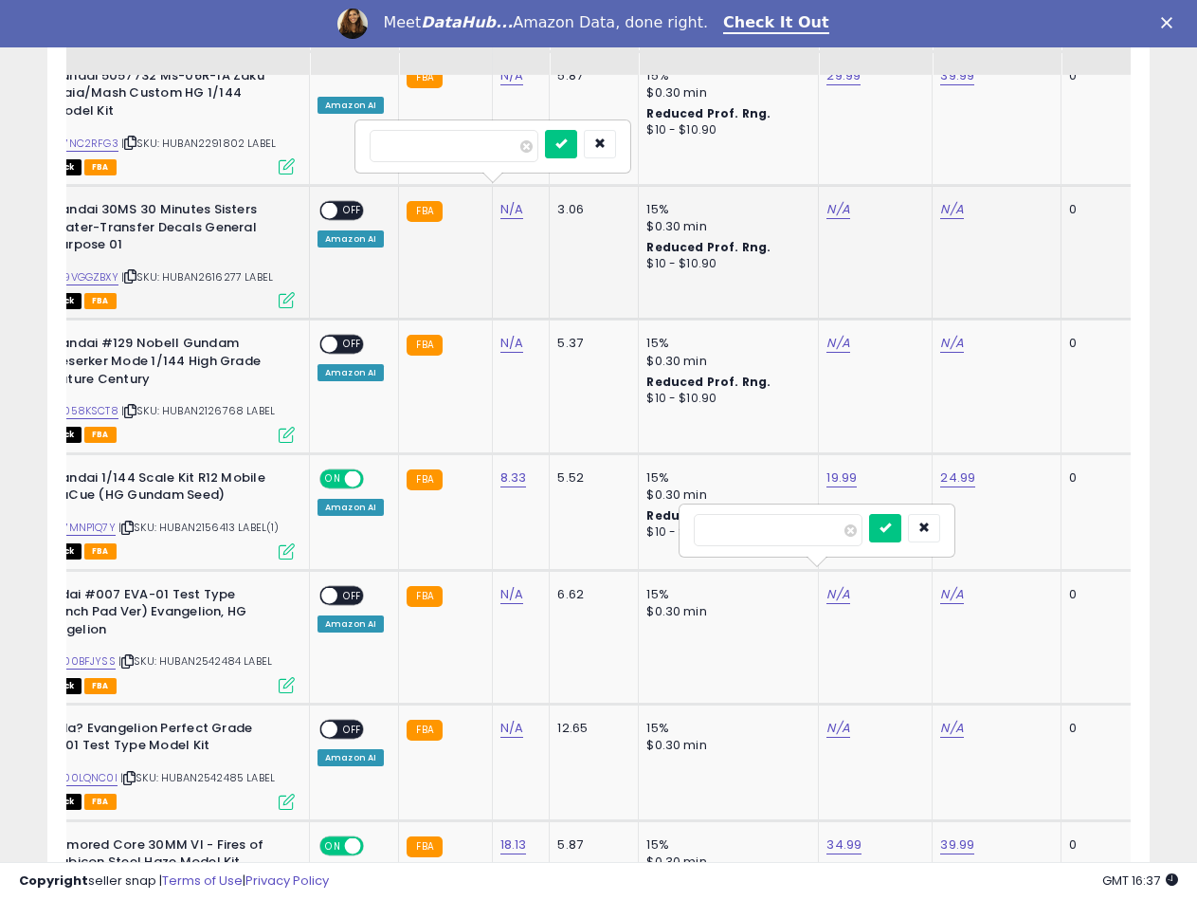
click at [424, 144] on input "number" at bounding box center [454, 146] width 169 height 32
type input "****"
click at [567, 138] on icon "submit" at bounding box center [560, 142] width 11 height 11
click at [92, 269] on link "B09VGGZBXY" at bounding box center [83, 277] width 69 height 16
click at [816, 535] on input "number" at bounding box center [778, 530] width 169 height 32
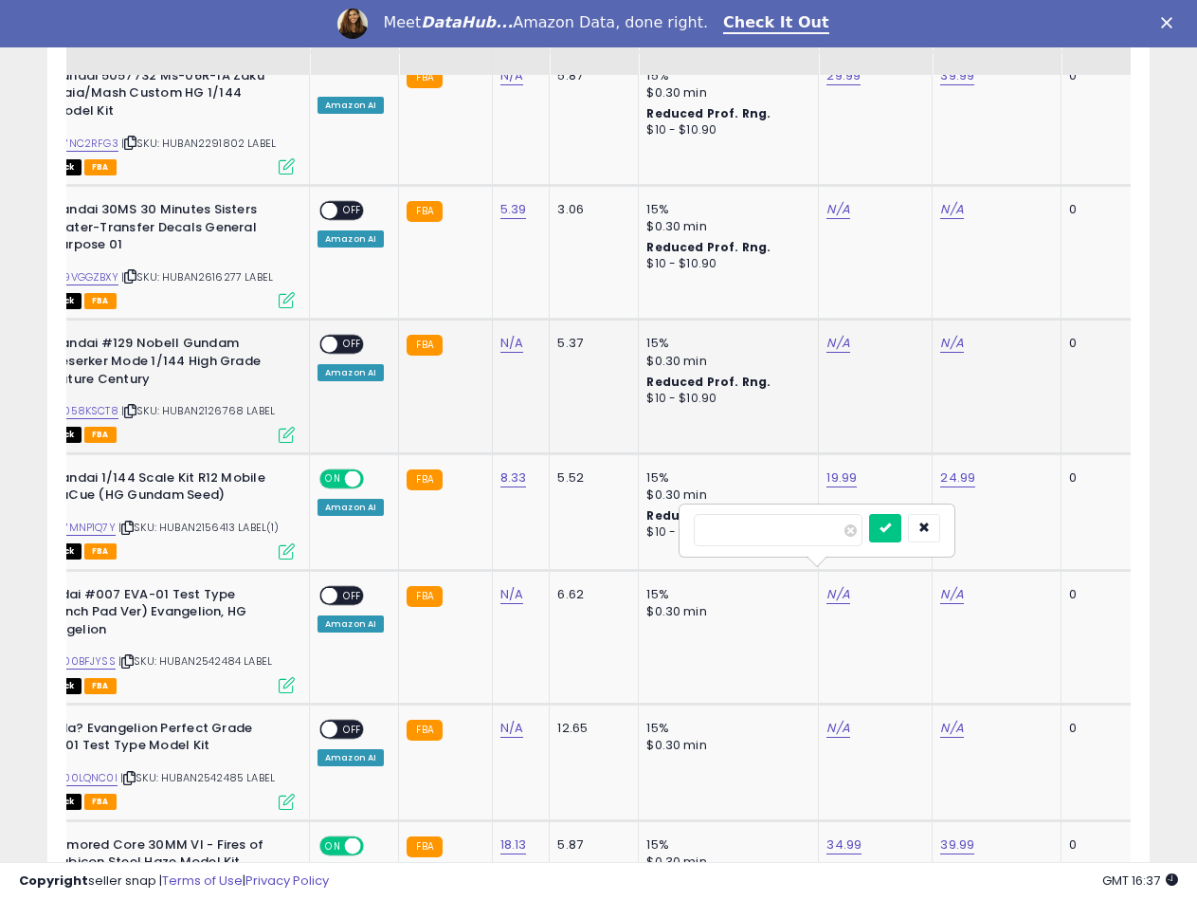
click at [869, 409] on td "N/A" at bounding box center [876, 386] width 114 height 134
click at [940, 536] on button "button" at bounding box center [924, 528] width 32 height 28
click at [826, 186] on td "N/A" at bounding box center [876, 253] width 114 height 134
click at [828, 200] on link "N/A" at bounding box center [838, 209] width 23 height 19
click at [787, 157] on input "number" at bounding box center [778, 146] width 169 height 32
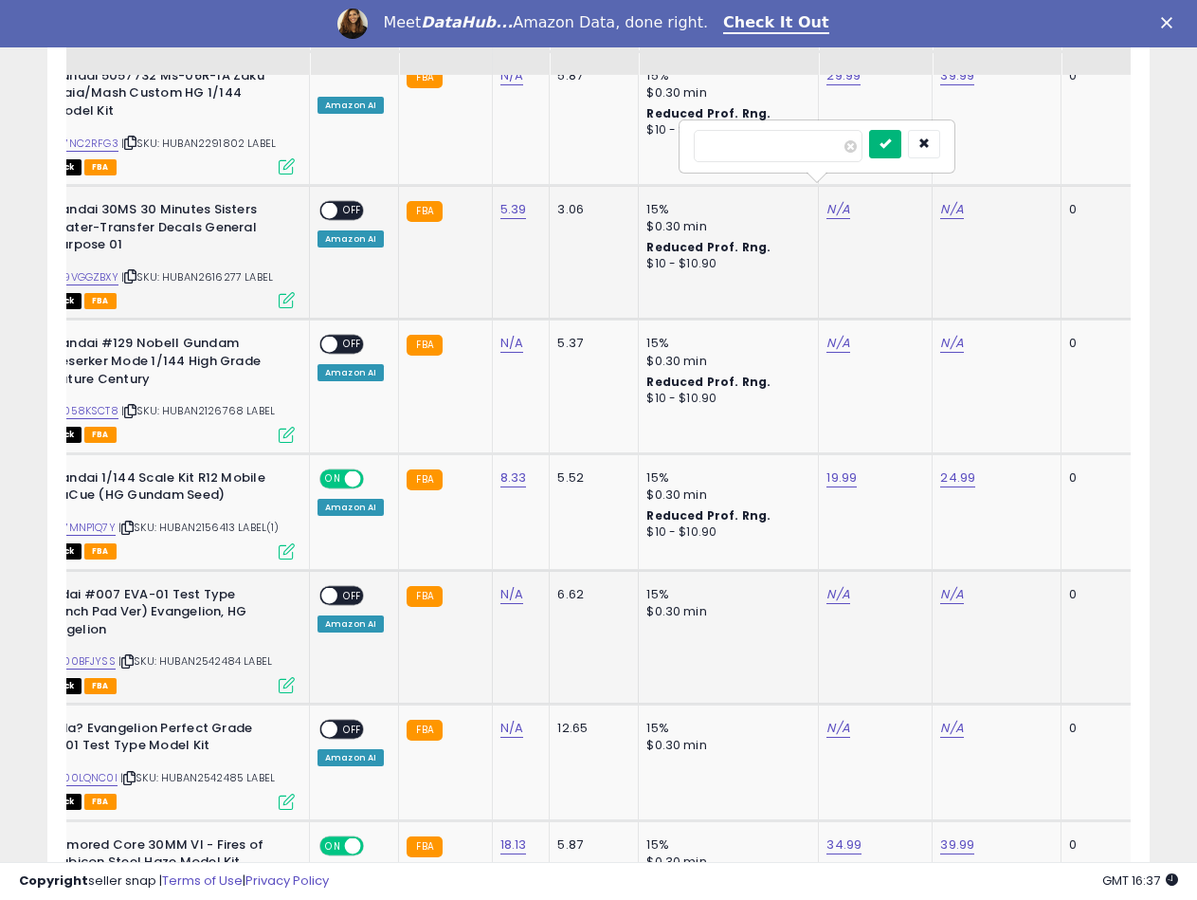
type input "*****"
click at [901, 144] on button "submit" at bounding box center [885, 144] width 32 height 28
click at [940, 200] on link "N/A" at bounding box center [951, 209] width 23 height 19
click at [851, 147] on input "number" at bounding box center [892, 146] width 169 height 32
type input "*****"
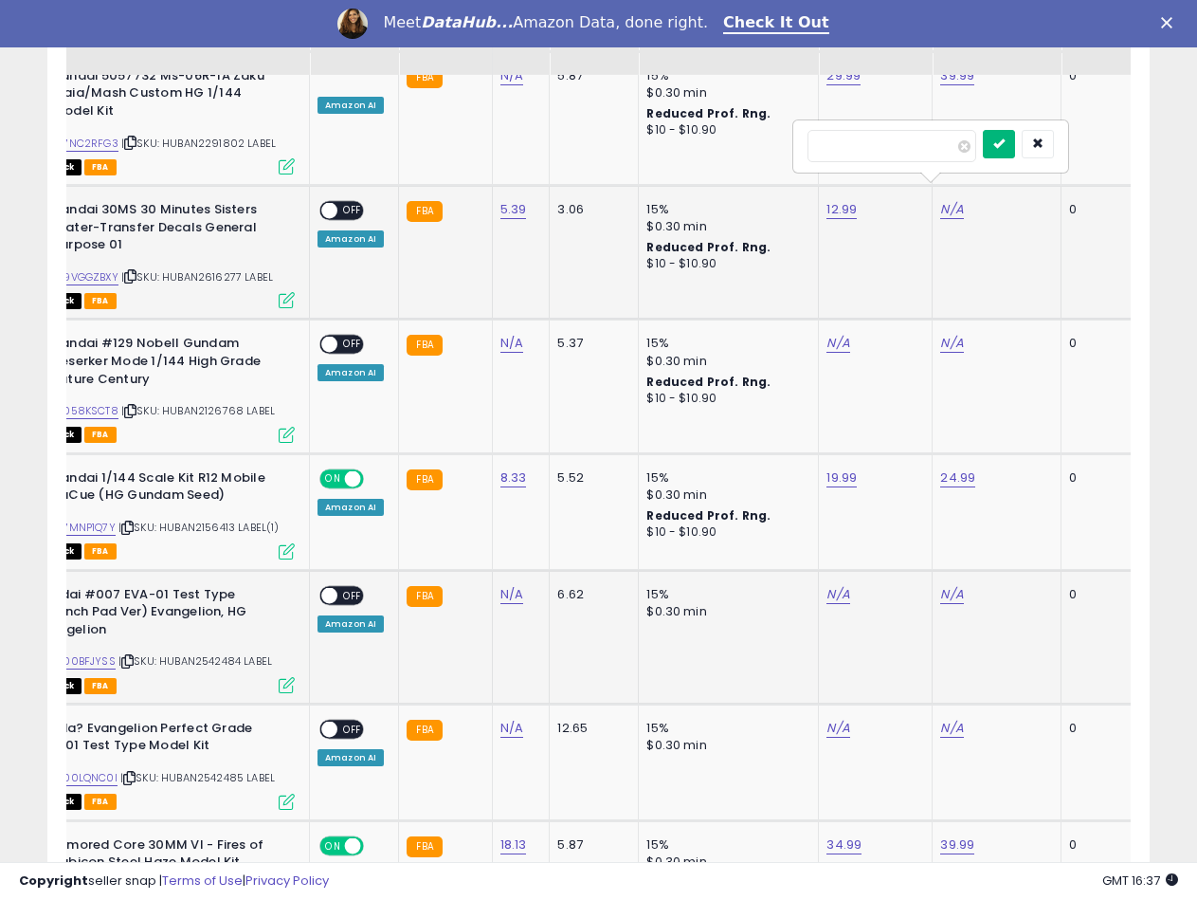
click at [1011, 150] on button "submit" at bounding box center [999, 144] width 32 height 28
click at [336, 203] on div "ON OFF" at bounding box center [321, 211] width 45 height 16
click at [330, 203] on span at bounding box center [329, 211] width 16 height 16
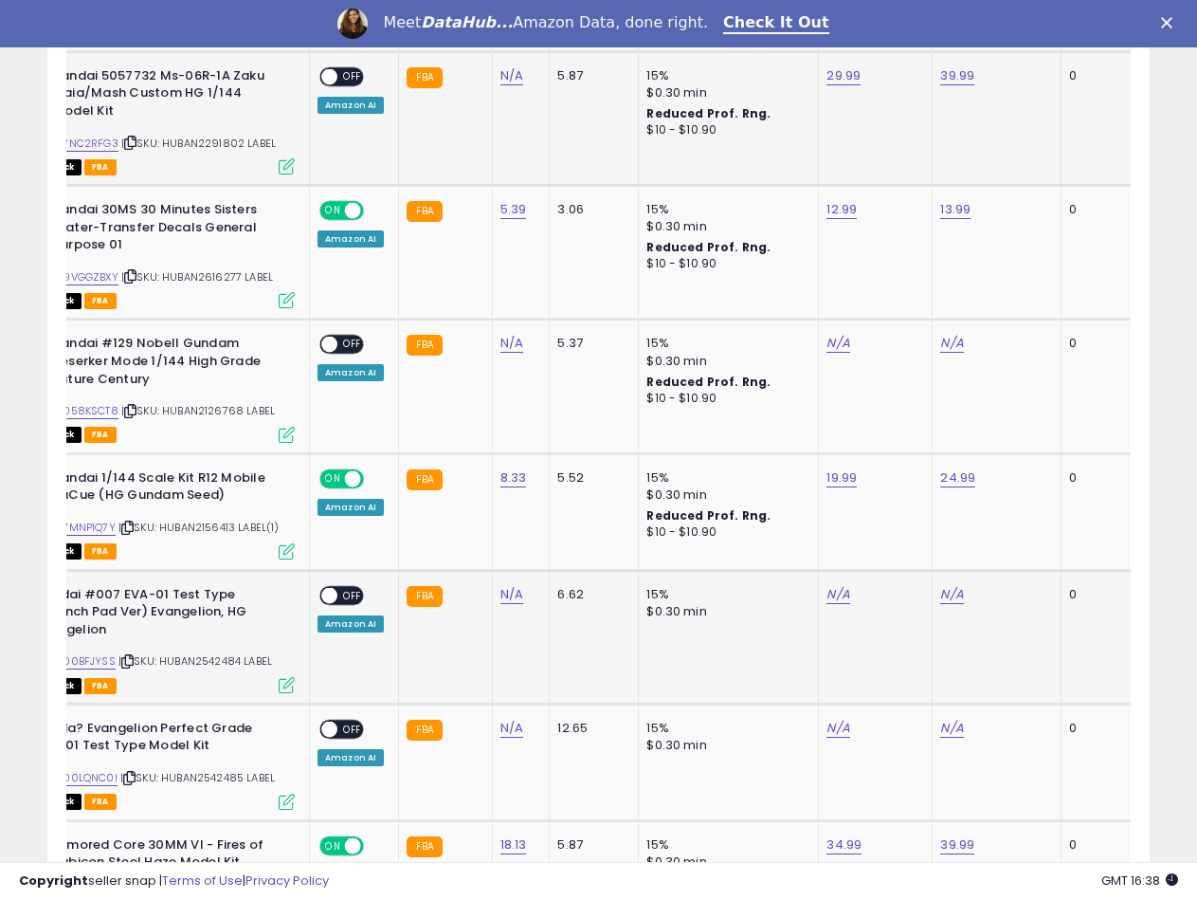
scroll to position [2044, 0]
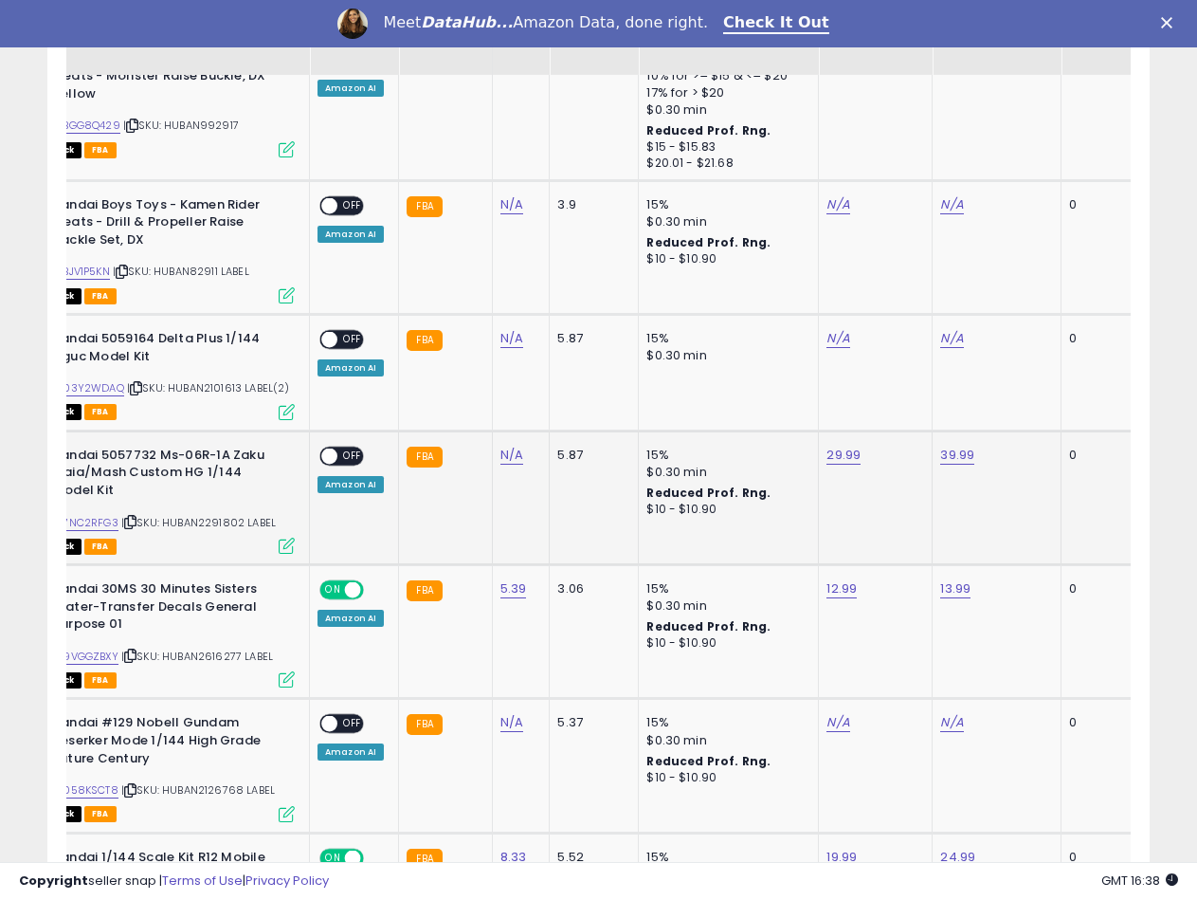
click at [218, 515] on span "| SKU: HUBAN2291802 LABEL" at bounding box center [198, 522] width 155 height 15
click at [199, 380] on span "| SKU: HUBAN2101613 LABEL(2)" at bounding box center [208, 387] width 163 height 15
click at [510, 329] on link "N/A" at bounding box center [511, 338] width 23 height 19
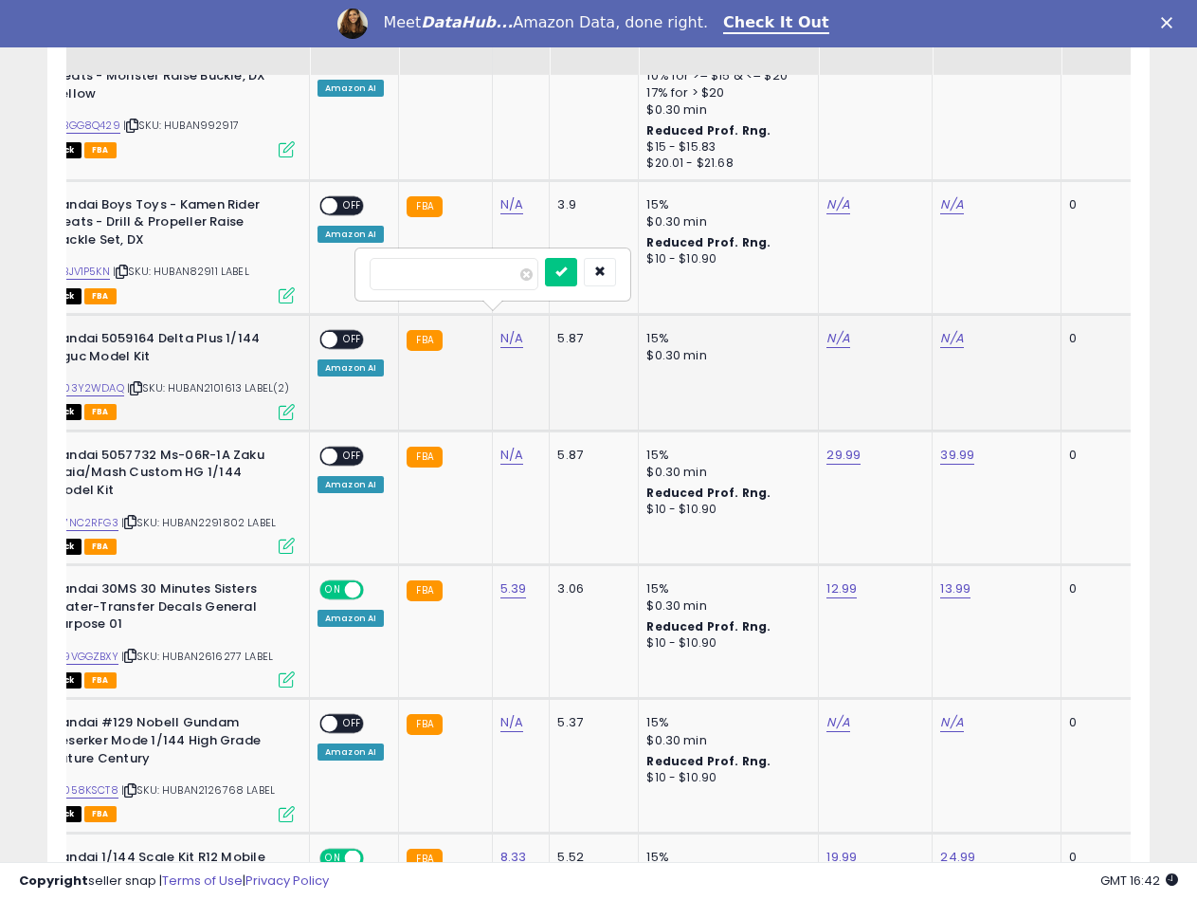
click at [435, 278] on input "number" at bounding box center [454, 274] width 169 height 32
type input "*****"
click at [567, 270] on icon "submit" at bounding box center [560, 270] width 11 height 11
click at [110, 380] on link "B003Y2WDAQ" at bounding box center [86, 388] width 75 height 16
click at [829, 492] on td "29.99" at bounding box center [876, 497] width 114 height 134
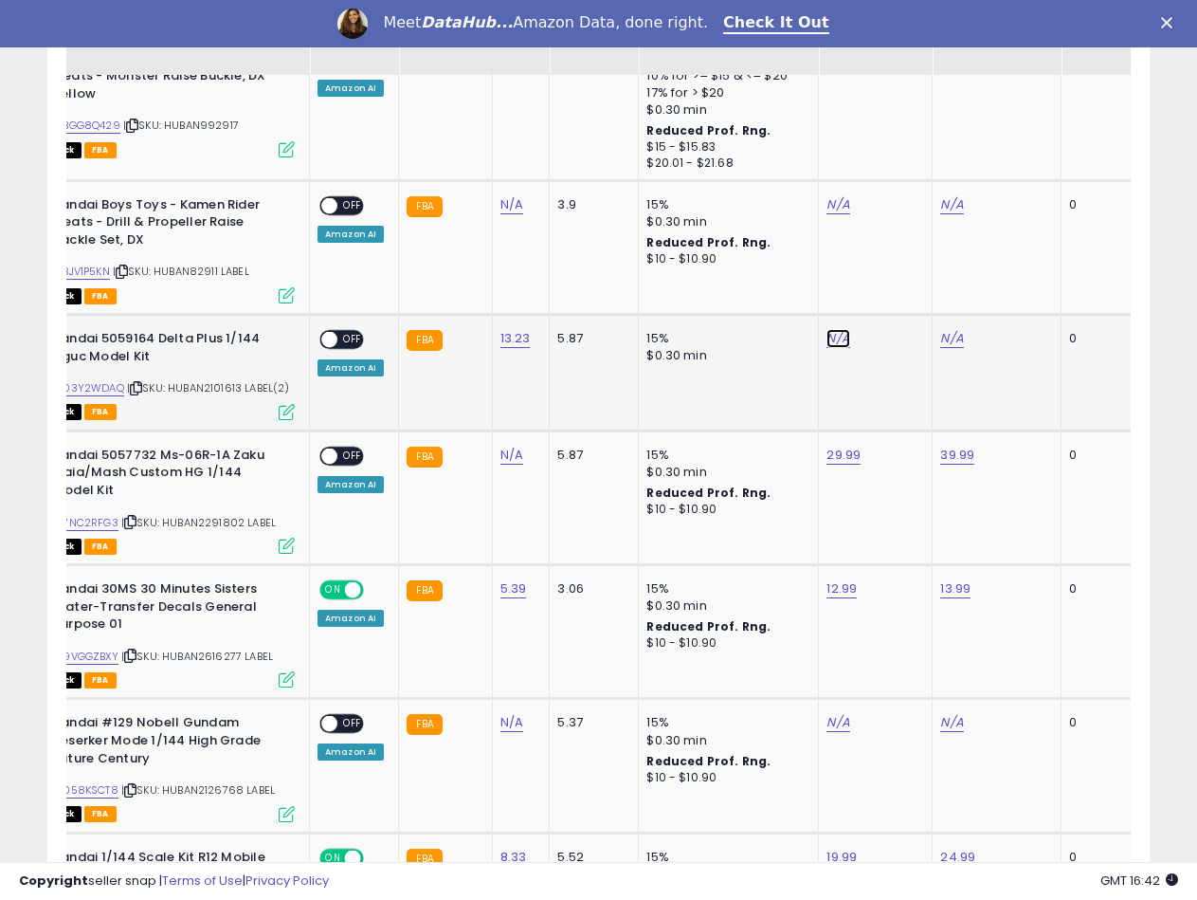
click at [834, 329] on link "N/A" at bounding box center [838, 338] width 23 height 19
click at [785, 272] on input "number" at bounding box center [778, 274] width 169 height 32
type input "*****"
click at [901, 273] on button "submit" at bounding box center [885, 272] width 32 height 28
click at [948, 329] on link "N/A" at bounding box center [951, 338] width 23 height 19
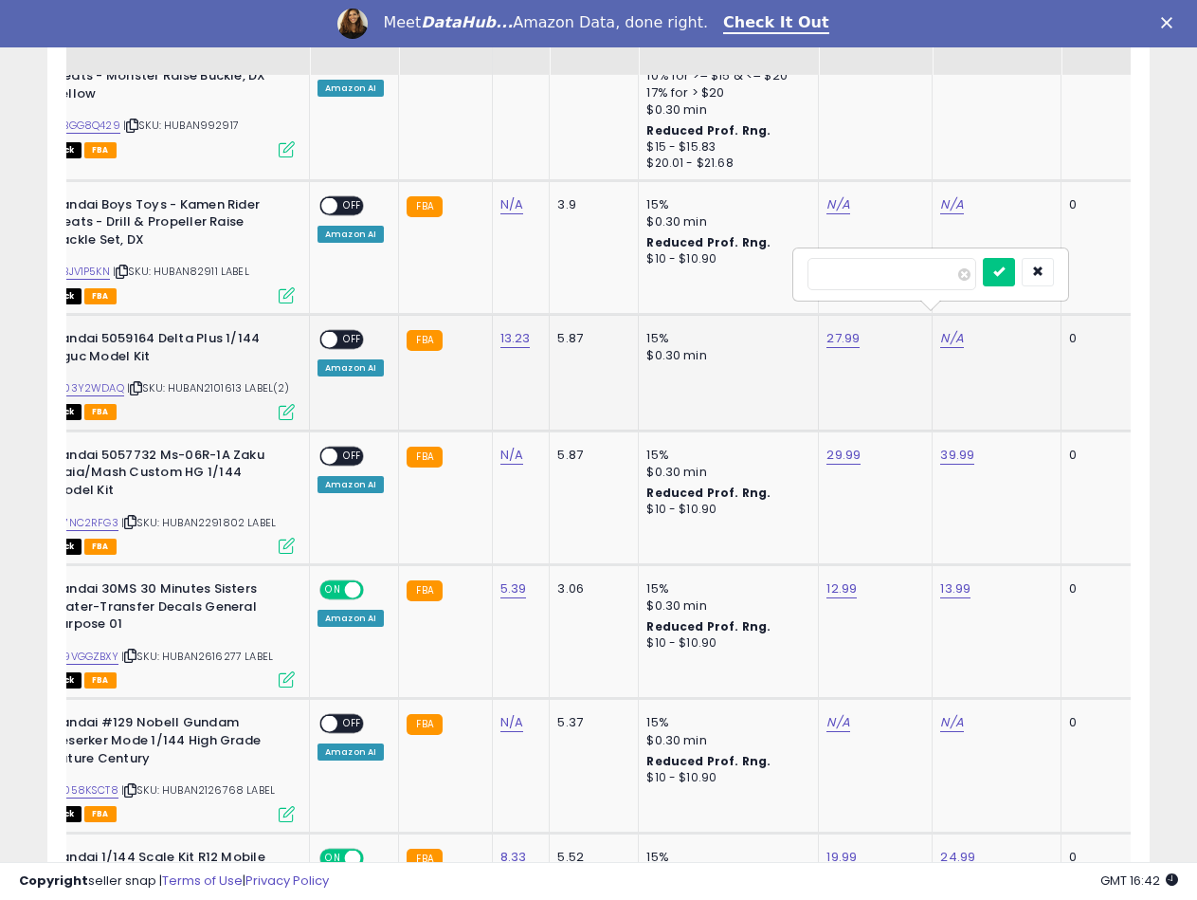
click at [882, 267] on input "number" at bounding box center [892, 274] width 169 height 32
type input "*****"
click at [1015, 279] on button "submit" at bounding box center [999, 272] width 32 height 28
click at [340, 332] on span "OFF" at bounding box center [352, 340] width 30 height 16
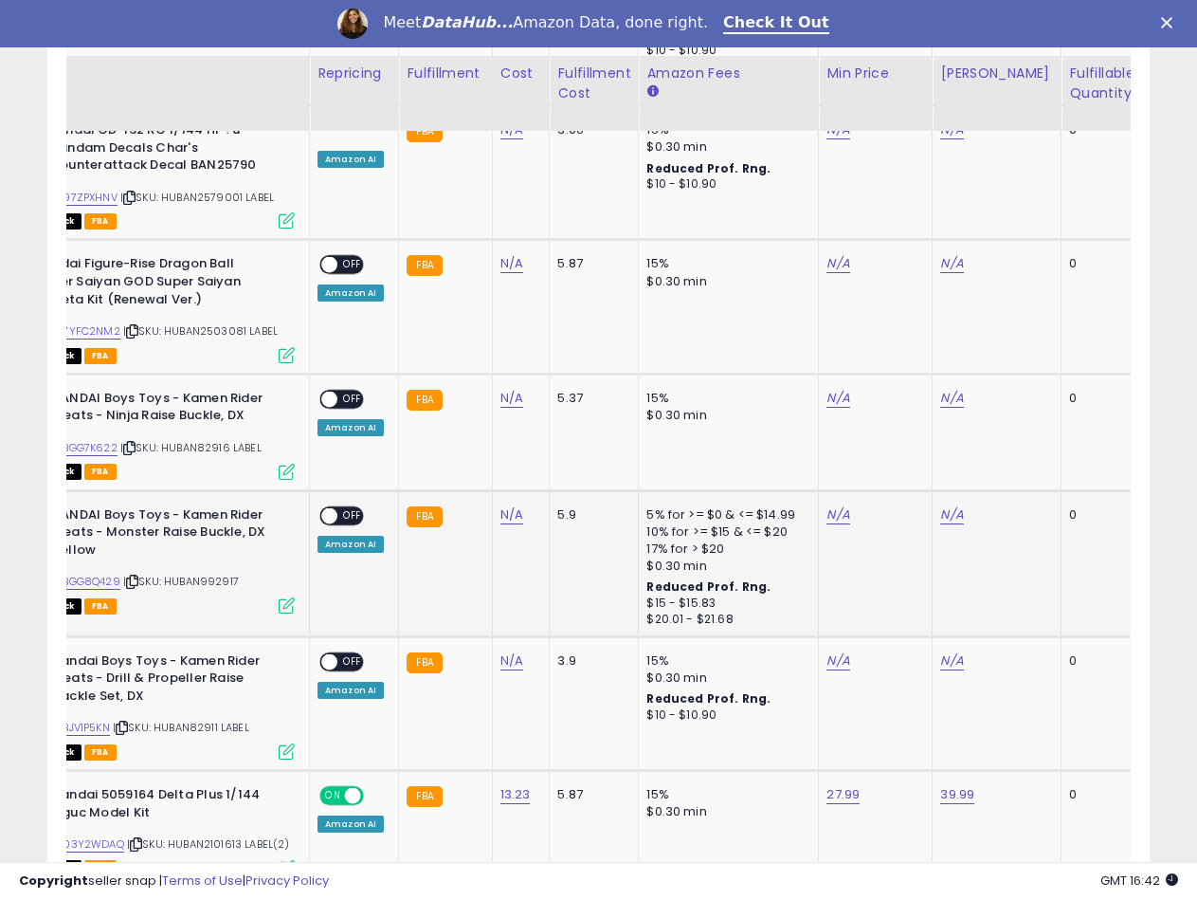
scroll to position [1570, 0]
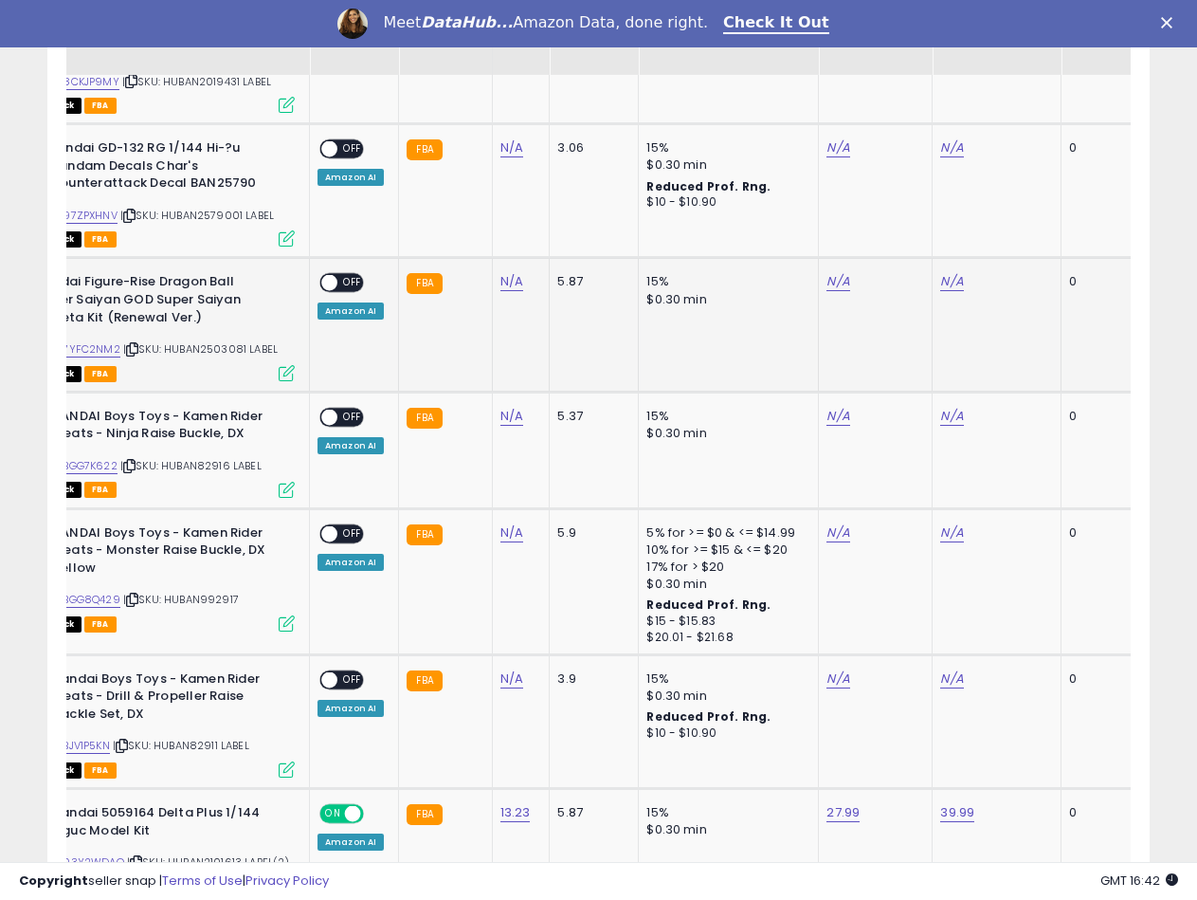
click at [235, 341] on span "| SKU: HUBAN2503081 LABEL" at bounding box center [200, 348] width 155 height 15
click at [240, 208] on span "| SKU: HUBAN2579001 LABEL" at bounding box center [197, 215] width 154 height 15
click at [512, 138] on link "N/A" at bounding box center [511, 147] width 23 height 19
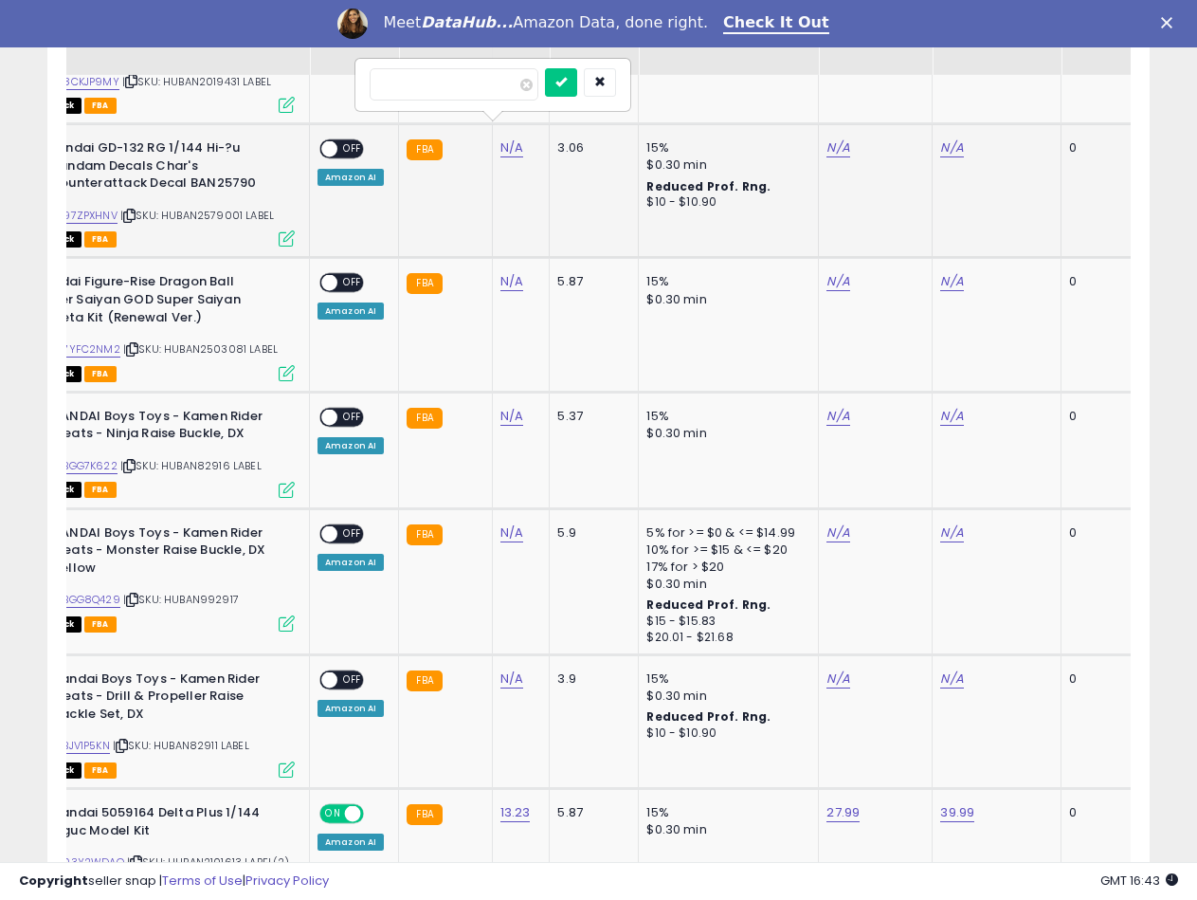
click at [472, 90] on input "number" at bounding box center [454, 84] width 169 height 32
type input "****"
click at [577, 89] on button "submit" at bounding box center [561, 82] width 32 height 28
click at [492, 165] on td "3.92" at bounding box center [521, 191] width 58 height 134
click at [99, 208] on link "B097ZPXHNV" at bounding box center [83, 216] width 68 height 16
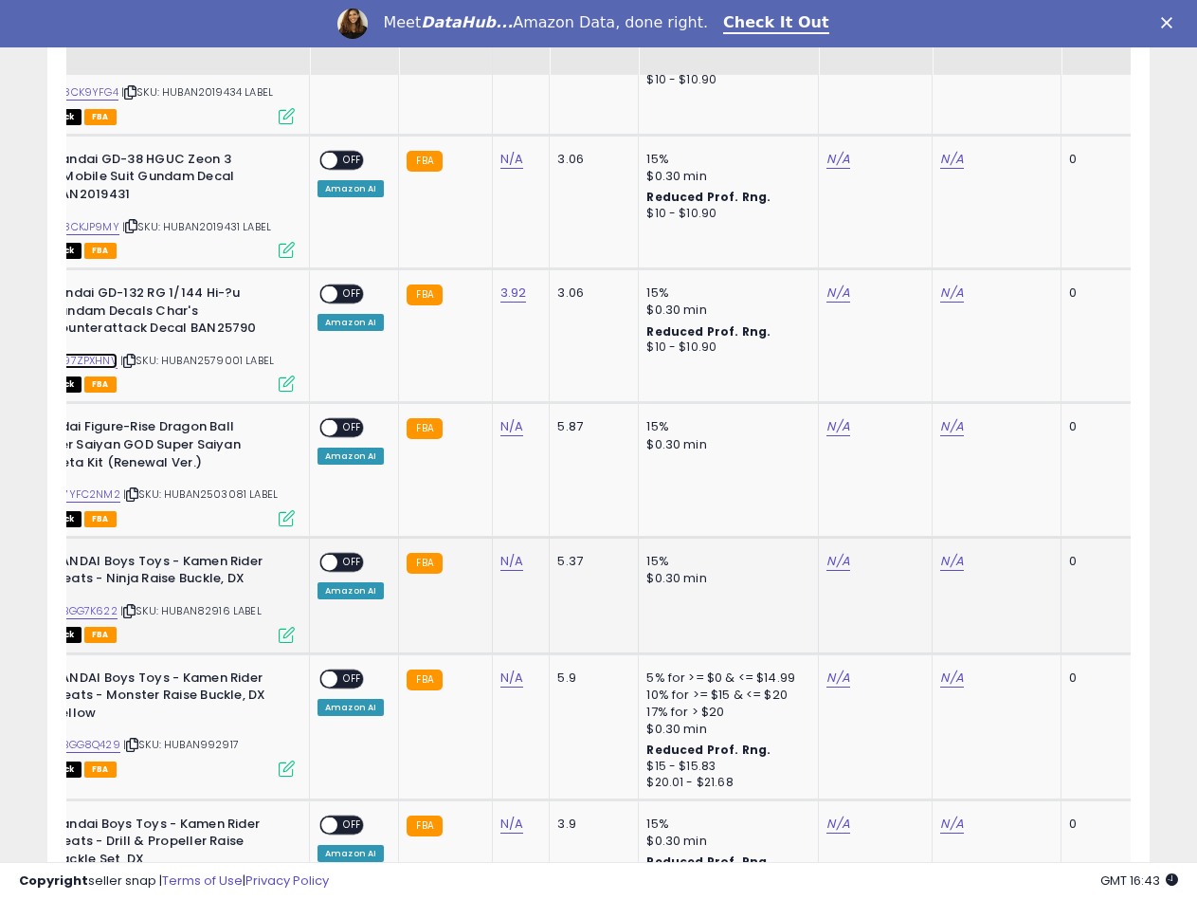
scroll to position [1380, 0]
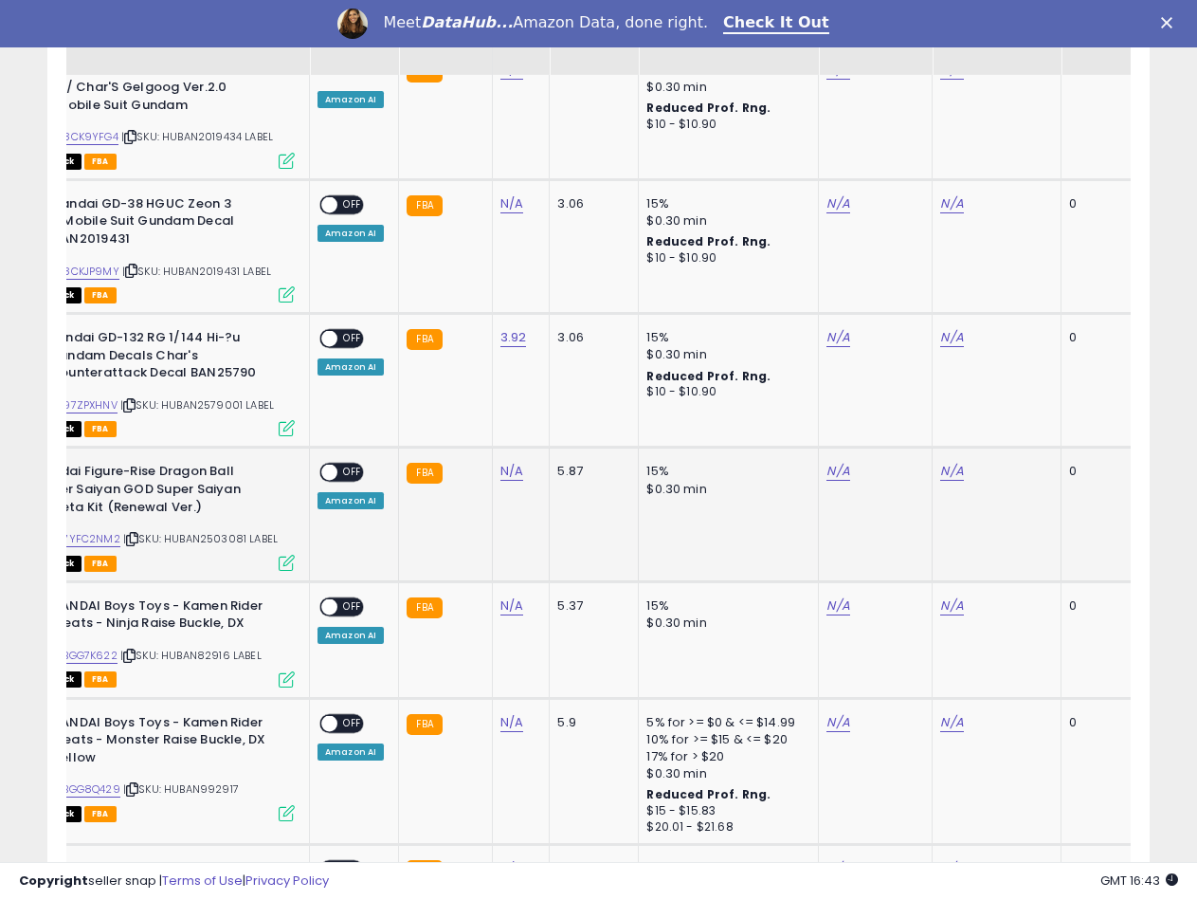
click at [512, 510] on td "N/A" at bounding box center [521, 514] width 58 height 134
click at [475, 377] on td "FBA" at bounding box center [445, 381] width 93 height 134
click at [469, 378] on td "FBA" at bounding box center [445, 381] width 93 height 134
click at [827, 330] on td "N/A" at bounding box center [876, 381] width 114 height 134
click at [835, 328] on link "N/A" at bounding box center [838, 337] width 23 height 19
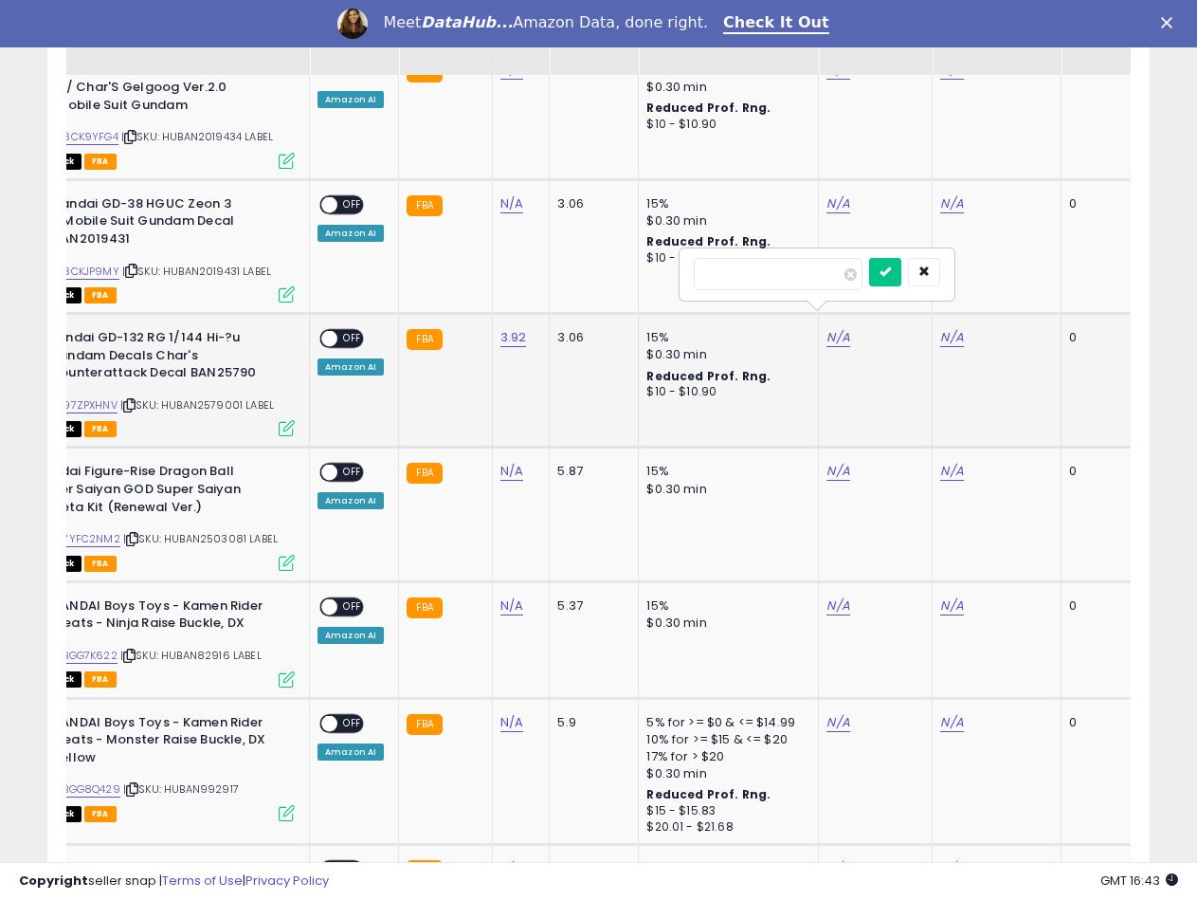
click at [791, 277] on input "number" at bounding box center [778, 274] width 169 height 32
click at [728, 270] on input "****" at bounding box center [778, 274] width 169 height 32
click at [724, 273] on input "****" at bounding box center [778, 274] width 169 height 32
type input "*****"
click at [891, 274] on icon "submit" at bounding box center [885, 270] width 11 height 11
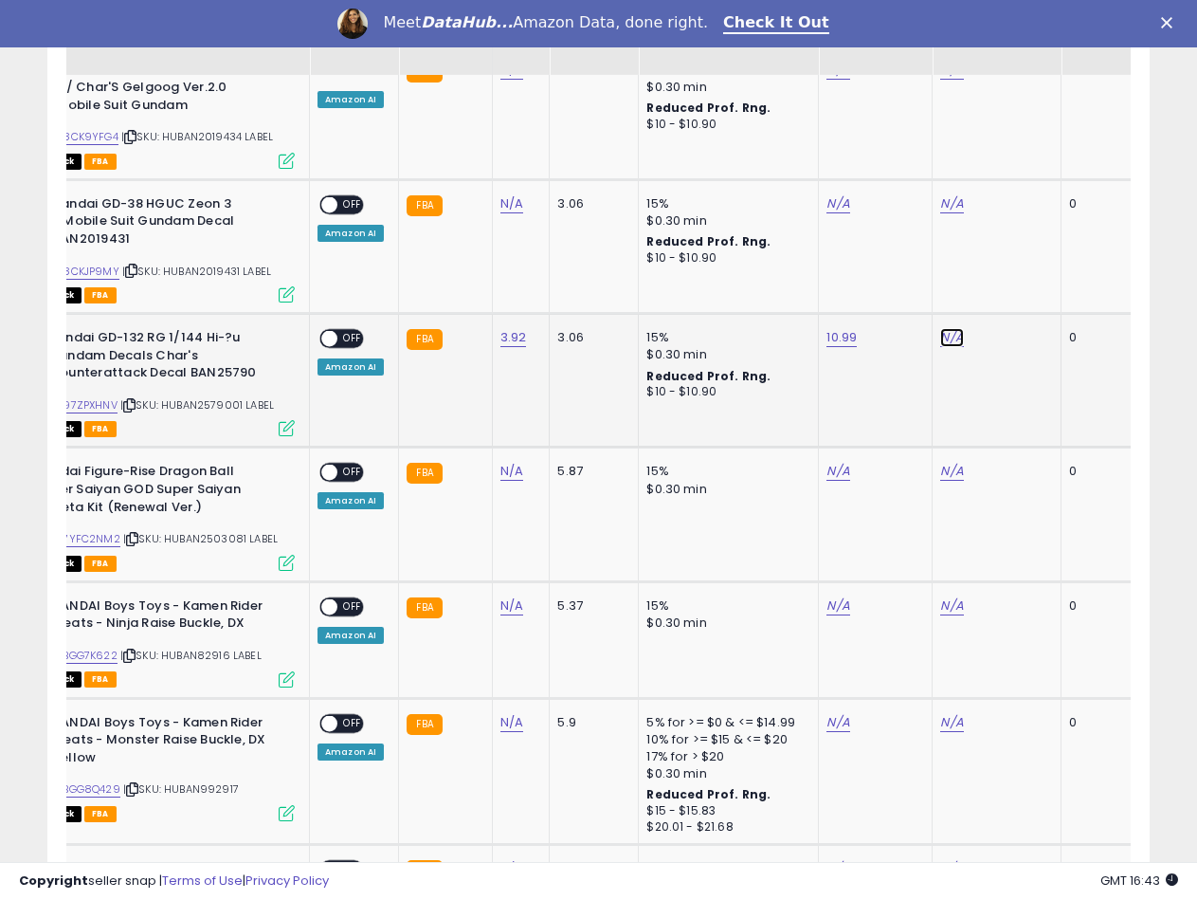
click at [940, 328] on link "N/A" at bounding box center [951, 337] width 23 height 19
click at [842, 281] on input "number" at bounding box center [892, 274] width 169 height 32
type input "*****"
click at [1005, 267] on icon "submit" at bounding box center [998, 270] width 11 height 11
click at [103, 397] on link "B097ZPXHNV" at bounding box center [83, 405] width 68 height 16
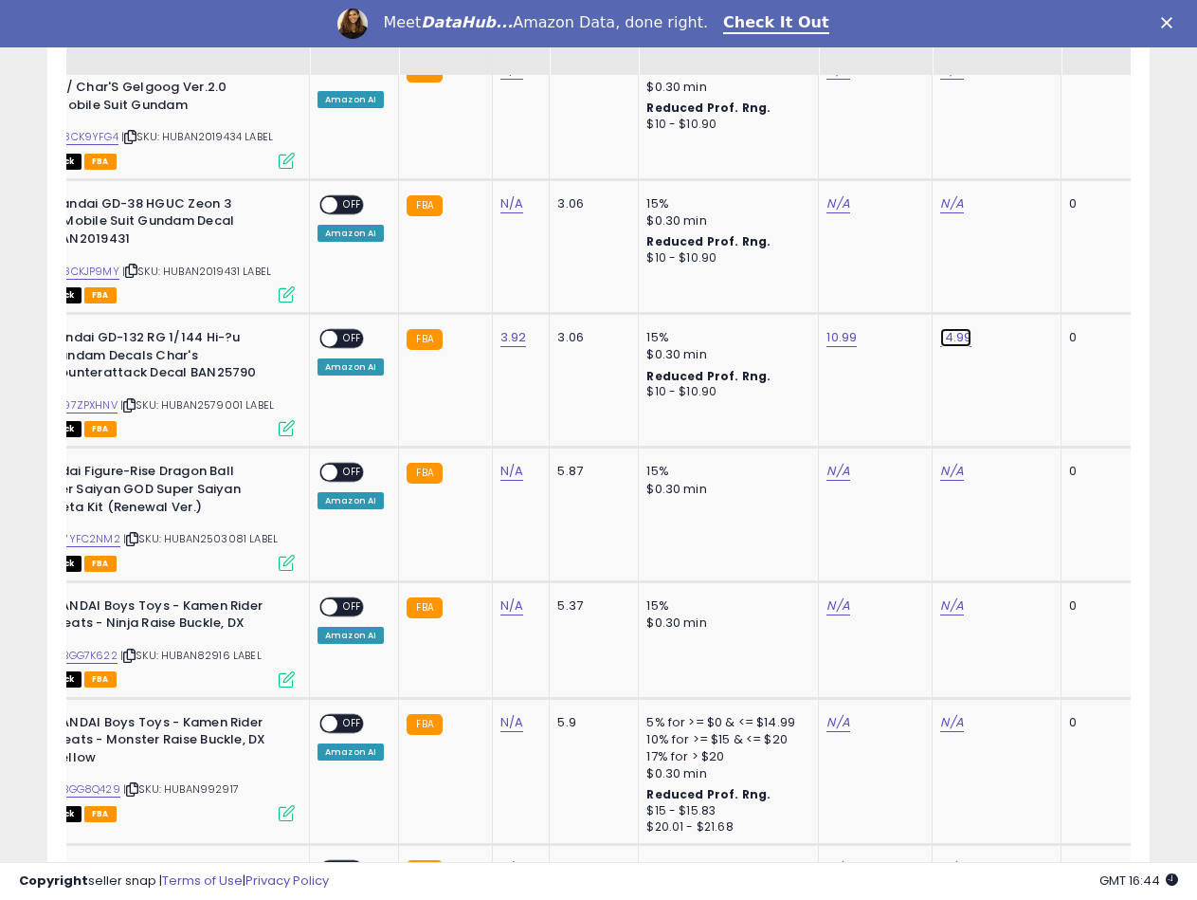
click at [955, 328] on link "14.99" at bounding box center [955, 337] width 31 height 19
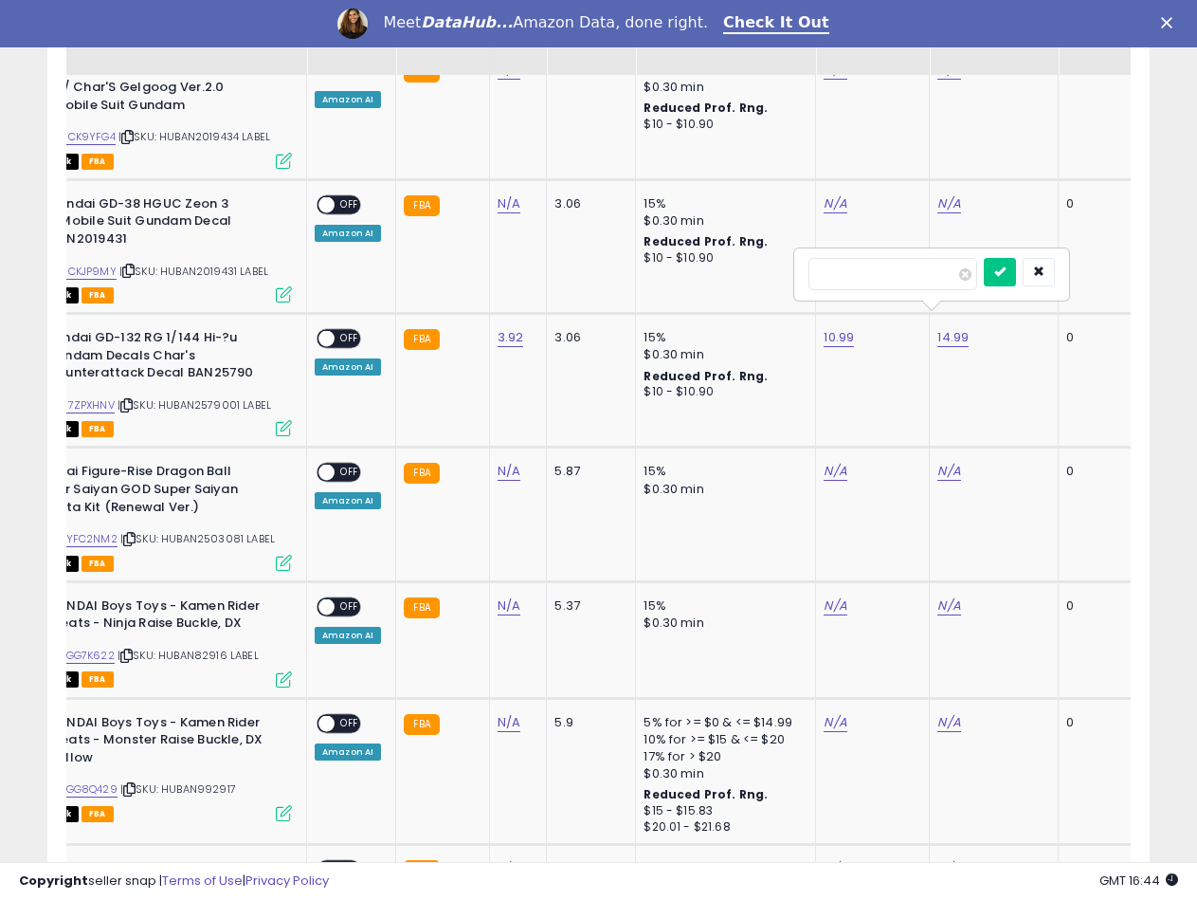
click at [835, 273] on input "*****" at bounding box center [893, 274] width 169 height 32
type input "*****"
click at [1016, 282] on button "submit" at bounding box center [1000, 272] width 32 height 28
click at [547, 264] on td "3.06" at bounding box center [591, 246] width 89 height 134
click at [223, 264] on span "| SKU: HUBAN2019431 LABEL" at bounding box center [193, 271] width 149 height 15
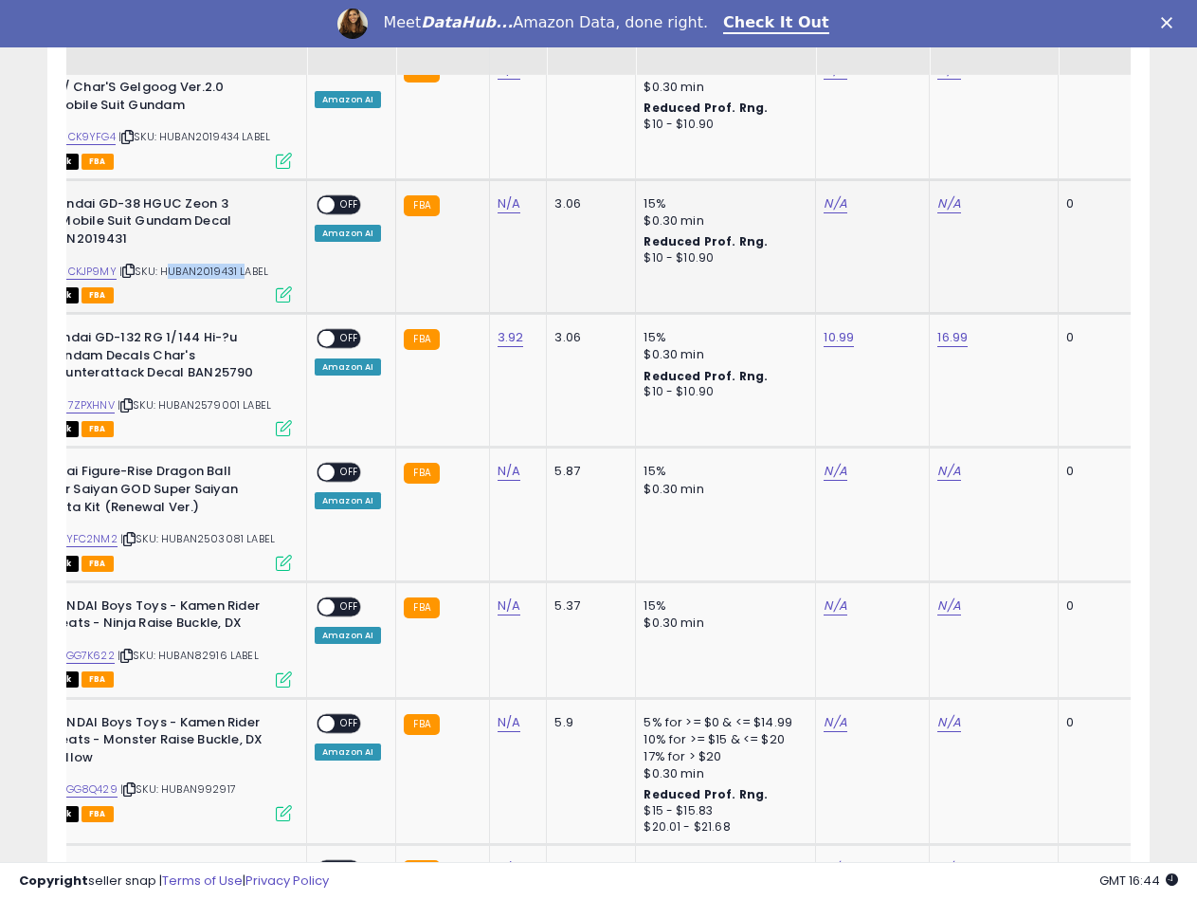
click at [223, 264] on span "| SKU: HUBAN2019431 LABEL" at bounding box center [193, 271] width 149 height 15
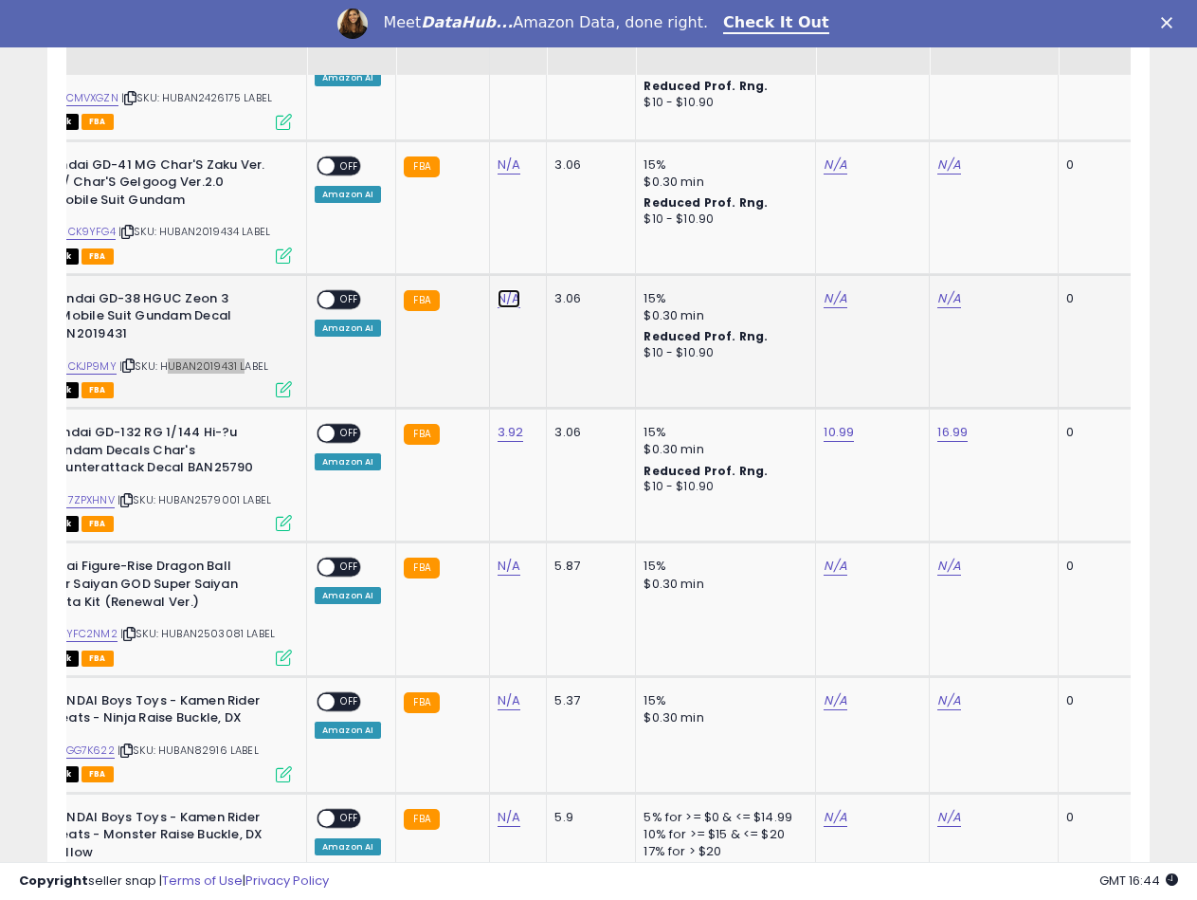
click at [504, 289] on link "N/A" at bounding box center [509, 298] width 23 height 19
type input "****"
drag, startPoint x: 580, startPoint y: 229, endPoint x: 219, endPoint y: 303, distance: 368.6
click at [564, 230] on icon "submit" at bounding box center [558, 231] width 11 height 11
click at [102, 358] on link "B08CKJP9MY" at bounding box center [81, 366] width 70 height 16
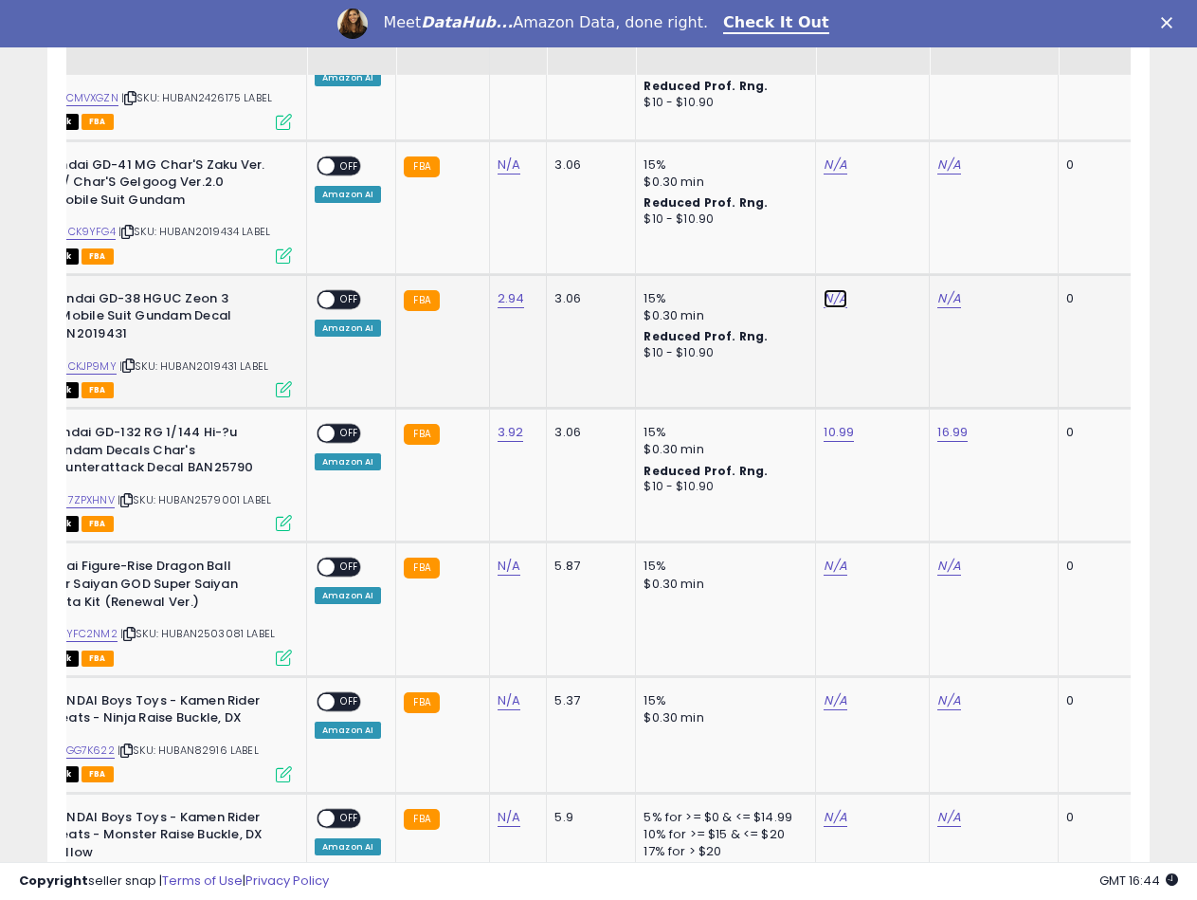
click at [834, 289] on link "N/A" at bounding box center [835, 298] width 23 height 19
click at [710, 231] on input "***" at bounding box center [775, 234] width 169 height 32
type input "****"
click at [888, 237] on icon "submit" at bounding box center [882, 231] width 11 height 11
click at [937, 289] on link "N/A" at bounding box center [948, 298] width 23 height 19
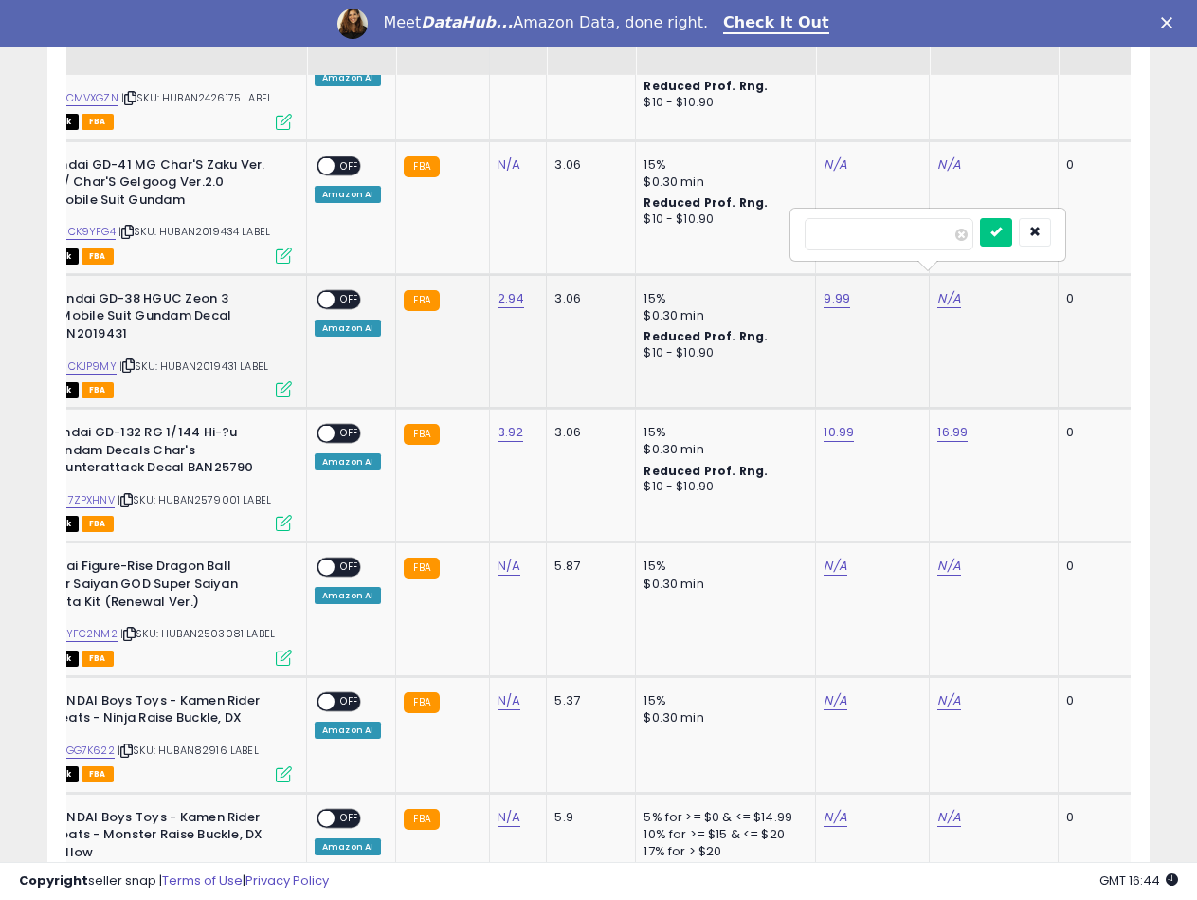
click at [891, 233] on input "number" at bounding box center [889, 234] width 169 height 32
type input "*****"
click at [1002, 233] on icon "submit" at bounding box center [996, 231] width 11 height 11
click at [890, 373] on td "9.99" at bounding box center [873, 341] width 114 height 134
click at [332, 291] on span at bounding box center [326, 299] width 16 height 16
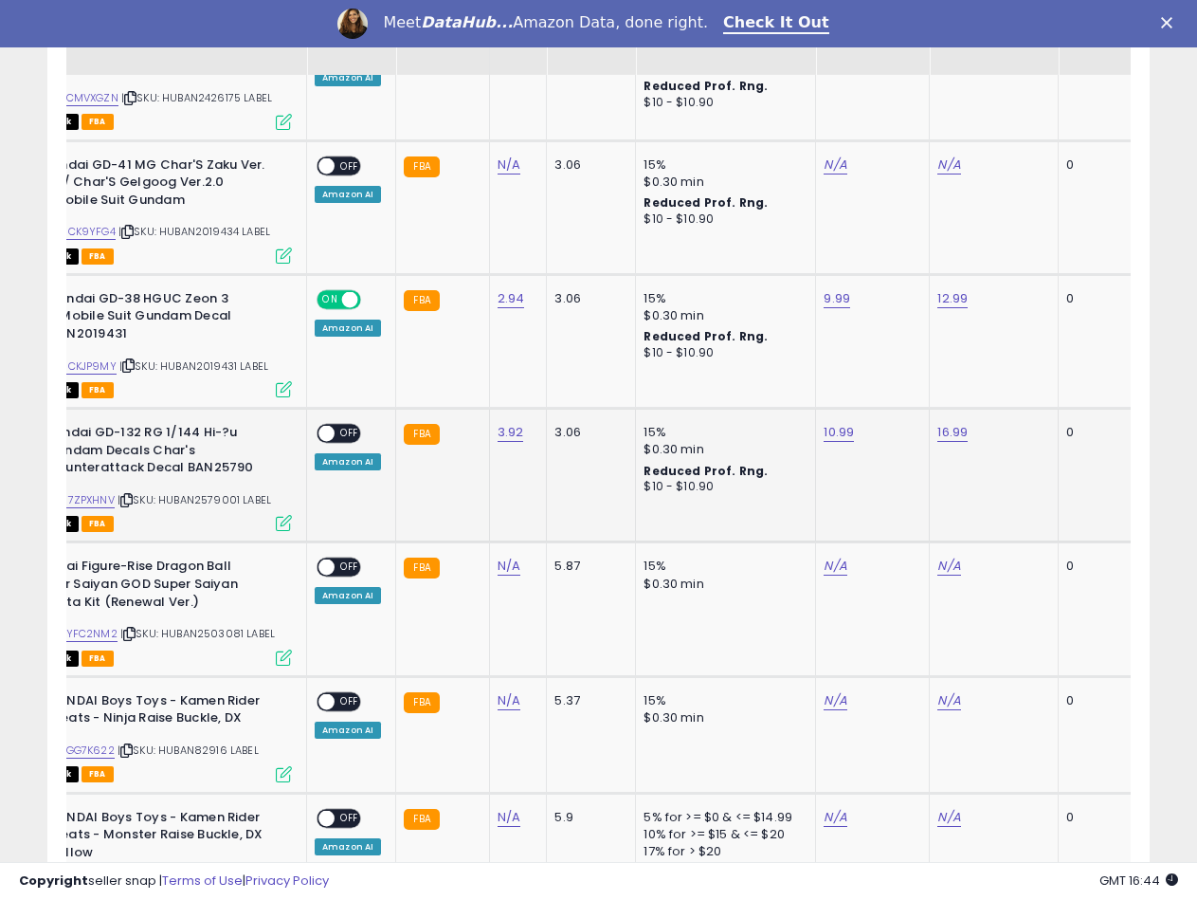
click at [327, 426] on span at bounding box center [326, 434] width 16 height 16
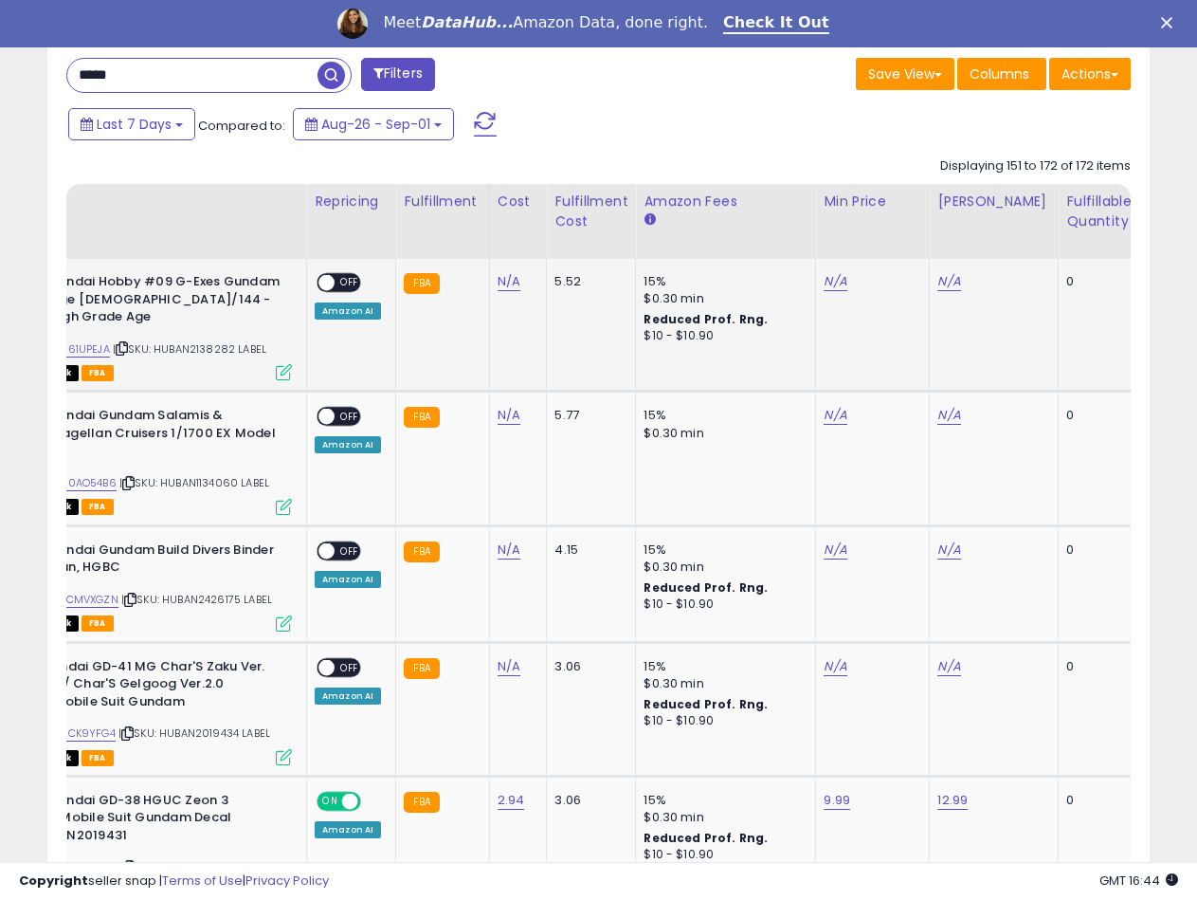
scroll to position [811, 0]
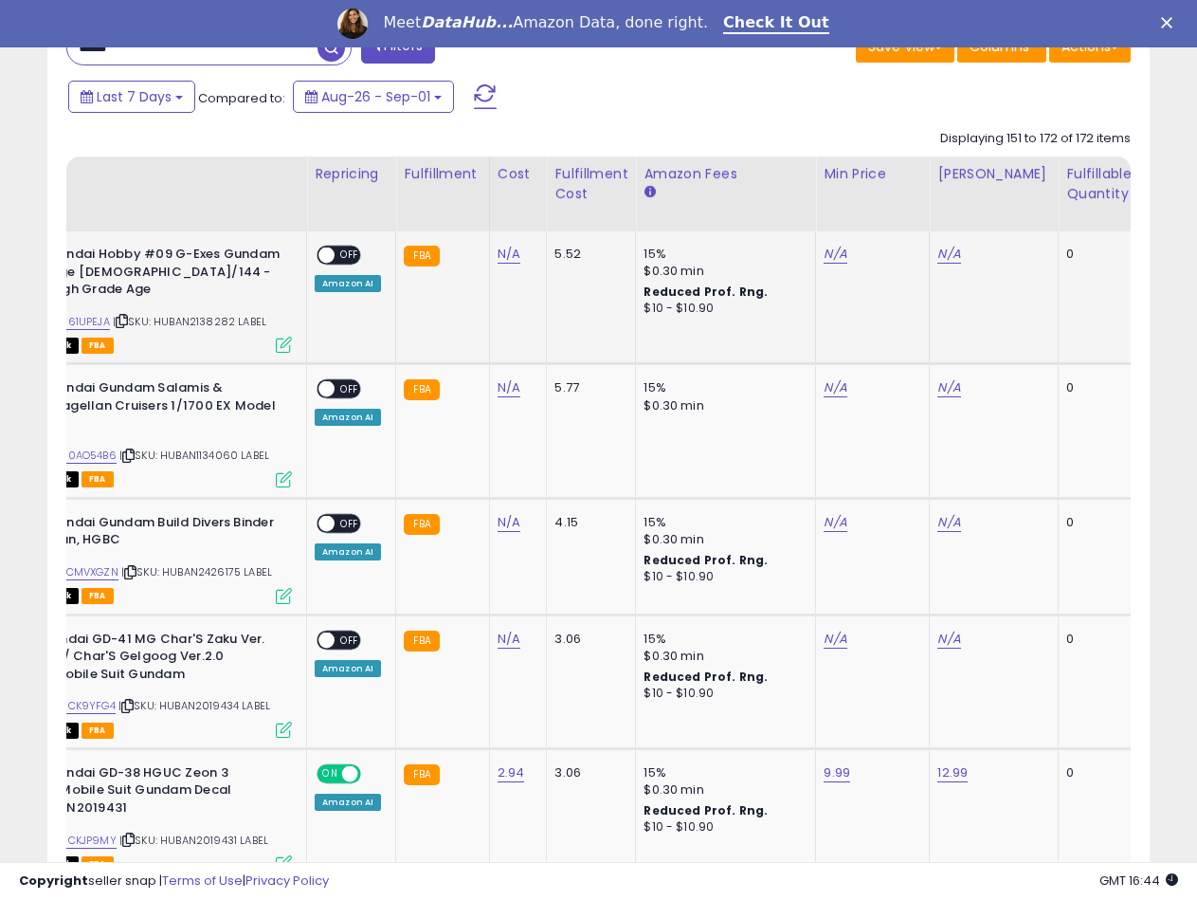
click at [187, 314] on span "| SKU: HUBAN2138282 LABEL" at bounding box center [190, 321] width 154 height 15
click at [512, 249] on link "N/A" at bounding box center [509, 254] width 23 height 19
click at [455, 210] on input "number" at bounding box center [451, 207] width 169 height 32
type input "****"
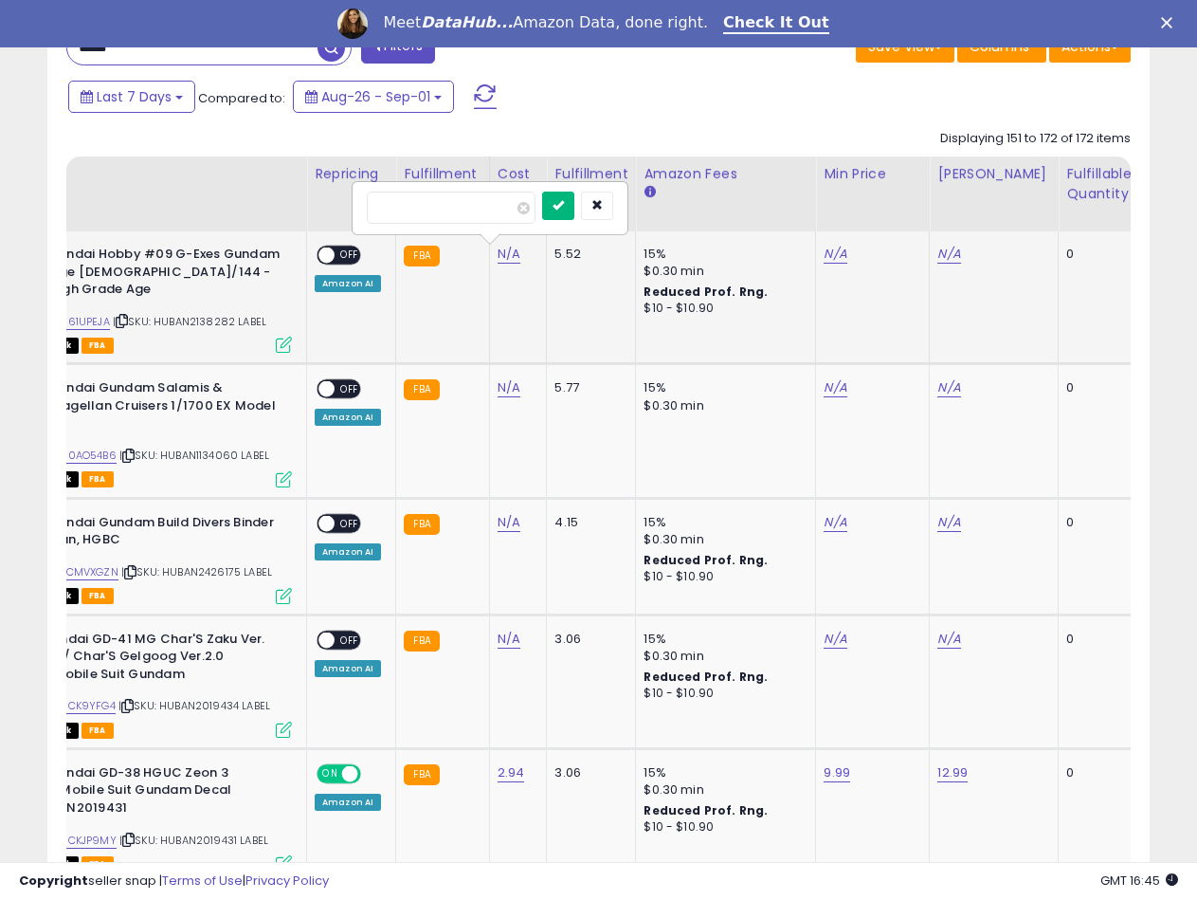
click at [564, 206] on icon "submit" at bounding box center [558, 204] width 11 height 11
click at [104, 314] on link "B0061UPEJA" at bounding box center [78, 322] width 64 height 16
click at [831, 255] on link "N/A" at bounding box center [835, 254] width 23 height 19
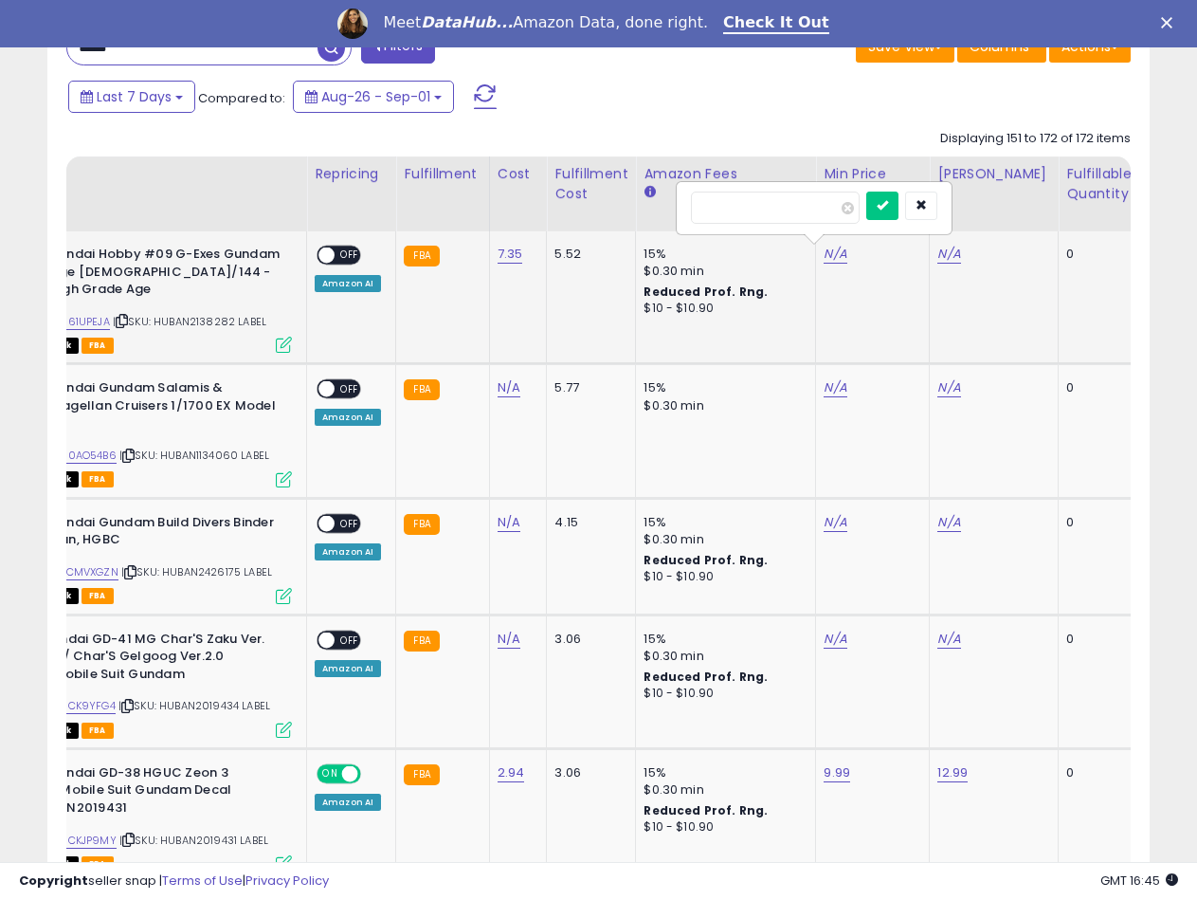
click at [702, 212] on input "number" at bounding box center [775, 207] width 169 height 32
type input "*****"
click at [888, 210] on icon "submit" at bounding box center [882, 204] width 11 height 11
click at [937, 260] on link "N/A" at bounding box center [948, 254] width 23 height 19
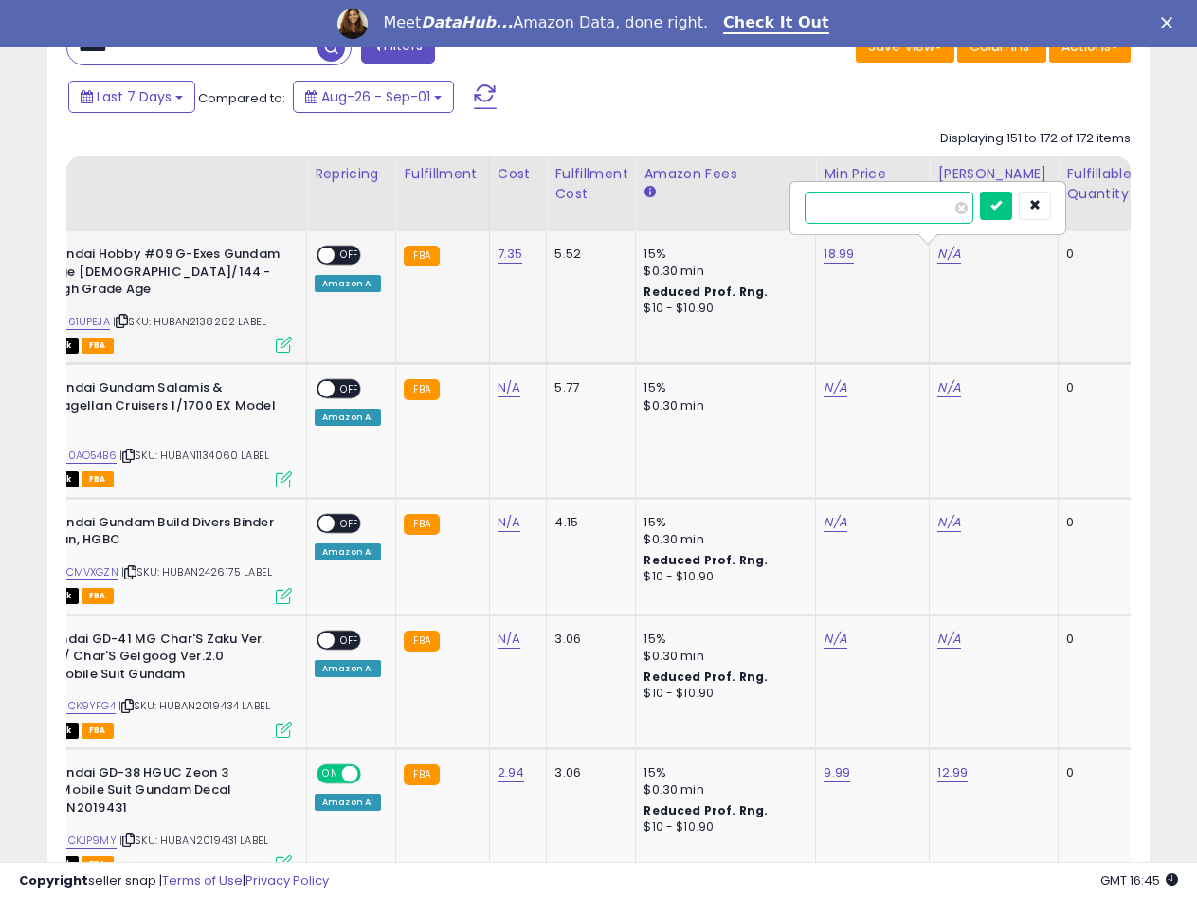
click at [870, 204] on input "number" at bounding box center [889, 207] width 169 height 32
type input "*****"
click at [1002, 208] on icon "submit" at bounding box center [996, 204] width 11 height 11
click at [336, 250] on span "OFF" at bounding box center [350, 255] width 30 height 16
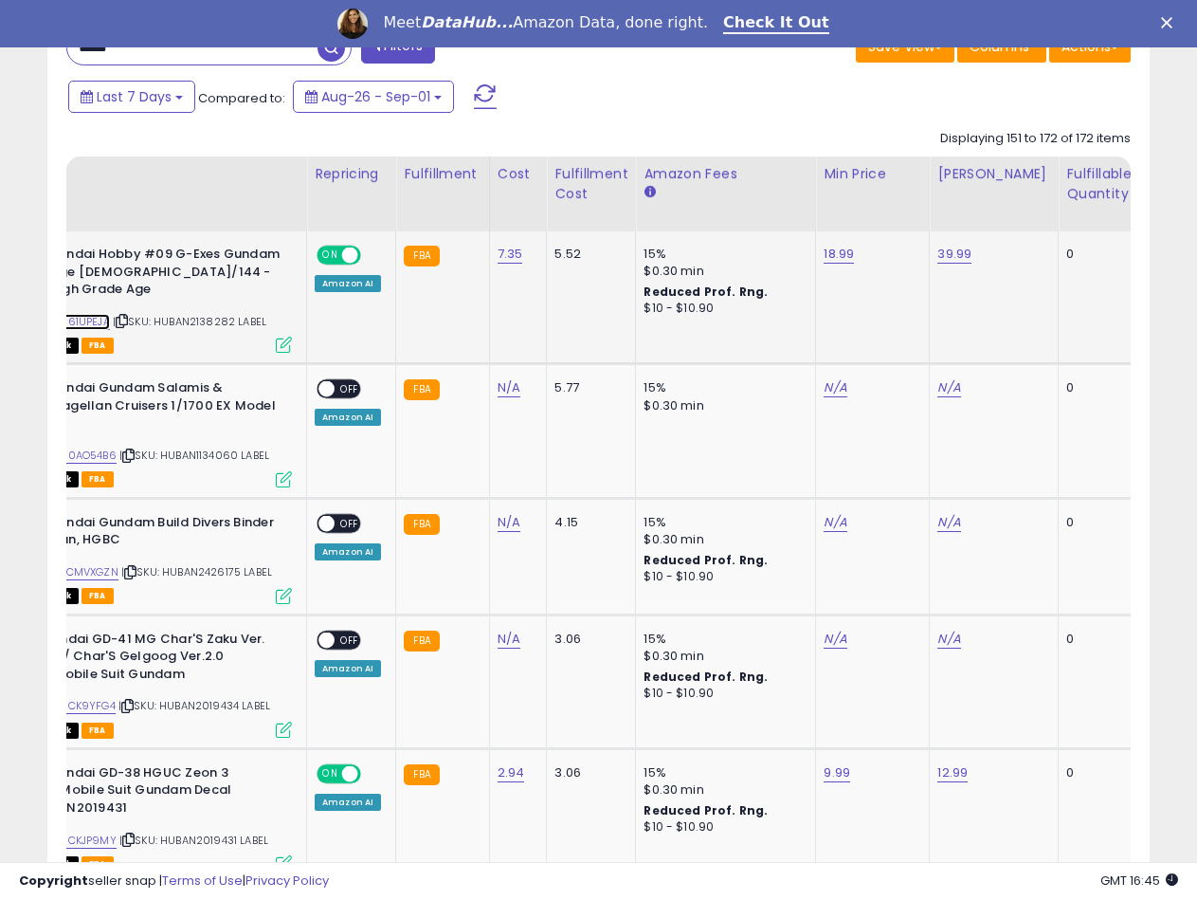
click at [86, 314] on link "B0061UPEJA" at bounding box center [78, 322] width 64 height 16
click at [950, 252] on link "39.99" at bounding box center [954, 254] width 34 height 19
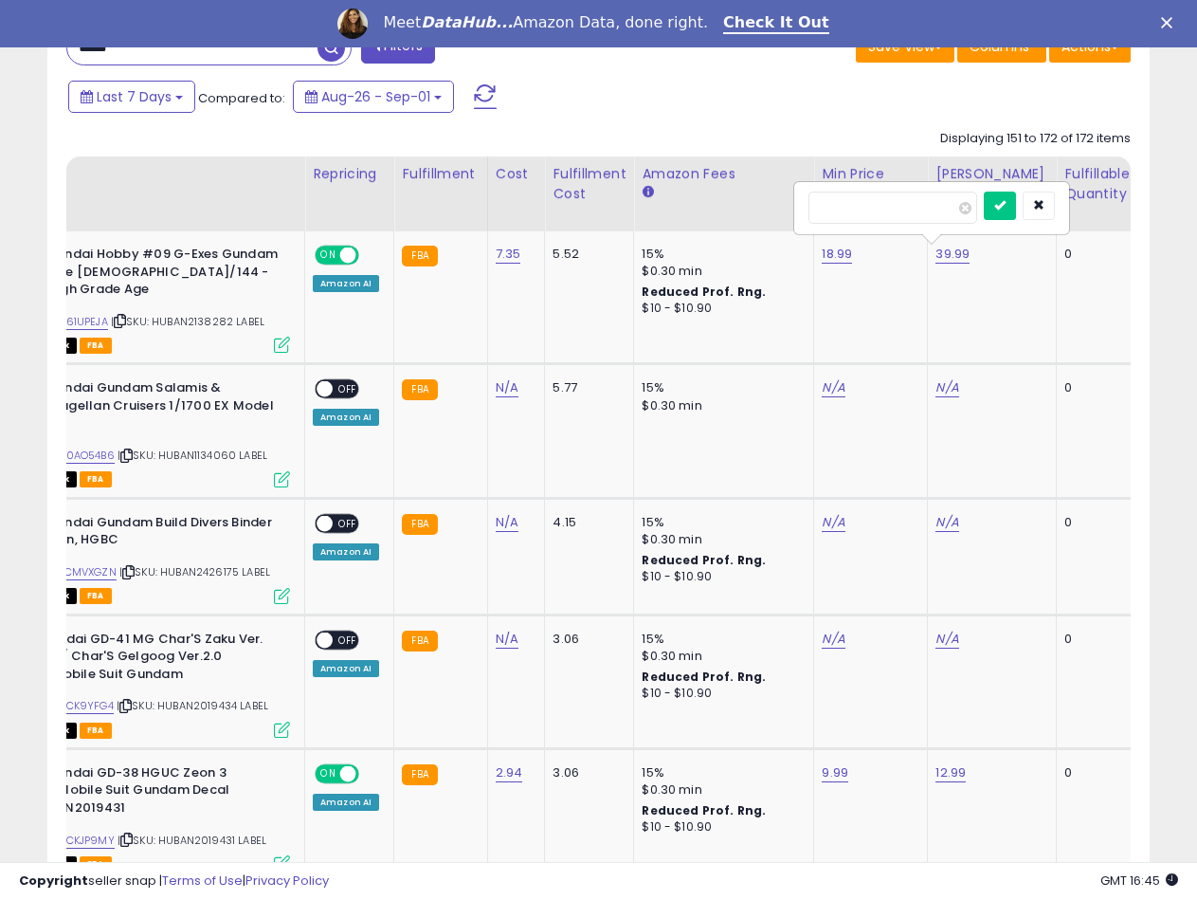
drag, startPoint x: 828, startPoint y: 206, endPoint x: 837, endPoint y: 205, distance: 9.5
click at [837, 205] on input "*****" at bounding box center [893, 207] width 169 height 32
type input "*****"
click at [1016, 201] on button "submit" at bounding box center [1000, 205] width 32 height 28
click at [209, 447] on span "| SKU: HUBAN1134060 LABEL" at bounding box center [193, 454] width 150 height 15
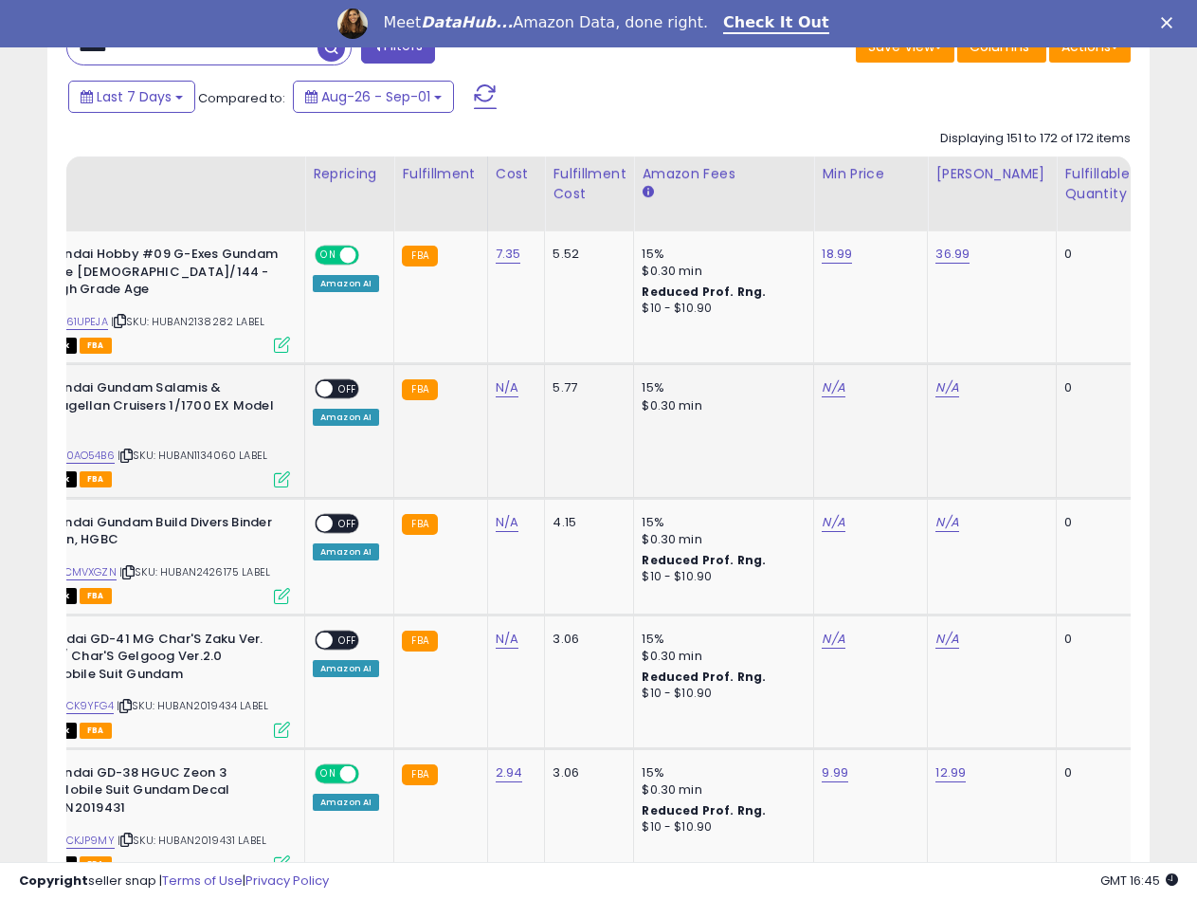
click at [209, 447] on span "| SKU: HUBAN1134060 LABEL" at bounding box center [193, 454] width 150 height 15
click at [510, 378] on link "N/A" at bounding box center [507, 387] width 23 height 19
click at [433, 335] on input "number" at bounding box center [449, 324] width 169 height 32
type input "*****"
click at [562, 320] on icon "submit" at bounding box center [556, 321] width 11 height 11
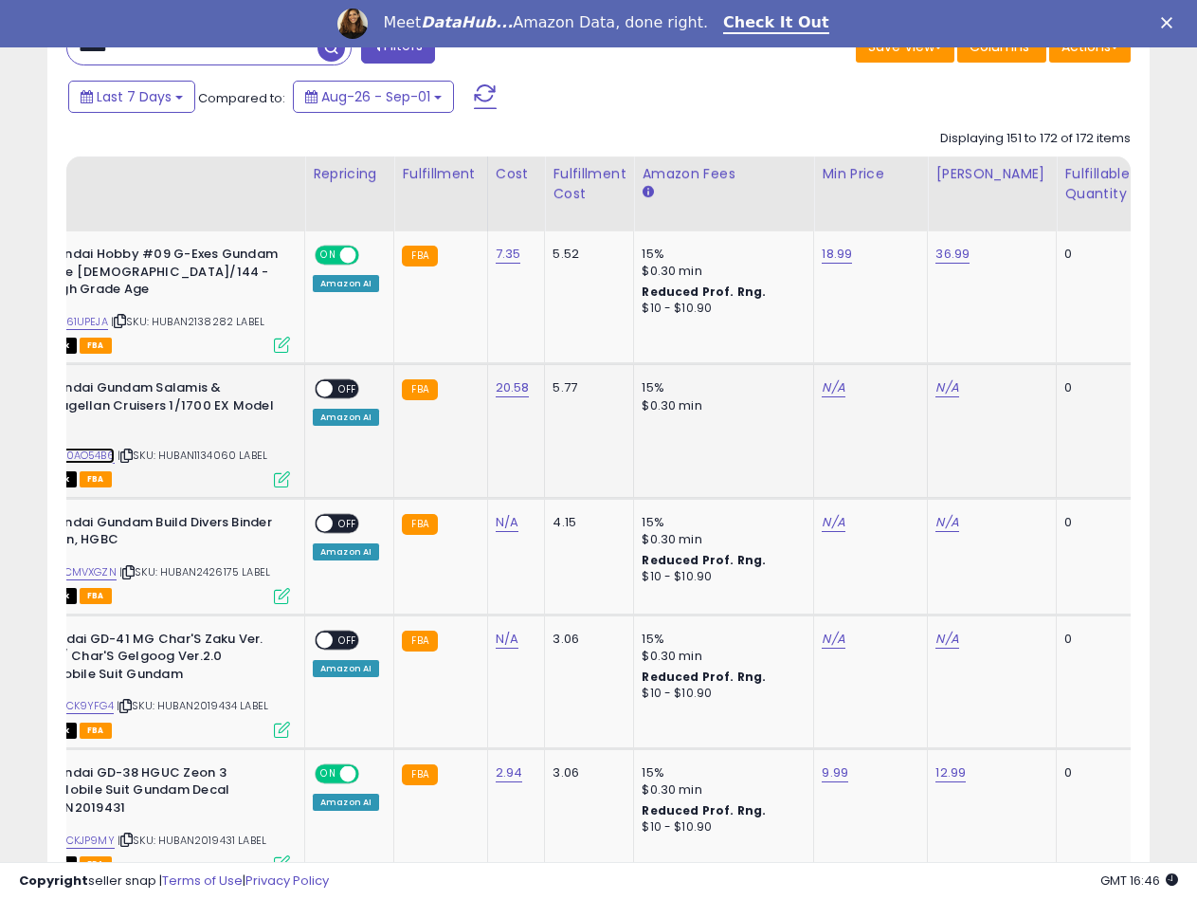
click at [90, 447] on link "B000AO54B6" at bounding box center [80, 455] width 70 height 16
click at [823, 364] on td "N/A" at bounding box center [871, 431] width 114 height 134
click at [823, 378] on link "N/A" at bounding box center [833, 387] width 23 height 19
click at [794, 327] on input "number" at bounding box center [773, 324] width 169 height 32
type input "*****"
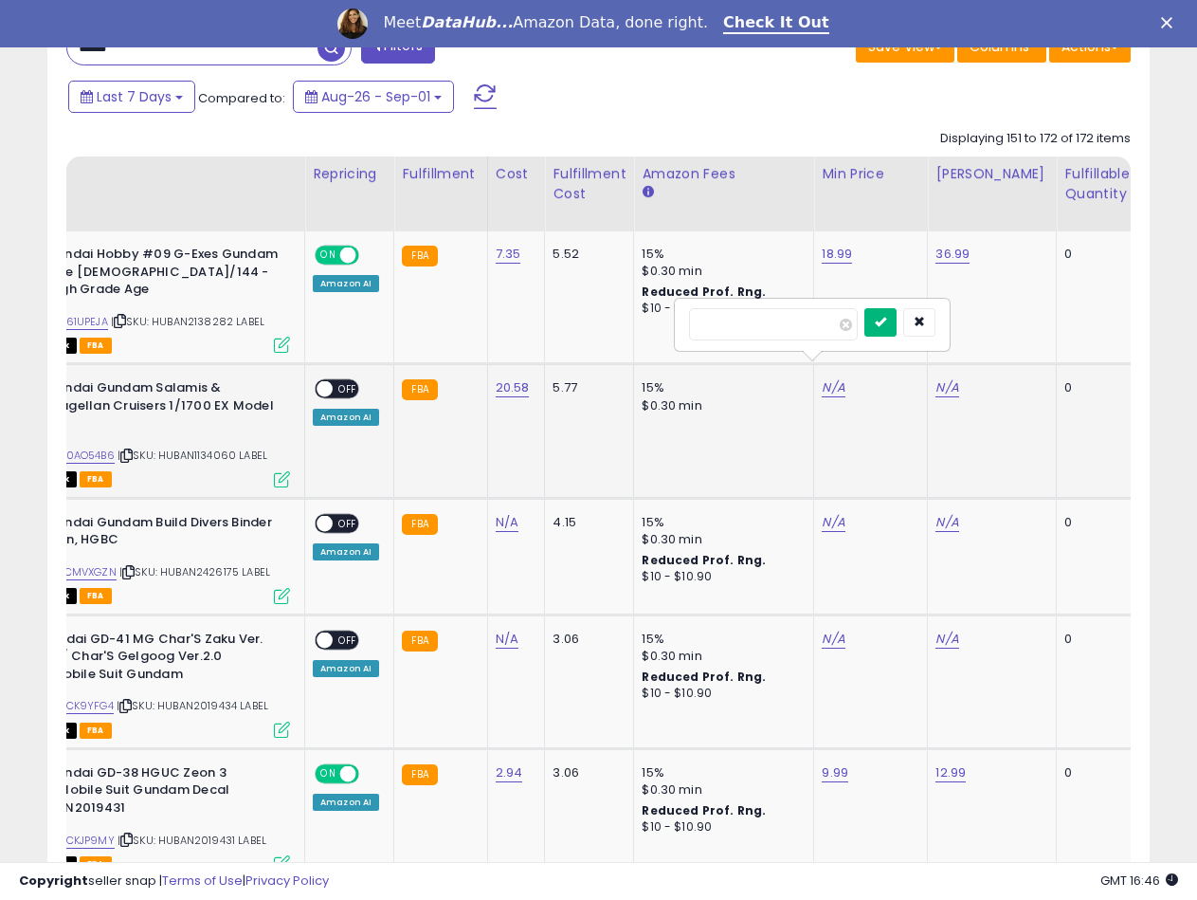
click at [886, 325] on icon "submit" at bounding box center [880, 321] width 11 height 11
click at [937, 378] on link "N/A" at bounding box center [947, 387] width 23 height 19
click at [886, 327] on input "number" at bounding box center [887, 324] width 169 height 32
type input "*****"
click at [1007, 321] on div "*****" at bounding box center [926, 324] width 246 height 33
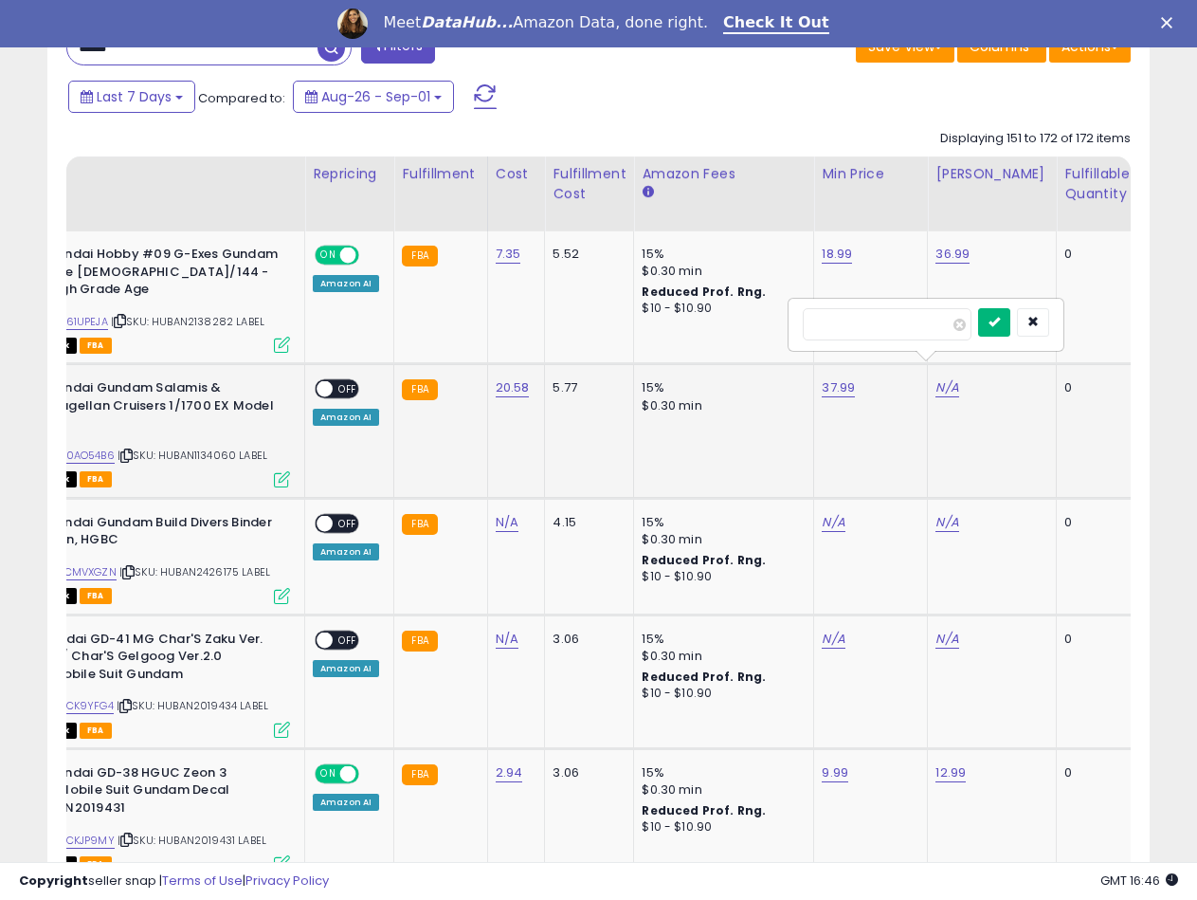
click at [1010, 321] on button "submit" at bounding box center [994, 322] width 32 height 28
click at [328, 381] on span at bounding box center [325, 389] width 16 height 16
click at [225, 564] on span "| SKU: HUBAN2426175 LABEL" at bounding box center [194, 571] width 151 height 15
click at [209, 698] on span "| SKU: HUBAN2019434 LABEL" at bounding box center [193, 705] width 152 height 15
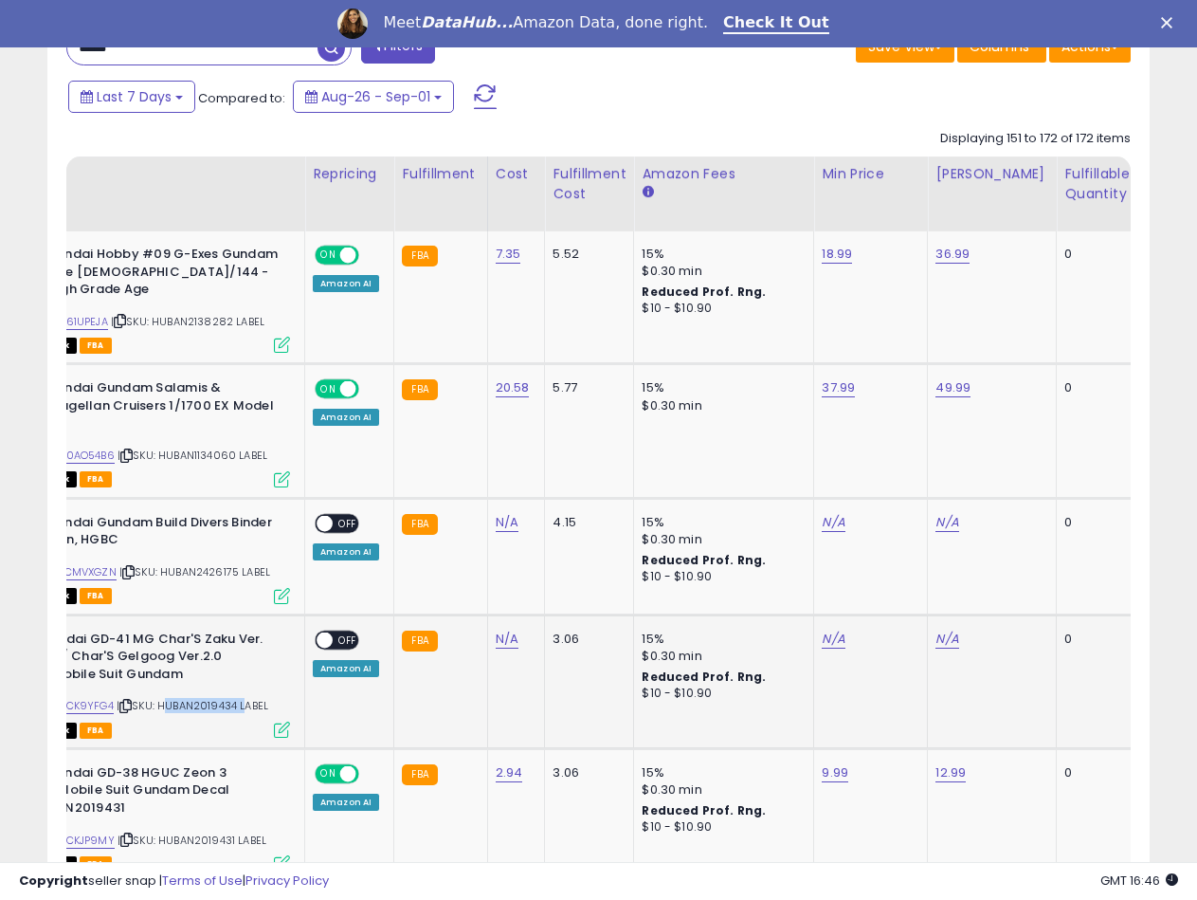
click at [209, 698] on span "| SKU: HUBAN2019434 LABEL" at bounding box center [193, 705] width 152 height 15
click at [503, 629] on link "N/A" at bounding box center [507, 638] width 23 height 19
click at [425, 559] on input "number" at bounding box center [449, 574] width 169 height 32
type input "****"
click at [562, 574] on icon "submit" at bounding box center [556, 571] width 11 height 11
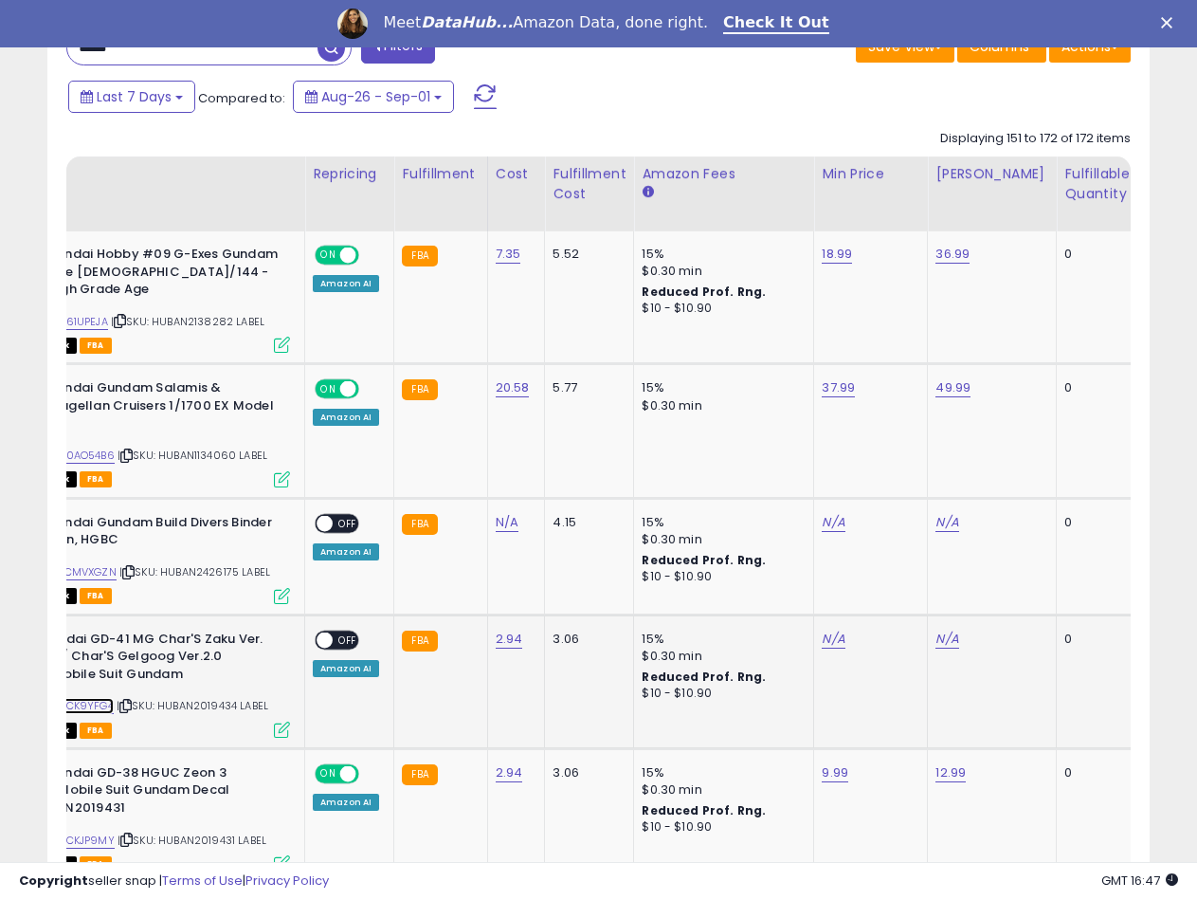
click at [105, 698] on link "B08CK9YFG4" at bounding box center [79, 706] width 69 height 16
click at [832, 630] on td "N/A" at bounding box center [871, 681] width 114 height 134
click at [832, 629] on link "N/A" at bounding box center [833, 638] width 23 height 19
click at [704, 573] on input "number" at bounding box center [773, 574] width 169 height 32
type input "****"
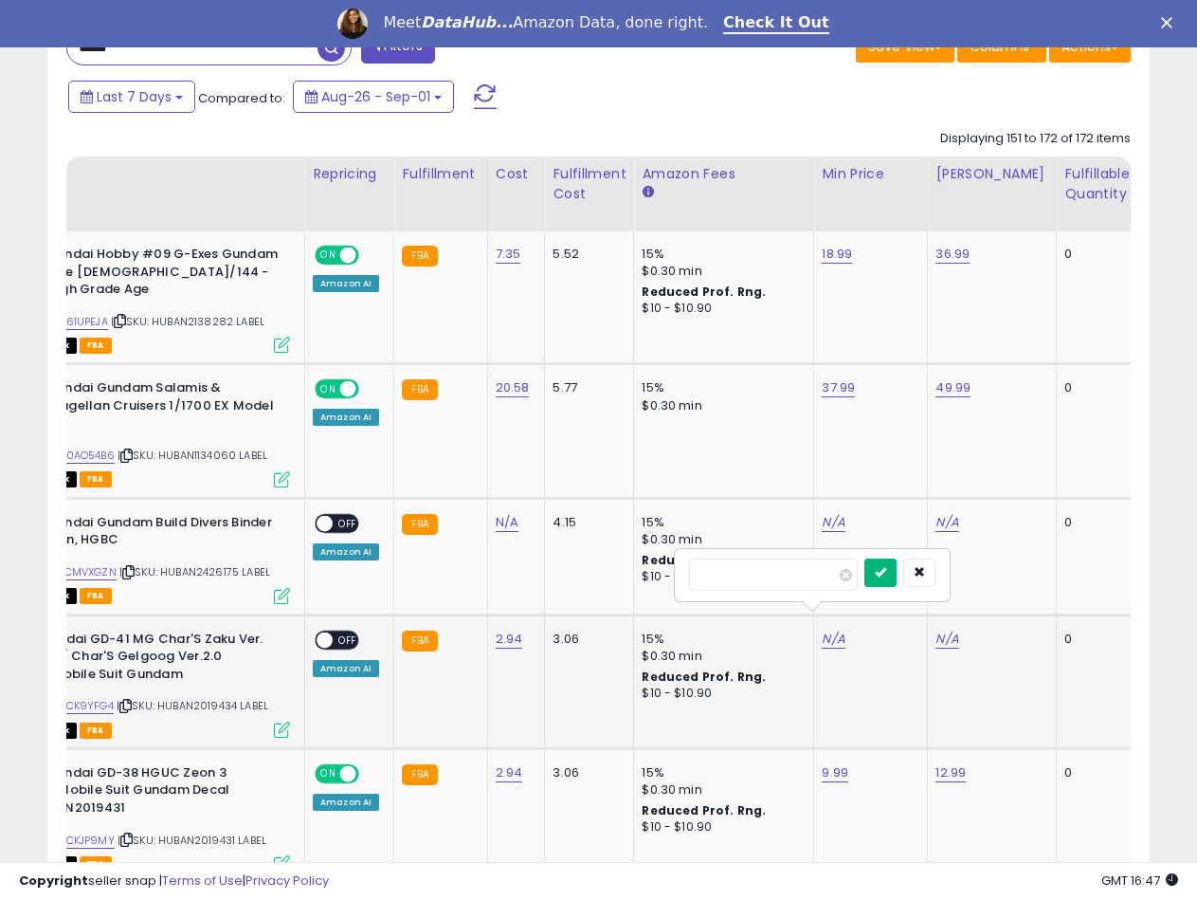
click at [897, 577] on button "submit" at bounding box center [880, 572] width 32 height 28
drag, startPoint x: 942, startPoint y: 628, endPoint x: 941, endPoint y: 618, distance: 10.5
click at [942, 629] on link "N/A" at bounding box center [947, 638] width 23 height 19
click at [874, 576] on input "number" at bounding box center [887, 574] width 169 height 32
type input "*****"
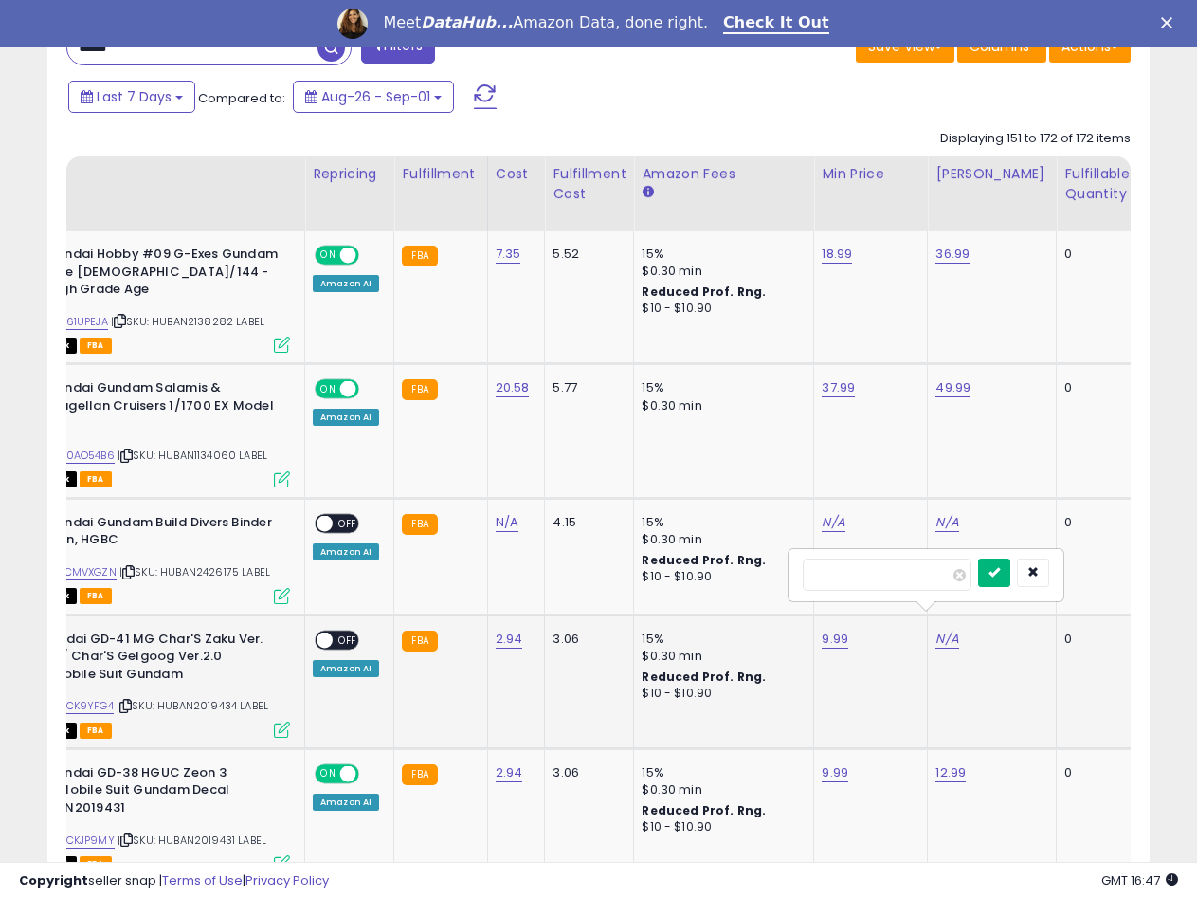
click at [1010, 576] on button "submit" at bounding box center [994, 572] width 32 height 28
click at [334, 631] on span "OFF" at bounding box center [348, 639] width 30 height 16
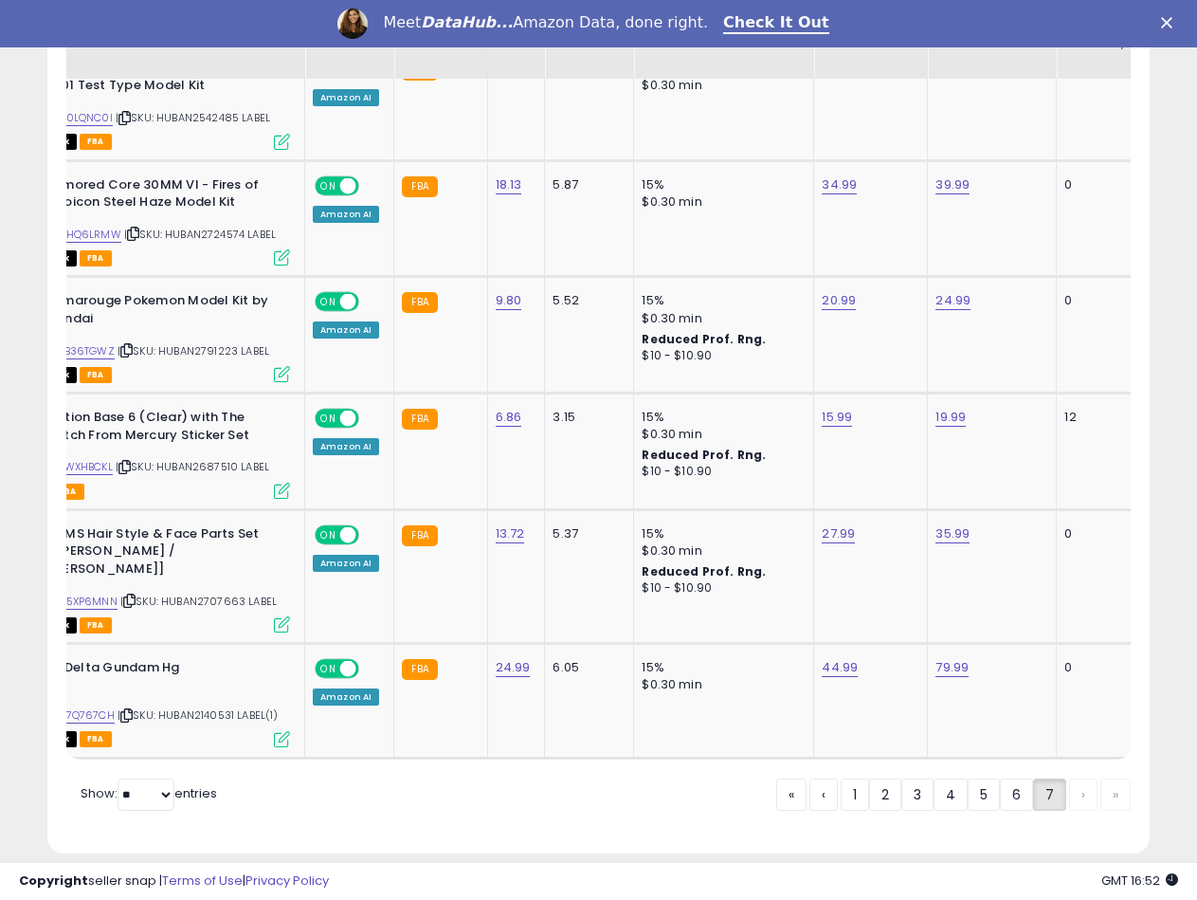
scroll to position [3086, 0]
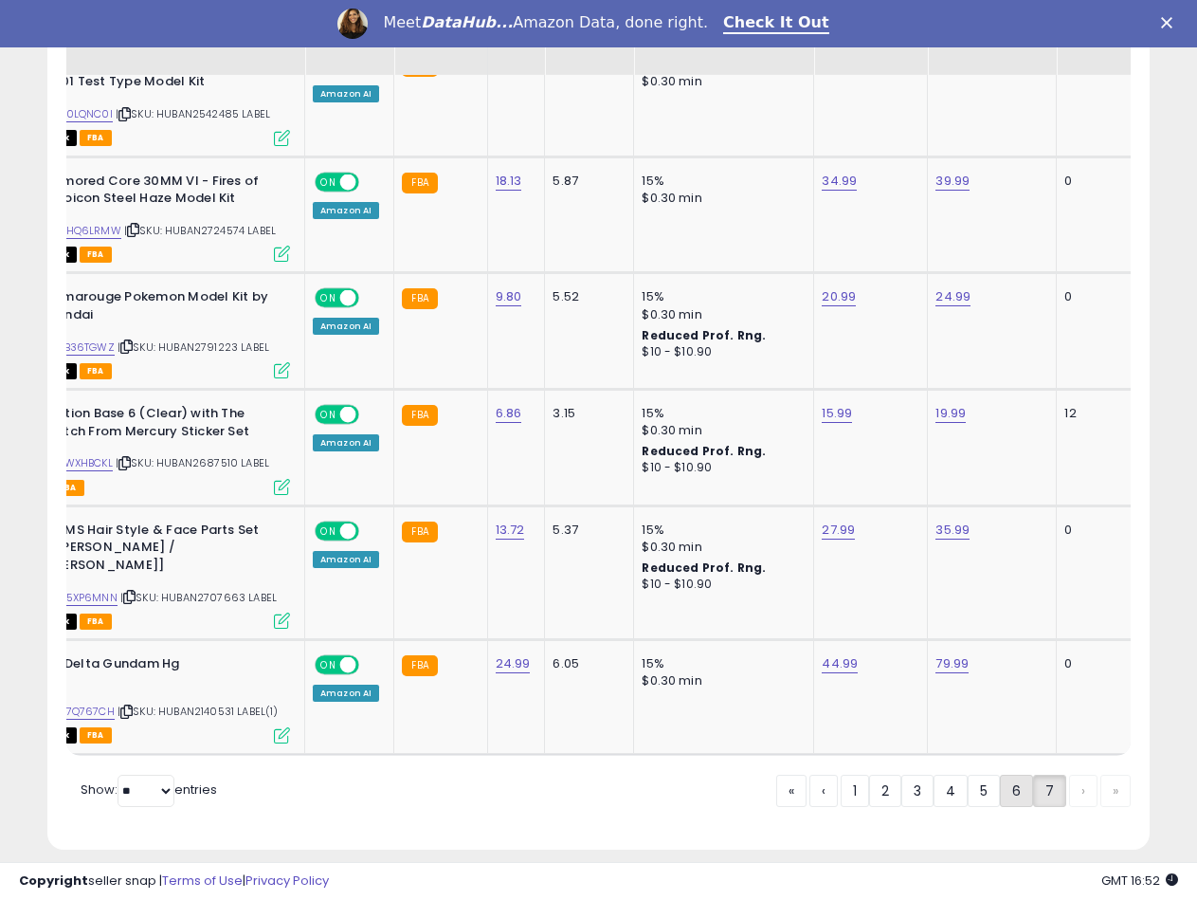
click at [1024, 774] on link "6" at bounding box center [1016, 790] width 33 height 32
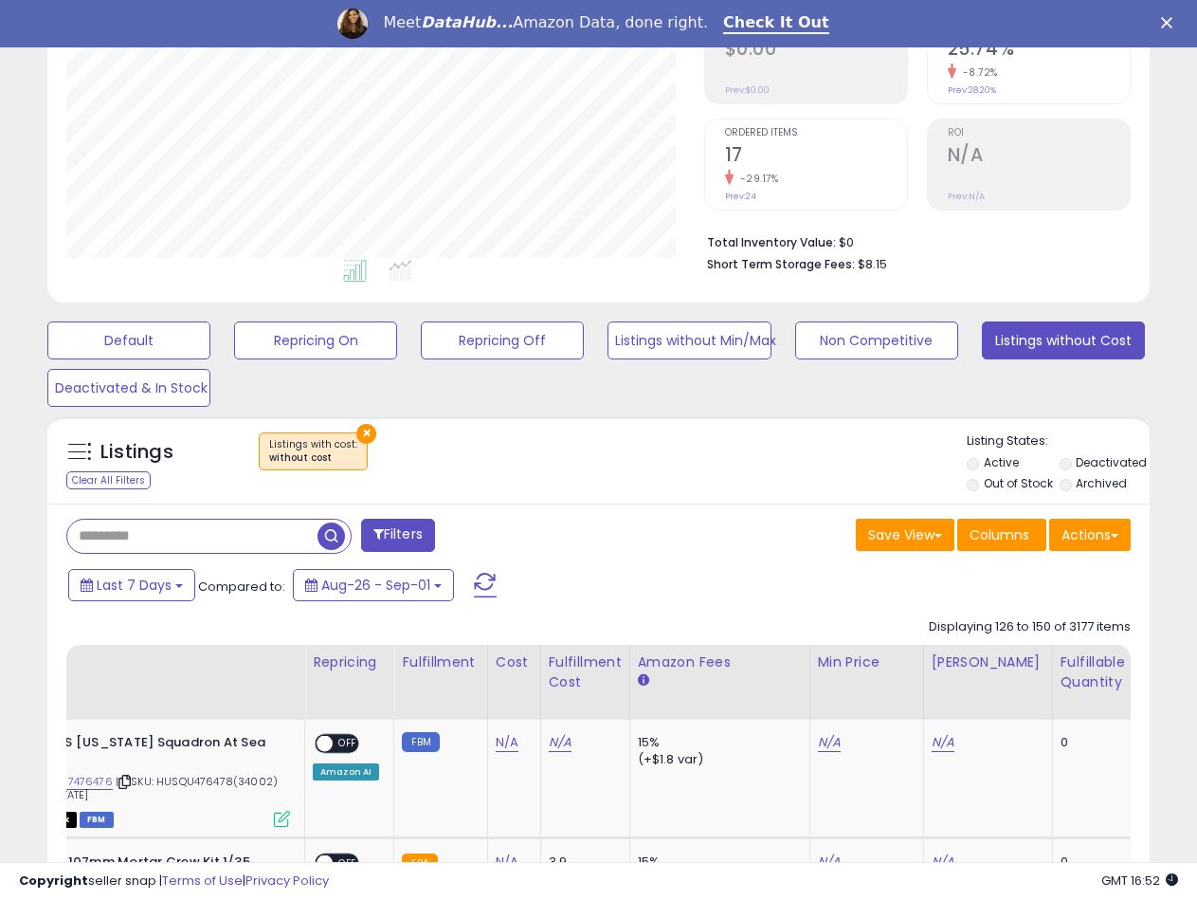
click at [172, 527] on input "text" at bounding box center [192, 535] width 250 height 33
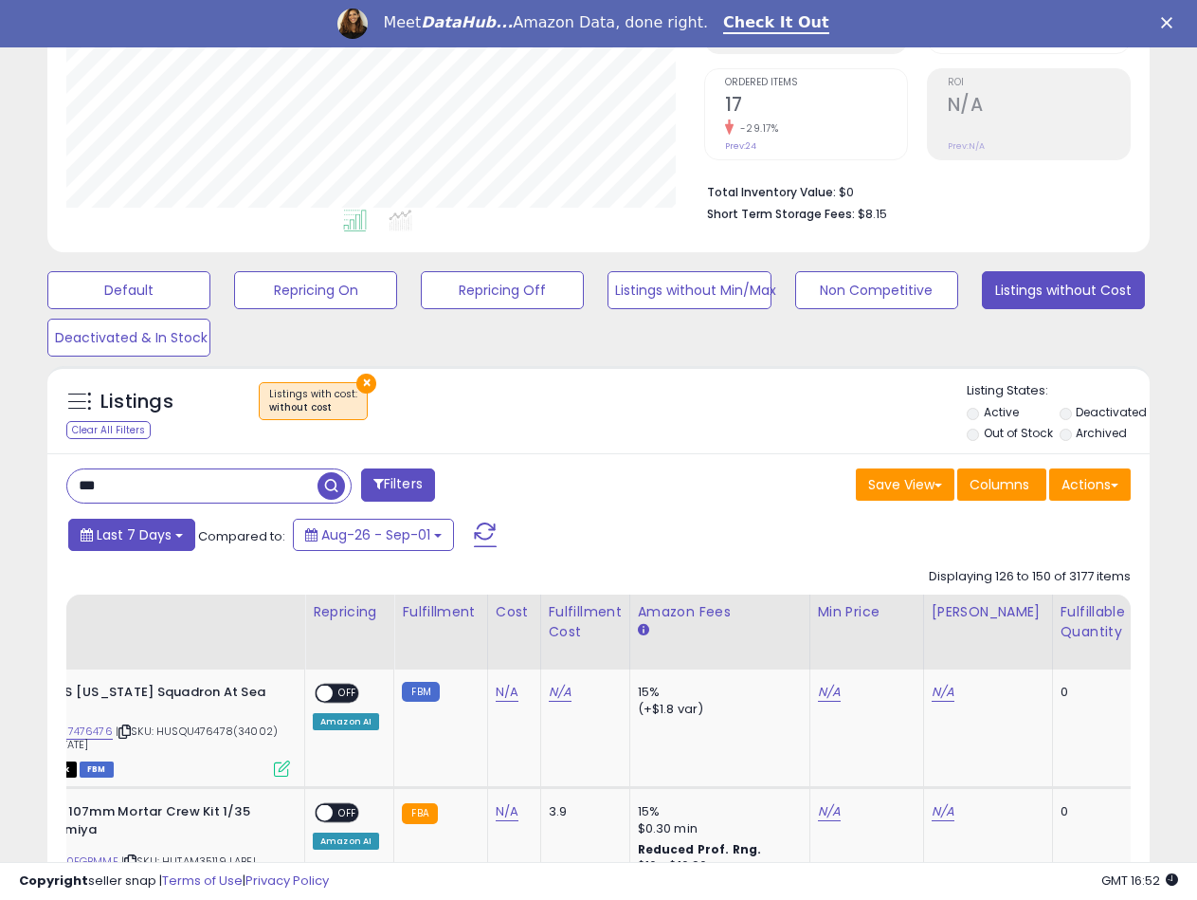
scroll to position [513, 0]
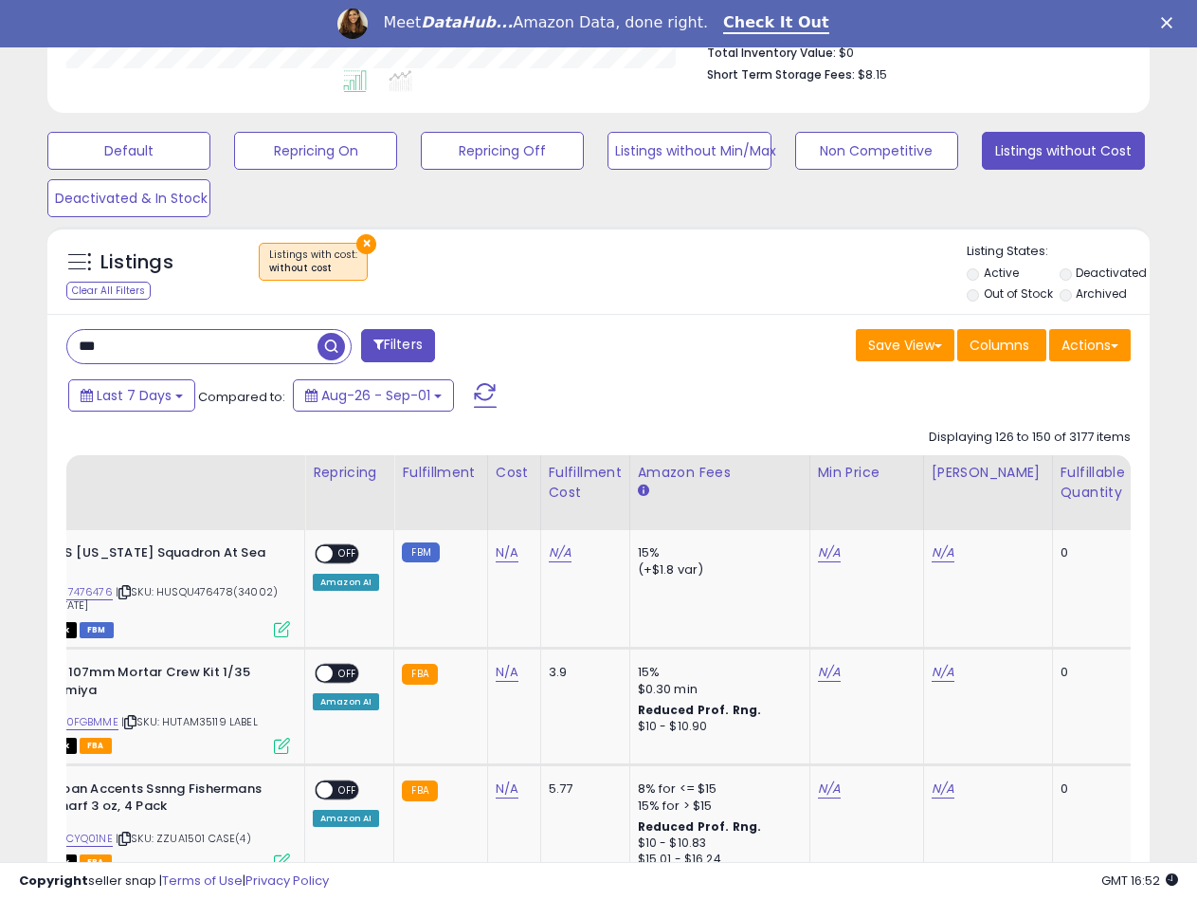
click at [136, 351] on input "***" at bounding box center [192, 346] width 250 height 33
type input "*****"
click at [324, 345] on span "button" at bounding box center [331, 346] width 27 height 27
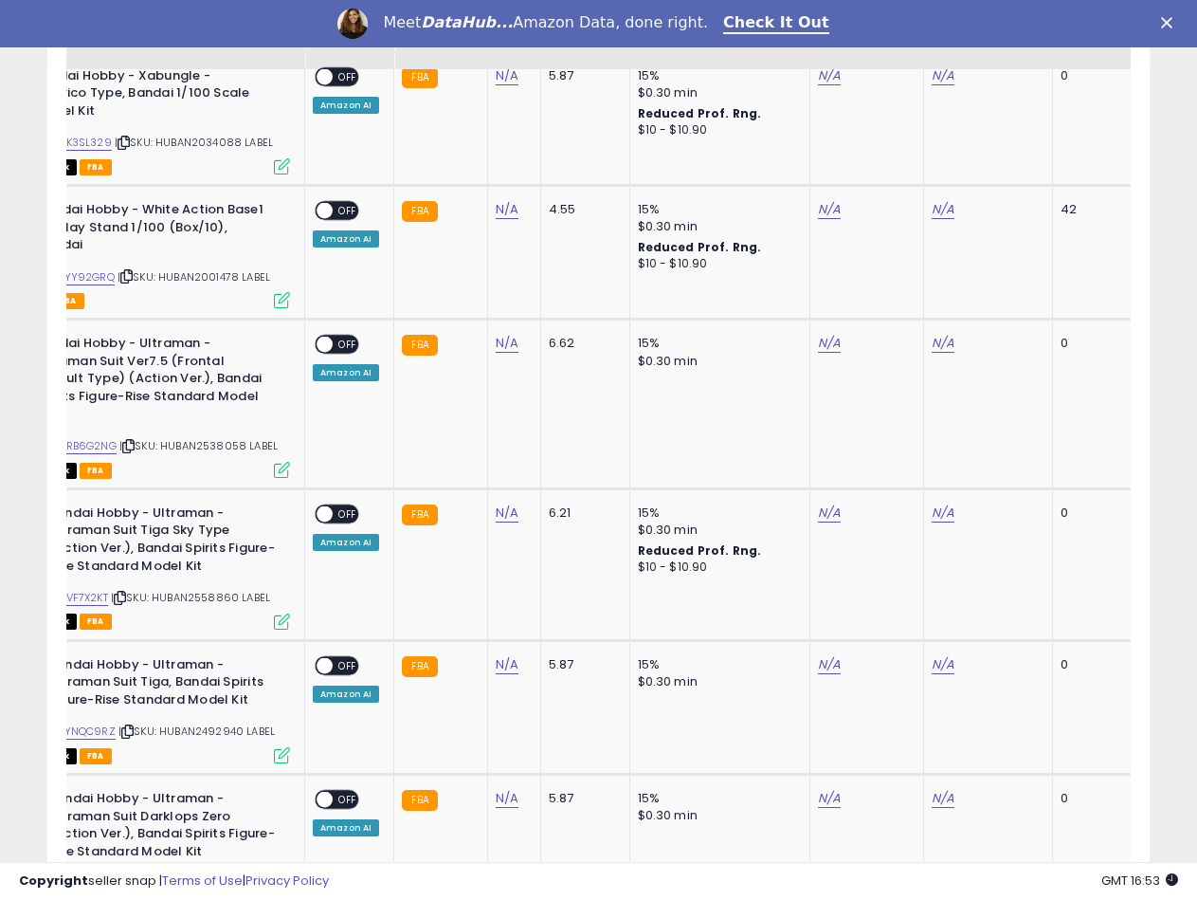
scroll to position [3720, 0]
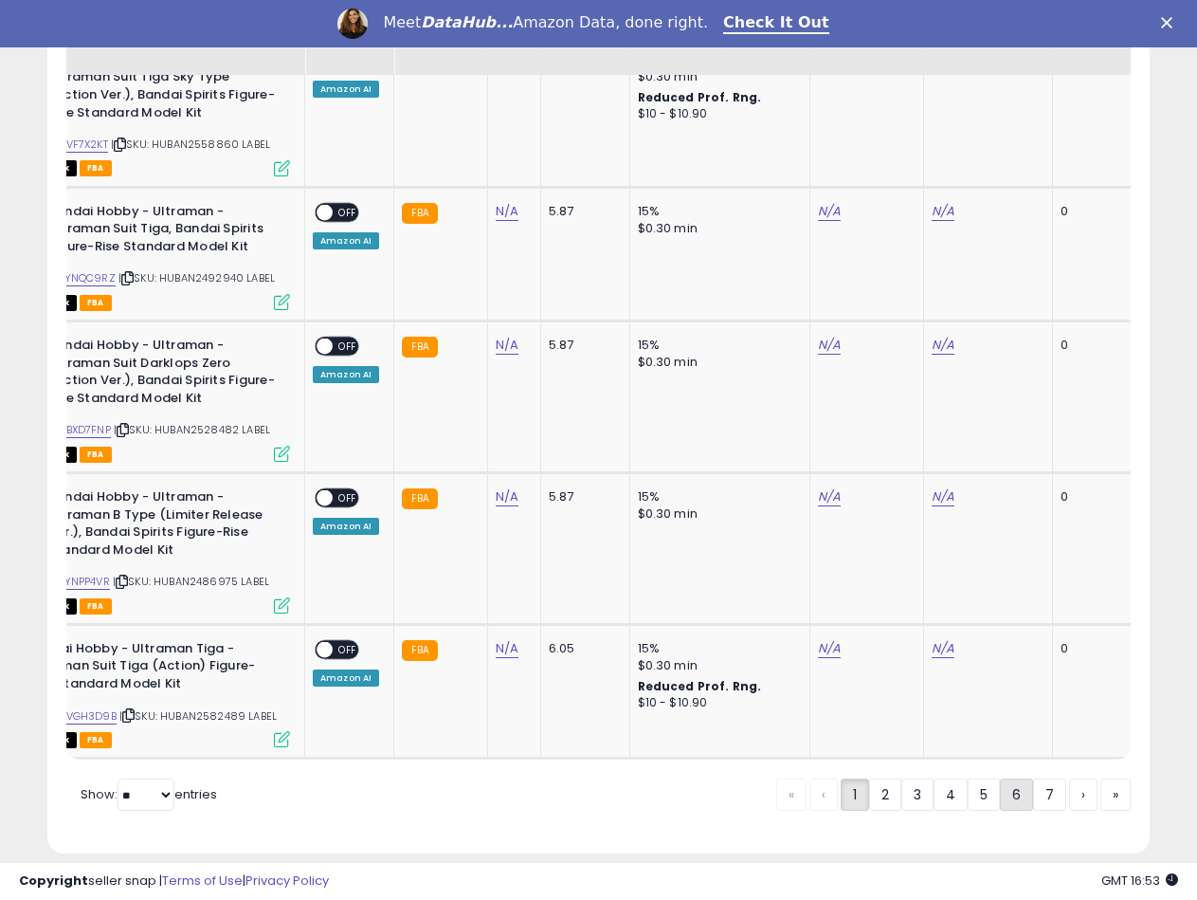
click at [1009, 778] on link "6" at bounding box center [1016, 794] width 33 height 32
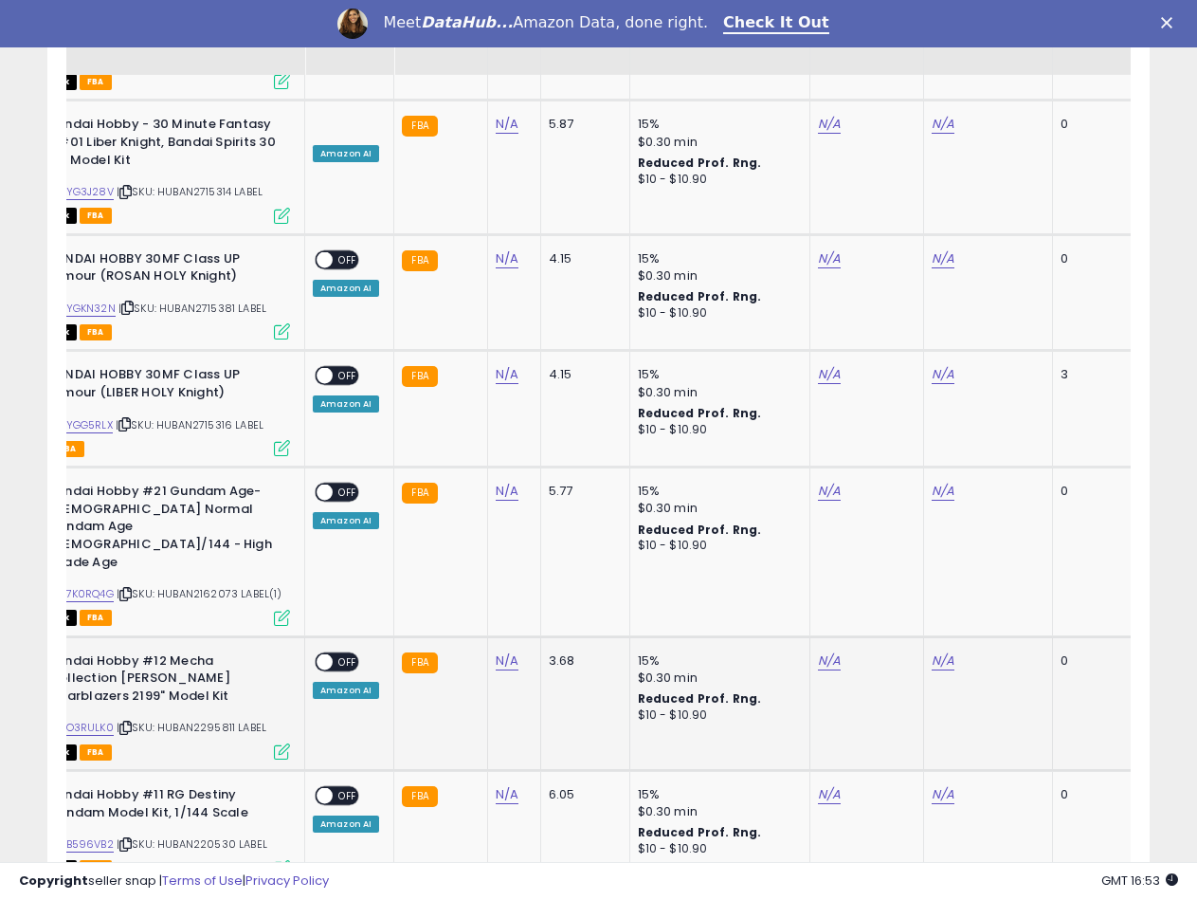
scroll to position [3706, 0]
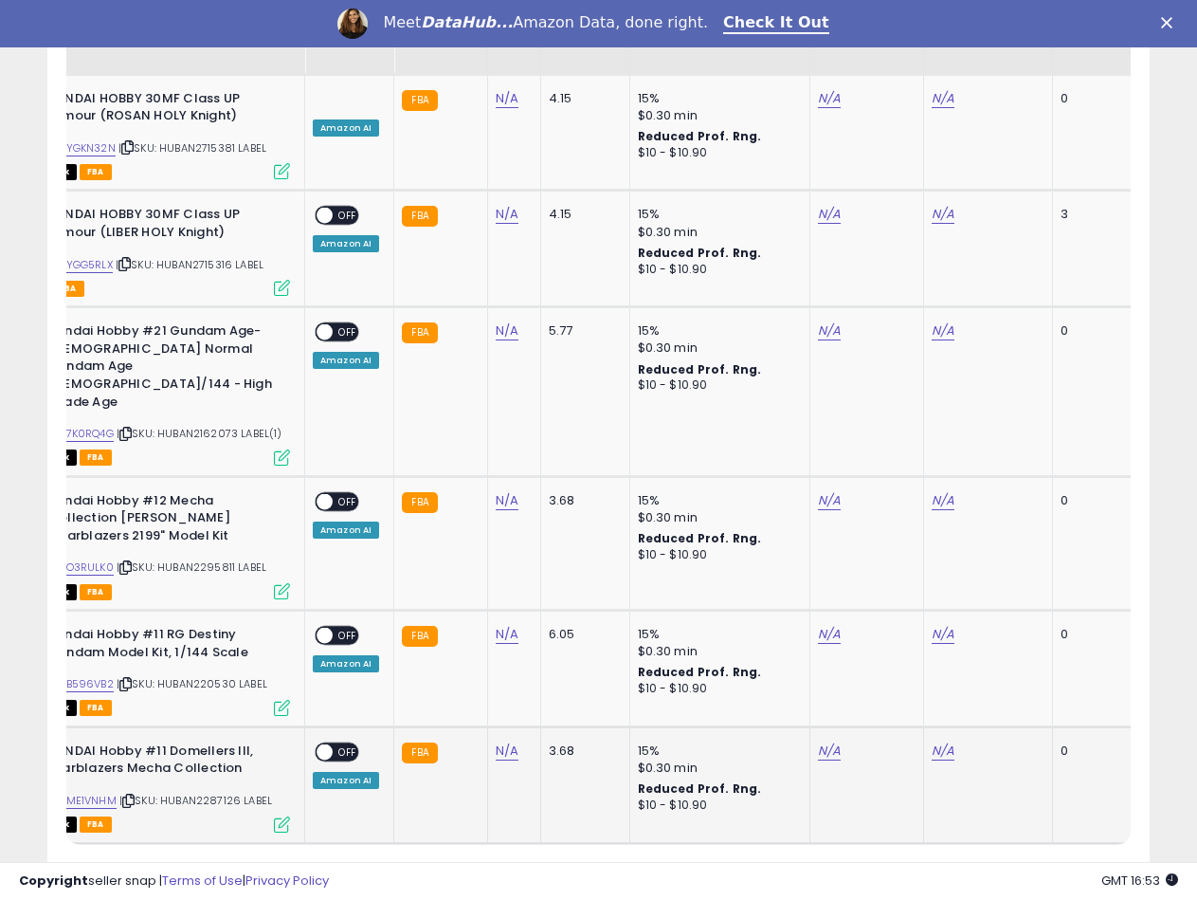
click at [229, 742] on div "ASIN: B00ME1VNHM | SKU: HUBAN2287126 LABEL Out of Stock FBA" at bounding box center [148, 786] width 284 height 88
click at [231, 792] on span "| SKU: HUBAN2287126 LABEL" at bounding box center [195, 799] width 153 height 15
click at [201, 626] on div "ASIN: B00B596VB2 | SKU: HUBAN220530 LABEL Out of Stock FBA" at bounding box center [148, 670] width 284 height 88
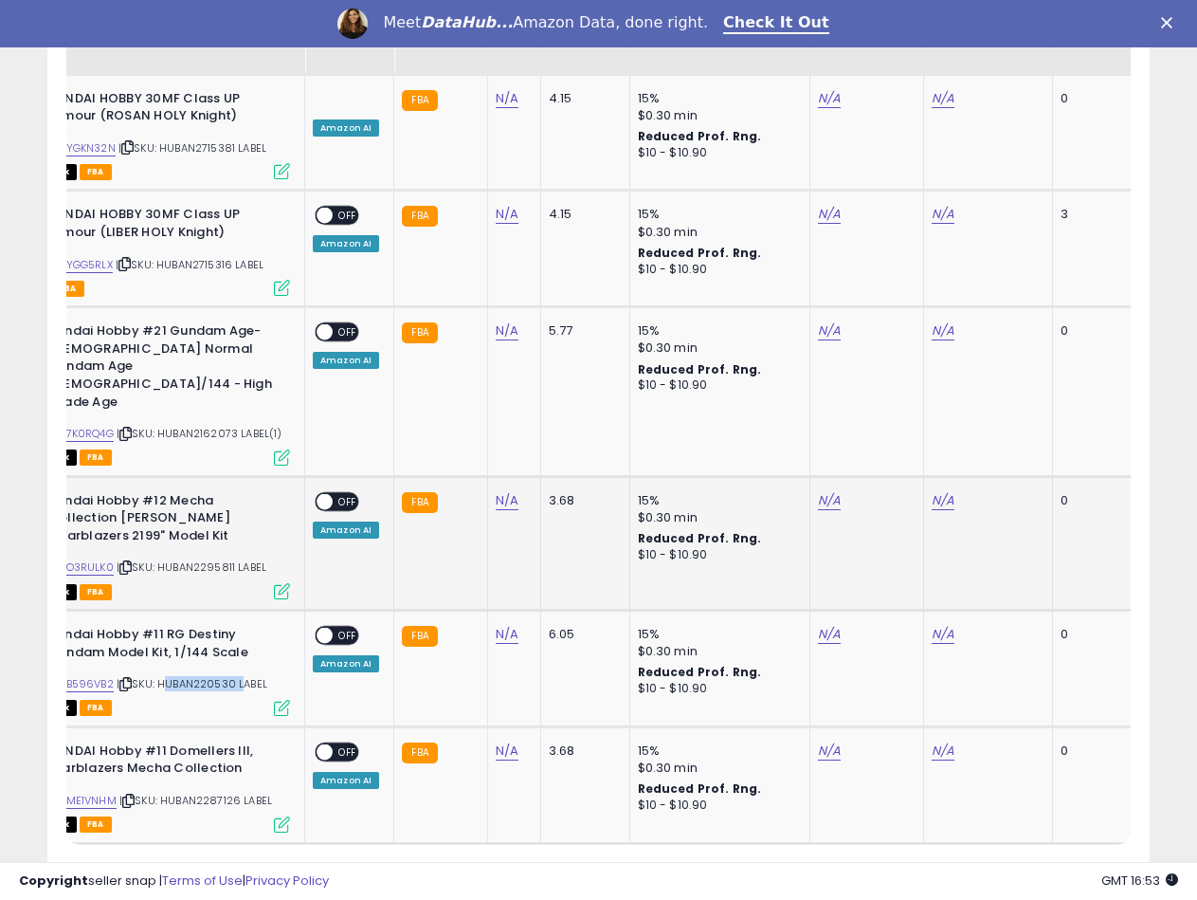
click at [216, 559] on span "| SKU: HUBAN2295811 LABEL" at bounding box center [192, 566] width 150 height 15
click at [199, 426] on span "| SKU: HUBAN2162073 LABEL(1)" at bounding box center [200, 433] width 166 height 15
click at [505, 321] on link "N/A" at bounding box center [507, 330] width 23 height 19
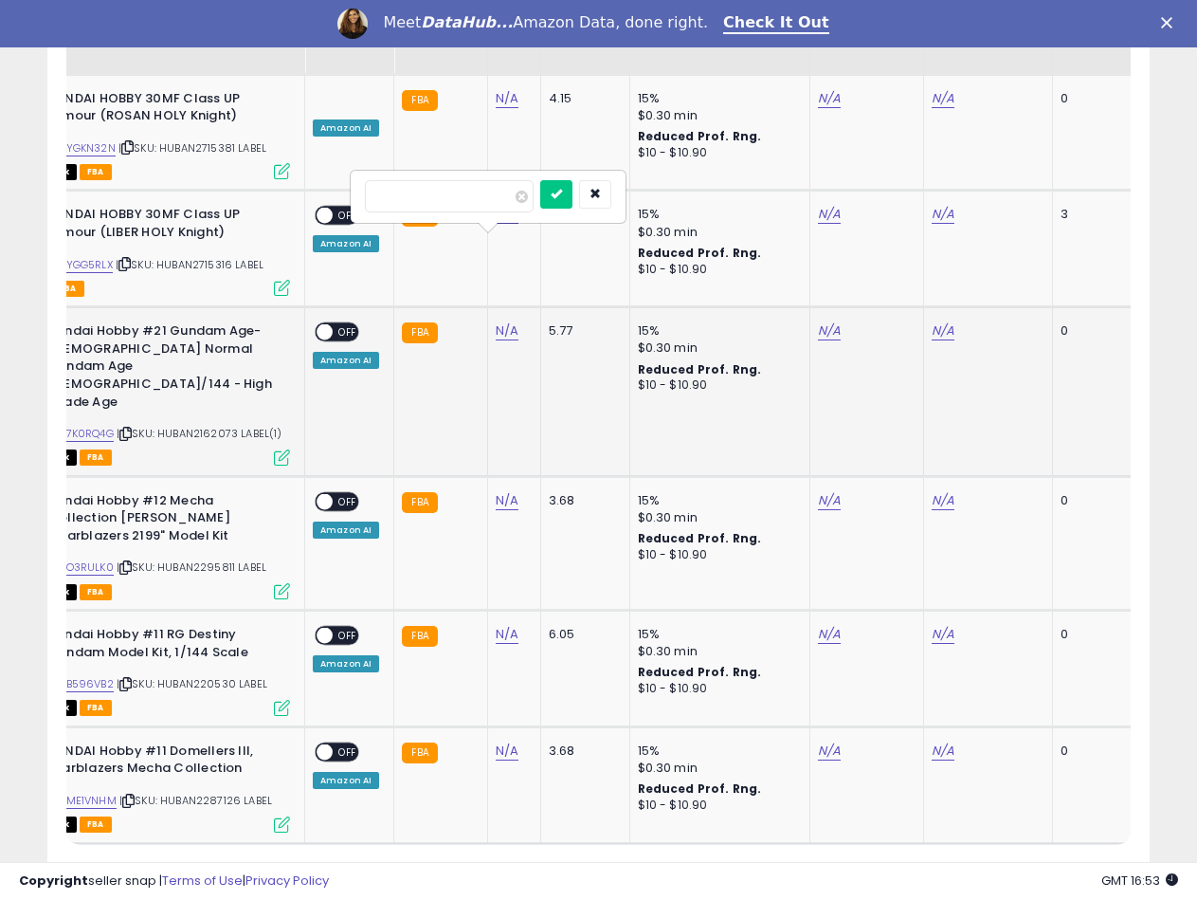
click at [414, 191] on input "number" at bounding box center [449, 196] width 169 height 32
type input "*****"
click at [562, 196] on icon "submit" at bounding box center [556, 193] width 11 height 11
click at [100, 426] on link "B007K0RQ4G" at bounding box center [79, 434] width 69 height 16
click at [818, 321] on link "N/A" at bounding box center [829, 330] width 23 height 19
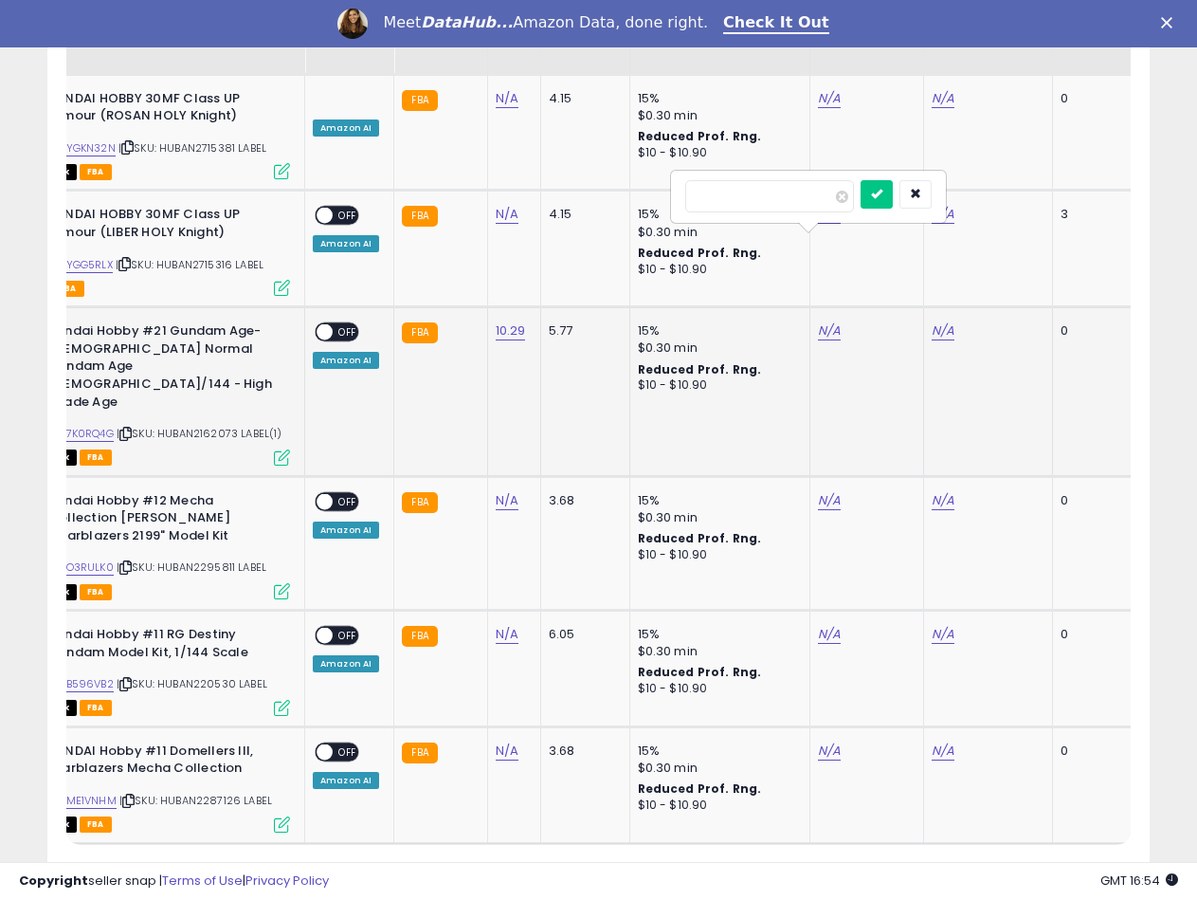
click at [763, 196] on input "number" at bounding box center [769, 196] width 169 height 32
type input "*****"
click at [893, 208] on button "submit" at bounding box center [877, 194] width 32 height 28
click at [936, 321] on link "N/A" at bounding box center [943, 330] width 23 height 19
click at [857, 198] on input "number" at bounding box center [883, 196] width 169 height 32
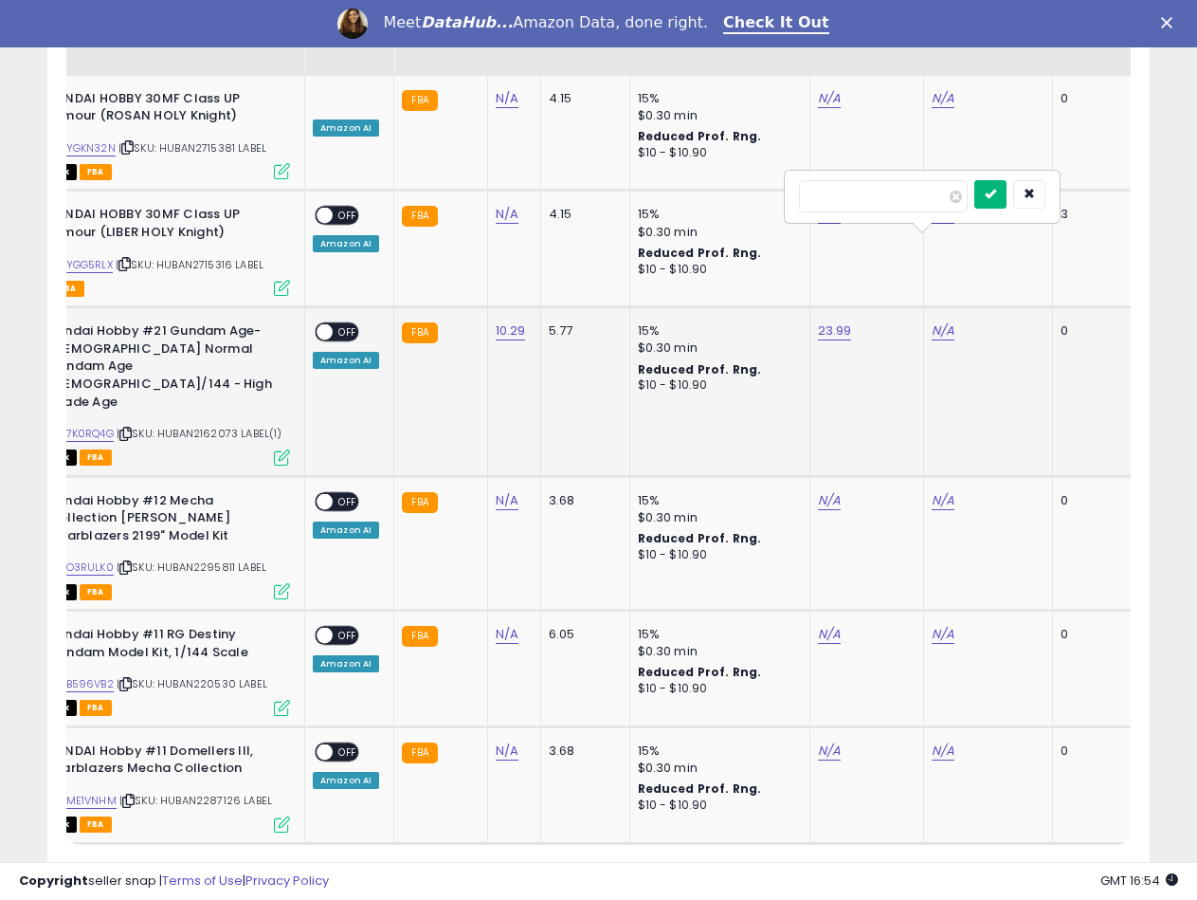
type input "*****"
click at [996, 195] on icon "submit" at bounding box center [990, 193] width 11 height 11
click at [335, 324] on span "OFF" at bounding box center [348, 332] width 30 height 16
click at [211, 257] on span "| SKU: HUBAN2715316 LABEL" at bounding box center [190, 264] width 148 height 15
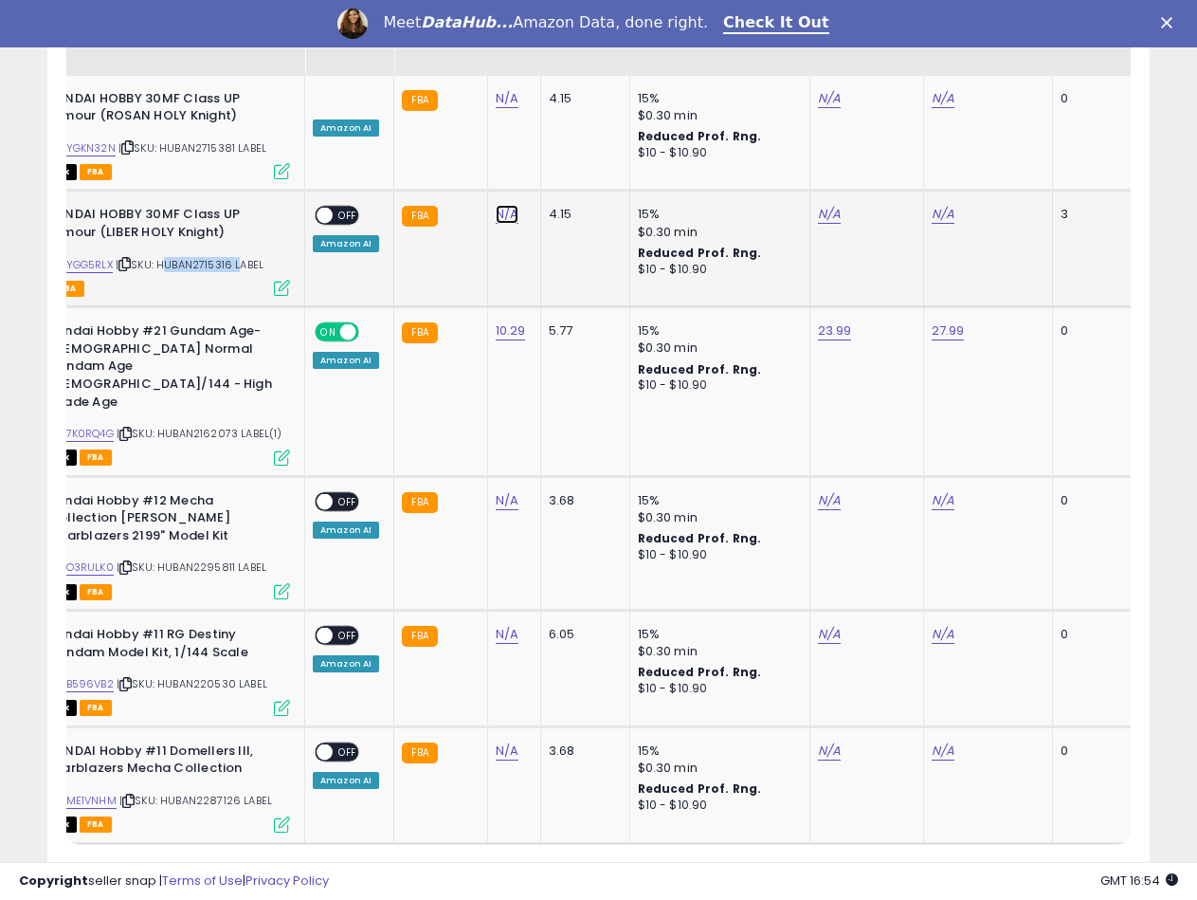
click at [505, 205] on link "N/A" at bounding box center [507, 214] width 23 height 19
click at [430, 82] on input "number" at bounding box center [449, 80] width 169 height 32
type input "****"
click at [562, 82] on icon "submit" at bounding box center [556, 77] width 11 height 11
click at [107, 257] on link "B0CYGG5RLX" at bounding box center [79, 265] width 68 height 16
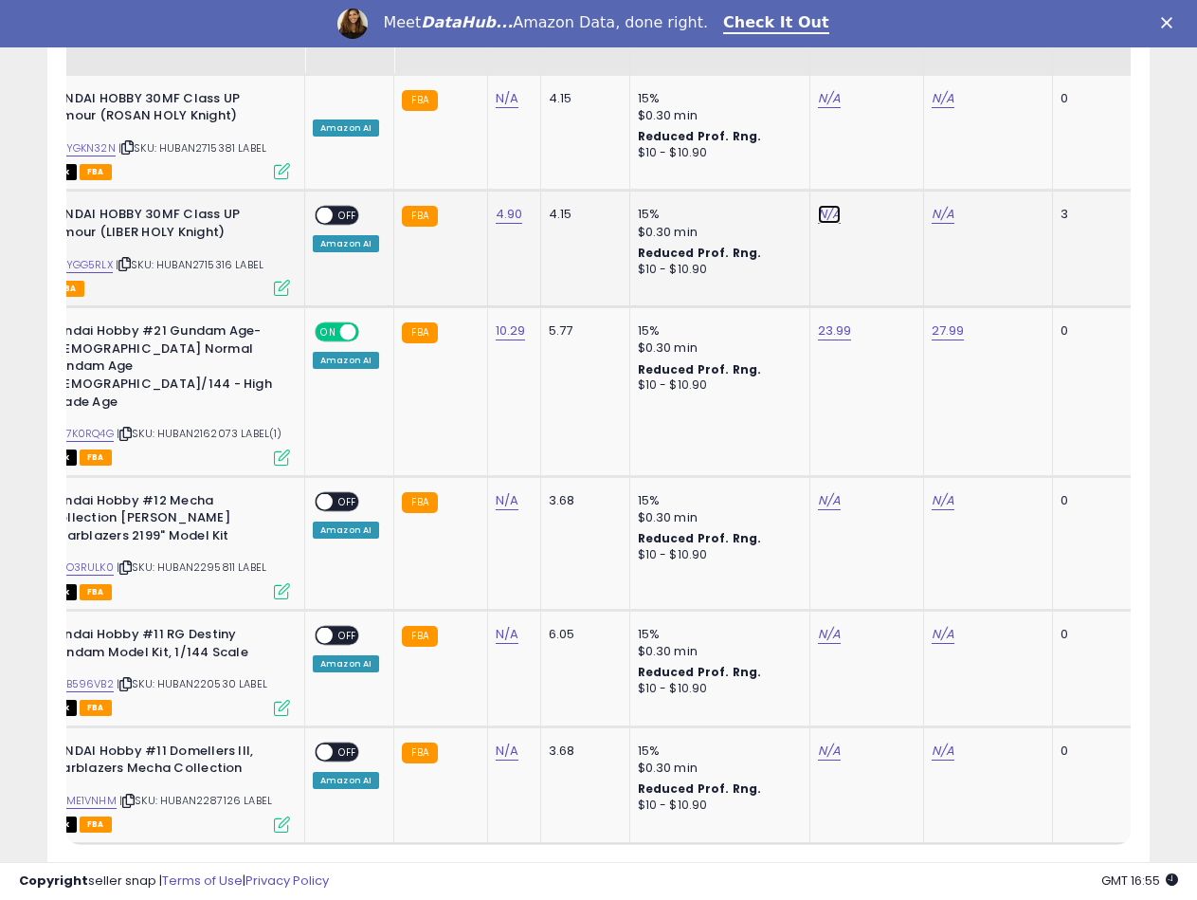
click at [820, 205] on link "N/A" at bounding box center [829, 214] width 23 height 19
click at [786, 74] on input "number" at bounding box center [769, 80] width 169 height 32
type input "*****"
click at [887, 72] on div "*****" at bounding box center [808, 80] width 246 height 33
click at [893, 74] on button "submit" at bounding box center [877, 78] width 32 height 28
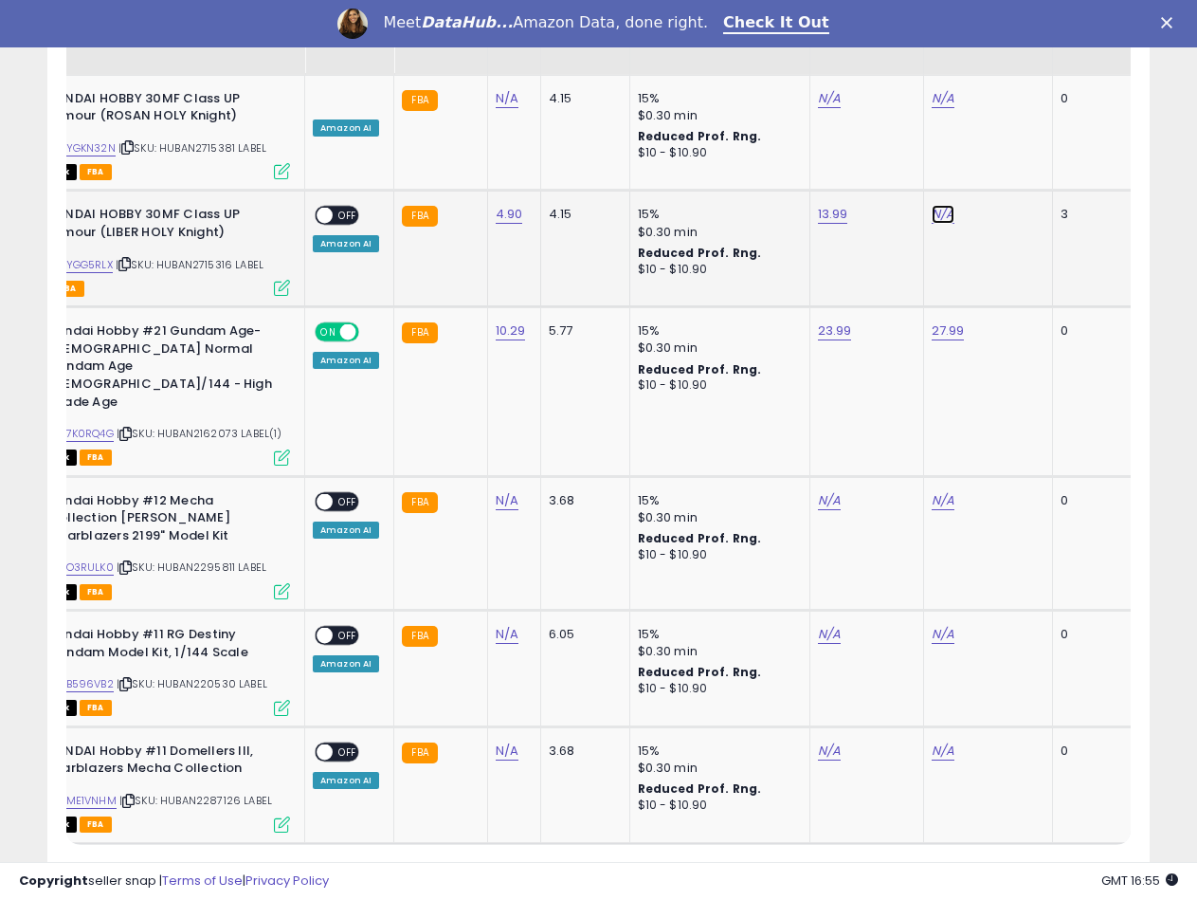
click at [942, 205] on link "N/A" at bounding box center [943, 214] width 23 height 19
click at [880, 82] on input "number" at bounding box center [883, 80] width 169 height 32
type input "*****"
click at [996, 80] on icon "submit" at bounding box center [990, 77] width 11 height 11
click at [328, 208] on span at bounding box center [325, 216] width 16 height 16
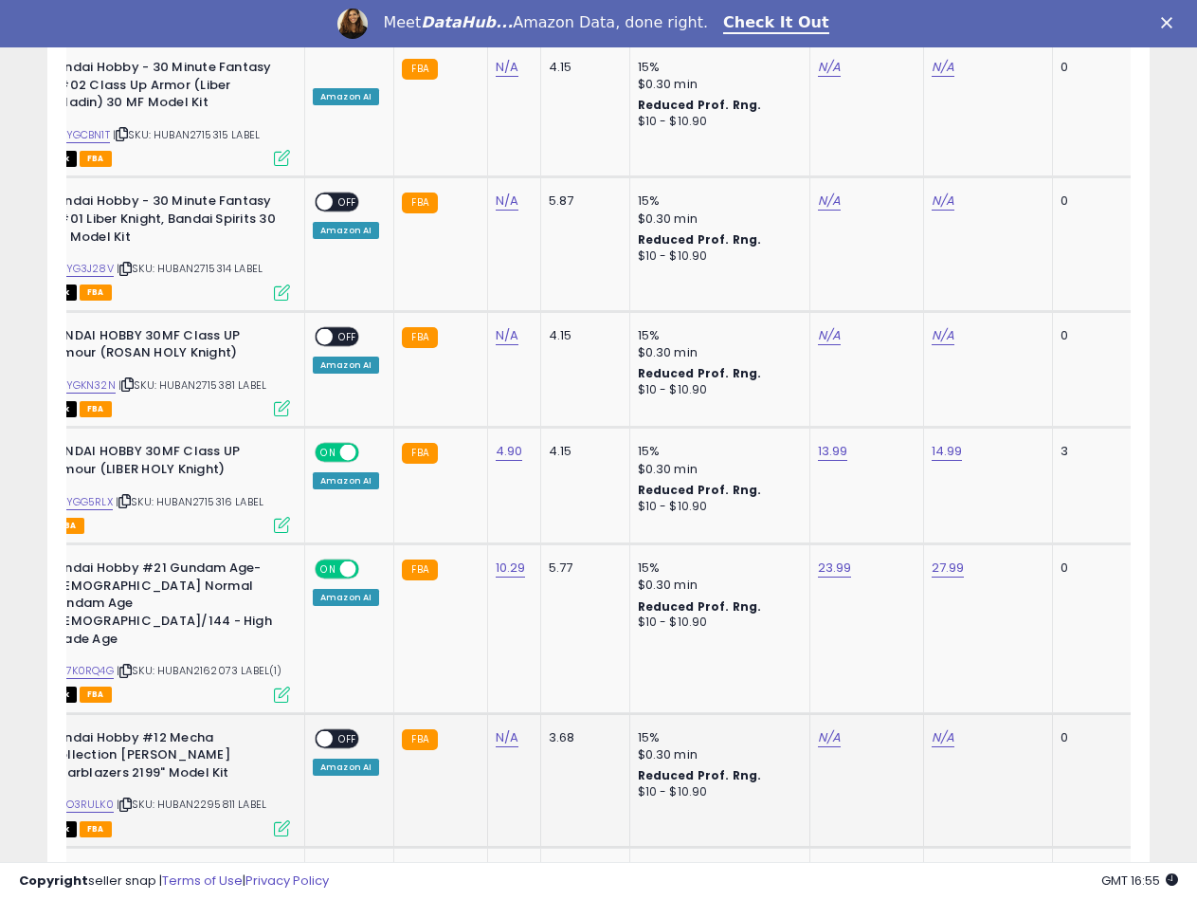
scroll to position [3327, 0]
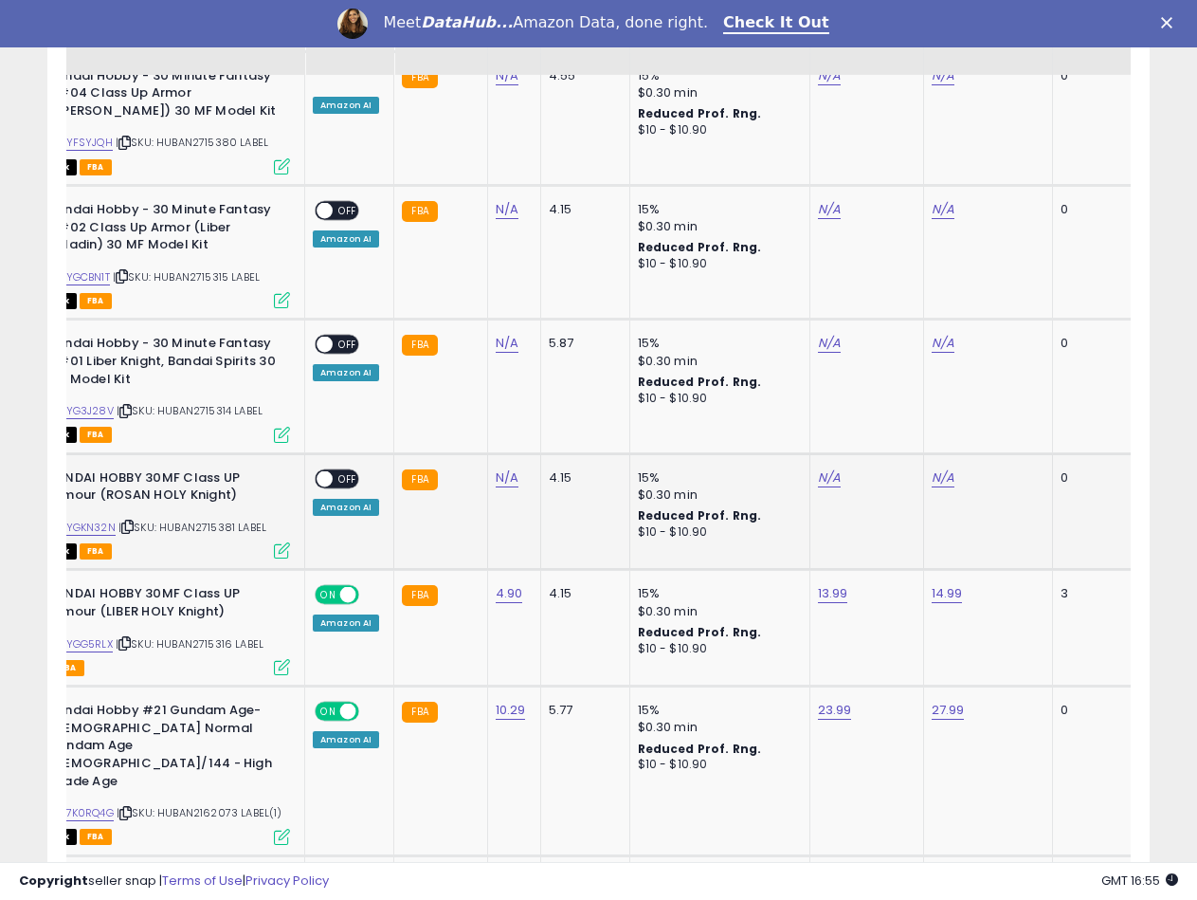
click at [195, 519] on span "| SKU: HUBAN2715381 LABEL" at bounding box center [192, 526] width 148 height 15
click at [501, 468] on link "N/A" at bounding box center [507, 477] width 23 height 19
click at [461, 342] on input "number" at bounding box center [449, 343] width 169 height 32
type input "****"
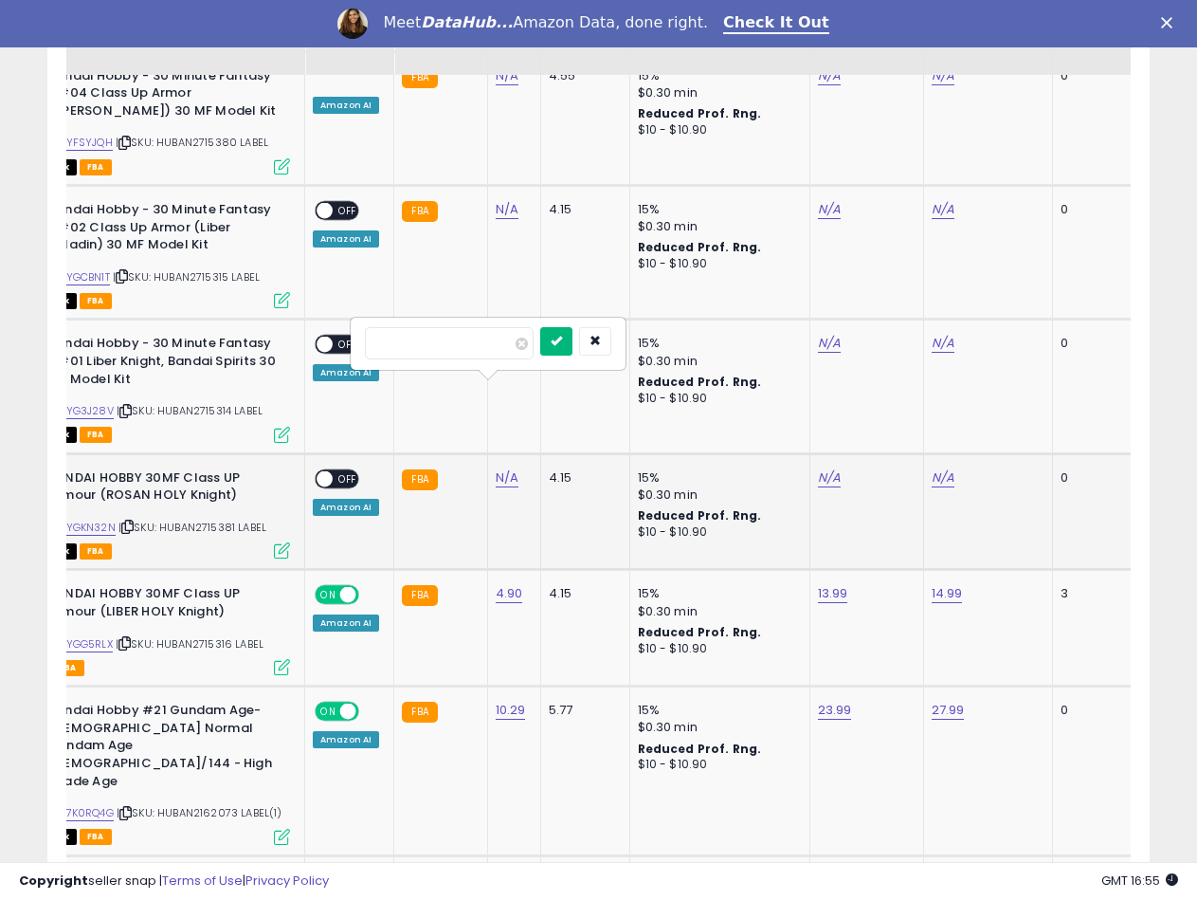
click at [573, 332] on button "submit" at bounding box center [556, 341] width 32 height 28
click at [111, 519] on link "B0CYGKN32N" at bounding box center [80, 527] width 71 height 16
click at [821, 468] on link "N/A" at bounding box center [829, 477] width 23 height 19
click at [722, 346] on input "number" at bounding box center [769, 343] width 169 height 32
type input "*****"
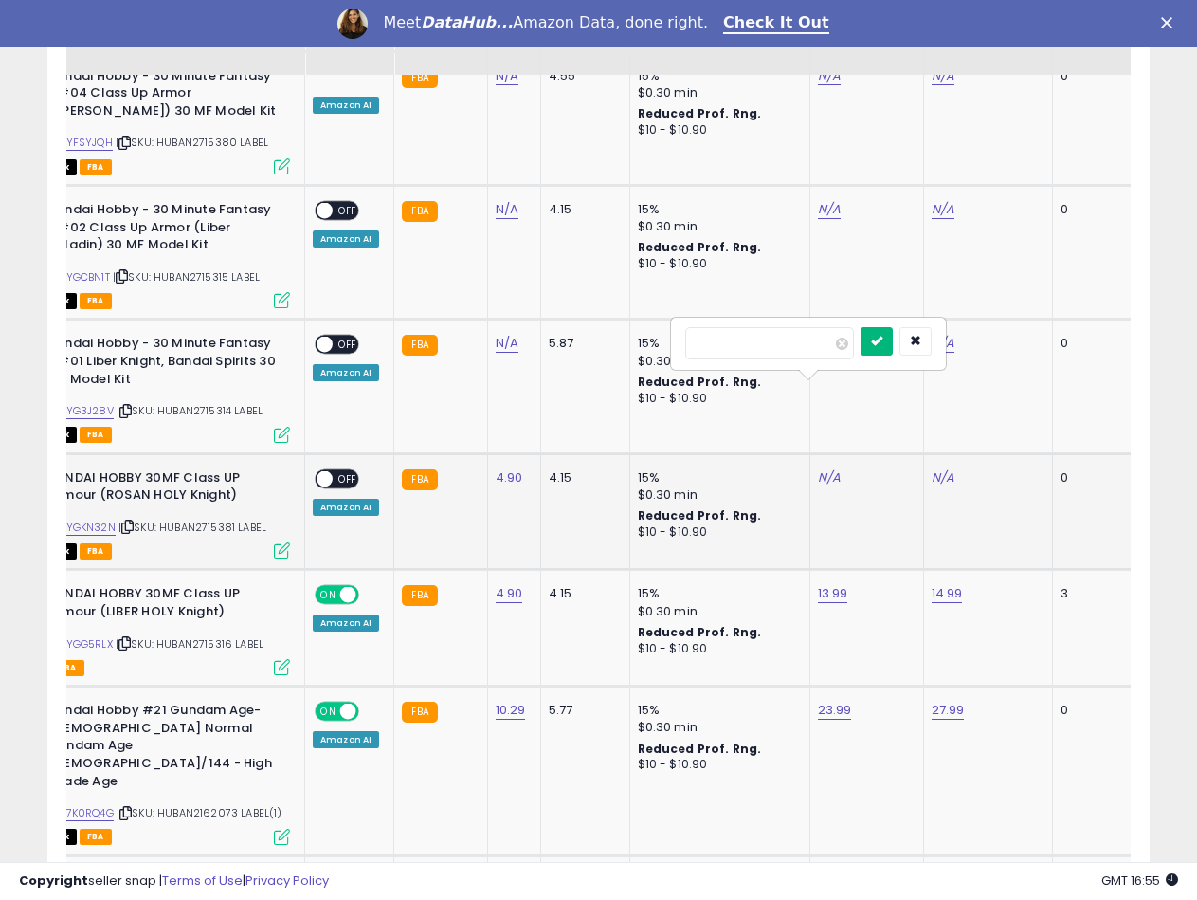
click at [882, 344] on icon "submit" at bounding box center [876, 340] width 11 height 11
click at [940, 468] on link "N/A" at bounding box center [943, 477] width 23 height 19
click at [846, 340] on input "number" at bounding box center [883, 343] width 169 height 32
type input "*****"
click at [996, 344] on icon "submit" at bounding box center [990, 340] width 11 height 11
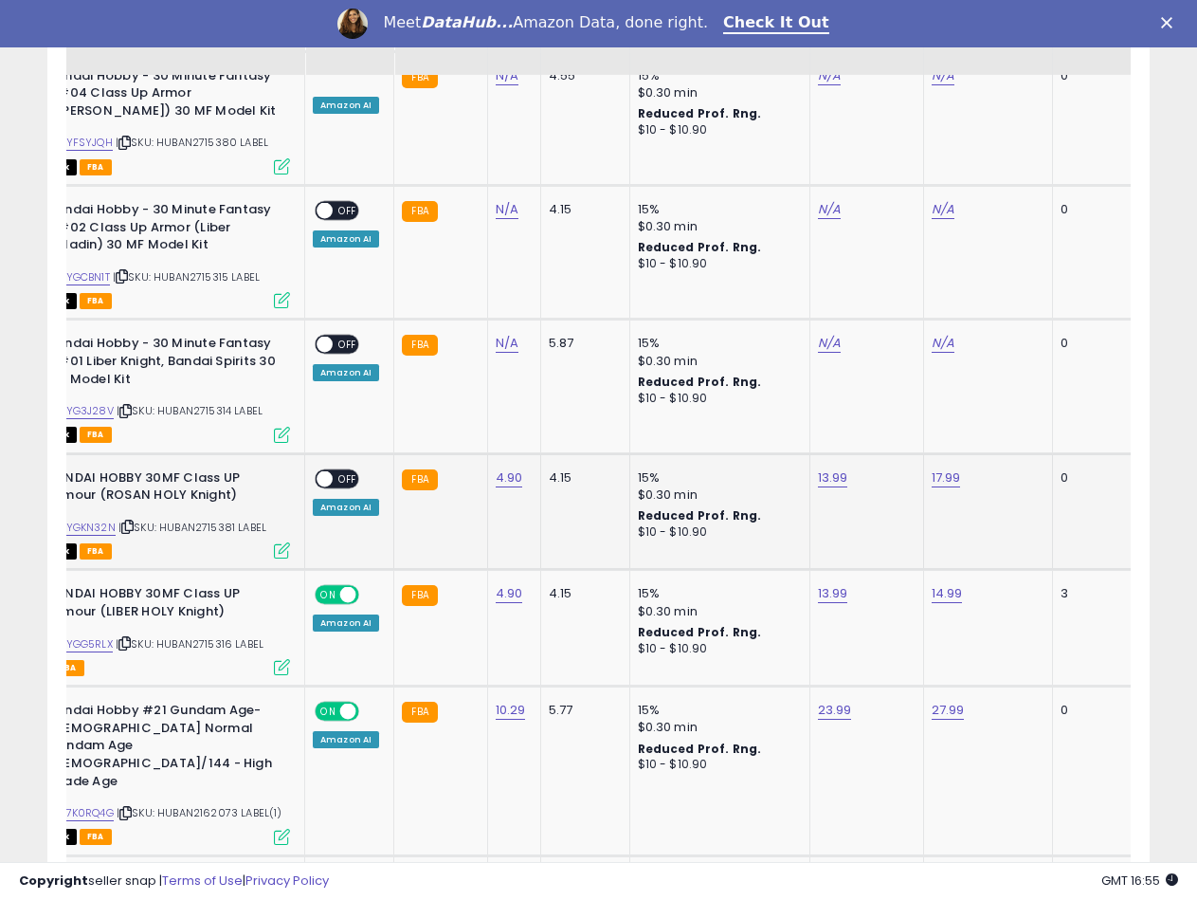
click at [324, 470] on span at bounding box center [325, 478] width 16 height 16
click at [207, 403] on span "| SKU: HUBAN2715314 LABEL" at bounding box center [190, 410] width 146 height 15
click at [496, 334] on link "N/A" at bounding box center [507, 343] width 23 height 19
click at [474, 206] on input "number" at bounding box center [449, 208] width 169 height 32
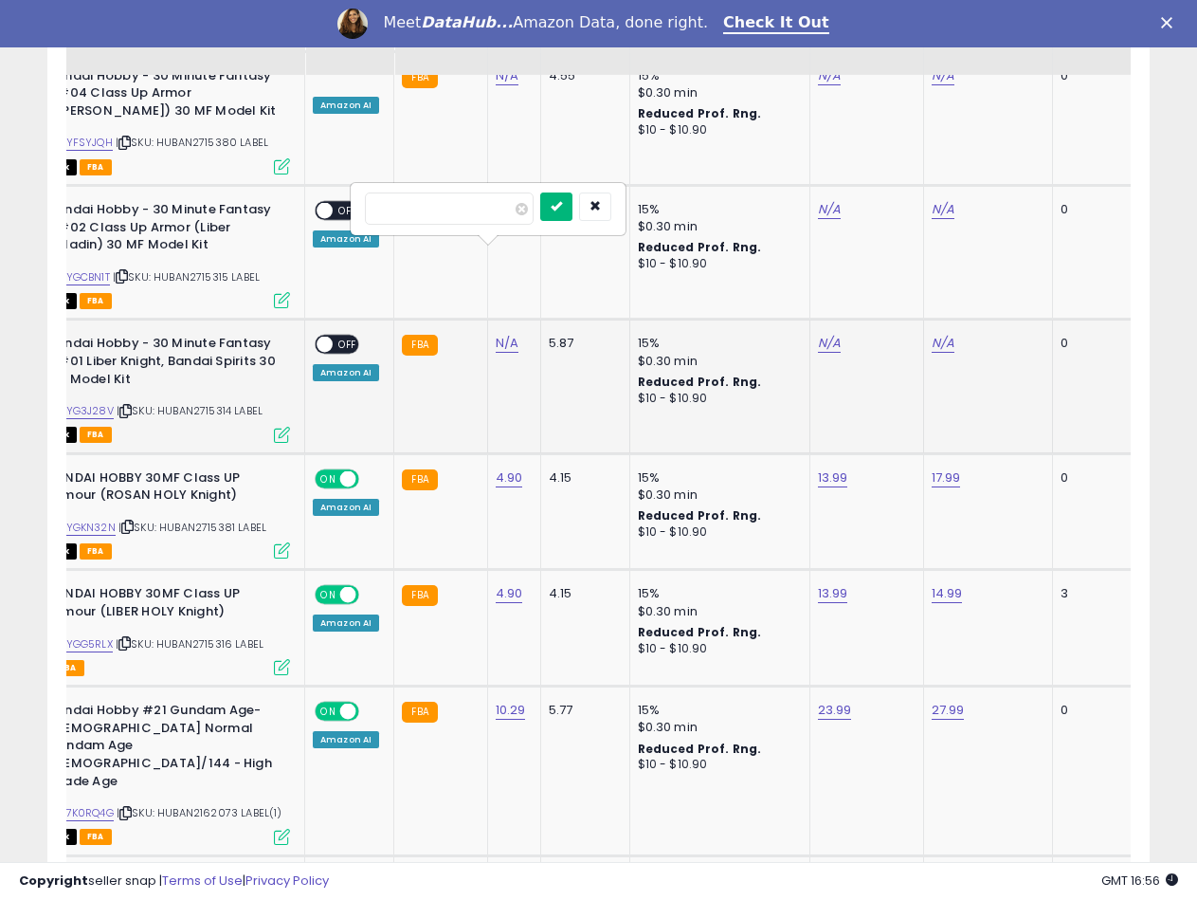
type input "*****"
click at [562, 209] on icon "submit" at bounding box center [556, 205] width 11 height 11
click at [109, 403] on link "B0CYG3J28V" at bounding box center [79, 411] width 69 height 16
click at [819, 334] on link "N/A" at bounding box center [829, 343] width 23 height 19
click at [758, 218] on input "number" at bounding box center [769, 208] width 169 height 32
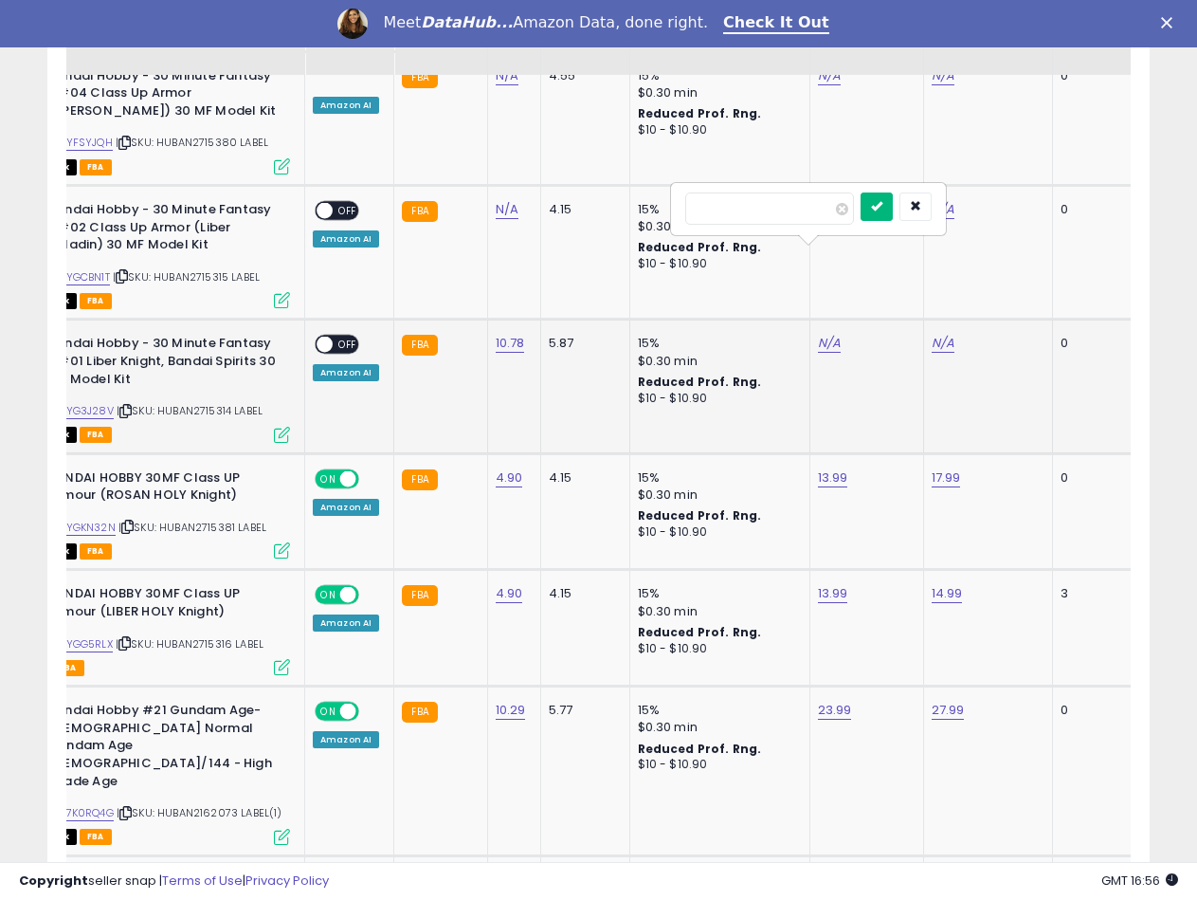
type input "*****"
click at [893, 216] on button "submit" at bounding box center [877, 206] width 32 height 28
click at [949, 319] on td "N/A" at bounding box center [987, 386] width 129 height 134
click at [937, 334] on link "N/A" at bounding box center [943, 343] width 23 height 19
click at [855, 212] on input "number" at bounding box center [883, 208] width 169 height 32
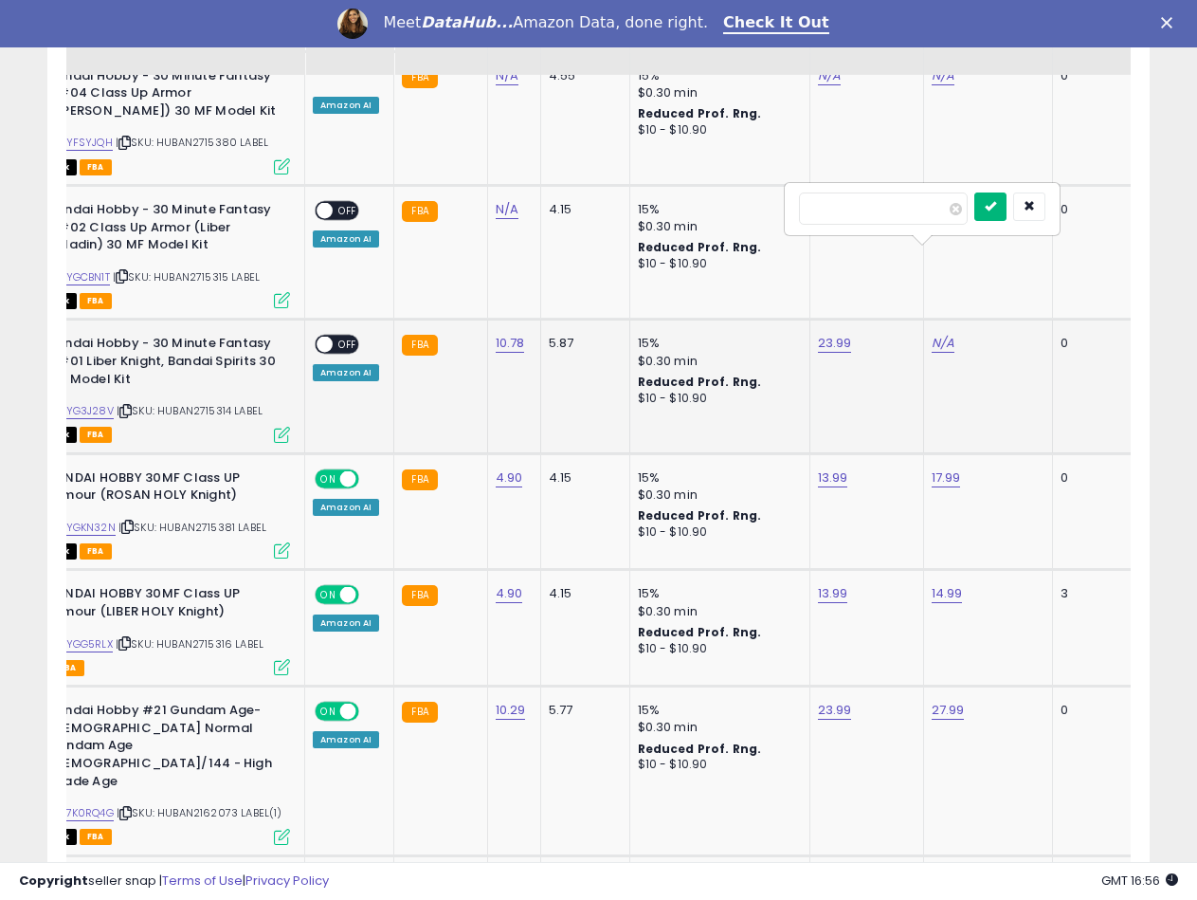
type input "*****"
click at [996, 207] on icon "submit" at bounding box center [990, 205] width 11 height 11
click at [323, 336] on span at bounding box center [325, 344] width 16 height 16
click at [220, 269] on span "| SKU: HUBAN2715315 LABEL" at bounding box center [186, 276] width 147 height 15
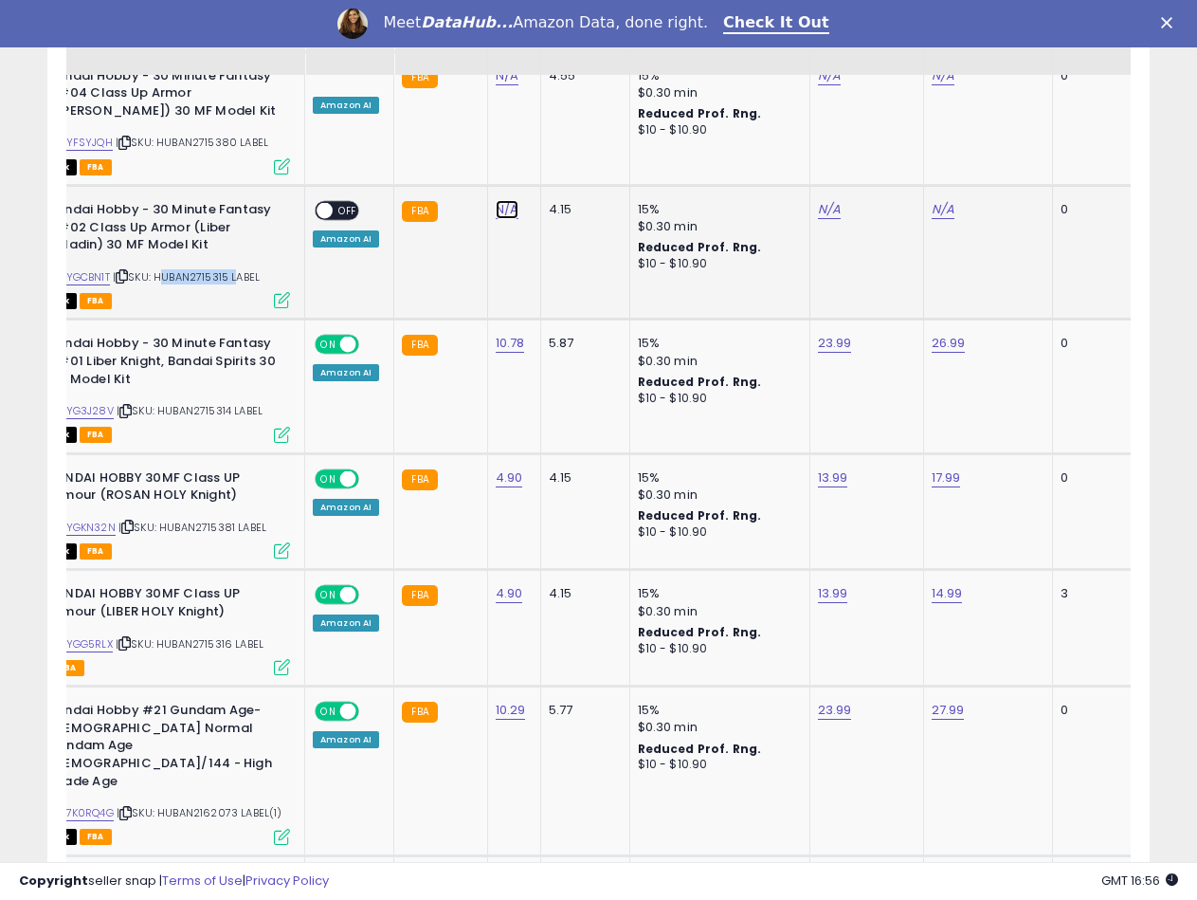
click at [499, 200] on link "N/A" at bounding box center [507, 209] width 23 height 19
type input "****"
click at [573, 82] on button "submit" at bounding box center [556, 73] width 32 height 28
click at [99, 269] on link "B0CYGCBN1T" at bounding box center [77, 277] width 65 height 16
click at [827, 200] on link "N/A" at bounding box center [829, 209] width 23 height 19
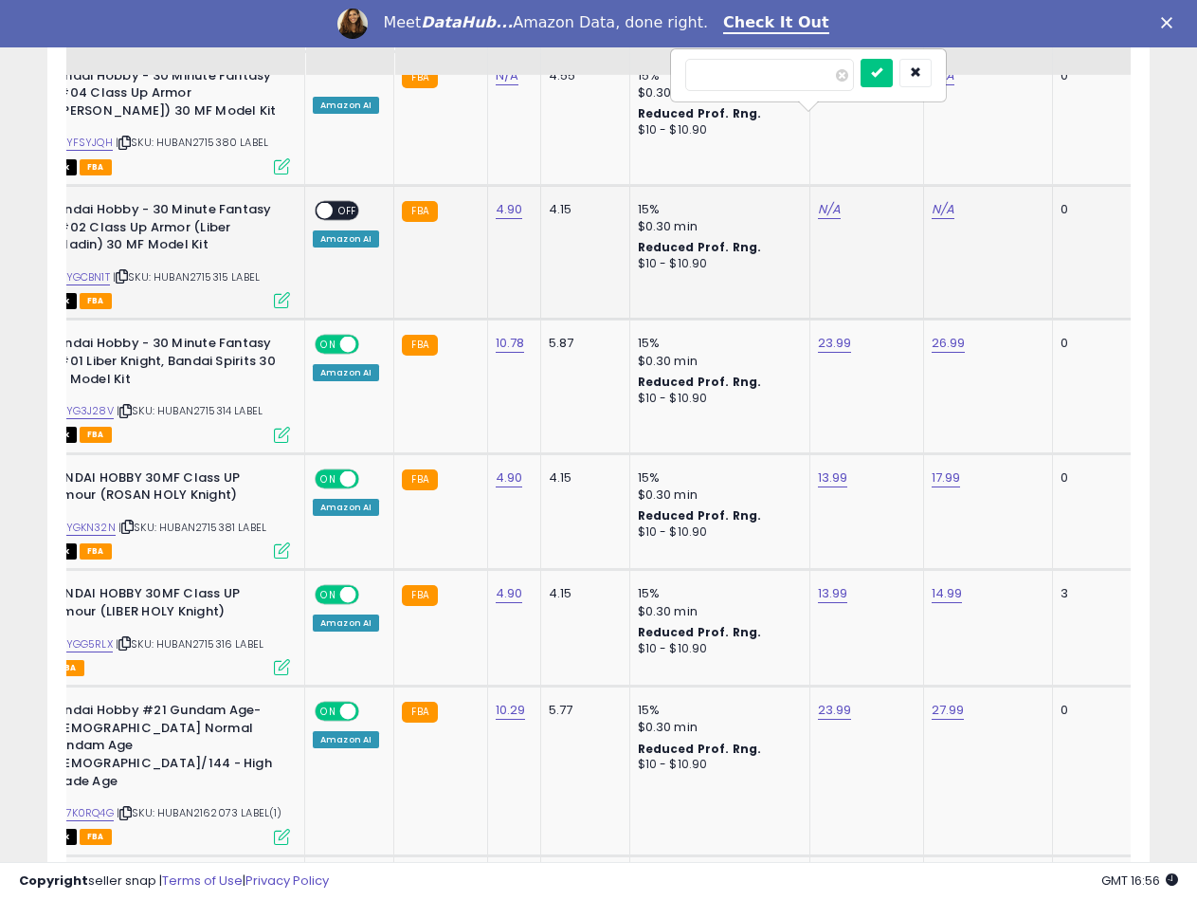
click at [718, 75] on input "number" at bounding box center [769, 75] width 169 height 32
type input "*****"
click at [882, 78] on icon "submit" at bounding box center [876, 71] width 11 height 11
click at [936, 200] on link "N/A" at bounding box center [943, 209] width 23 height 19
click at [866, 74] on input "number" at bounding box center [883, 75] width 169 height 32
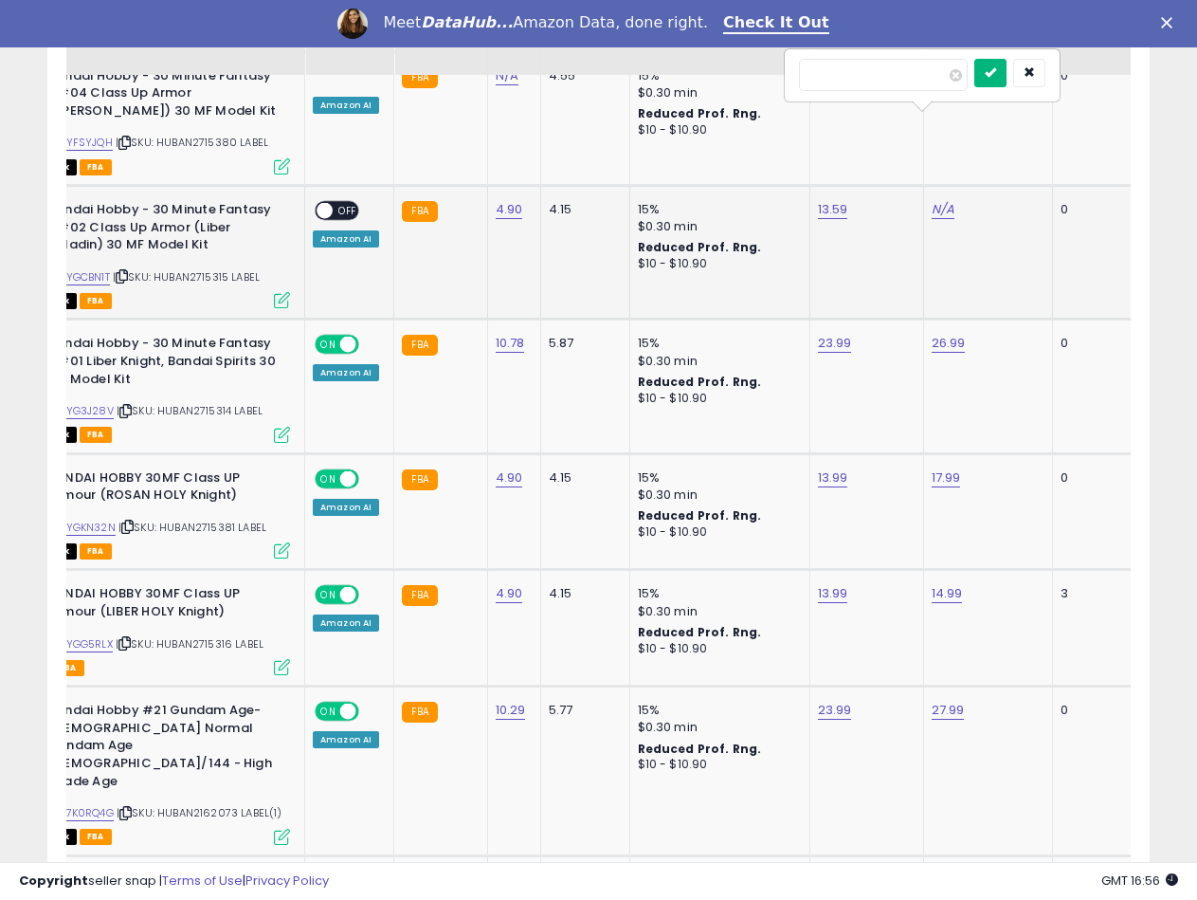
type input "*****"
click at [1007, 86] on button "submit" at bounding box center [990, 73] width 32 height 28
click at [941, 200] on link "17.99" at bounding box center [946, 209] width 29 height 19
click at [828, 68] on input "*****" at bounding box center [886, 75] width 169 height 32
type input "*****"
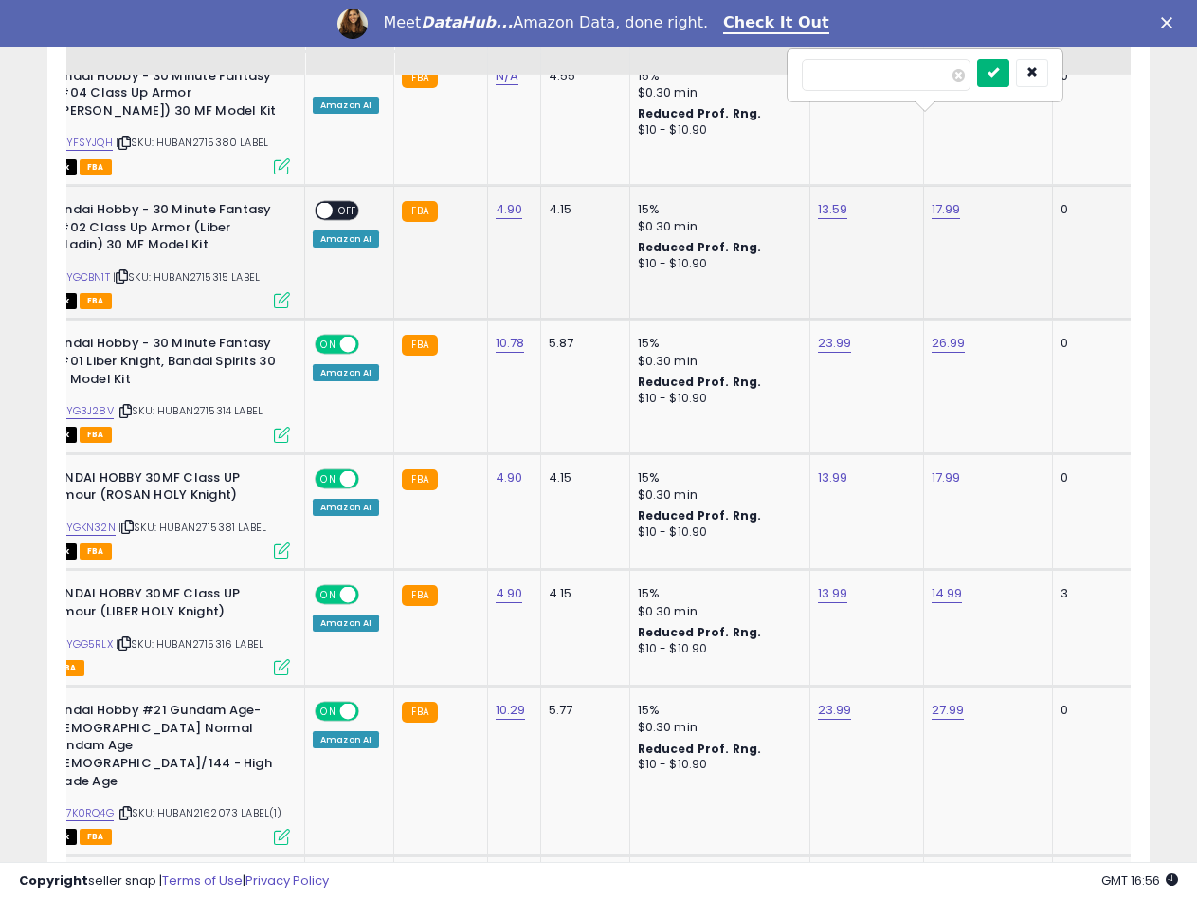
click at [999, 75] on icon "submit" at bounding box center [993, 71] width 11 height 11
click at [333, 203] on span "OFF" at bounding box center [348, 211] width 30 height 16
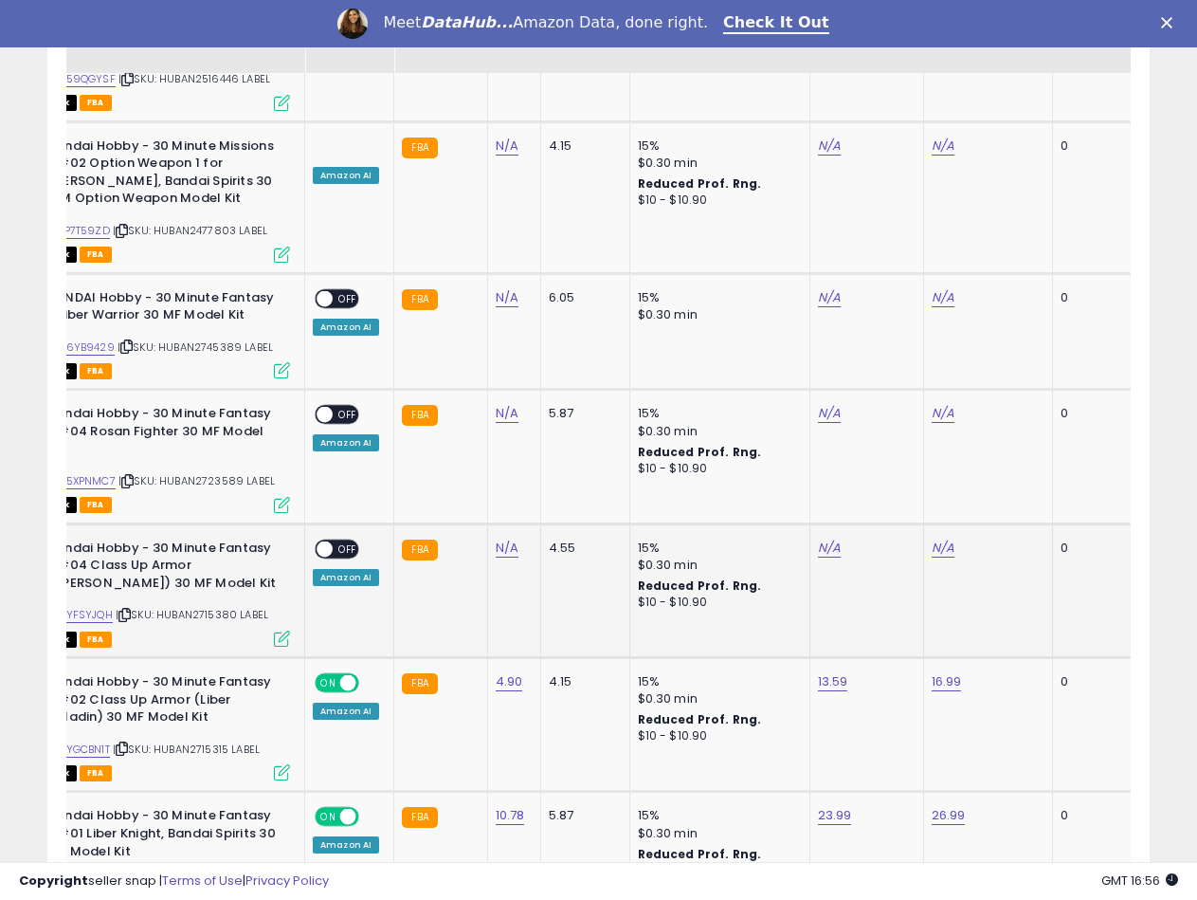
scroll to position [2853, 0]
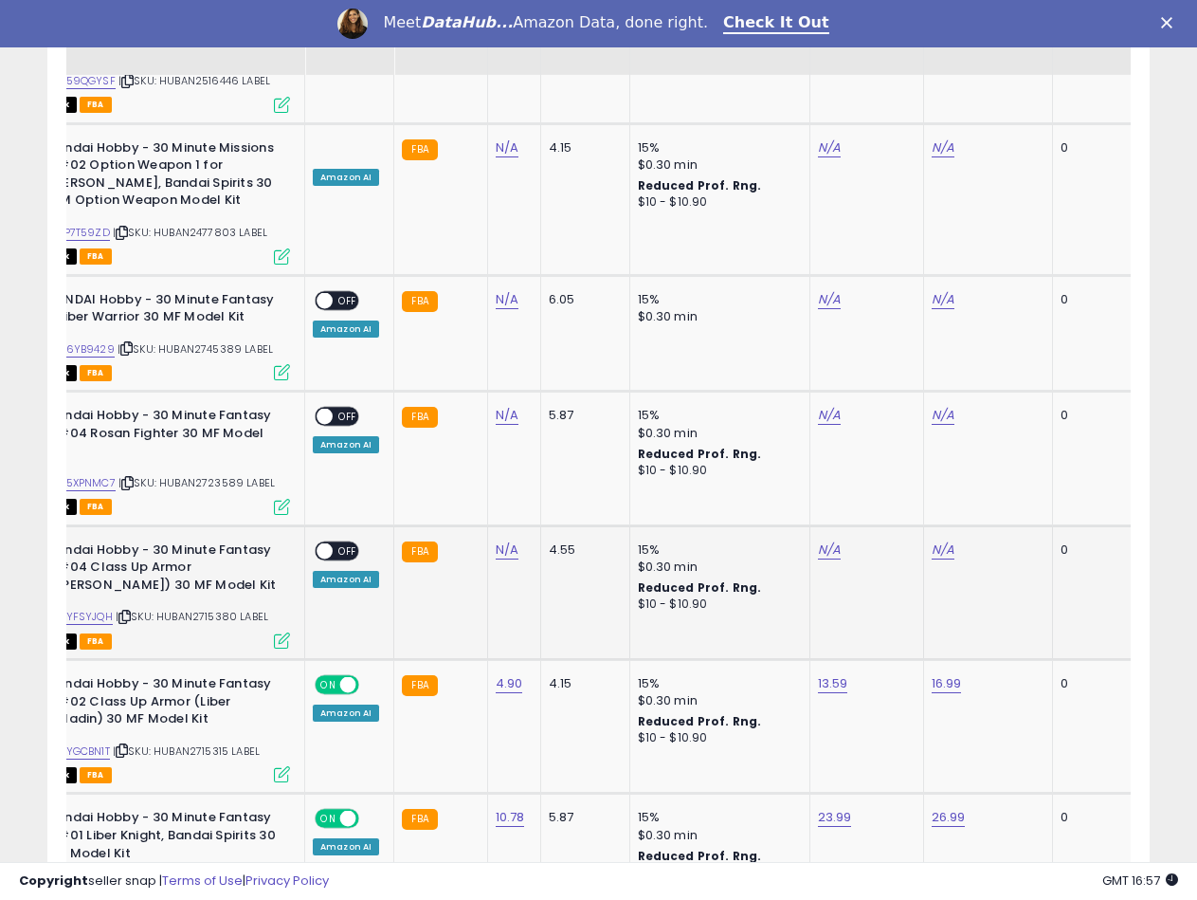
click at [210, 609] on span "| SKU: HUBAN2715380 LABEL" at bounding box center [192, 616] width 153 height 15
click at [514, 541] on div "N/A" at bounding box center [511, 549] width 30 height 17
click at [510, 540] on link "N/A" at bounding box center [507, 549] width 23 height 19
click at [432, 414] on input "number" at bounding box center [449, 415] width 169 height 32
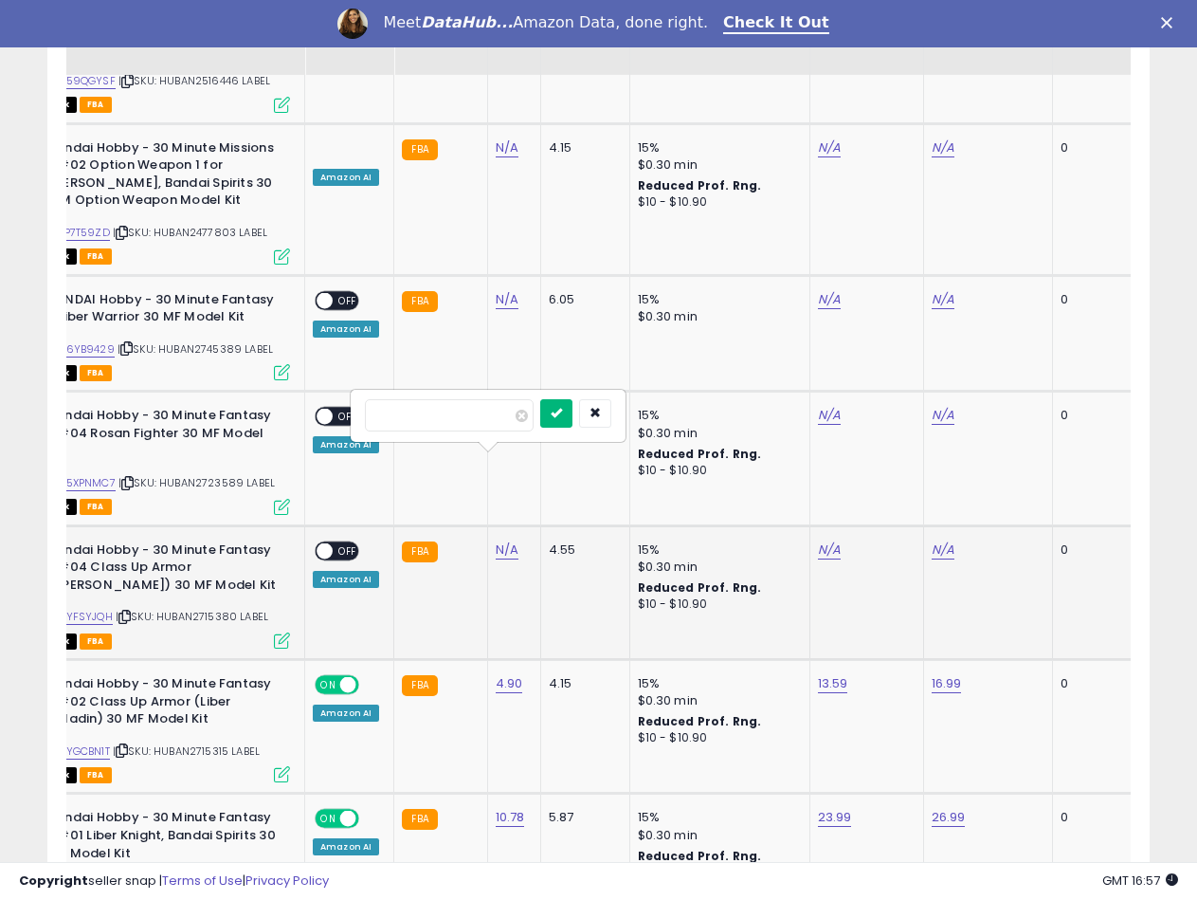
type input "****"
click at [573, 421] on button "submit" at bounding box center [556, 413] width 32 height 28
click at [113, 609] on link "B0CYFSYJQH" at bounding box center [79, 617] width 68 height 16
click at [818, 540] on link "N/A" at bounding box center [829, 549] width 23 height 19
click at [725, 423] on input "number" at bounding box center [769, 415] width 169 height 32
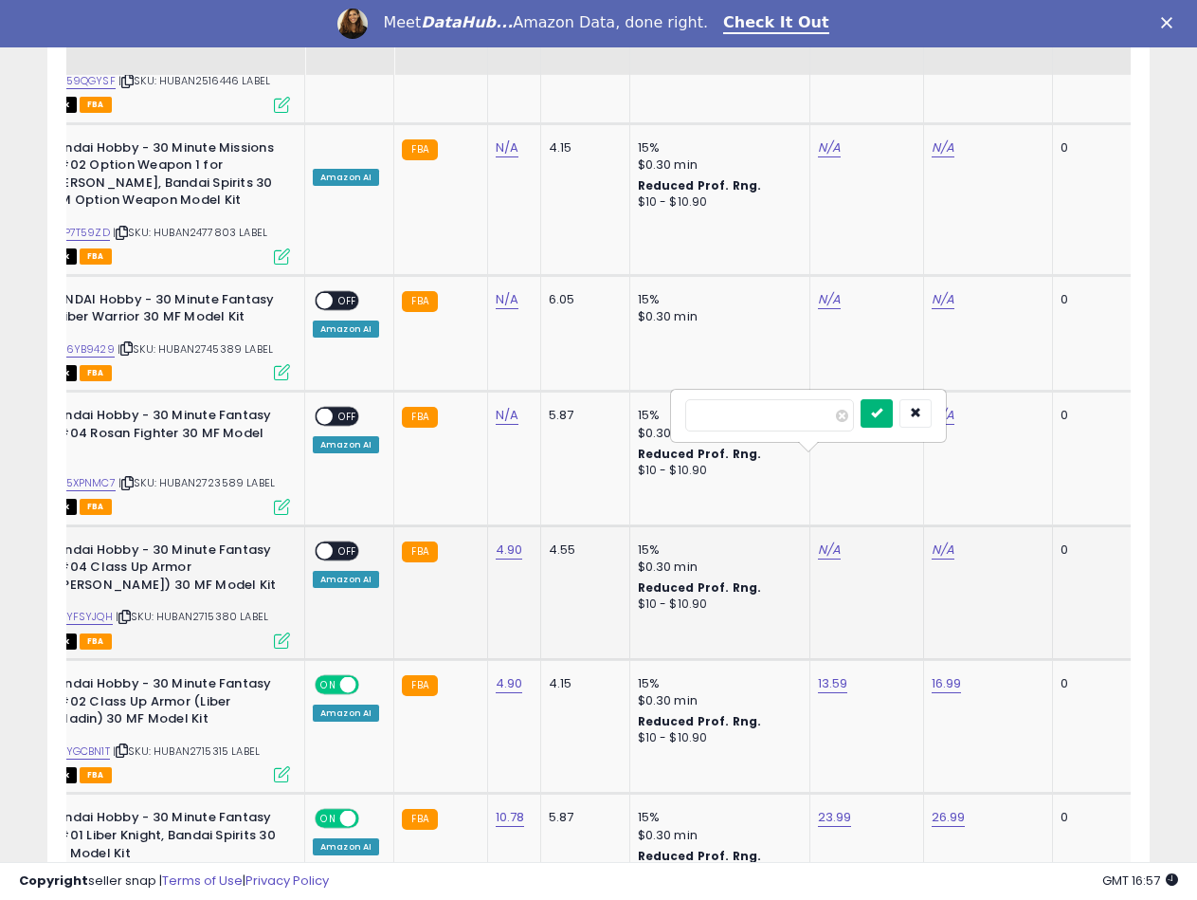
type input "*****"
click at [888, 414] on button "submit" at bounding box center [877, 413] width 32 height 28
click at [932, 540] on link "N/A" at bounding box center [943, 549] width 23 height 19
click at [851, 415] on input "number" at bounding box center [883, 415] width 169 height 32
type input "*****"
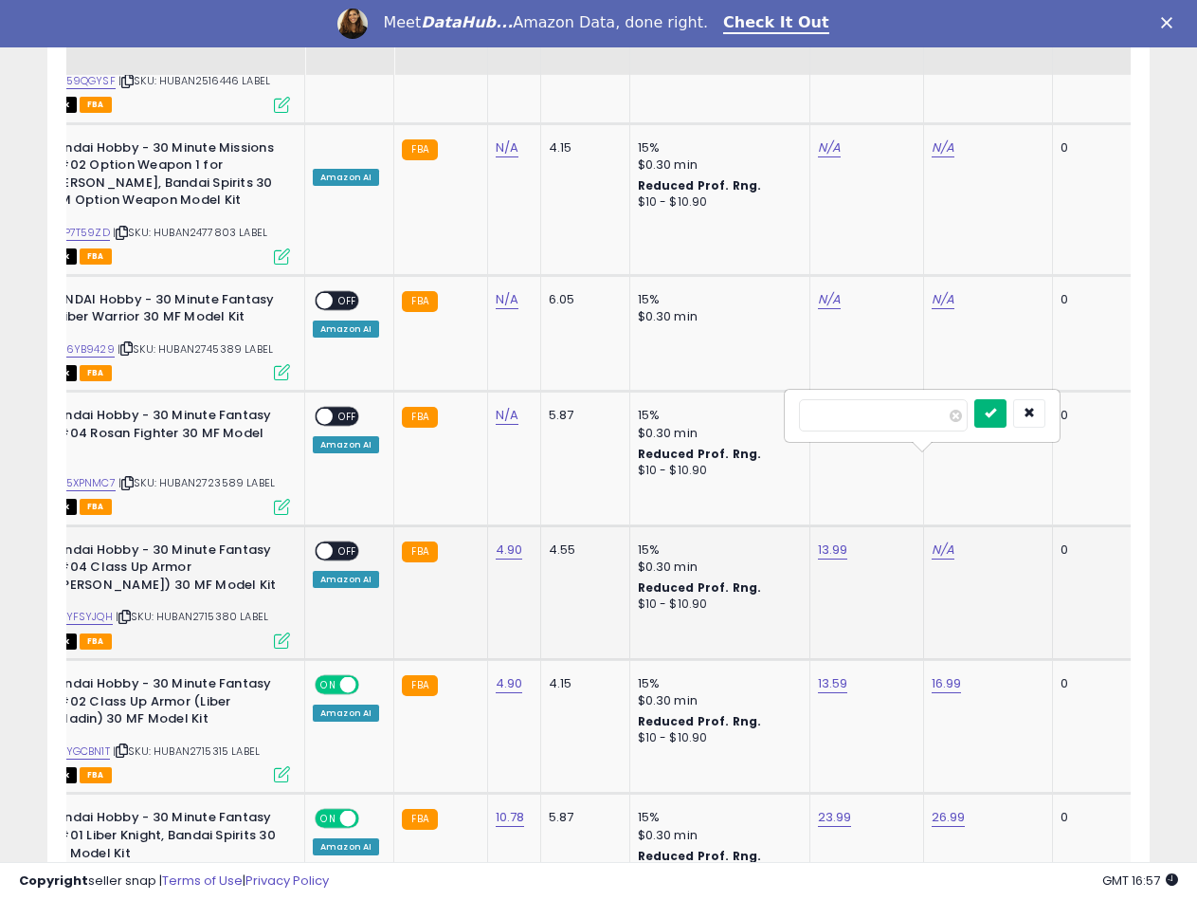
click at [996, 417] on icon "submit" at bounding box center [990, 412] width 11 height 11
click at [342, 542] on span "OFF" at bounding box center [348, 550] width 30 height 16
click at [229, 475] on span "| SKU: HUBAN2723589 LABEL" at bounding box center [196, 482] width 156 height 15
click at [496, 406] on link "N/A" at bounding box center [507, 415] width 23 height 19
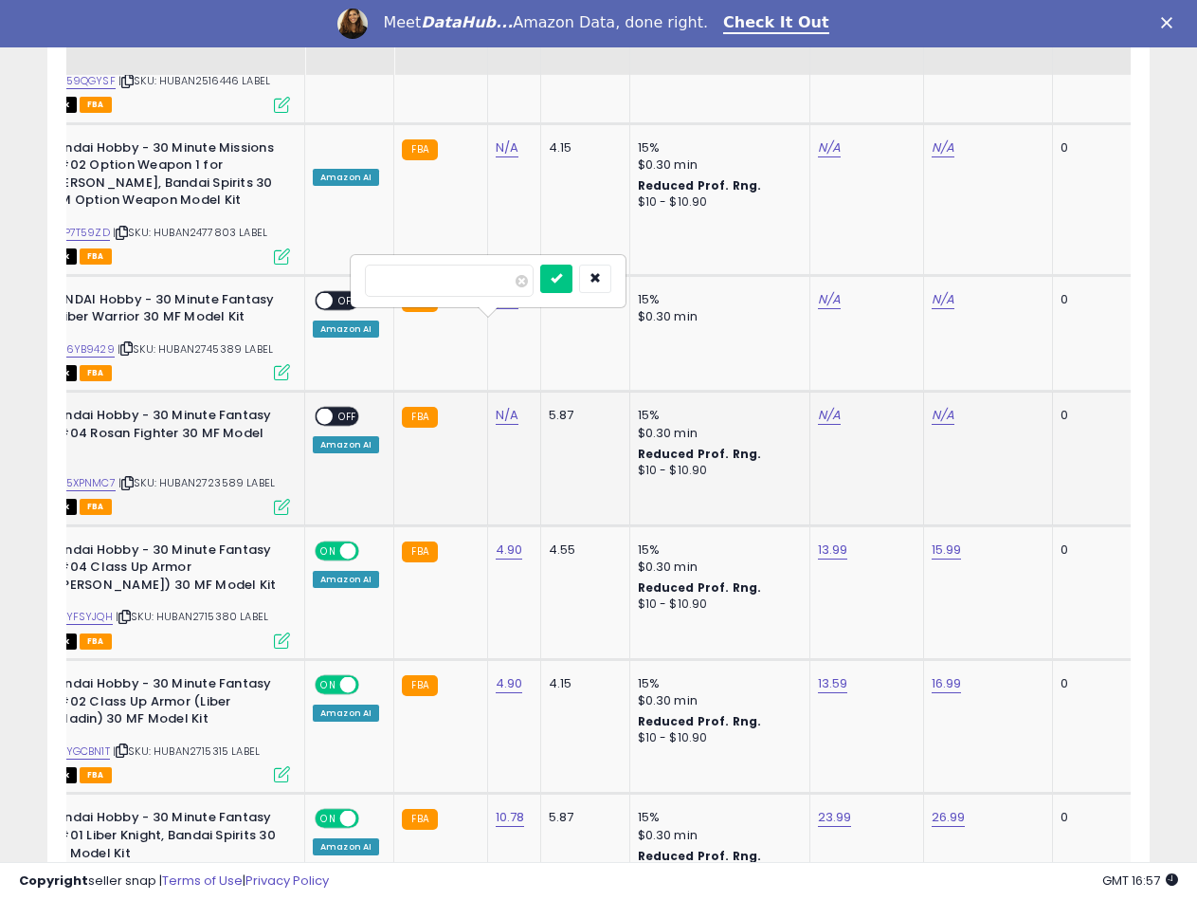
click at [432, 282] on input "number" at bounding box center [449, 280] width 169 height 32
type input "*****"
click at [573, 269] on button "submit" at bounding box center [556, 278] width 32 height 28
click at [98, 475] on link "B0D5XPNMC7" at bounding box center [80, 483] width 71 height 16
click at [830, 406] on link "N/A" at bounding box center [829, 415] width 23 height 19
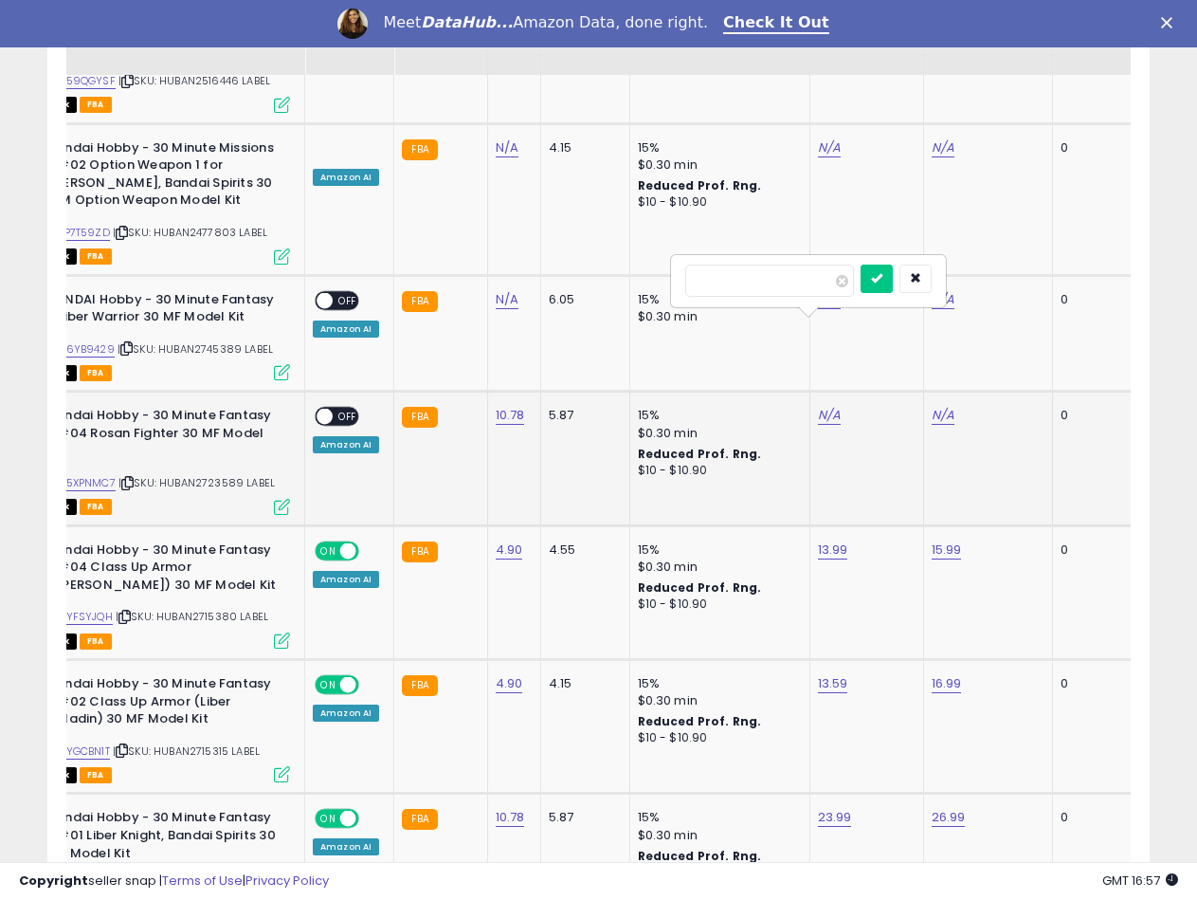
click at [749, 288] on input "number" at bounding box center [769, 280] width 169 height 32
type input "*****"
click at [882, 281] on icon "submit" at bounding box center [876, 277] width 11 height 11
click at [939, 406] on link "N/A" at bounding box center [943, 415] width 23 height 19
click at [878, 287] on input "number" at bounding box center [883, 280] width 169 height 32
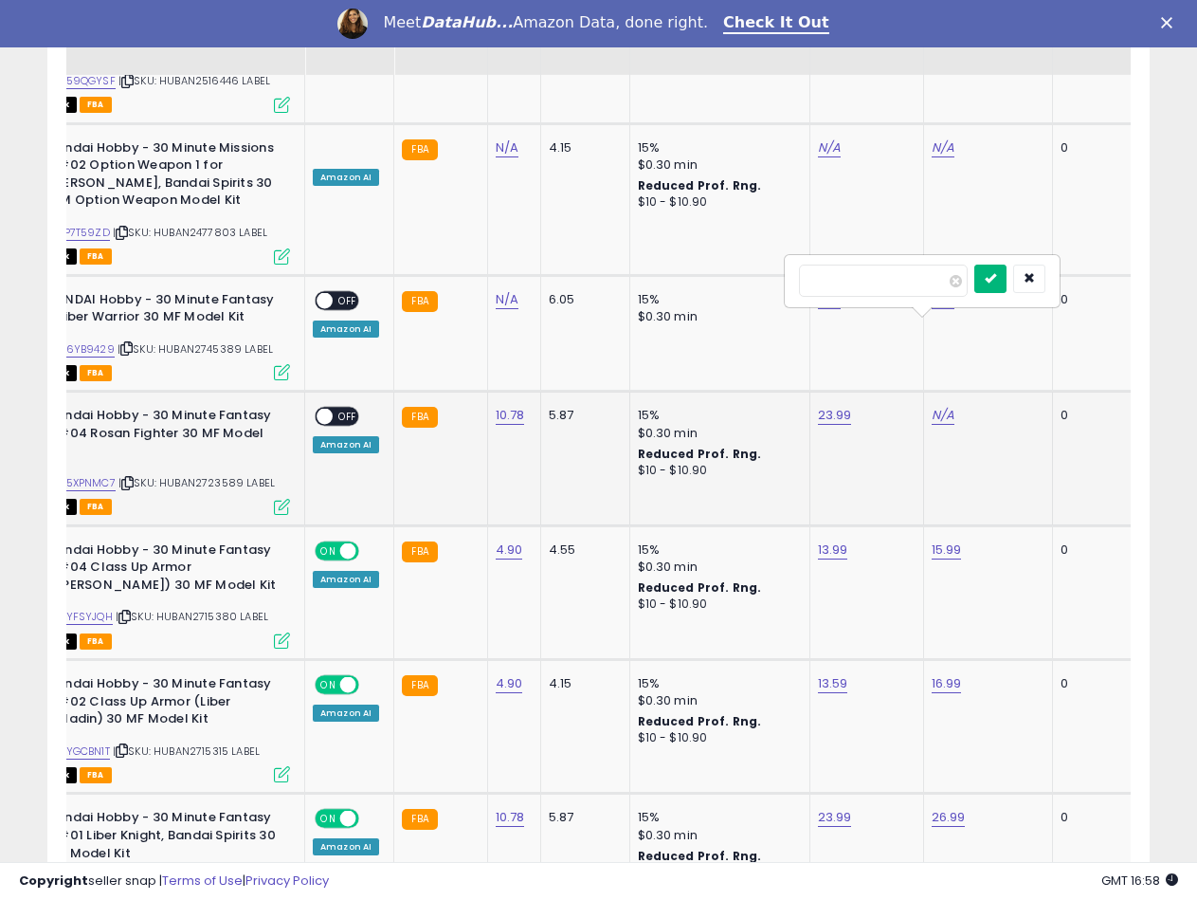
type input "*****"
click at [1007, 275] on button "submit" at bounding box center [990, 278] width 32 height 28
click at [324, 409] on span at bounding box center [325, 417] width 16 height 16
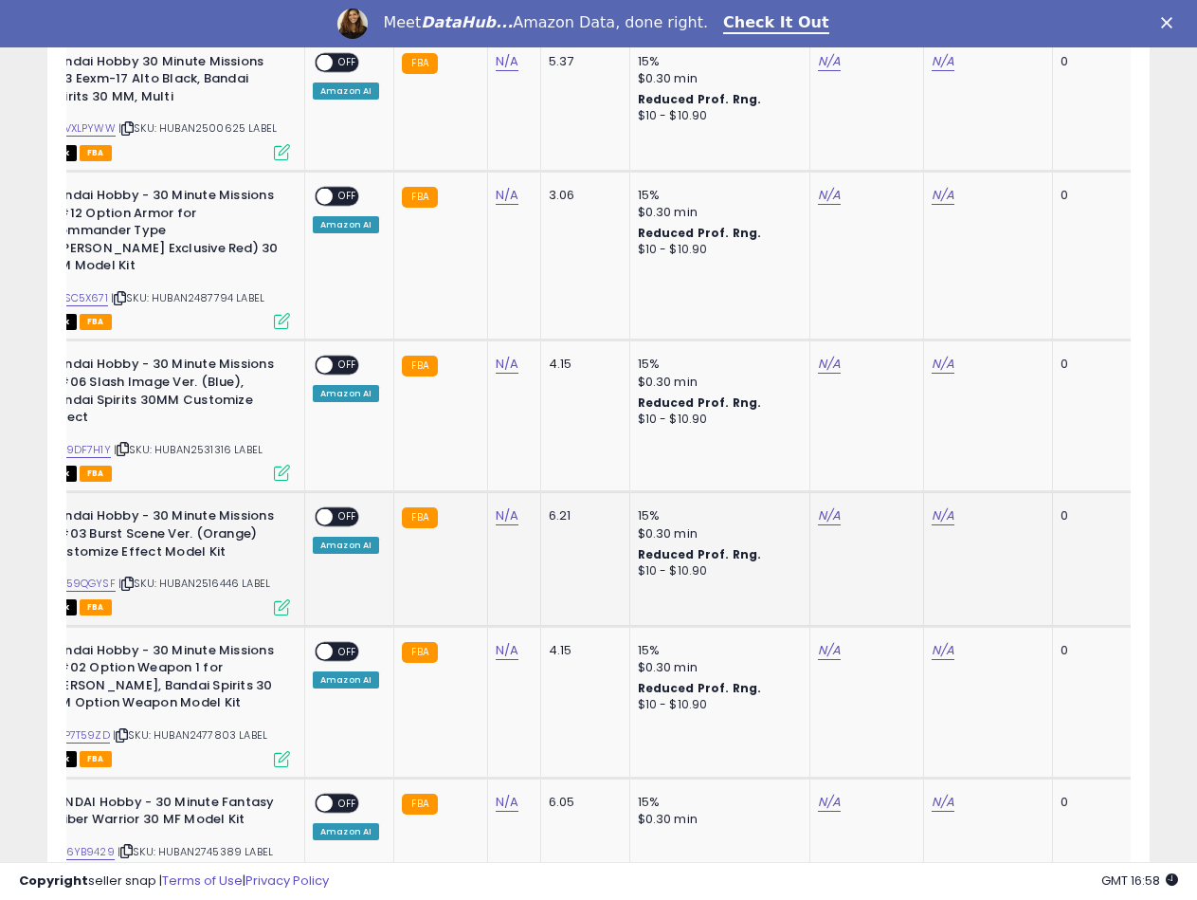
scroll to position [2474, 0]
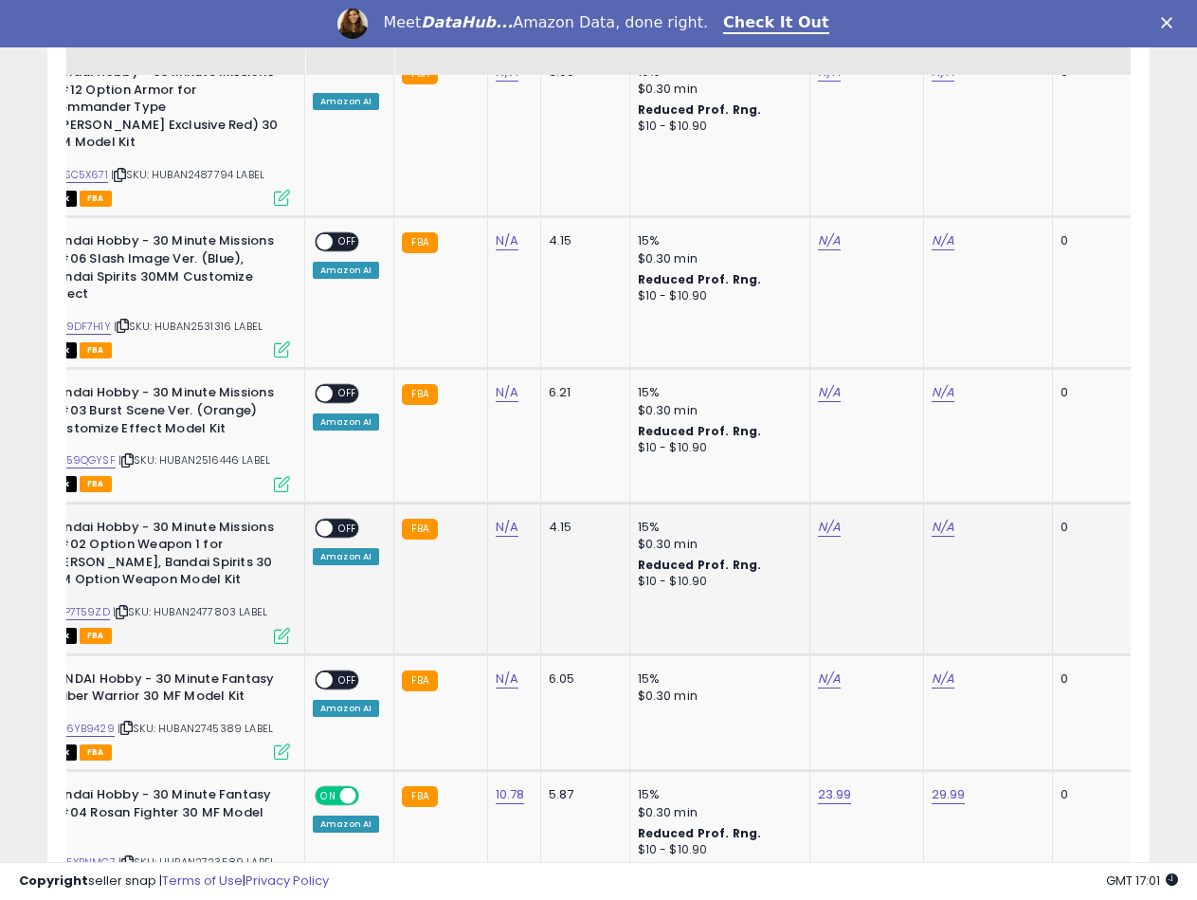
click at [202, 533] on div "ASIN: B07P7T59ZD | SKU: HUBAN2477803 LABEL Out of Stock FBA" at bounding box center [148, 579] width 284 height 123
click at [211, 604] on span "| SKU: HUBAN2477803 LABEL" at bounding box center [190, 611] width 155 height 15
click at [500, 518] on link "N/A" at bounding box center [507, 527] width 23 height 19
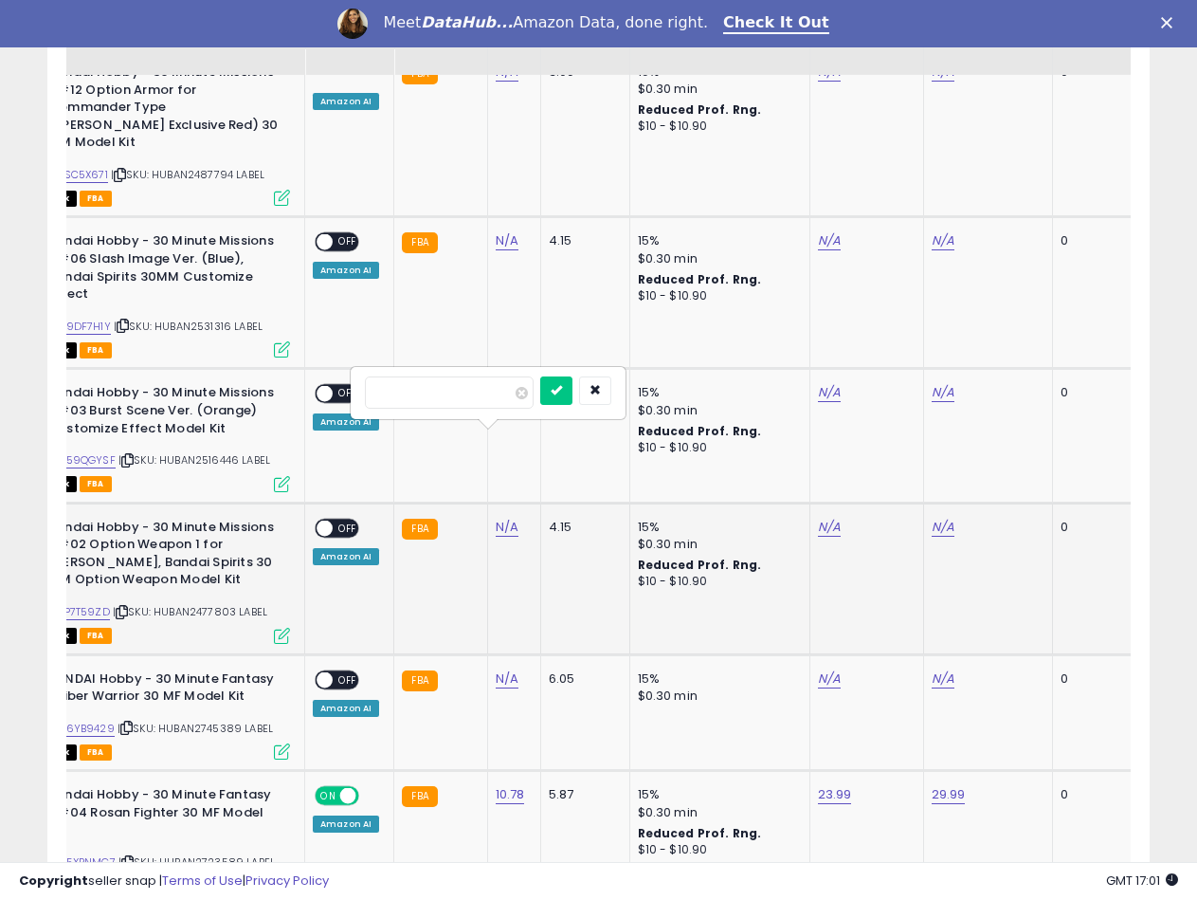
click at [391, 394] on input "number" at bounding box center [449, 392] width 169 height 32
type input "****"
click at [562, 388] on icon "submit" at bounding box center [556, 389] width 11 height 11
click at [100, 604] on link "B07P7T59ZD" at bounding box center [77, 612] width 65 height 16
click at [832, 518] on link "N/A" at bounding box center [829, 527] width 23 height 19
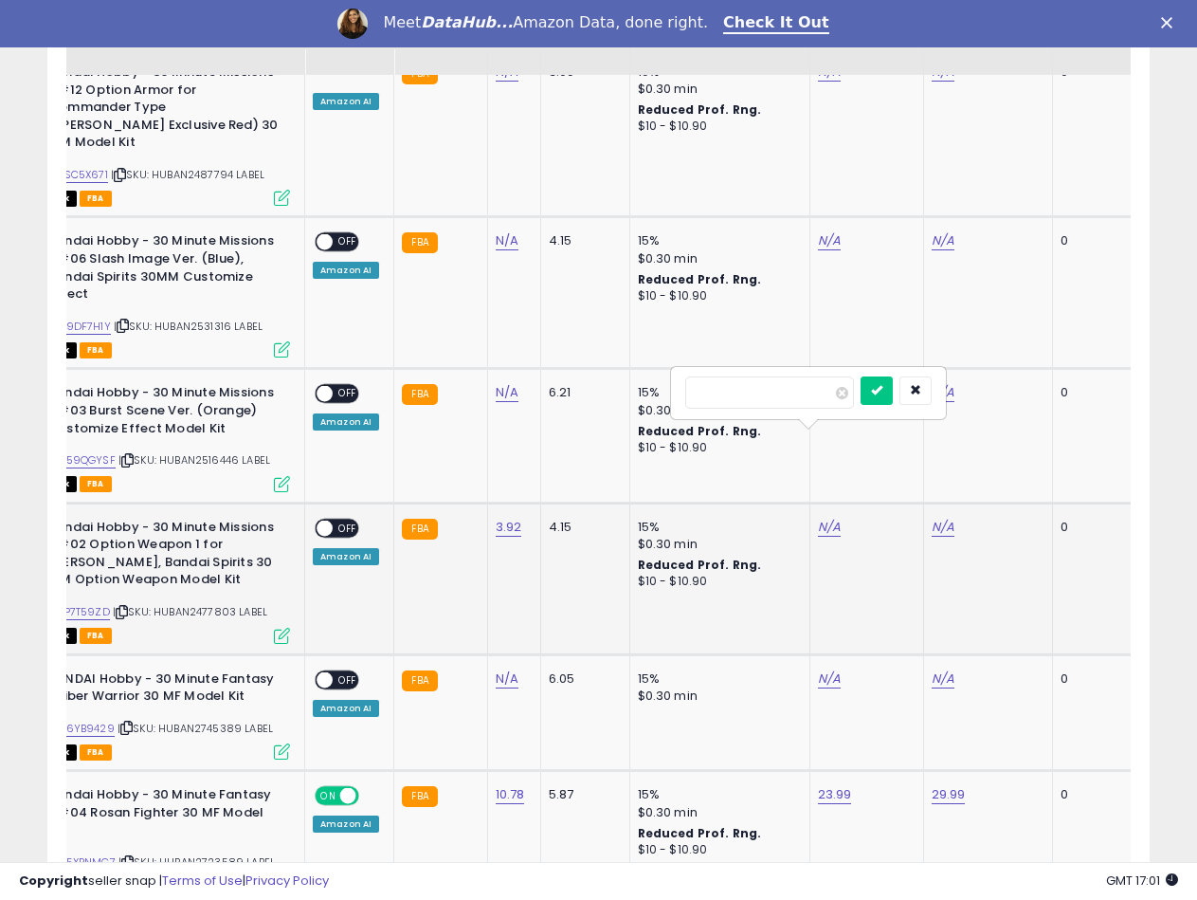
click at [780, 391] on input "number" at bounding box center [769, 392] width 169 height 32
type input "*****"
click at [882, 385] on icon "submit" at bounding box center [876, 389] width 11 height 11
click at [948, 502] on td "N/A" at bounding box center [987, 578] width 129 height 152
click at [942, 518] on link "N/A" at bounding box center [943, 527] width 23 height 19
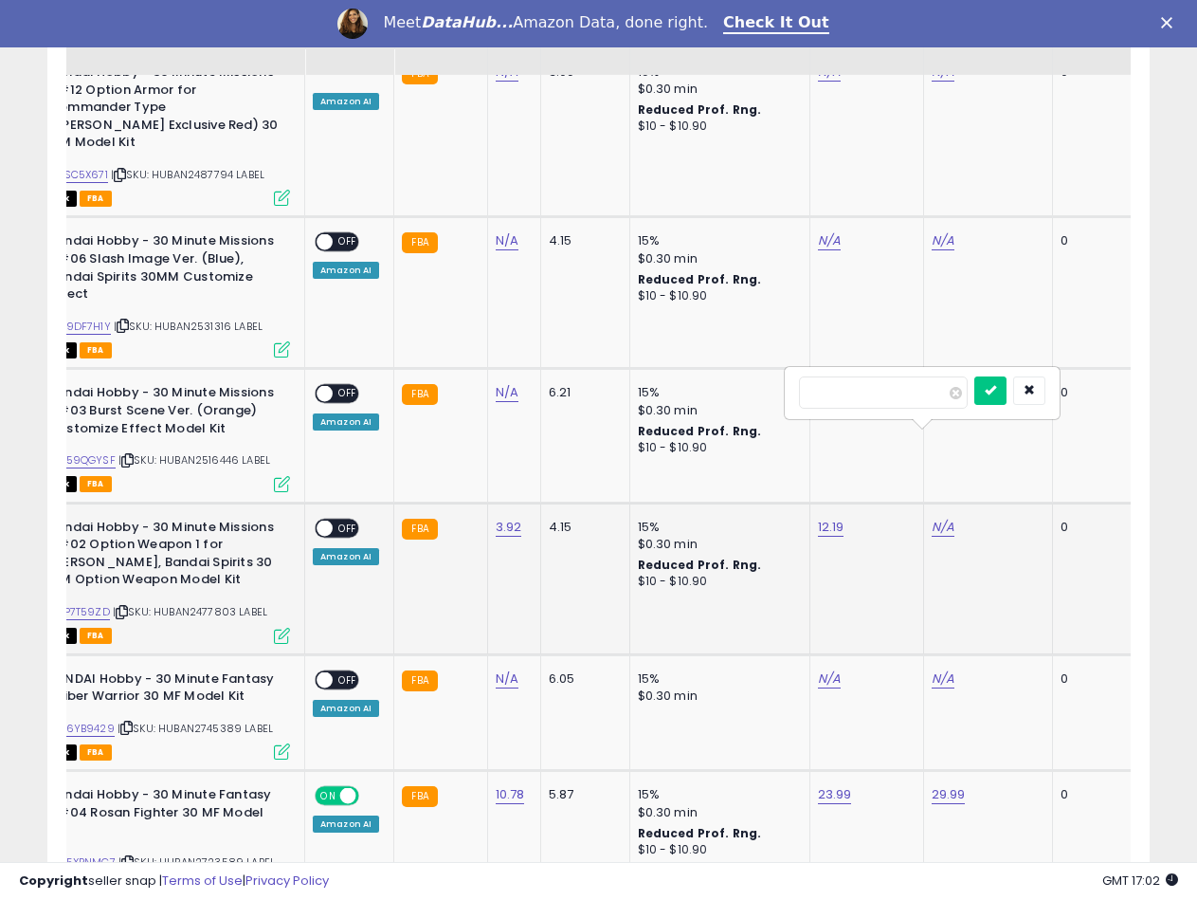
click at [870, 400] on input "number" at bounding box center [883, 392] width 169 height 32
type input "*****"
click at [1007, 399] on button "submit" at bounding box center [990, 390] width 32 height 28
click at [333, 519] on span "OFF" at bounding box center [348, 527] width 30 height 16
click at [219, 720] on span "| SKU: HUBAN2745389 LABEL" at bounding box center [195, 727] width 155 height 15
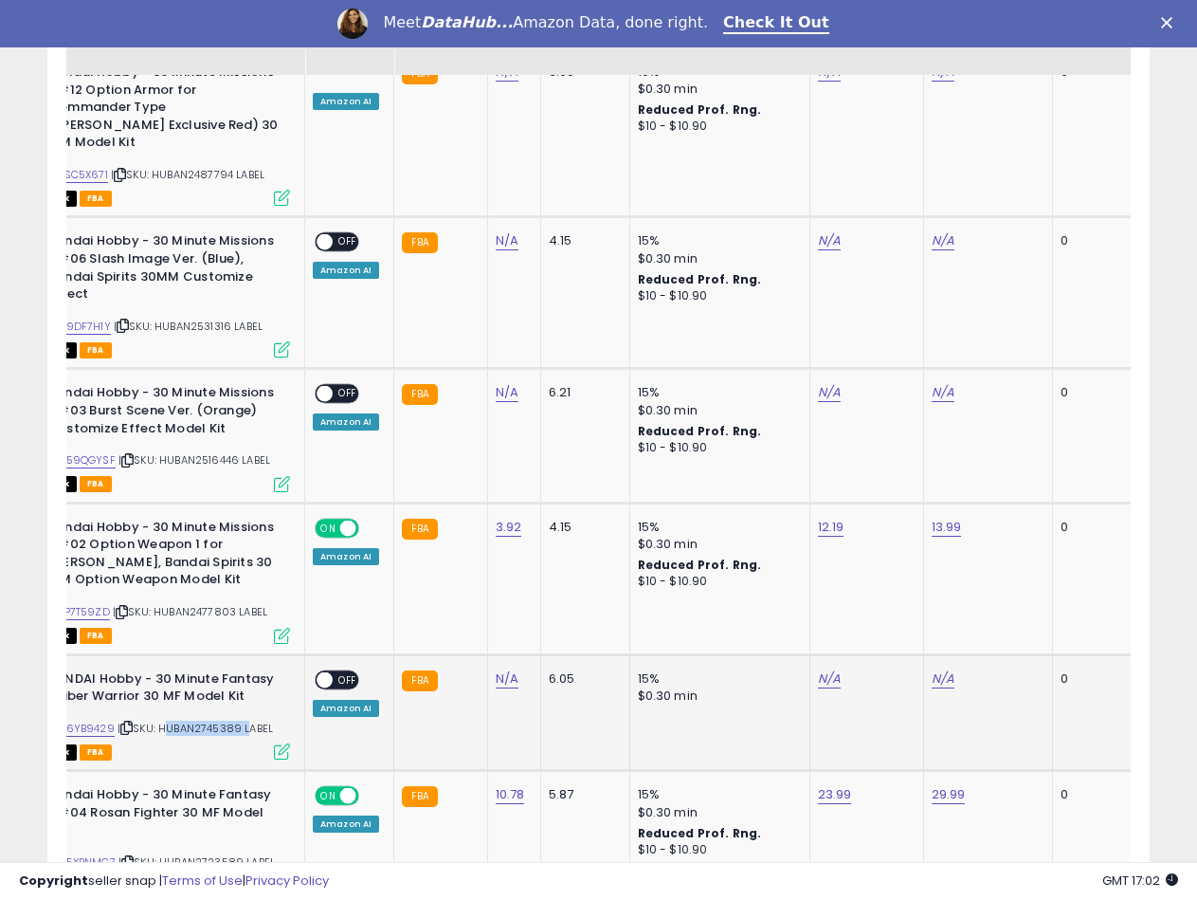
click at [219, 720] on span "| SKU: HUBAN2745389 LABEL" at bounding box center [195, 727] width 155 height 15
click at [517, 670] on div "N/A" at bounding box center [511, 678] width 30 height 17
click at [513, 669] on link "N/A" at bounding box center [507, 678] width 23 height 19
click at [423, 542] on input "number" at bounding box center [449, 544] width 169 height 32
click at [562, 546] on icon "submit" at bounding box center [556, 541] width 11 height 11
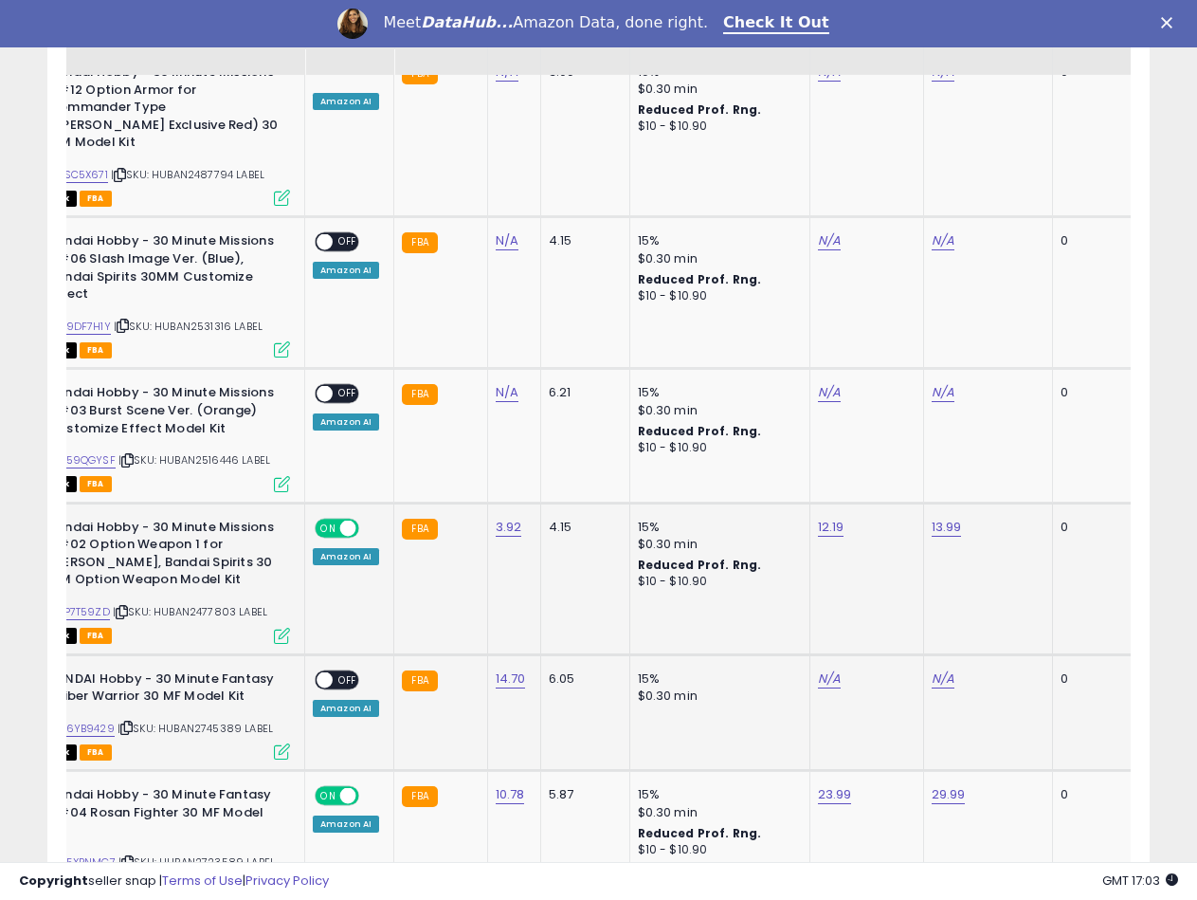
drag, startPoint x: 536, startPoint y: 522, endPoint x: 465, endPoint y: 534, distance: 71.1
click at [540, 522] on td "4.15" at bounding box center [584, 578] width 89 height 152
click at [70, 720] on link "B0D6YB9429" at bounding box center [80, 728] width 70 height 16
click at [830, 669] on link "N/A" at bounding box center [829, 678] width 23 height 19
click at [781, 544] on input "number" at bounding box center [769, 544] width 169 height 32
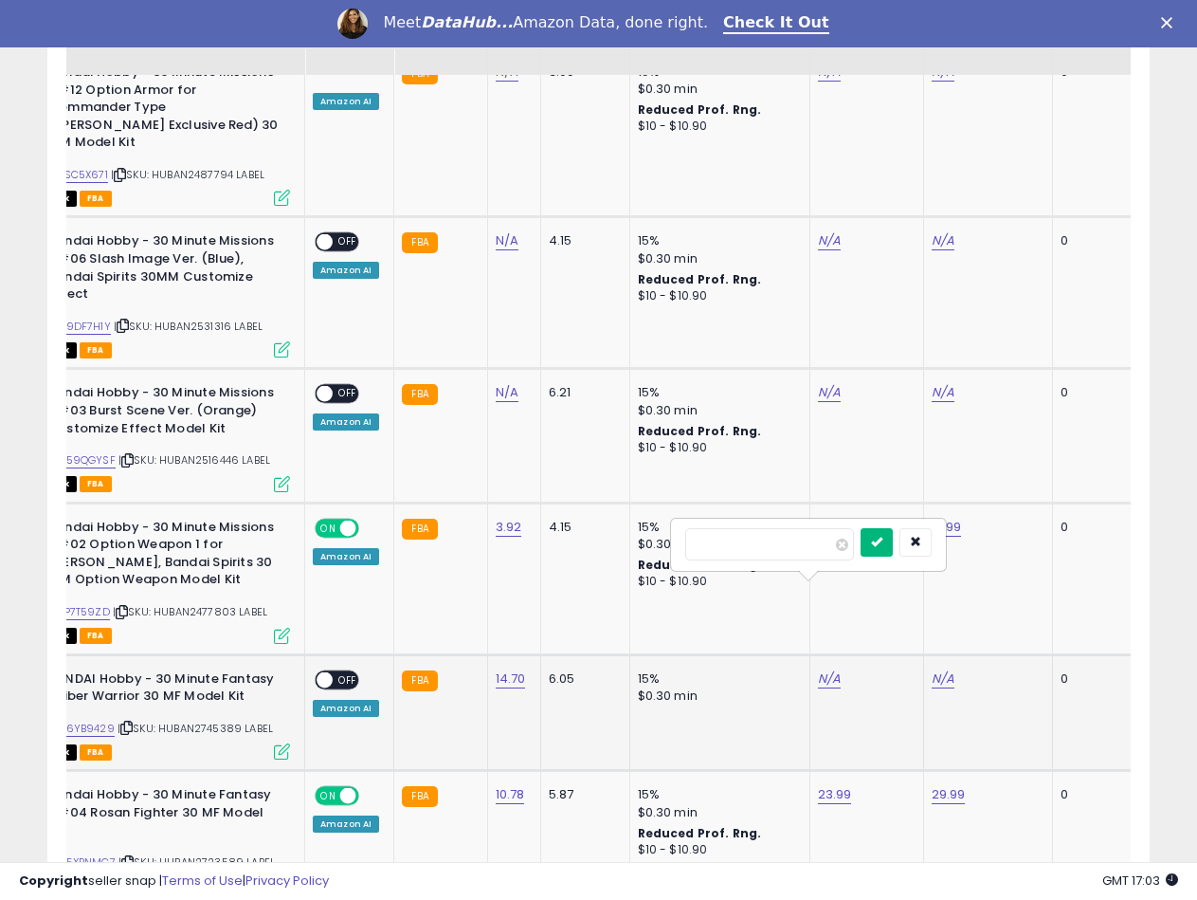
click at [893, 549] on button "submit" at bounding box center [877, 542] width 32 height 28
click at [936, 669] on link "N/A" at bounding box center [943, 678] width 23 height 19
click at [885, 542] on input "number" at bounding box center [883, 544] width 169 height 32
click at [996, 538] on icon "submit" at bounding box center [990, 541] width 11 height 11
click at [333, 671] on span "OFF" at bounding box center [348, 679] width 30 height 16
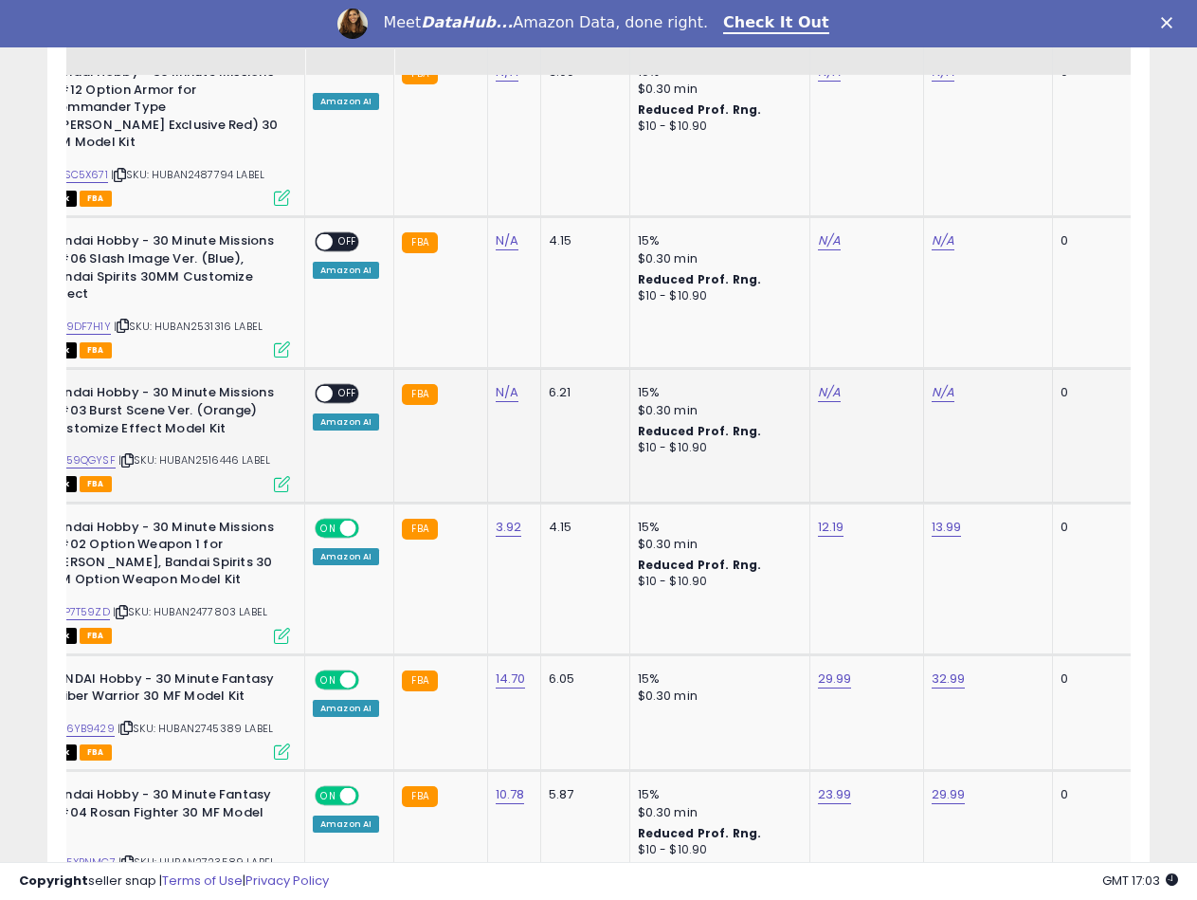
click at [227, 452] on span "| SKU: HUBAN2516446 LABEL" at bounding box center [194, 459] width 152 height 15
click at [223, 318] on span "| SKU: HUBAN2531316 LABEL" at bounding box center [188, 325] width 149 height 15
click at [499, 231] on link "N/A" at bounding box center [507, 240] width 23 height 19
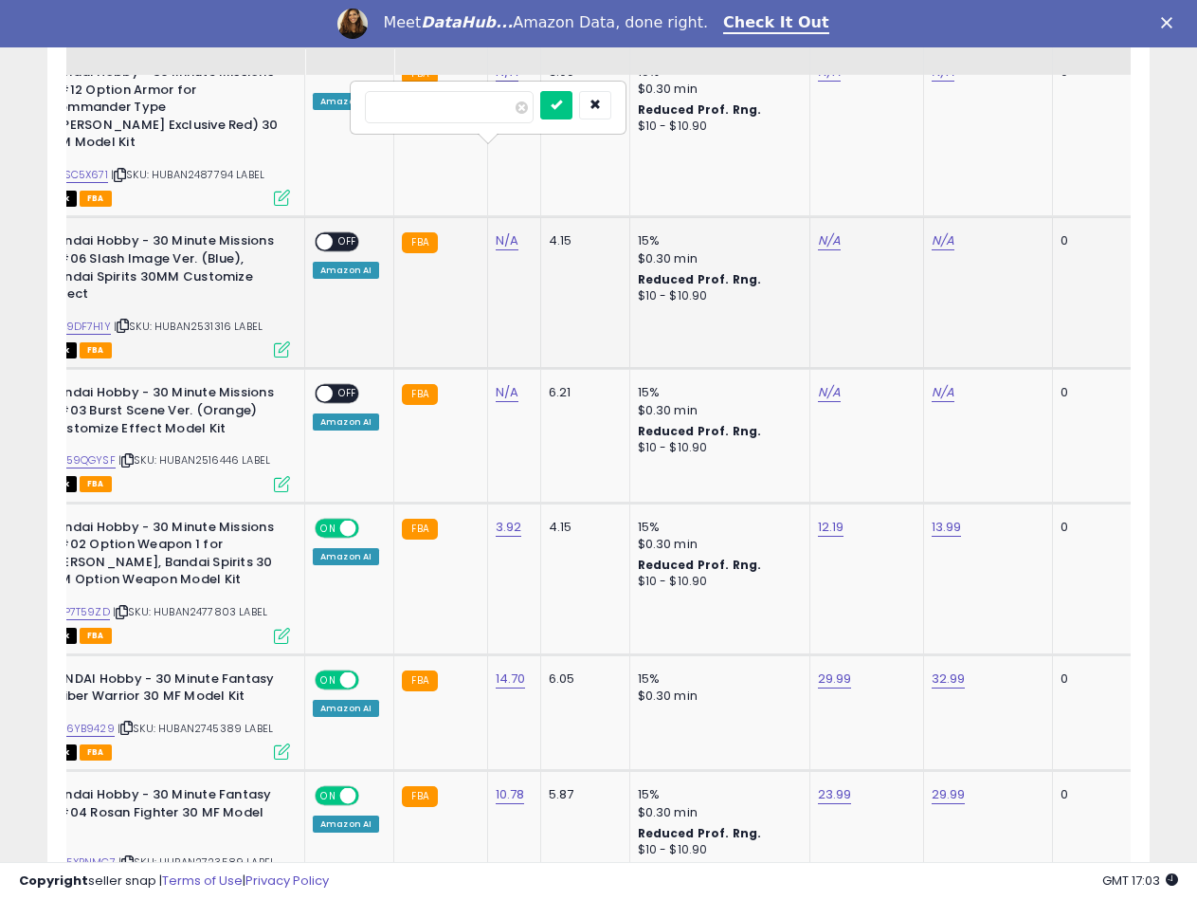
click at [439, 112] on input "number" at bounding box center [449, 107] width 169 height 32
click at [562, 104] on icon "submit" at bounding box center [556, 104] width 11 height 11
click at [96, 318] on link "B089DF7H1Y" at bounding box center [78, 326] width 66 height 16
click at [825, 231] on link "N/A" at bounding box center [829, 240] width 23 height 19
click at [731, 110] on input "number" at bounding box center [769, 107] width 169 height 32
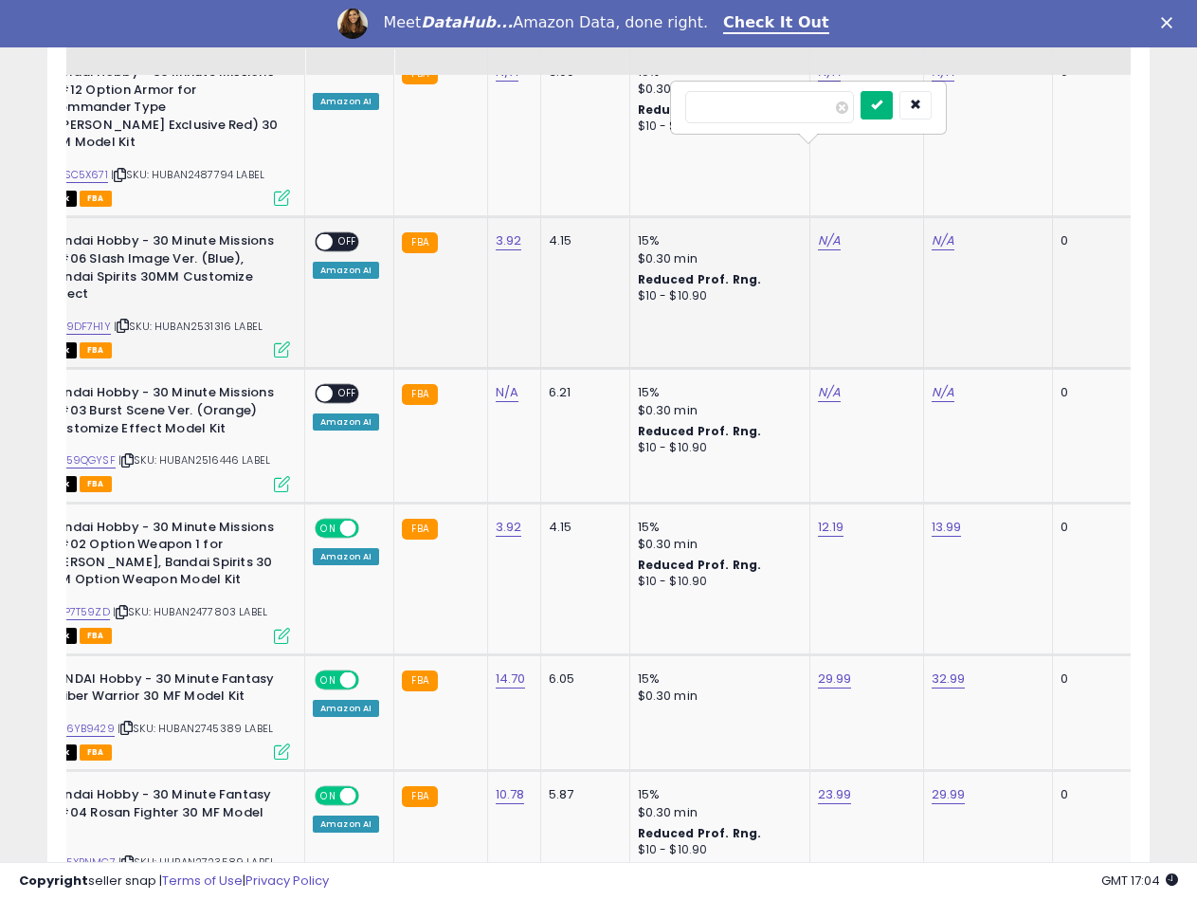
click at [882, 100] on icon "submit" at bounding box center [876, 104] width 11 height 11
click at [939, 231] on link "N/A" at bounding box center [943, 240] width 23 height 19
click at [864, 110] on input "number" at bounding box center [883, 107] width 169 height 32
click at [1007, 103] on button "submit" at bounding box center [990, 105] width 32 height 28
click at [326, 234] on span at bounding box center [325, 242] width 16 height 16
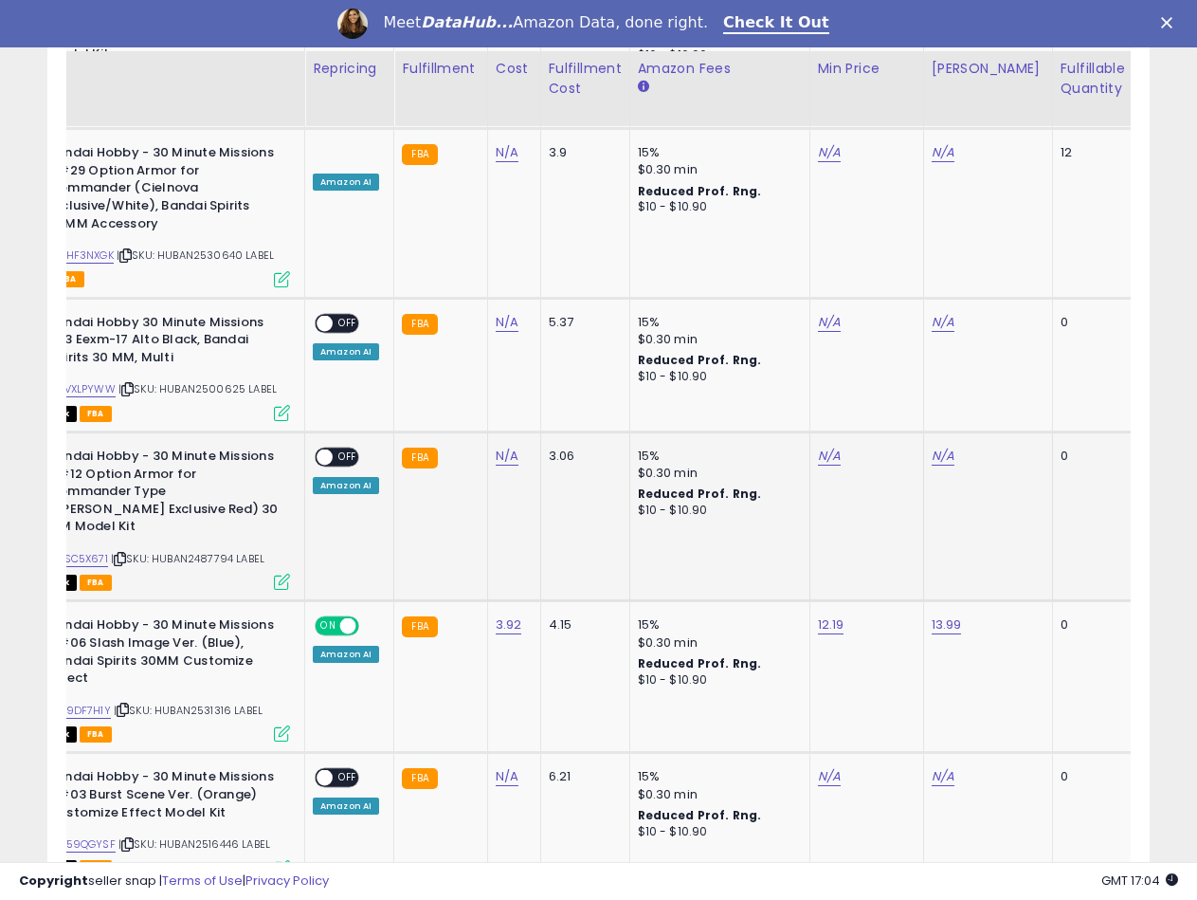
scroll to position [2000, 0]
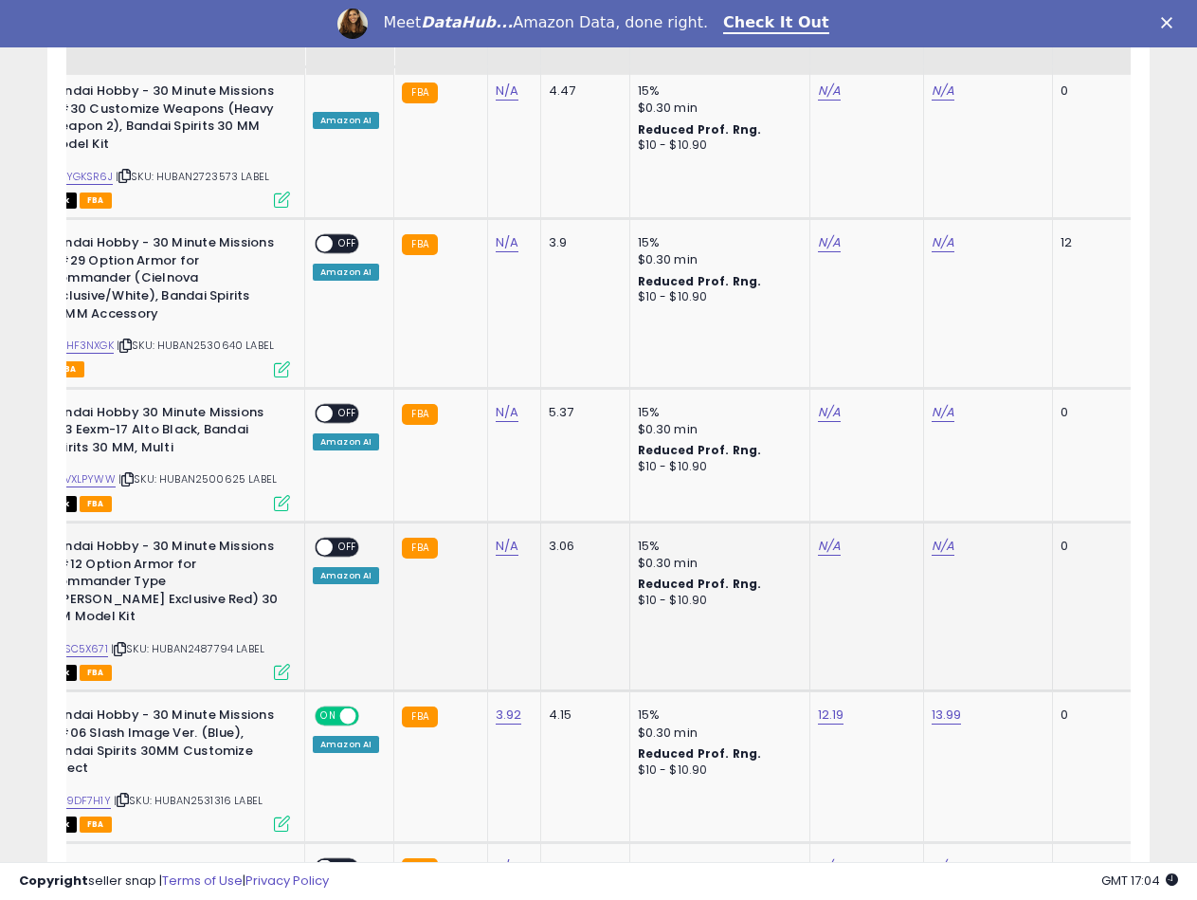
click at [210, 641] on span "| SKU: HUBAN2487794 LABEL" at bounding box center [188, 648] width 154 height 15
click at [509, 537] on link "N/A" at bounding box center [507, 546] width 23 height 19
click at [434, 431] on input "number" at bounding box center [449, 429] width 169 height 32
click at [573, 432] on button "submit" at bounding box center [556, 427] width 32 height 28
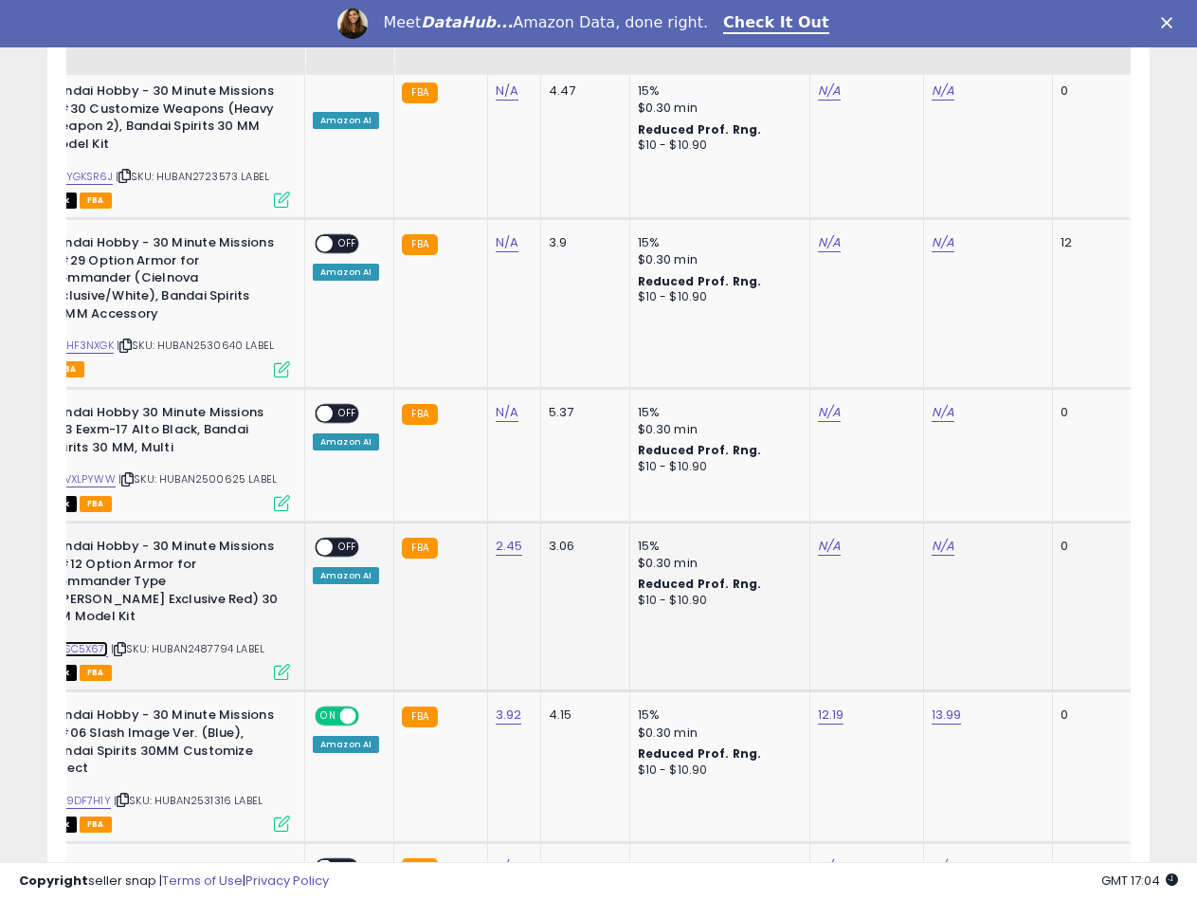
click at [100, 641] on link "B07SC5X671" at bounding box center [77, 649] width 64 height 16
click at [854, 537] on div "N/A" at bounding box center [863, 545] width 91 height 17
click at [826, 537] on link "N/A" at bounding box center [829, 546] width 23 height 19
click at [791, 417] on input "number" at bounding box center [769, 429] width 169 height 32
click at [893, 423] on button "submit" at bounding box center [877, 427] width 32 height 28
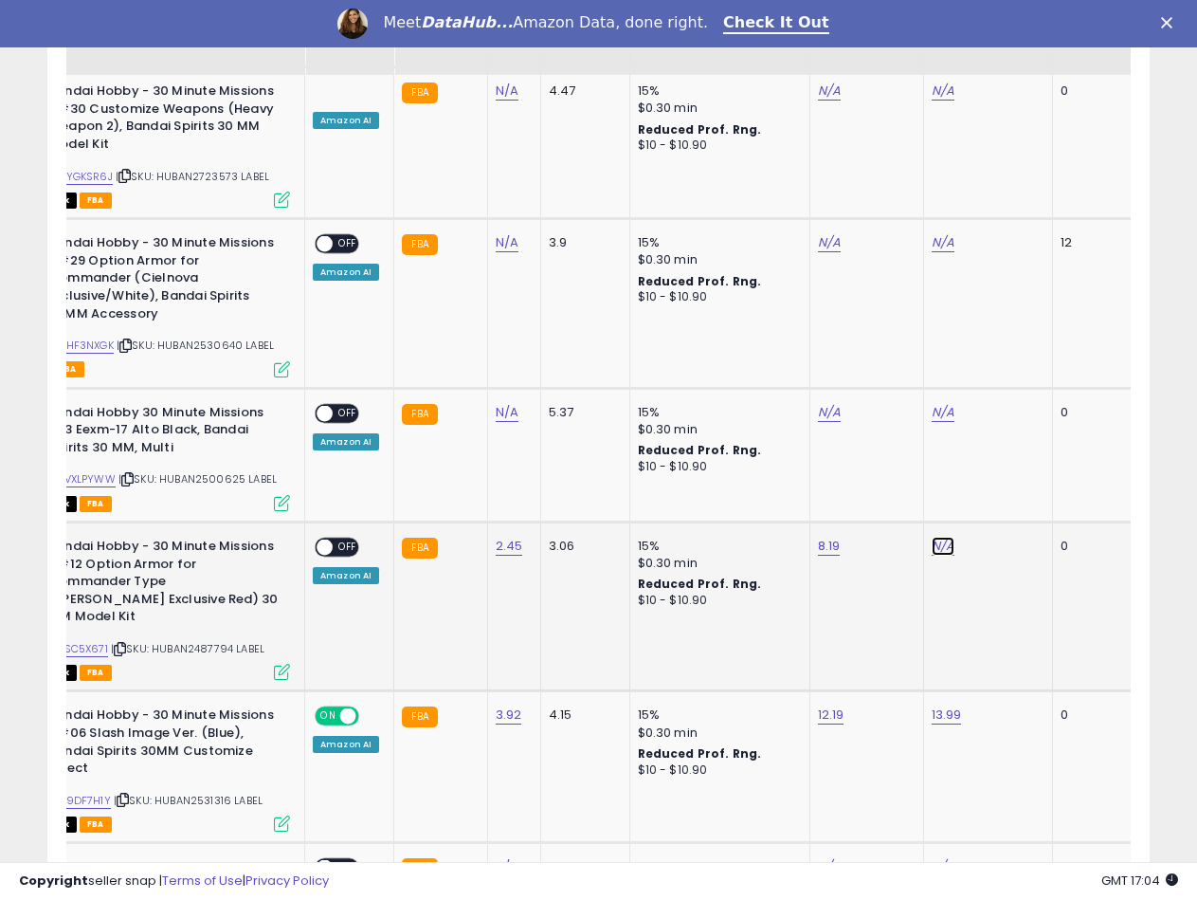
click at [939, 537] on link "N/A" at bounding box center [943, 546] width 23 height 19
click at [853, 436] on input "number" at bounding box center [883, 429] width 169 height 32
click at [1007, 422] on button "submit" at bounding box center [990, 427] width 32 height 28
click at [835, 537] on div "8.19" at bounding box center [863, 545] width 91 height 17
click at [830, 537] on link "8.19" at bounding box center [829, 546] width 23 height 19
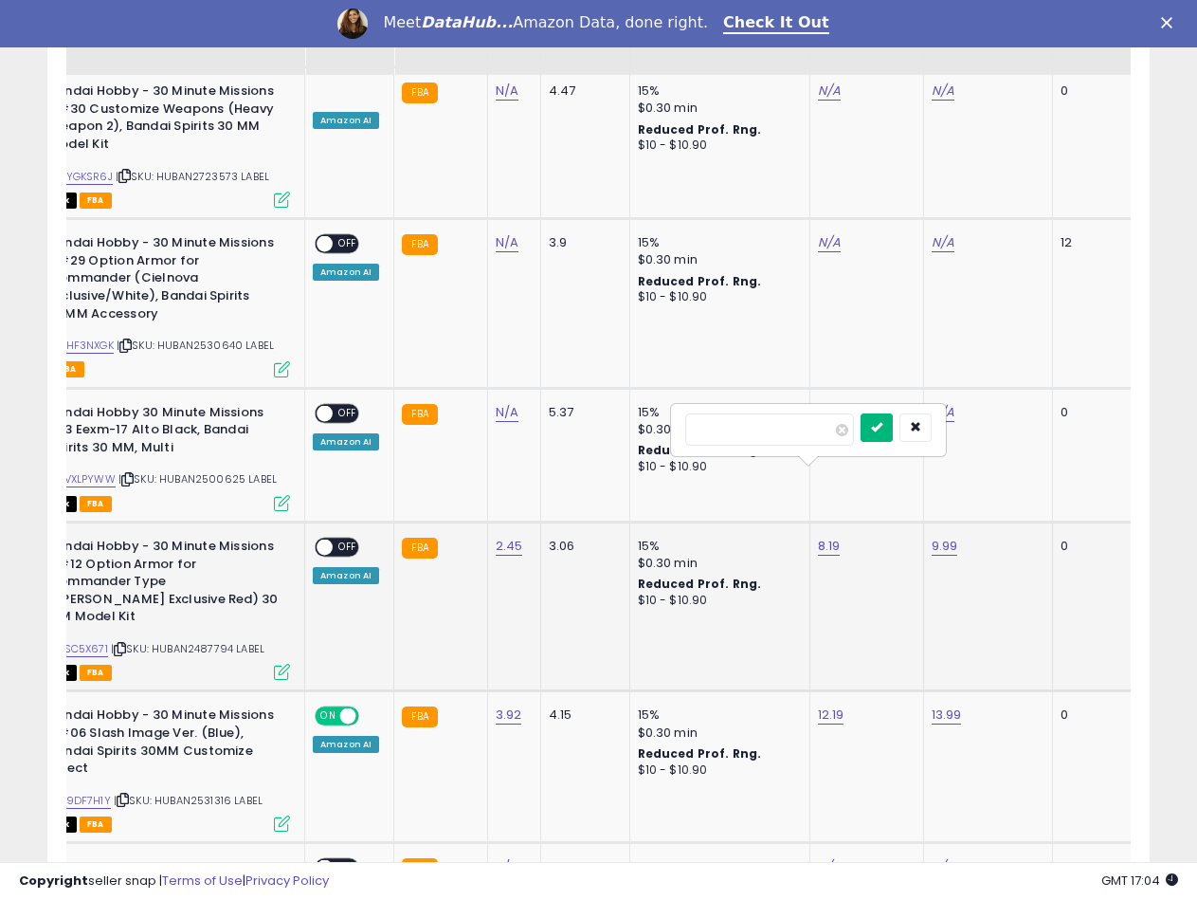
click at [882, 429] on icon "submit" at bounding box center [876, 426] width 11 height 11
click at [316, 539] on div "ON OFF" at bounding box center [316, 547] width 45 height 16
click at [324, 539] on span at bounding box center [325, 547] width 16 height 16
click at [232, 471] on span "| SKU: HUBAN2500625 LABEL" at bounding box center [197, 478] width 158 height 15
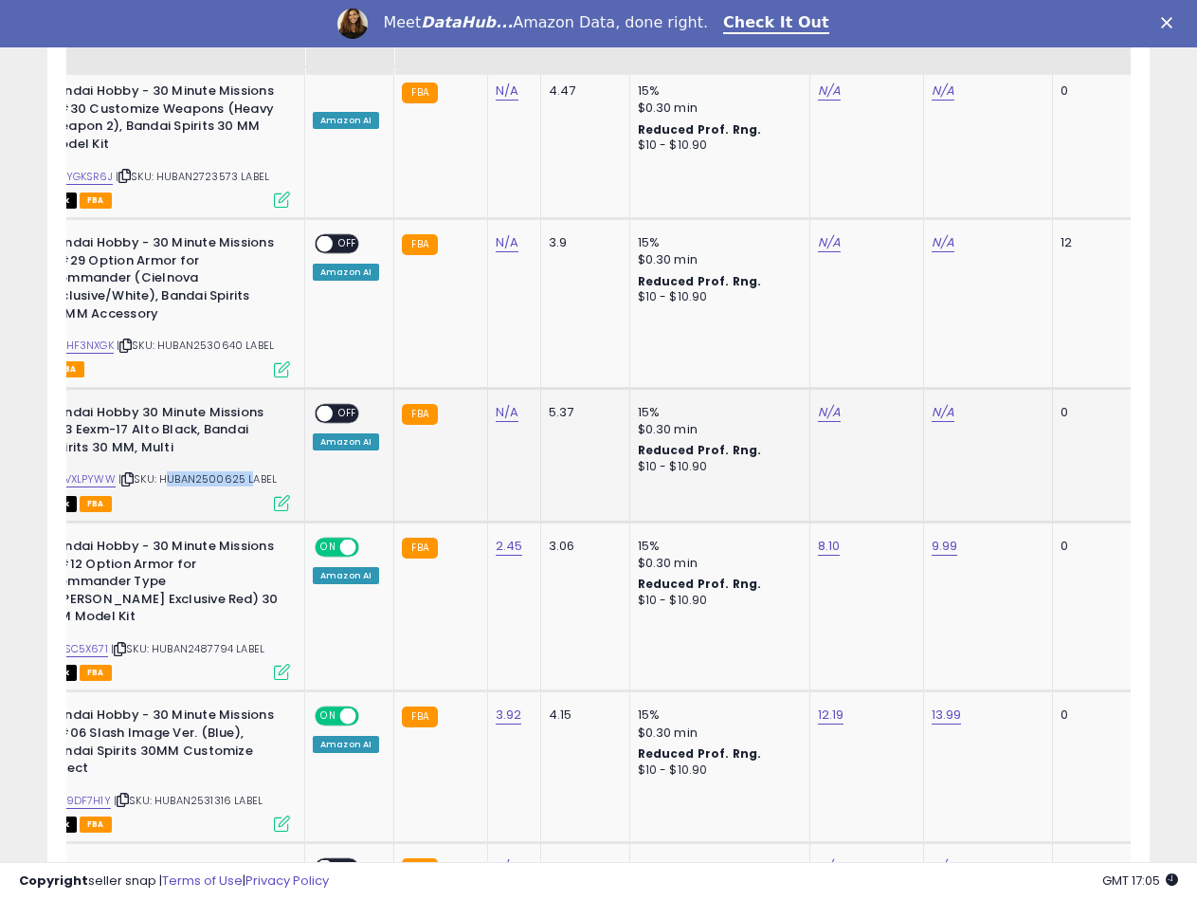
click at [232, 471] on span "| SKU: HUBAN2500625 LABEL" at bounding box center [197, 478] width 158 height 15
click at [211, 337] on span "| SKU: HUBAN2530640 LABEL" at bounding box center [195, 344] width 157 height 15
click at [487, 219] on td "N/A" at bounding box center [513, 303] width 53 height 169
click at [500, 233] on link "N/A" at bounding box center [507, 242] width 23 height 19
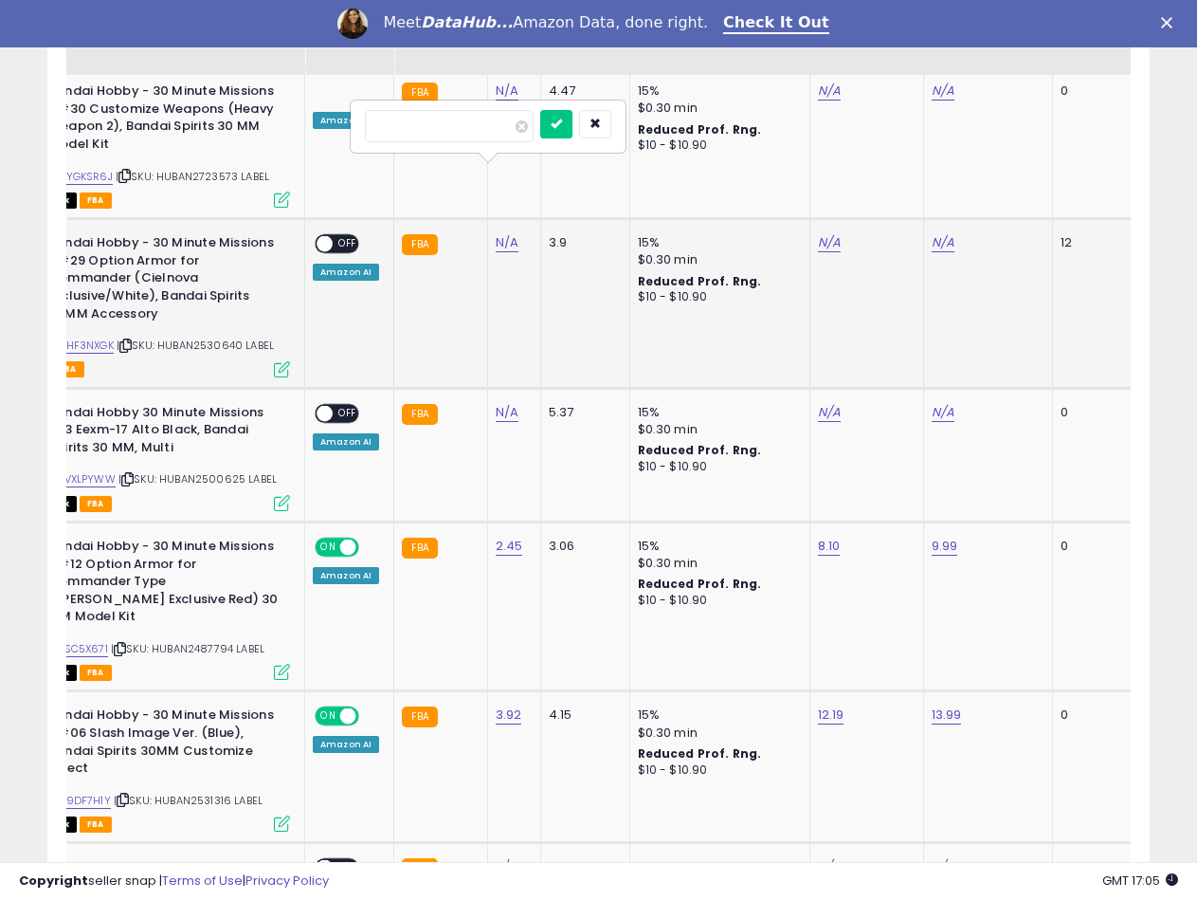
click at [392, 118] on input "number" at bounding box center [449, 126] width 169 height 32
click at [562, 118] on icon "submit" at bounding box center [556, 123] width 11 height 11
click at [99, 337] on link "B08HF3NXGK" at bounding box center [79, 345] width 69 height 16
click at [837, 234] on div "N/A" at bounding box center [863, 242] width 91 height 17
click at [824, 233] on link "N/A" at bounding box center [829, 242] width 23 height 19
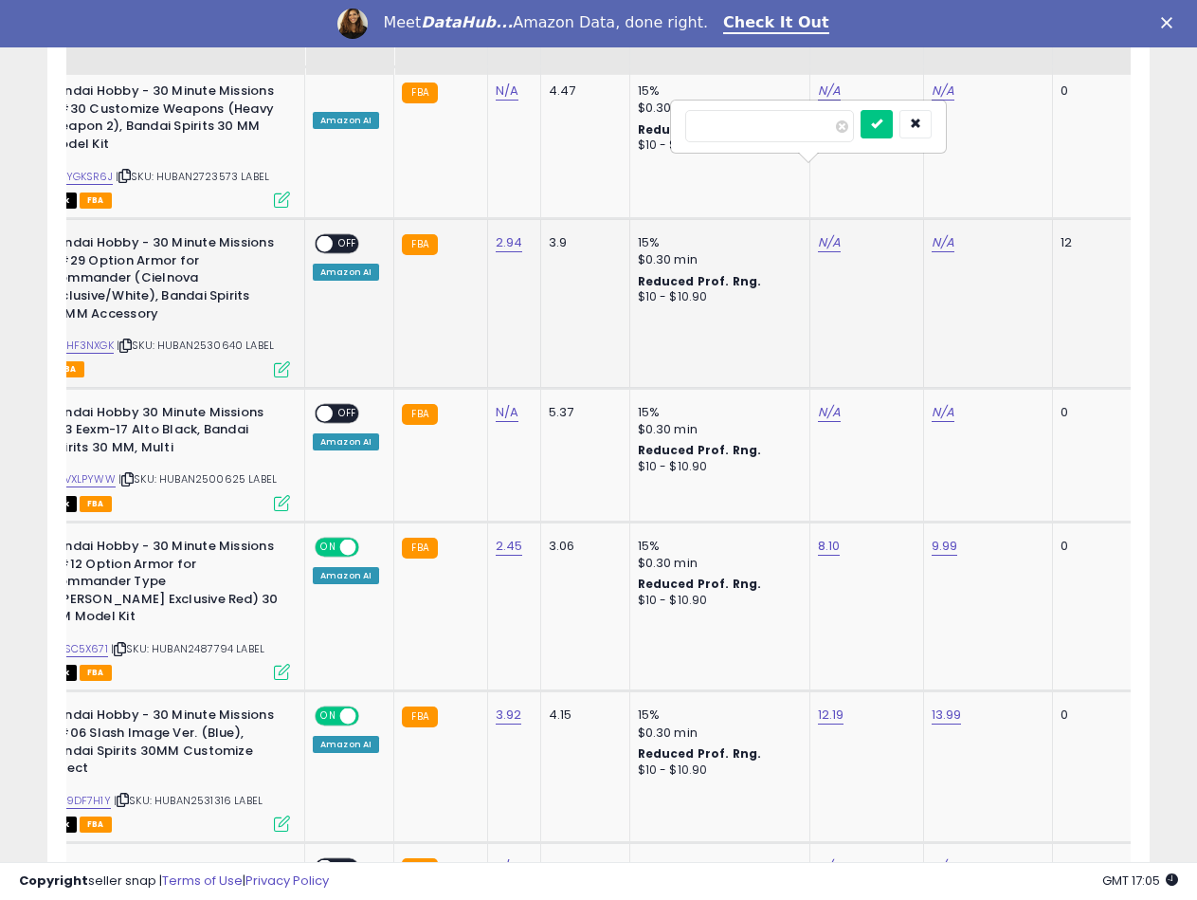
click at [746, 129] on input "number" at bounding box center [769, 126] width 169 height 32
click at [882, 120] on icon "submit" at bounding box center [876, 123] width 11 height 11
click at [932, 233] on link "N/A" at bounding box center [943, 242] width 23 height 19
click at [831, 125] on input "number" at bounding box center [883, 126] width 169 height 32
click at [996, 118] on icon "submit" at bounding box center [990, 123] width 11 height 11
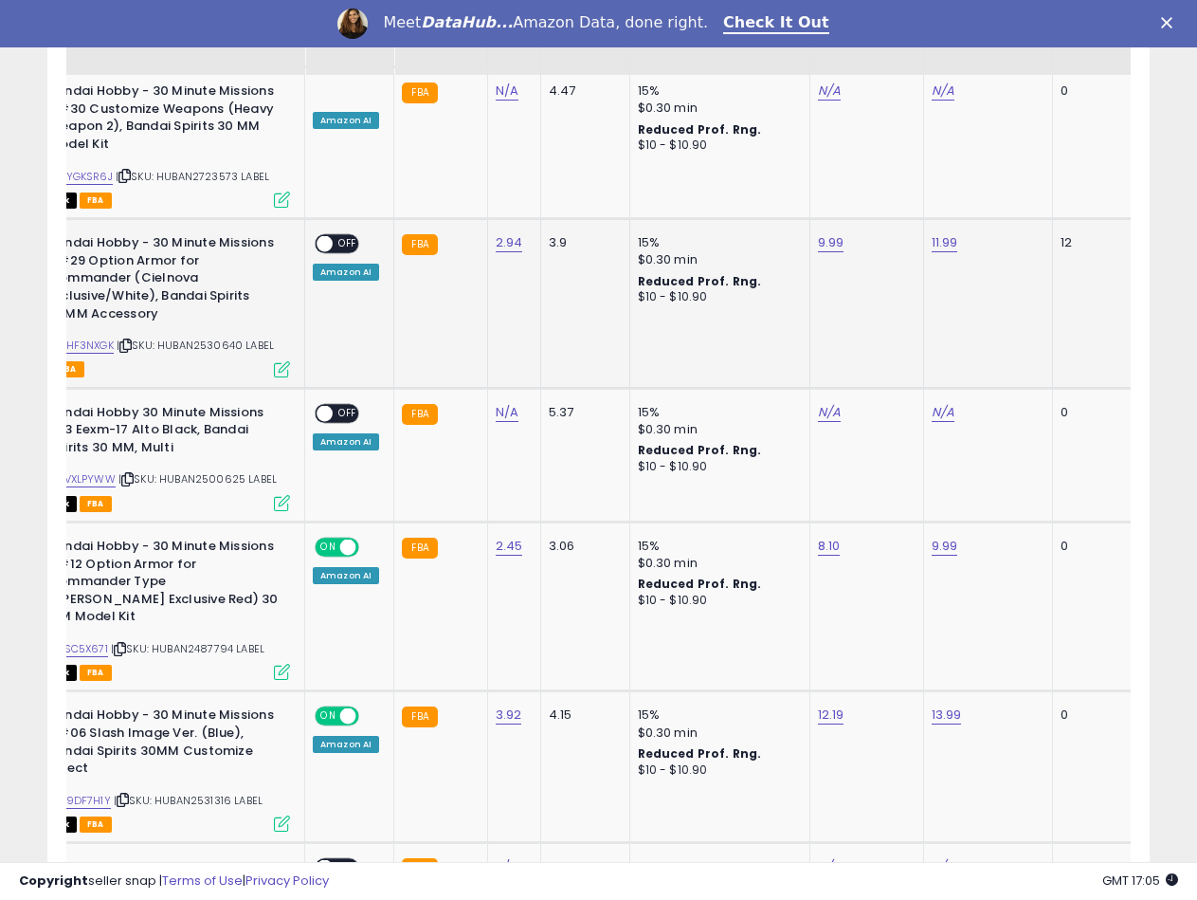
click at [326, 236] on span at bounding box center [325, 244] width 16 height 16
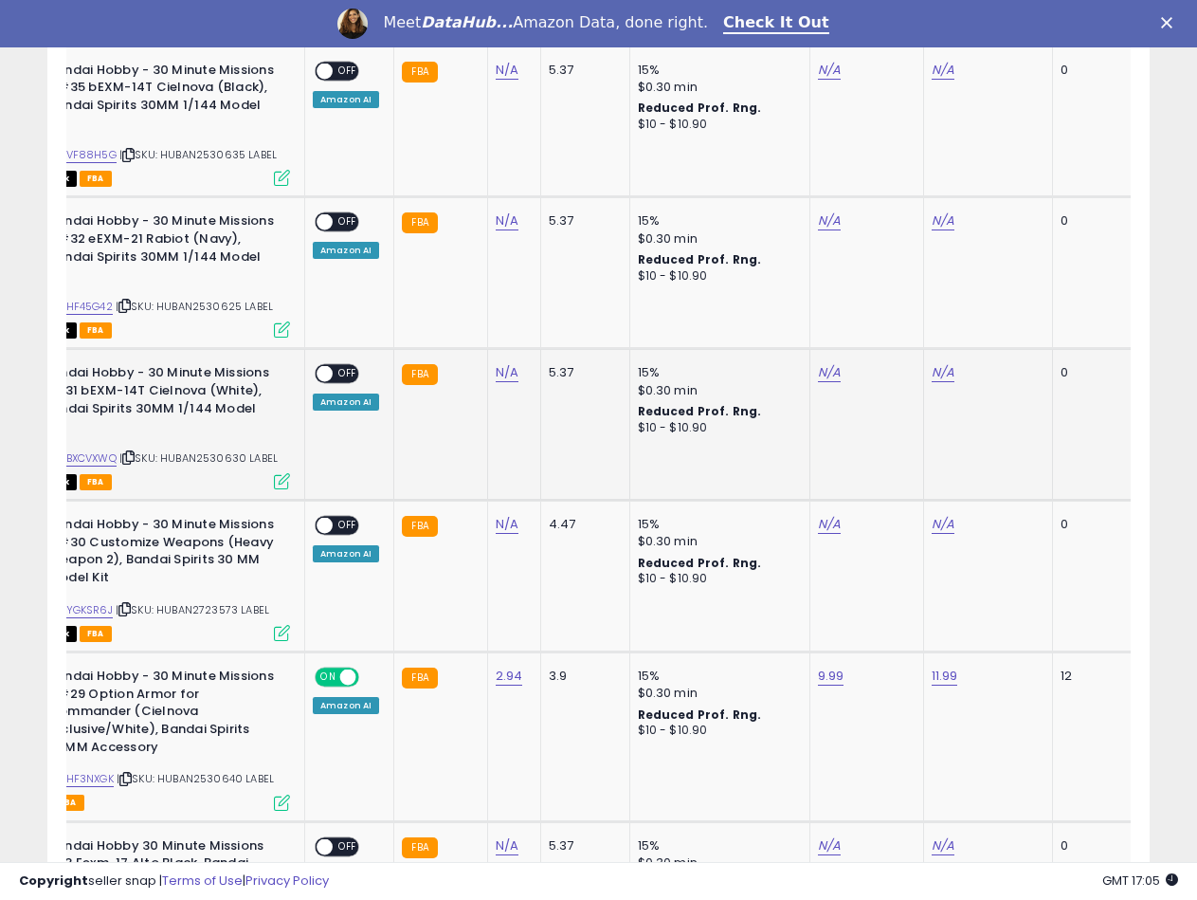
scroll to position [1716, 0]
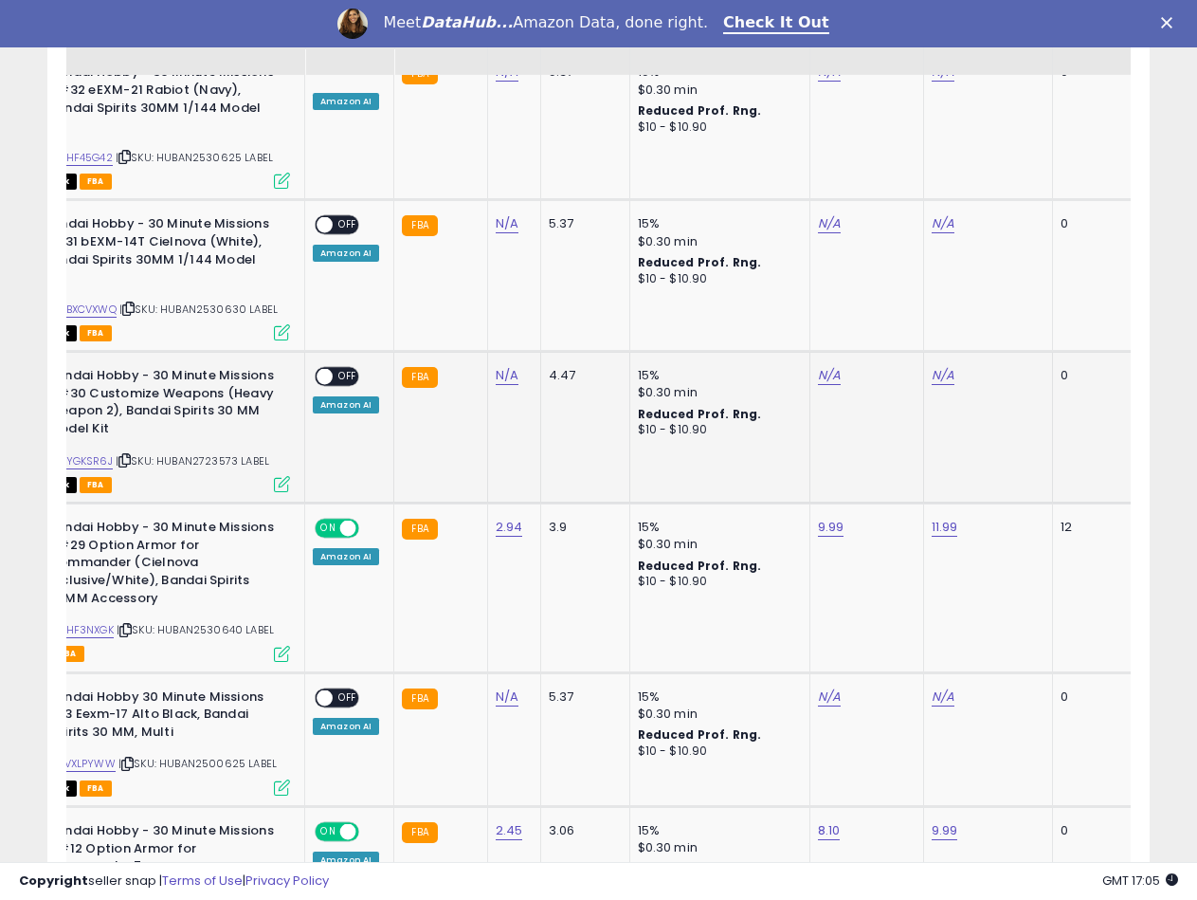
click at [216, 453] on span "| SKU: HUBAN2723573 LABEL" at bounding box center [193, 460] width 154 height 15
click at [498, 366] on link "N/A" at bounding box center [507, 375] width 23 height 19
click at [408, 257] on input "number" at bounding box center [449, 259] width 169 height 32
click at [562, 254] on icon "submit" at bounding box center [556, 255] width 11 height 11
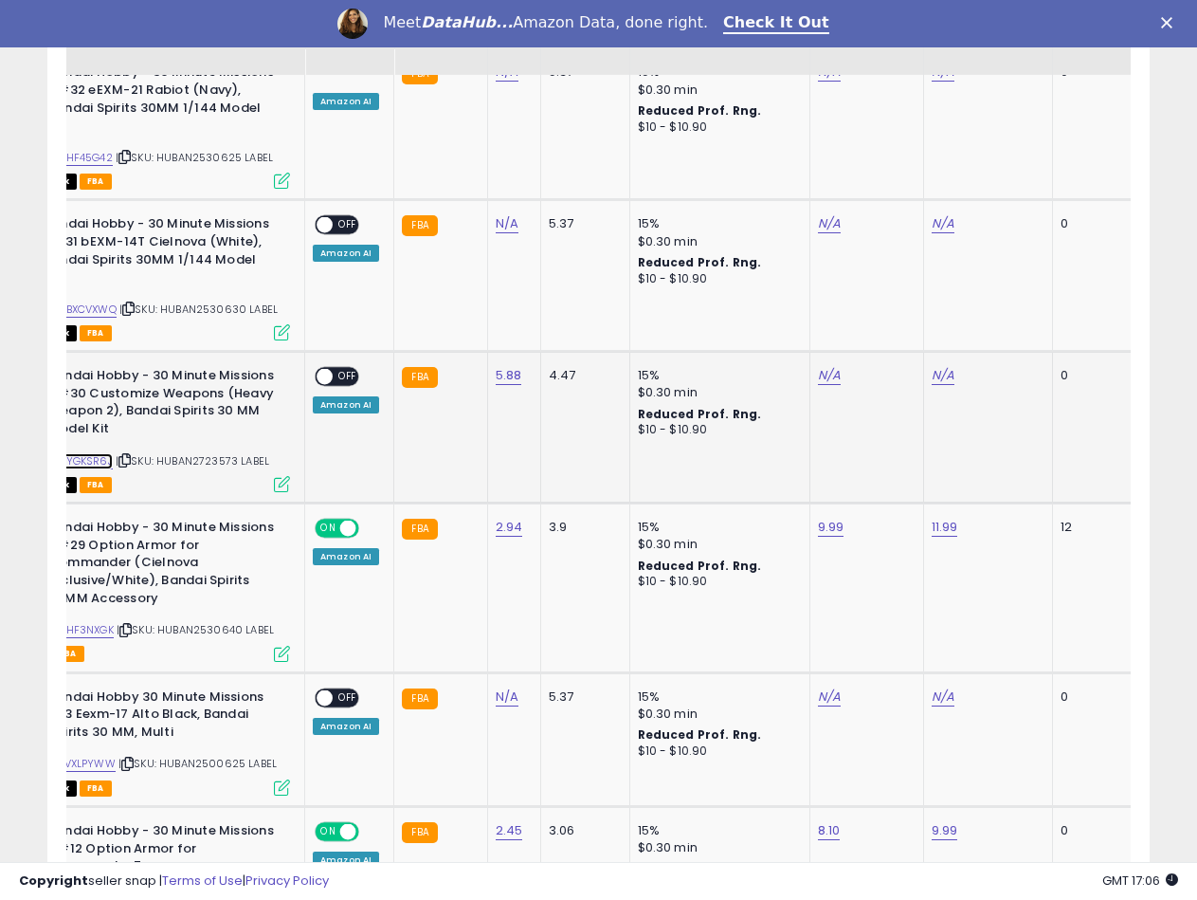
click at [104, 453] on link "B0CYGKSR6J" at bounding box center [79, 461] width 68 height 16
click at [837, 367] on div "N/A" at bounding box center [863, 375] width 91 height 17
click at [830, 366] on link "N/A" at bounding box center [829, 375] width 23 height 19
click at [698, 258] on input "number" at bounding box center [769, 259] width 169 height 32
click at [882, 260] on icon "submit" at bounding box center [876, 255] width 11 height 11
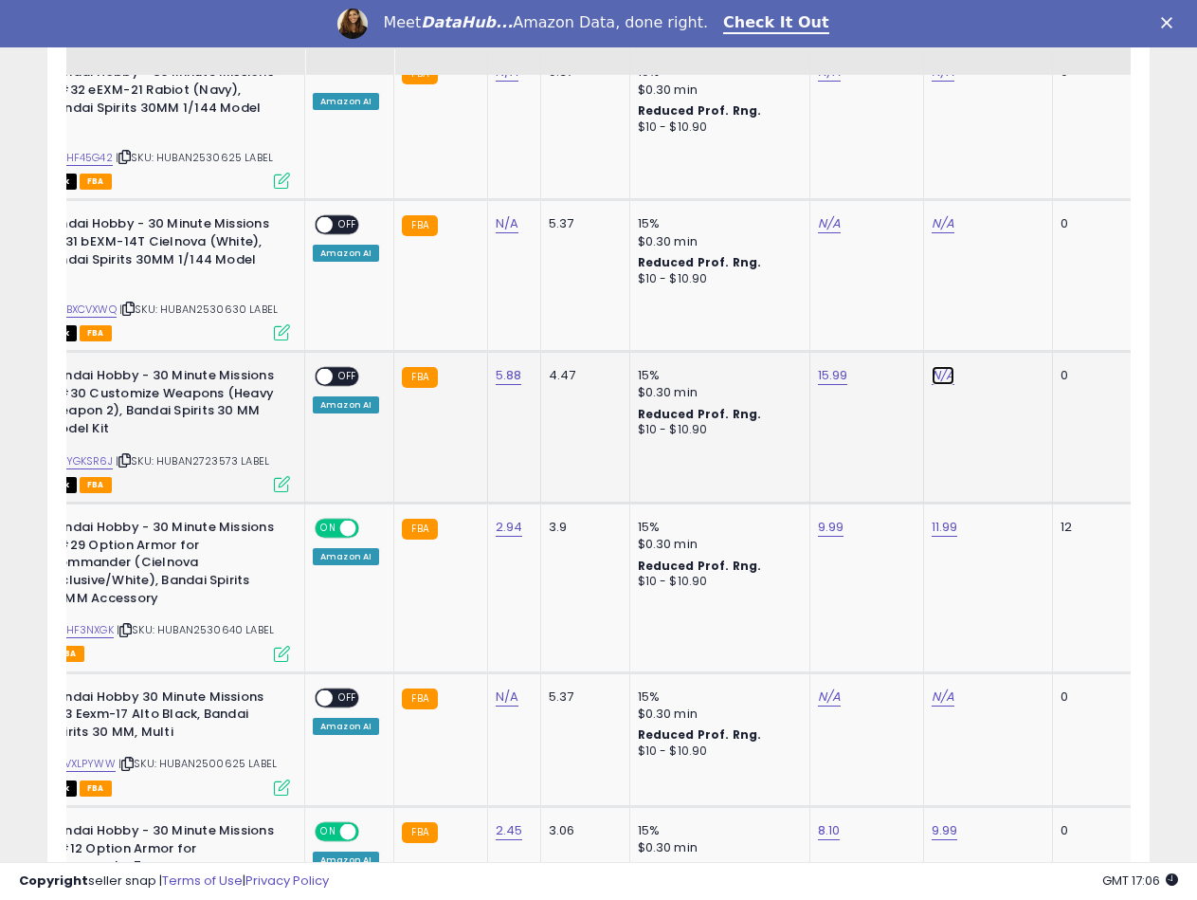
click at [934, 366] on link "N/A" at bounding box center [943, 375] width 23 height 19
click at [831, 255] on input "number" at bounding box center [883, 259] width 169 height 32
click at [996, 254] on icon "submit" at bounding box center [990, 255] width 11 height 11
click at [319, 369] on span at bounding box center [325, 377] width 16 height 16
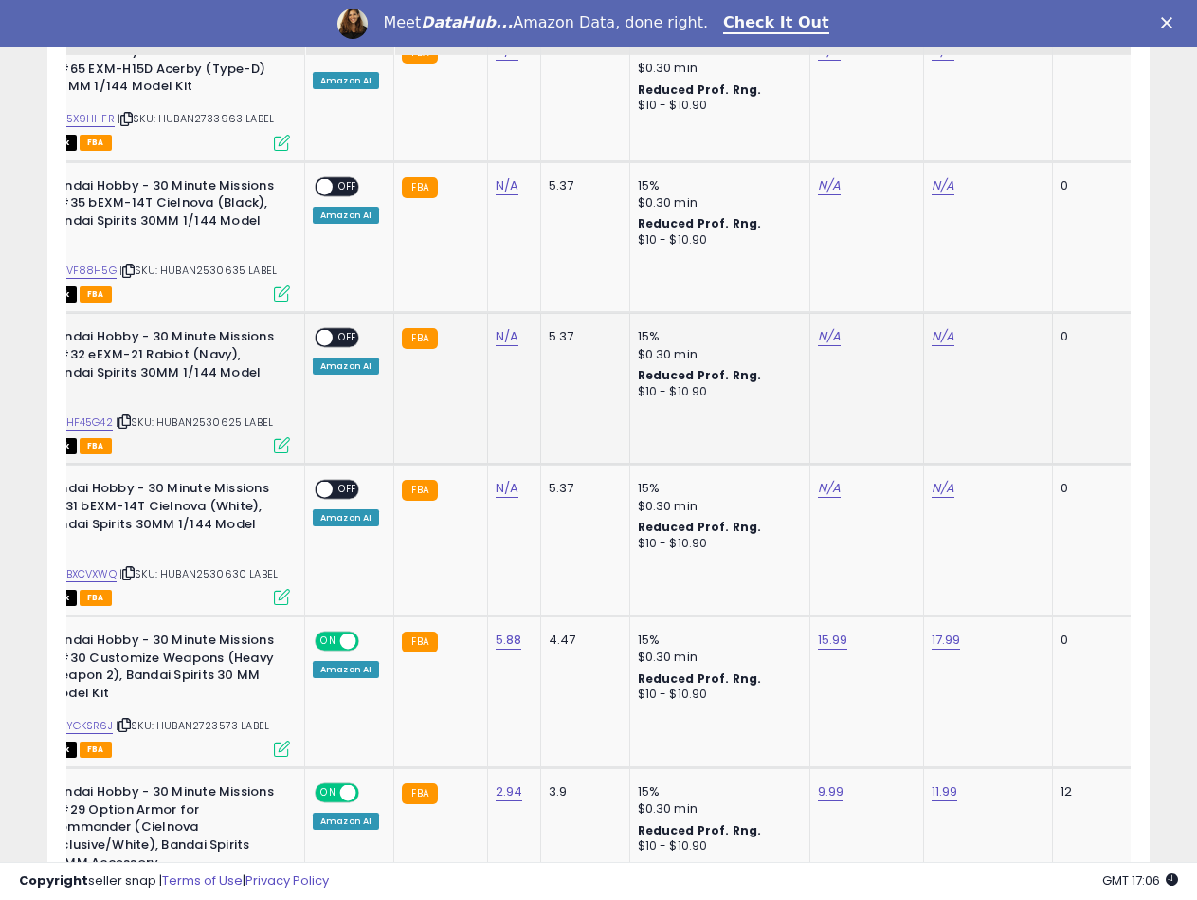
scroll to position [1431, 0]
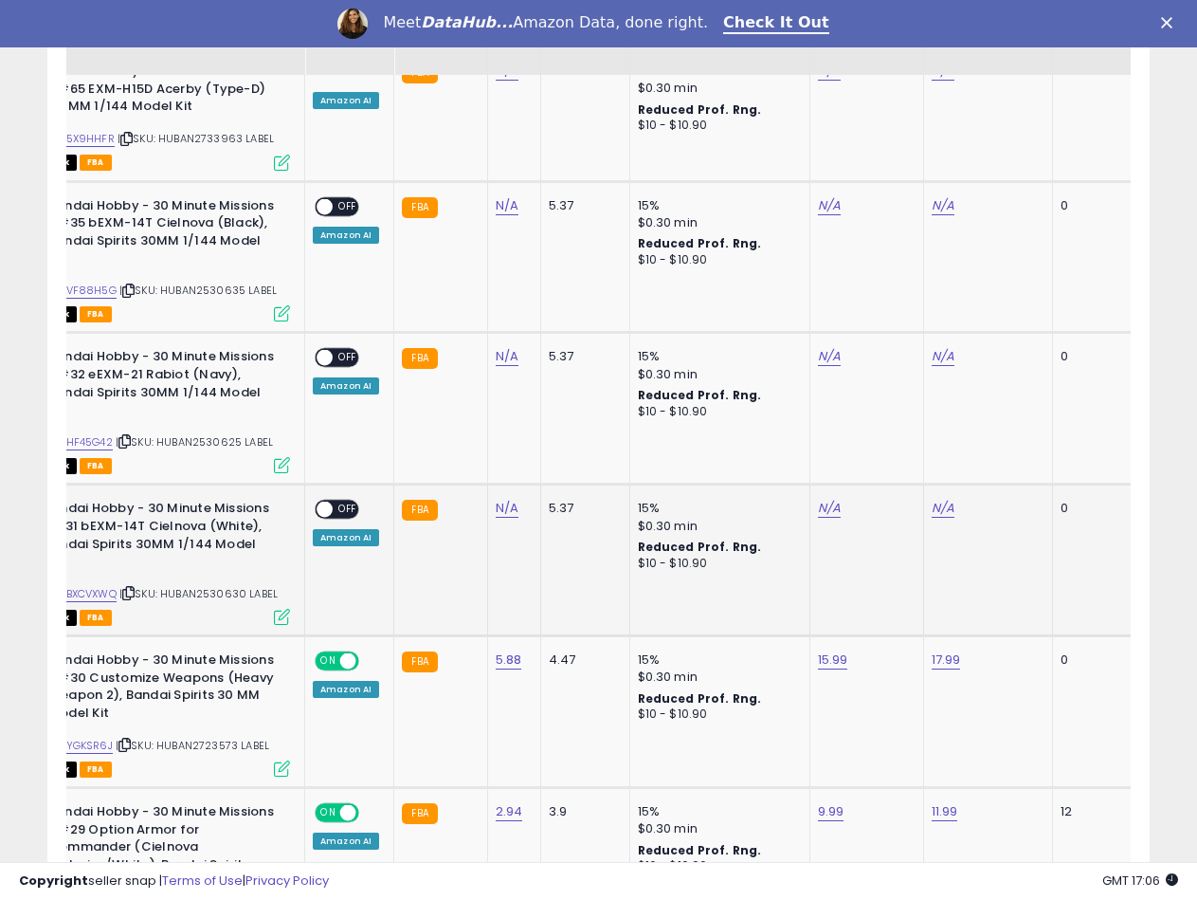
click at [236, 530] on div "ASIN: B08BXCVXWQ | SKU: HUBAN2530630 LABEL Out of Stock FBA" at bounding box center [148, 561] width 284 height 123
click at [231, 586] on span "| SKU: HUBAN2530630 LABEL" at bounding box center [198, 593] width 158 height 15
click at [496, 499] on link "N/A" at bounding box center [507, 508] width 23 height 19
click at [397, 409] on input "number" at bounding box center [449, 409] width 169 height 32
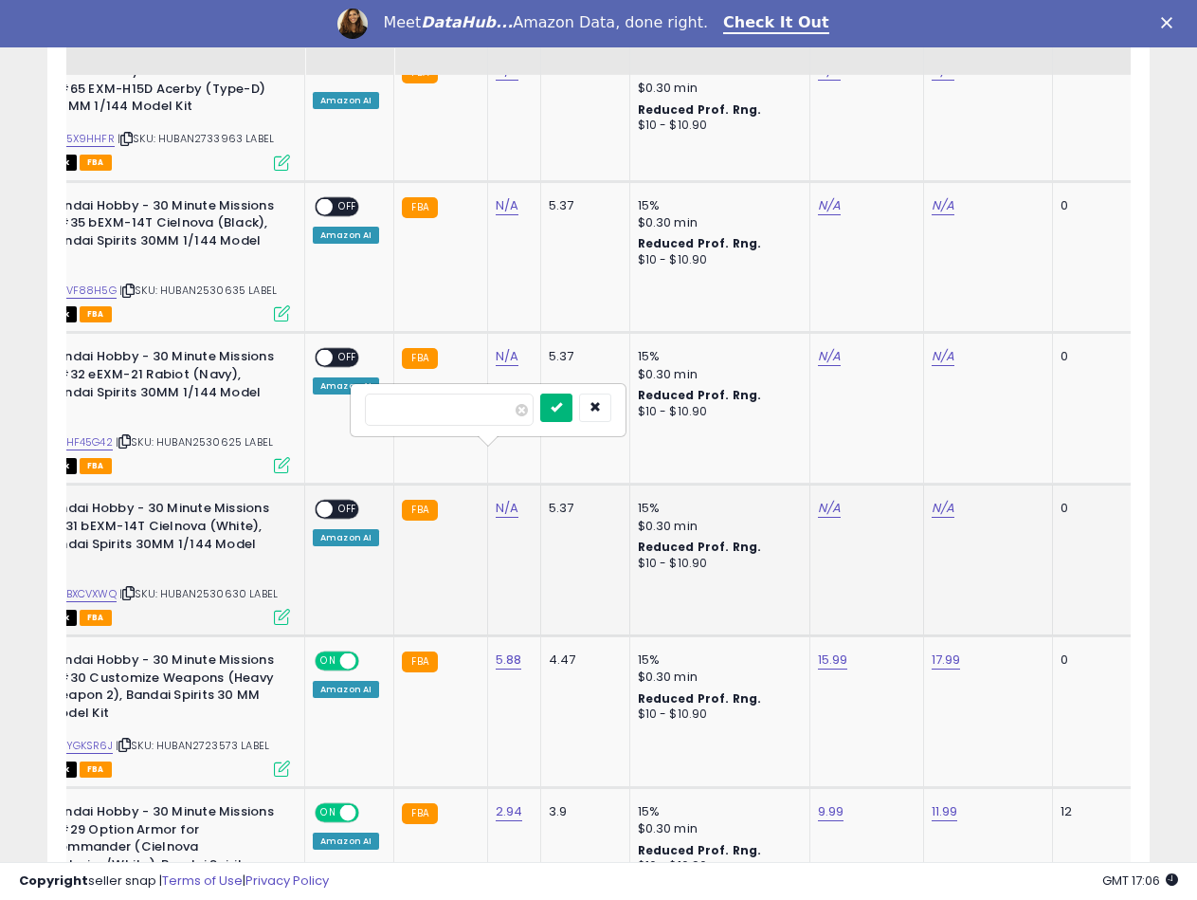
click at [573, 395] on button "submit" at bounding box center [556, 407] width 32 height 28
click at [101, 586] on link "B08BXCVXWQ" at bounding box center [81, 594] width 72 height 16
click at [825, 499] on link "N/A" at bounding box center [829, 508] width 23 height 19
click at [763, 408] on input "number" at bounding box center [769, 409] width 169 height 32
click at [117, 586] on link "B08BXCVXWQ" at bounding box center [81, 594] width 72 height 16
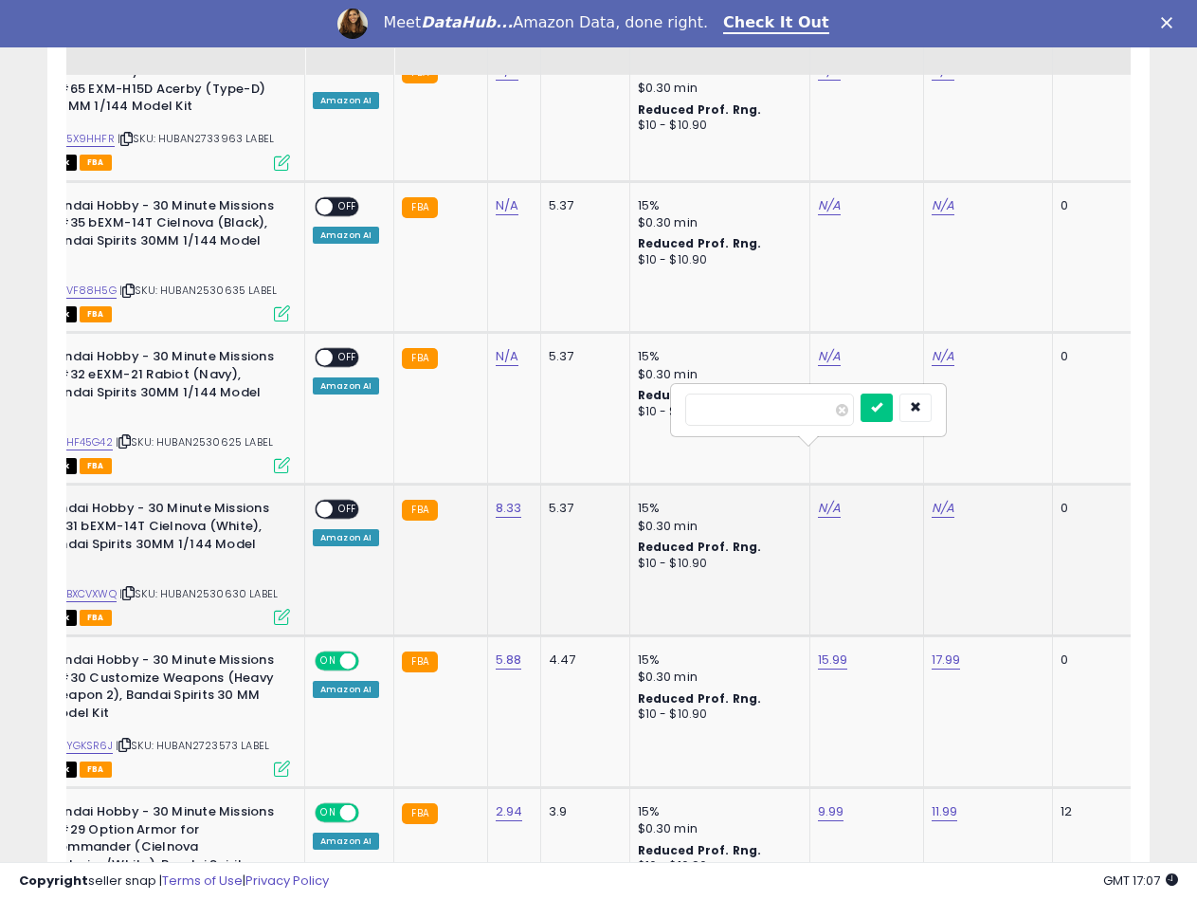
click at [727, 383] on div at bounding box center [808, 410] width 277 height 54
click at [728, 396] on input "number" at bounding box center [769, 409] width 169 height 32
click at [882, 409] on icon "submit" at bounding box center [876, 406] width 11 height 11
click at [932, 499] on link "N/A" at bounding box center [943, 508] width 23 height 19
click at [846, 413] on input "number" at bounding box center [883, 409] width 169 height 32
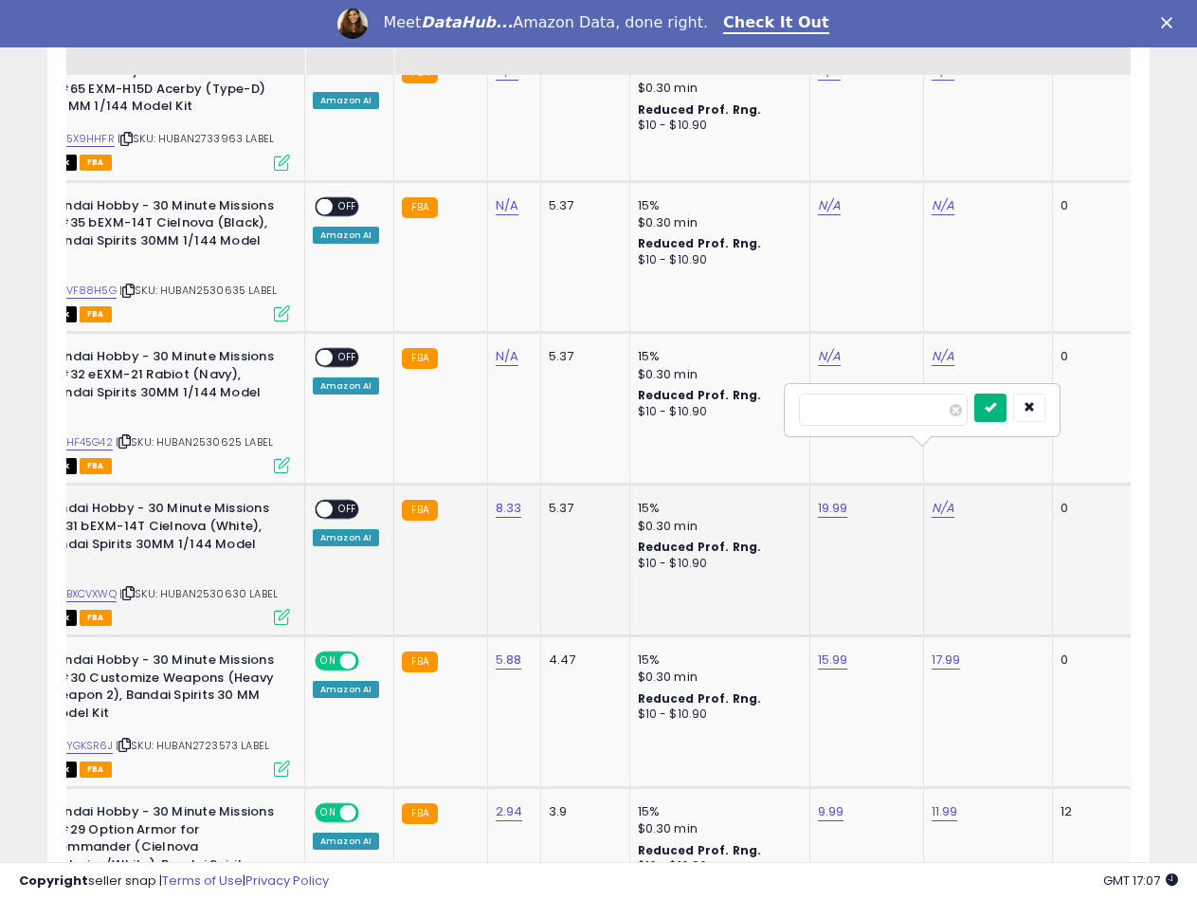
click at [996, 405] on icon "submit" at bounding box center [990, 406] width 11 height 11
click at [325, 501] on span at bounding box center [325, 509] width 16 height 16
click at [221, 434] on span "| SKU: HUBAN2530625 LABEL" at bounding box center [194, 441] width 157 height 15
click at [219, 282] on span "| SKU: HUBAN2530635 LABEL" at bounding box center [197, 289] width 157 height 15
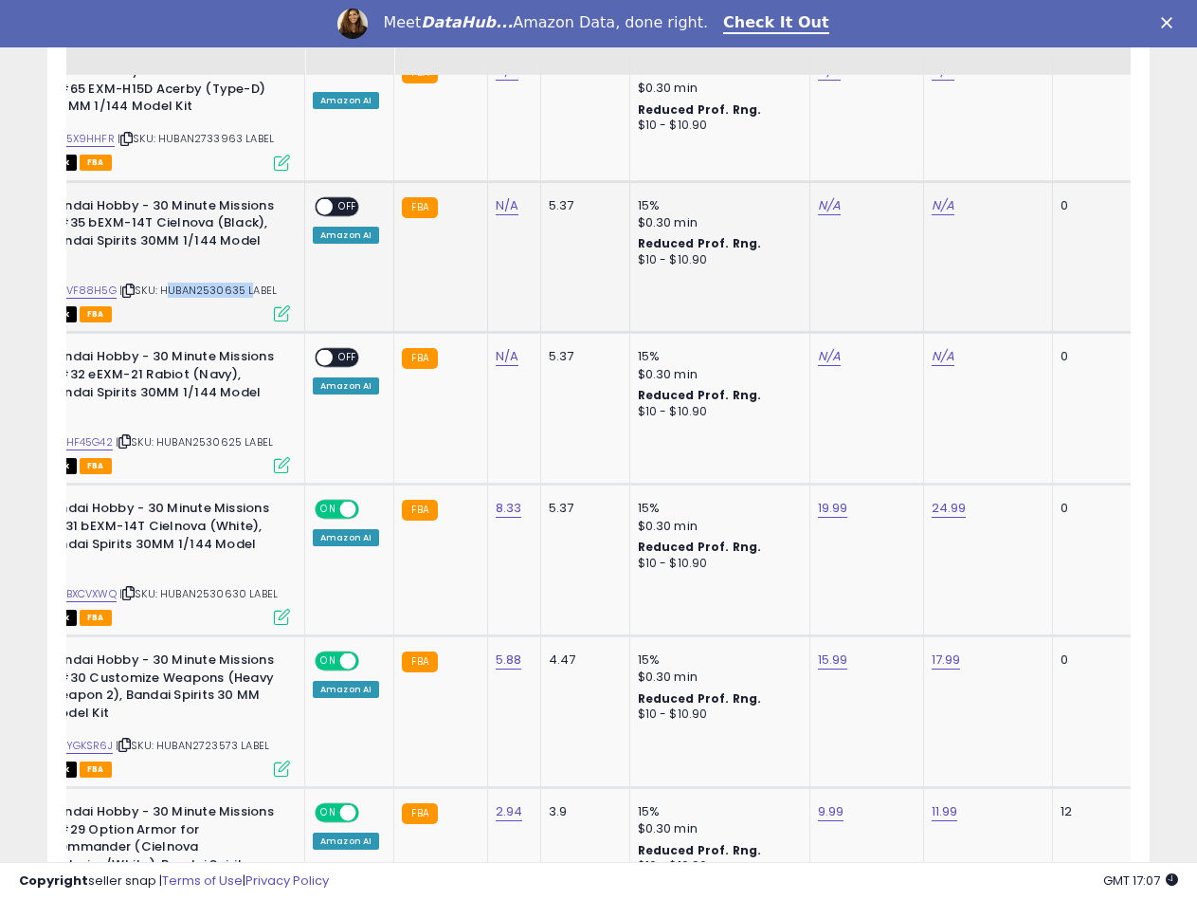
click at [219, 282] on span "| SKU: HUBAN2530635 LABEL" at bounding box center [197, 289] width 157 height 15
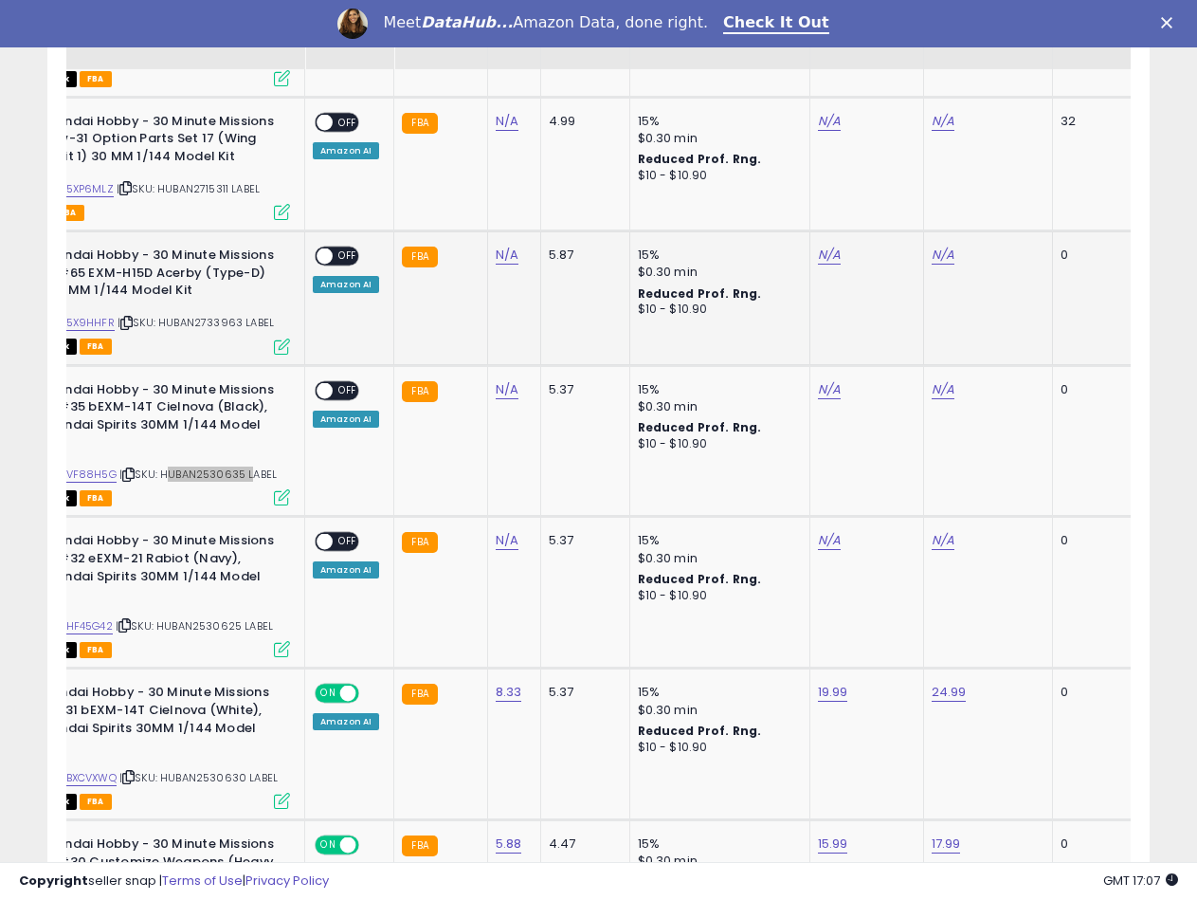
scroll to position [1242, 0]
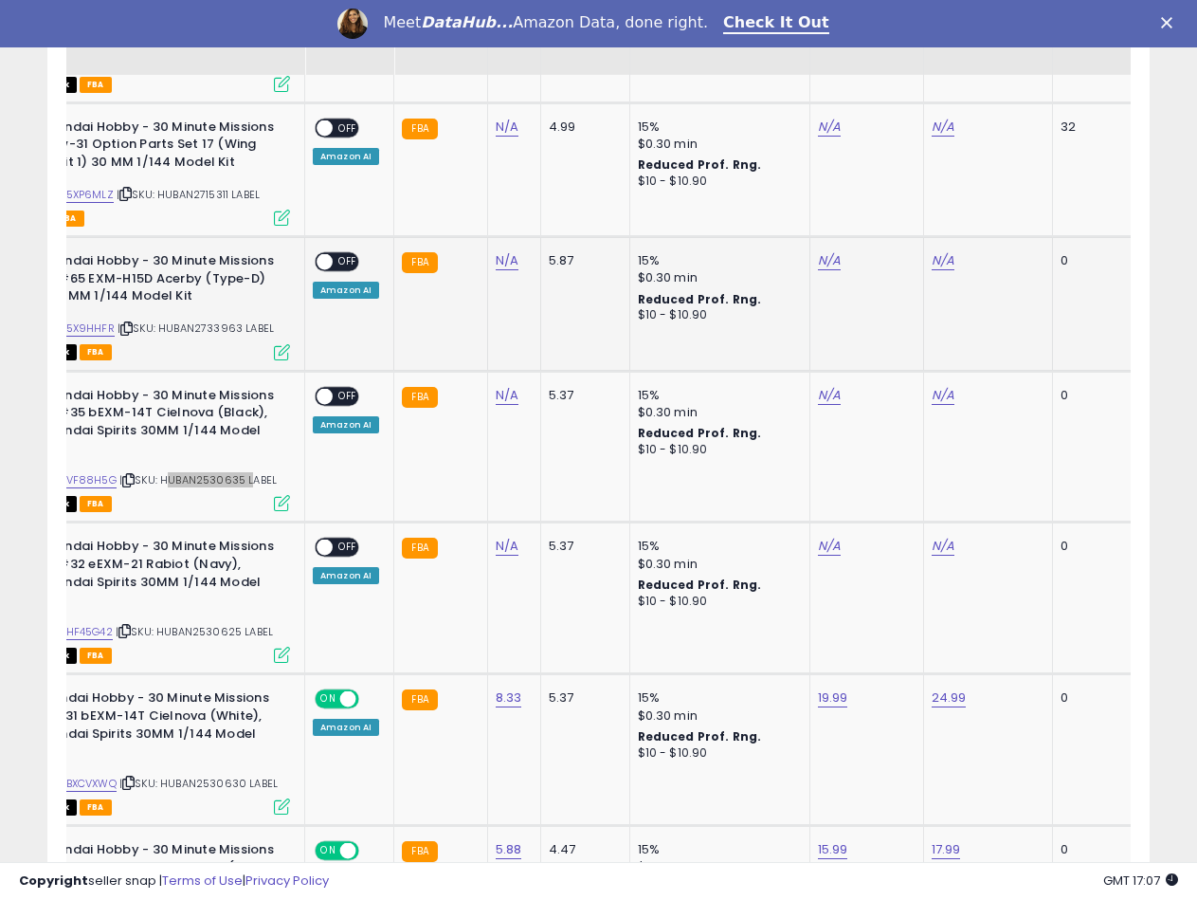
click at [196, 321] on div "ASIN: B0D5X9HHFR | SKU: HUBAN2733963 LABEL Out of Stock FBA" at bounding box center [148, 304] width 284 height 105
click at [224, 320] on span "| SKU: HUBAN2733963 LABEL" at bounding box center [196, 327] width 156 height 15
click at [496, 251] on link "N/A" at bounding box center [507, 260] width 23 height 19
click at [403, 205] on input "number" at bounding box center [449, 197] width 169 height 32
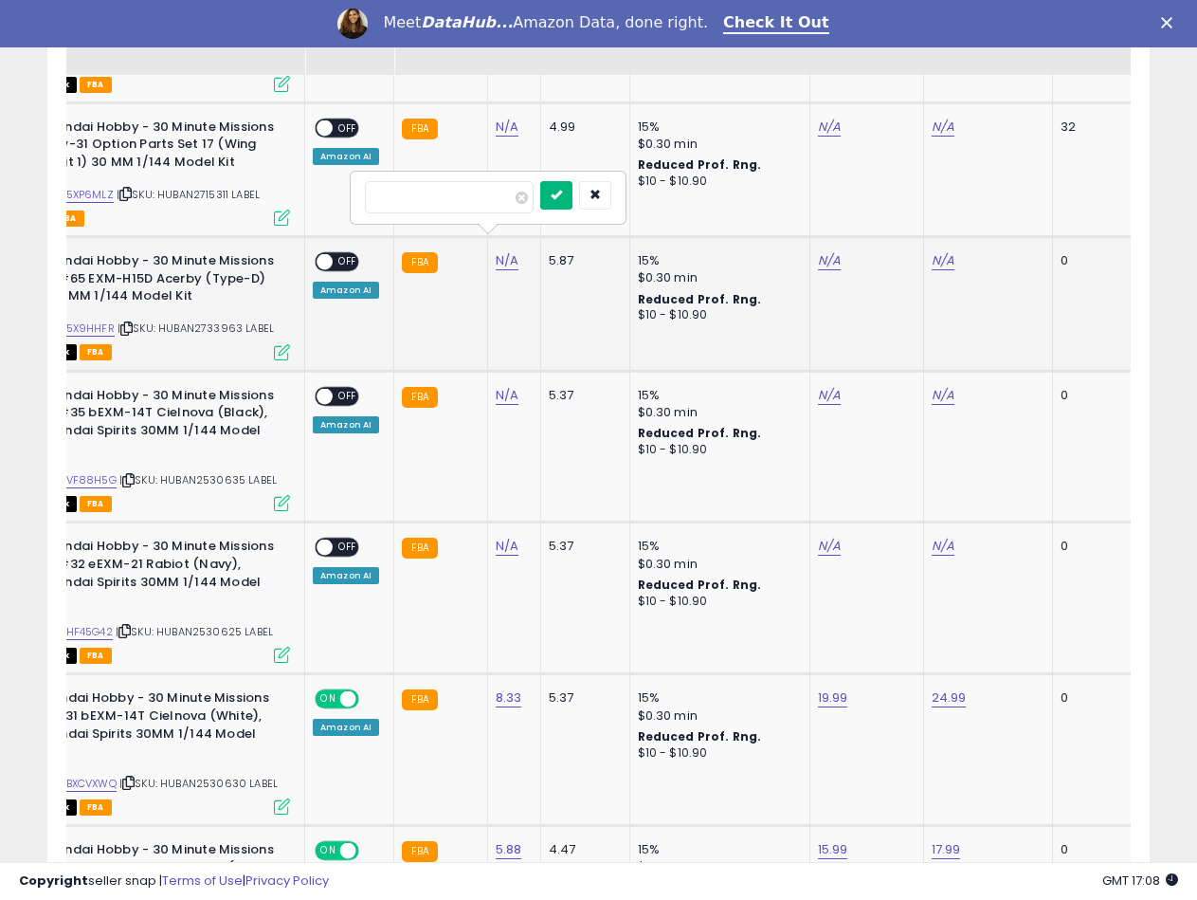
click at [573, 201] on button "submit" at bounding box center [556, 195] width 32 height 28
click at [104, 320] on link "B0D5X9HHFR" at bounding box center [80, 328] width 70 height 16
click at [828, 251] on link "N/A" at bounding box center [829, 260] width 23 height 19
click at [893, 194] on button "submit" at bounding box center [877, 195] width 32 height 28
click at [932, 252] on link at bounding box center [932, 252] width 0 height 0
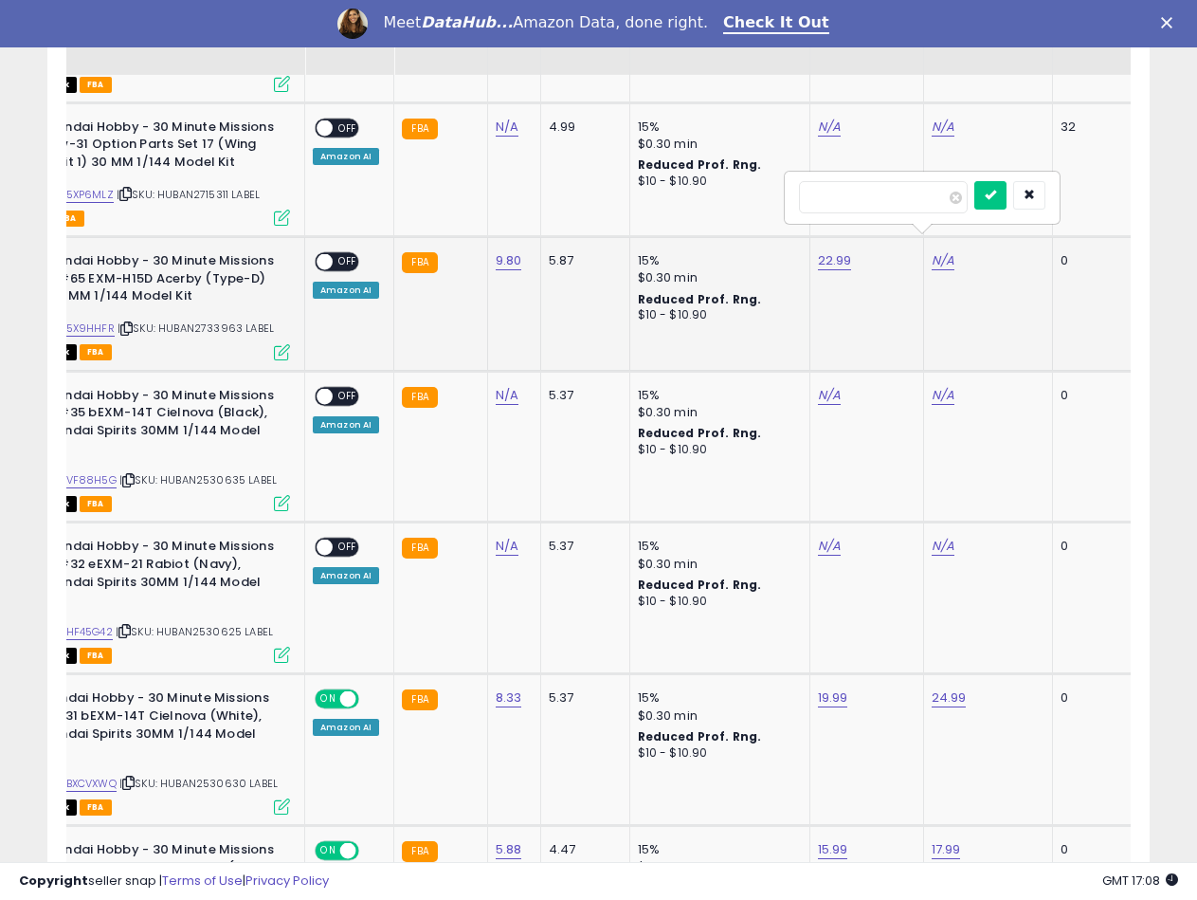
click at [861, 194] on input "number" at bounding box center [883, 197] width 169 height 32
click at [1007, 191] on button "submit" at bounding box center [990, 195] width 32 height 28
click at [336, 254] on span "OFF" at bounding box center [348, 262] width 30 height 16
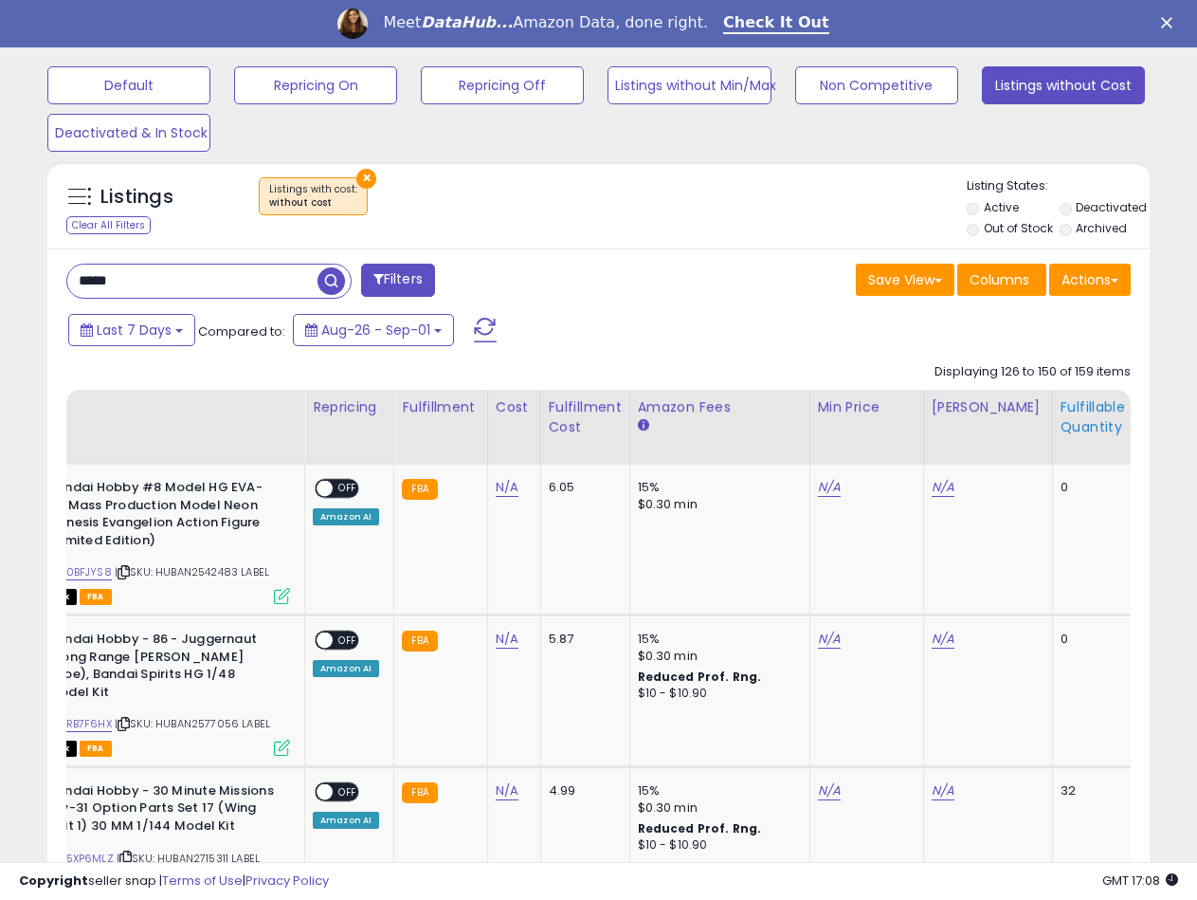
scroll to position [768, 0]
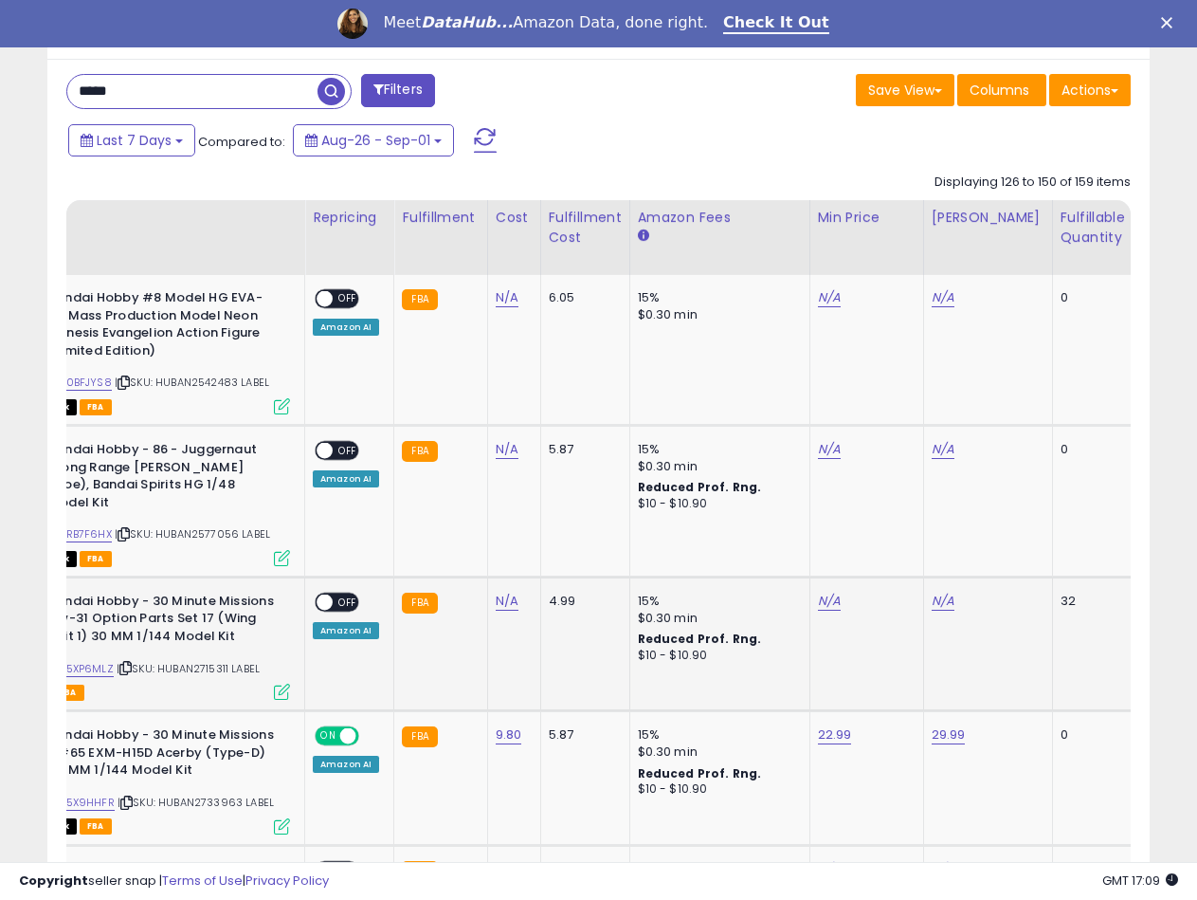
click at [224, 661] on span "| SKU: HUBAN2715311 LABEL" at bounding box center [188, 668] width 143 height 15
click at [509, 591] on link "N/A" at bounding box center [507, 600] width 23 height 19
click at [573, 544] on button "submit" at bounding box center [556, 534] width 32 height 28
click at [105, 661] on link "B0D5XP6MLZ" at bounding box center [79, 669] width 69 height 16
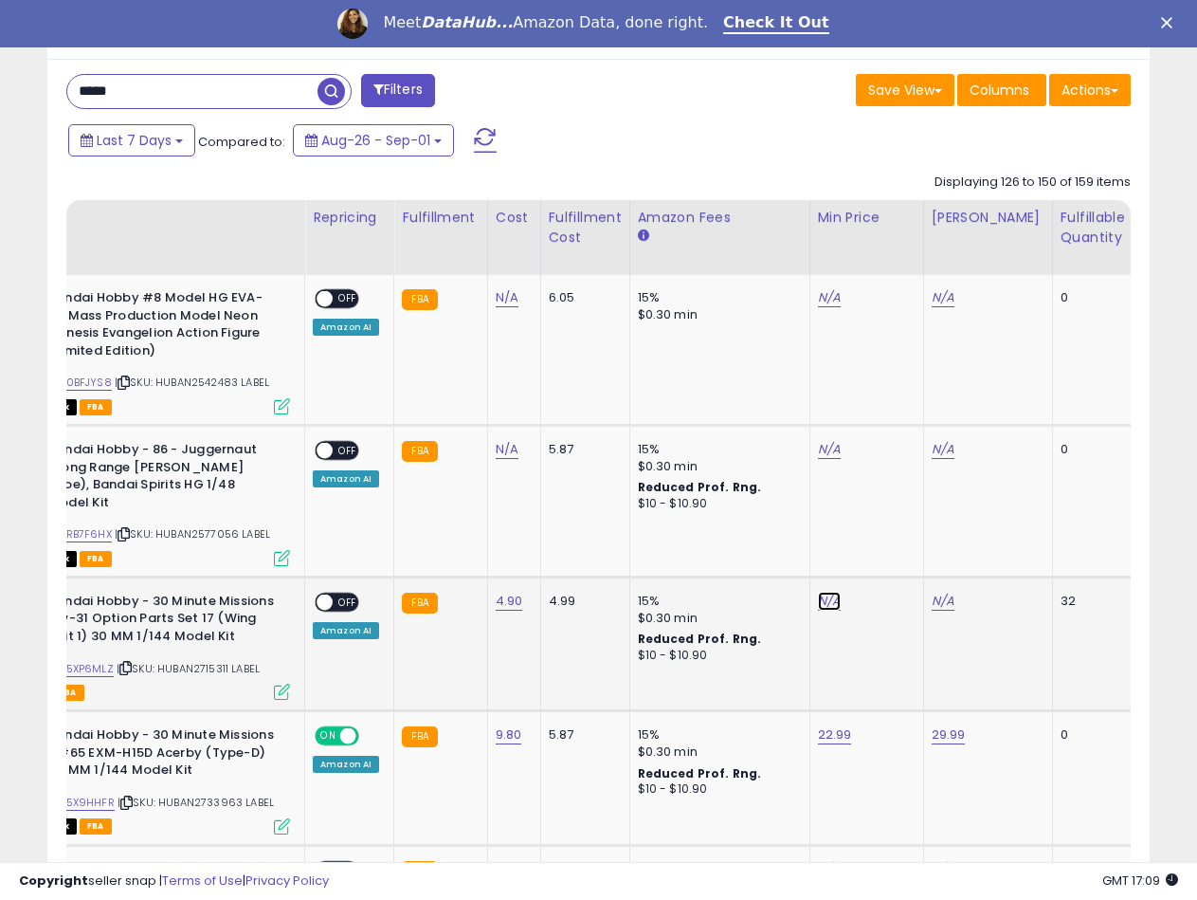
click at [832, 591] on link "N/A" at bounding box center [829, 600] width 23 height 19
click at [706, 534] on input "number" at bounding box center [769, 536] width 169 height 32
click at [893, 537] on button "submit" at bounding box center [877, 534] width 32 height 28
click at [954, 592] on div "N/A" at bounding box center [985, 600] width 106 height 17
click at [937, 591] on link "N/A" at bounding box center [943, 600] width 23 height 19
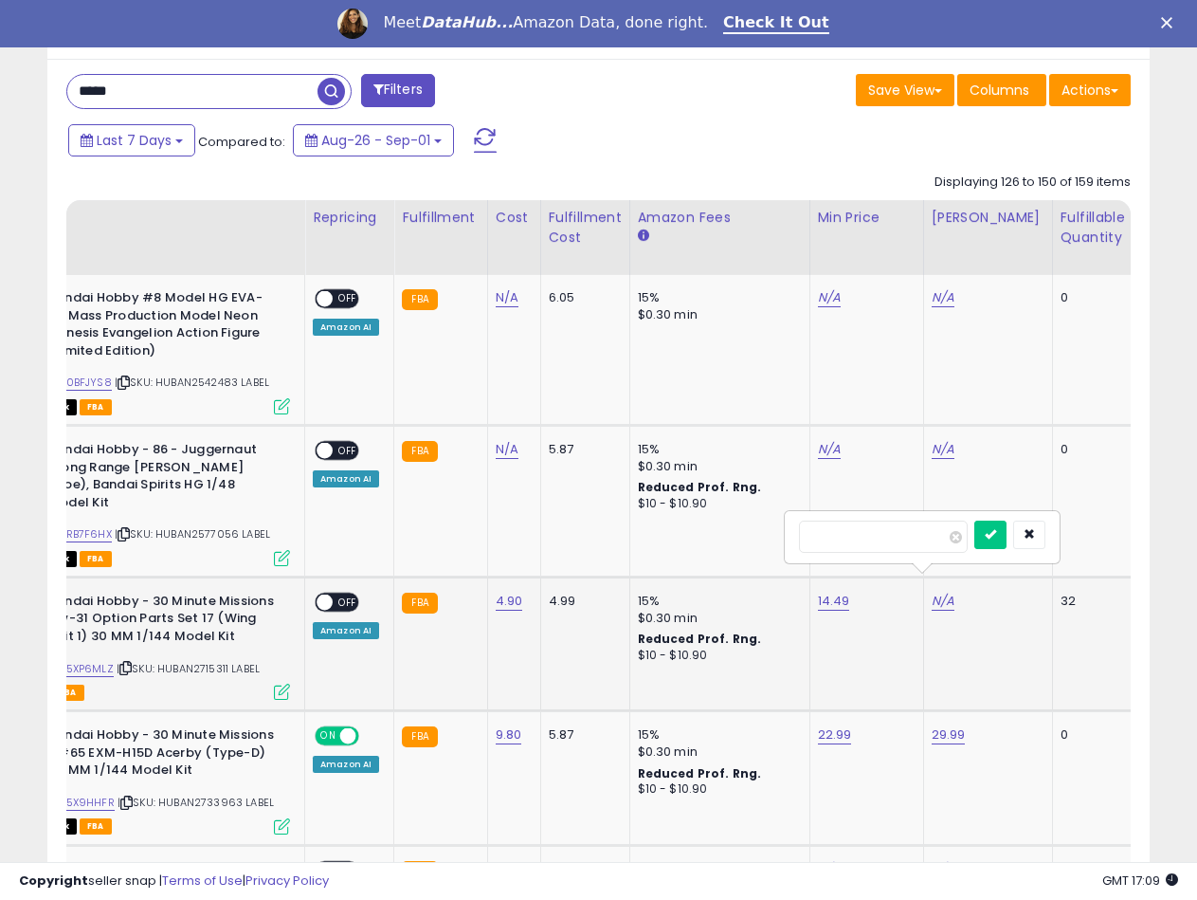
click at [889, 543] on input "number" at bounding box center [883, 536] width 169 height 32
click at [1038, 543] on div at bounding box center [1009, 536] width 71 height 33
click at [1007, 542] on button "submit" at bounding box center [990, 534] width 32 height 28
click at [316, 594] on span "ON" at bounding box center [306, 602] width 24 height 16
click at [333, 594] on span "OFF" at bounding box center [348, 602] width 30 height 16
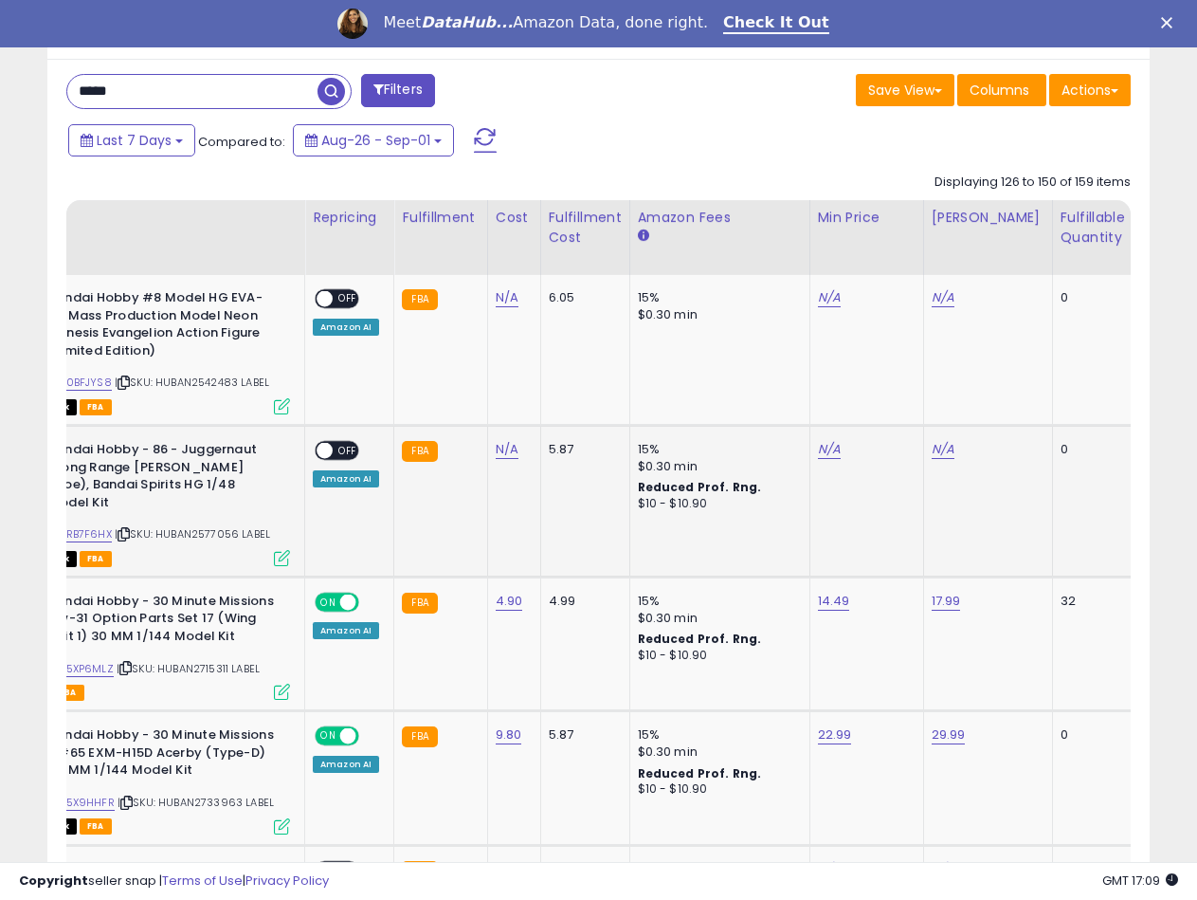
click at [218, 526] on span "| SKU: HUBAN2577056 LABEL" at bounding box center [192, 533] width 155 height 15
click at [220, 384] on span "| SKU: HUBAN2542483 LABEL" at bounding box center [192, 381] width 155 height 15
click at [1066, 238] on div "Fulfillable Quantity" at bounding box center [1093, 228] width 65 height 40
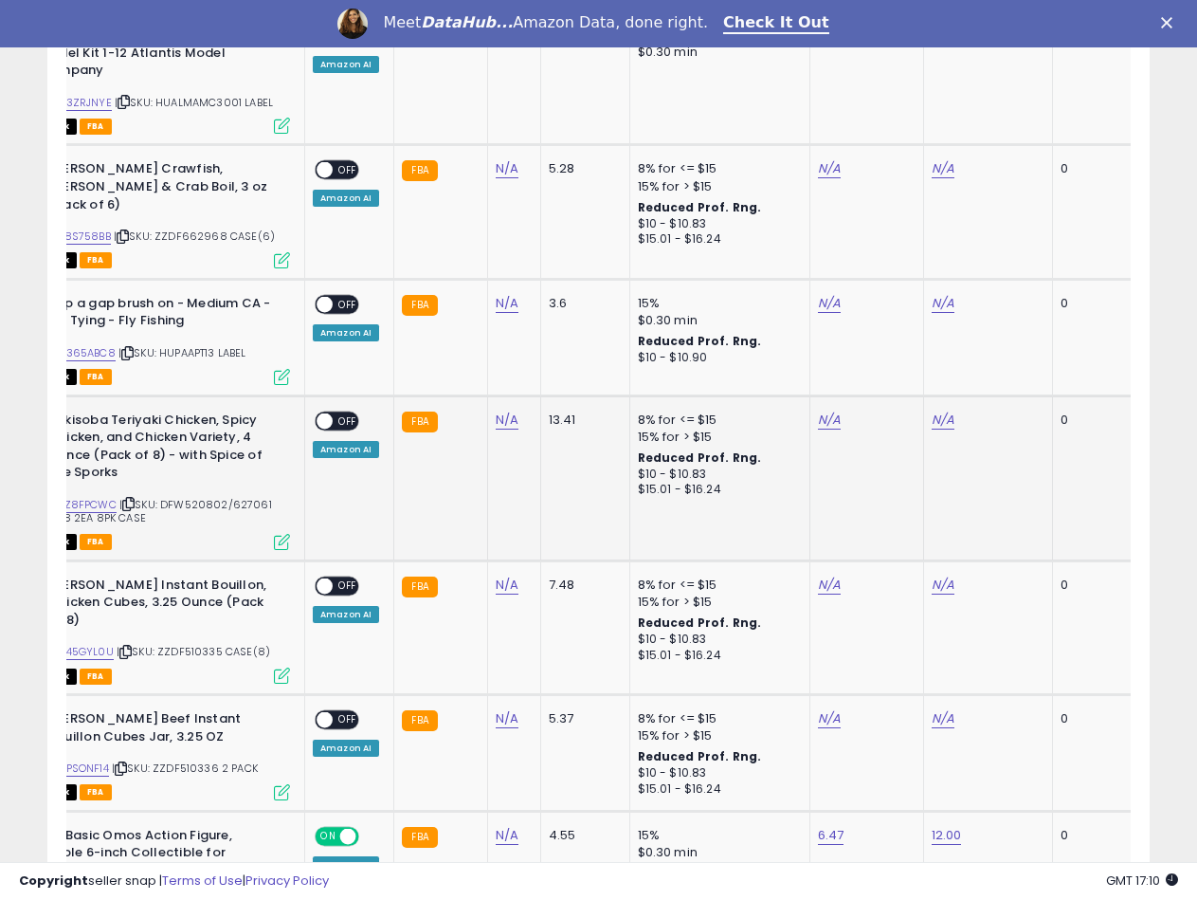
scroll to position [578, 0]
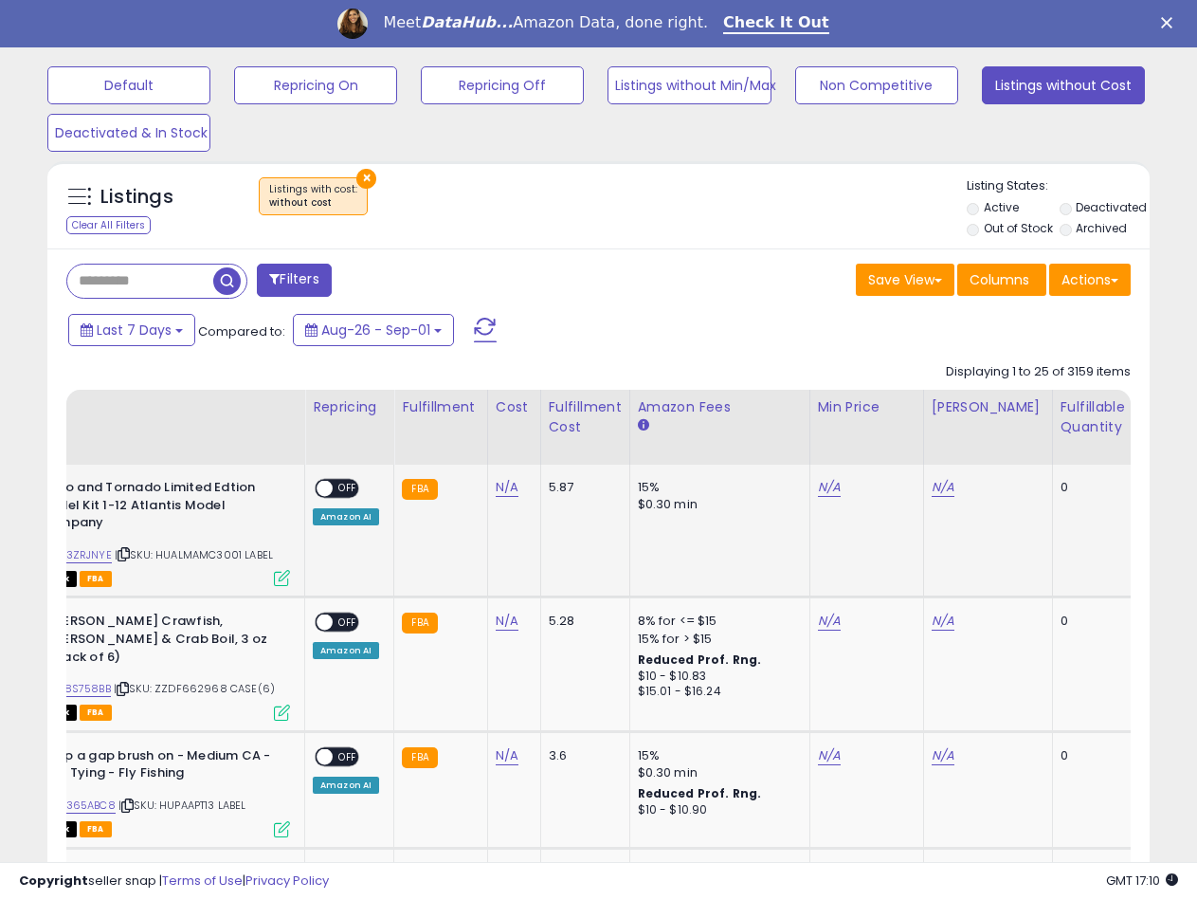
click at [213, 554] on span "| SKU: HUALMAMC3001 LABEL" at bounding box center [194, 554] width 158 height 15
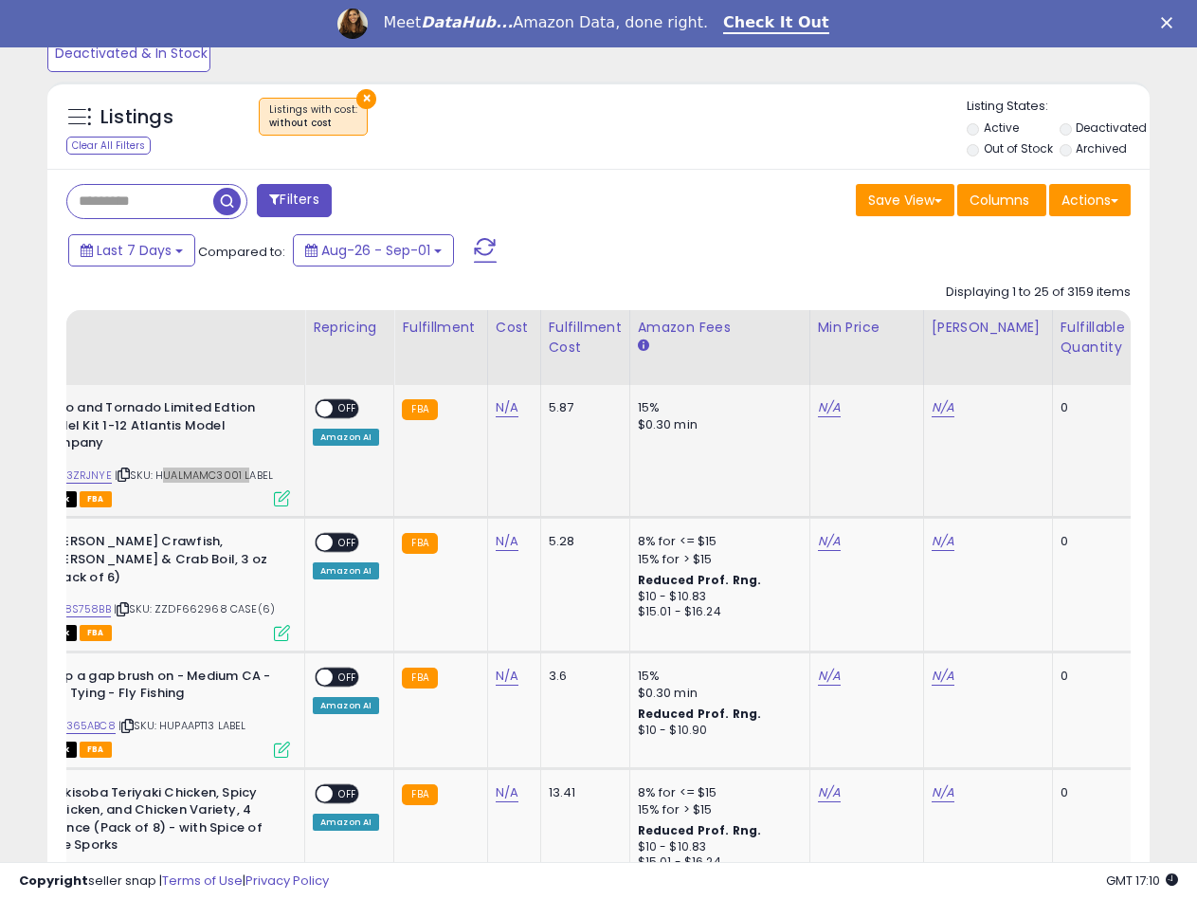
scroll to position [863, 0]
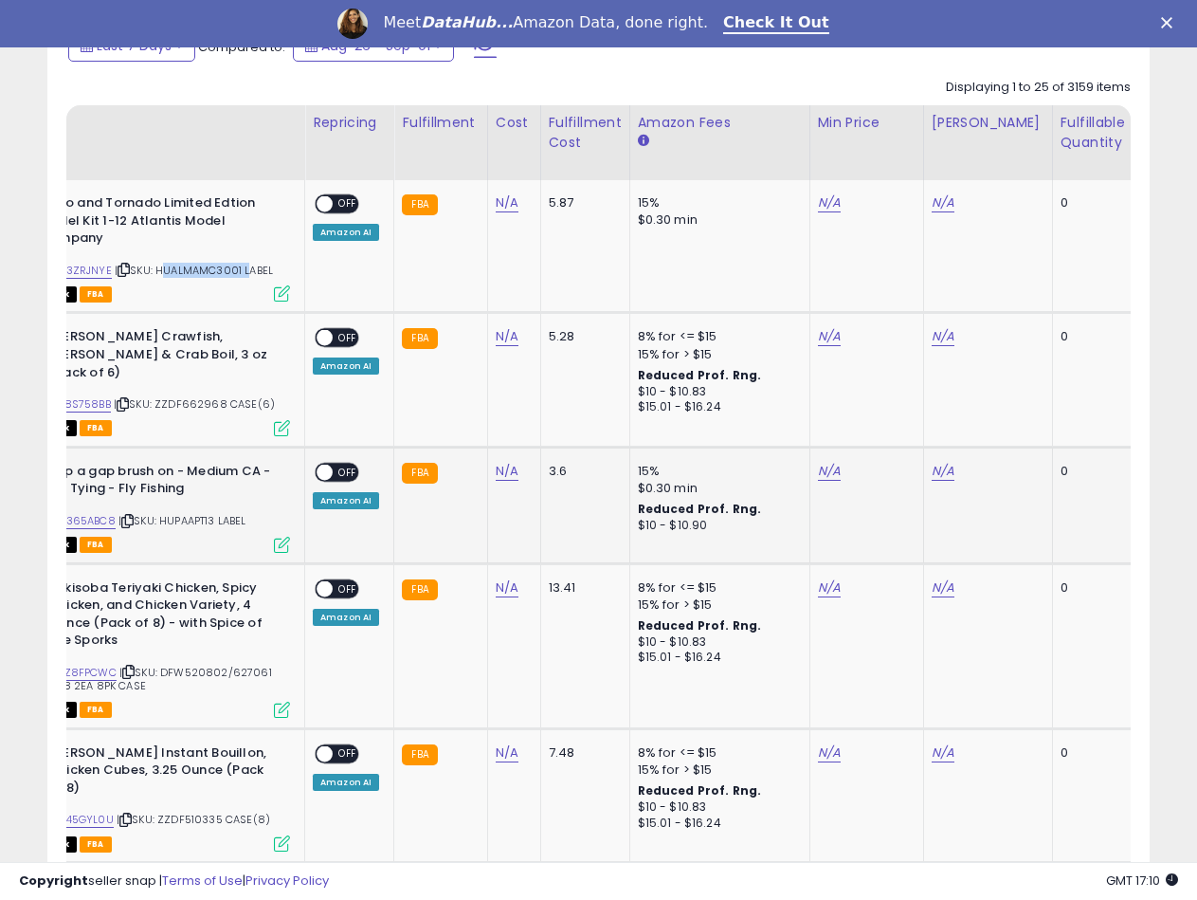
click at [198, 513] on span "| SKU: HUPAAPT13 LABEL" at bounding box center [182, 520] width 128 height 15
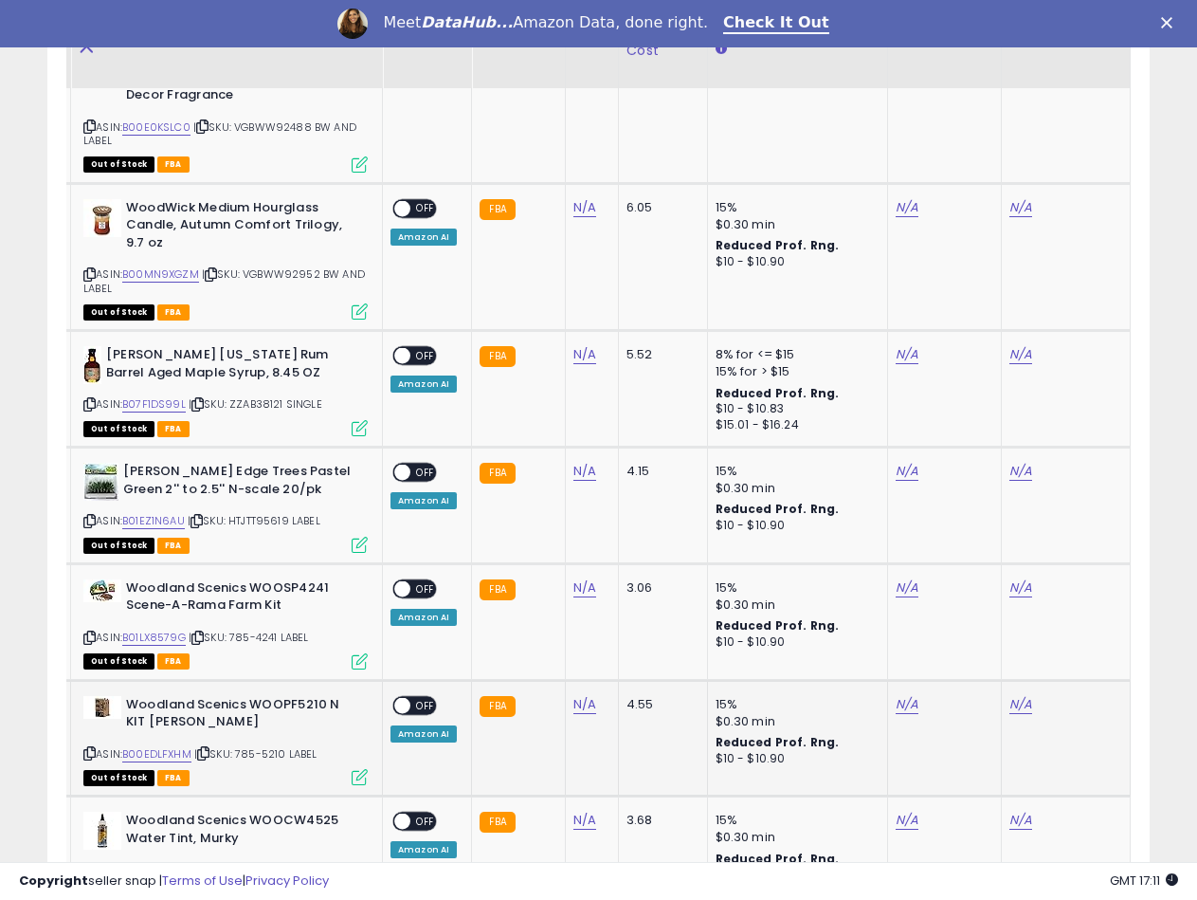
scroll to position [2664, 0]
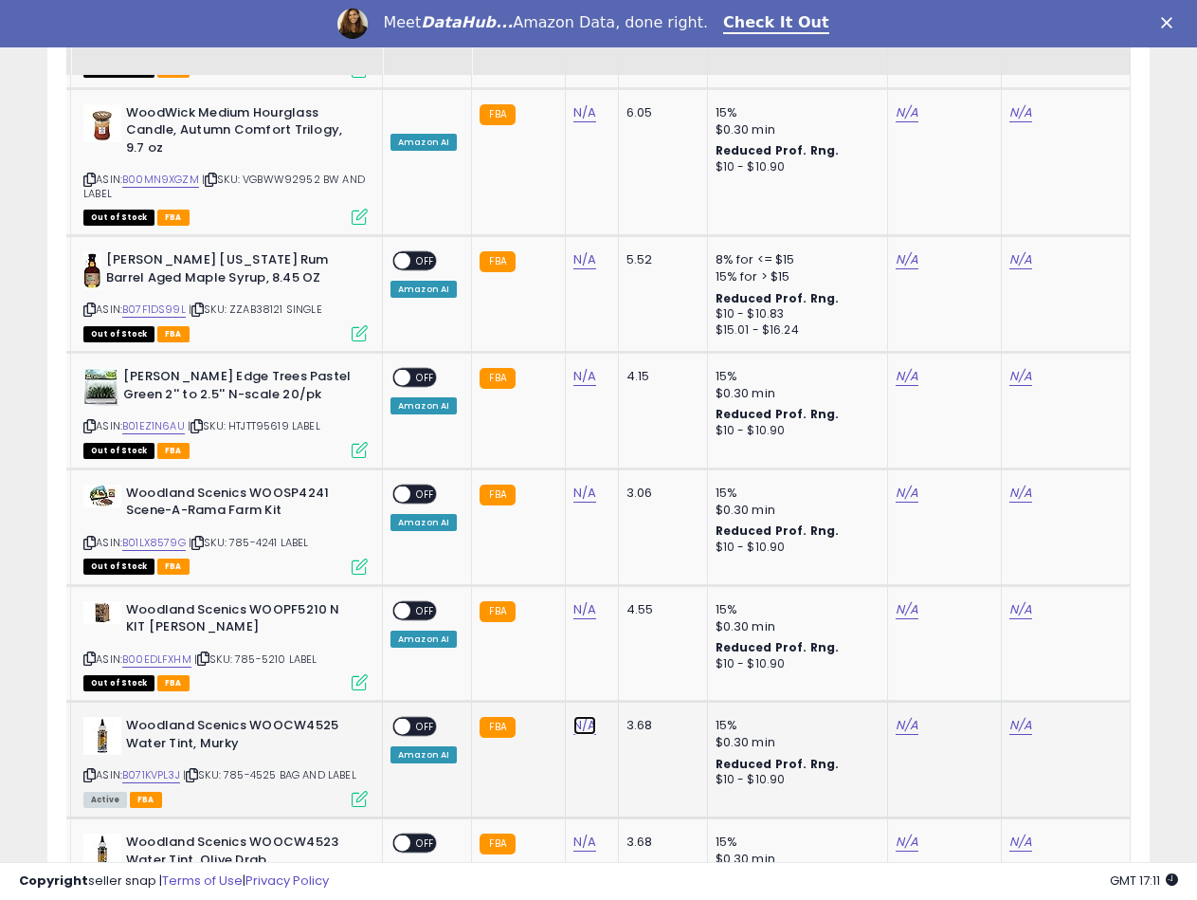
click at [589, 716] on link "N/A" at bounding box center [584, 725] width 23 height 19
click at [487, 627] on input "number" at bounding box center [527, 626] width 169 height 32
click at [650, 635] on button "submit" at bounding box center [634, 624] width 32 height 28
click at [156, 767] on link "B071KVPL3J" at bounding box center [151, 775] width 58 height 16
click at [896, 716] on link "N/A" at bounding box center [907, 725] width 23 height 19
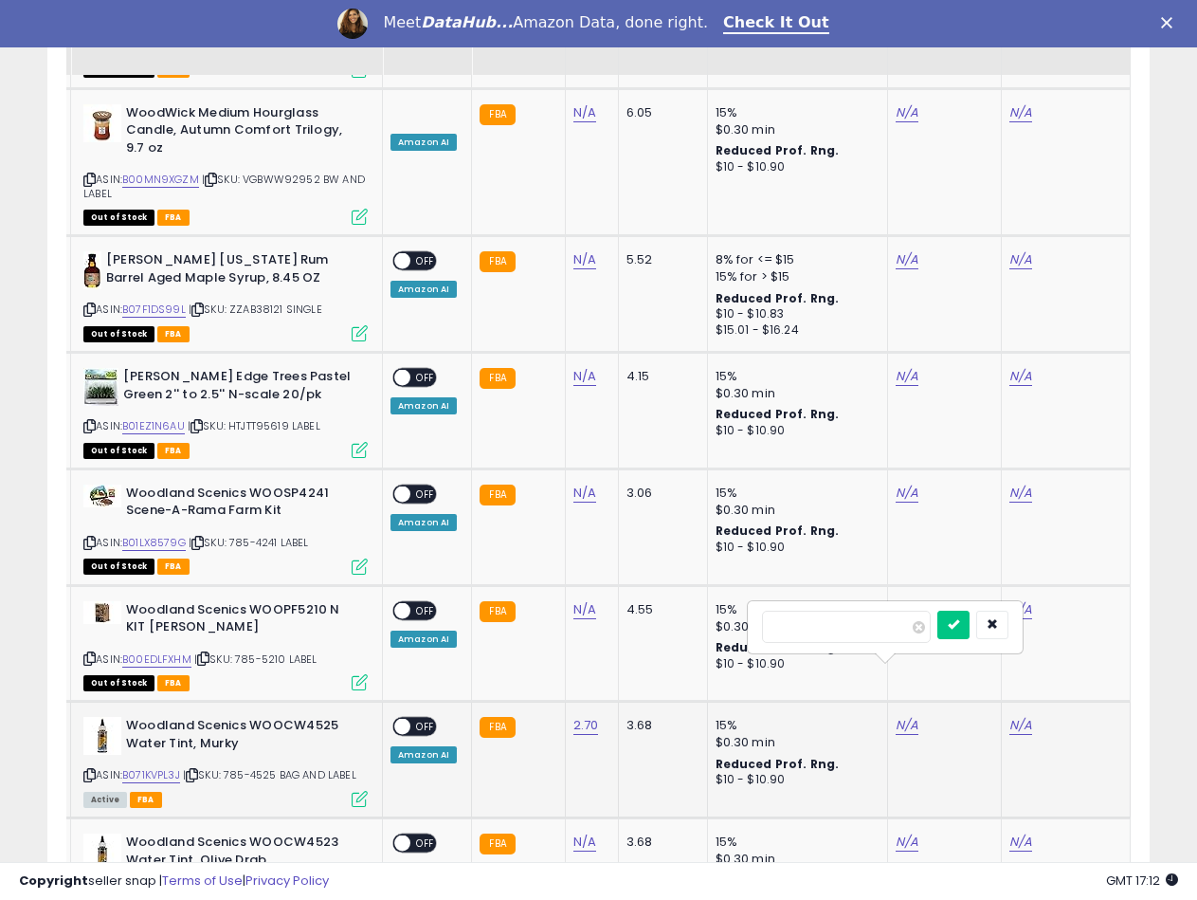
click at [977, 640] on div at bounding box center [972, 626] width 71 height 33
click at [970, 636] on button "submit" at bounding box center [953, 624] width 32 height 28
click at [1014, 716] on link "N/A" at bounding box center [1020, 725] width 23 height 19
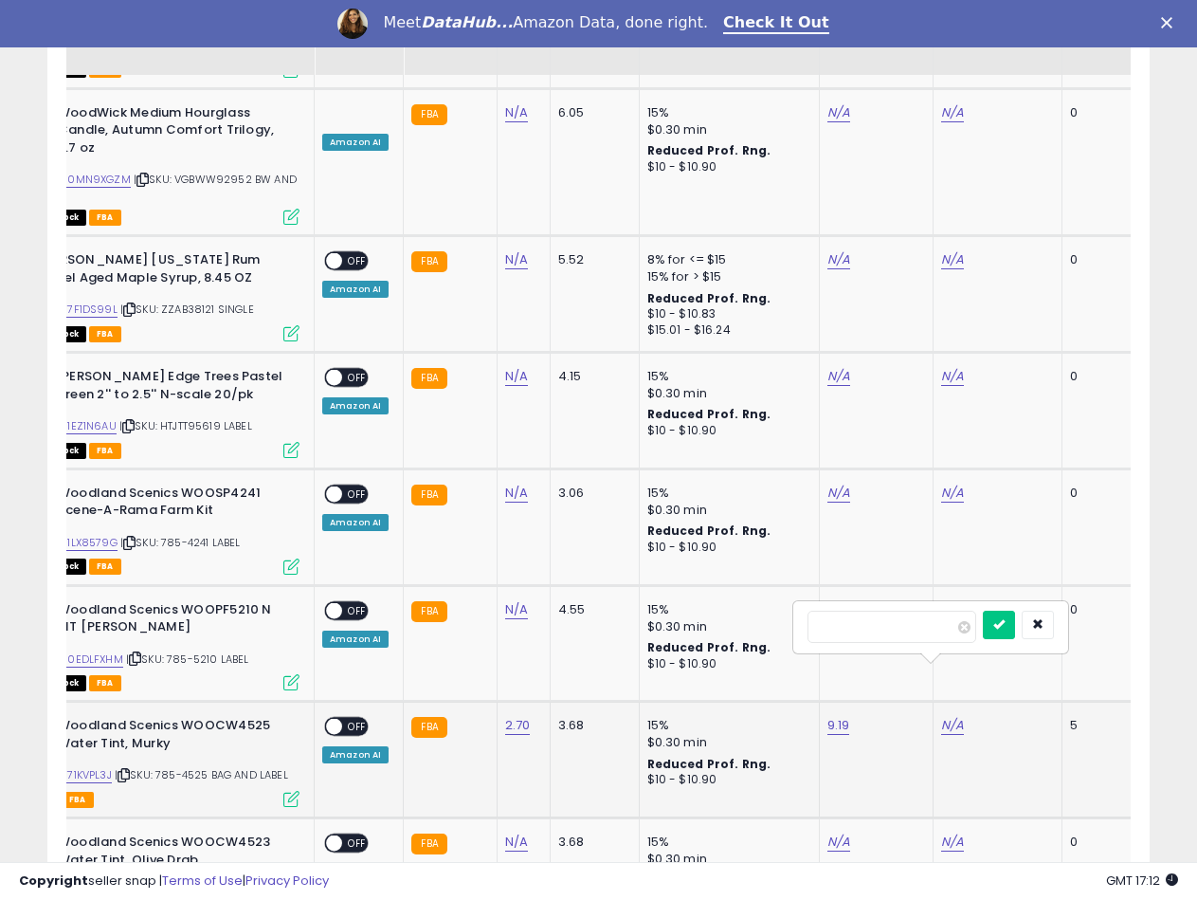
click at [925, 615] on input "number" at bounding box center [892, 626] width 169 height 32
click at [1015, 627] on button "submit" at bounding box center [999, 624] width 32 height 28
click at [329, 718] on span at bounding box center [334, 726] width 16 height 16
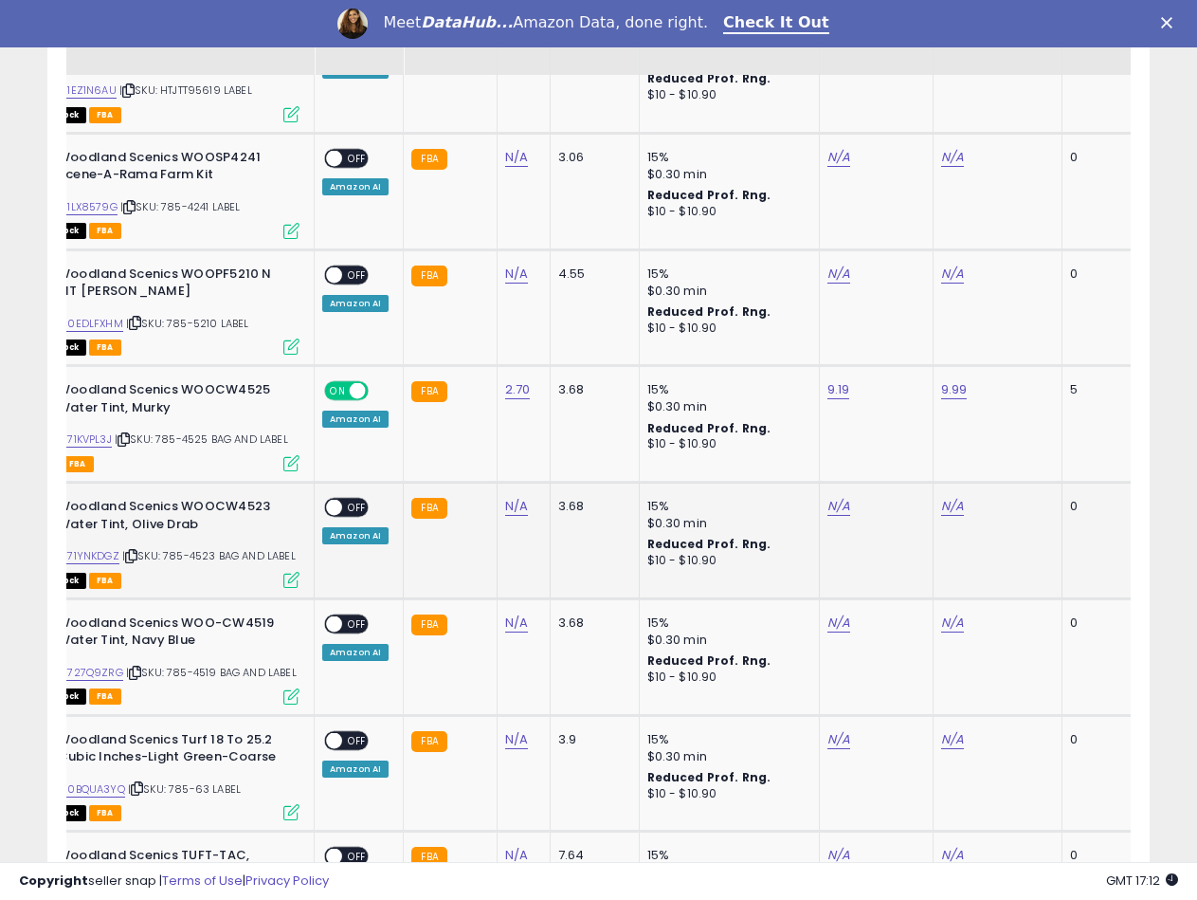
scroll to position [3043, 0]
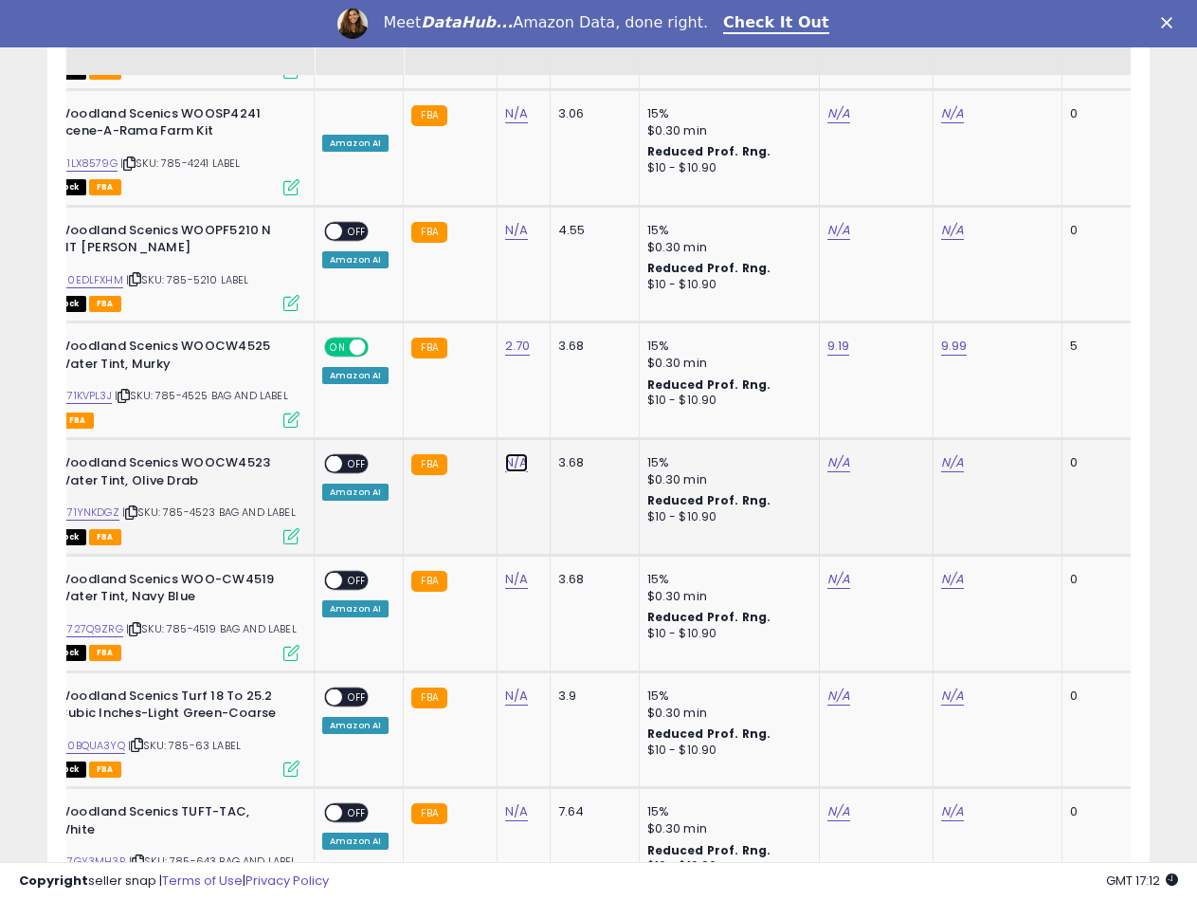
click at [520, 453] on link "N/A" at bounding box center [516, 462] width 23 height 19
click at [462, 364] on input "number" at bounding box center [458, 363] width 169 height 32
click at [582, 369] on button "submit" at bounding box center [566, 361] width 32 height 28
click at [515, 570] on link "N/A" at bounding box center [516, 579] width 23 height 19
click at [451, 472] on div at bounding box center [497, 493] width 273 height 50
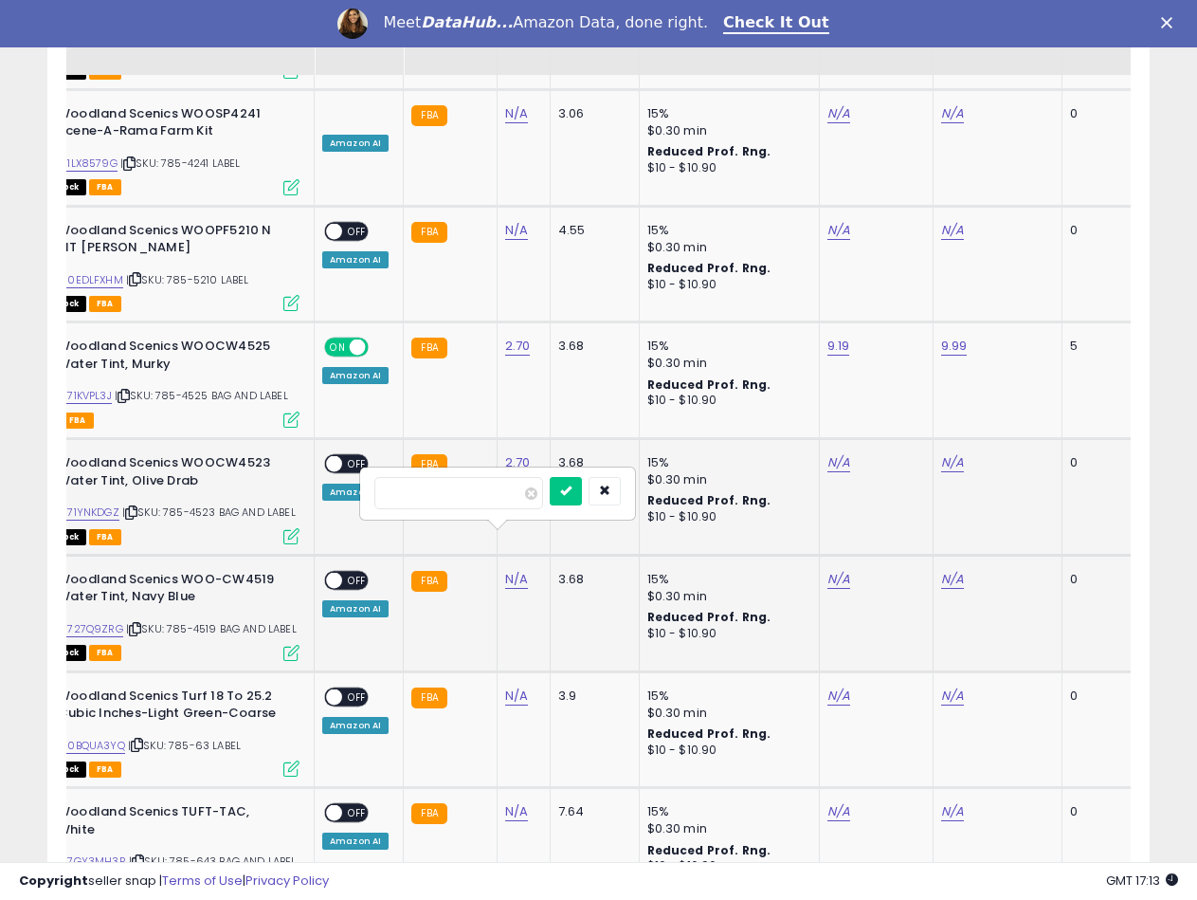
click at [450, 476] on div at bounding box center [497, 493] width 273 height 50
click at [448, 497] on input "number" at bounding box center [458, 493] width 169 height 32
click at [582, 485] on button "submit" at bounding box center [566, 491] width 32 height 28
click at [515, 686] on link "N/A" at bounding box center [516, 695] width 23 height 19
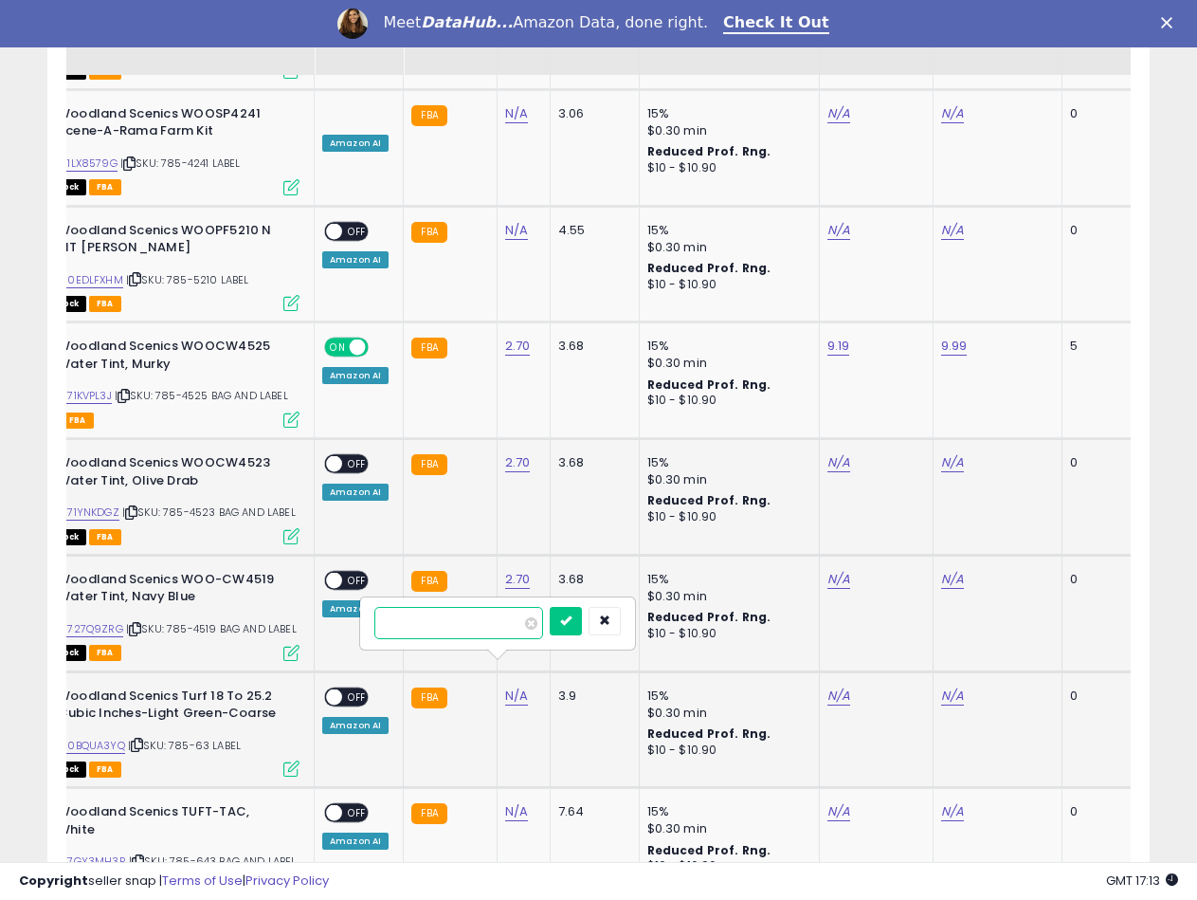
click at [454, 634] on input "number" at bounding box center [458, 623] width 169 height 32
click at [572, 623] on icon "submit" at bounding box center [565, 619] width 11 height 11
click at [511, 802] on link "N/A" at bounding box center [516, 811] width 23 height 19
click at [464, 731] on input "number" at bounding box center [458, 739] width 169 height 32
click at [572, 739] on icon "submit" at bounding box center [565, 736] width 11 height 11
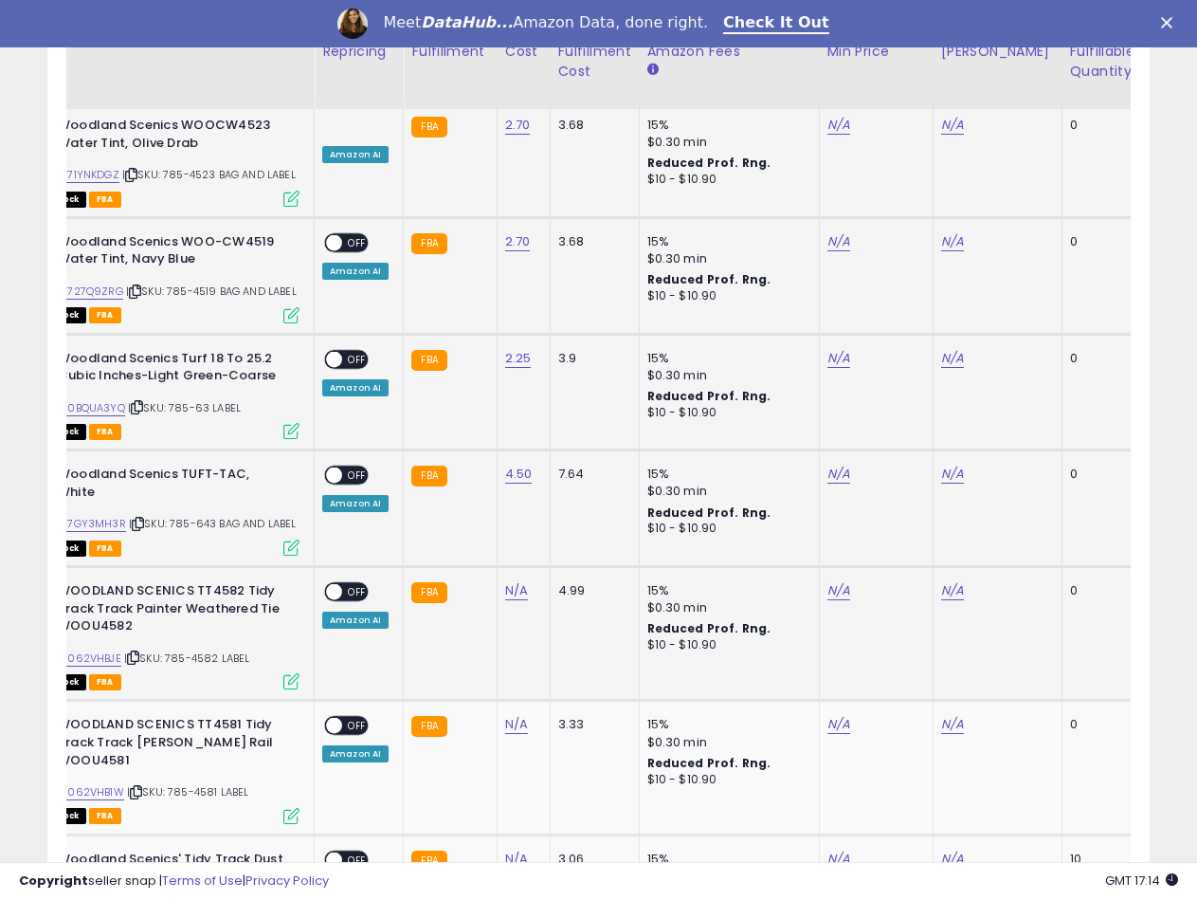
scroll to position [3422, 0]
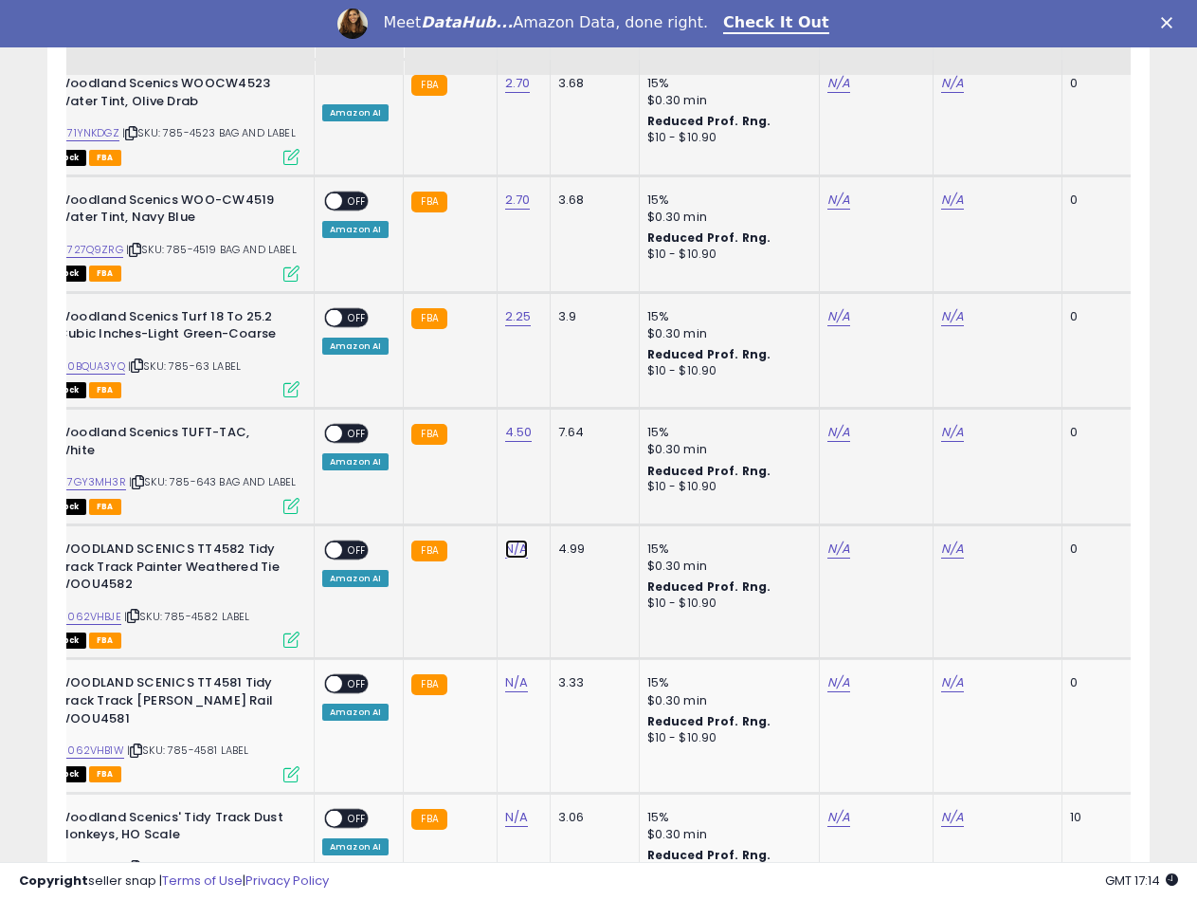
click at [512, 539] on link "N/A" at bounding box center [516, 548] width 23 height 19
click at [446, 463] on input "number" at bounding box center [458, 473] width 169 height 32
click at [582, 463] on button "submit" at bounding box center [566, 471] width 32 height 28
click at [508, 673] on link "N/A" at bounding box center [516, 682] width 23 height 19
click at [448, 608] on input "number" at bounding box center [458, 607] width 169 height 32
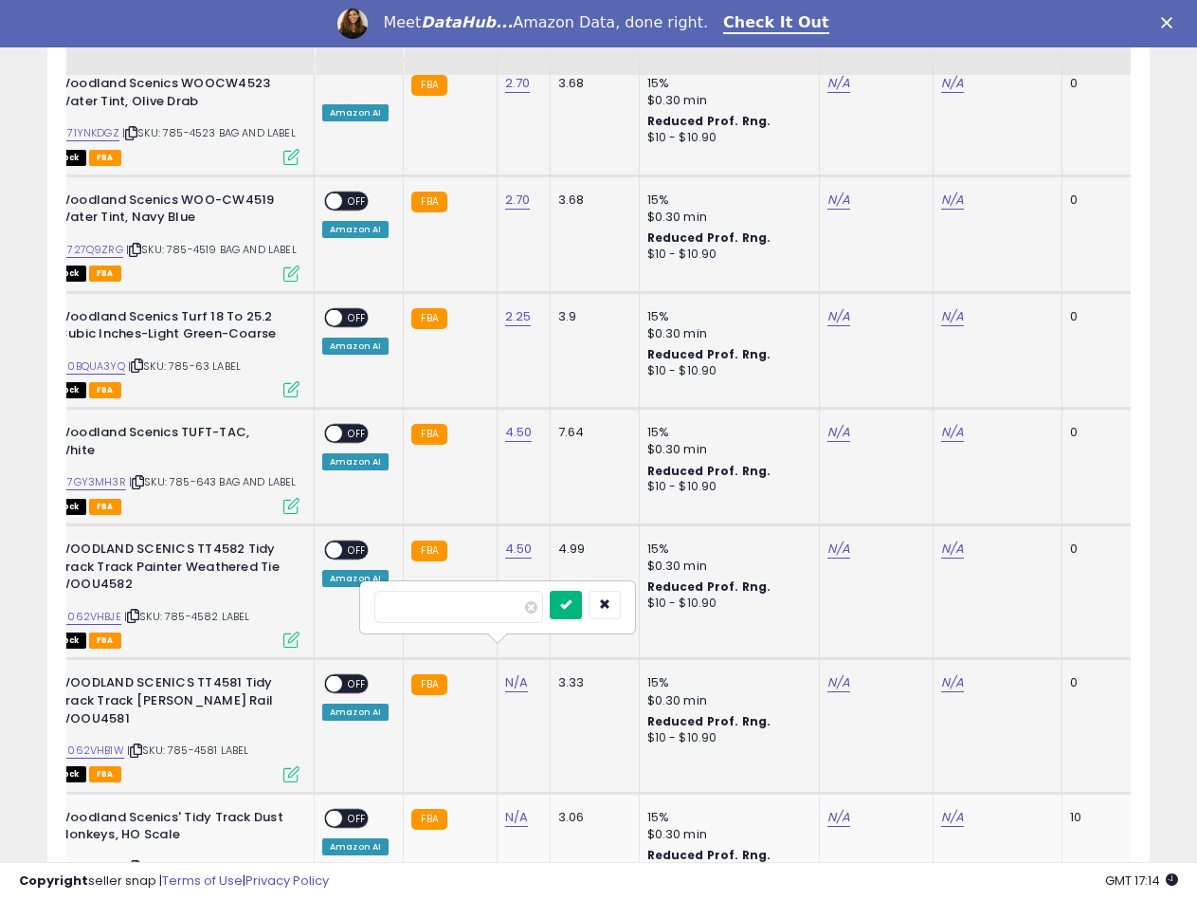
click at [582, 612] on button "submit" at bounding box center [566, 605] width 32 height 28
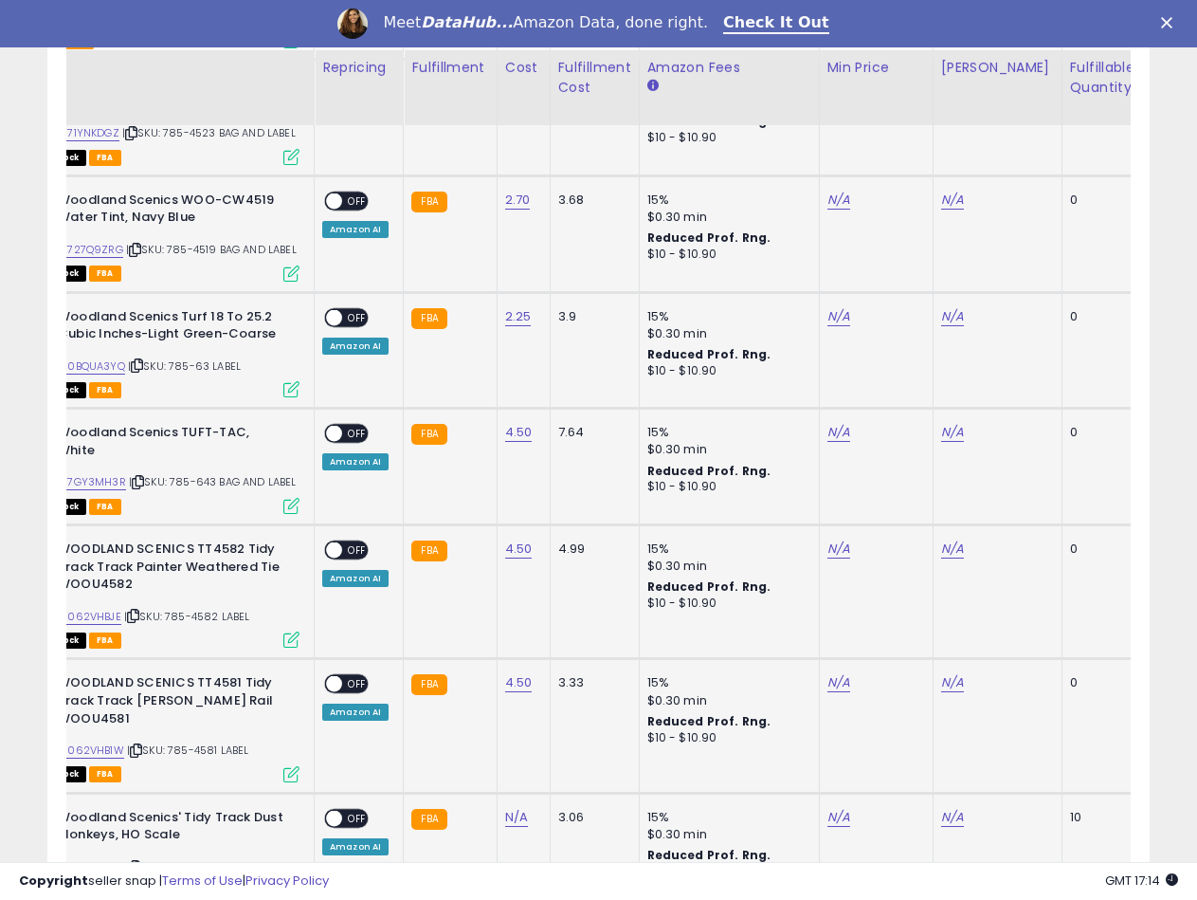
scroll to position [3582, 0]
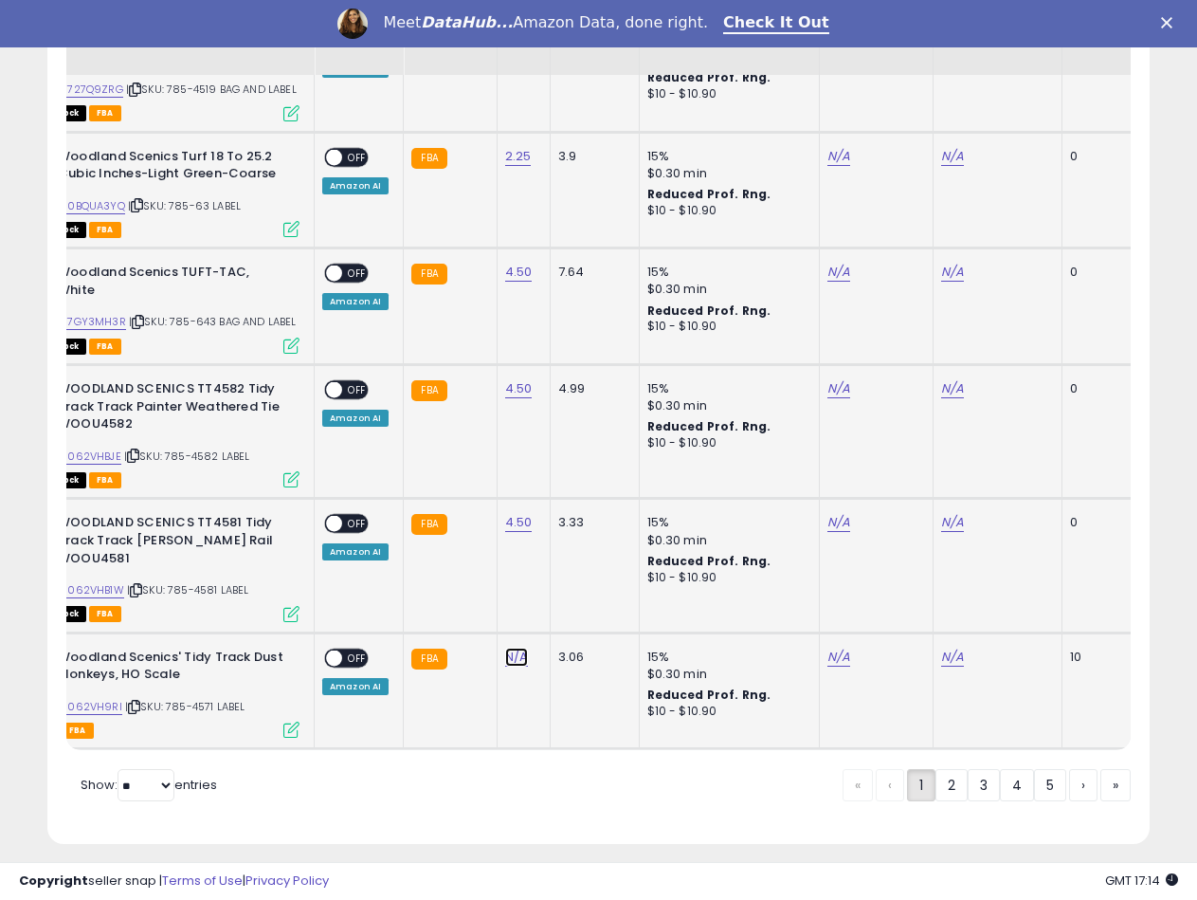
click at [517, 647] on link "N/A" at bounding box center [516, 656] width 23 height 19
click at [453, 583] on input "number" at bounding box center [458, 581] width 169 height 32
click at [582, 569] on button "submit" at bounding box center [566, 579] width 32 height 28
click at [97, 699] on link "B0062VH9RI" at bounding box center [88, 707] width 68 height 16
click at [839, 647] on link "N/A" at bounding box center [839, 656] width 23 height 19
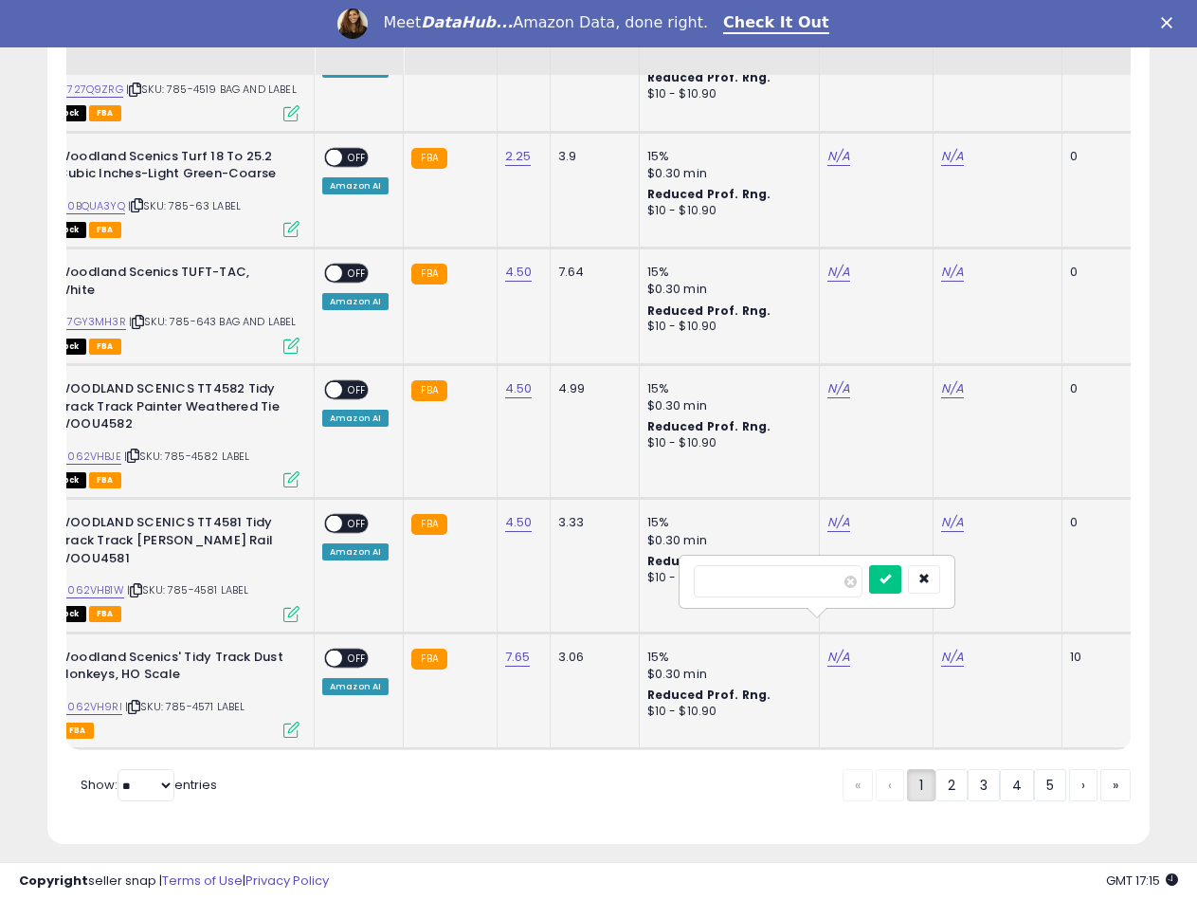
click at [775, 580] on input "number" at bounding box center [778, 581] width 169 height 32
click at [901, 575] on button "submit" at bounding box center [885, 579] width 32 height 28
click at [955, 647] on link "N/A" at bounding box center [952, 656] width 23 height 19
click at [899, 591] on input "number" at bounding box center [892, 581] width 169 height 32
click at [1005, 578] on icon "submit" at bounding box center [998, 578] width 11 height 11
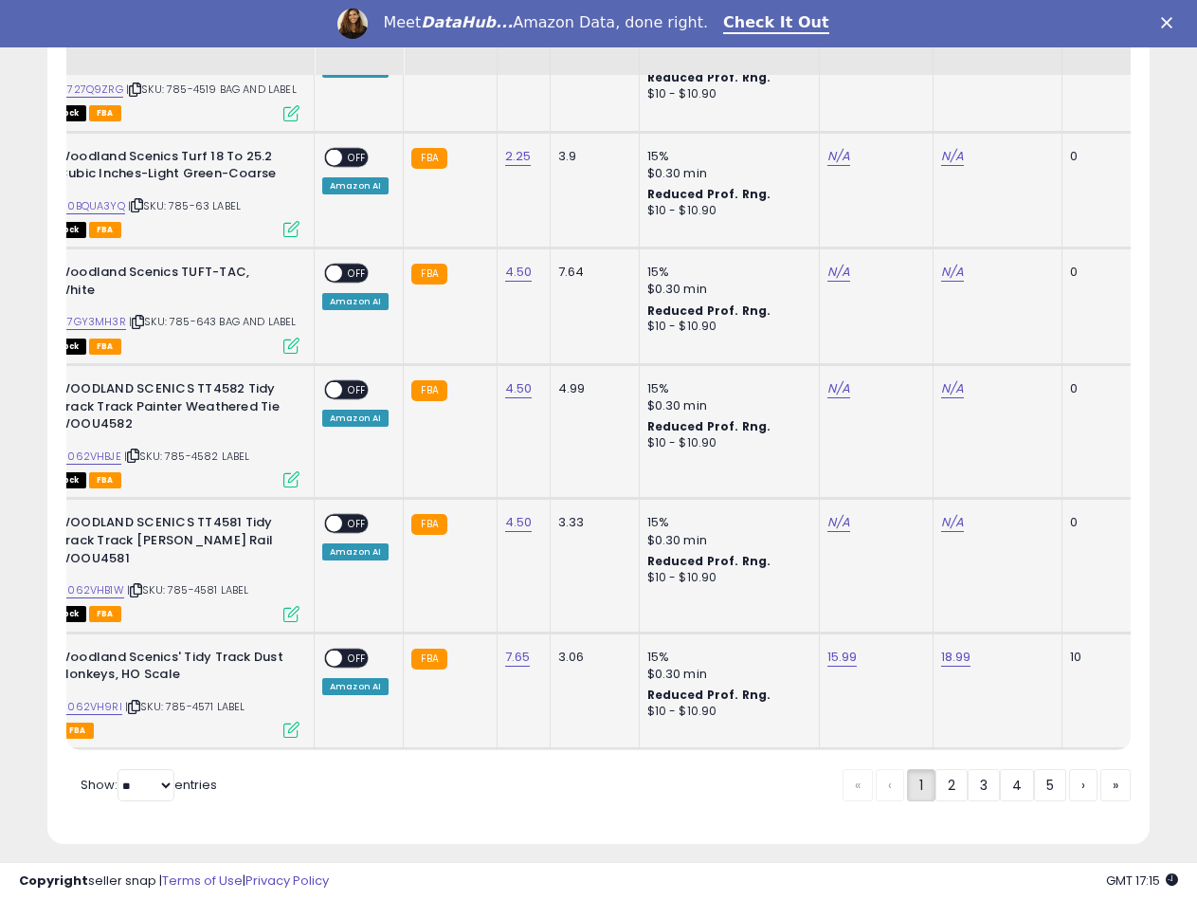
drag, startPoint x: 336, startPoint y: 626, endPoint x: 339, endPoint y: 609, distance: 17.5
click at [338, 632] on td "ON OFF Amazon AI" at bounding box center [359, 690] width 89 height 117
click at [332, 649] on span at bounding box center [334, 657] width 16 height 16
click at [103, 582] on link "B0062VHB1W" at bounding box center [89, 590] width 70 height 16
click at [830, 513] on link "N/A" at bounding box center [839, 522] width 23 height 19
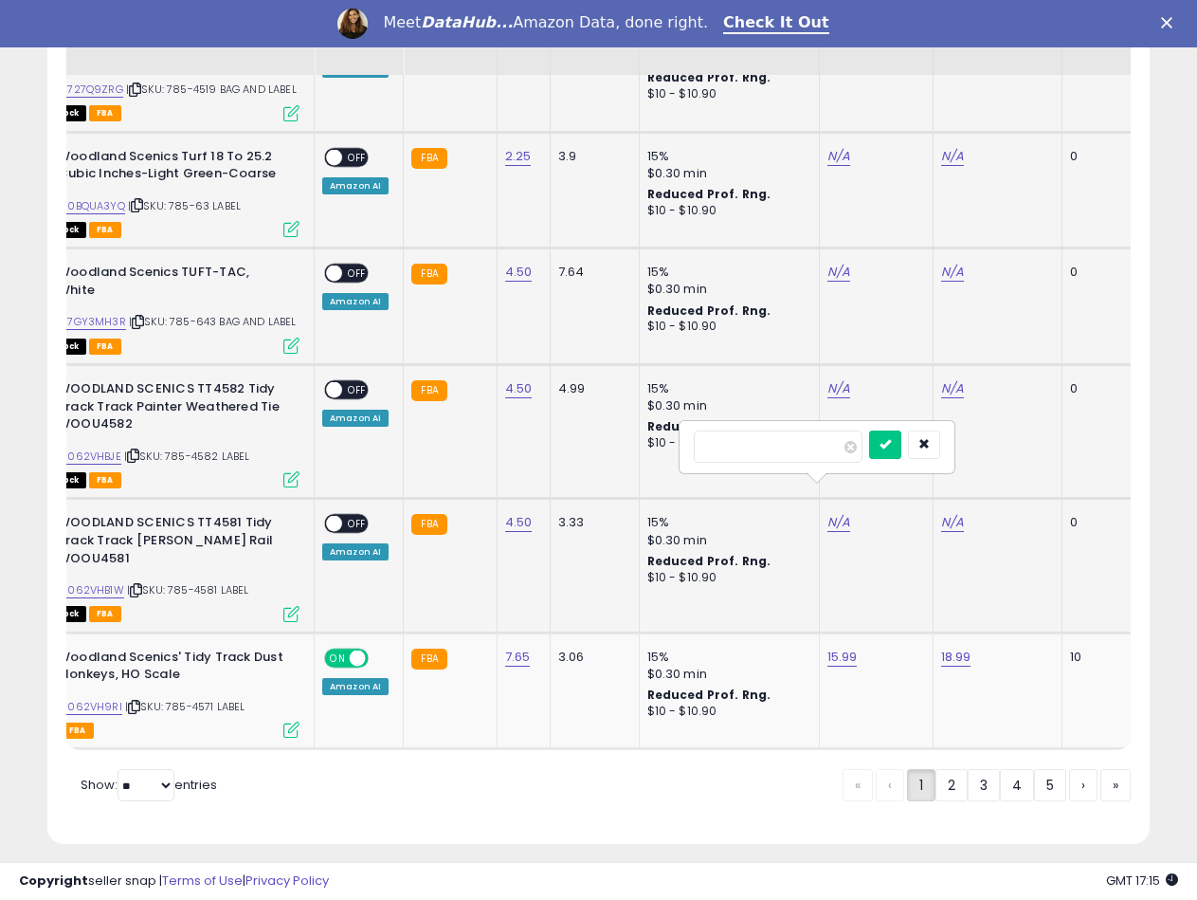
click at [757, 441] on input "number" at bounding box center [778, 446] width 169 height 32
click at [891, 442] on icon "submit" at bounding box center [885, 443] width 11 height 11
click at [950, 513] on link "N/A" at bounding box center [952, 522] width 23 height 19
click at [884, 448] on input "number" at bounding box center [892, 446] width 169 height 32
click at [837, 447] on input "****" at bounding box center [892, 446] width 169 height 32
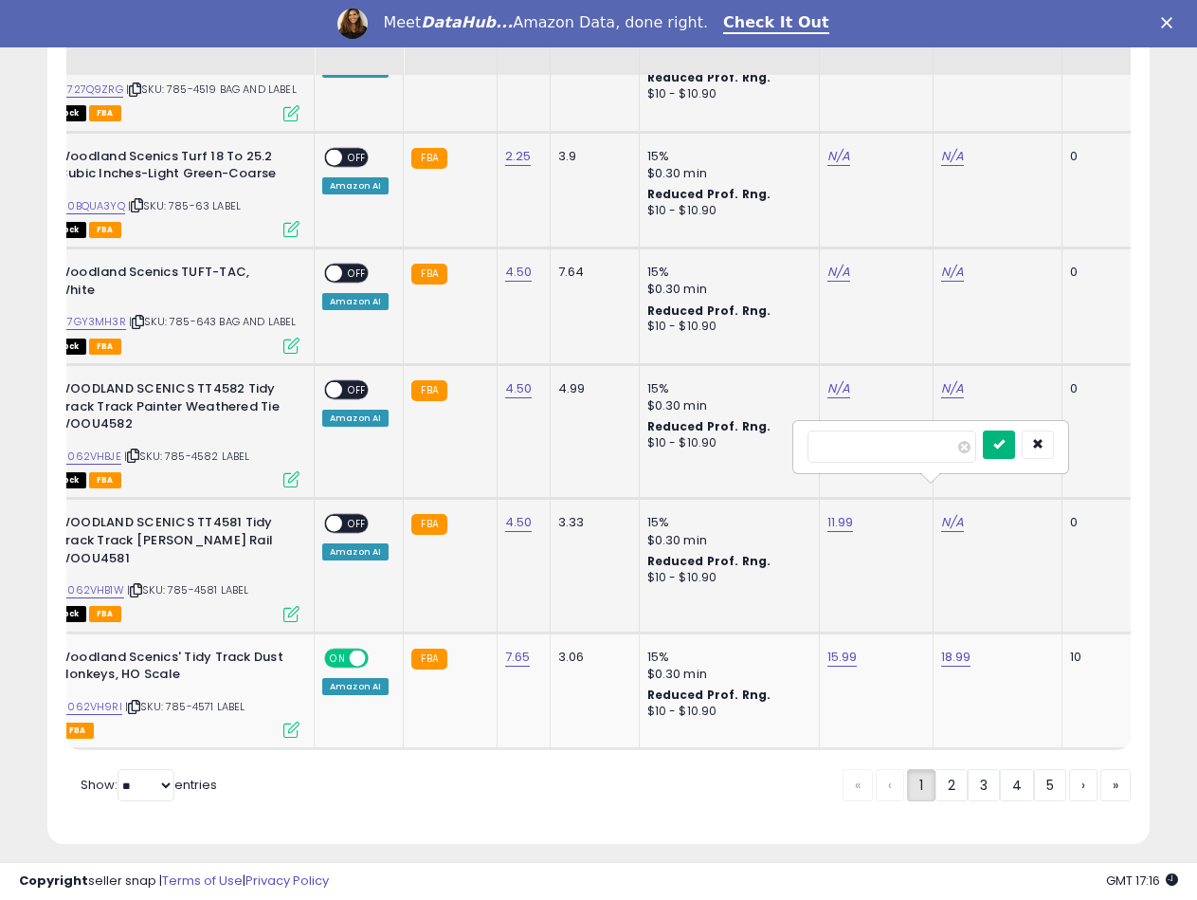
click at [1005, 446] on icon "submit" at bounding box center [998, 443] width 11 height 11
click at [333, 516] on span at bounding box center [334, 524] width 16 height 16
click at [92, 448] on link "B0062VHBJE" at bounding box center [87, 456] width 67 height 16
click at [831, 372] on td "N/A" at bounding box center [876, 432] width 114 height 134
click at [831, 379] on link "N/A" at bounding box center [839, 388] width 23 height 19
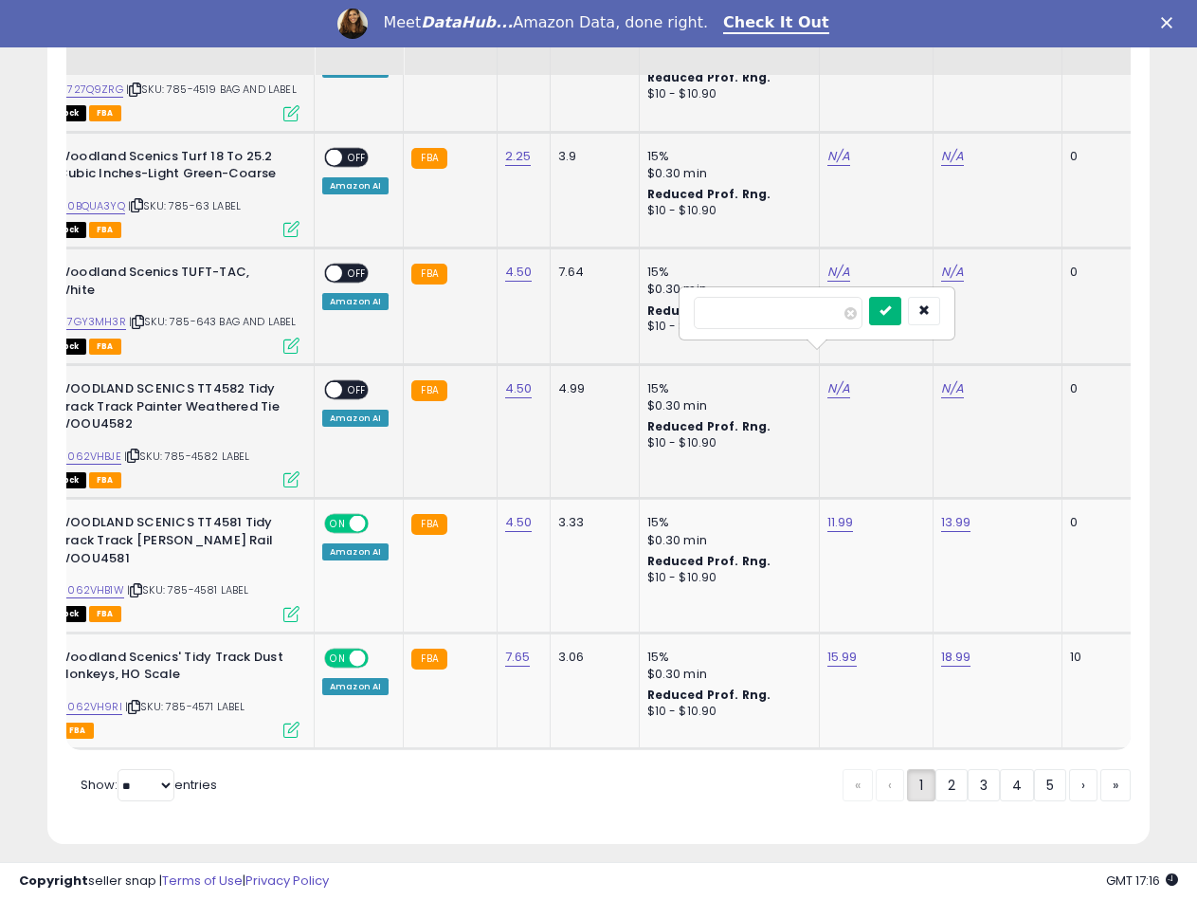
click at [901, 310] on button "submit" at bounding box center [885, 311] width 32 height 28
click at [945, 379] on link "N/A" at bounding box center [952, 388] width 23 height 19
click at [915, 316] on input "number" at bounding box center [892, 313] width 169 height 32
click at [860, 322] on input "number" at bounding box center [892, 313] width 169 height 32
click at [894, 306] on input "number" at bounding box center [892, 313] width 169 height 32
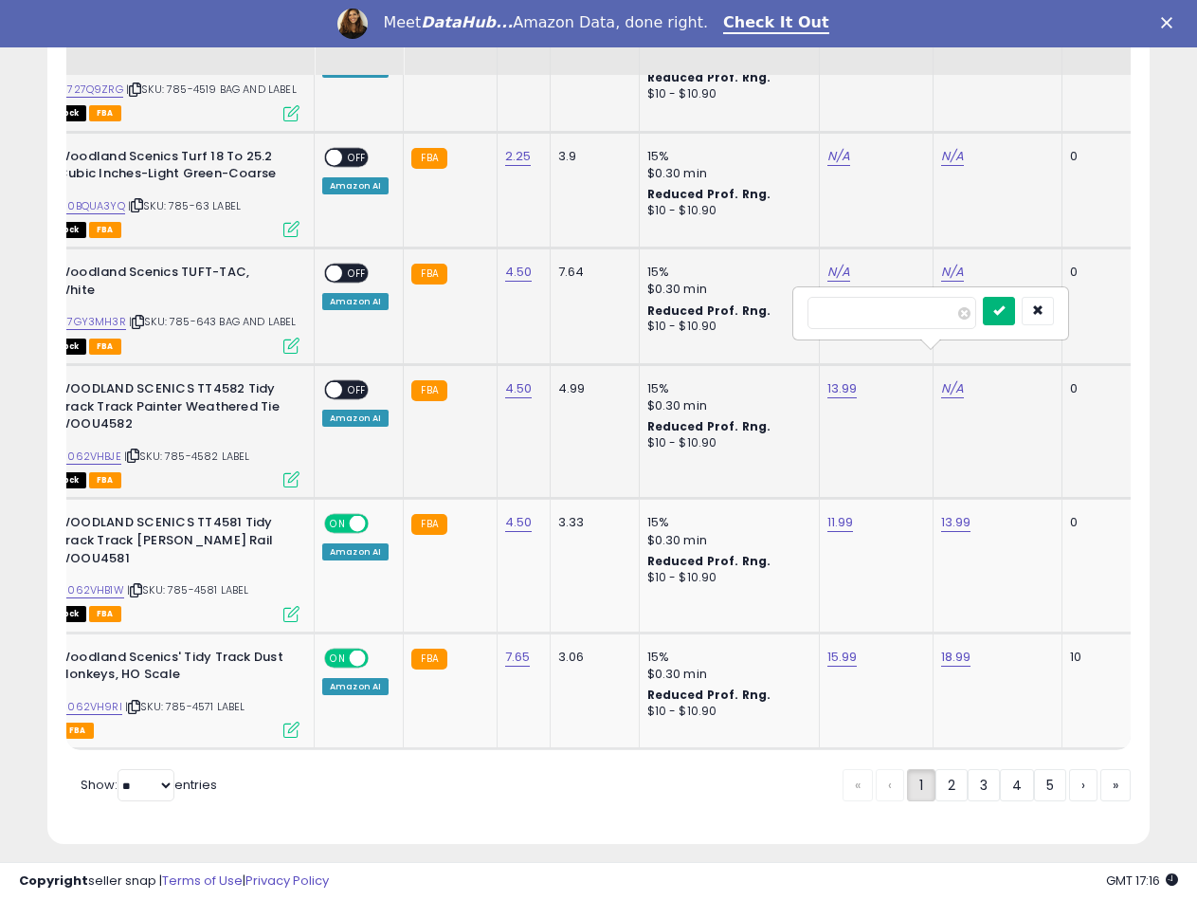
click at [1005, 310] on icon "submit" at bounding box center [998, 309] width 11 height 11
click at [334, 382] on span at bounding box center [334, 390] width 16 height 16
click at [479, 410] on td "FBA" at bounding box center [450, 432] width 93 height 134
click at [477, 405] on td "FBA" at bounding box center [450, 432] width 93 height 134
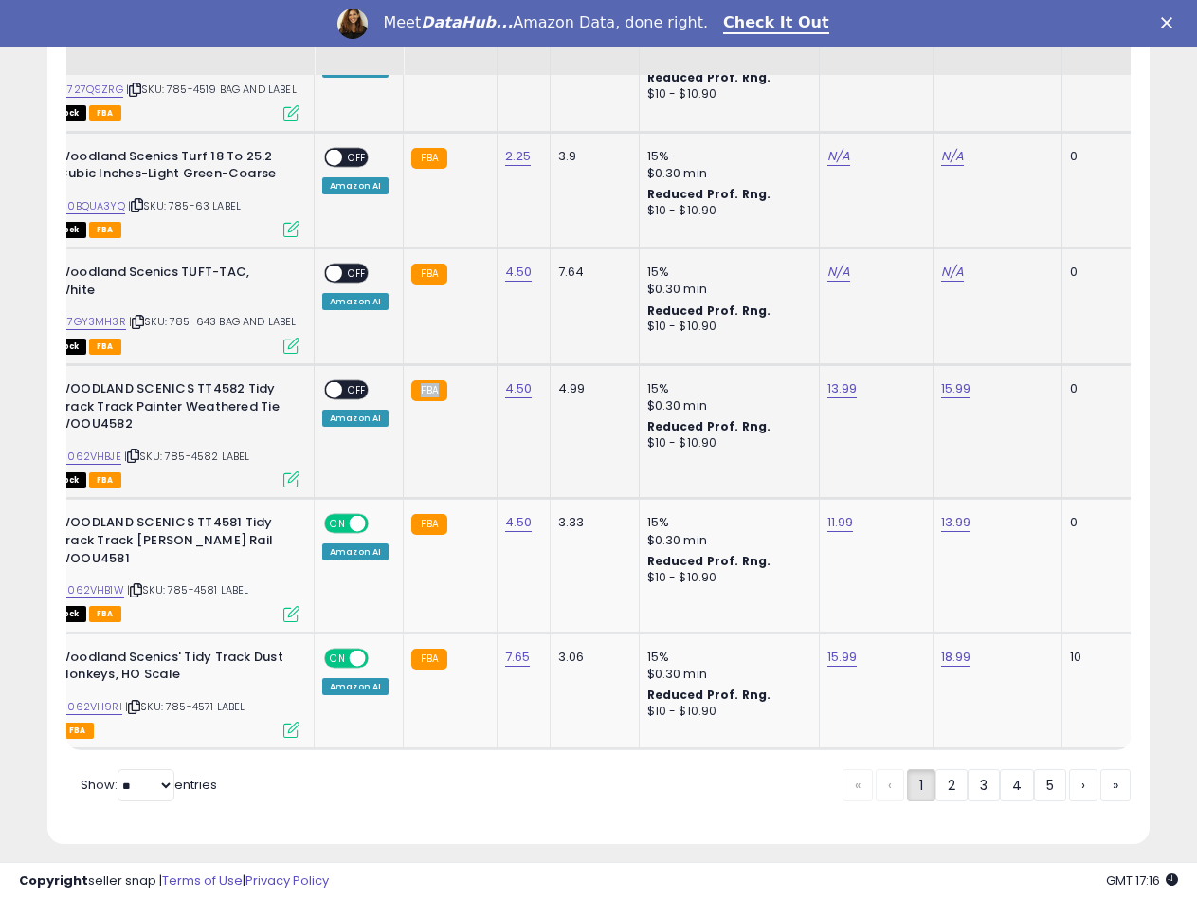
click at [478, 398] on td "FBA" at bounding box center [450, 432] width 93 height 134
click at [476, 397] on td "FBA" at bounding box center [450, 432] width 93 height 134
click at [420, 538] on td "FBA" at bounding box center [450, 566] width 93 height 134
click at [460, 451] on td "FBA" at bounding box center [450, 432] width 93 height 134
click at [460, 441] on td "FBA" at bounding box center [450, 432] width 93 height 134
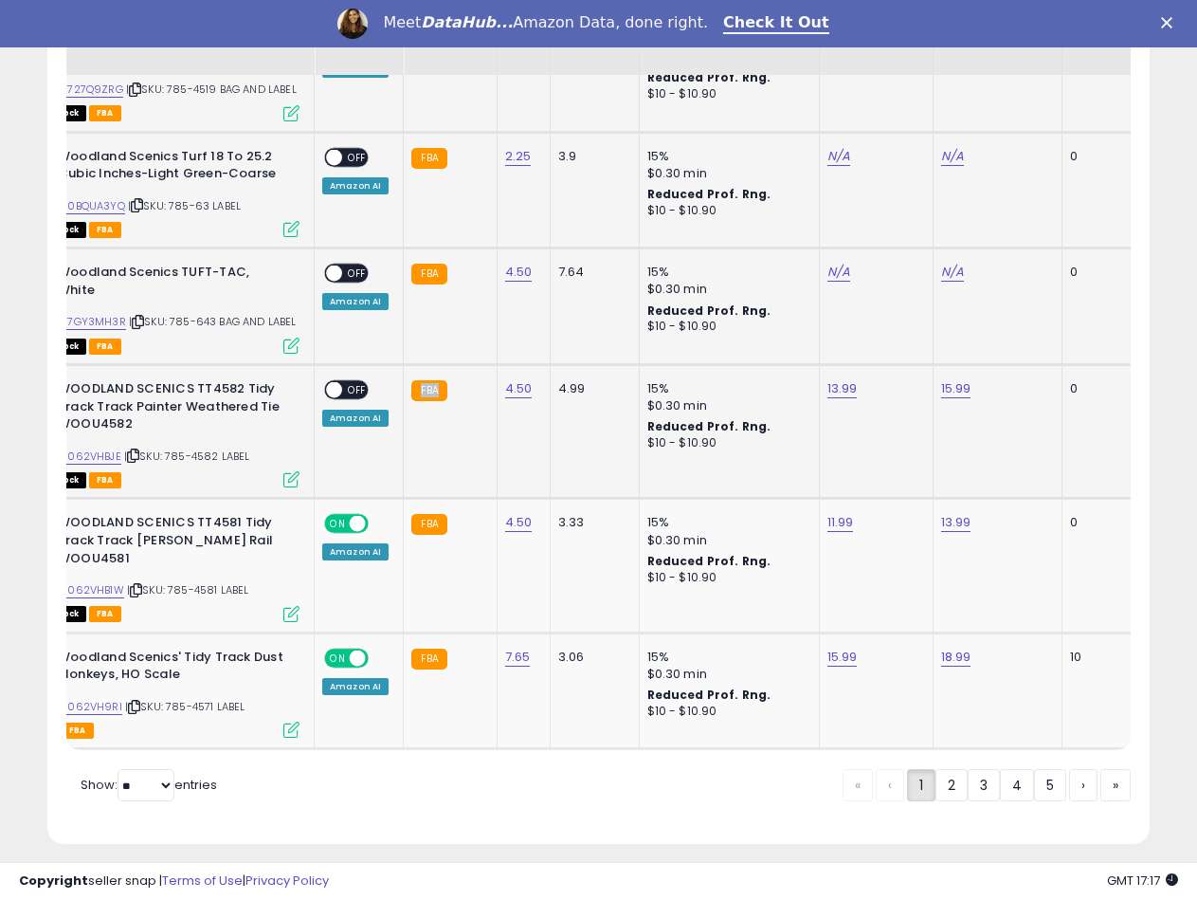
click at [460, 441] on td "FBA" at bounding box center [450, 432] width 93 height 134
click at [421, 414] on td "FBA" at bounding box center [450, 432] width 93 height 134
click at [325, 382] on div "ON OFF" at bounding box center [325, 390] width 45 height 16
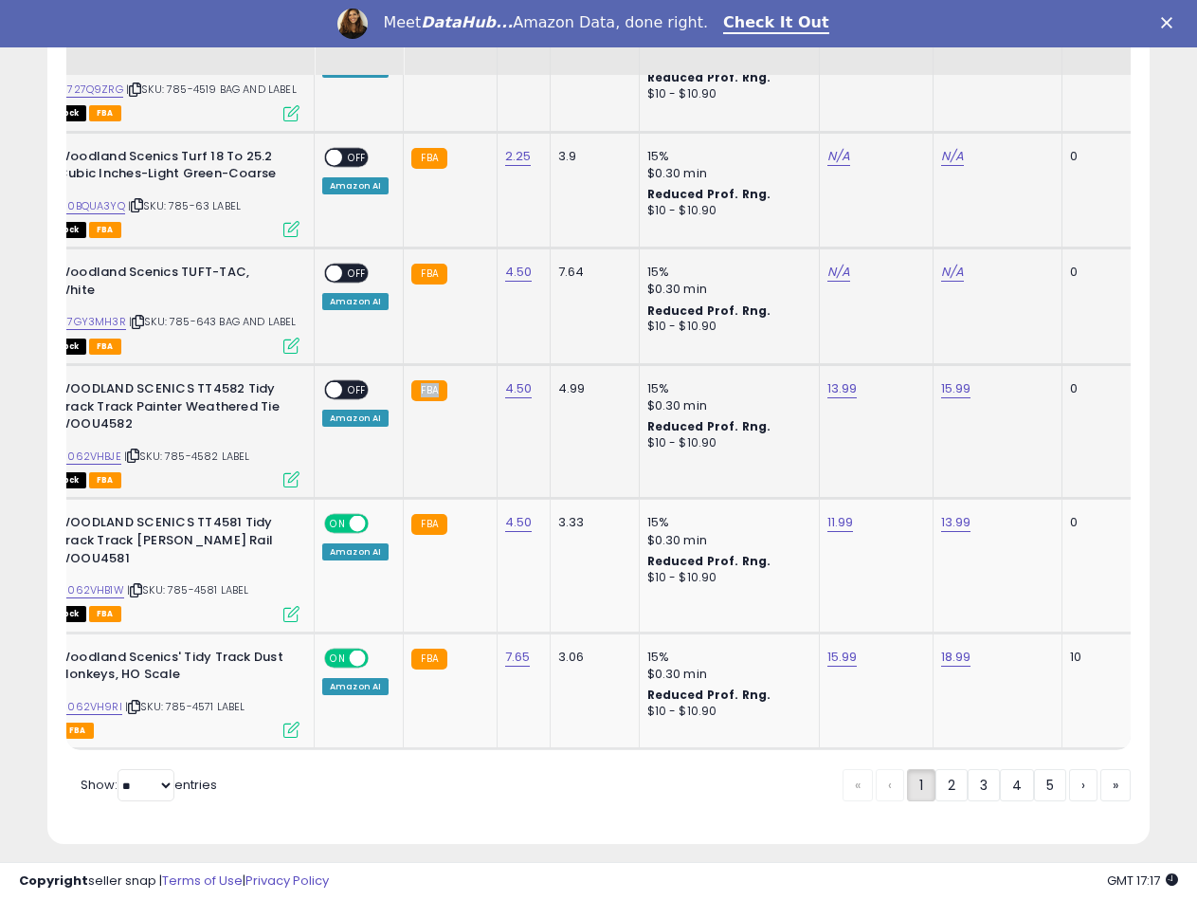
click at [340, 382] on span at bounding box center [334, 390] width 16 height 16
click at [101, 314] on link "B07GY3MH3R" at bounding box center [90, 322] width 72 height 16
click at [467, 305] on td "FBA" at bounding box center [450, 306] width 93 height 117
click at [828, 263] on link "N/A" at bounding box center [839, 272] width 23 height 19
click at [758, 199] on input "number" at bounding box center [778, 200] width 169 height 32
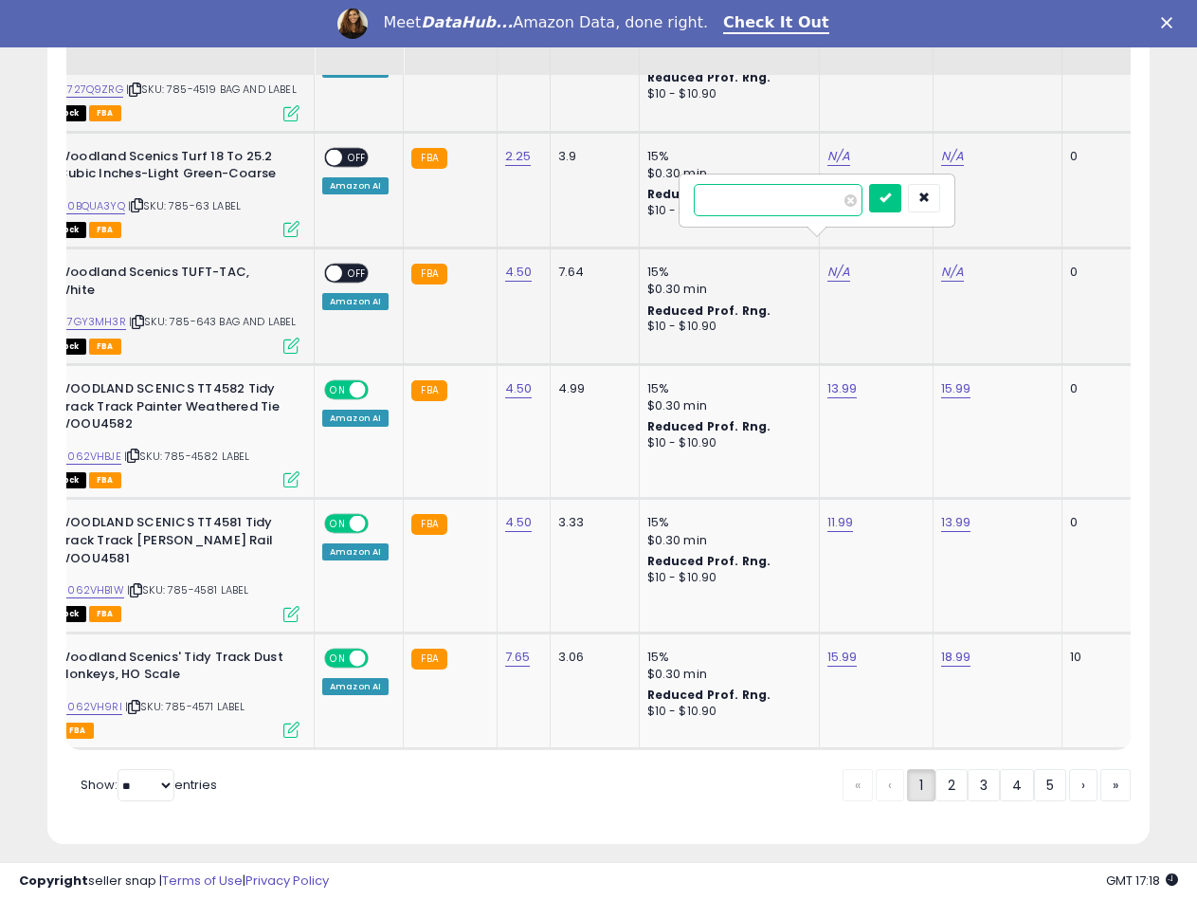
click at [715, 198] on input "******" at bounding box center [778, 200] width 169 height 32
click at [891, 201] on icon "submit" at bounding box center [885, 196] width 11 height 11
click at [955, 249] on td "N/A" at bounding box center [997, 306] width 129 height 117
click at [941, 263] on link "N/A" at bounding box center [952, 272] width 23 height 19
click at [839, 205] on input "number" at bounding box center [892, 200] width 169 height 32
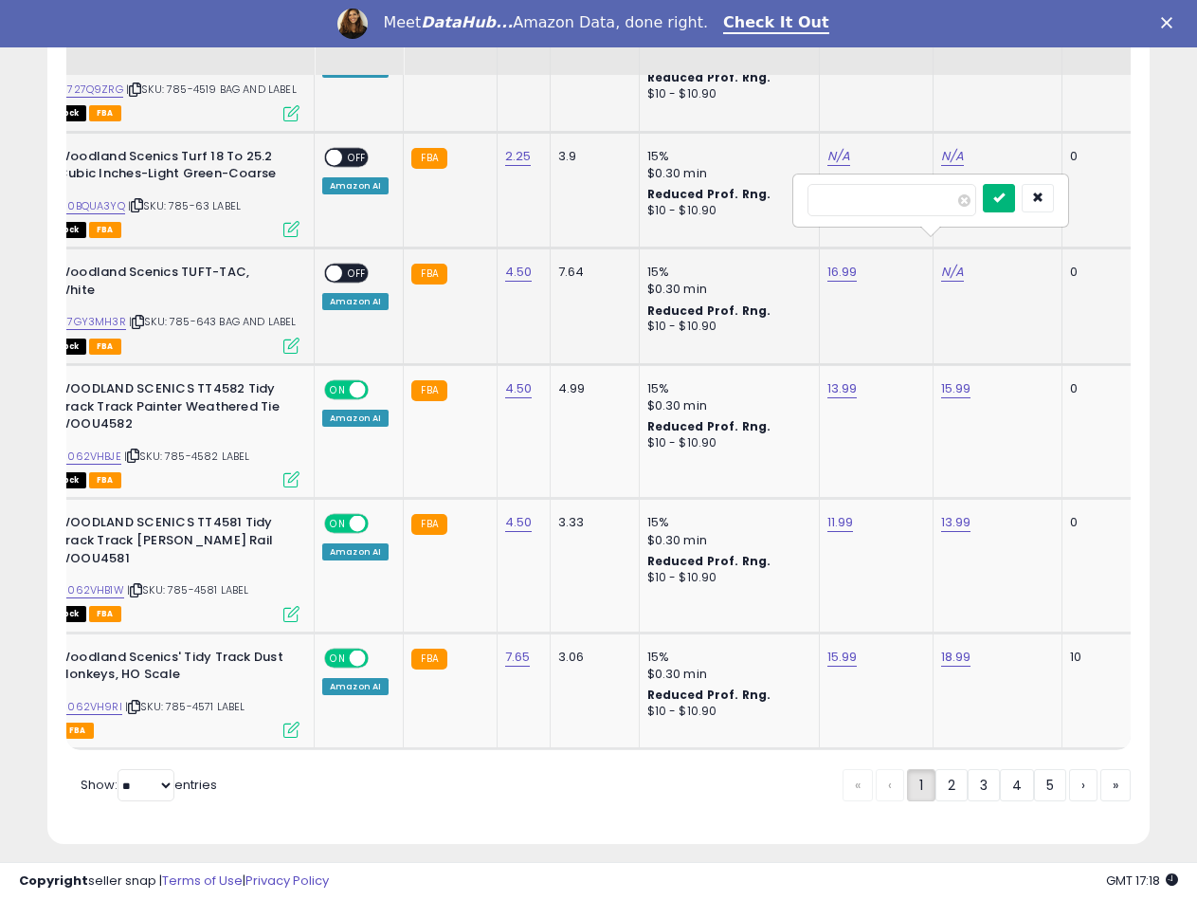
click at [1015, 204] on button "submit" at bounding box center [999, 198] width 32 height 28
click at [354, 265] on span "OFF" at bounding box center [357, 273] width 30 height 16
click at [111, 198] on link "B00BQUA3YQ" at bounding box center [89, 206] width 71 height 16
click at [834, 141] on td "N/A" at bounding box center [876, 190] width 114 height 117
click at [834, 147] on link "N/A" at bounding box center [839, 156] width 23 height 19
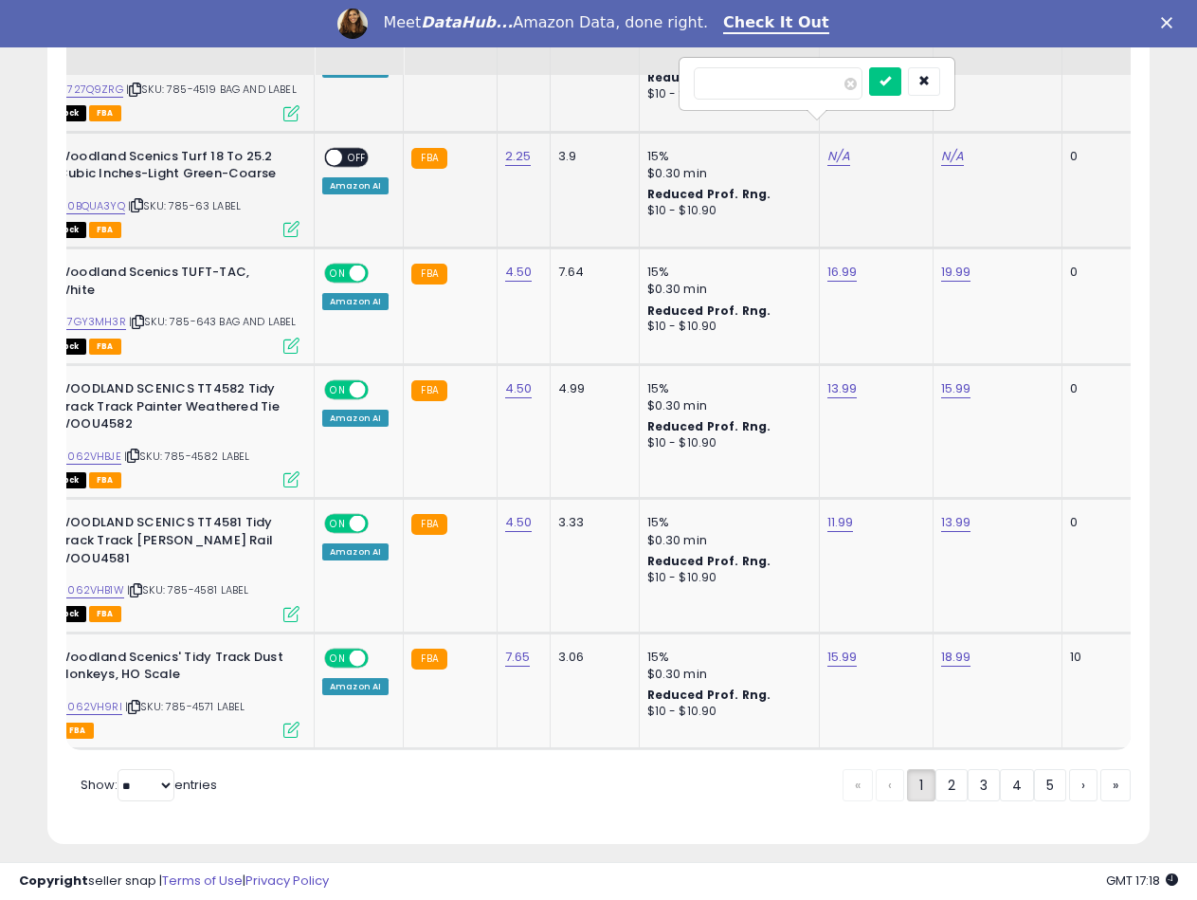
click at [706, 87] on input "number" at bounding box center [778, 83] width 169 height 32
click at [900, 79] on button "submit" at bounding box center [885, 81] width 32 height 28
click at [941, 148] on div "N/A" at bounding box center [994, 156] width 106 height 17
click at [941, 147] on link "N/A" at bounding box center [952, 156] width 23 height 19
click at [866, 97] on input "number" at bounding box center [892, 83] width 169 height 32
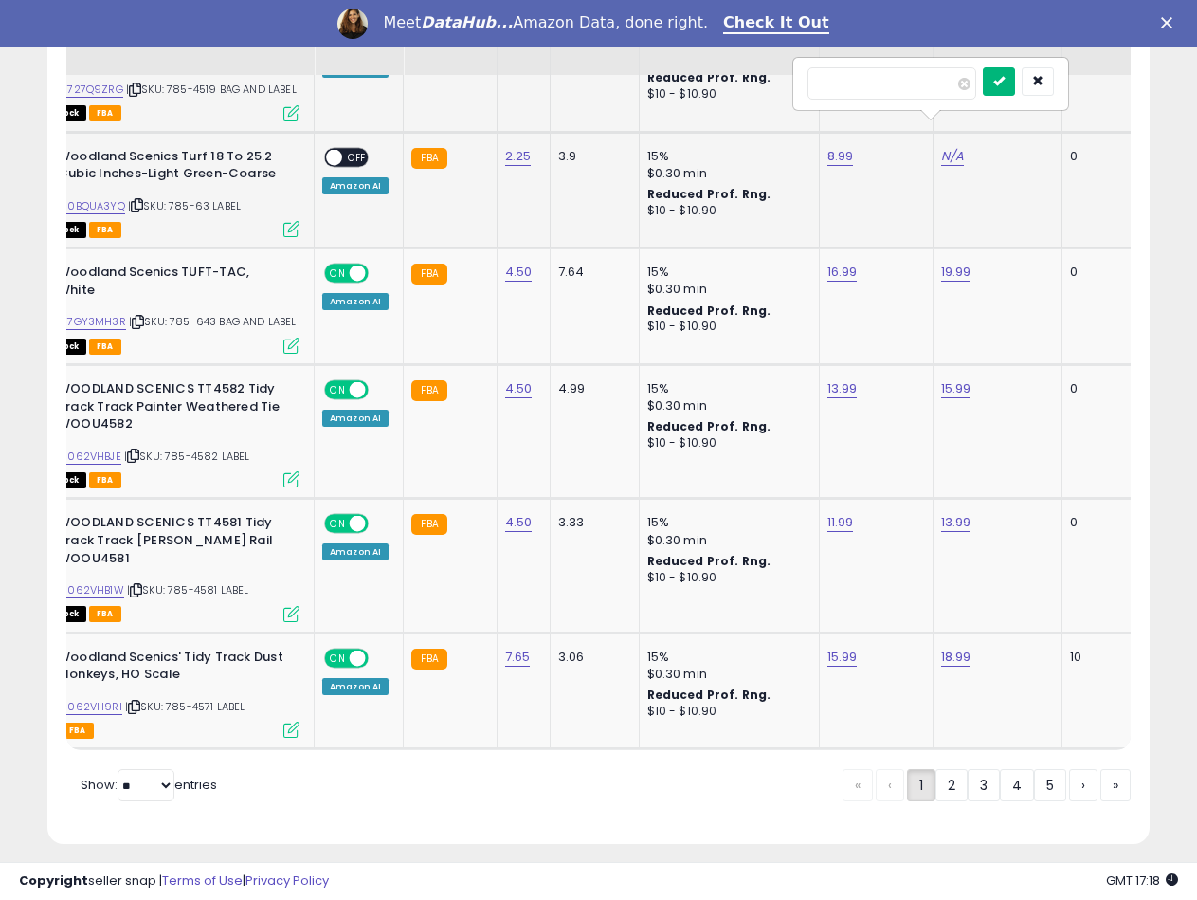
click at [1015, 87] on button "submit" at bounding box center [999, 81] width 32 height 28
click at [351, 149] on span "OFF" at bounding box center [357, 157] width 30 height 16
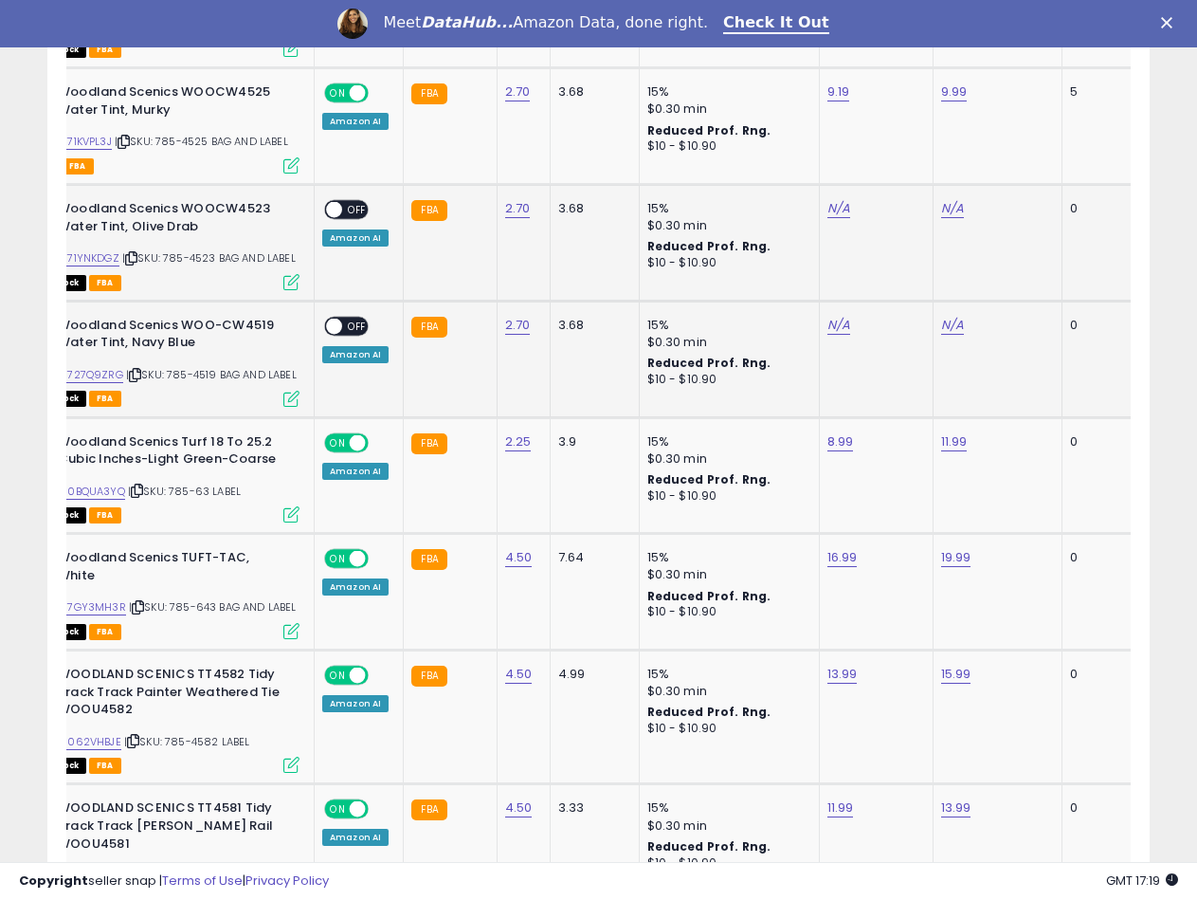
scroll to position [3203, 0]
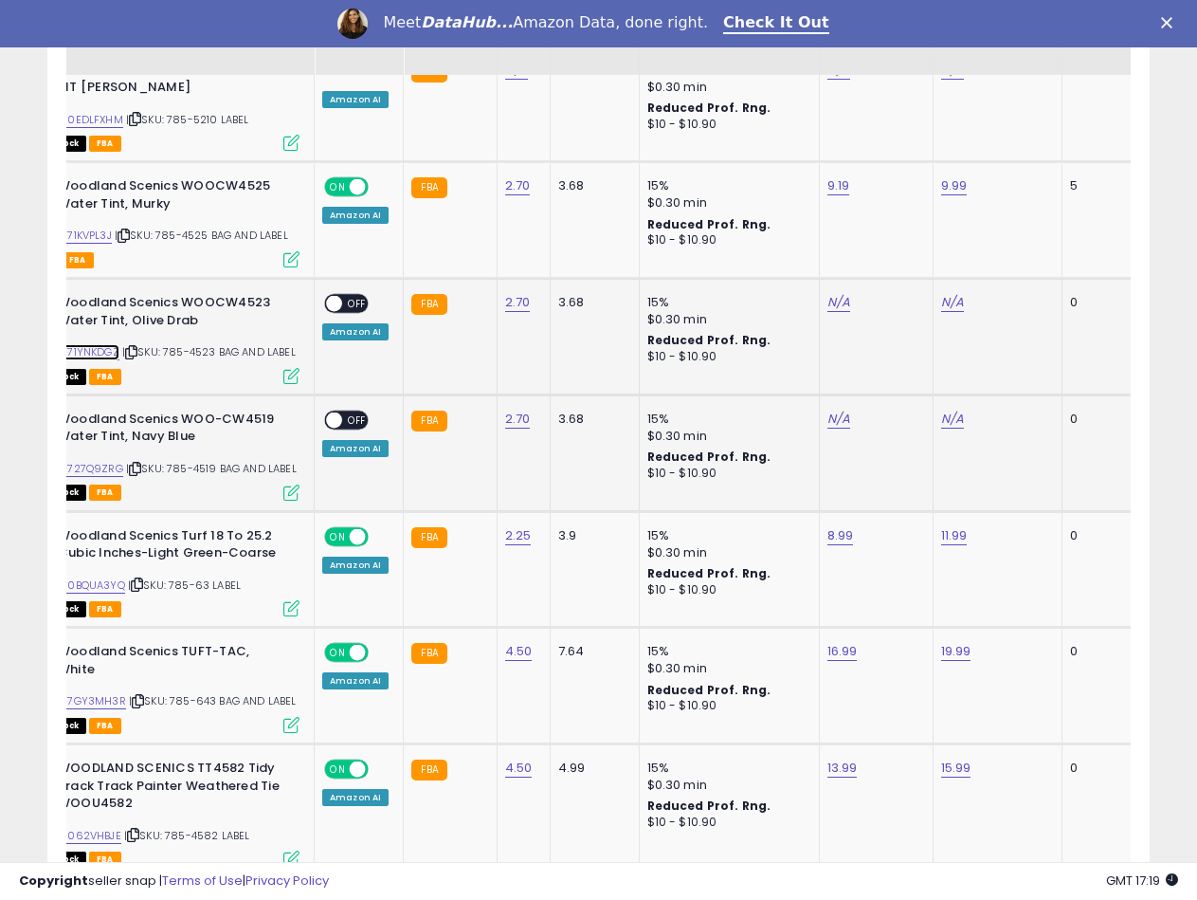
click at [70, 344] on link "B071YNKDGZ" at bounding box center [86, 352] width 65 height 16
click at [100, 461] on link "B0727Q9ZRG" at bounding box center [88, 469] width 69 height 16
click at [828, 293] on link "N/A" at bounding box center [839, 302] width 23 height 19
click at [753, 207] on input "number" at bounding box center [778, 203] width 169 height 32
click at [901, 207] on button "submit" at bounding box center [885, 201] width 32 height 28
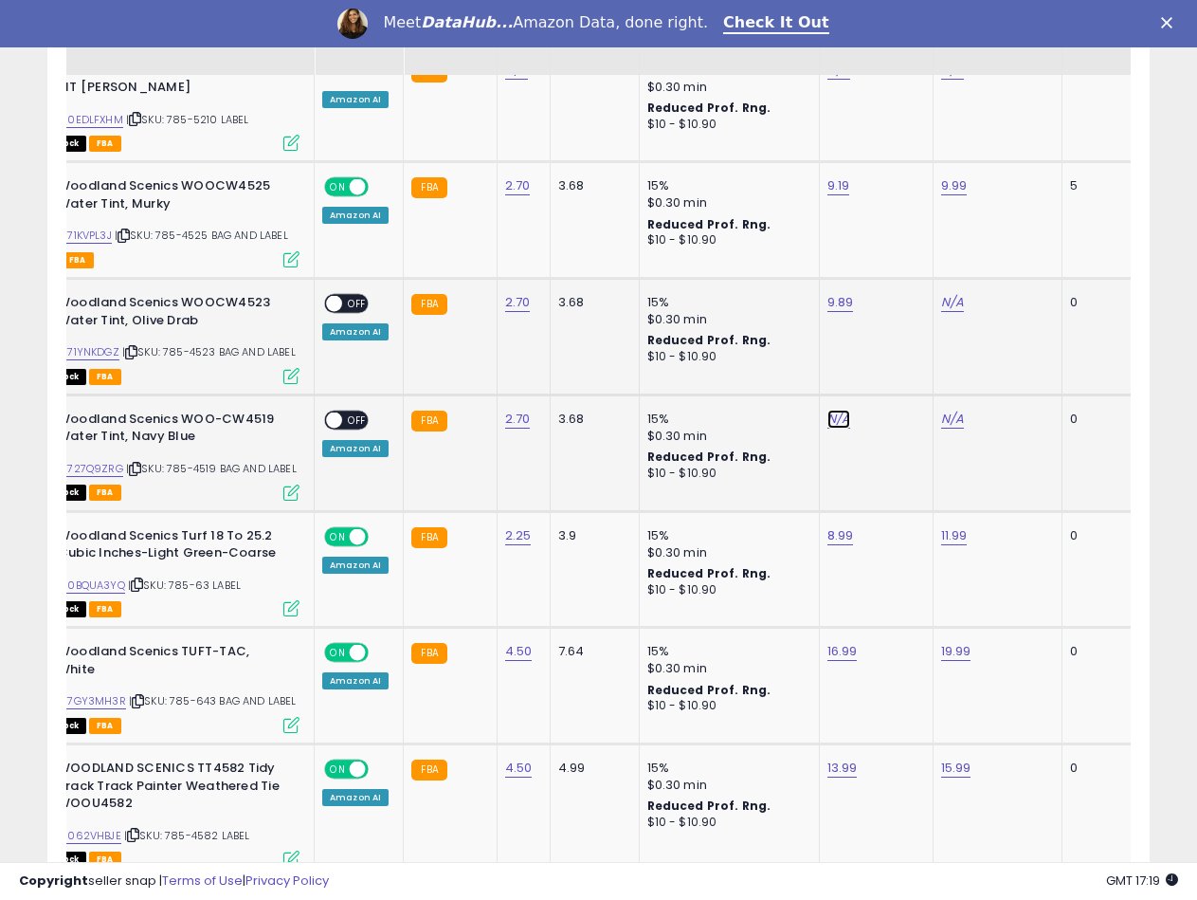
click at [828, 409] on link "N/A" at bounding box center [839, 418] width 23 height 19
click at [788, 320] on input "number" at bounding box center [778, 333] width 169 height 32
click at [901, 331] on button "submit" at bounding box center [885, 331] width 32 height 28
click at [941, 409] on link "N/A" at bounding box center [952, 418] width 23 height 19
click at [882, 337] on input "number" at bounding box center [892, 333] width 169 height 32
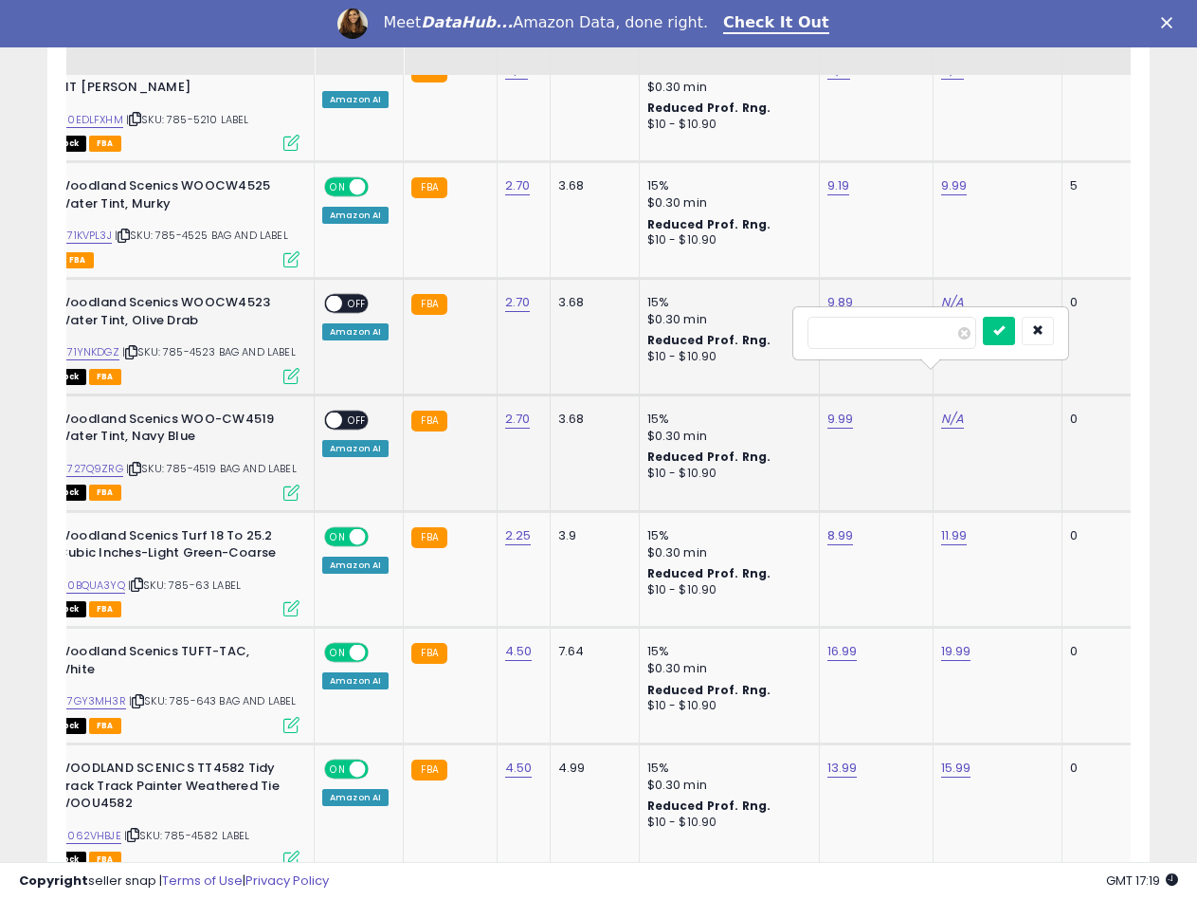
click at [976, 318] on input "*****" at bounding box center [892, 333] width 169 height 32
click at [1015, 336] on button "submit" at bounding box center [999, 331] width 32 height 28
click at [836, 293] on link "9.89" at bounding box center [841, 302] width 27 height 19
drag, startPoint x: 769, startPoint y: 198, endPoint x: 649, endPoint y: 198, distance: 119.4
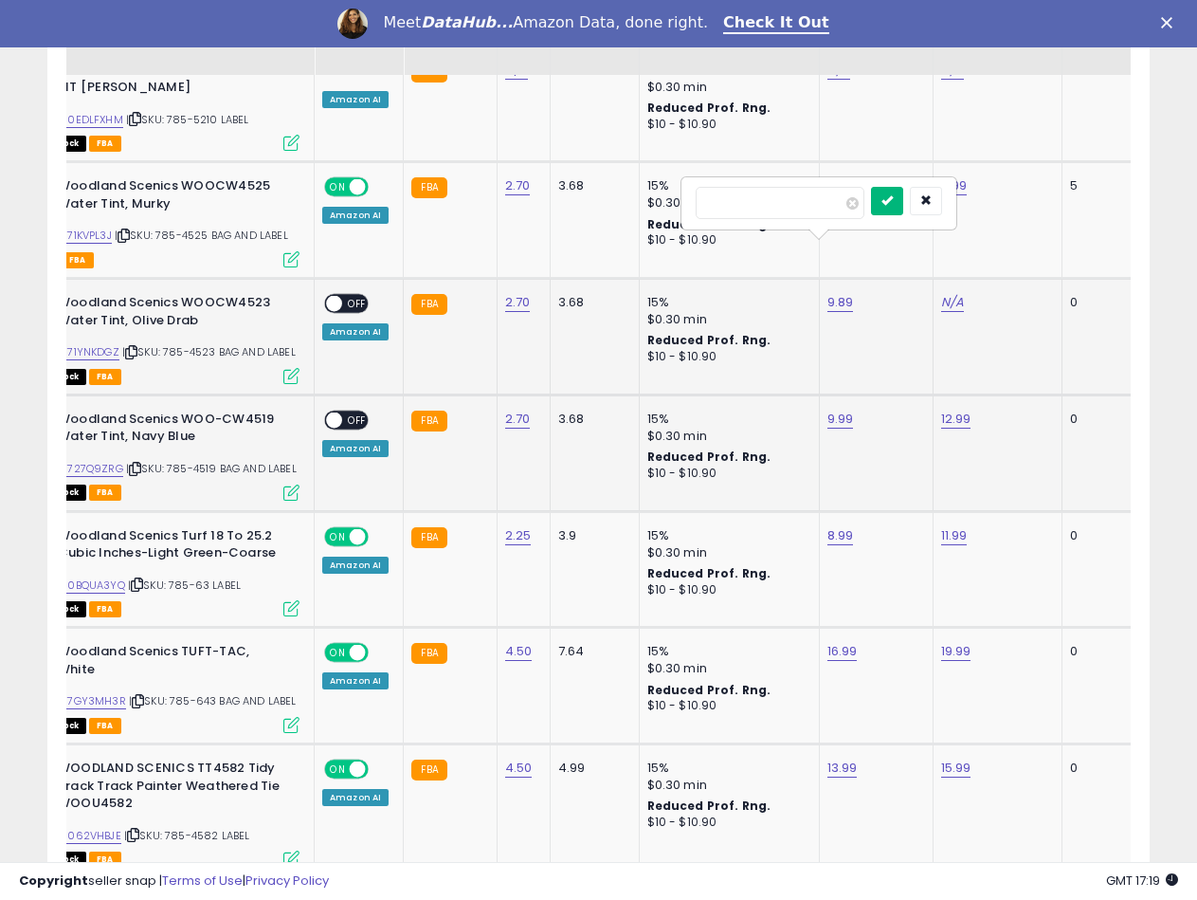
click at [893, 198] on icon "submit" at bounding box center [887, 199] width 11 height 11
click at [941, 293] on link "N/A" at bounding box center [952, 302] width 23 height 19
click at [877, 207] on input "number" at bounding box center [892, 203] width 169 height 32
click at [1015, 197] on button "submit" at bounding box center [999, 201] width 32 height 28
click at [828, 176] on link "9.19" at bounding box center [839, 185] width 23 height 19
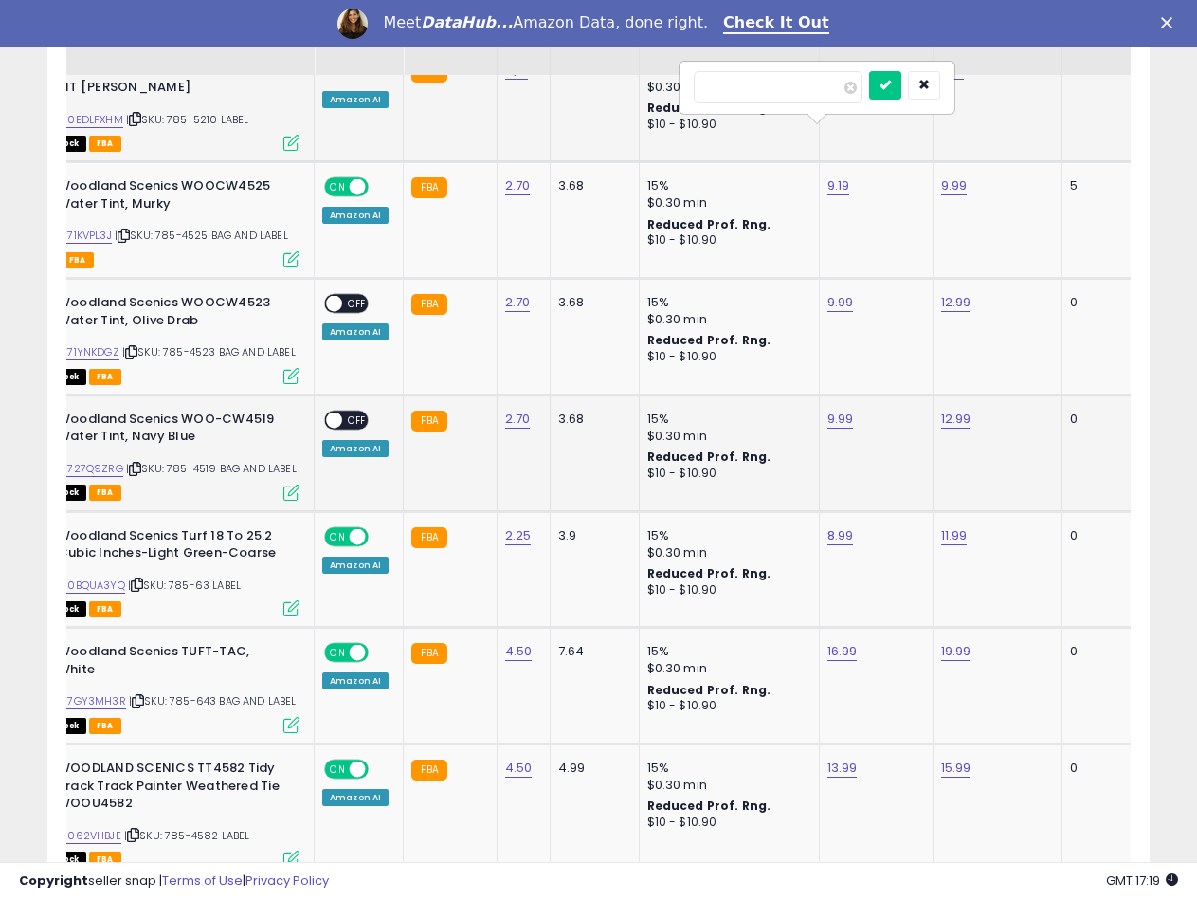
drag, startPoint x: 752, startPoint y: 82, endPoint x: 664, endPoint y: 76, distance: 87.5
click at [891, 90] on icon "submit" at bounding box center [885, 84] width 11 height 11
click at [944, 162] on td "9.99" at bounding box center [997, 220] width 129 height 117
click at [945, 176] on link "9.99" at bounding box center [954, 185] width 27 height 19
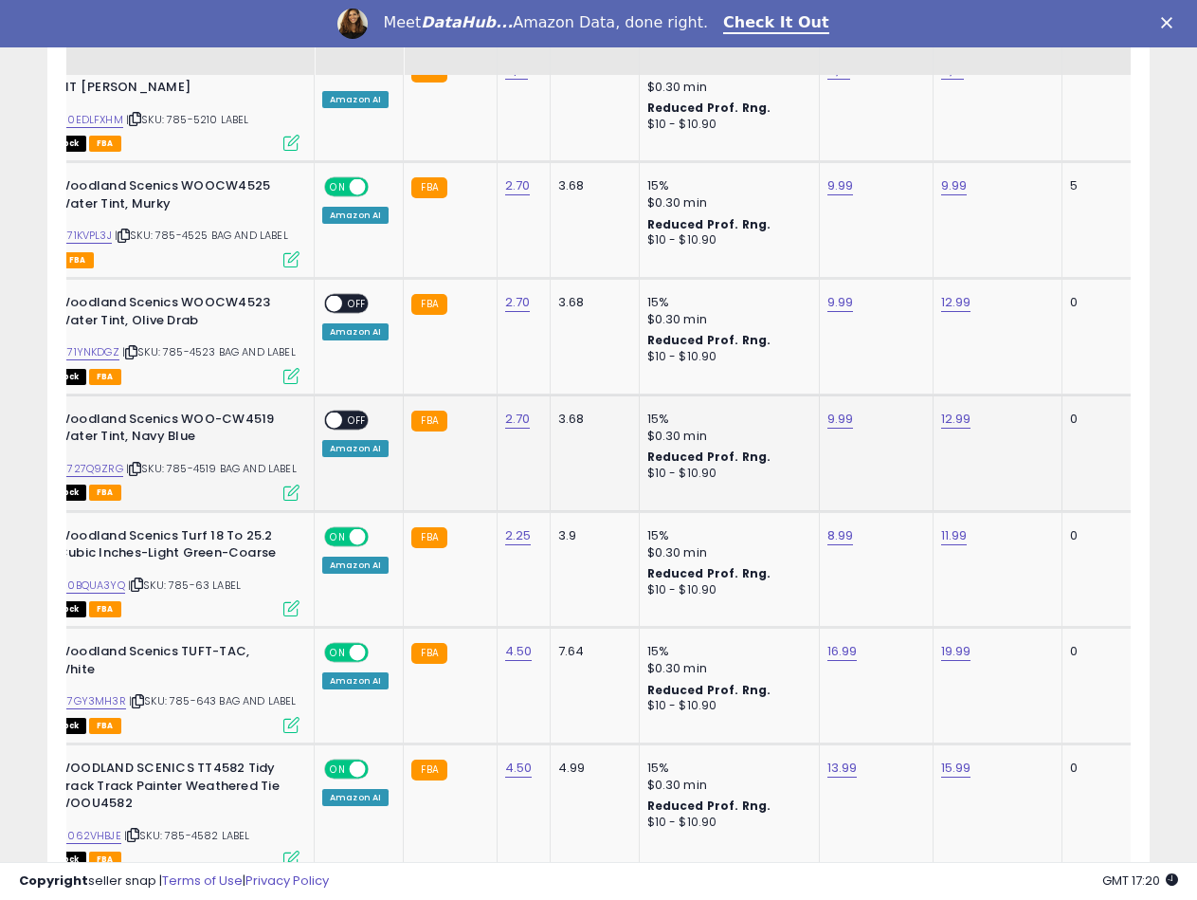
scroll to position [0, 107]
drag, startPoint x: 847, startPoint y: 97, endPoint x: 749, endPoint y: 91, distance: 98.7
click at [1016, 96] on button "submit" at bounding box center [1000, 85] width 32 height 28
click at [336, 296] on span at bounding box center [333, 304] width 16 height 16
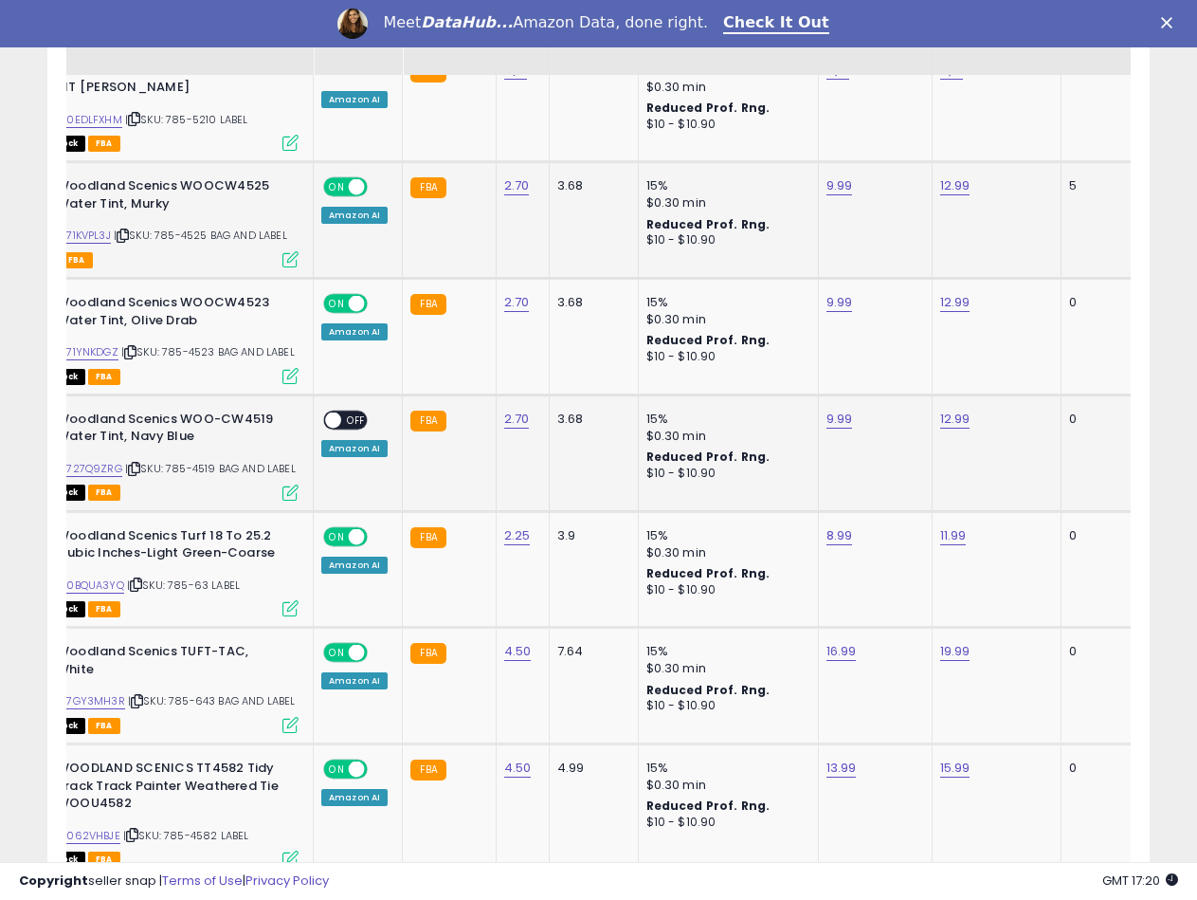
click at [333, 411] on span at bounding box center [333, 419] width 16 height 16
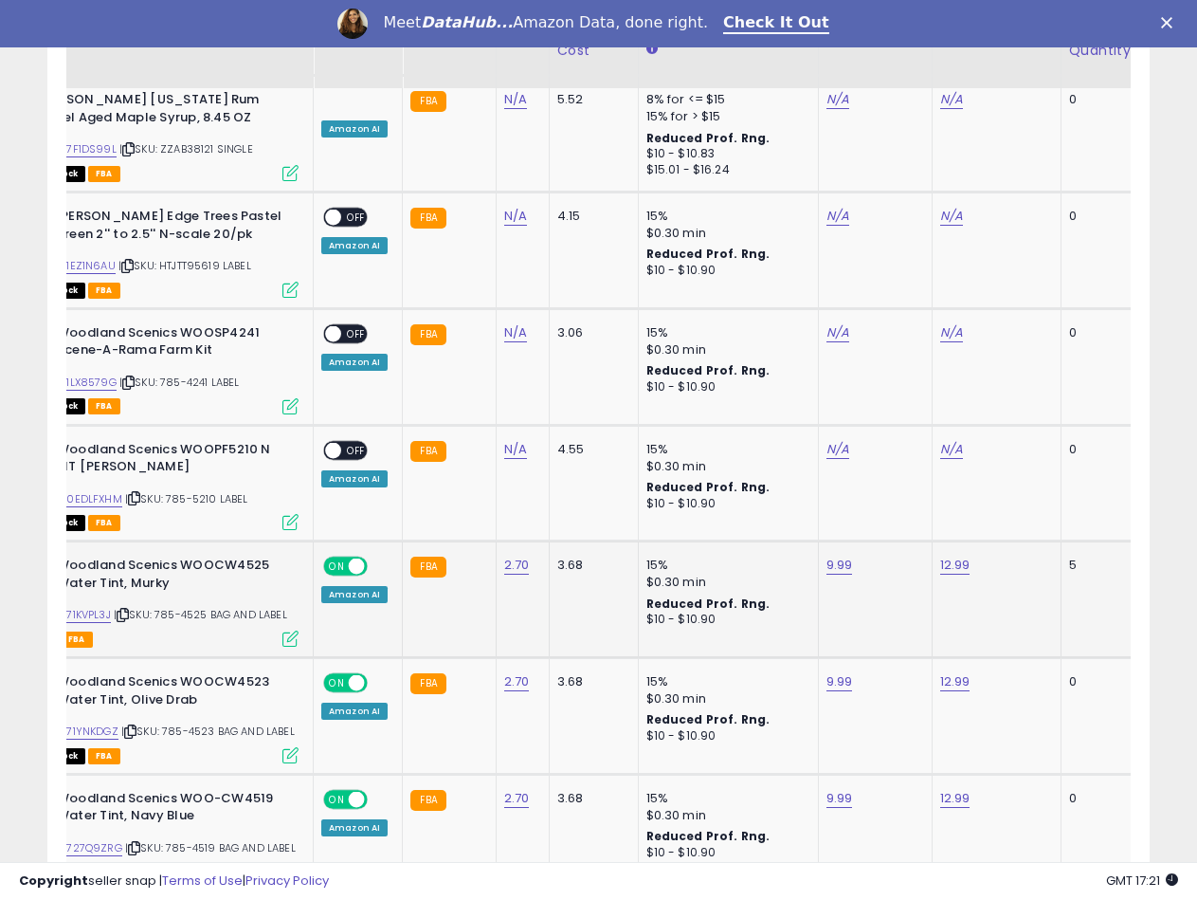
scroll to position [3582, 0]
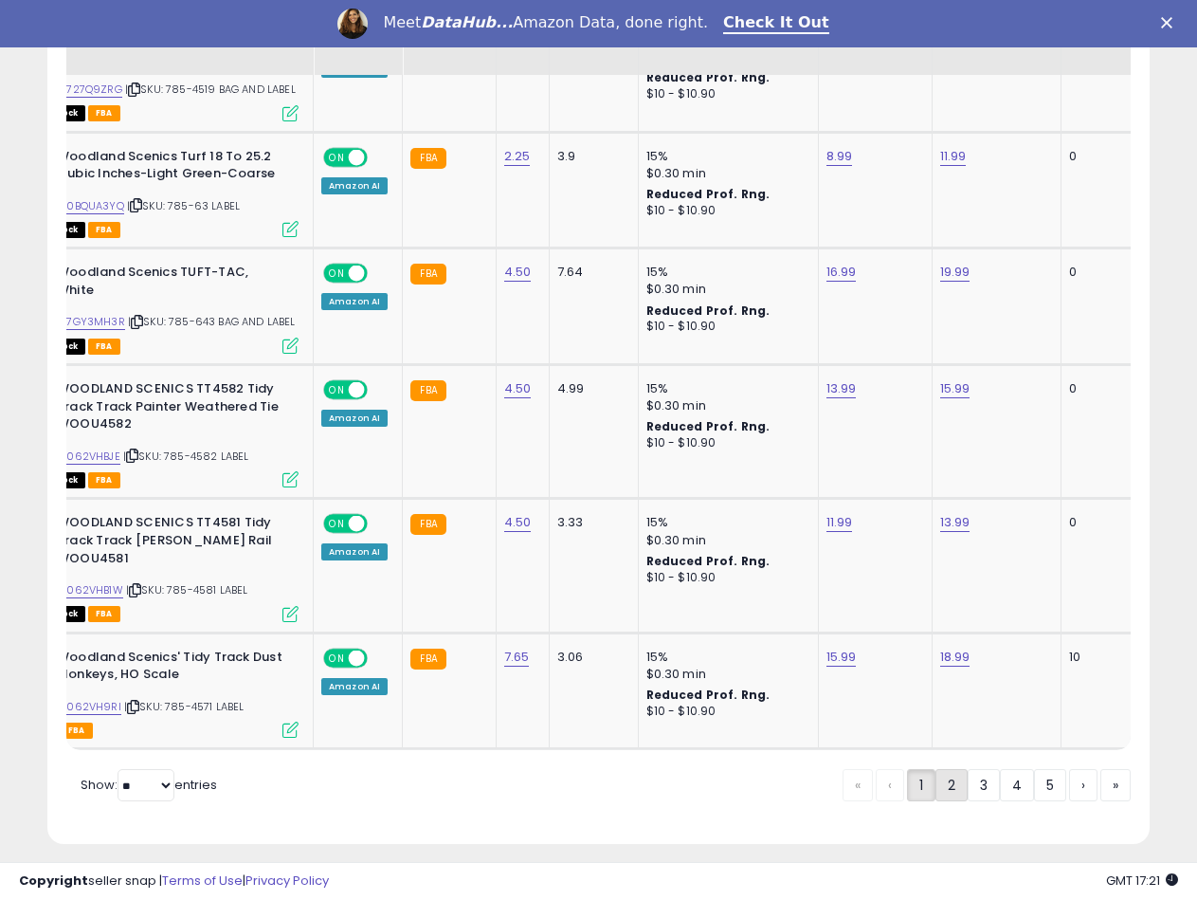
click at [950, 769] on link "2" at bounding box center [952, 785] width 32 height 32
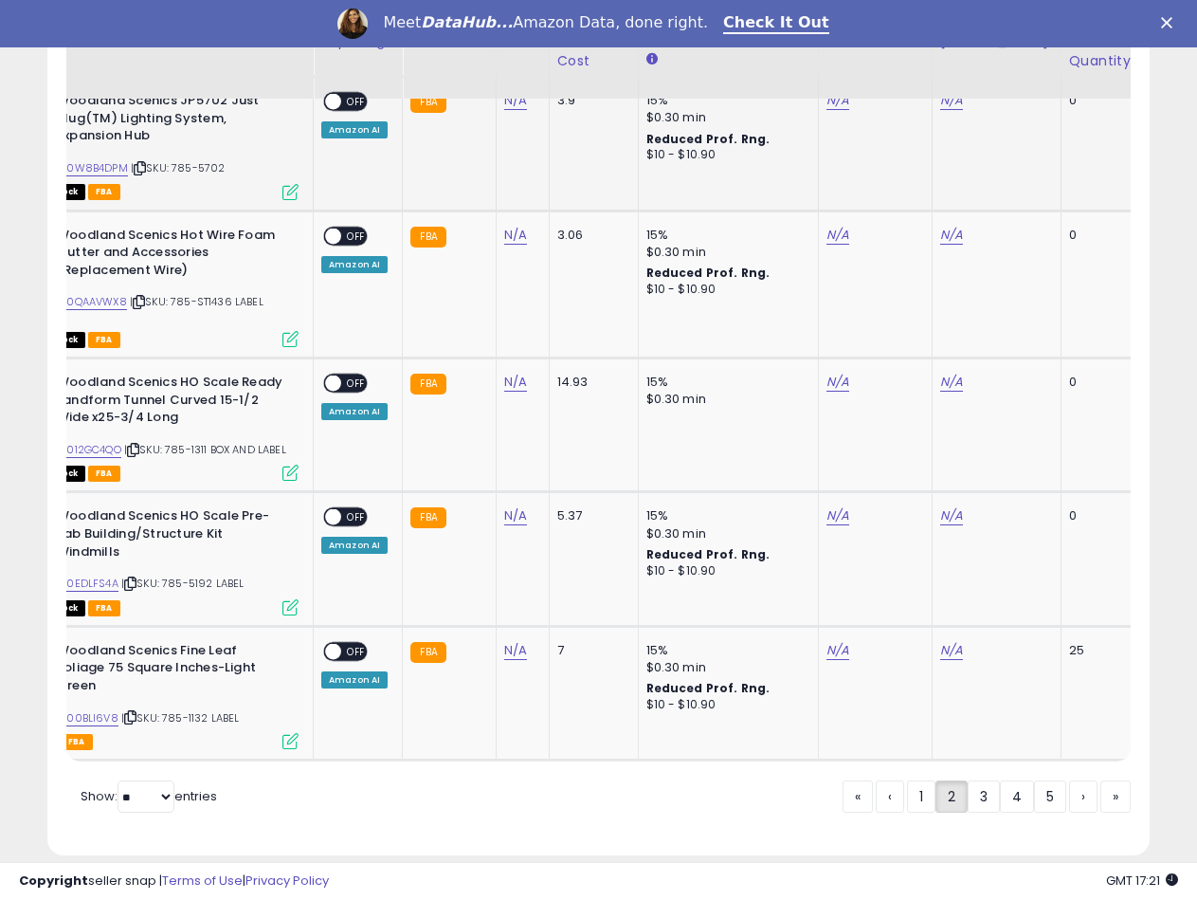
scroll to position [3572, 0]
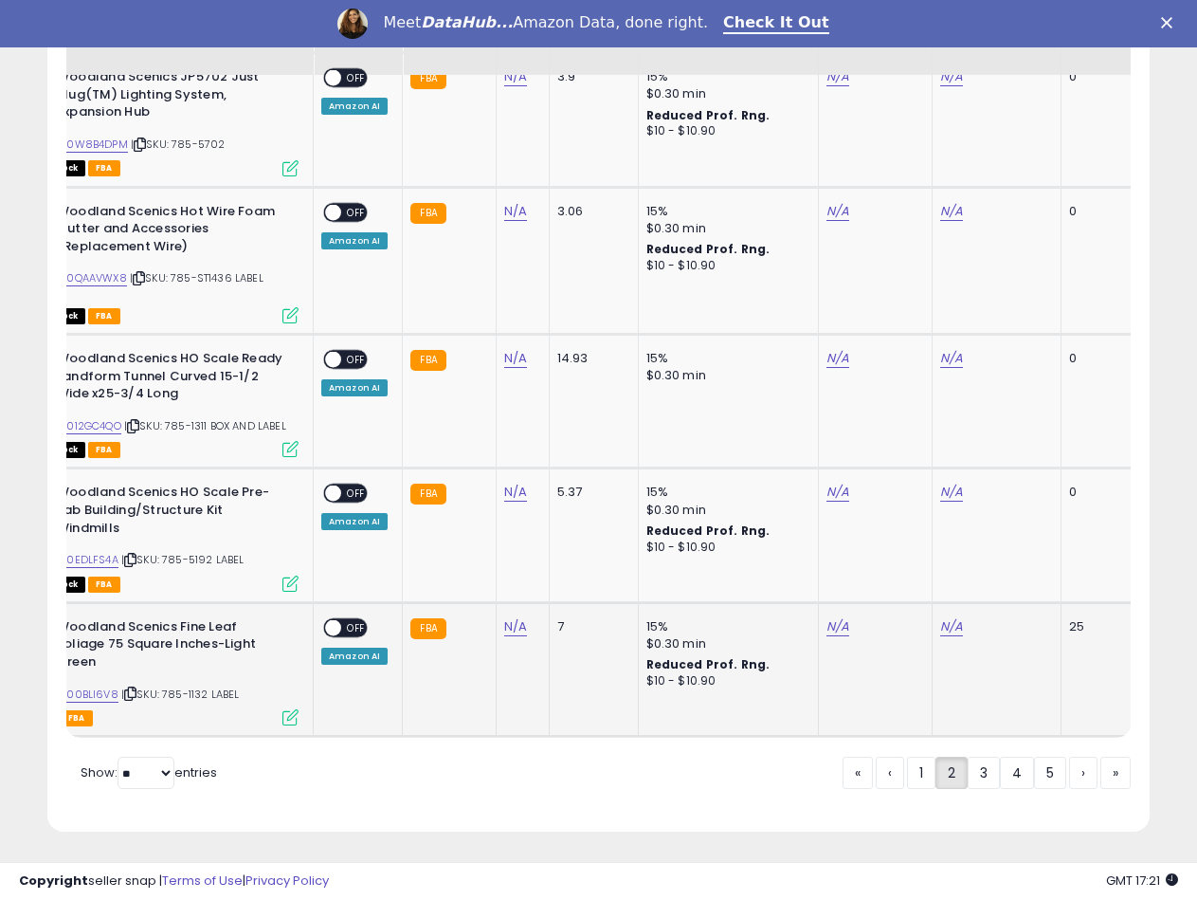
click at [478, 706] on td "FBA" at bounding box center [449, 669] width 93 height 134
